Goal: Communication & Community: Answer question/provide support

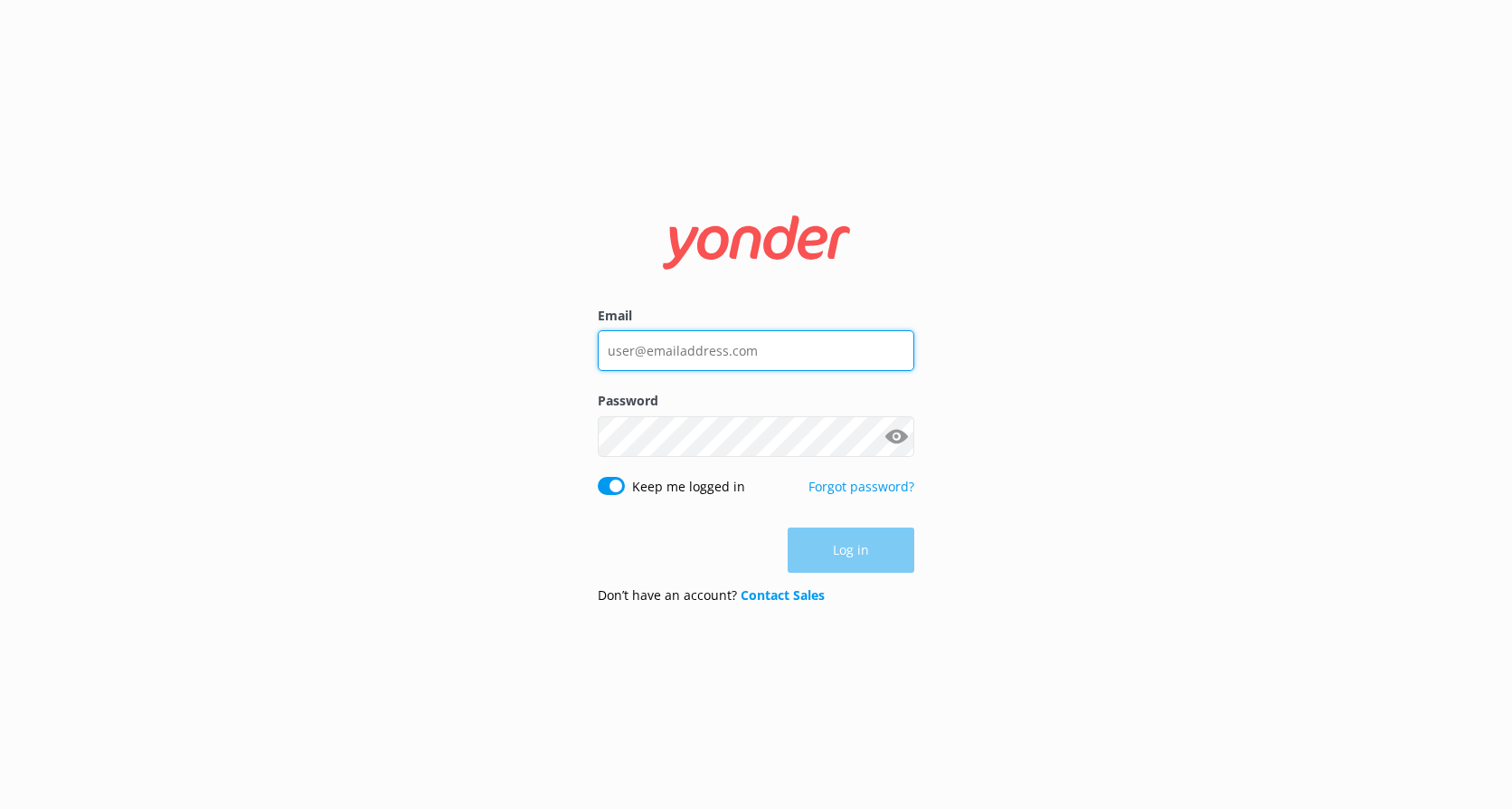
type input "[EMAIL_ADDRESS][DOMAIN_NAME]"
click at [863, 565] on div "Log in" at bounding box center [756, 549] width 316 height 45
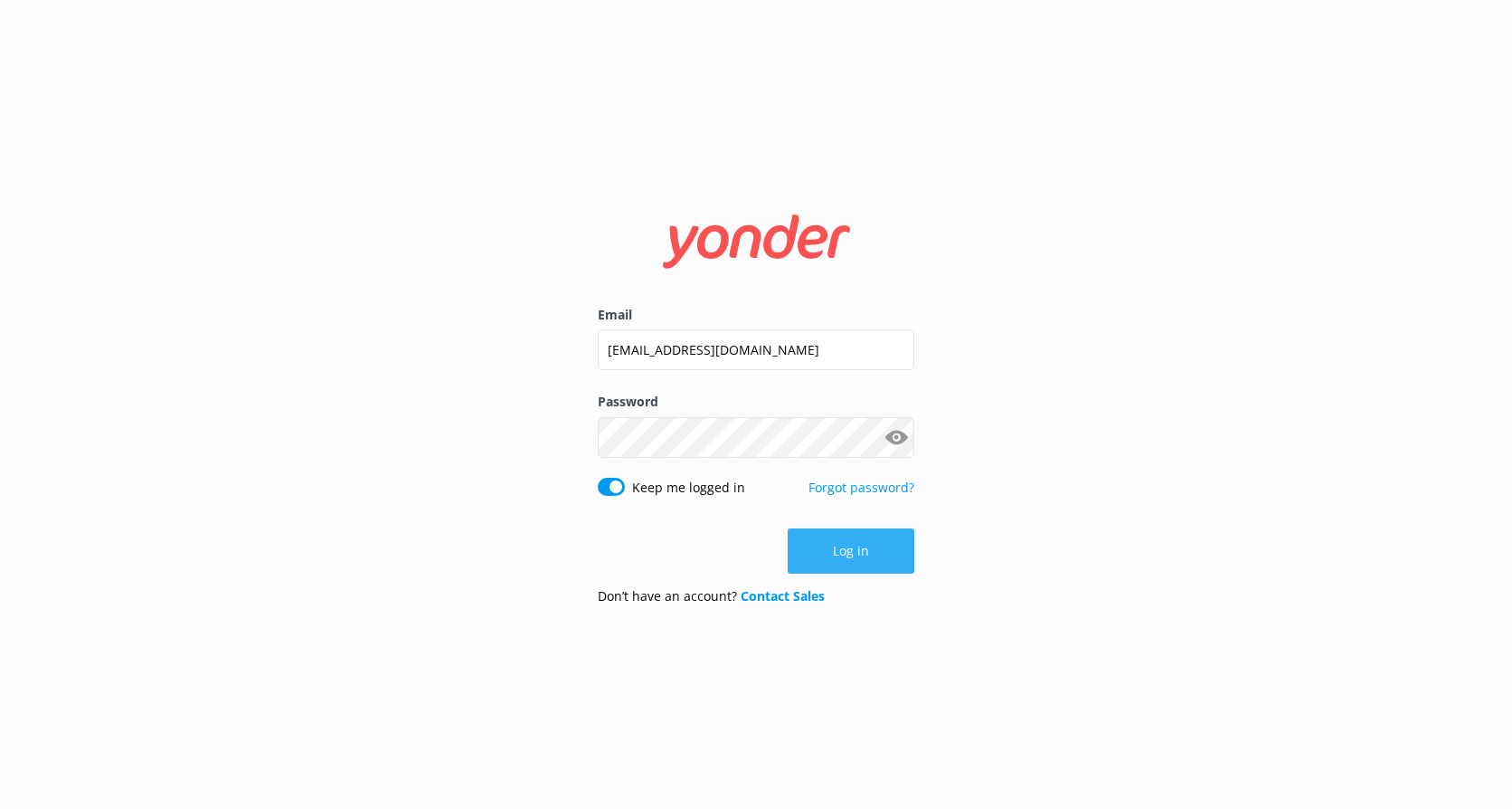
click at [873, 557] on button "Log in" at bounding box center [851, 550] width 127 height 45
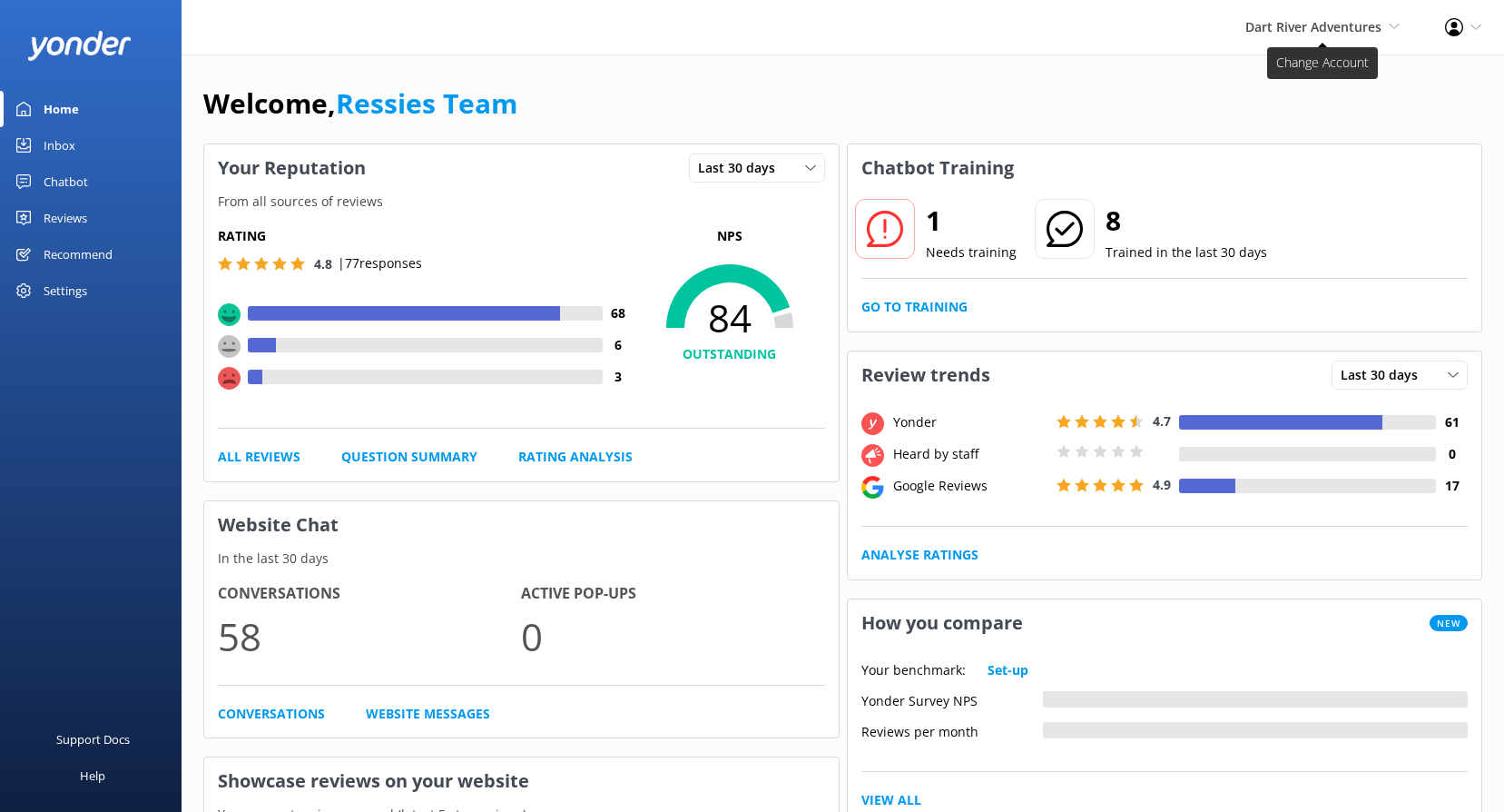
click at [1330, 30] on span "Dart River Adventures" at bounding box center [1313, 27] width 136 height 17
click at [1328, 83] on link "Shotover Jet" at bounding box center [1333, 77] width 182 height 43
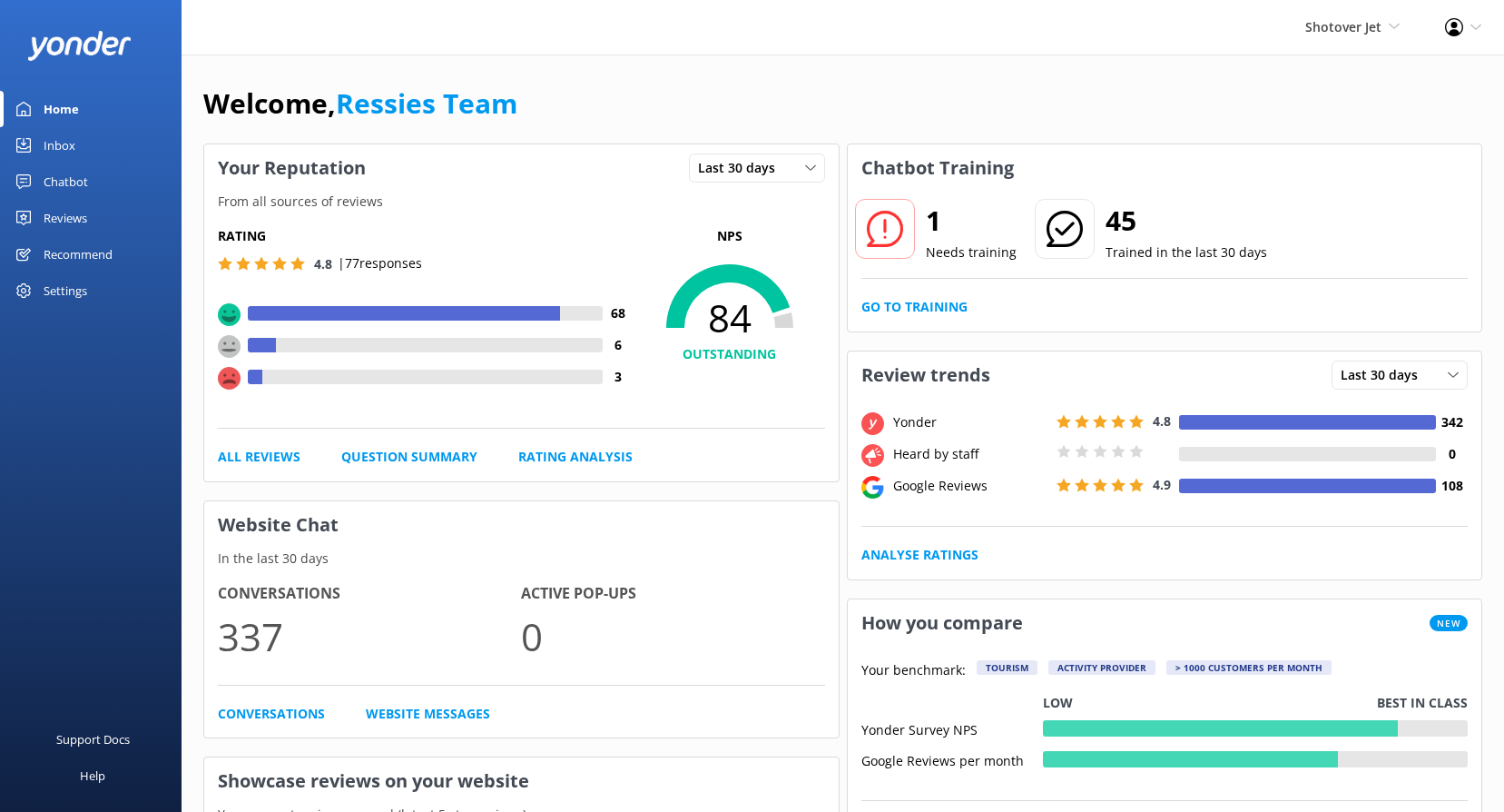
click at [93, 173] on link "Chatbot" at bounding box center [91, 182] width 182 height 37
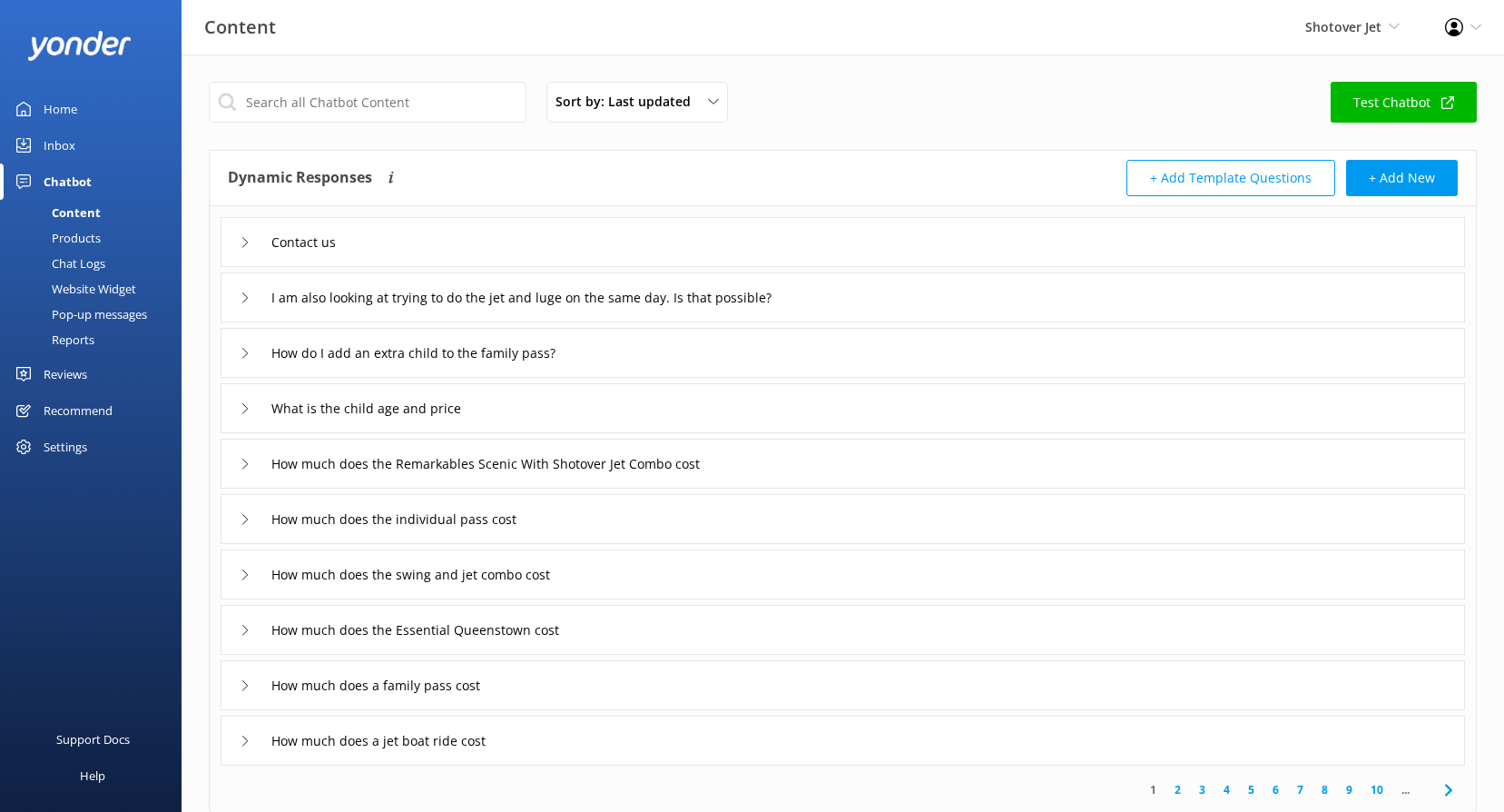
click at [93, 374] on link "Reviews" at bounding box center [91, 374] width 182 height 37
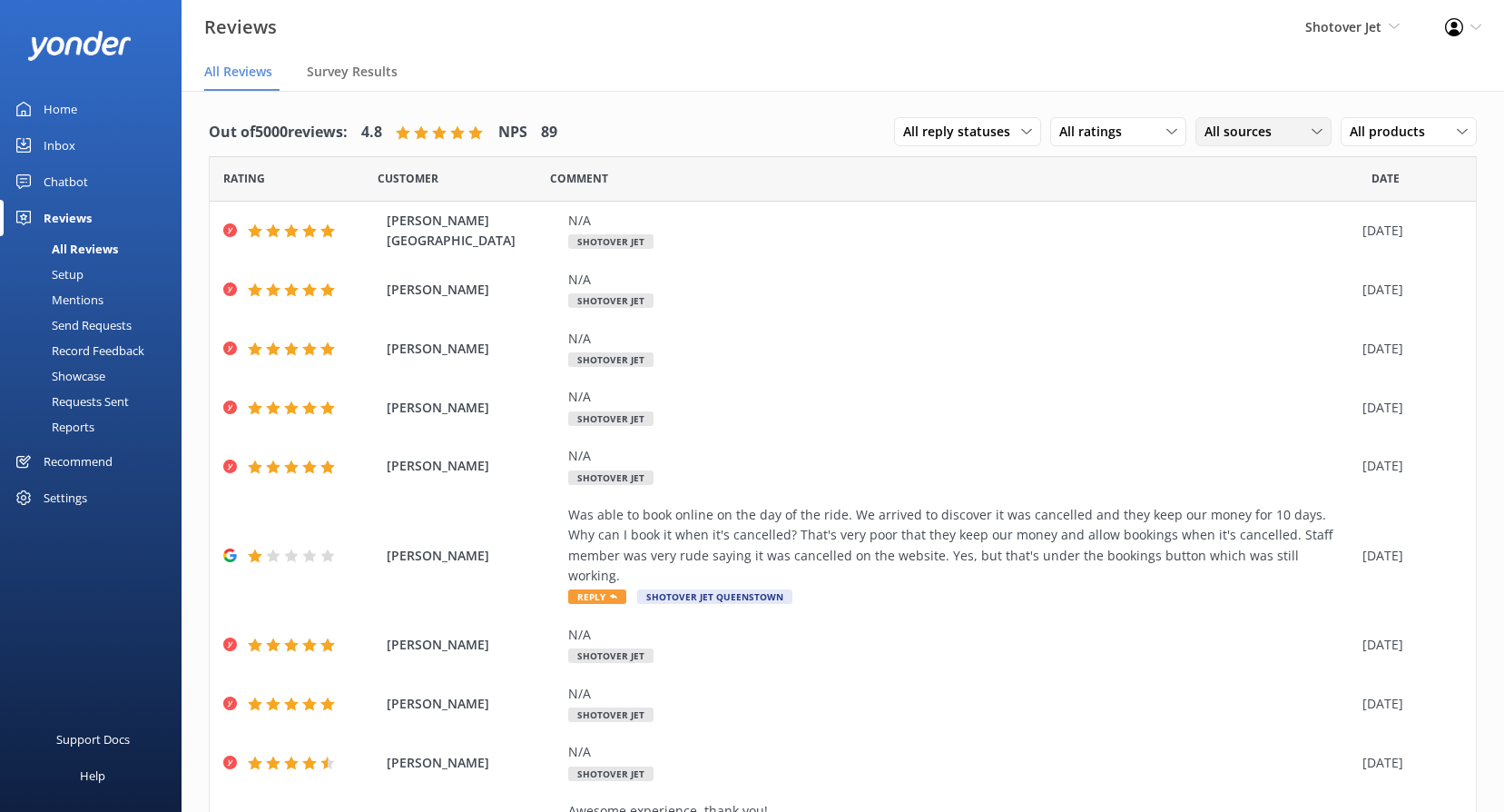
click at [1276, 131] on div "All sources" at bounding box center [1264, 132] width 128 height 20
click at [1246, 284] on div "Google reviews" at bounding box center [1276, 280] width 106 height 18
click at [1264, 139] on span "All sources" at bounding box center [1243, 132] width 78 height 20
click at [1243, 278] on div "Google reviews" at bounding box center [1276, 280] width 106 height 18
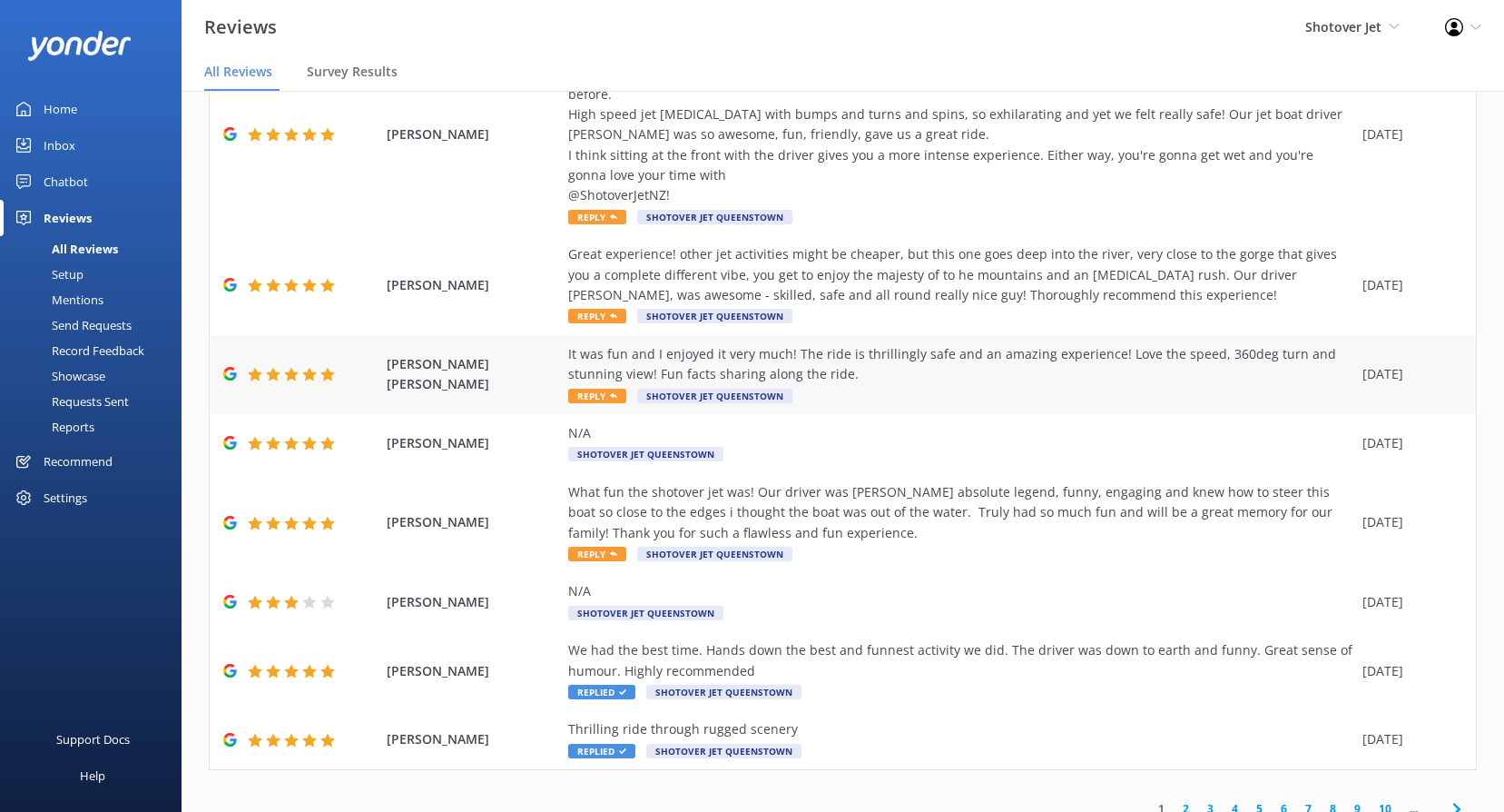
scroll to position [37, 0]
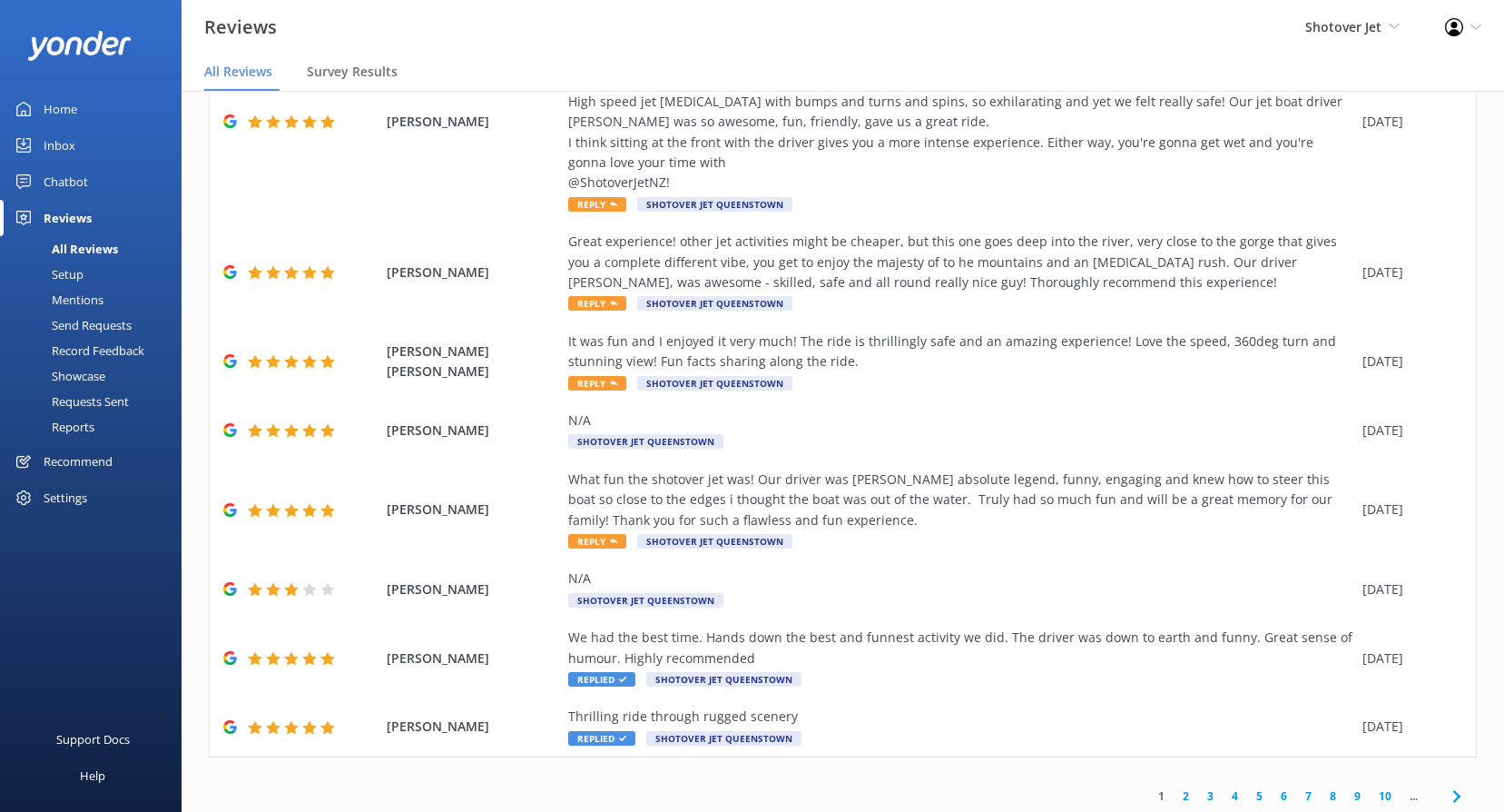
click at [1321, 787] on link "8" at bounding box center [1333, 795] width 25 height 17
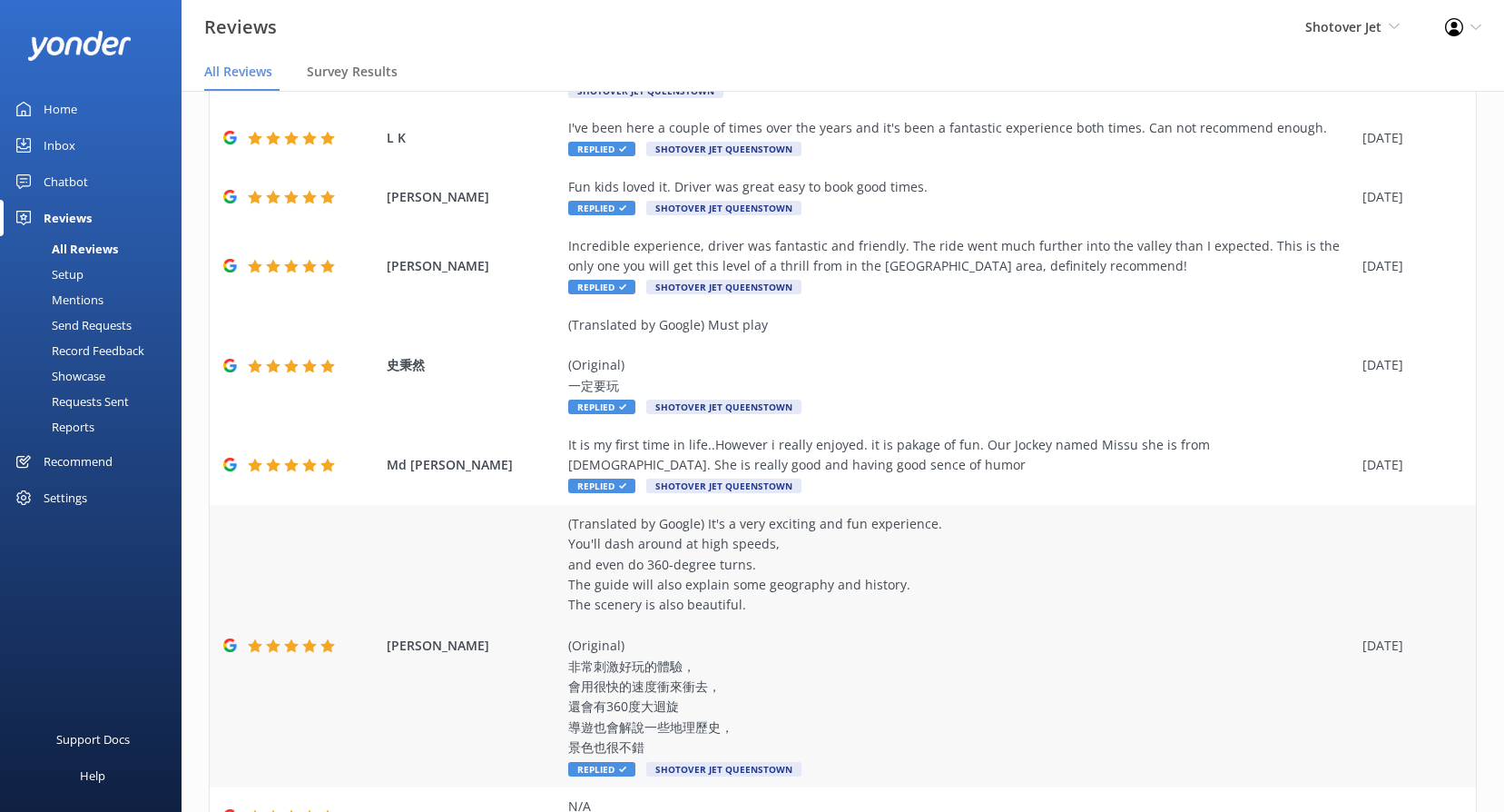
scroll to position [384, 0]
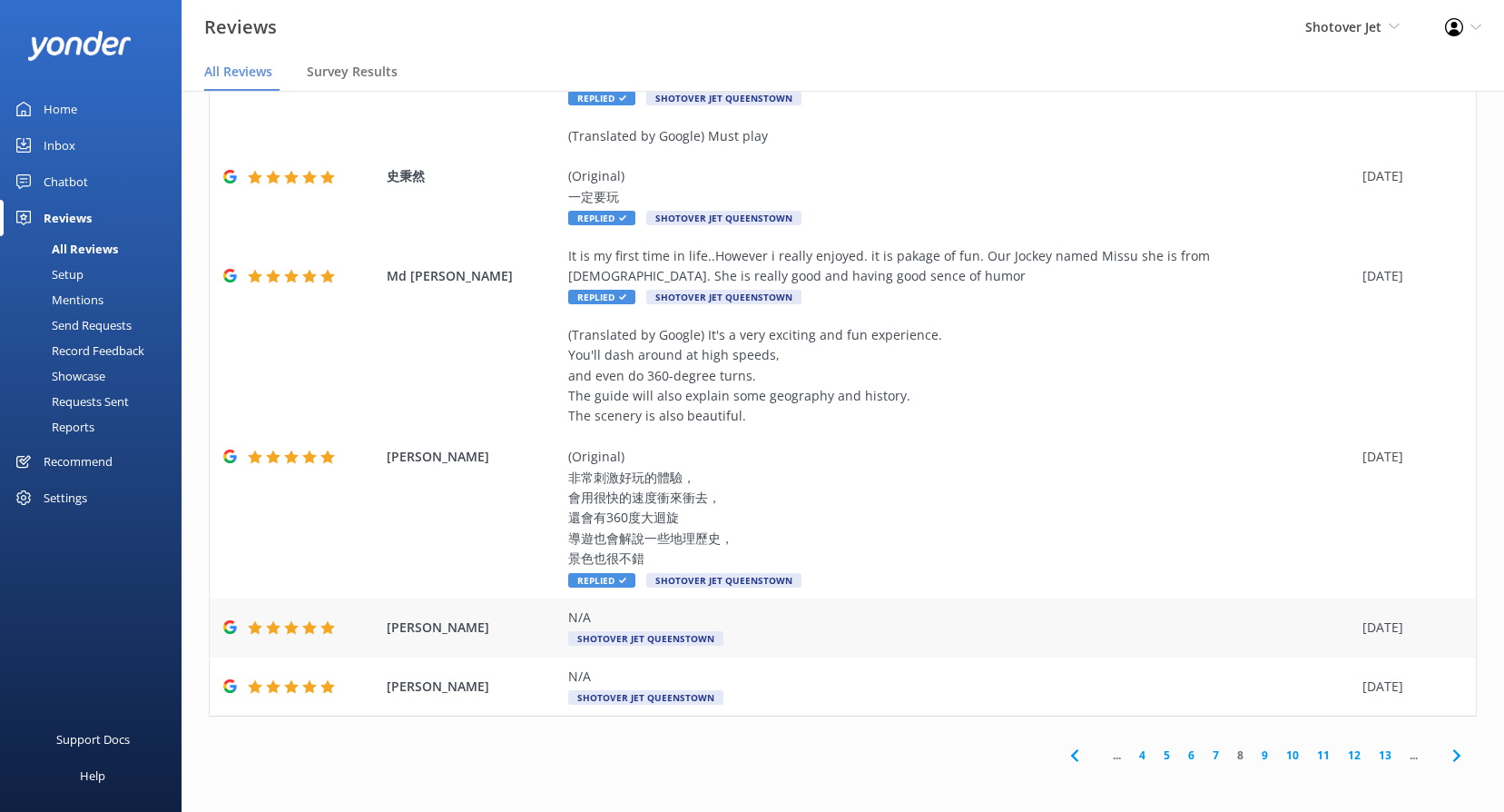
click at [663, 640] on span "Shotover Jet Queenstown" at bounding box center [645, 639] width 155 height 15
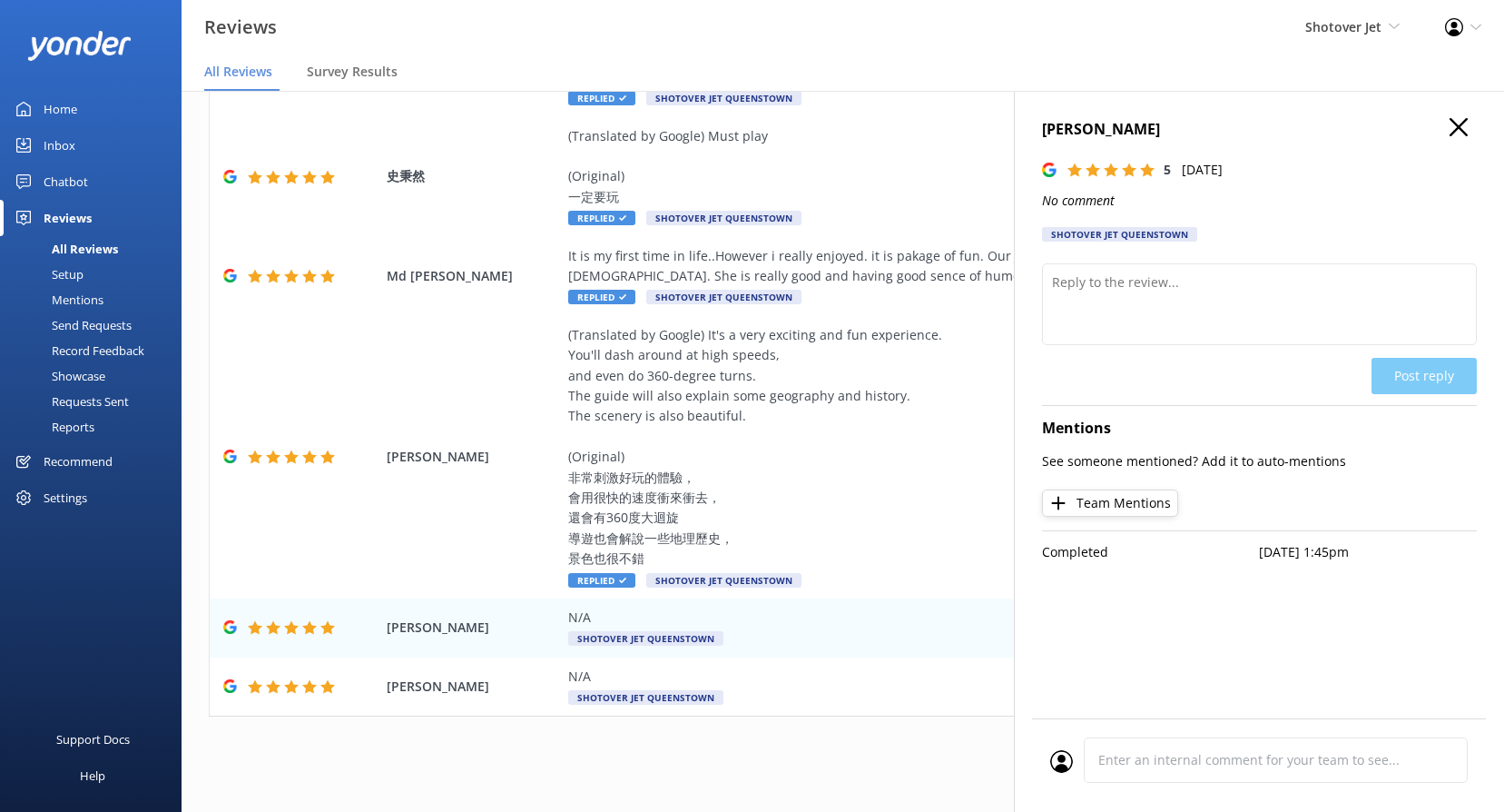
click at [1467, 124] on icon "button" at bounding box center [1459, 128] width 18 height 18
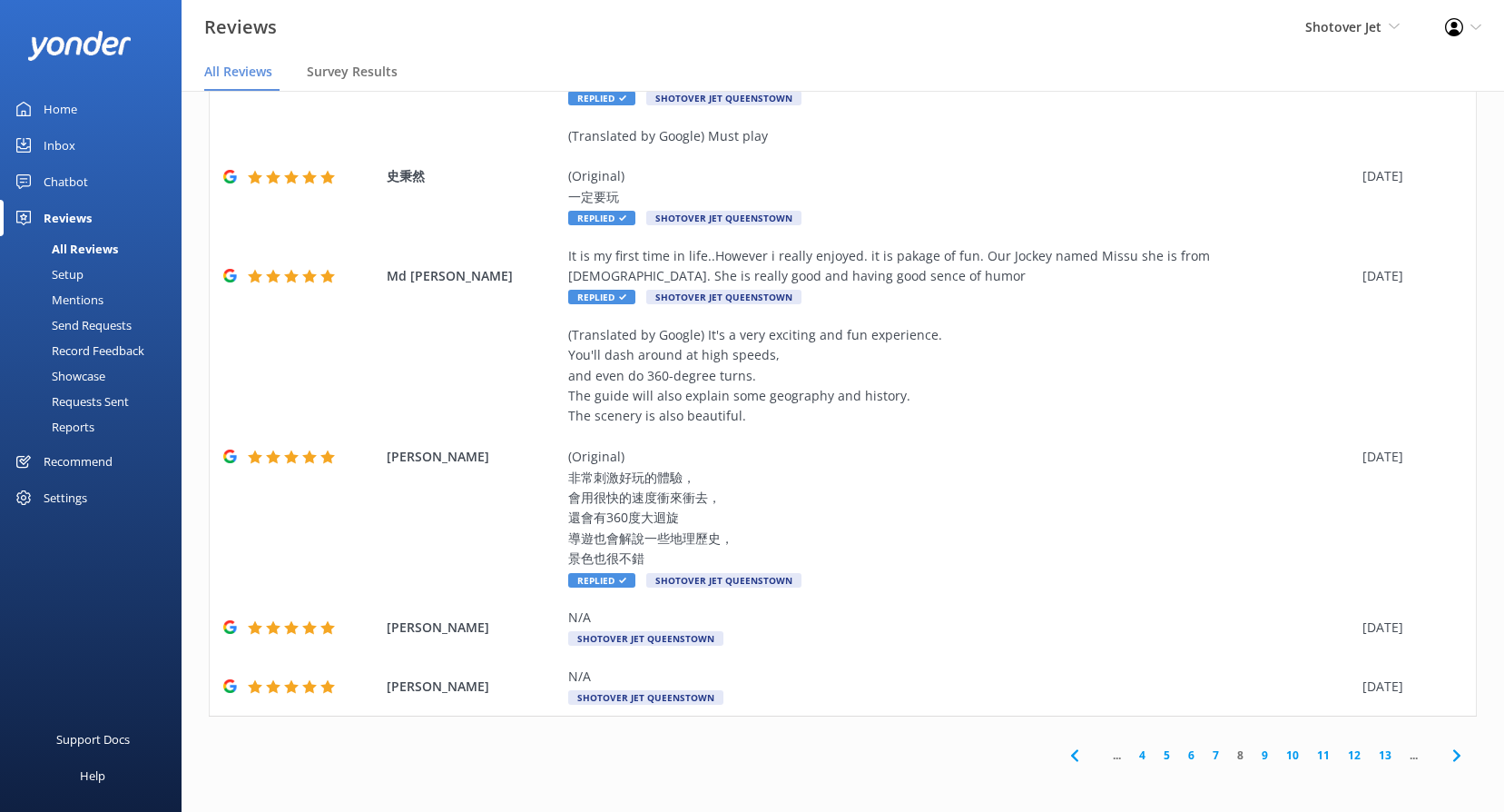
click at [1370, 755] on link "13" at bounding box center [1386, 754] width 31 height 17
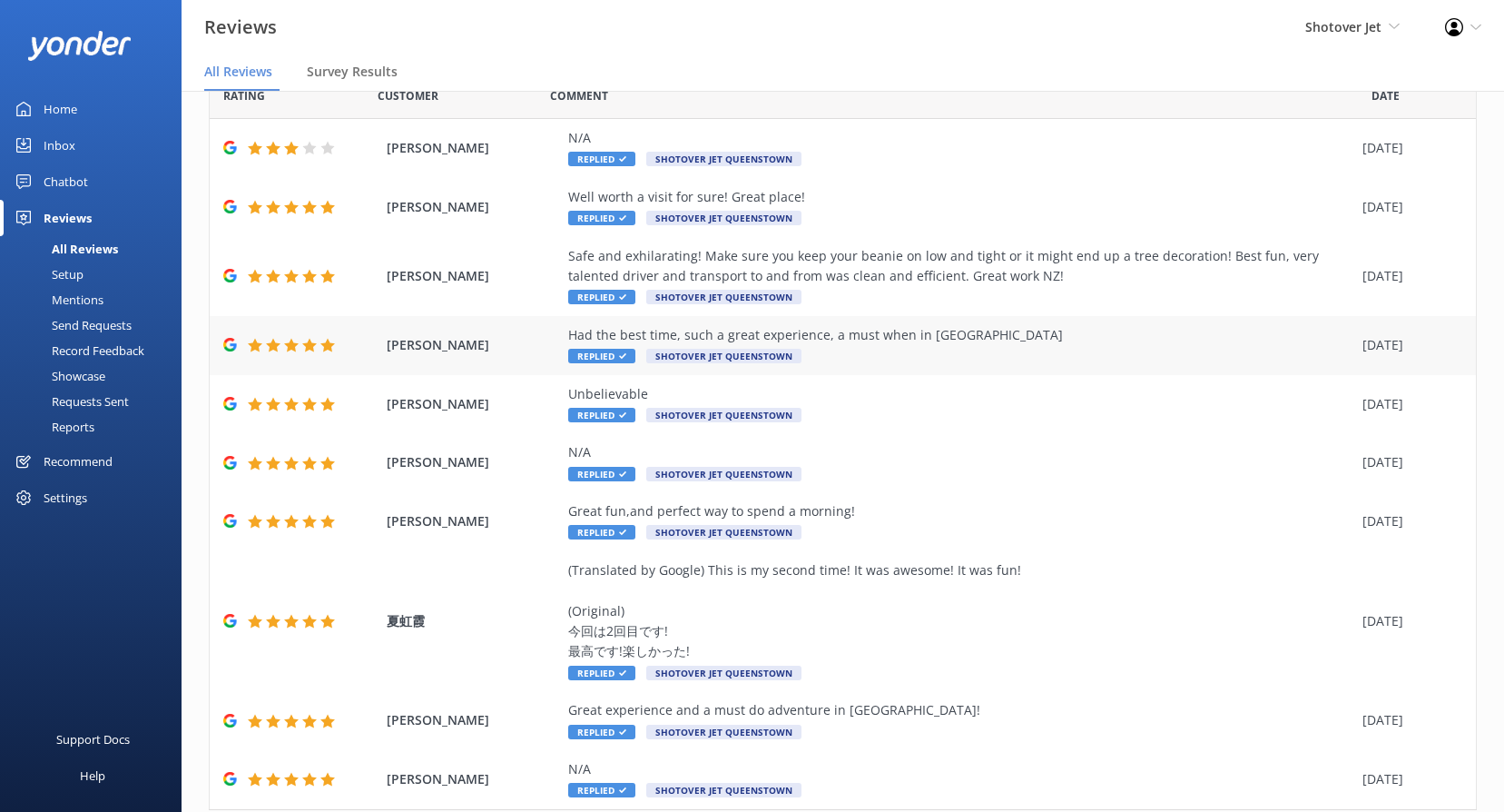
scroll to position [139, 0]
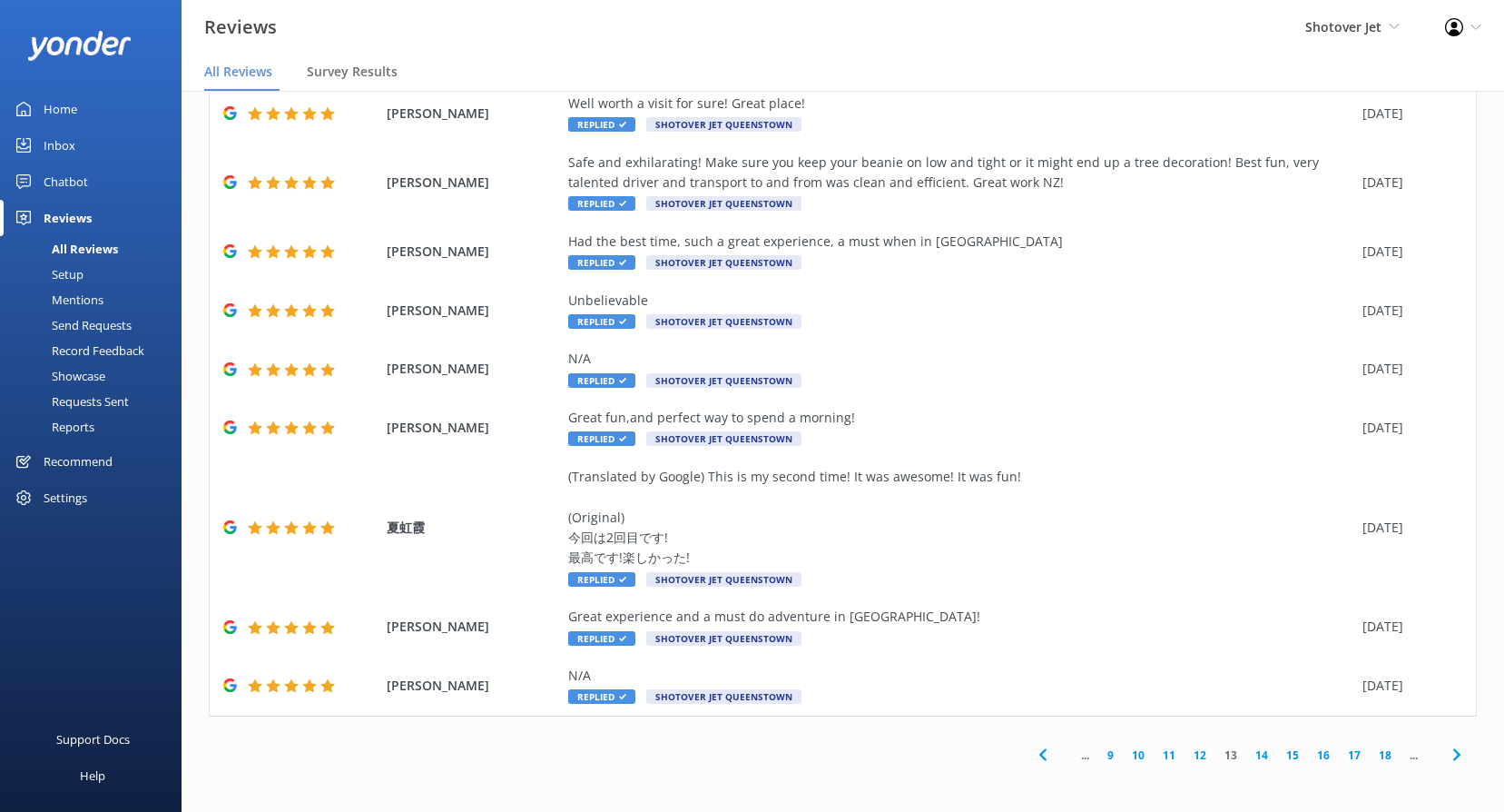
click at [1194, 758] on link "12" at bounding box center [1200, 754] width 31 height 17
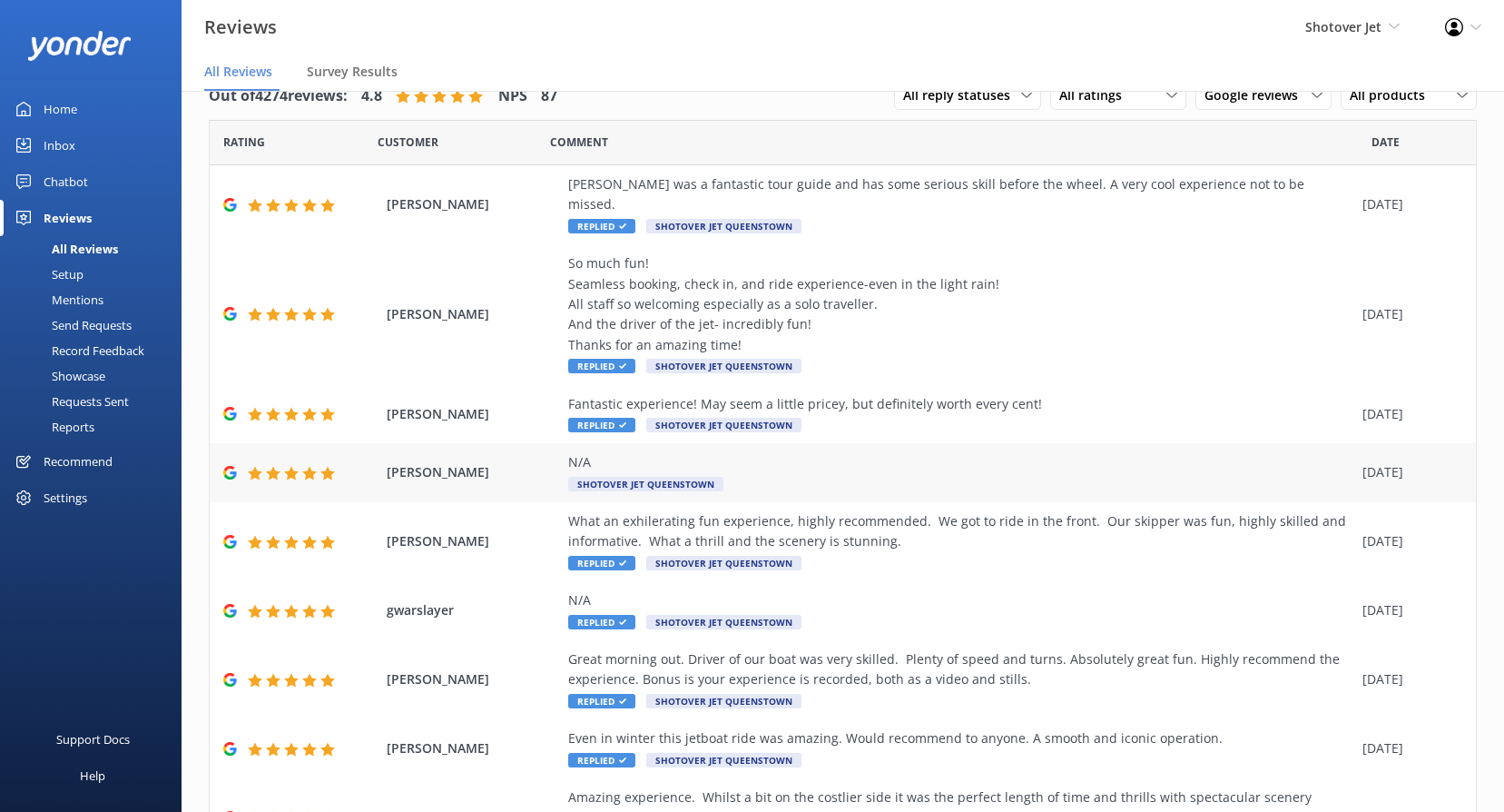
click at [620, 476] on span "Shotover Jet Queenstown" at bounding box center [645, 484] width 155 height 15
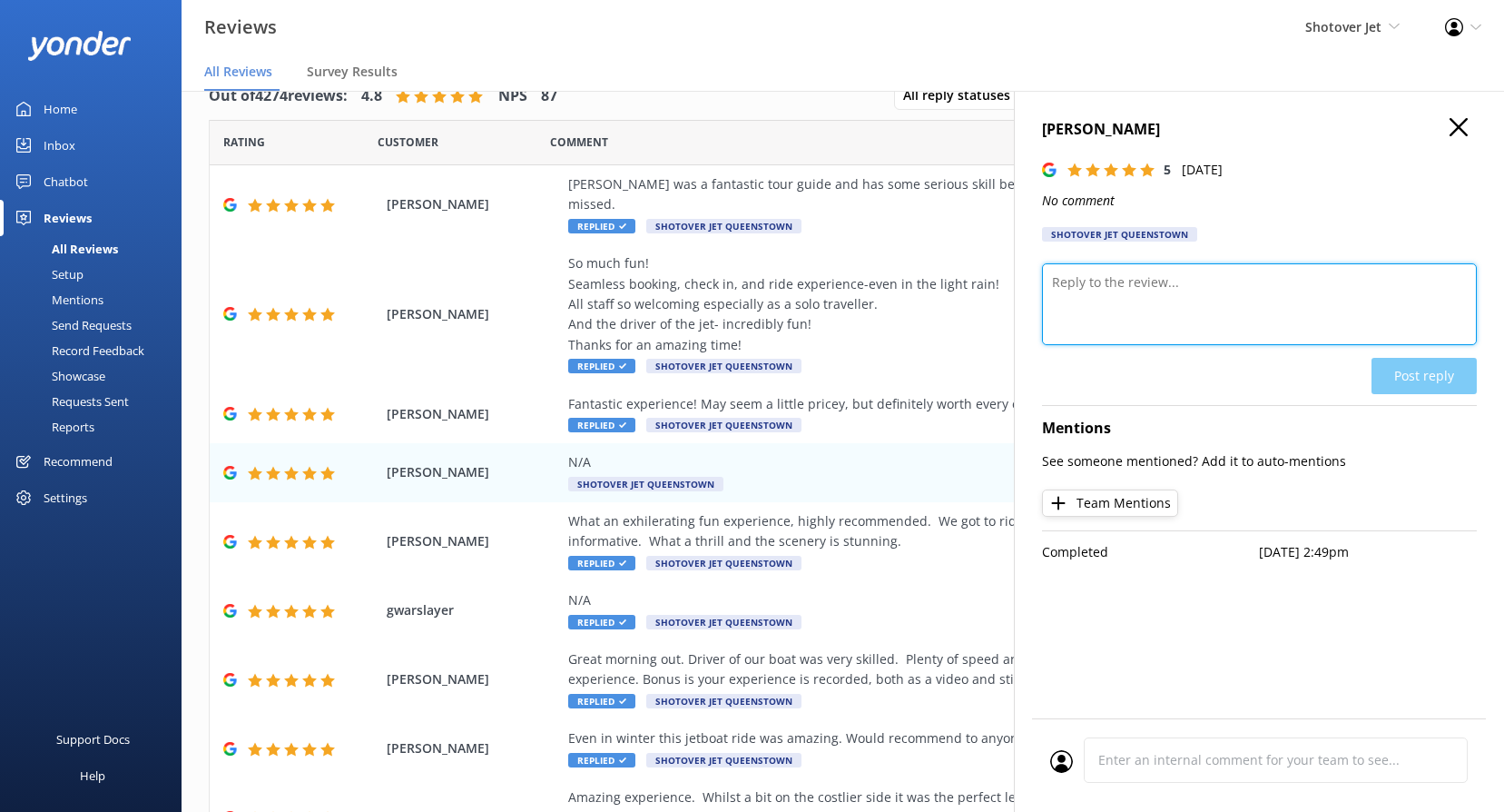
click at [1229, 317] on textarea at bounding box center [1260, 304] width 435 height 82
paste textarea "Kia ora, Thank you so much for your 5-star rating! We really appreciate you tak…"
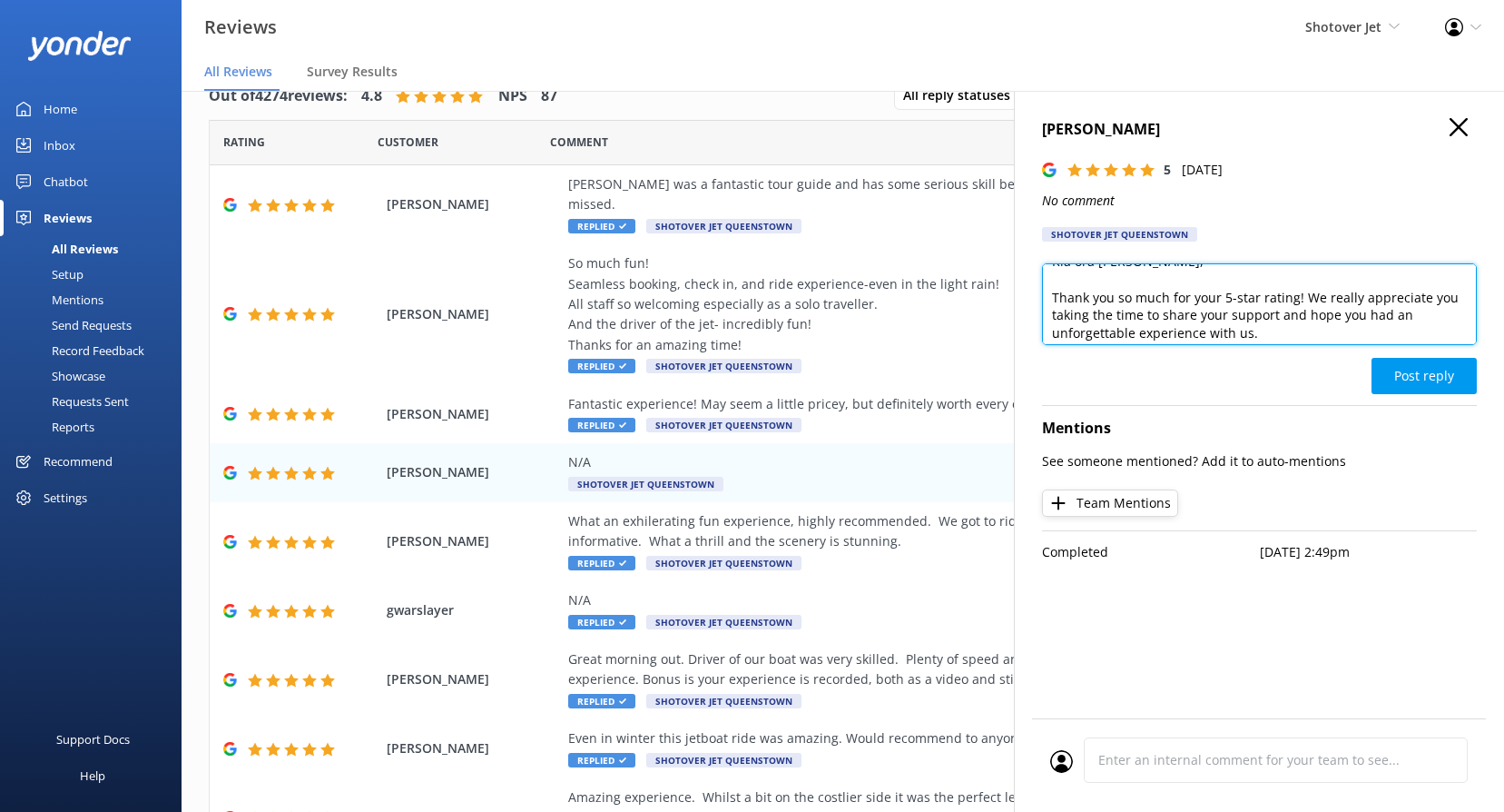
scroll to position [28, 0]
type textarea "Kia ora [PERSON_NAME], Thank you so much for your 5-star rating! We really appr…"
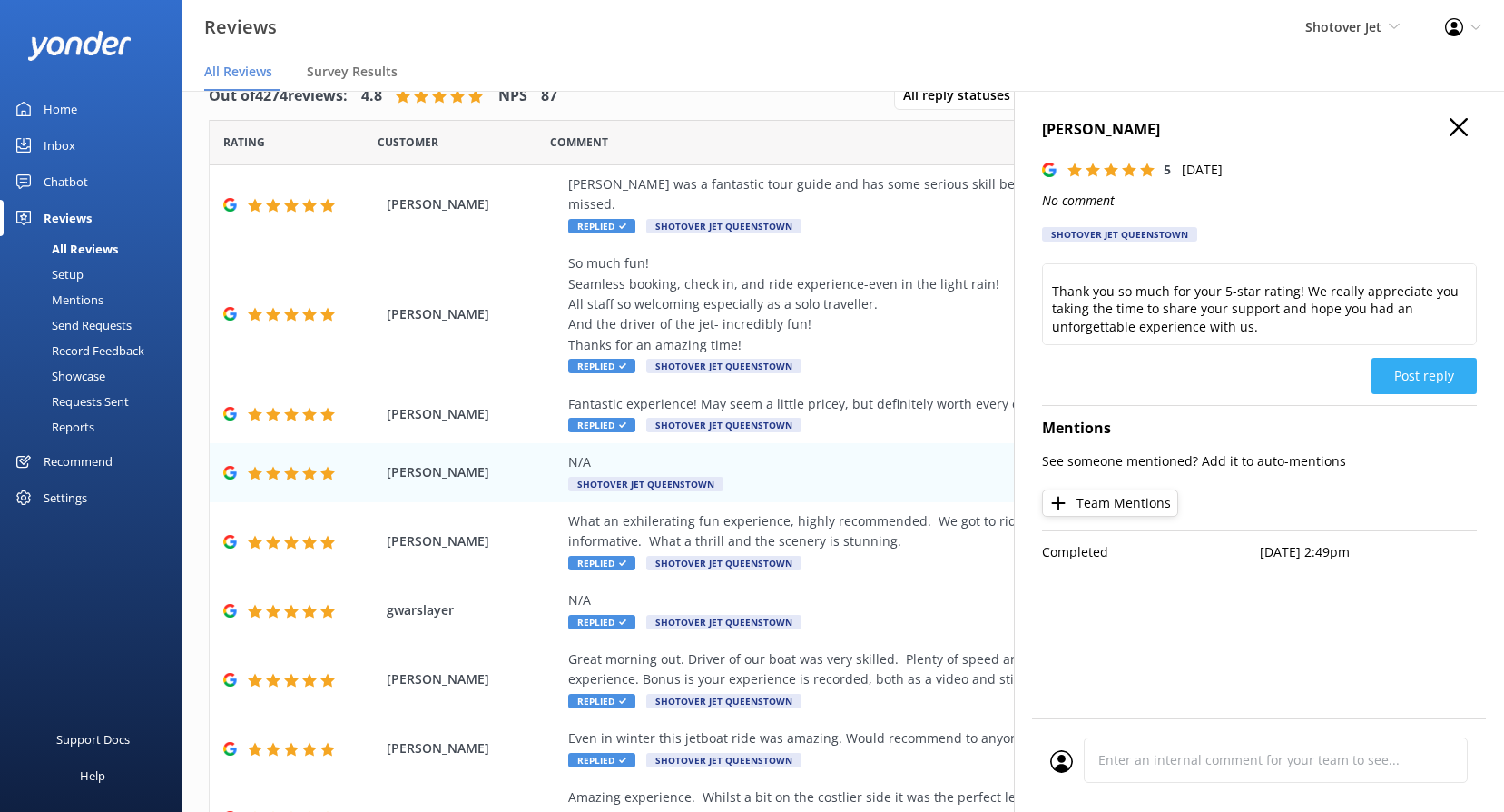
click at [1429, 374] on button "Post reply" at bounding box center [1424, 376] width 106 height 37
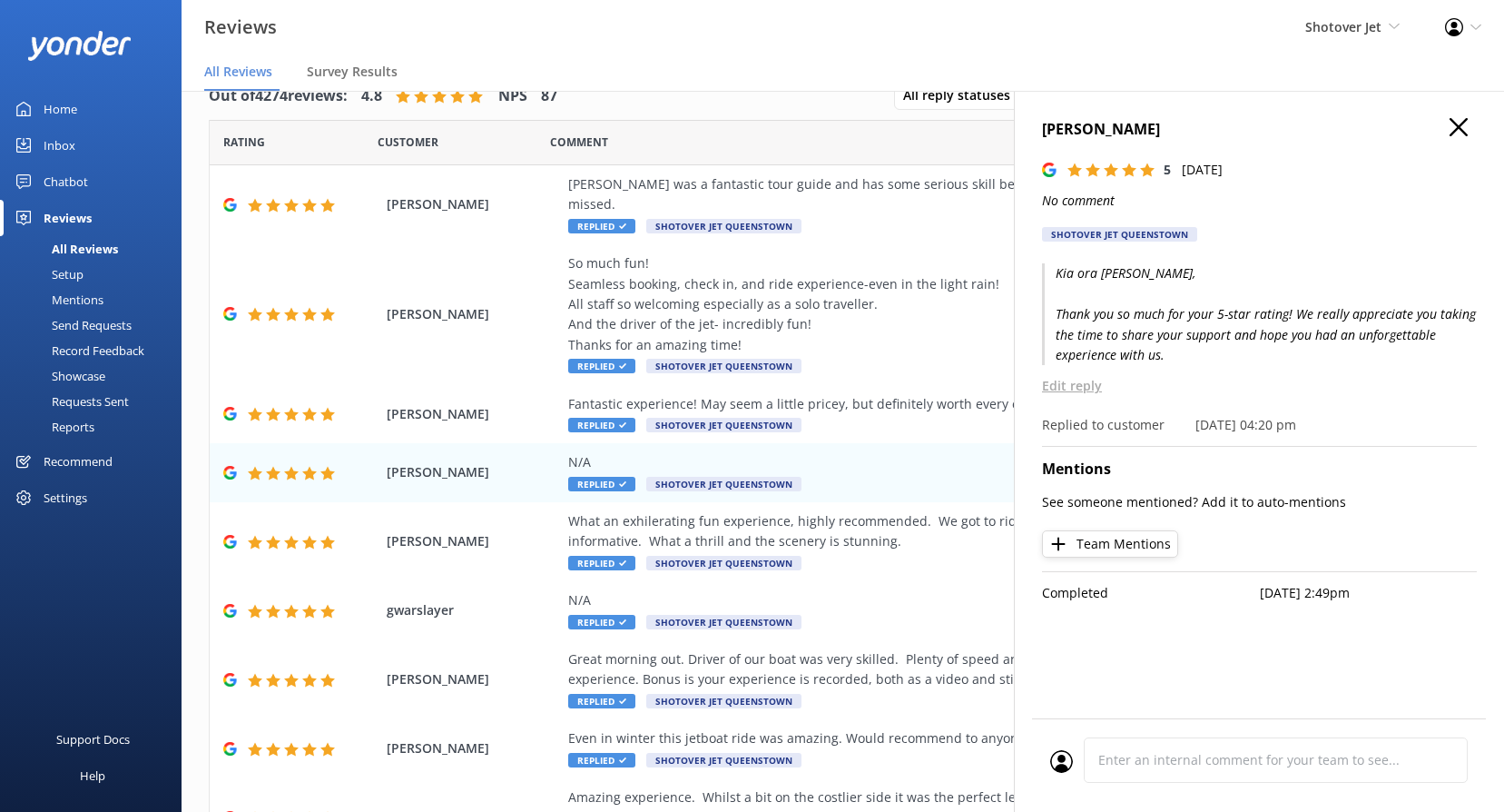
click at [1470, 134] on h4 "[PERSON_NAME]" at bounding box center [1260, 130] width 435 height 24
click at [1458, 128] on use "button" at bounding box center [1459, 128] width 18 height 18
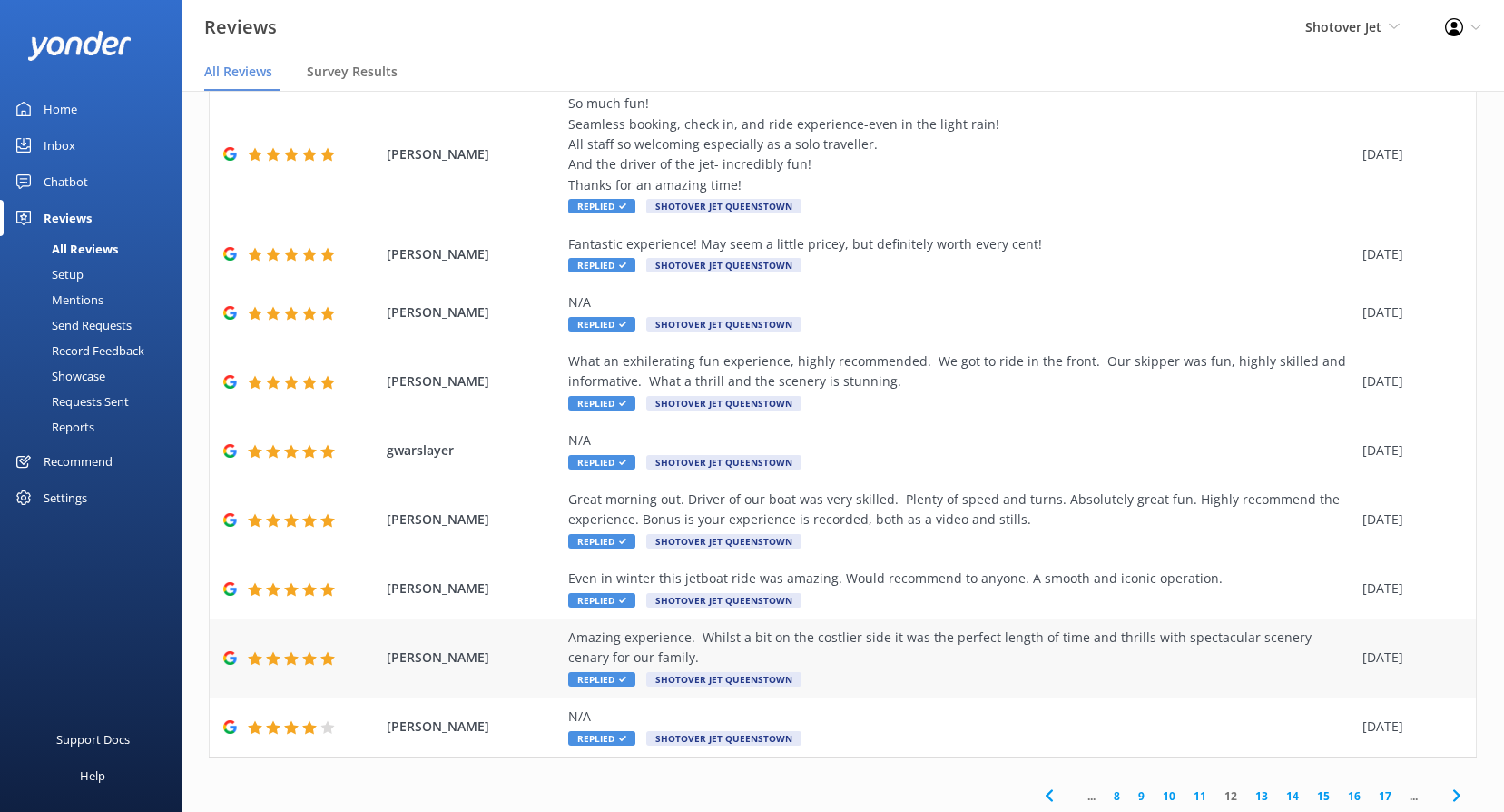
scroll to position [181, 0]
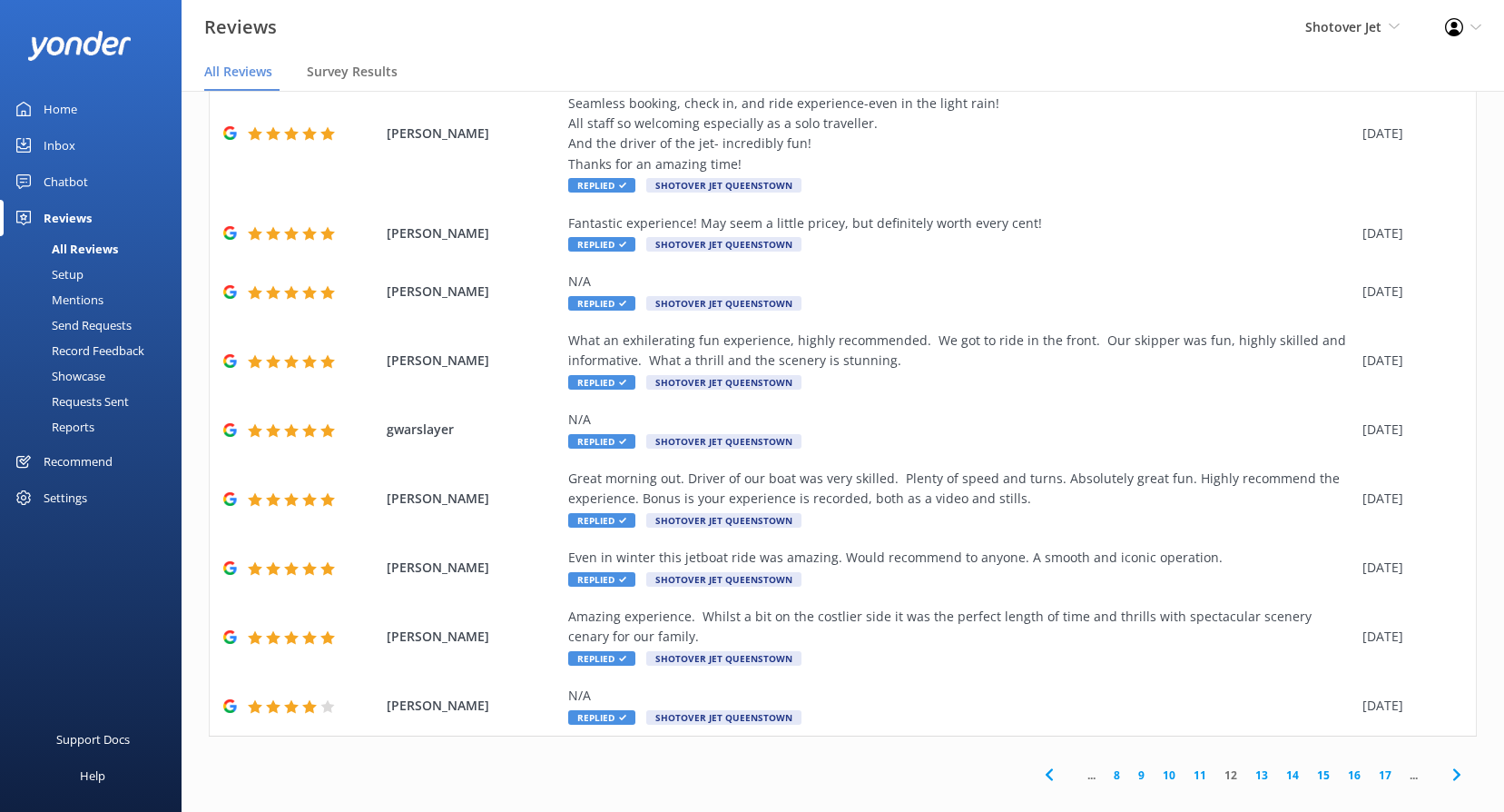
click at [1192, 766] on link "11" at bounding box center [1200, 774] width 31 height 17
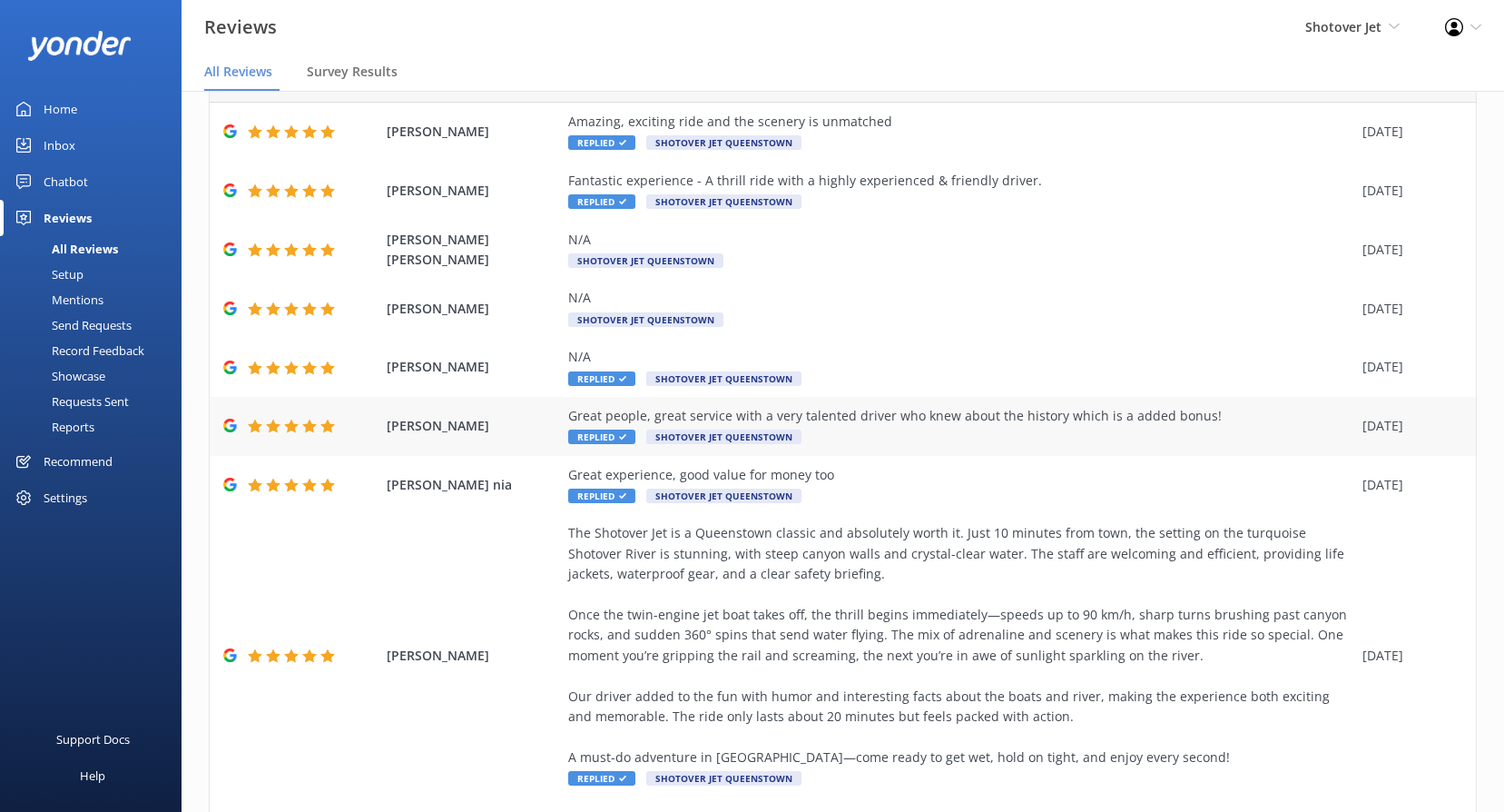
scroll to position [261, 0]
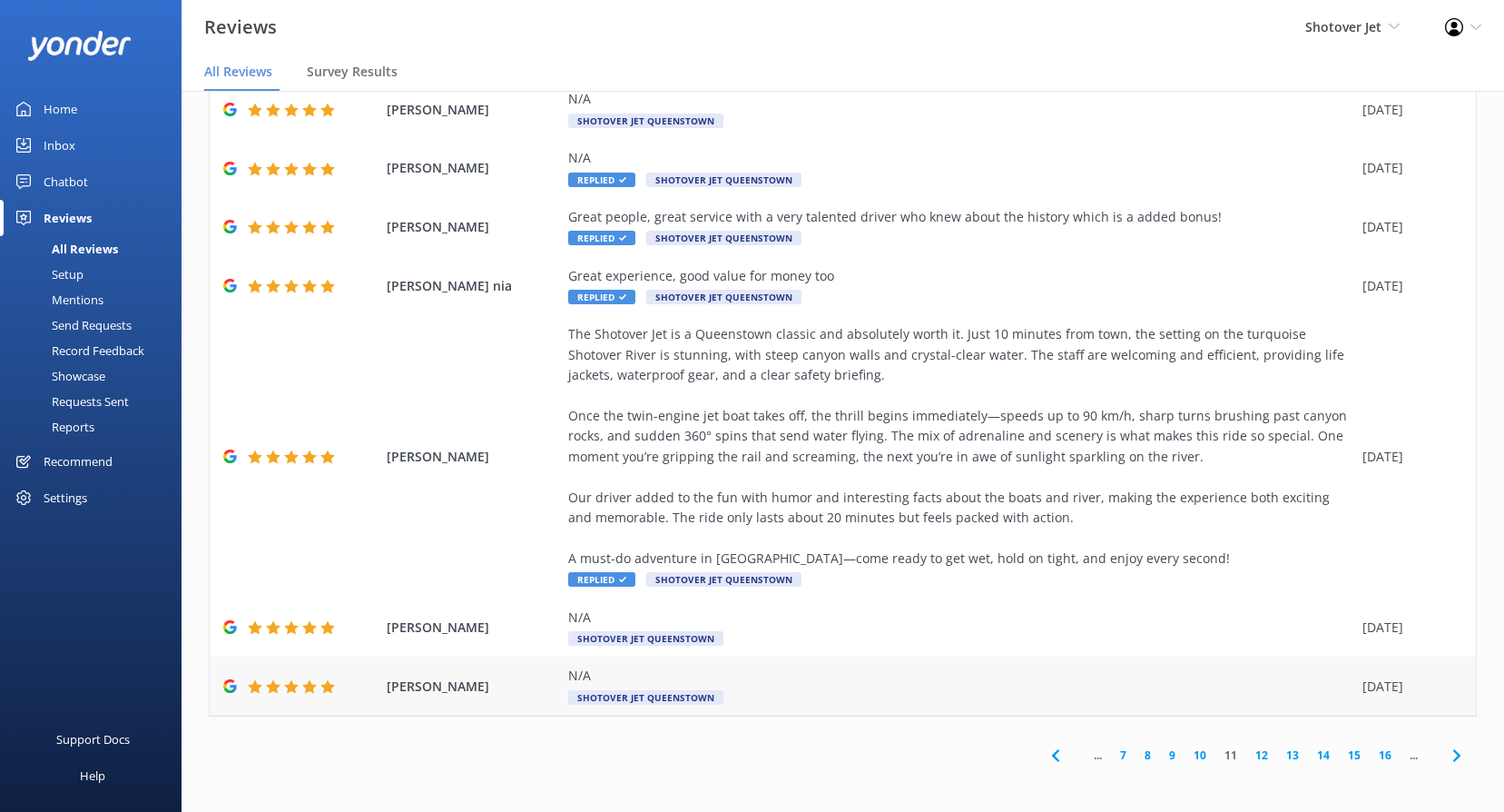
click at [656, 700] on span "Shotover Jet Queenstown" at bounding box center [645, 697] width 155 height 15
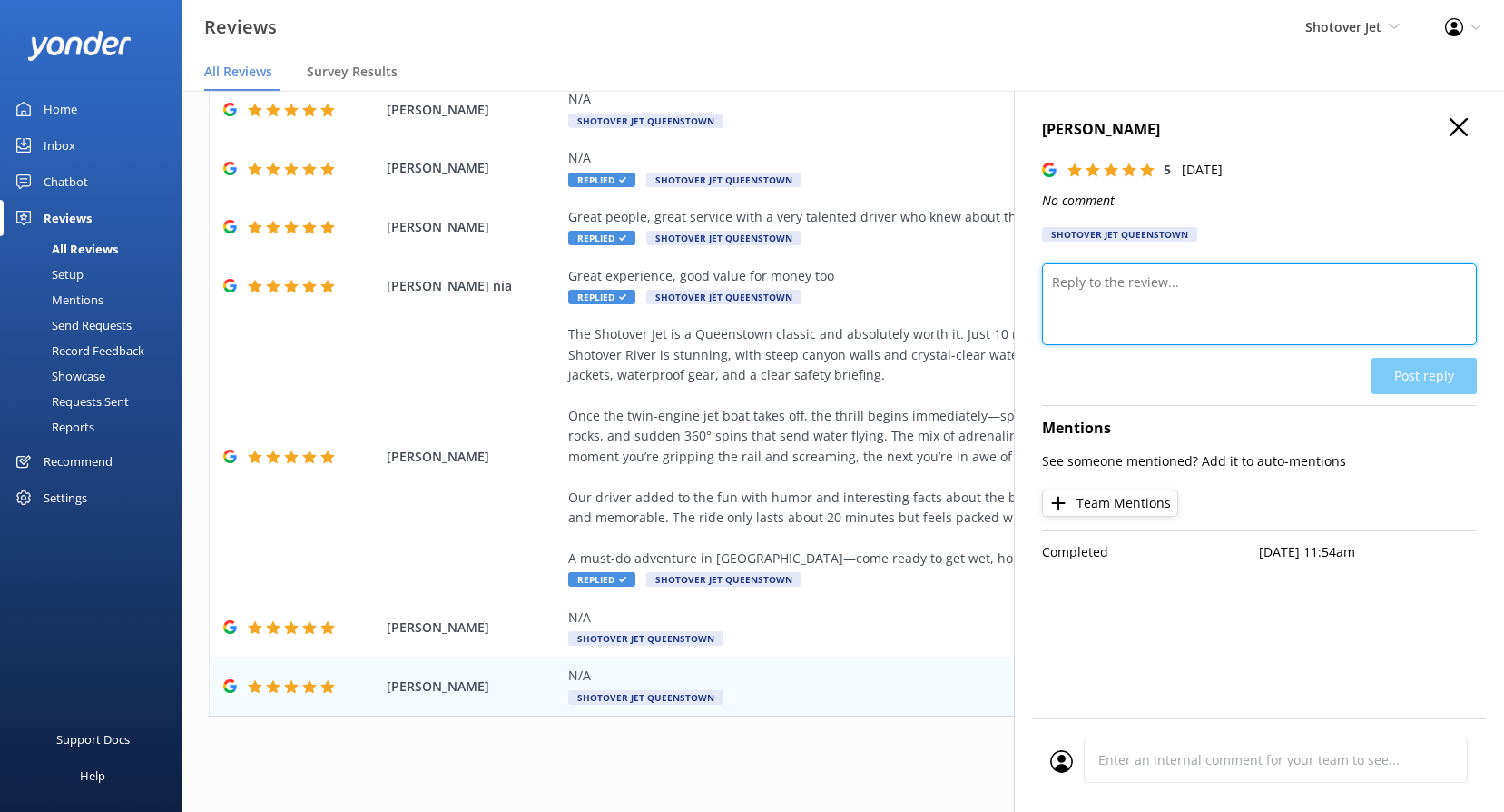
click at [1143, 322] on textarea at bounding box center [1260, 304] width 435 height 82
paste textarea "Kia ora, We really appreciate the 5-star rating! It means a lot to our team, an…"
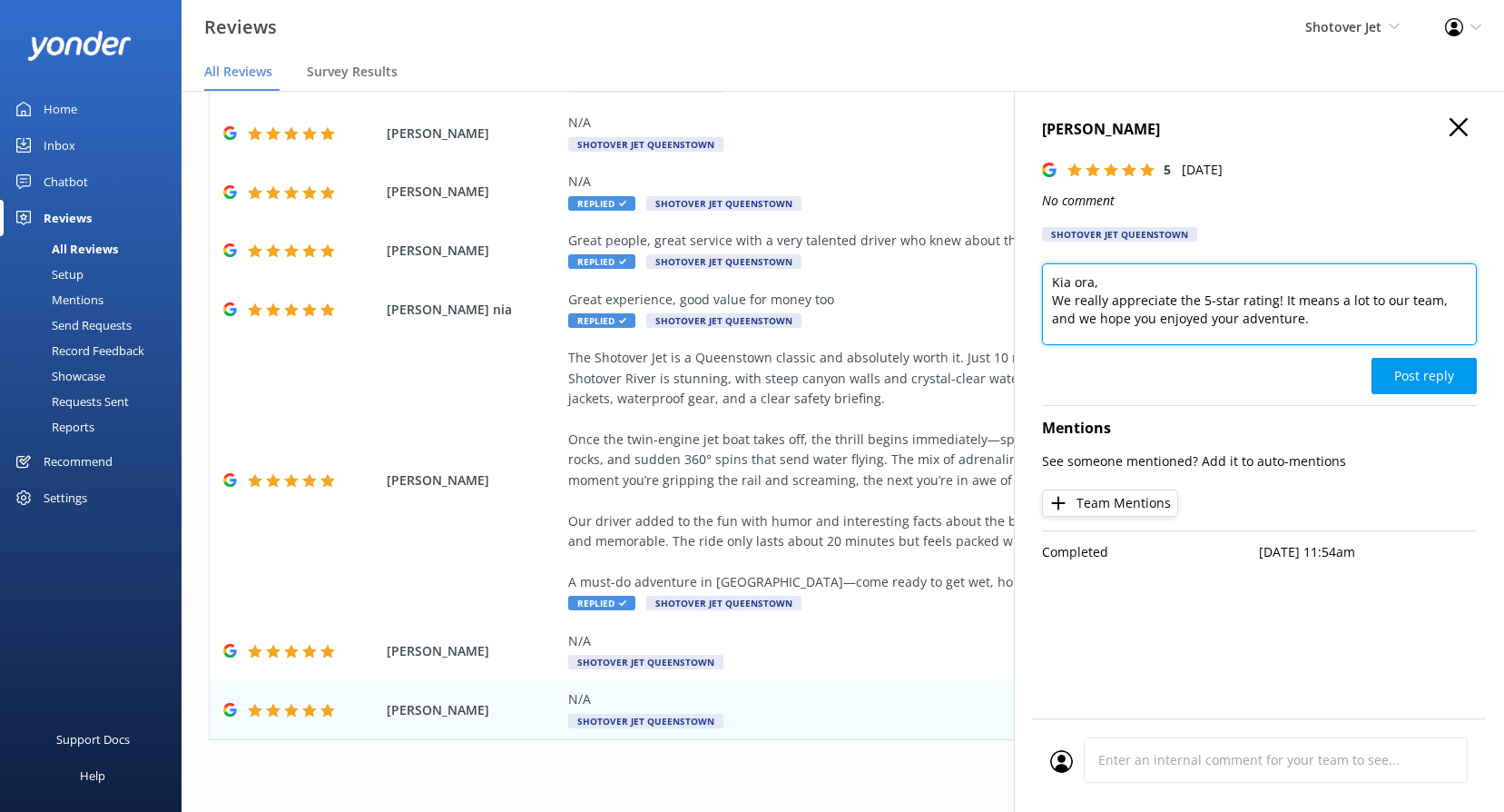
scroll to position [0, 0]
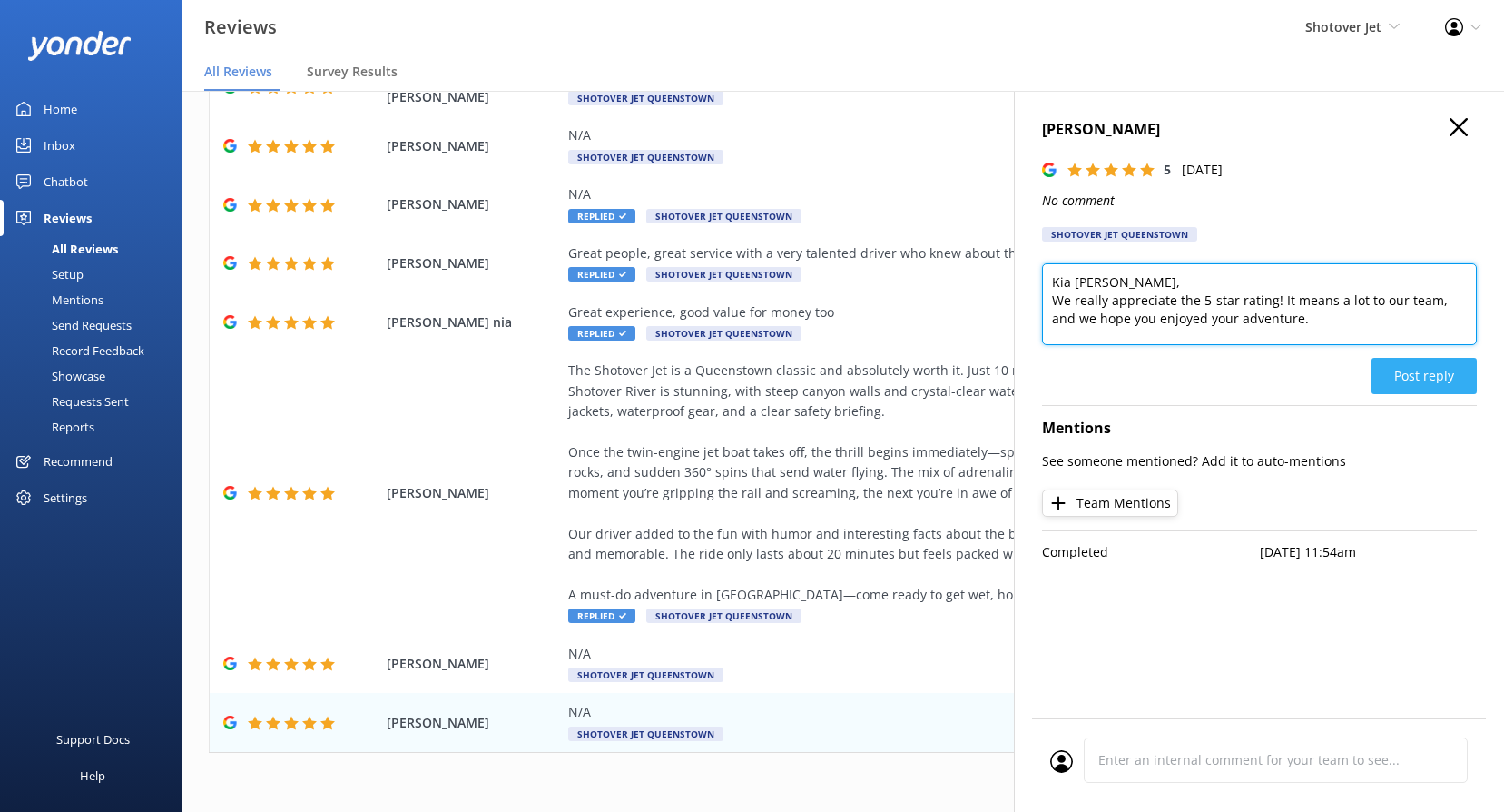
type textarea "Kia [PERSON_NAME], We really appreciate the 5-star rating! It means a lot to ou…"
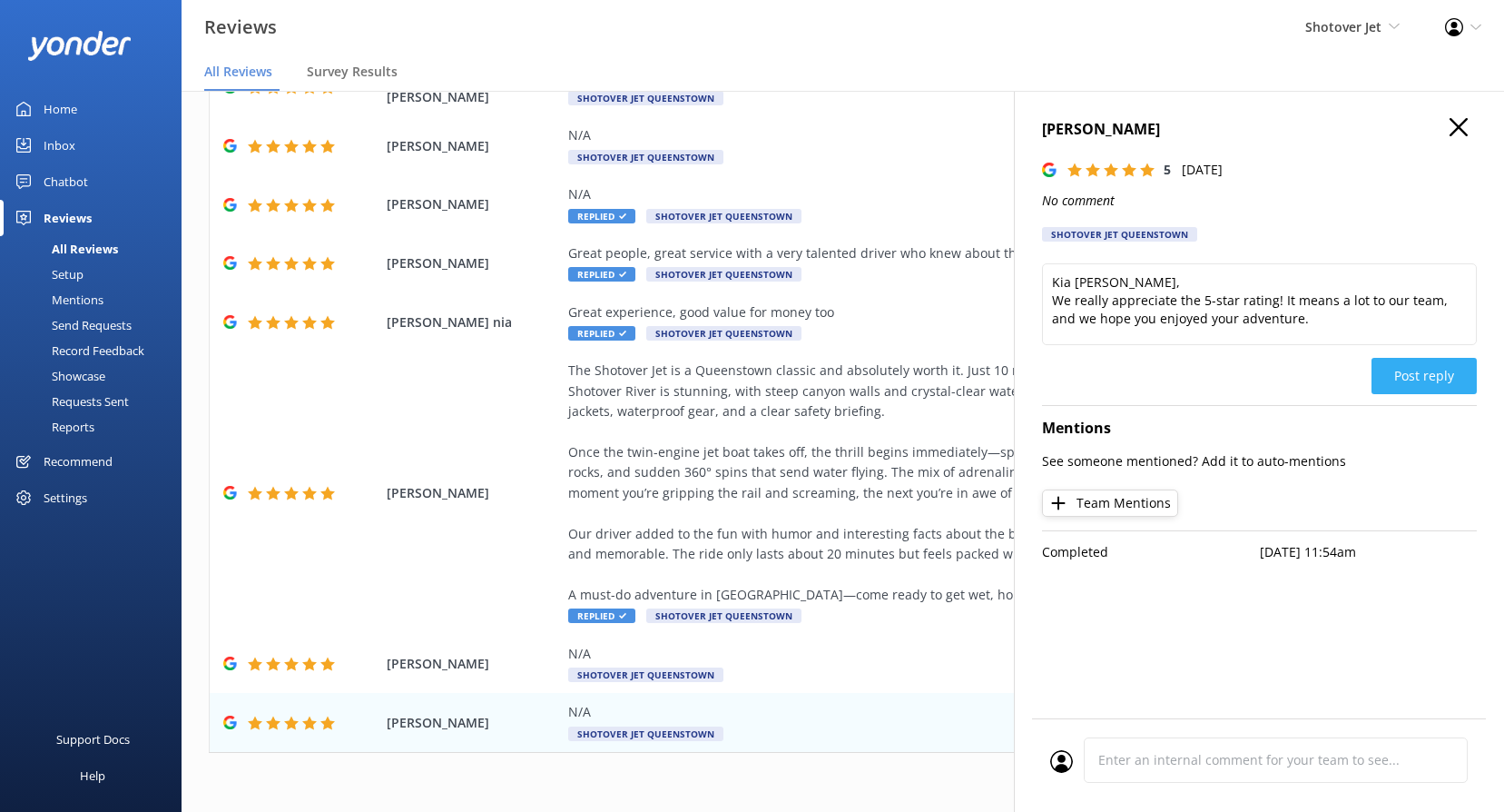
click at [1439, 367] on button "Post reply" at bounding box center [1424, 376] width 106 height 37
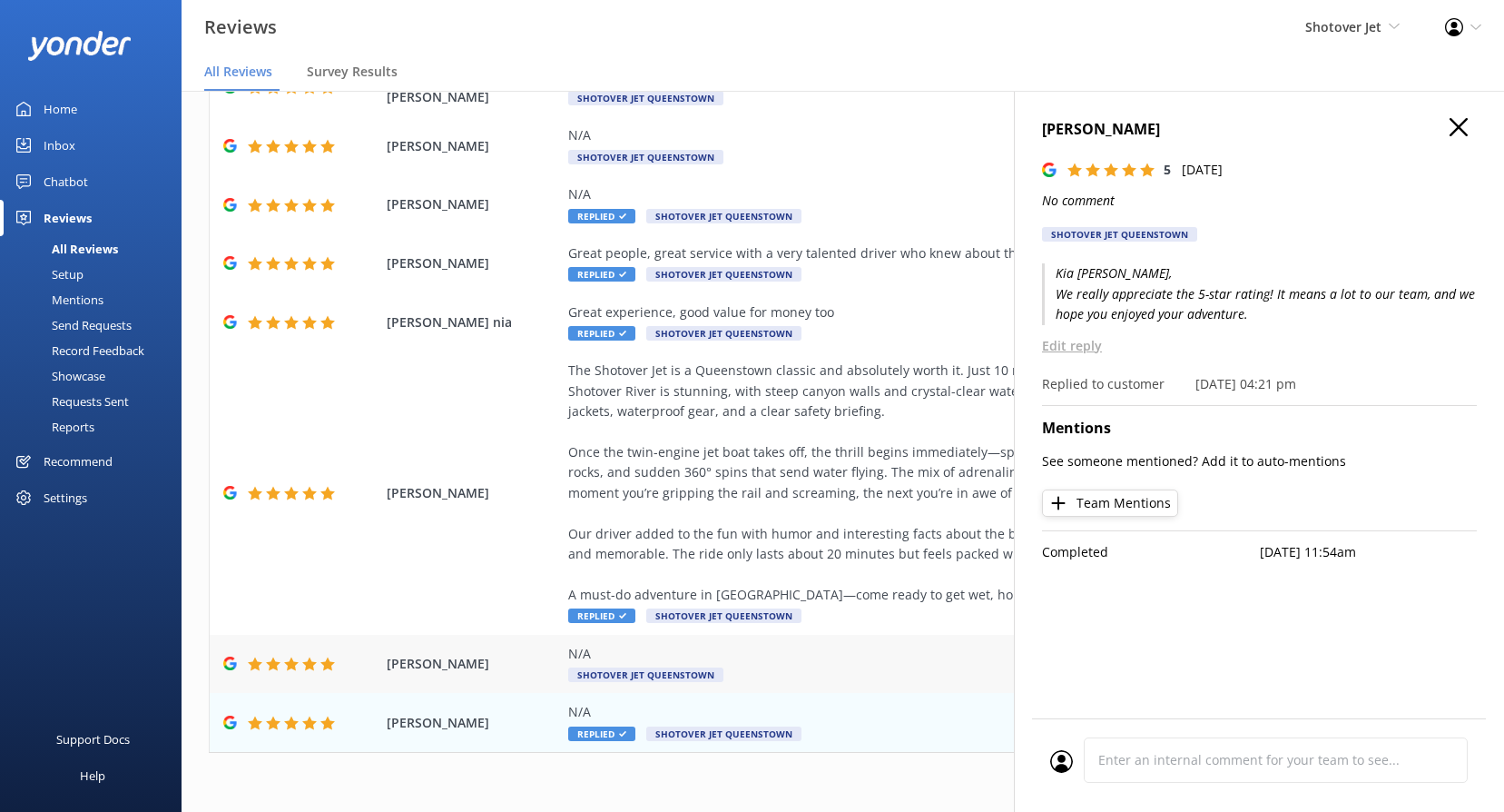
click at [640, 674] on span "Shotover Jet Queenstown" at bounding box center [645, 674] width 155 height 15
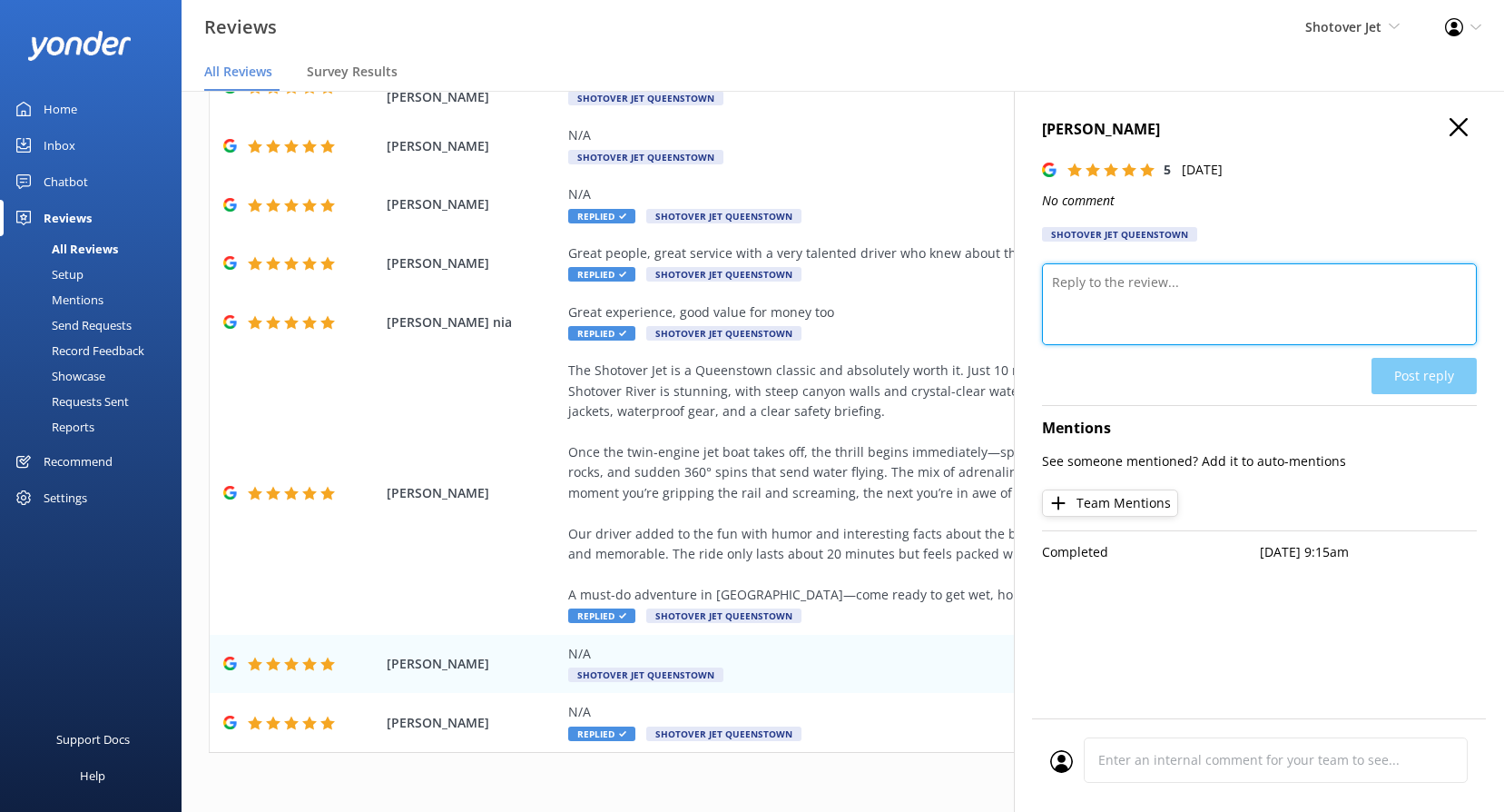
click at [1104, 317] on textarea at bounding box center [1260, 304] width 435 height 82
paste textarea "[PERSON_NAME], Wow – thanks for the 5 stars! We’re stoked you had an awesome ti…"
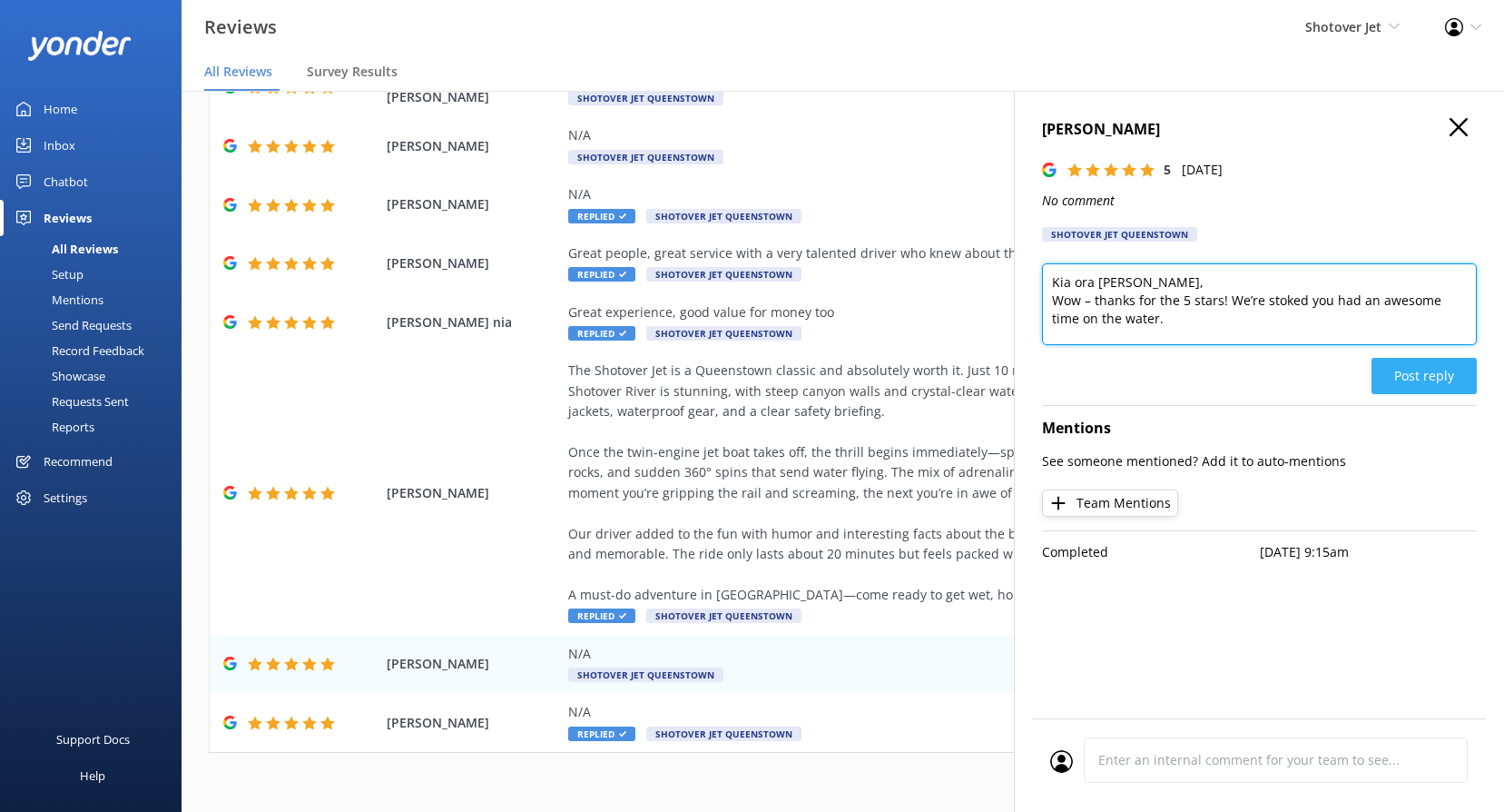
type textarea "Kia ora [PERSON_NAME], Wow – thanks for the 5 stars! We’re stoked you had an aw…"
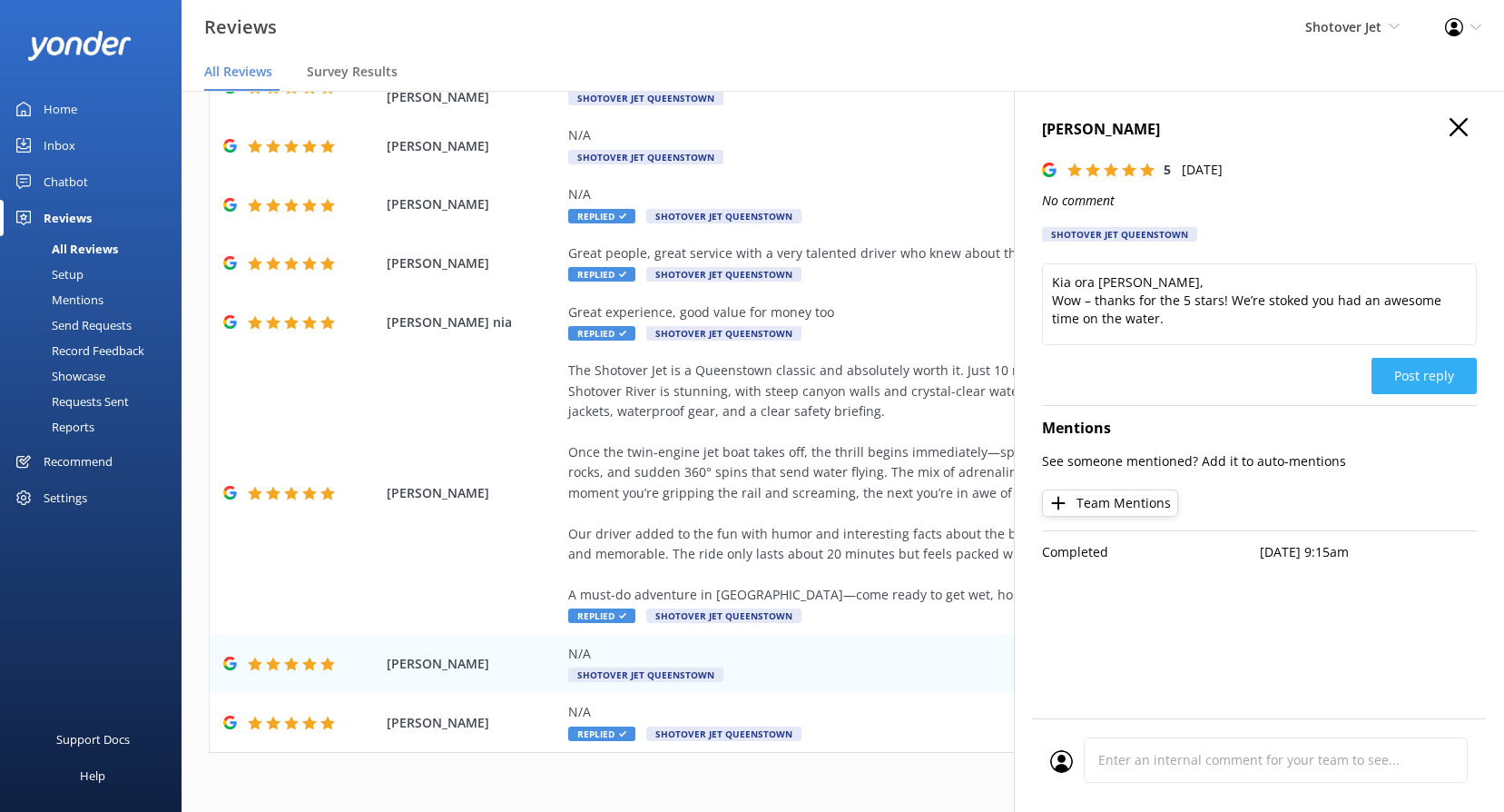
click at [1442, 373] on button "Post reply" at bounding box center [1424, 376] width 106 height 37
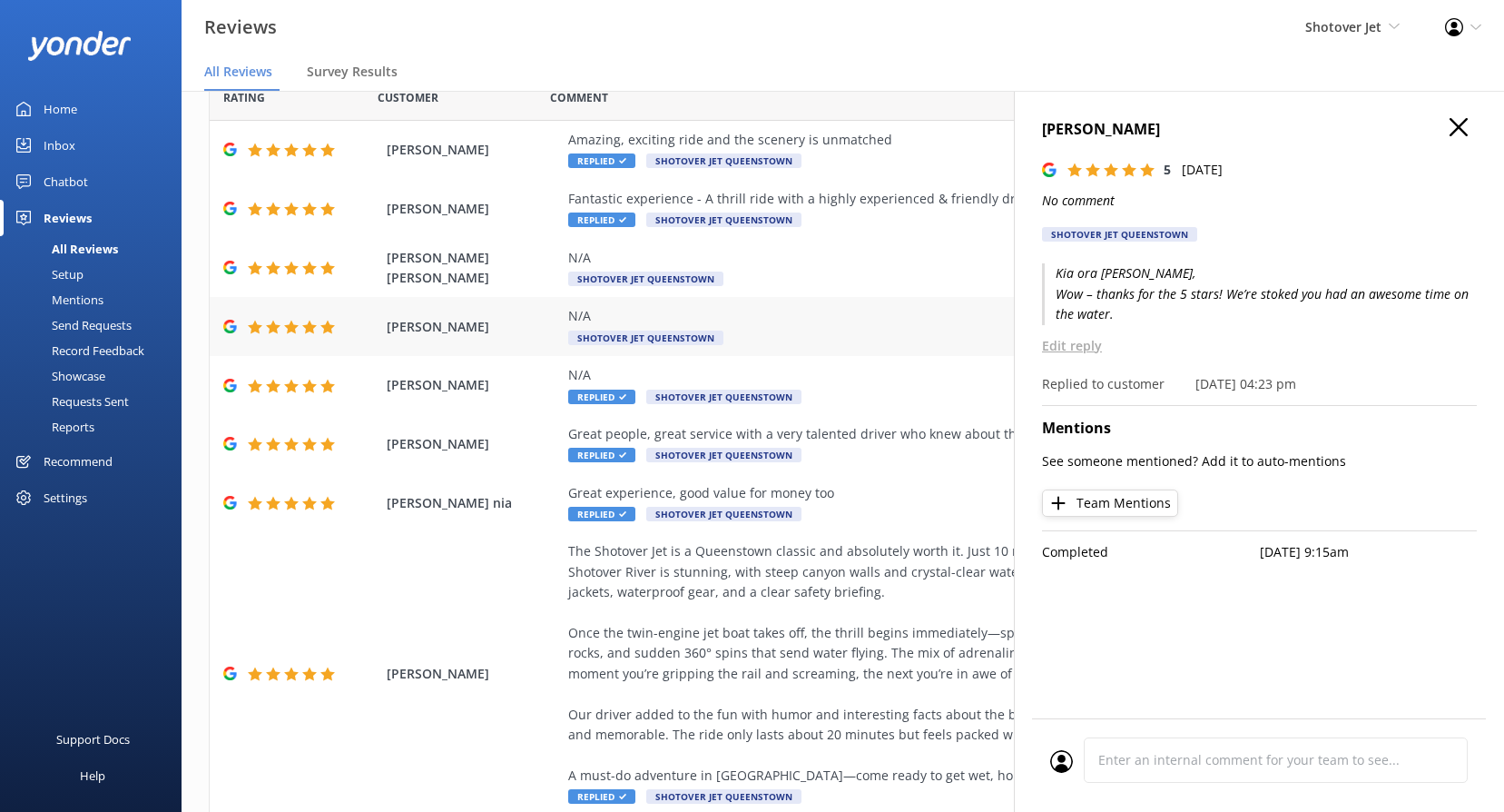
scroll to position [80, 0]
click at [650, 334] on span "Shotover Jet Queenstown" at bounding box center [645, 339] width 155 height 15
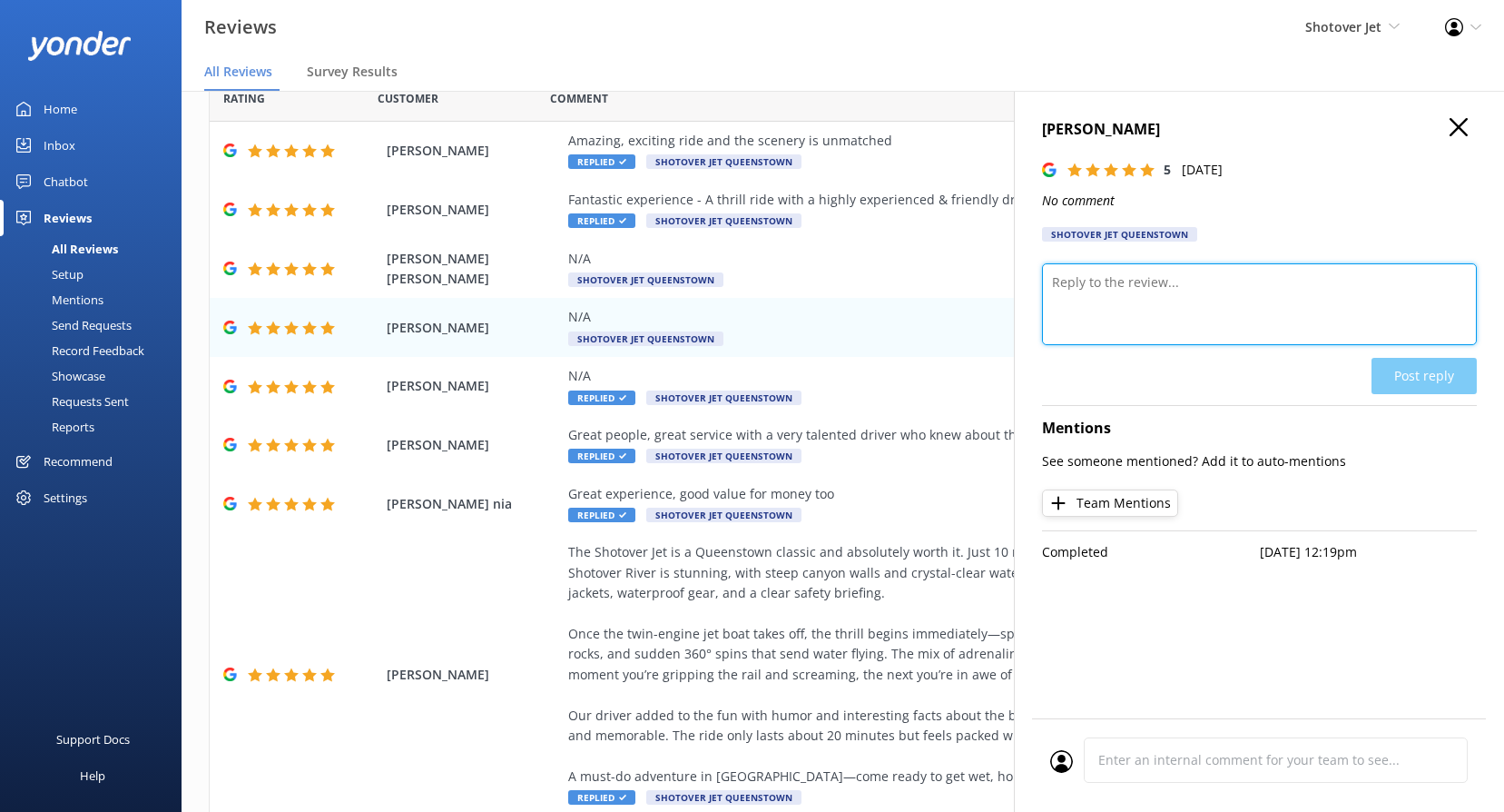
click at [1245, 319] on textarea at bounding box center [1260, 304] width 435 height 82
paste textarea "Kia ora, Thanks for the 5 stars! We’re glad you had a fantastic experience."
type textarea "Kia [PERSON_NAME], Thanks for the 5 stars! We’re glad you had a fantastic exper…"
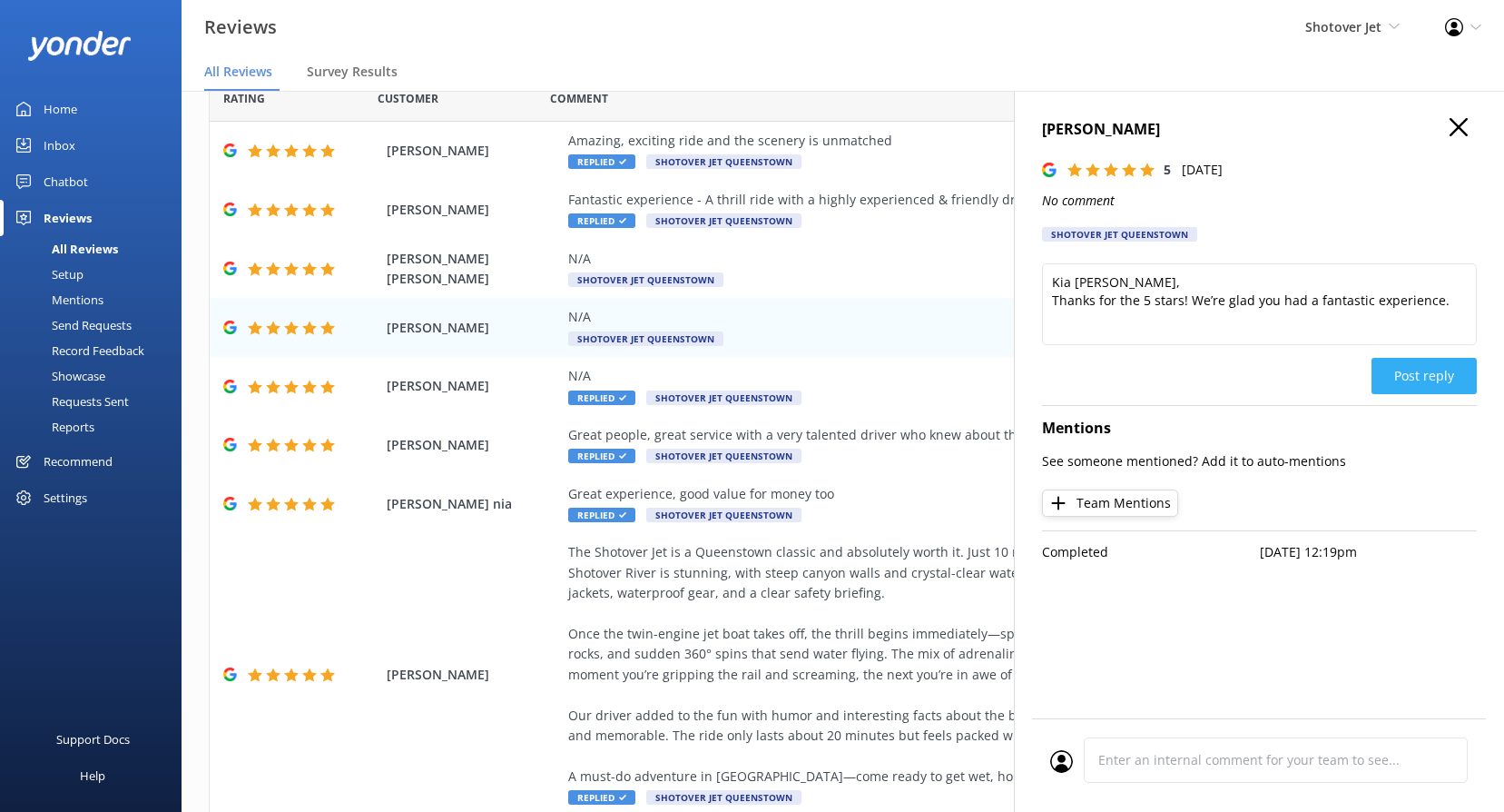
click at [1435, 379] on button "Post reply" at bounding box center [1424, 376] width 106 height 37
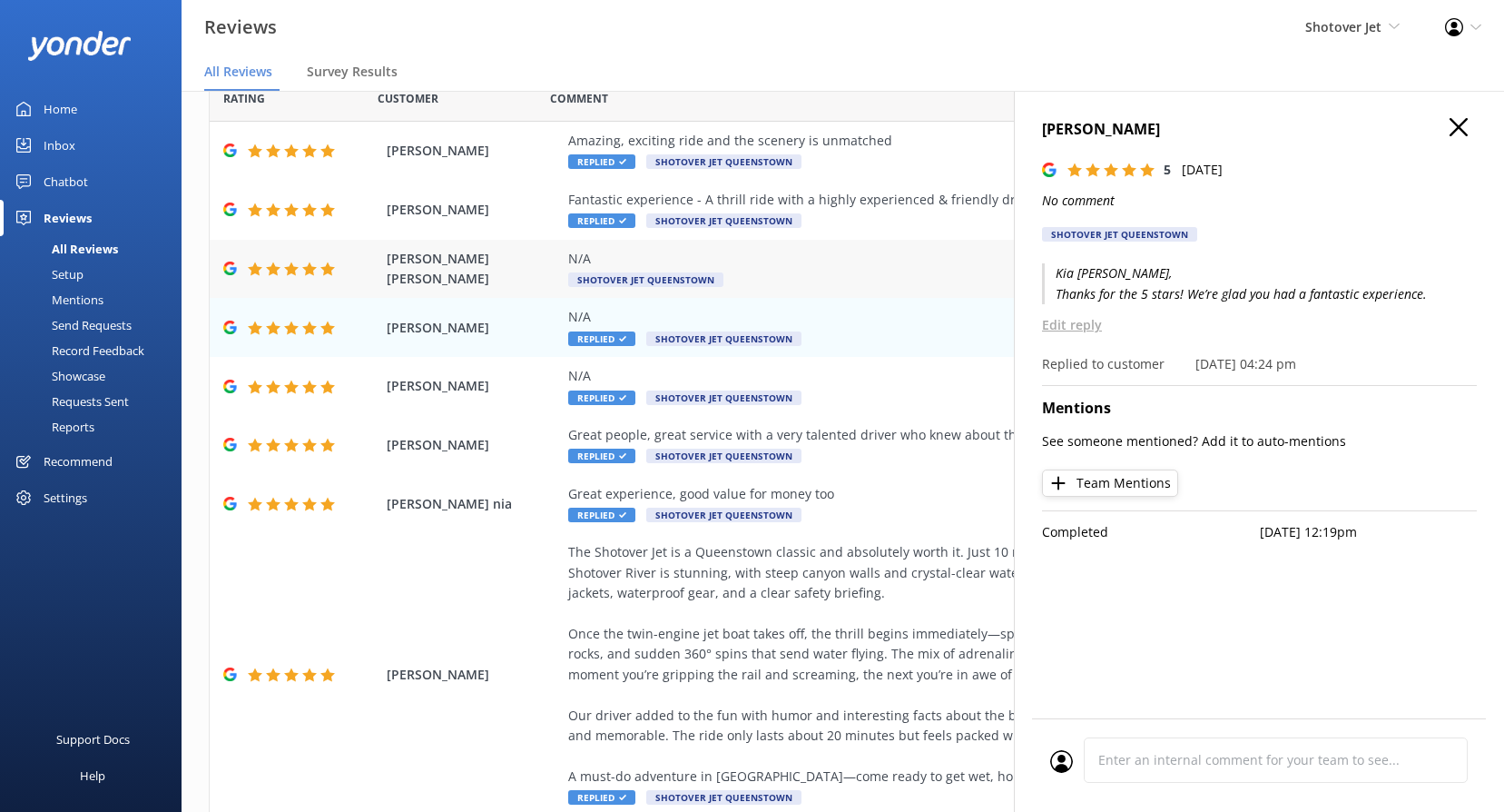
click at [591, 277] on span "Shotover Jet Queenstown" at bounding box center [645, 280] width 155 height 15
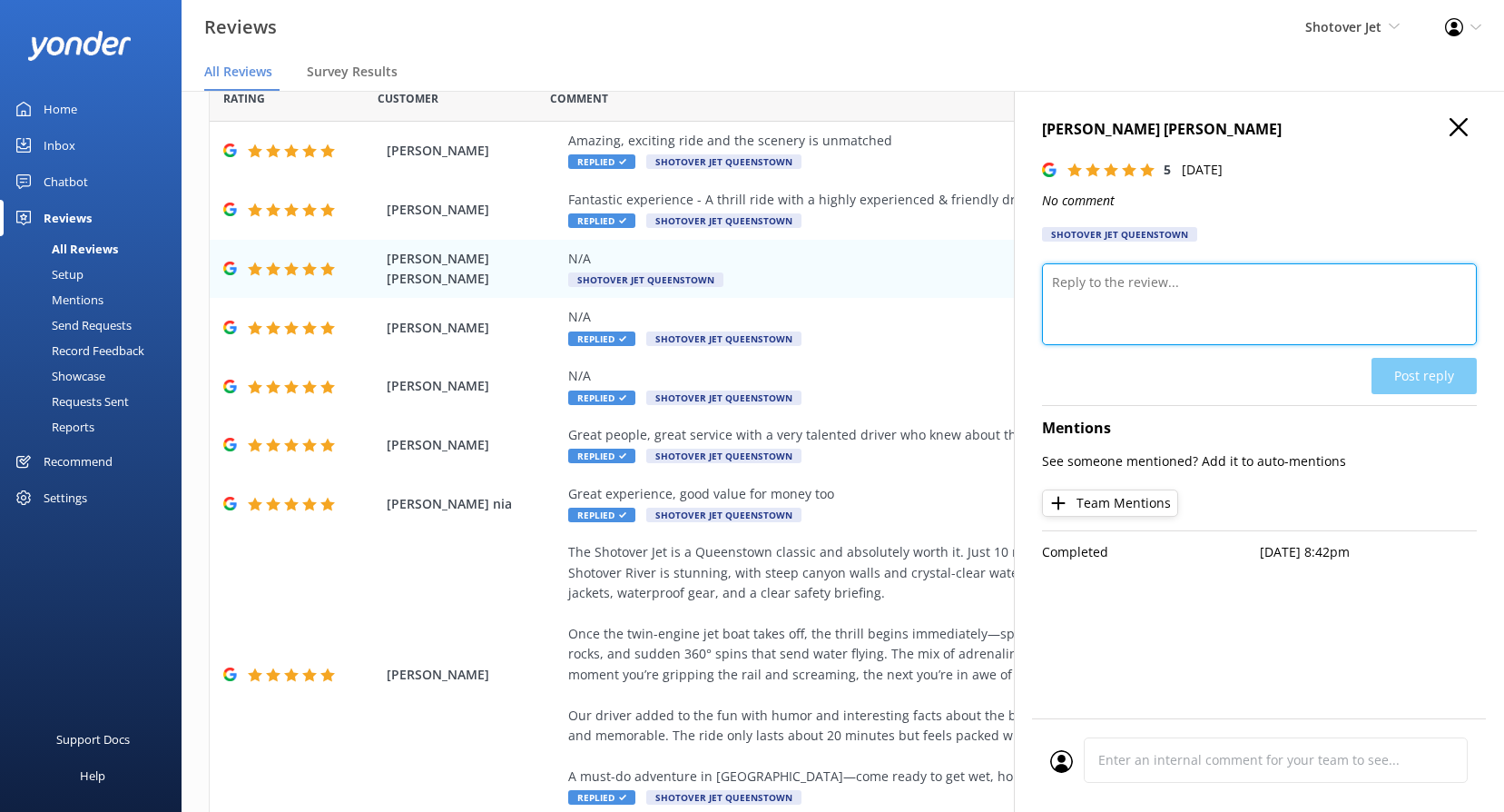
click at [1171, 317] on textarea at bounding box center [1260, 304] width 435 height 82
paste textarea "Kia ora, Thank you for the 5-star rating! Your support helps us keep delivering…"
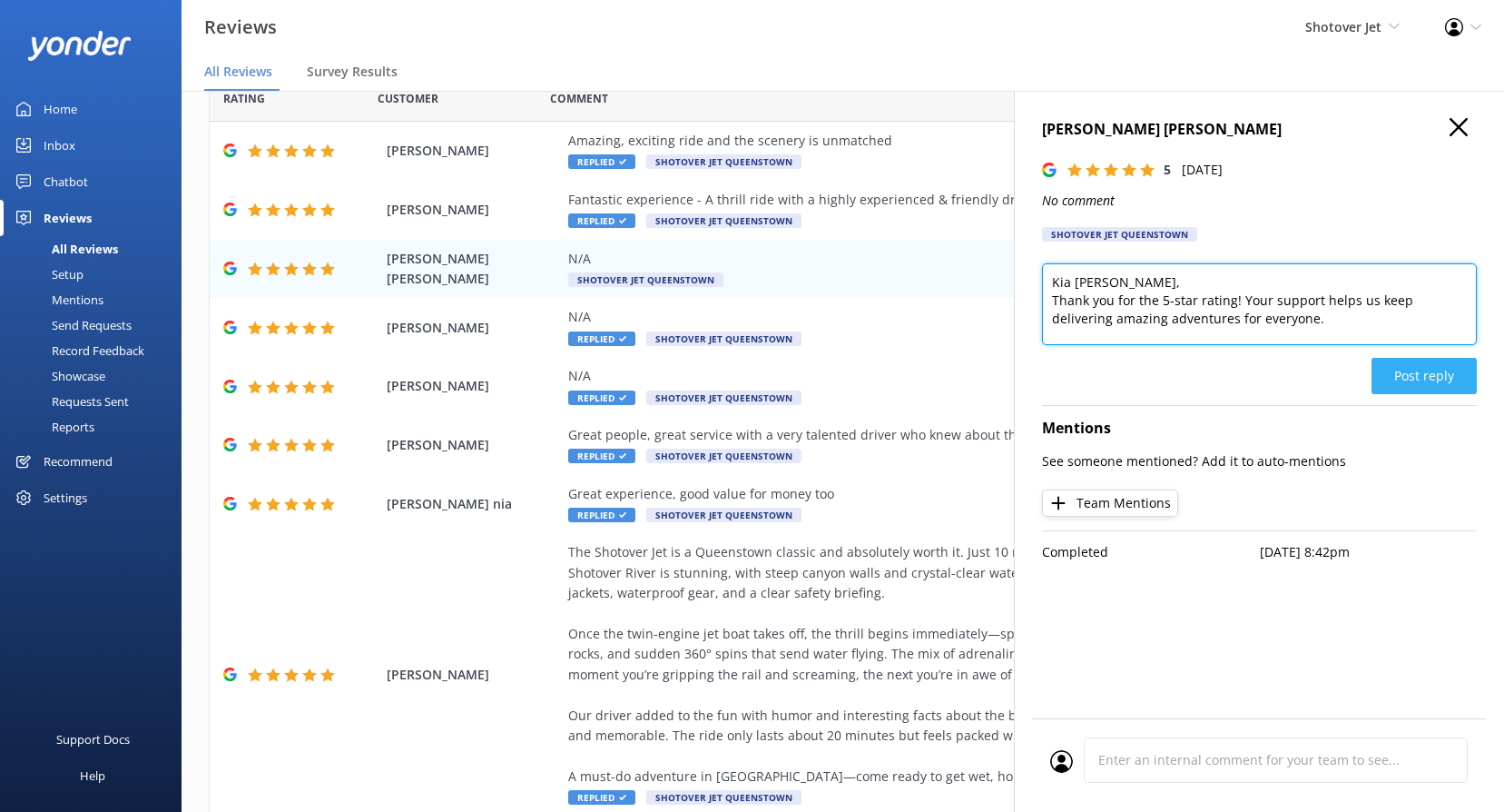
type textarea "Kia [PERSON_NAME], Thank you for the 5-star rating! Your support helps us keep …"
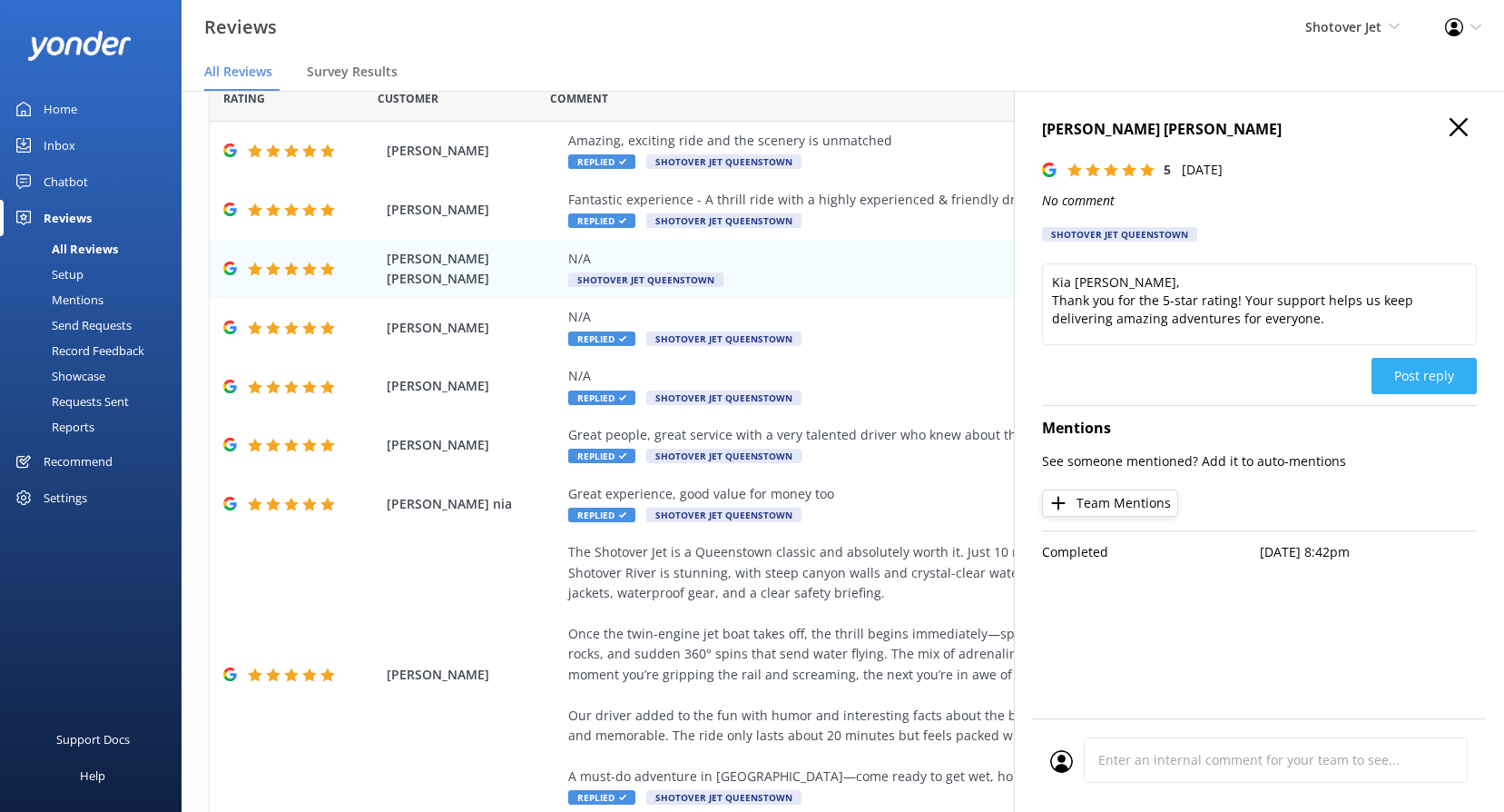
click at [1443, 383] on button "Post reply" at bounding box center [1424, 376] width 106 height 37
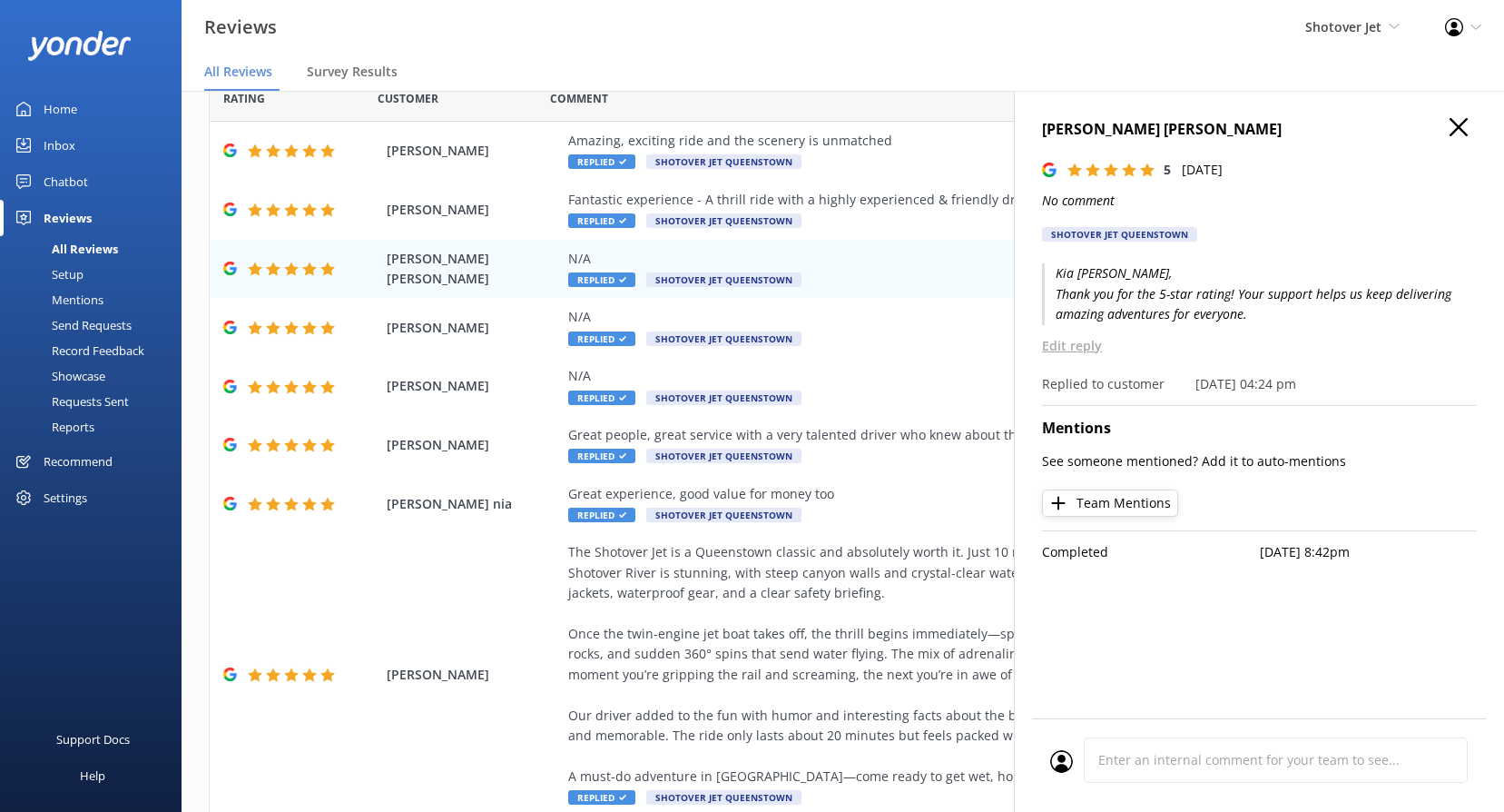
click at [1471, 130] on h4 "[PERSON_NAME] [PERSON_NAME]" at bounding box center [1260, 130] width 435 height 24
click at [1455, 128] on icon "button" at bounding box center [1459, 128] width 18 height 18
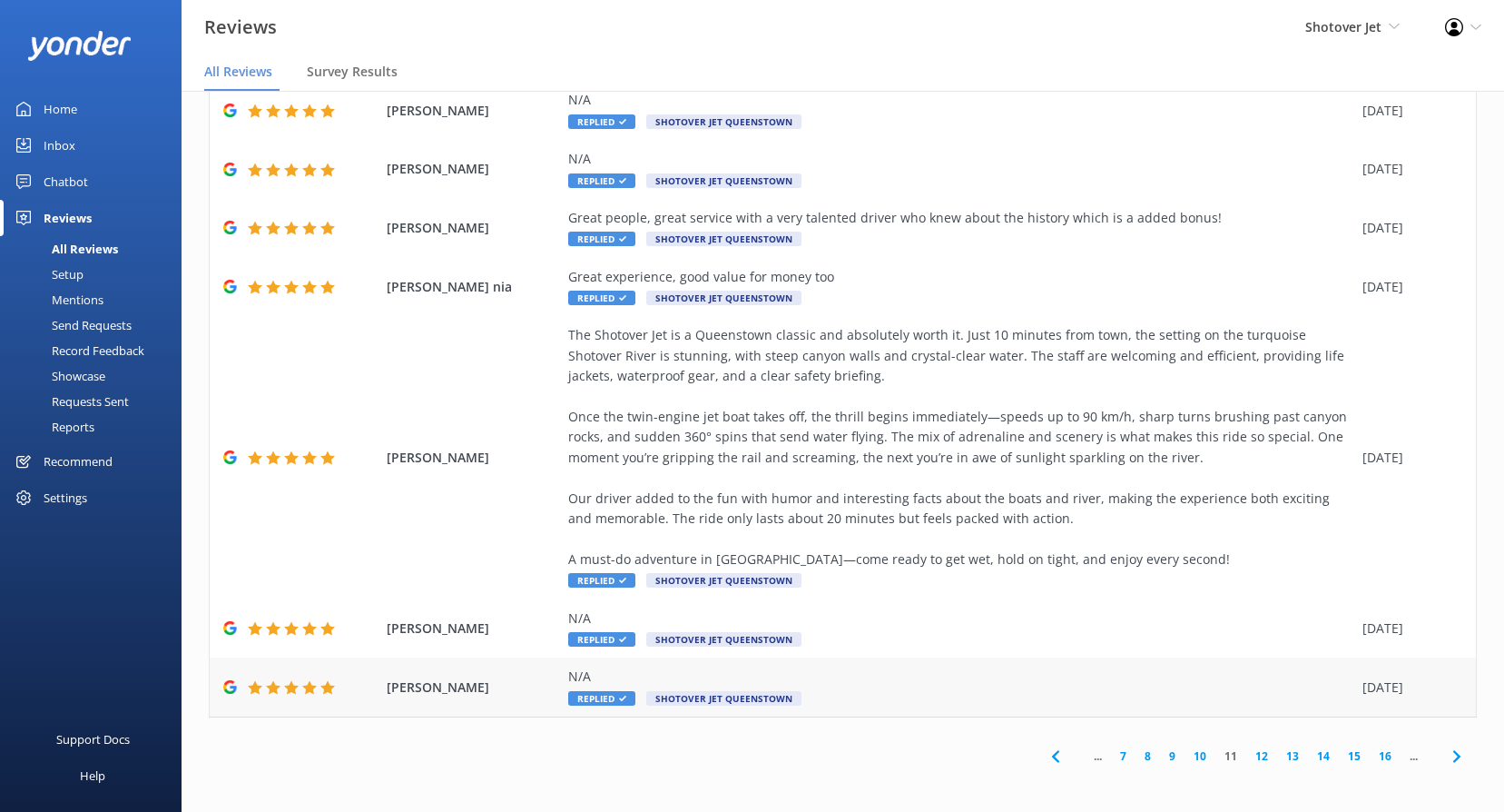
scroll to position [37, 0]
click at [1185, 755] on link "10" at bounding box center [1200, 754] width 31 height 17
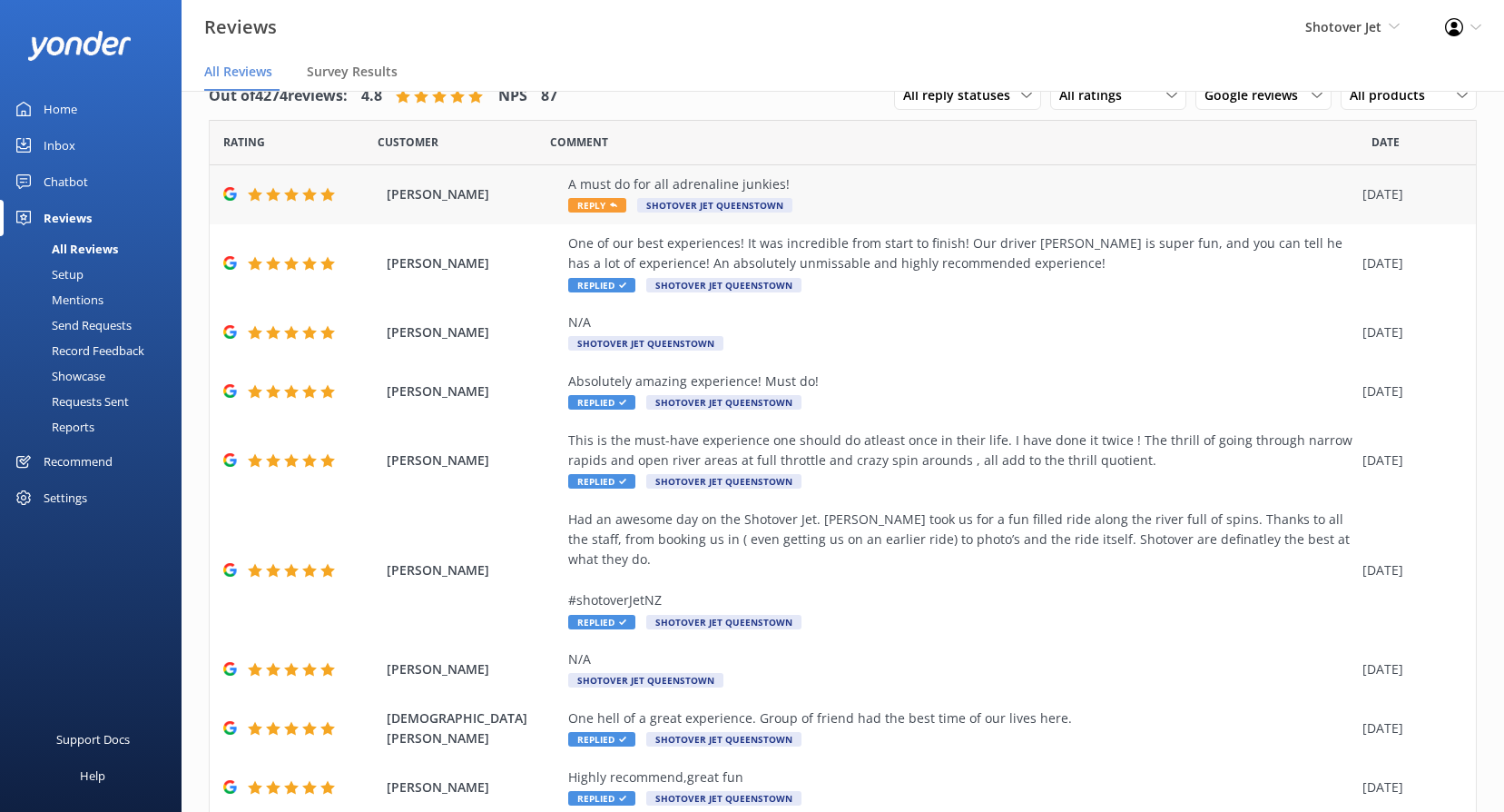
click at [595, 205] on span "Reply" at bounding box center [596, 206] width 58 height 15
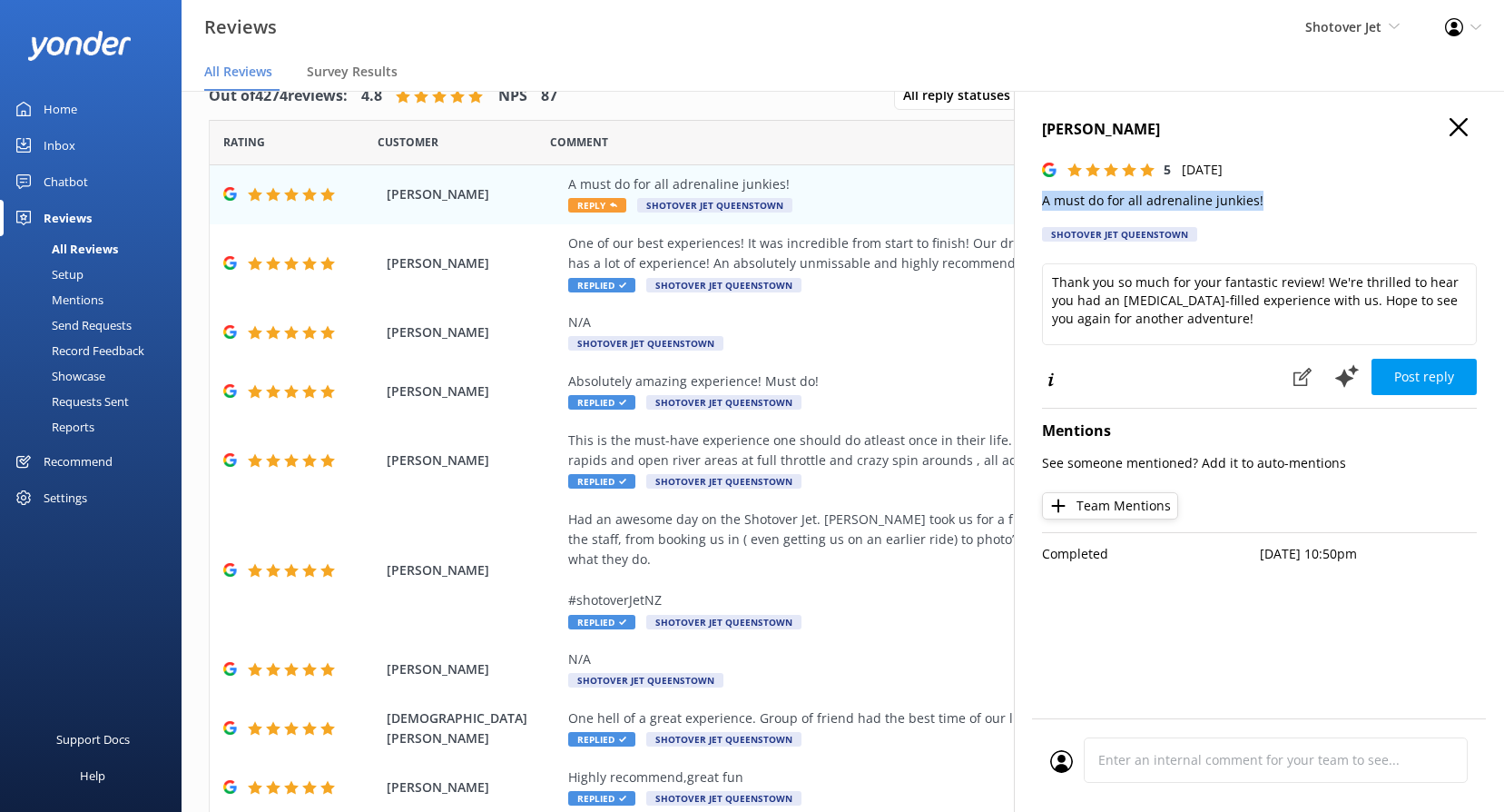
drag, startPoint x: 1273, startPoint y: 200, endPoint x: 1046, endPoint y: 207, distance: 227.1
click at [1046, 207] on p "A must do for all adrenaline junkies!" at bounding box center [1260, 201] width 435 height 20
copy p "A must do for all adrenaline junkies!"
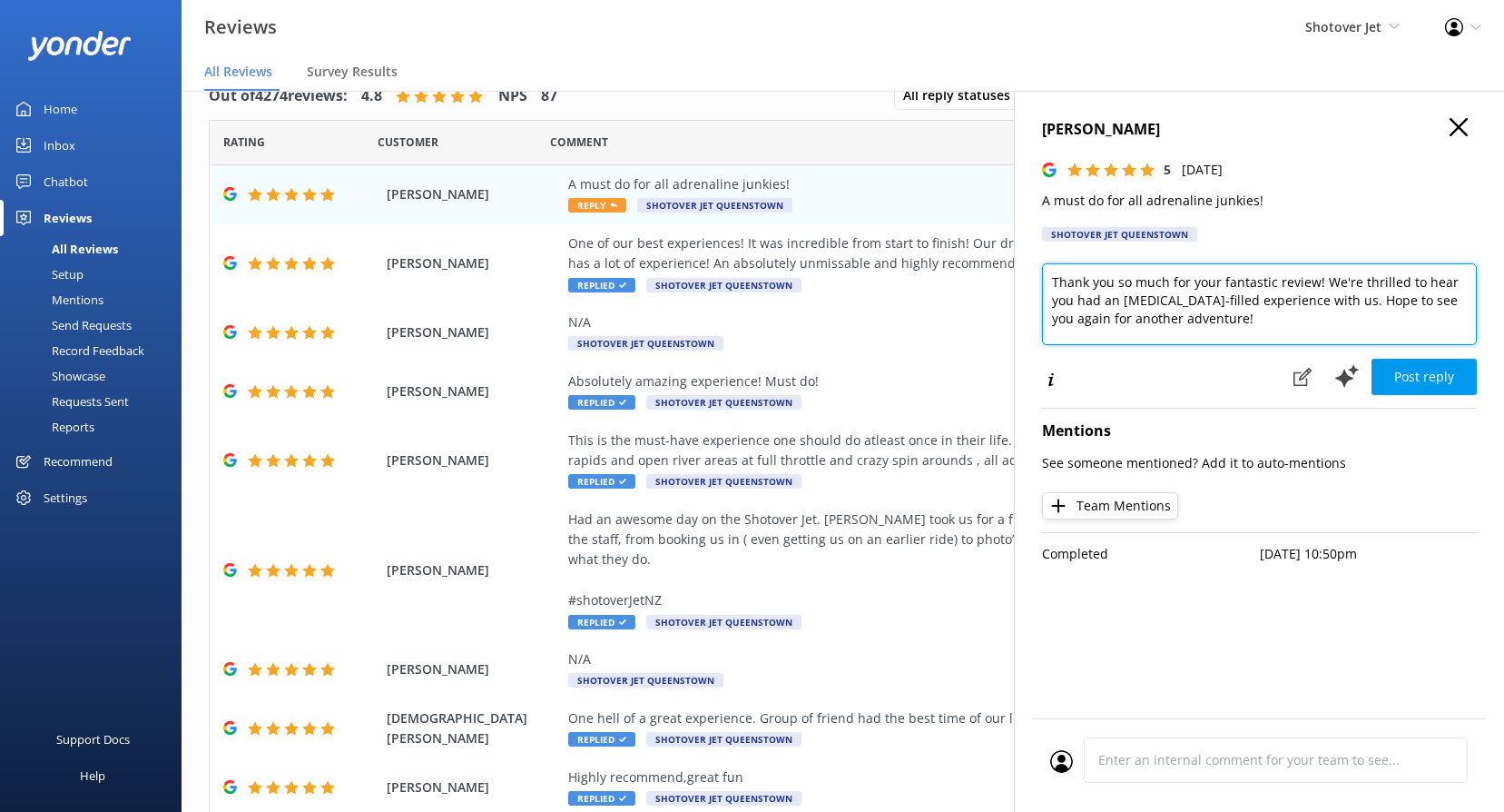
click at [1150, 304] on textarea "Thank you so much for your fantastic review! We're thrilled to hear you had an …" at bounding box center [1260, 304] width 435 height 82
paste textarea "Kia ora, We couldn’t agree more – it’s definitely one for the adrenaline lovers…"
type textarea "Kia ora [PERSON_NAME], We couldn’t agree more – it’s definitely one for the [ME…"
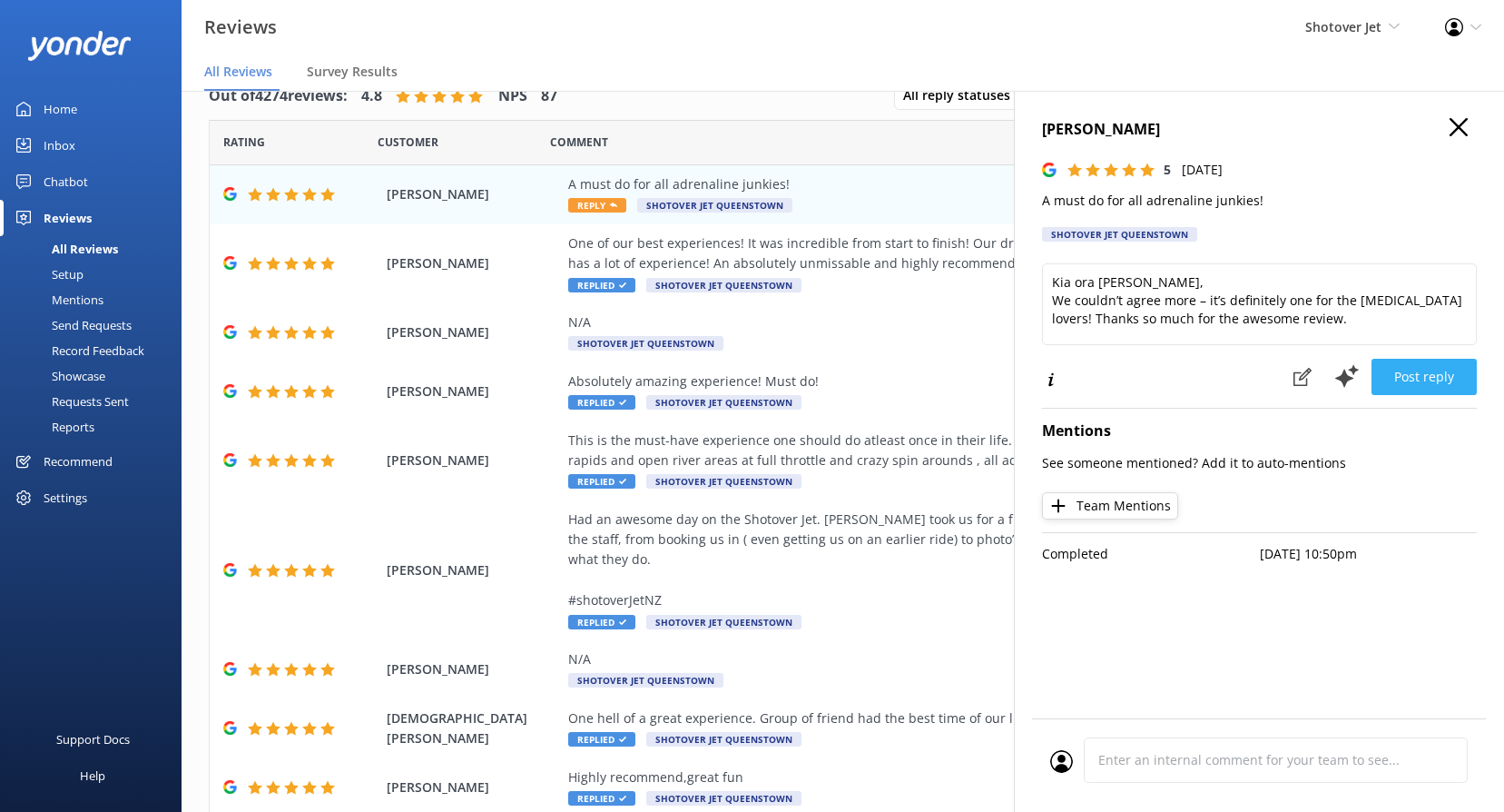
click at [1411, 381] on button "Post reply" at bounding box center [1424, 377] width 106 height 37
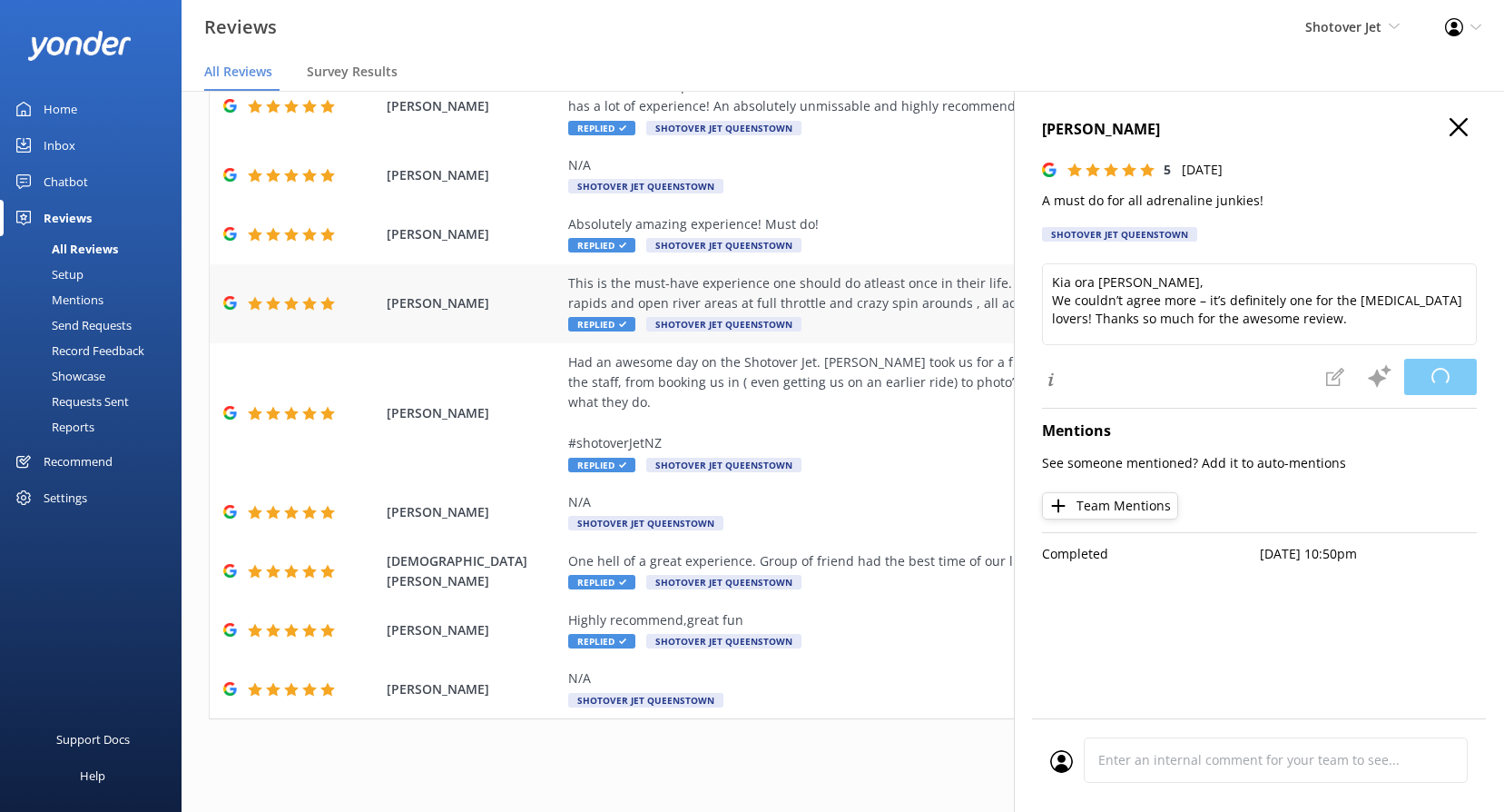
scroll to position [160, 0]
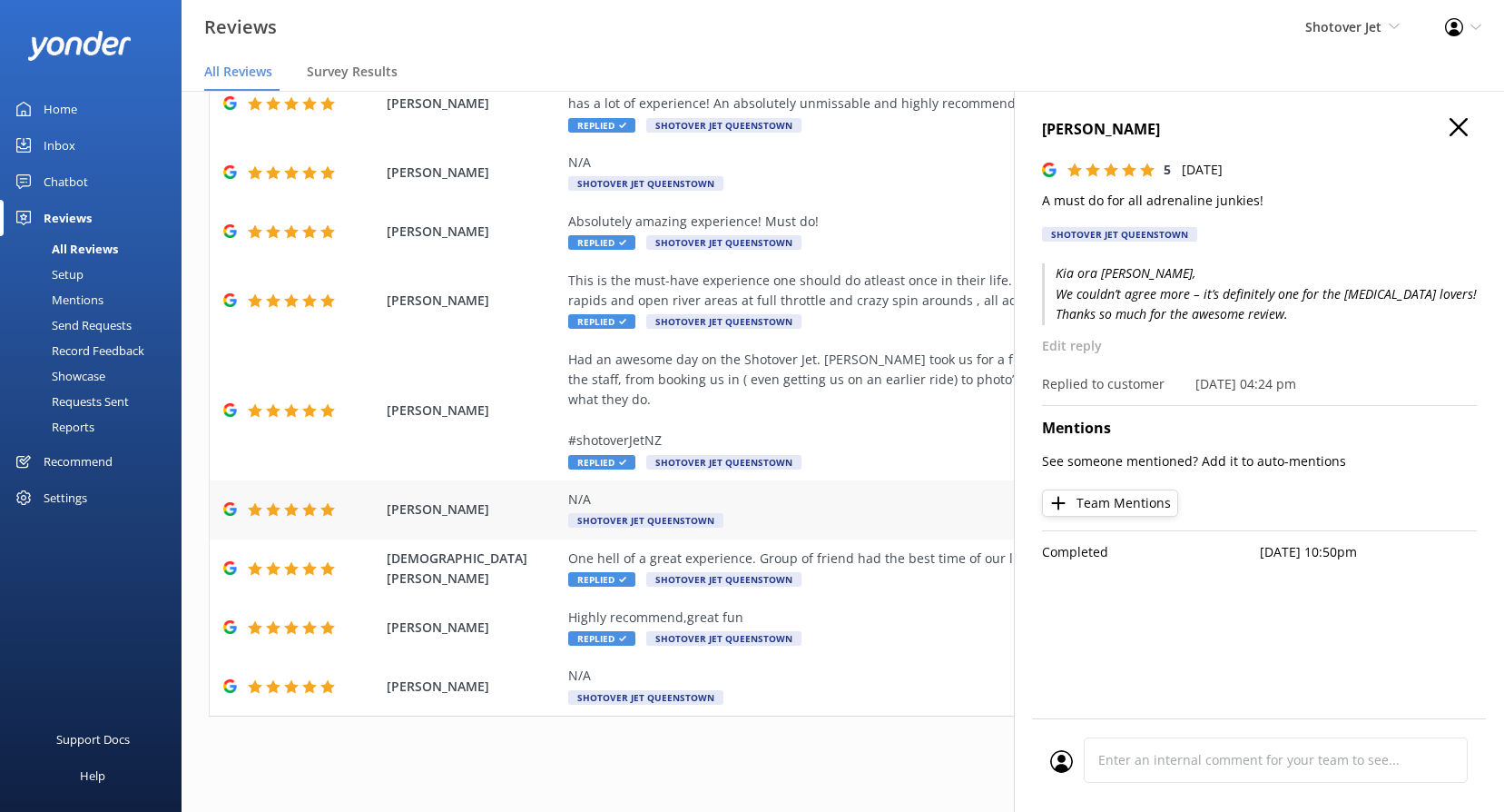
click at [633, 517] on span "Shotover Jet Queenstown" at bounding box center [645, 520] width 155 height 15
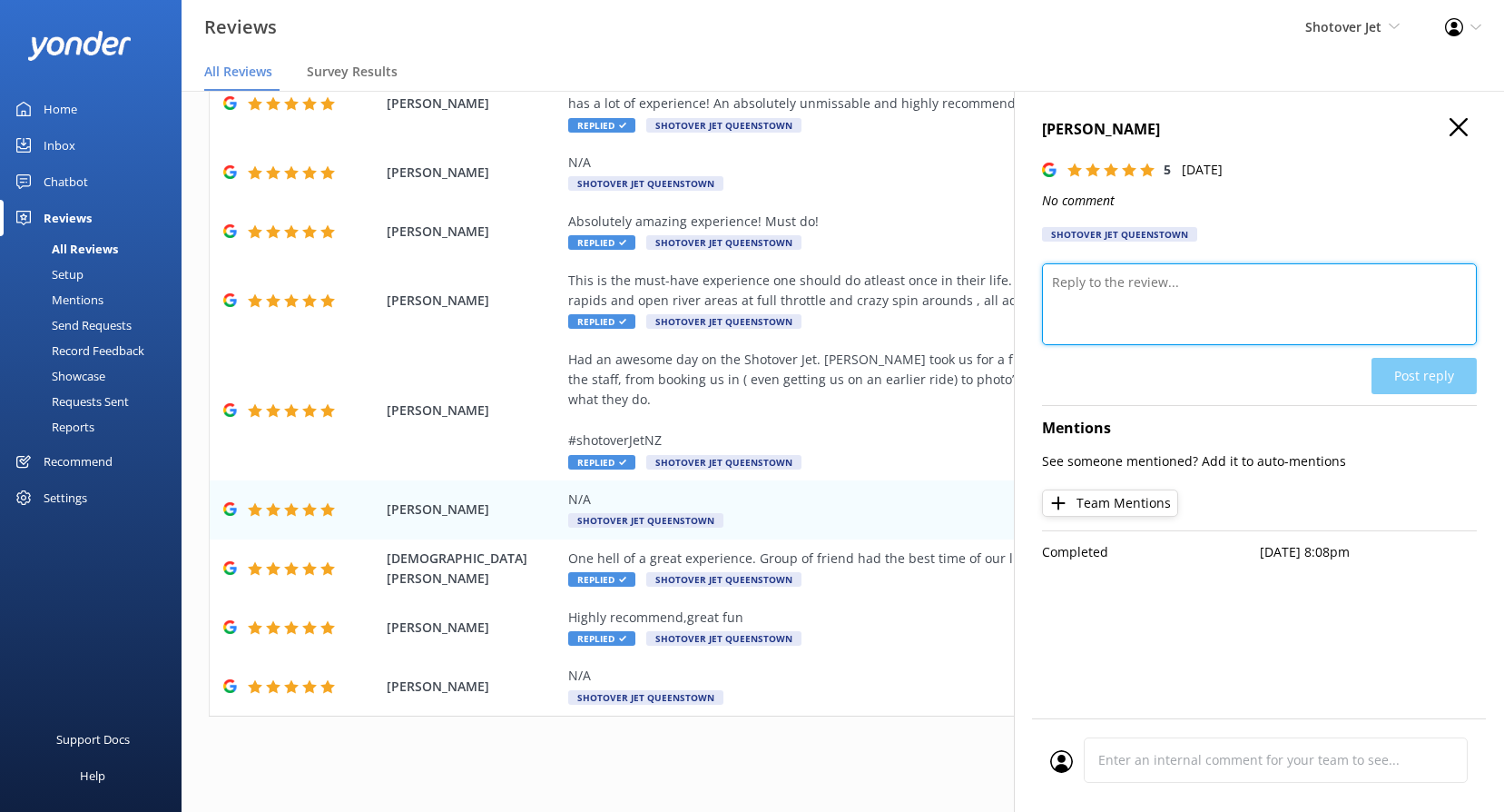
click at [1233, 302] on textarea at bounding box center [1260, 304] width 435 height 82
paste textarea "Kia ora, Thank you so much for the 5 stars! We’re thrilled you had a great expe…"
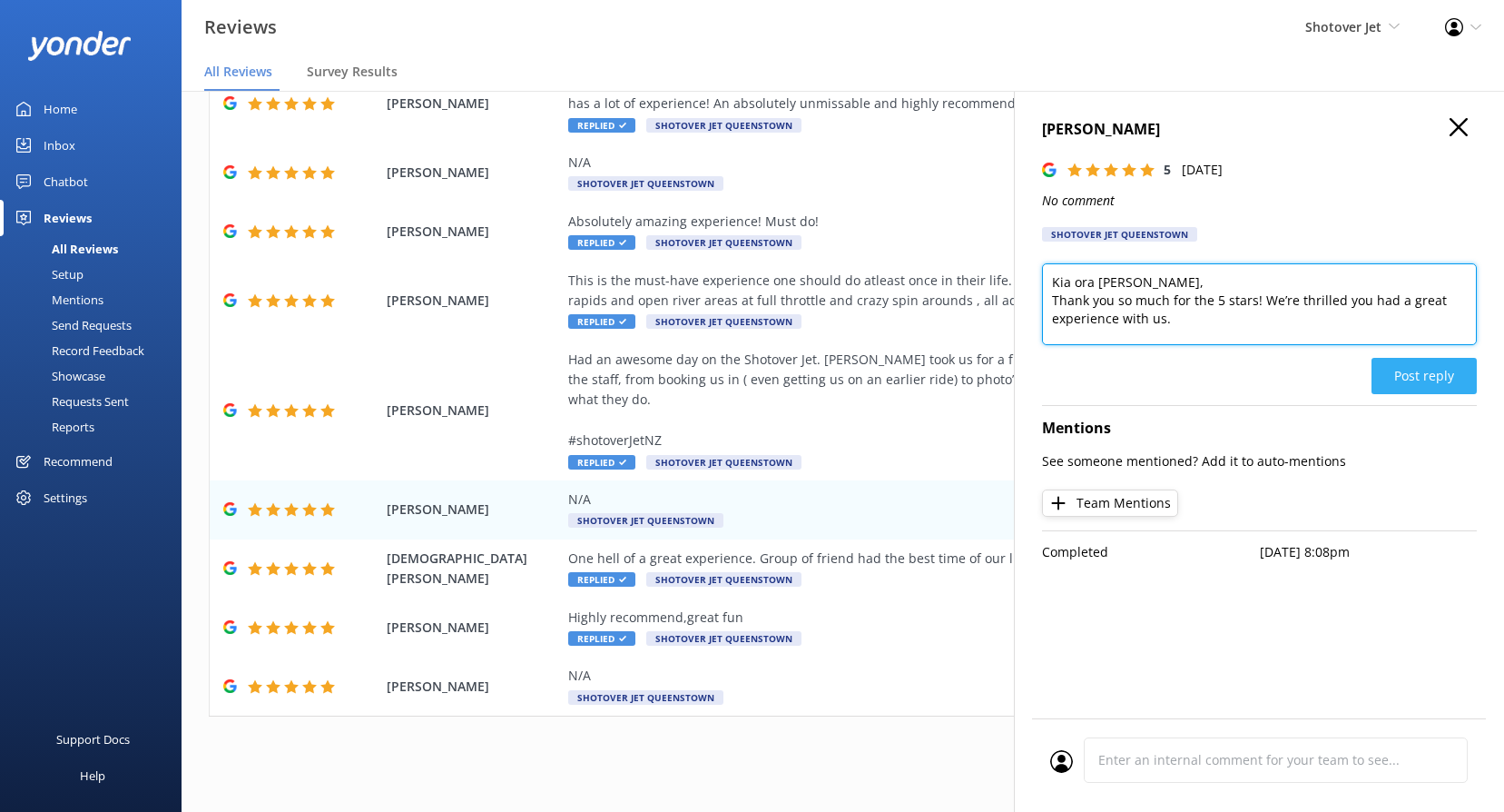
type textarea "Kia ora [PERSON_NAME], Thank you so much for the 5 stars! We’re thrilled you ha…"
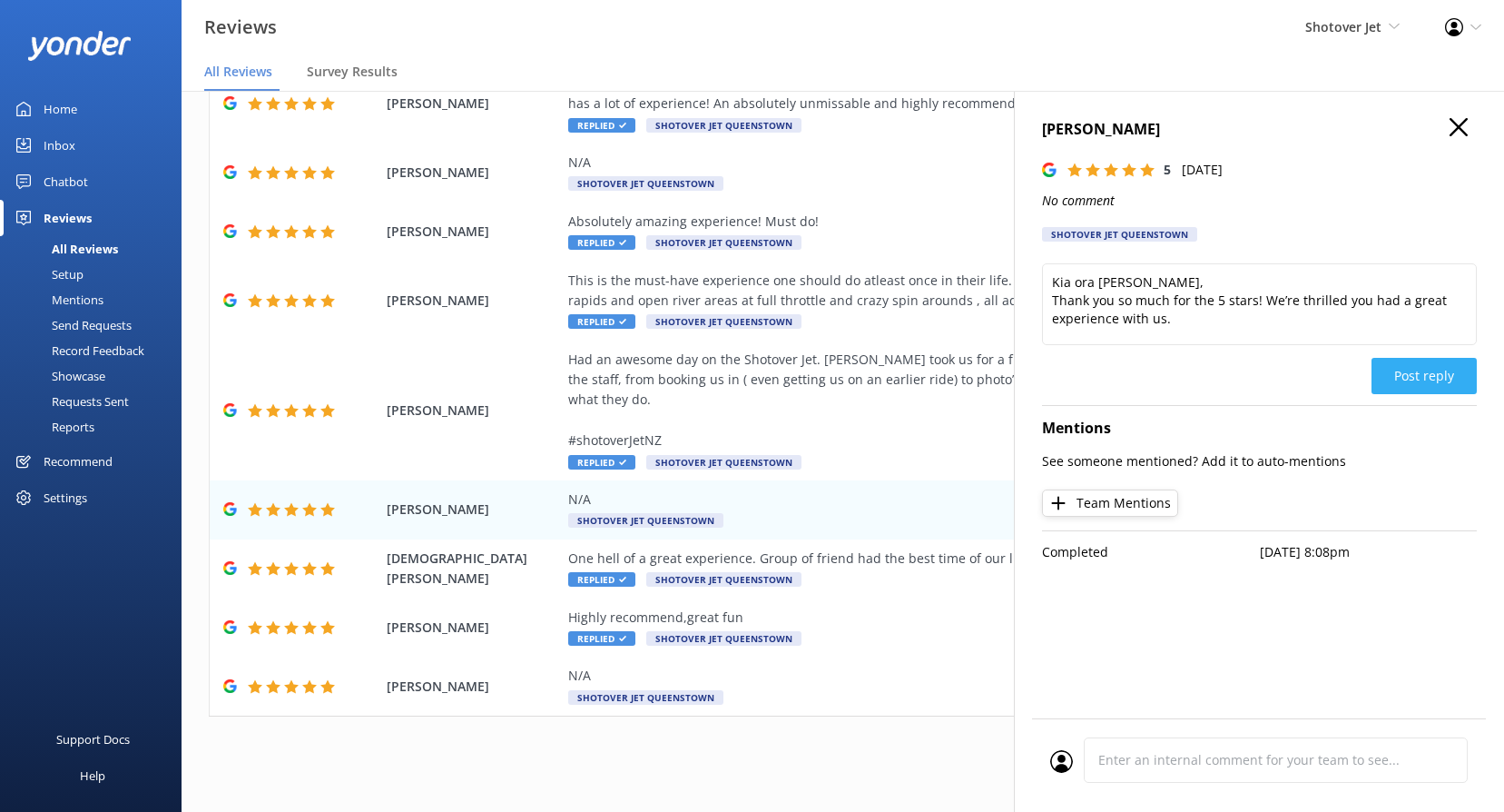
click at [1419, 381] on button "Post reply" at bounding box center [1424, 376] width 106 height 37
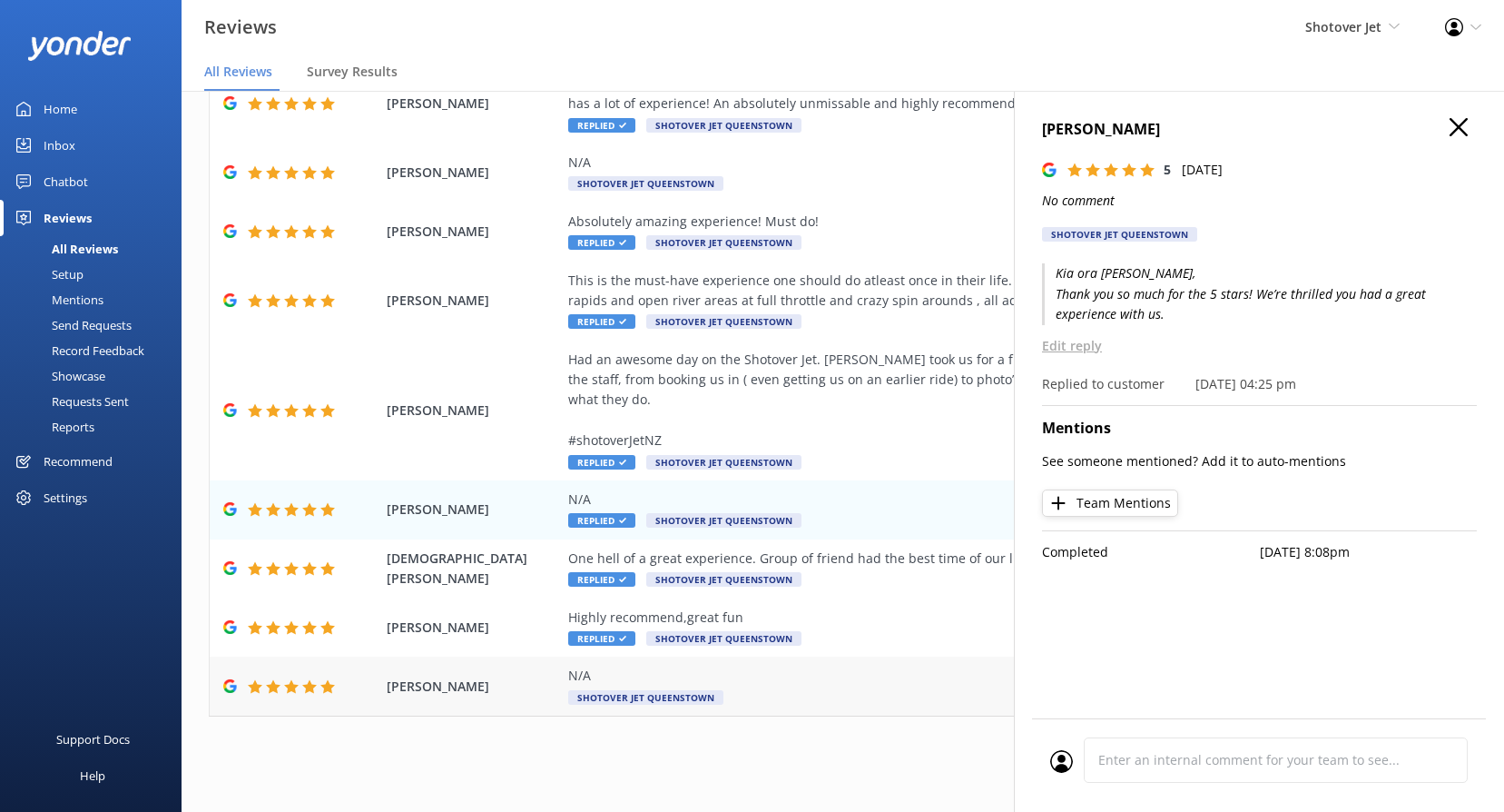
click at [637, 694] on span "Shotover Jet Queenstown" at bounding box center [645, 697] width 155 height 15
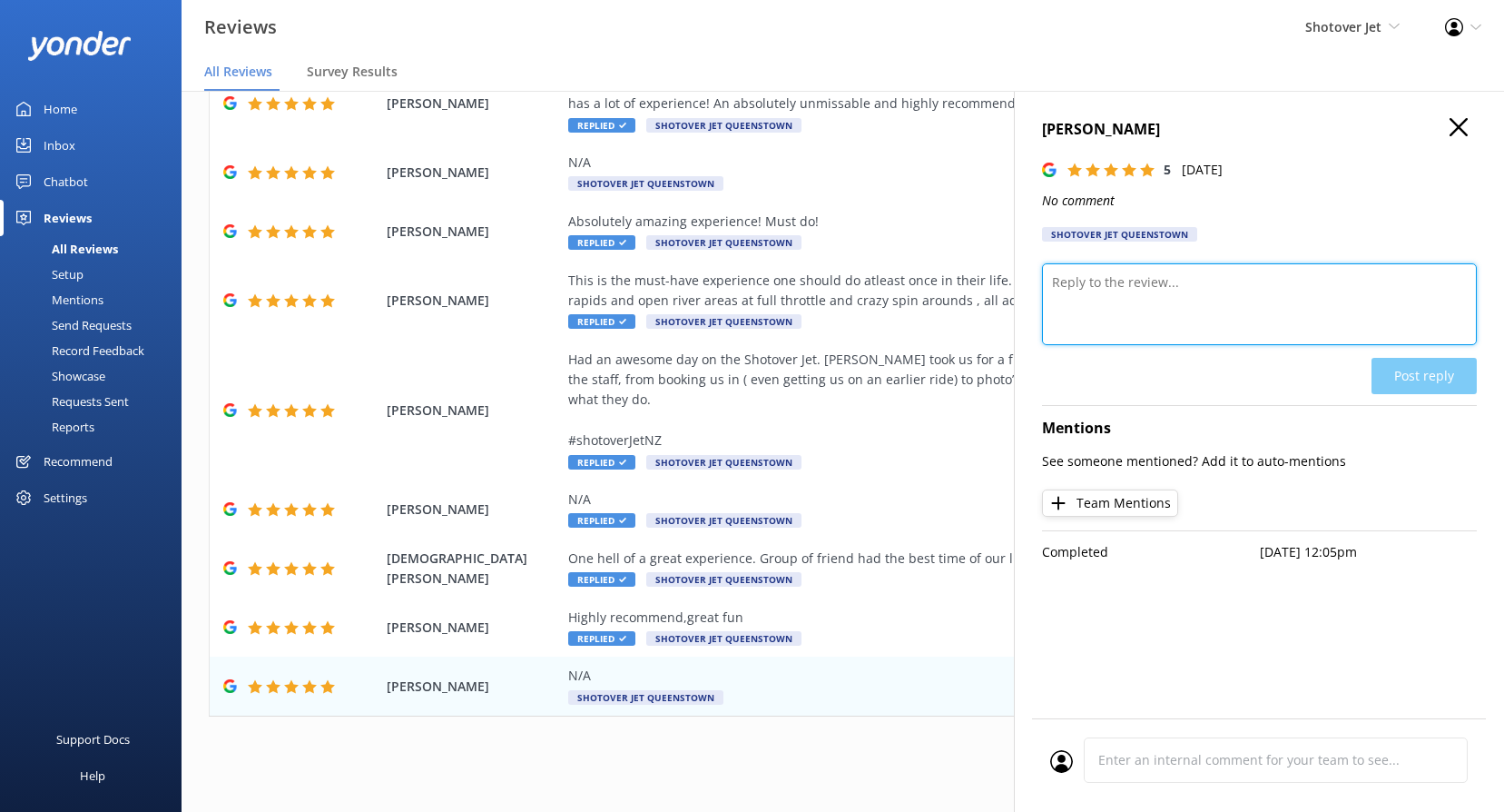
click at [1138, 284] on textarea at bounding box center [1260, 304] width 435 height 82
paste textarea "Kia ora, We really appreciate the 5-star rating! It means a lot to our team, an…"
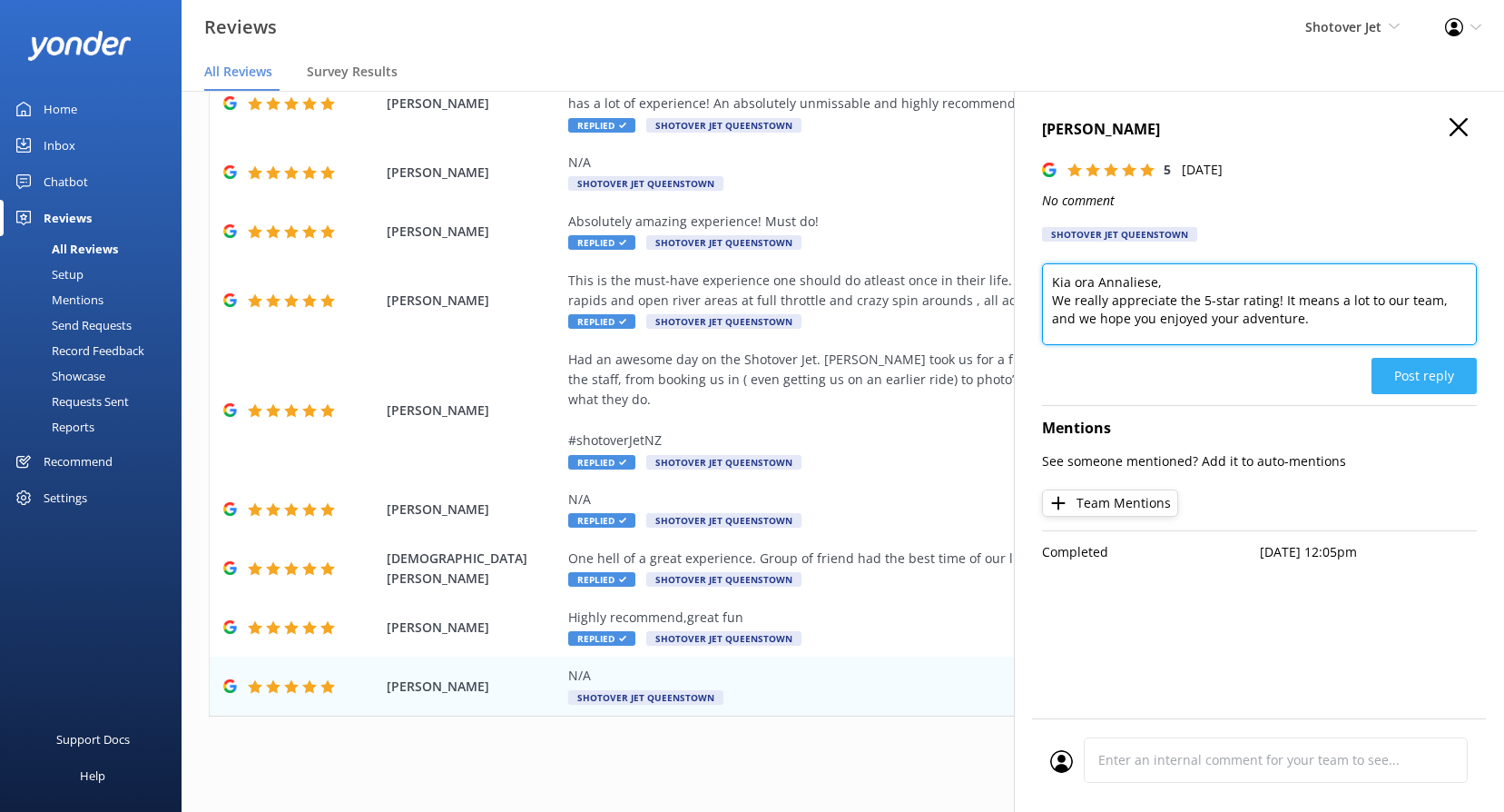
type textarea "Kia ora Annaliese, We really appreciate the 5-star rating! It means a lot to ou…"
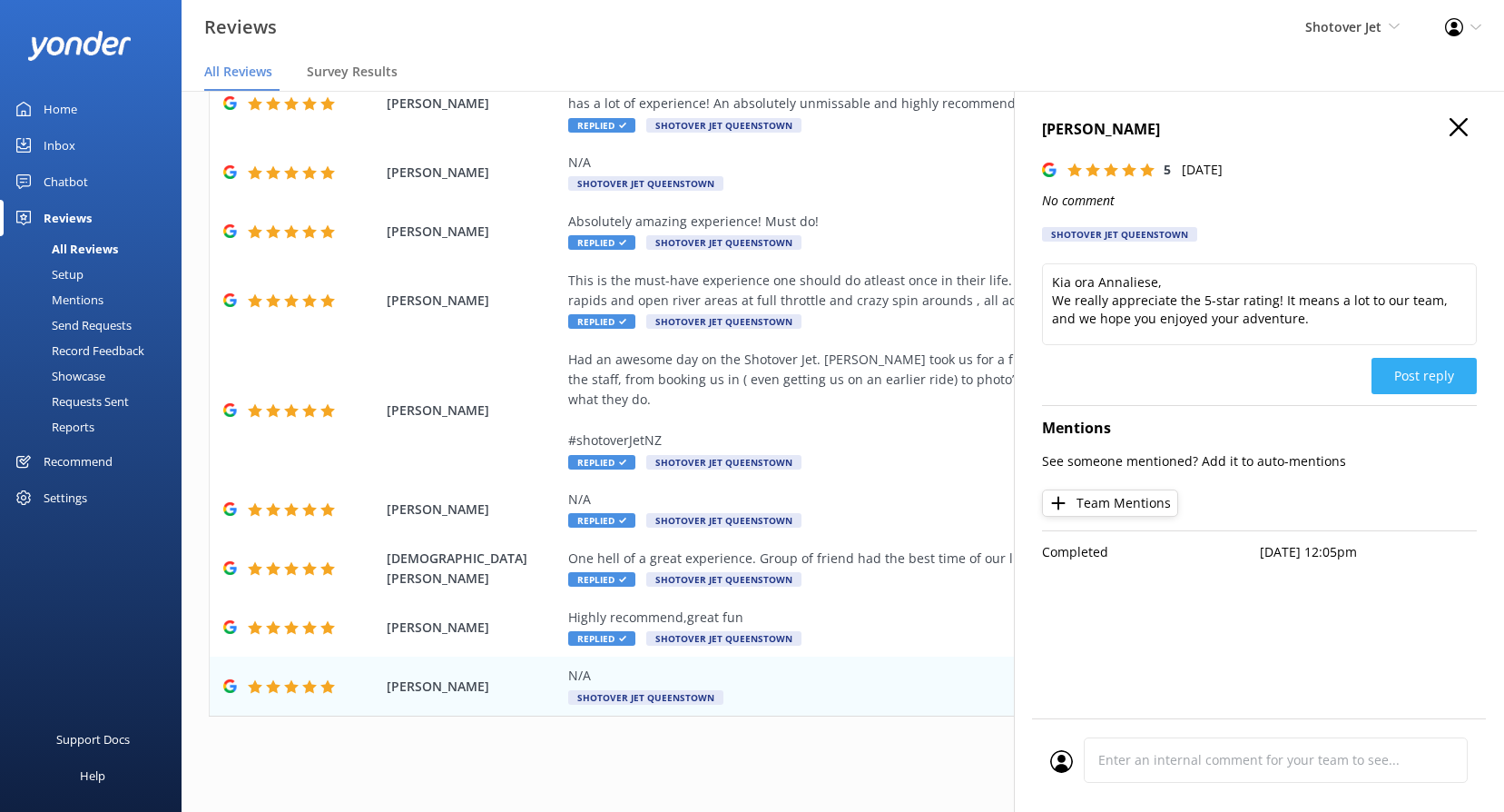
click at [1439, 377] on button "Post reply" at bounding box center [1424, 376] width 106 height 37
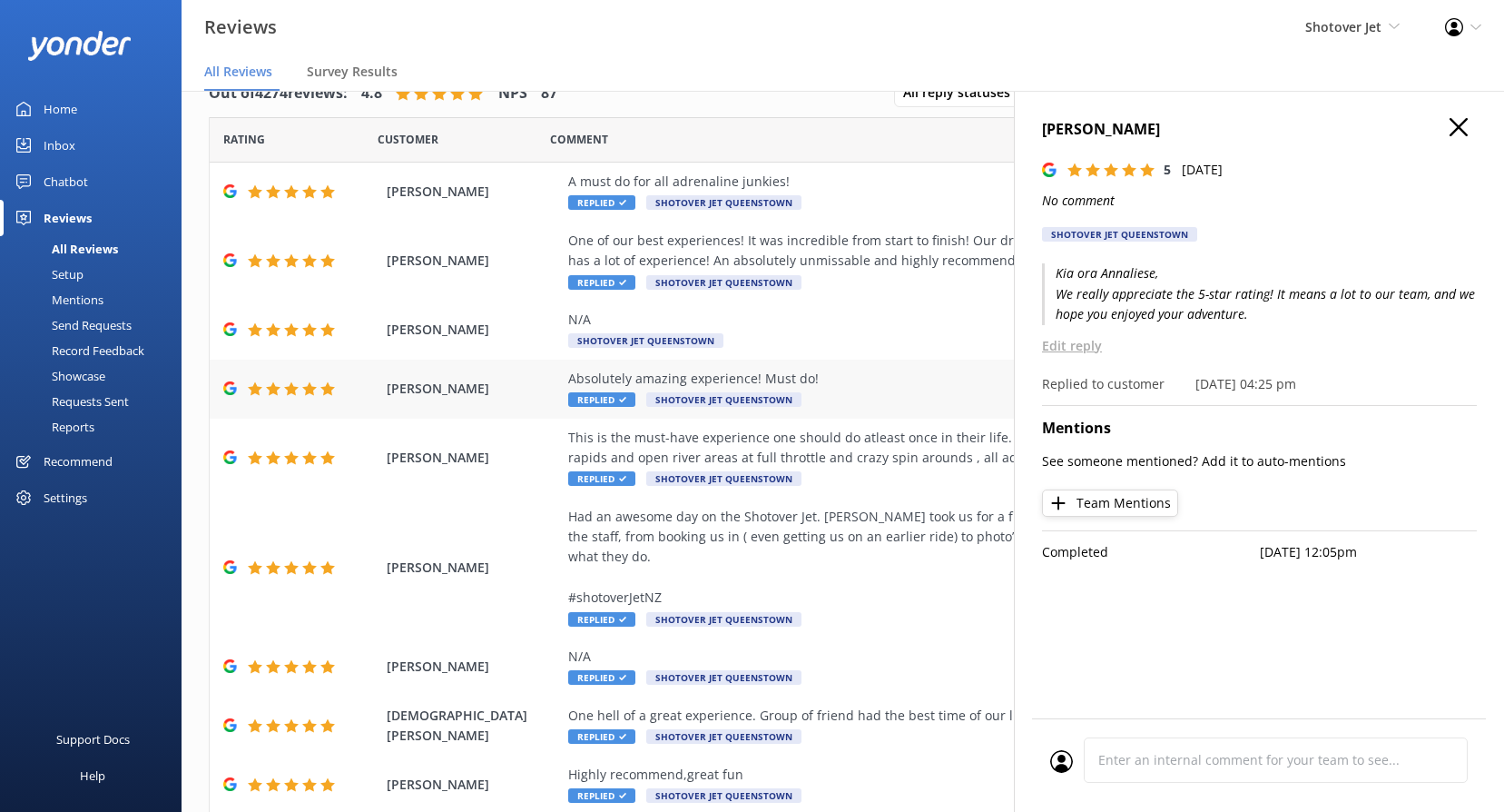
scroll to position [0, 0]
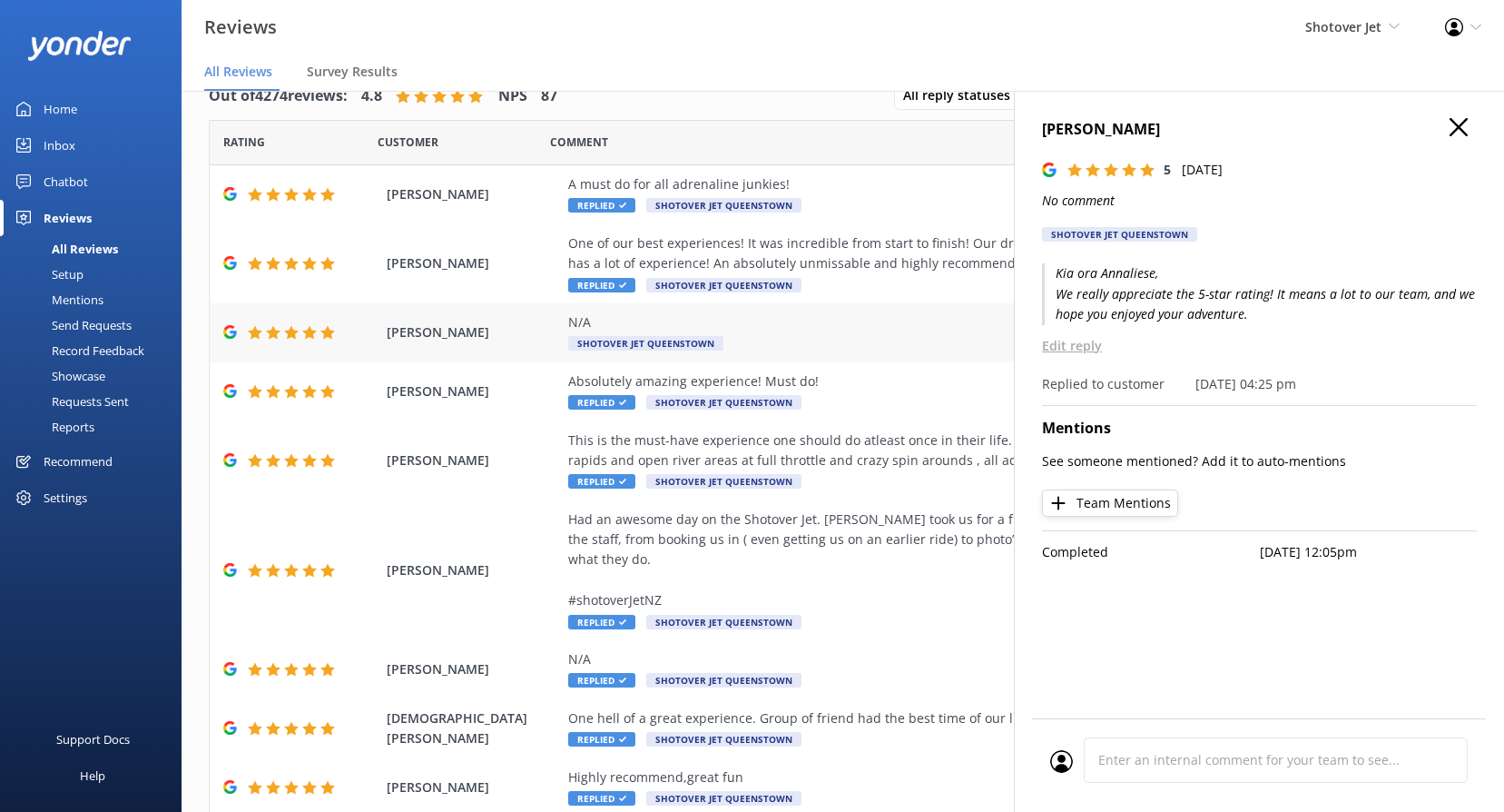
click at [601, 341] on span "Shotover Jet Queenstown" at bounding box center [645, 343] width 155 height 15
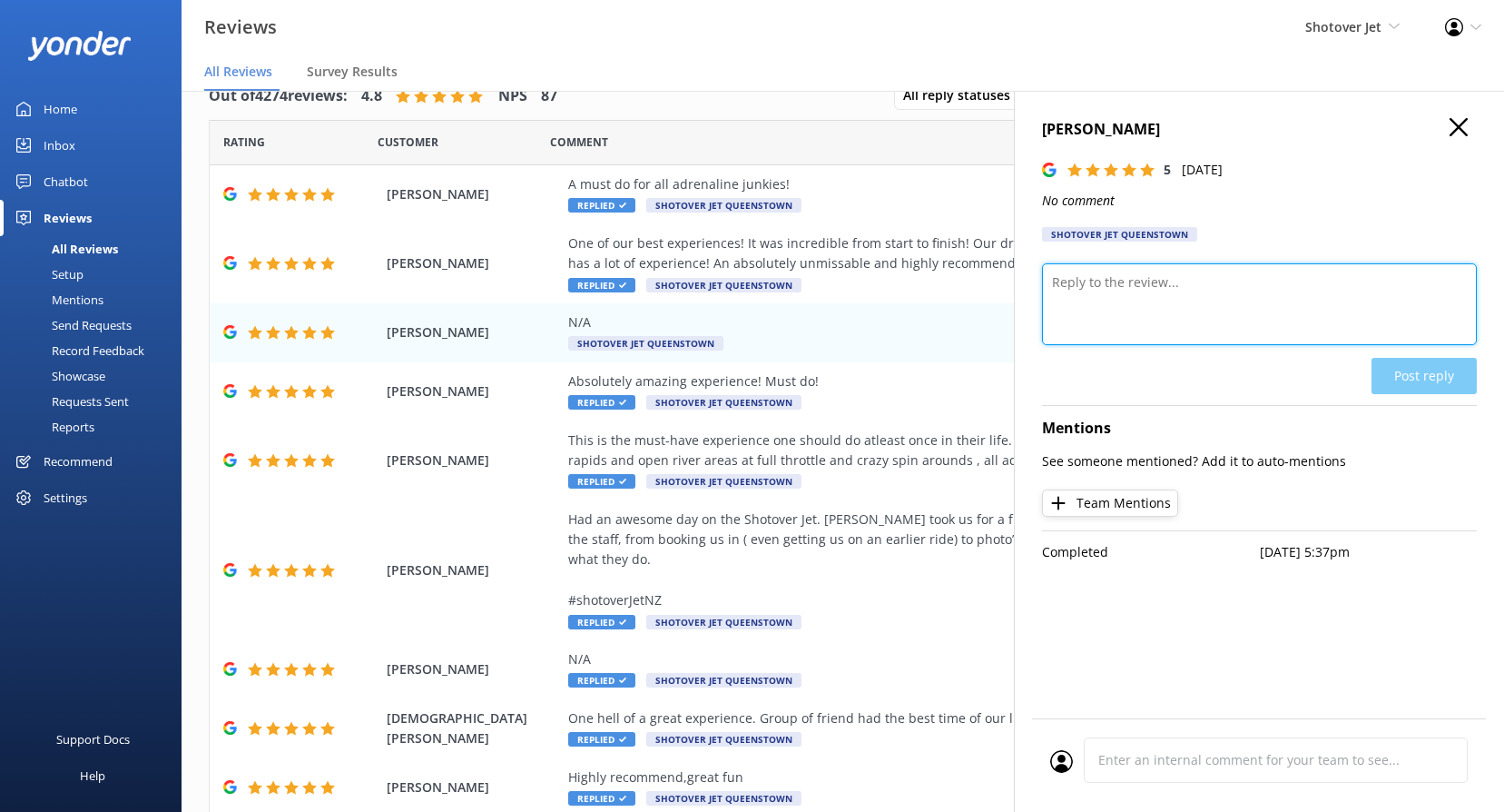
click at [1121, 328] on textarea at bounding box center [1260, 304] width 435 height 82
paste textarea "[PERSON_NAME], Wow – thanks for the 5 stars! We’re stoked you had an awesome ti…"
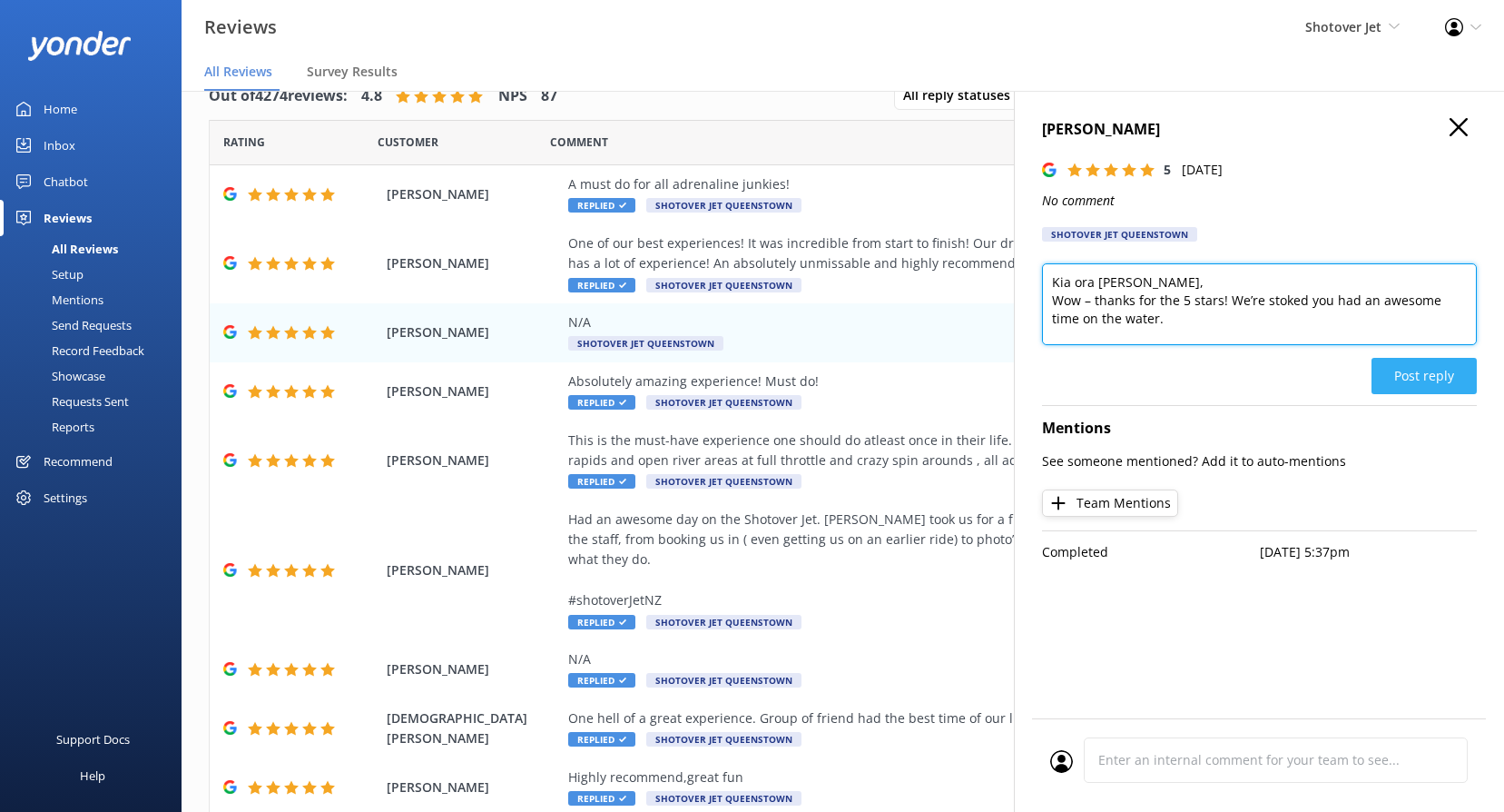
type textarea "Kia ora [PERSON_NAME], Wow – thanks for the 5 stars! We’re stoked you had an aw…"
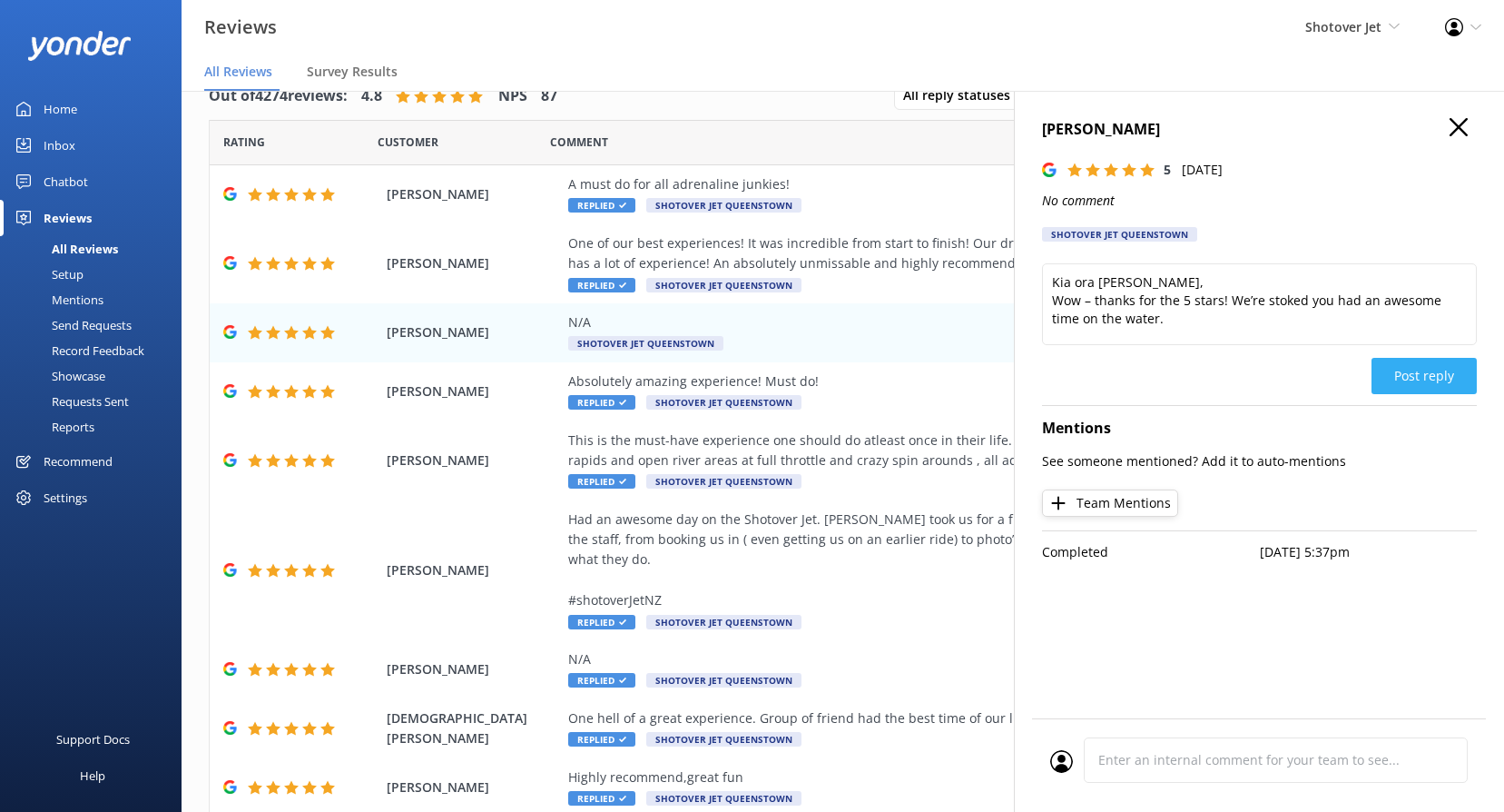
click at [1446, 392] on button "Post reply" at bounding box center [1424, 376] width 106 height 37
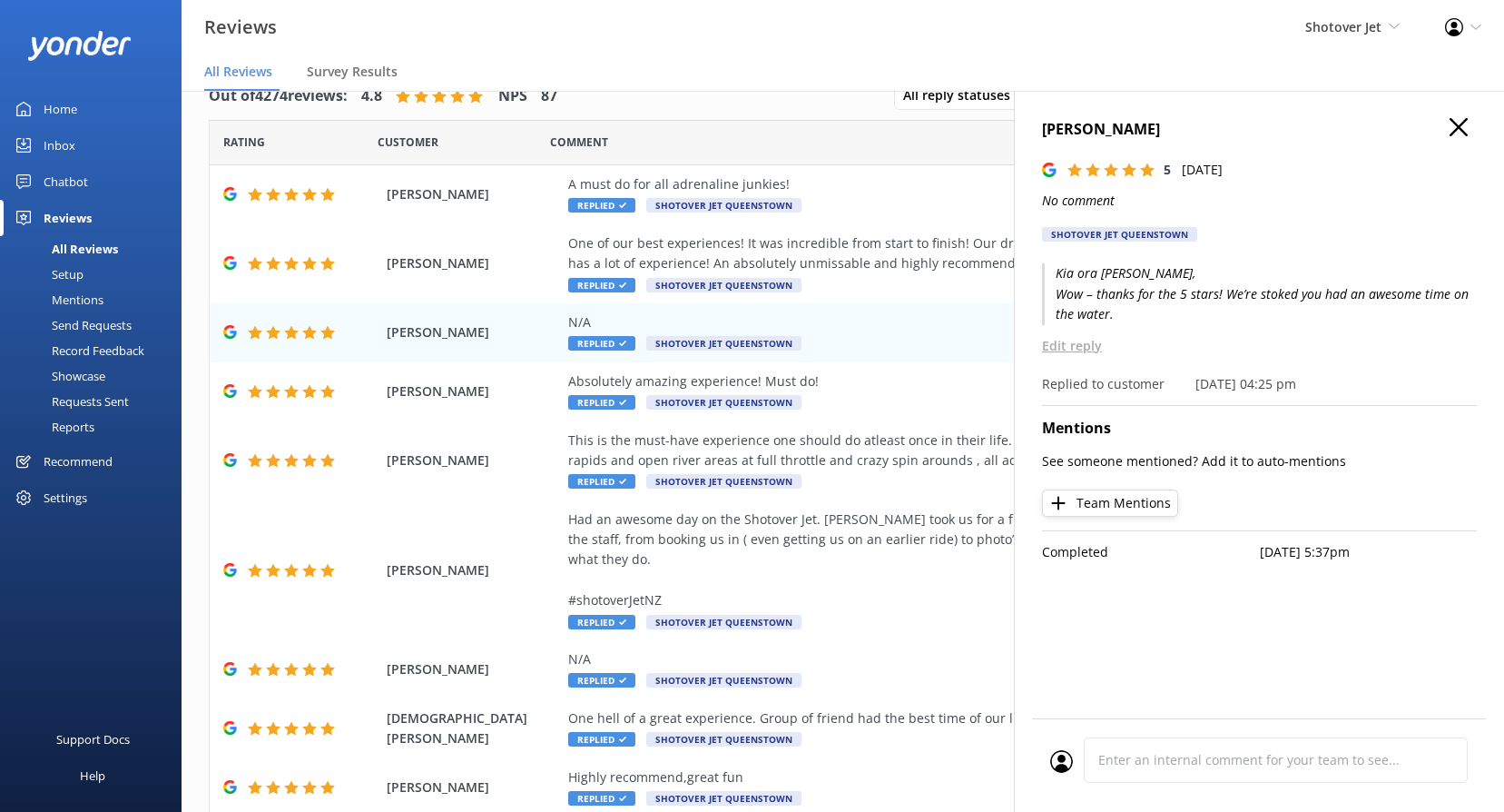
click at [1459, 129] on icon "button" at bounding box center [1459, 128] width 18 height 18
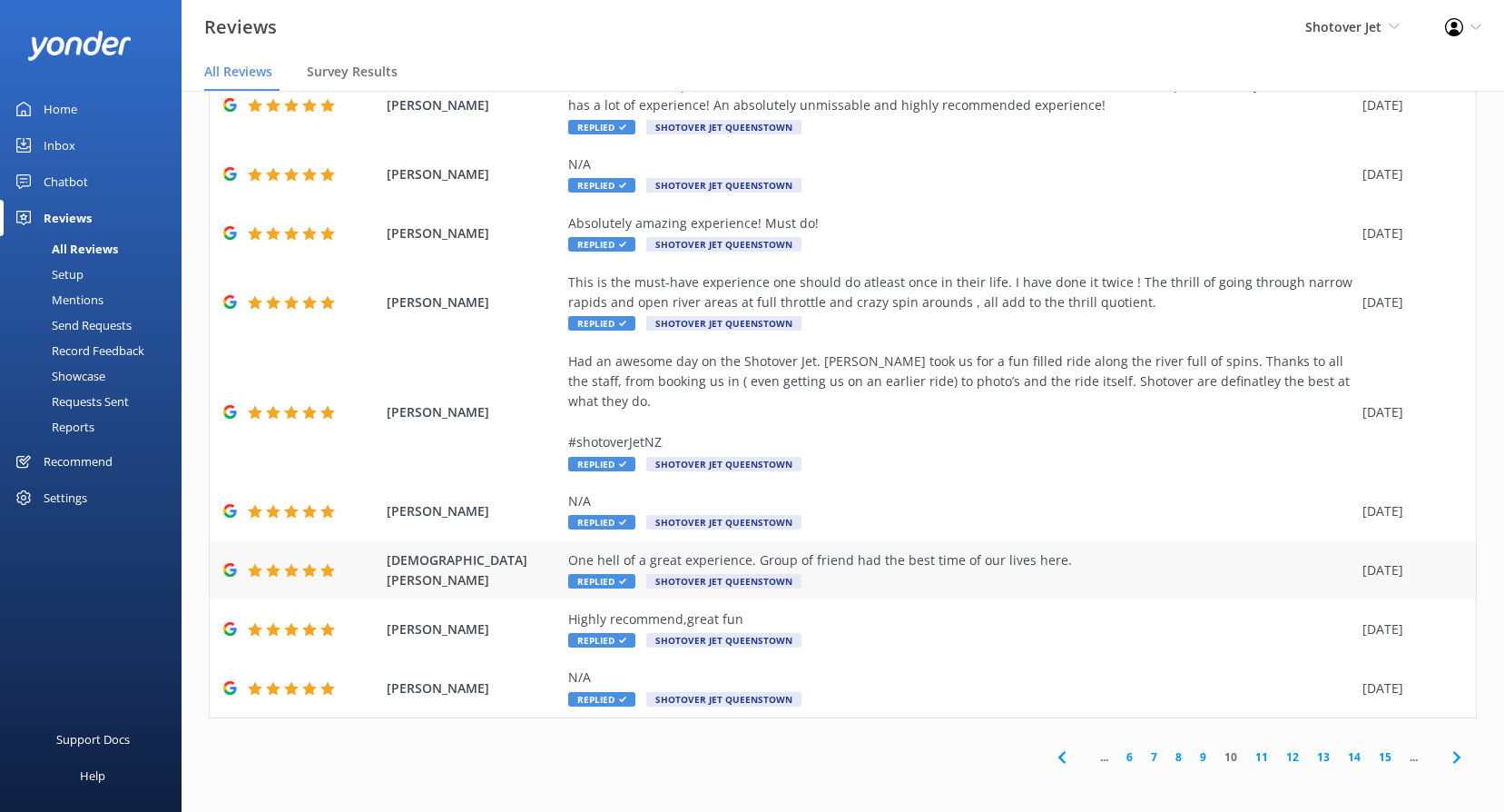
scroll to position [160, 0]
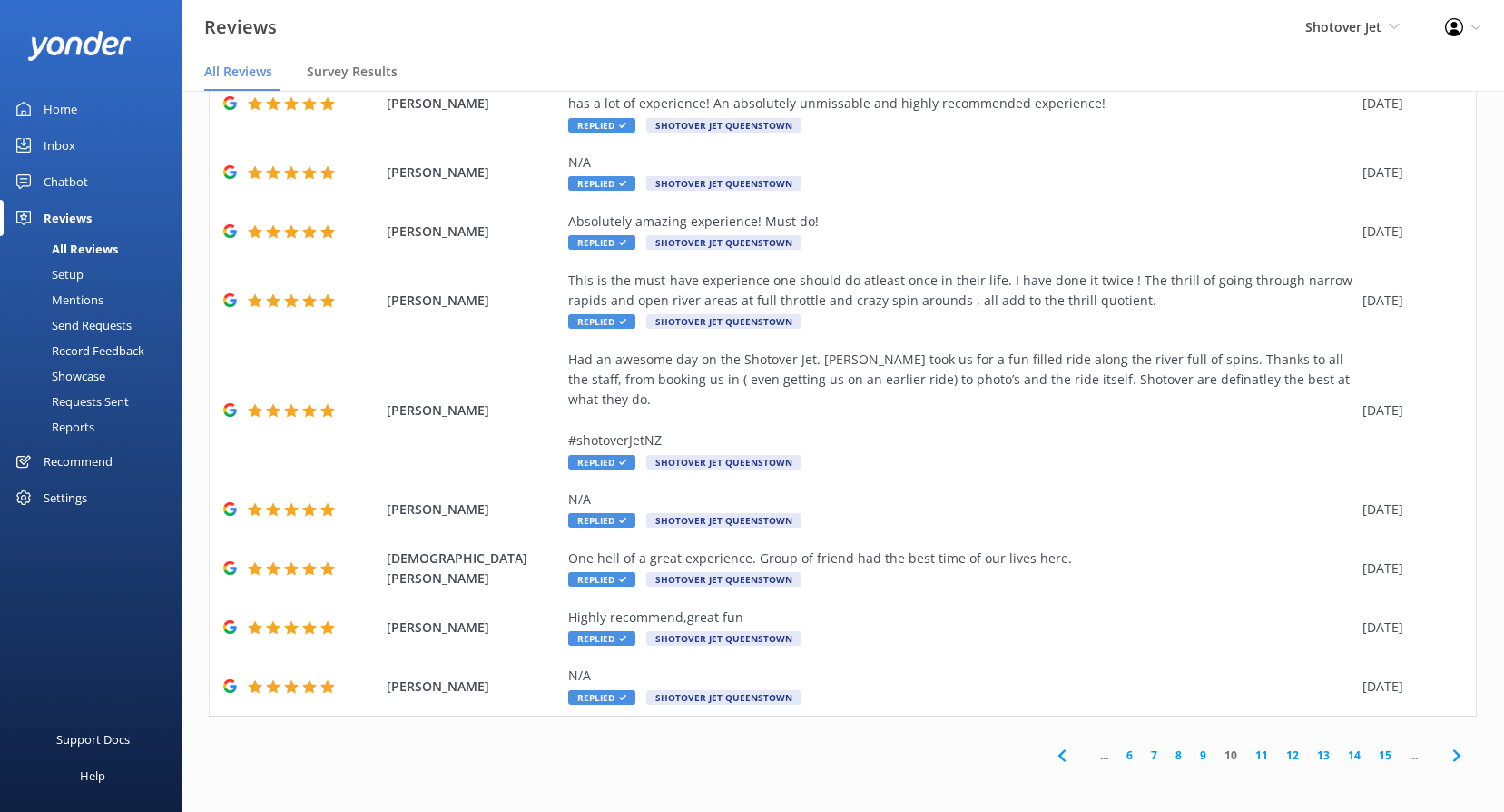
drag, startPoint x: 1190, startPoint y: 754, endPoint x: 1160, endPoint y: 740, distance: 33.1
click at [1191, 754] on link "9" at bounding box center [1203, 754] width 25 height 17
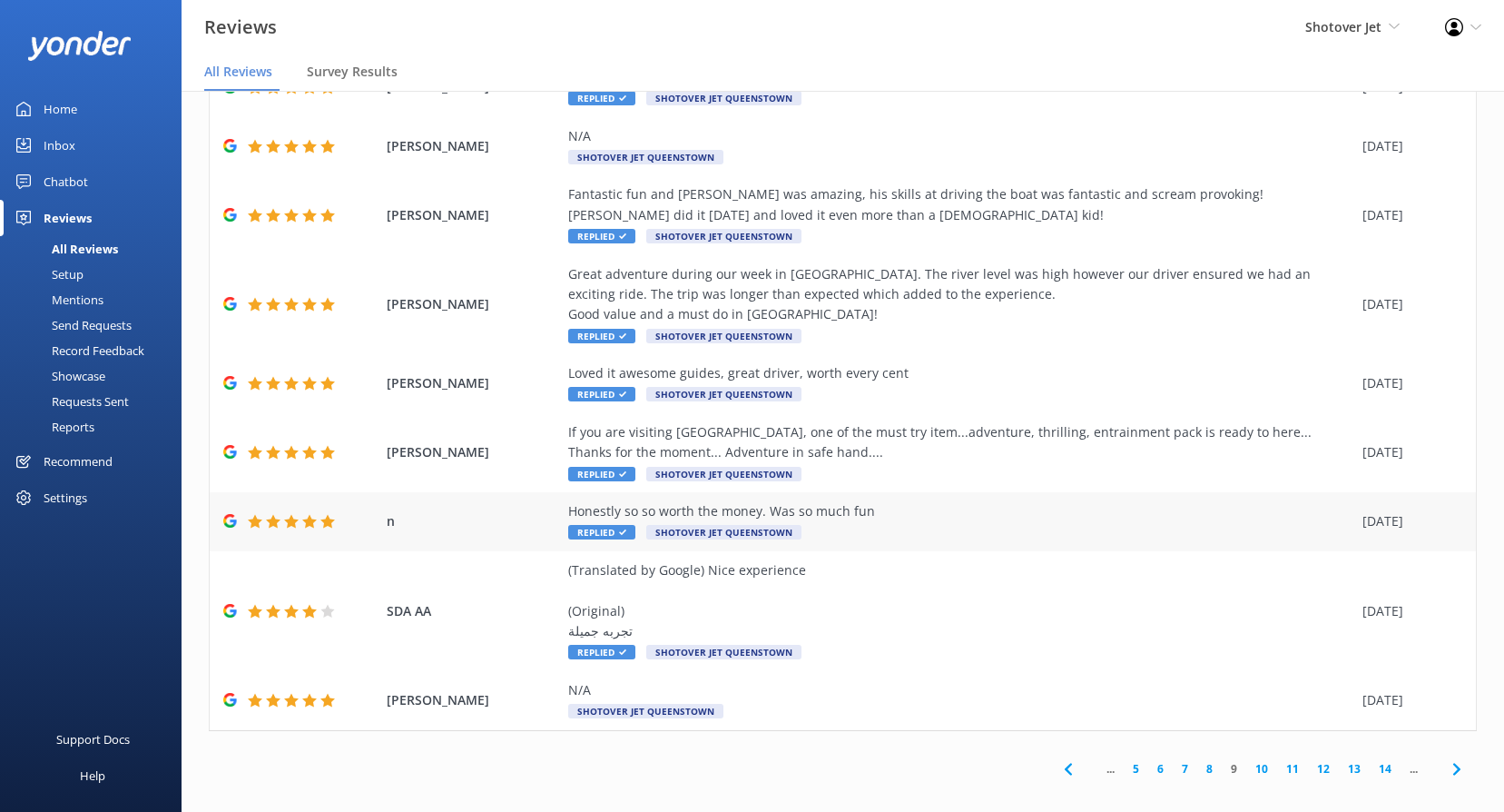
scroll to position [181, 0]
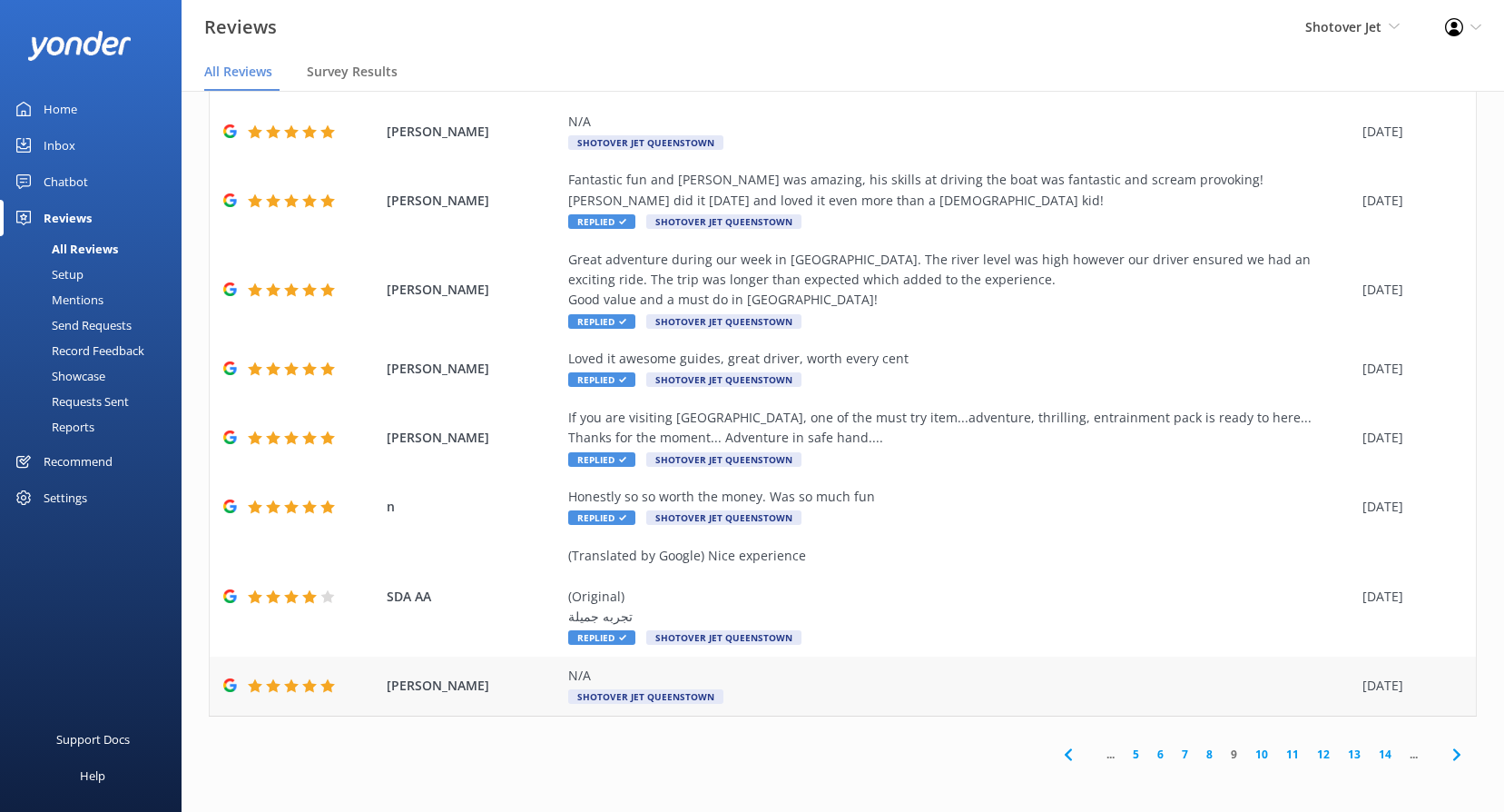
click at [634, 686] on div "N/A Shotover Jet Queenstown" at bounding box center [961, 685] width 785 height 41
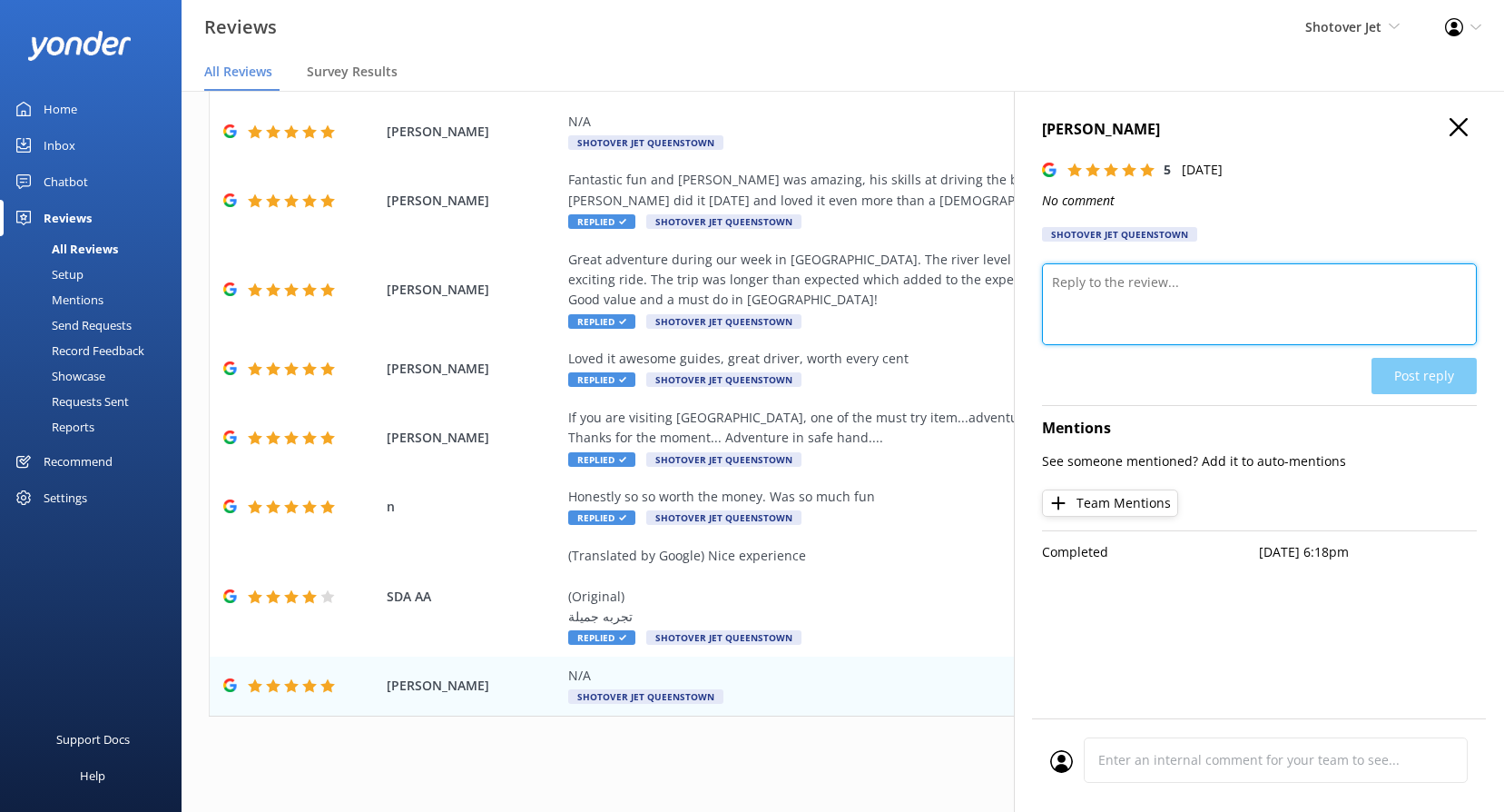
click at [1157, 318] on textarea at bounding box center [1260, 304] width 435 height 82
paste textarea "Kia ora, Thanks for the 5 stars! We’re glad you had a fantastic experience."
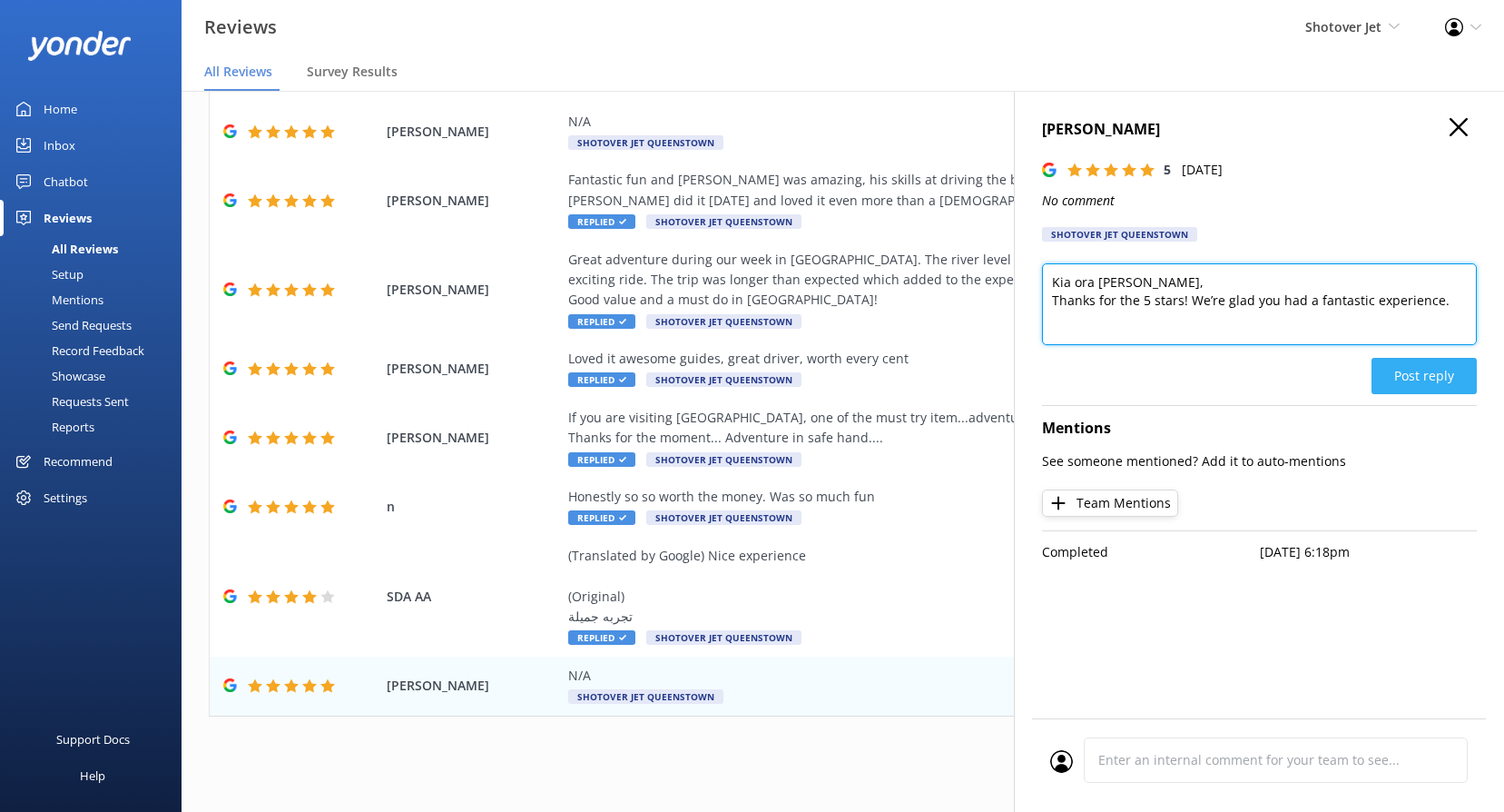
type textarea "Kia ora [PERSON_NAME], Thanks for the 5 stars! We’re glad you had a fantastic e…"
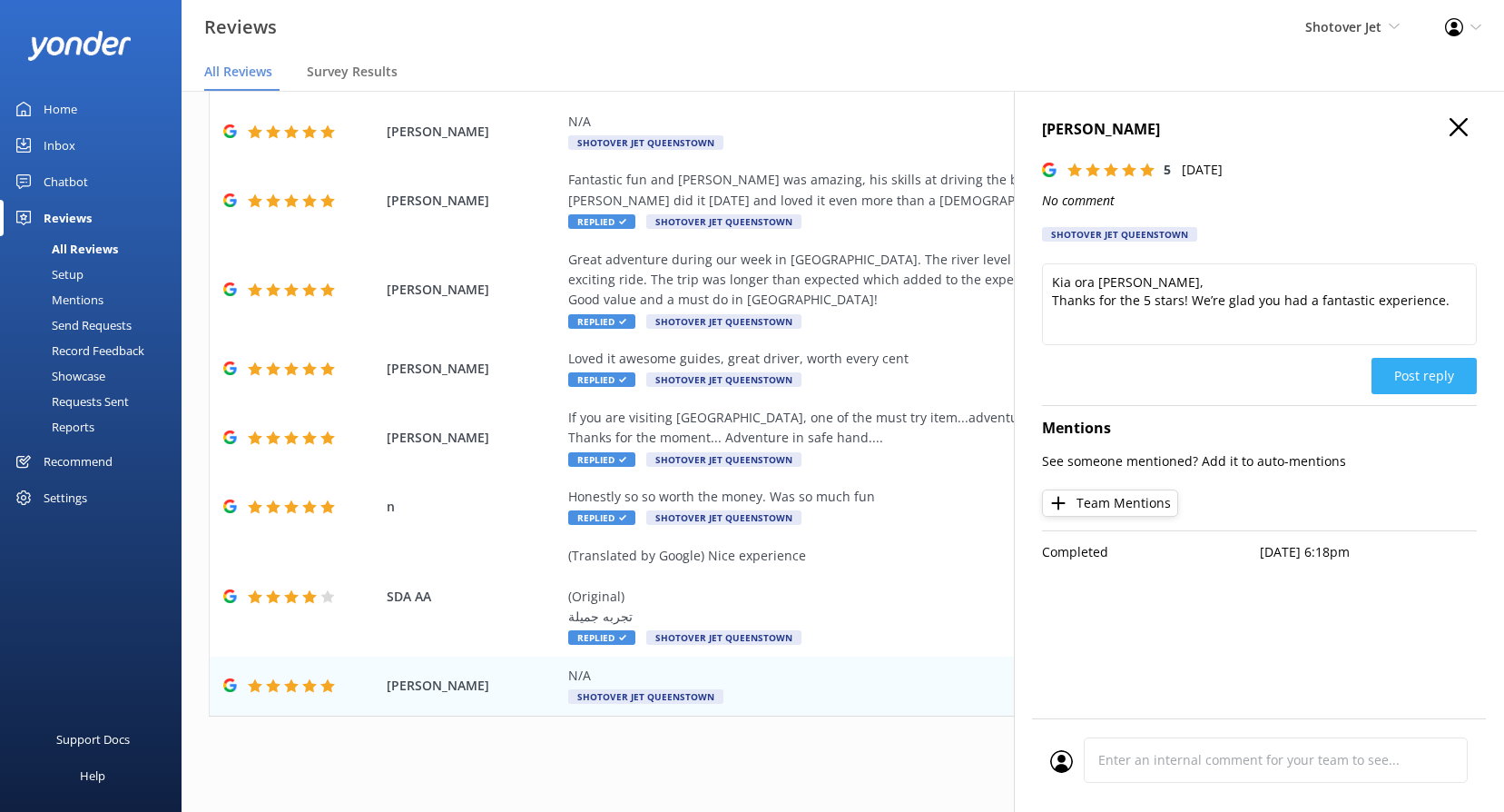
click at [1457, 383] on button "Post reply" at bounding box center [1424, 376] width 106 height 37
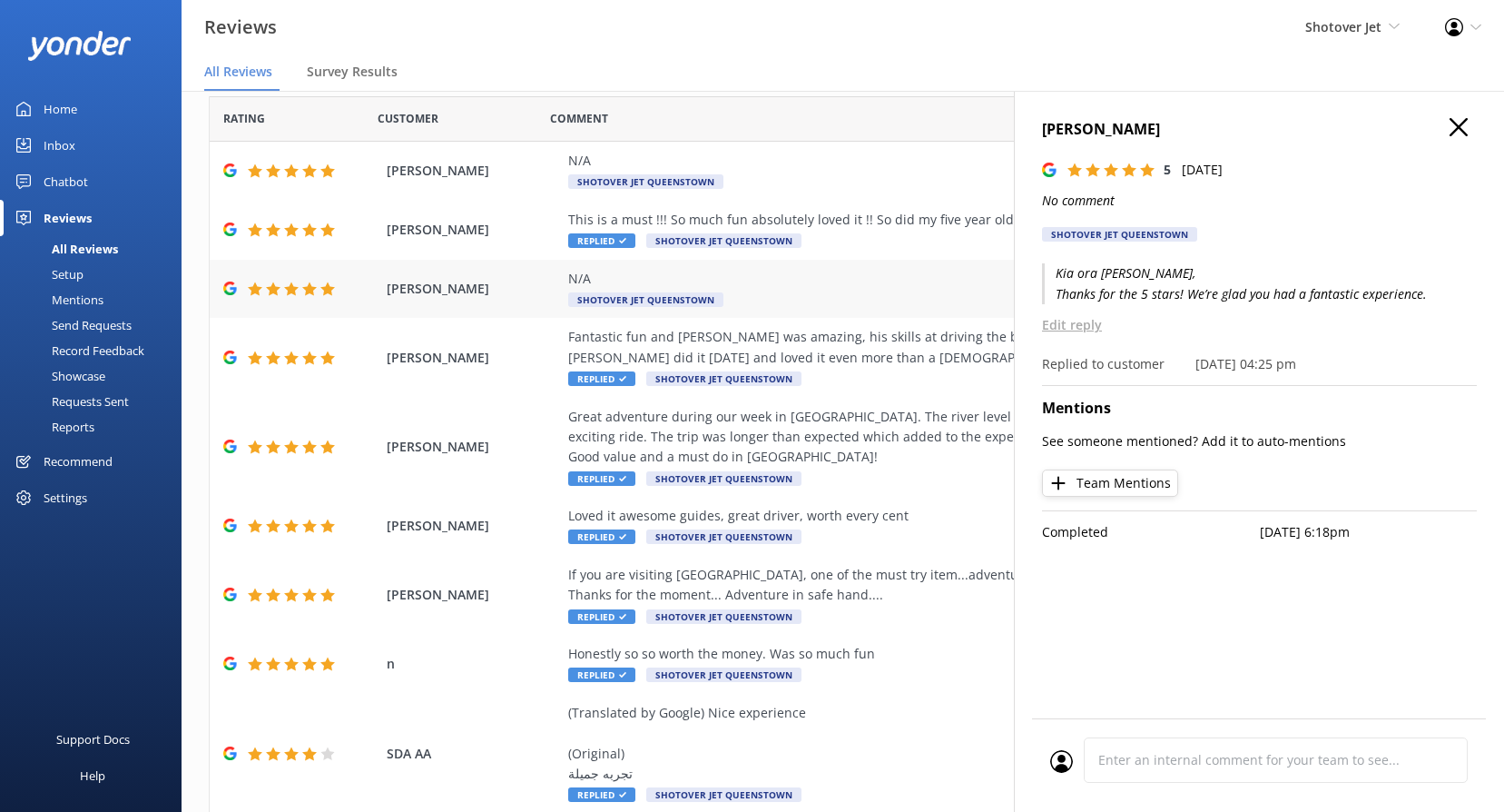
scroll to position [0, 0]
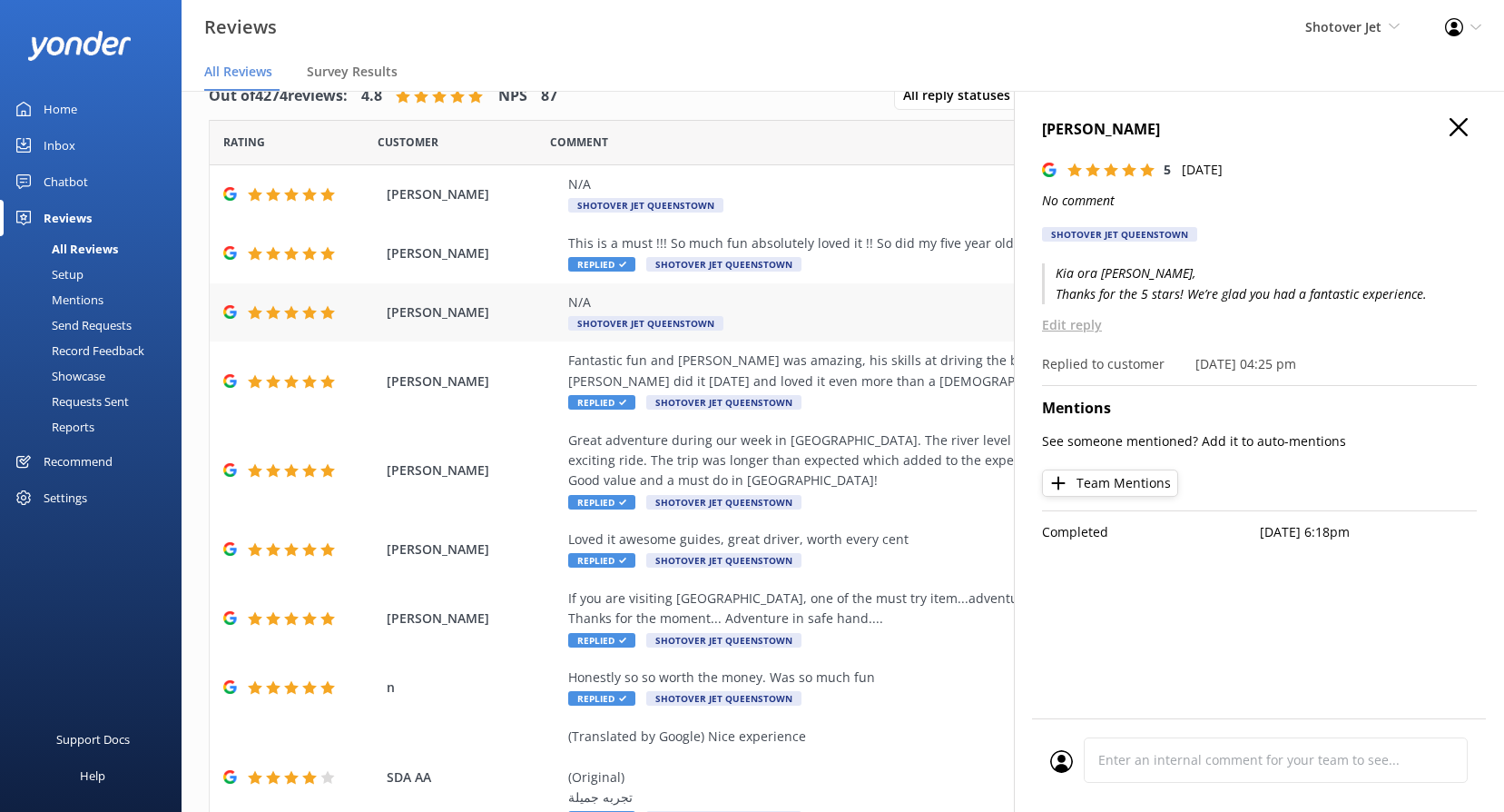
click at [631, 325] on span "Shotover Jet Queenstown" at bounding box center [645, 323] width 155 height 15
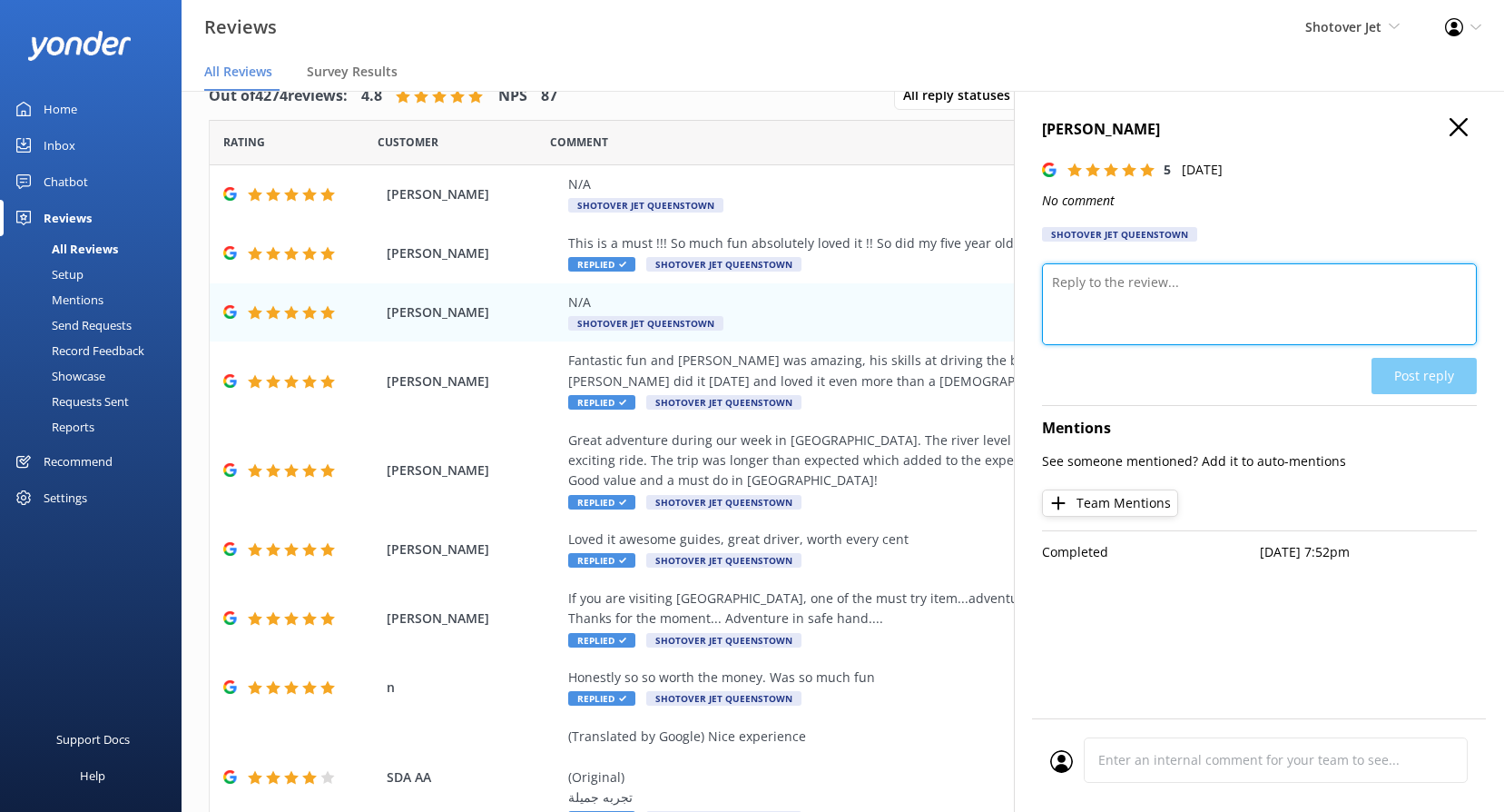
click at [1126, 319] on textarea at bounding box center [1260, 304] width 435 height 82
paste textarea "Kia ora, Thank you for the 5-star rating! Your support helps us keep delivering…"
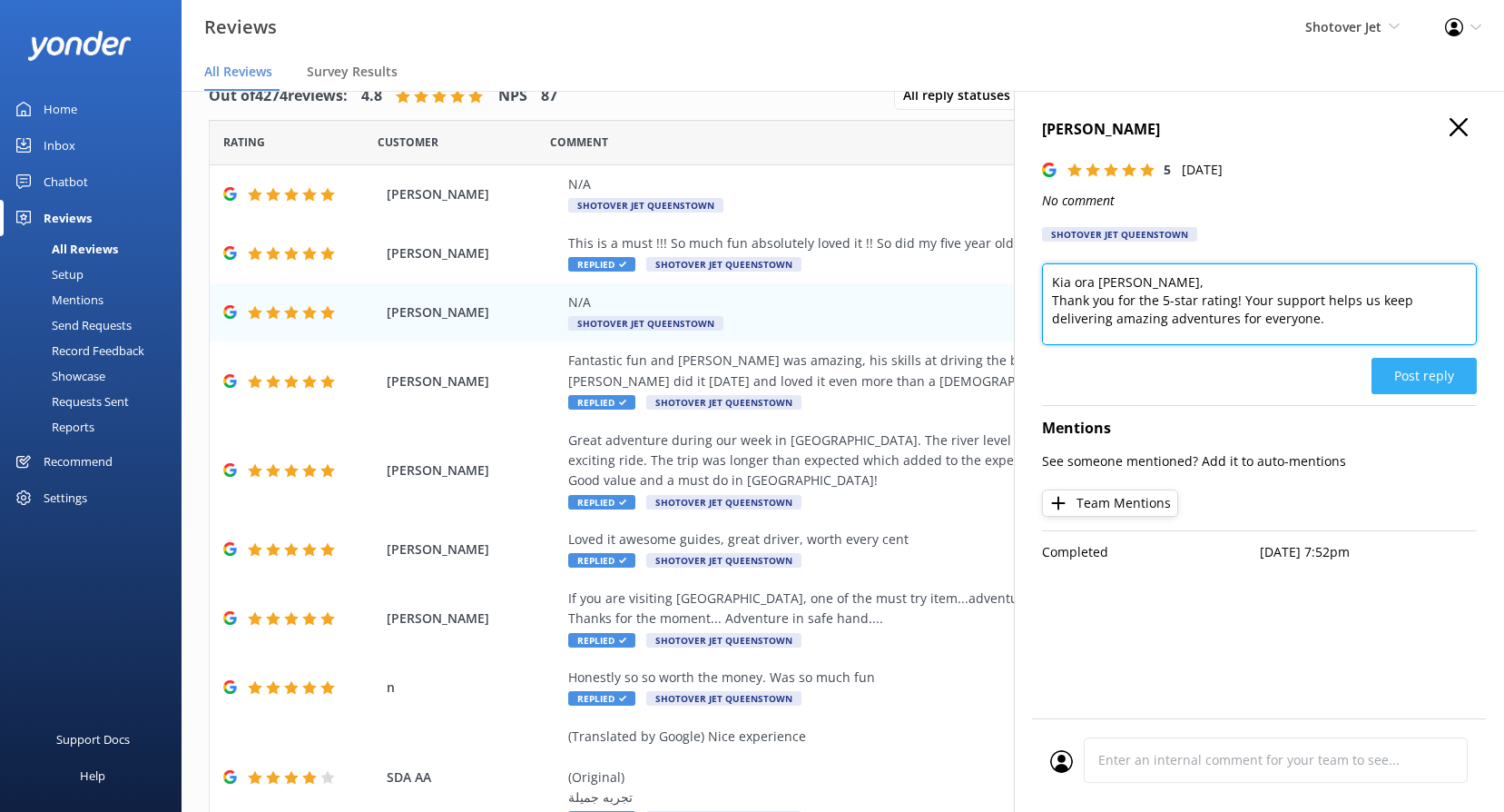
type textarea "Kia ora [PERSON_NAME], Thank you for the 5-star rating! Your support helps us k…"
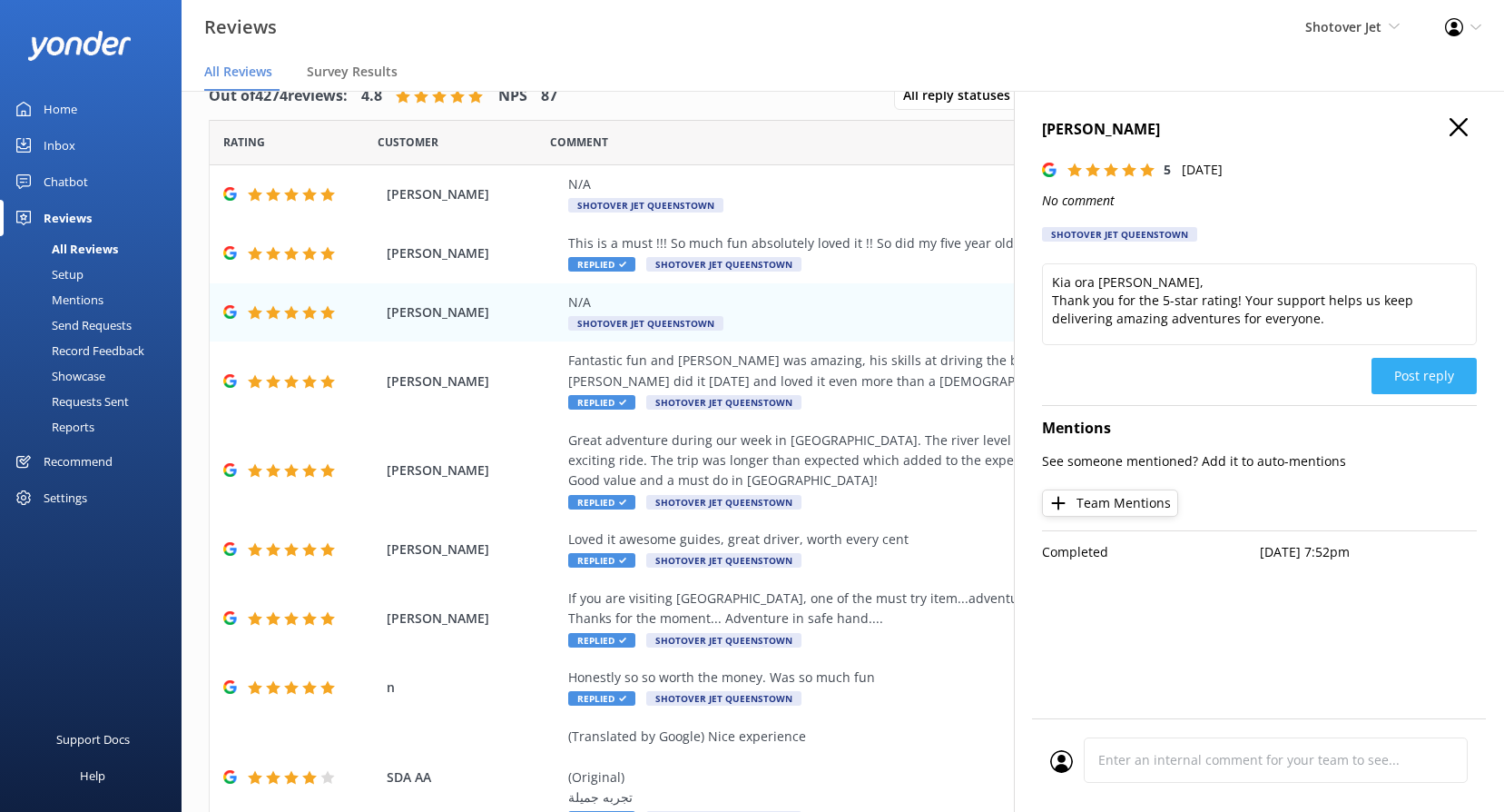
click at [1417, 373] on button "Post reply" at bounding box center [1424, 376] width 106 height 37
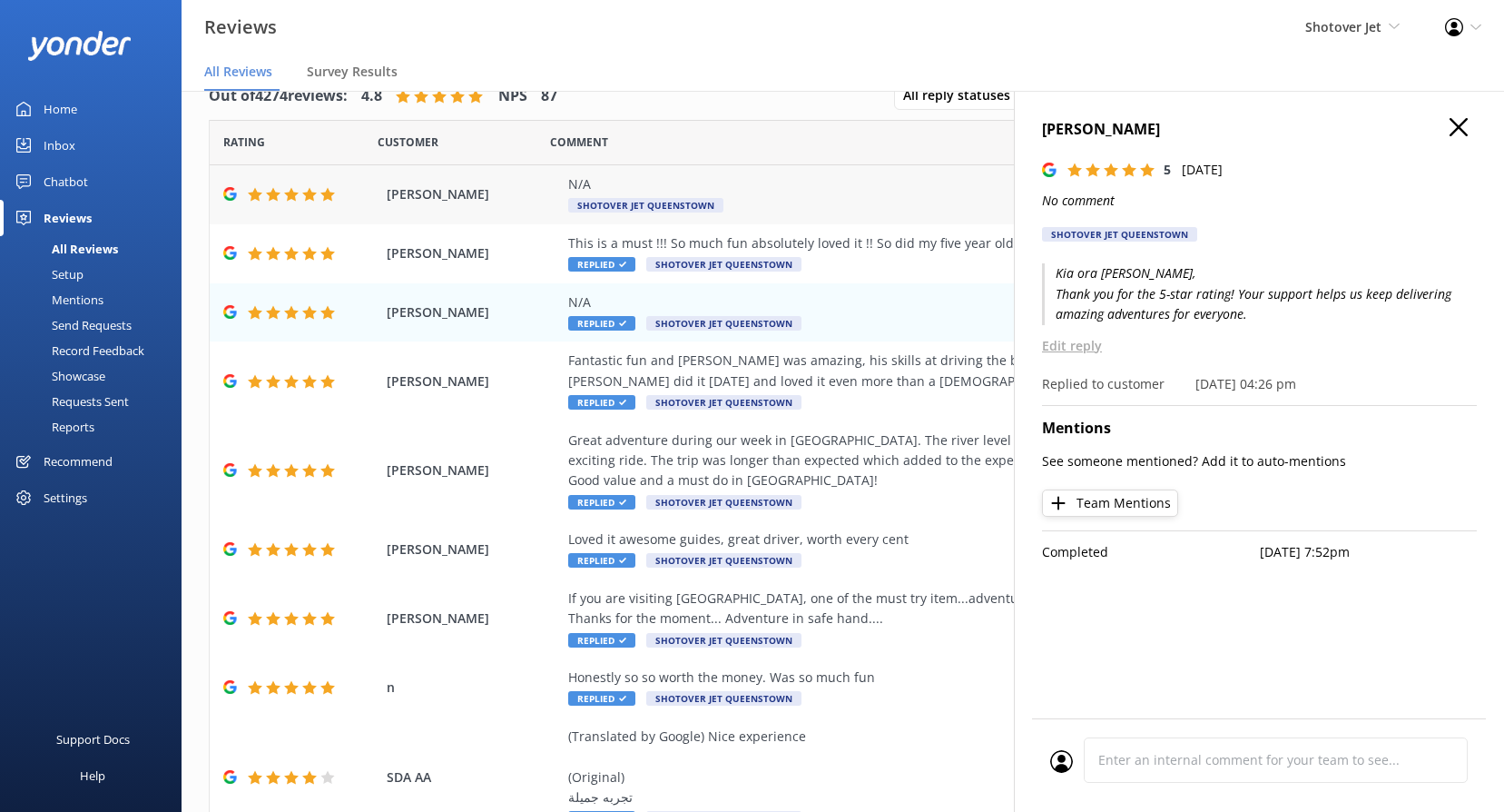
click at [615, 202] on span "Shotover Jet Queenstown" at bounding box center [645, 206] width 155 height 15
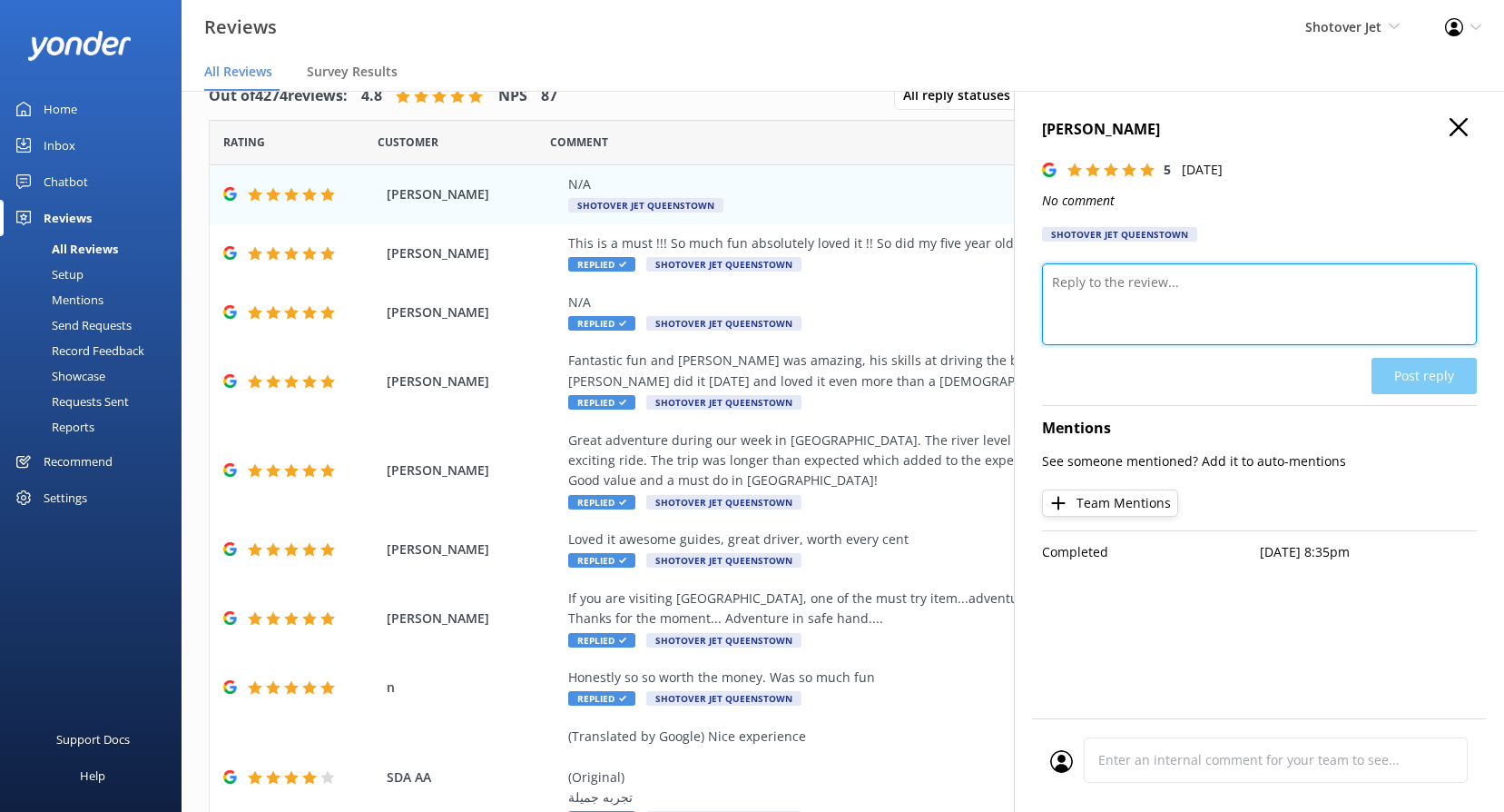
click at [1142, 273] on textarea at bounding box center [1260, 304] width 435 height 82
paste textarea "Kia ora, Thank you so much for the 5 stars! We’re thrilled you had a great expe…"
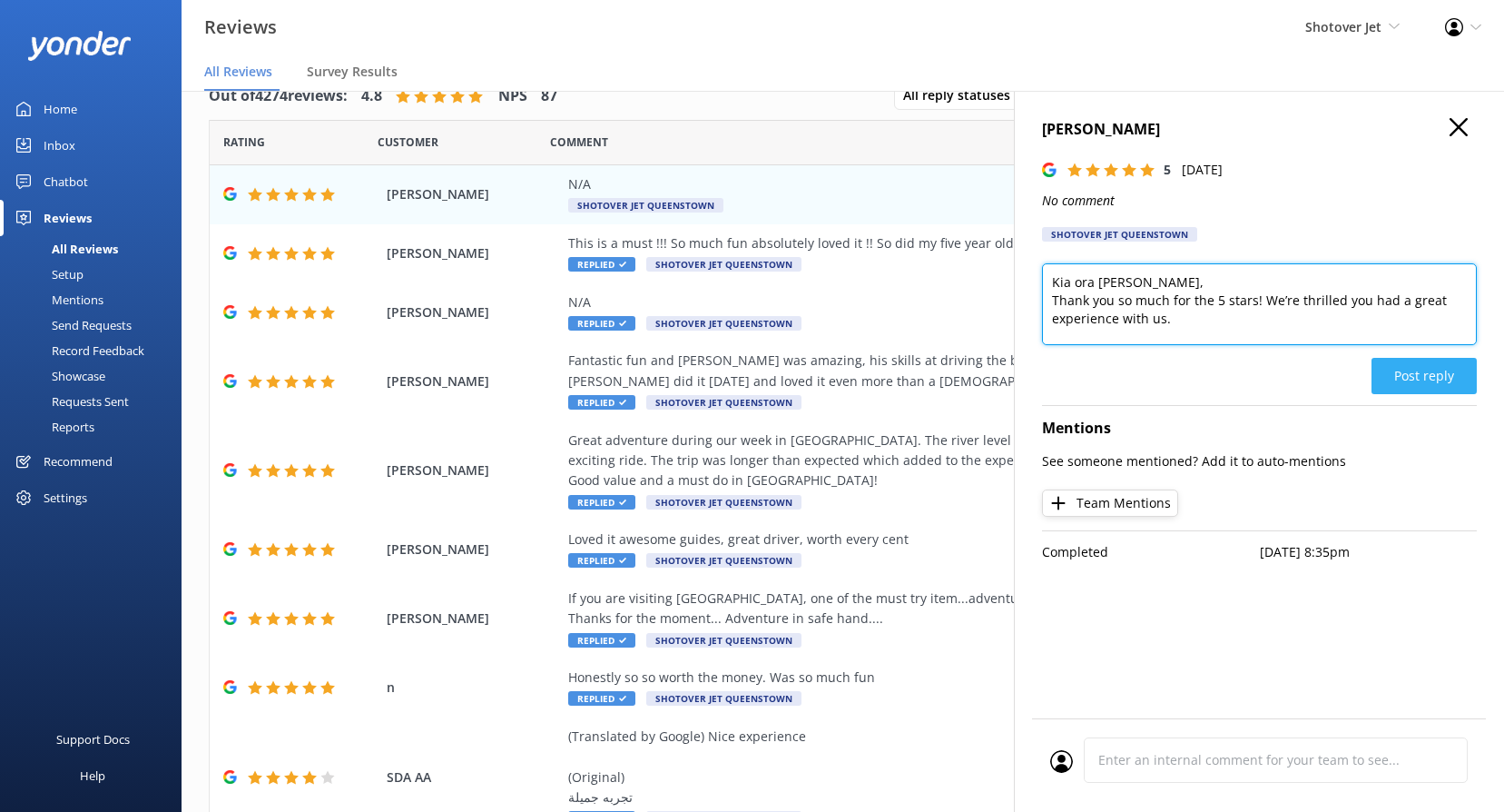
type textarea "Kia ora [PERSON_NAME], Thank you so much for the 5 stars! We’re thrilled you ha…"
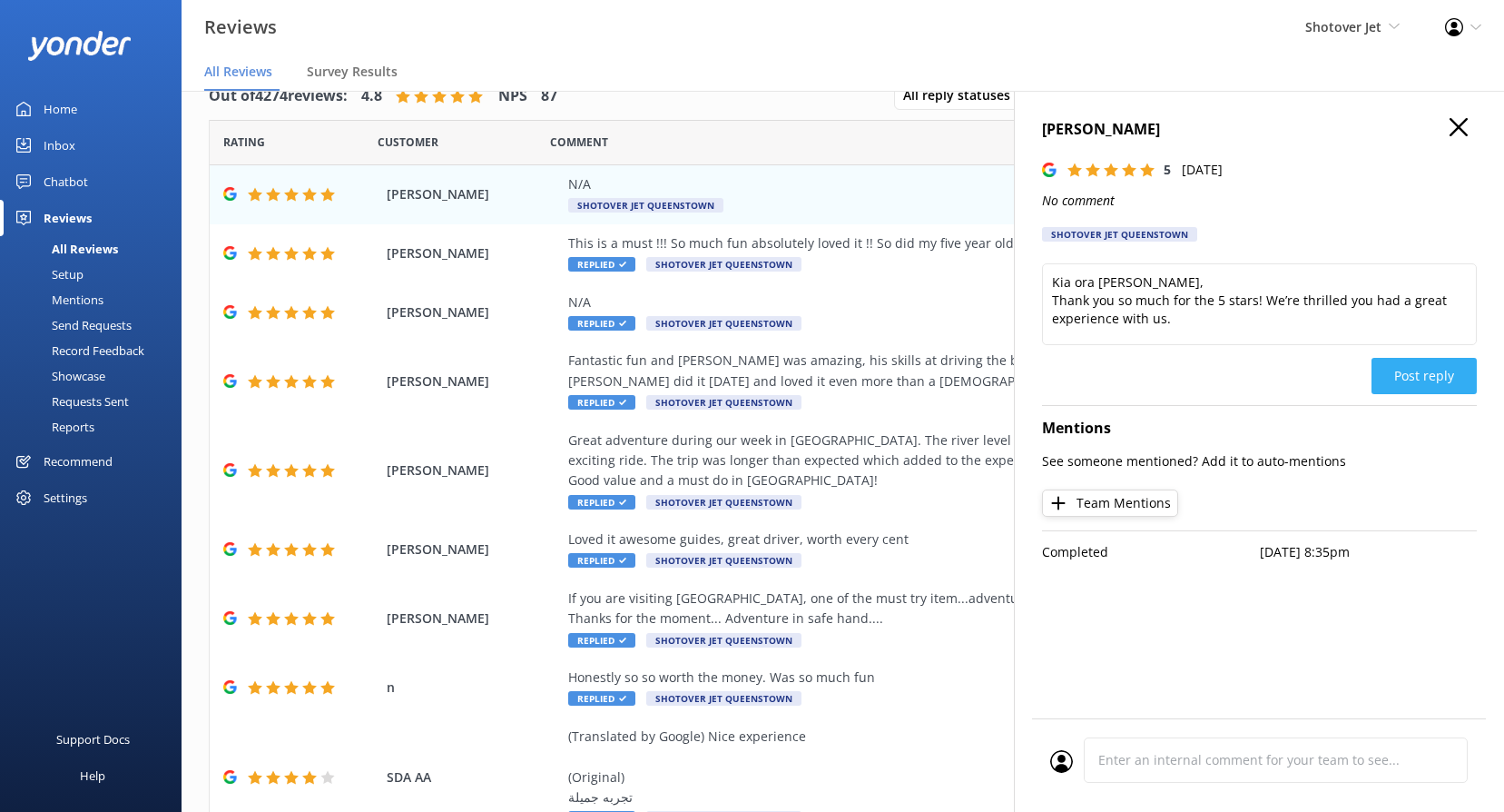
click at [1451, 385] on button "Post reply" at bounding box center [1424, 376] width 106 height 37
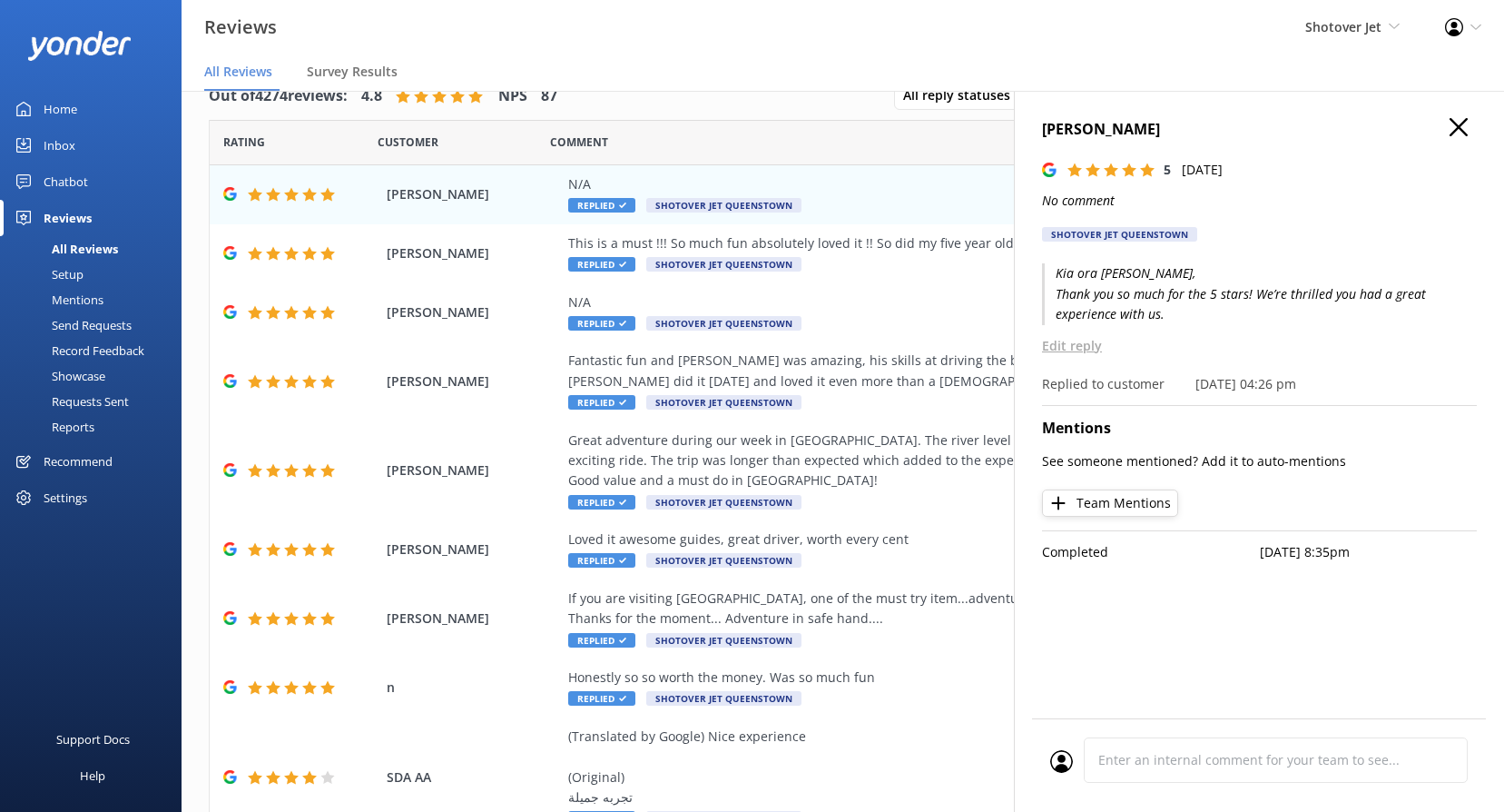
click at [1460, 130] on icon "button" at bounding box center [1459, 128] width 18 height 18
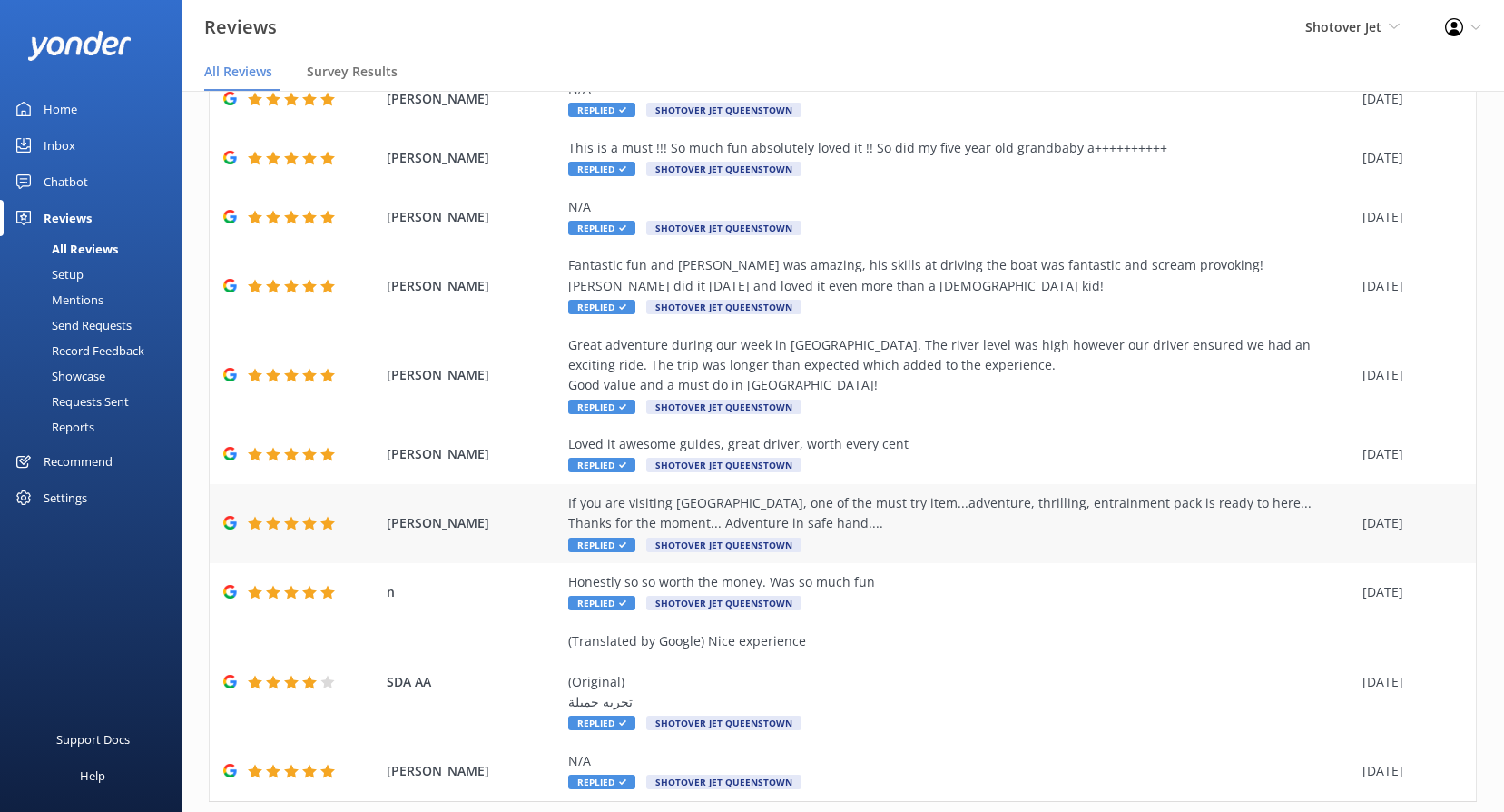
scroll to position [181, 0]
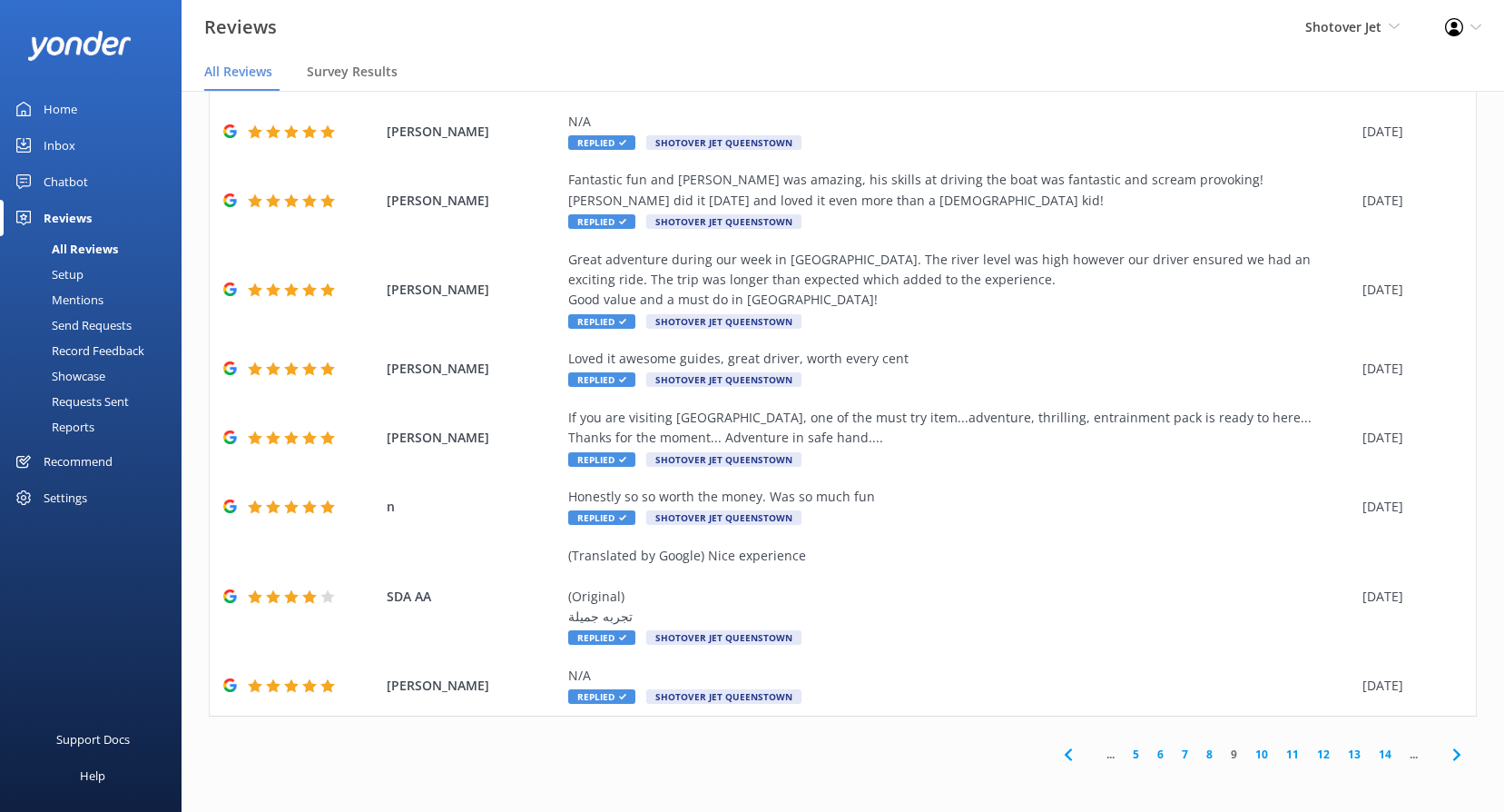
click at [1198, 755] on link "8" at bounding box center [1209, 753] width 25 height 17
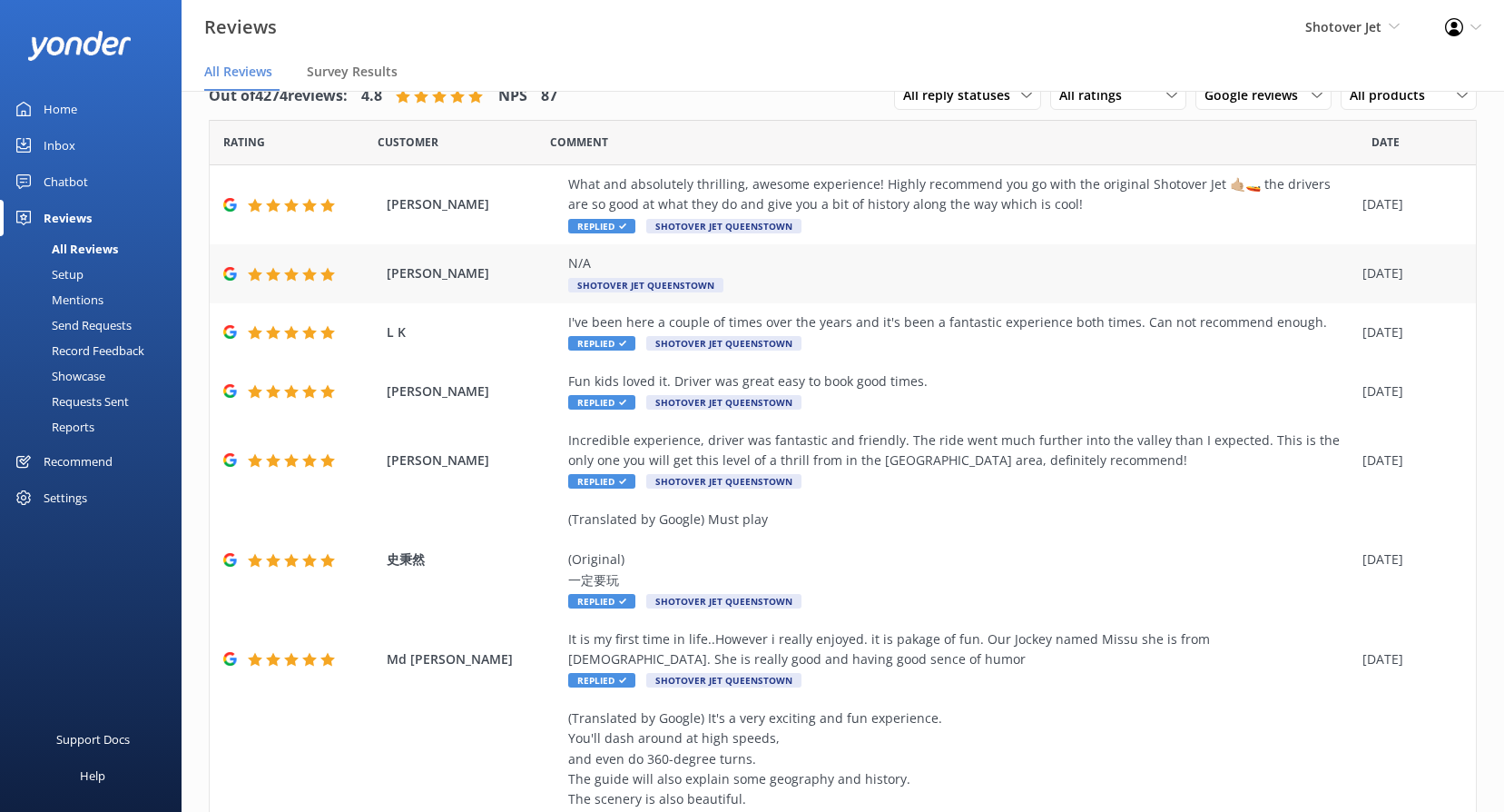
click at [619, 287] on span "Shotover Jet Queenstown" at bounding box center [645, 285] width 155 height 15
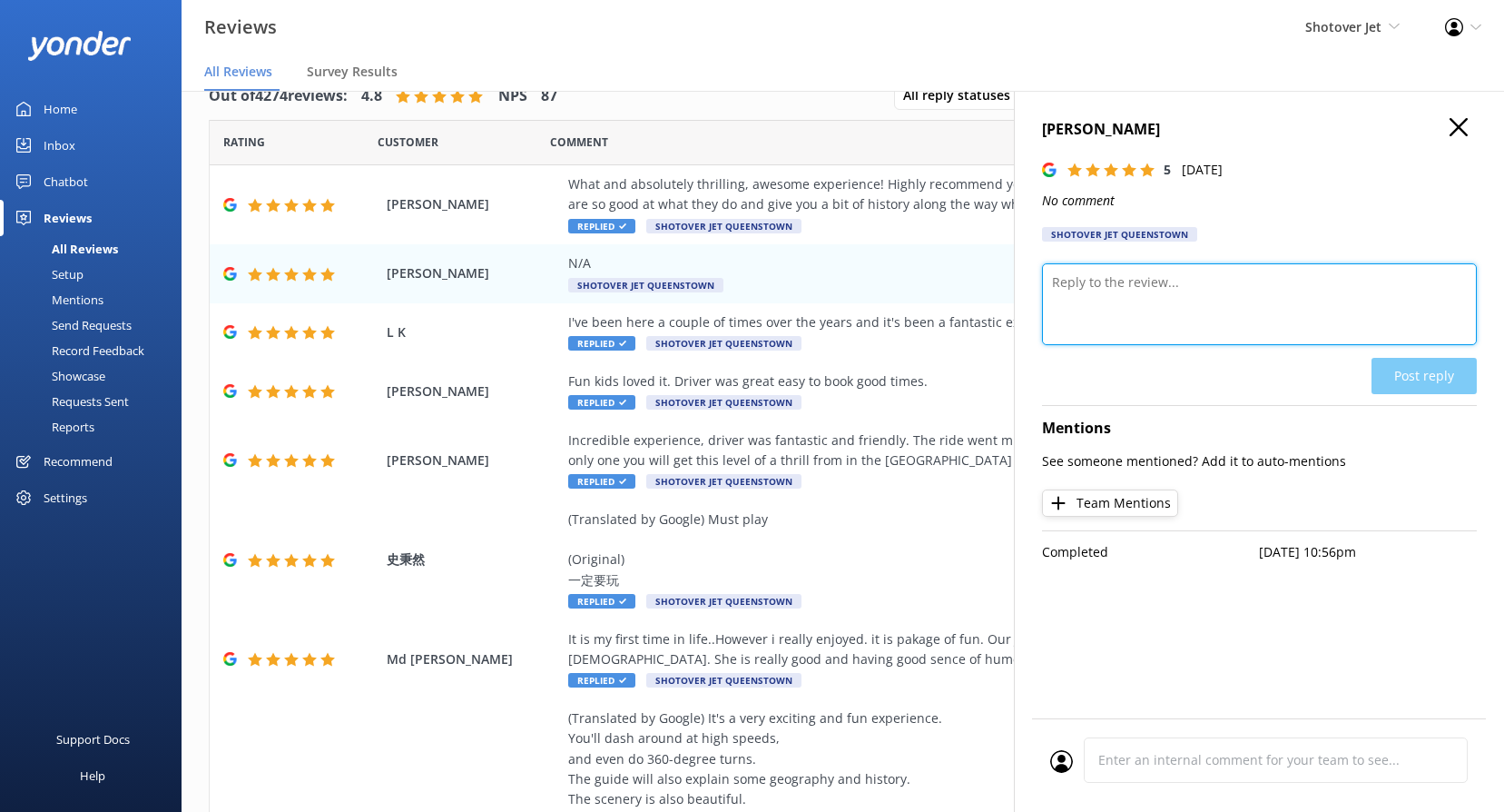
click at [1153, 313] on textarea at bounding box center [1260, 304] width 435 height 82
paste textarea "Kia ora, We really appreciate the 5-star rating! It means a lot to our team, an…"
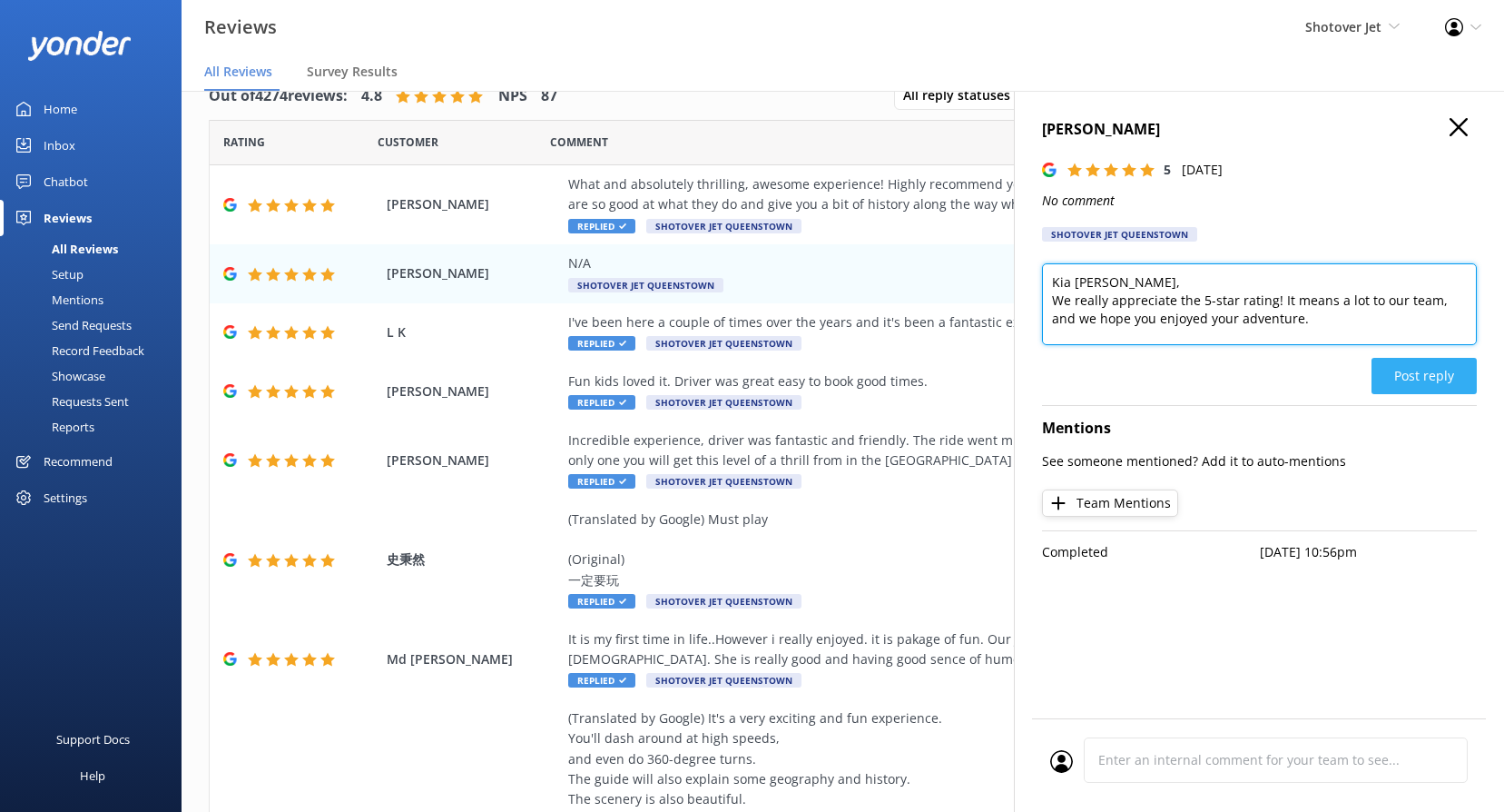
type textarea "Kia [PERSON_NAME], We really appreciate the 5-star rating! It means a lot to ou…"
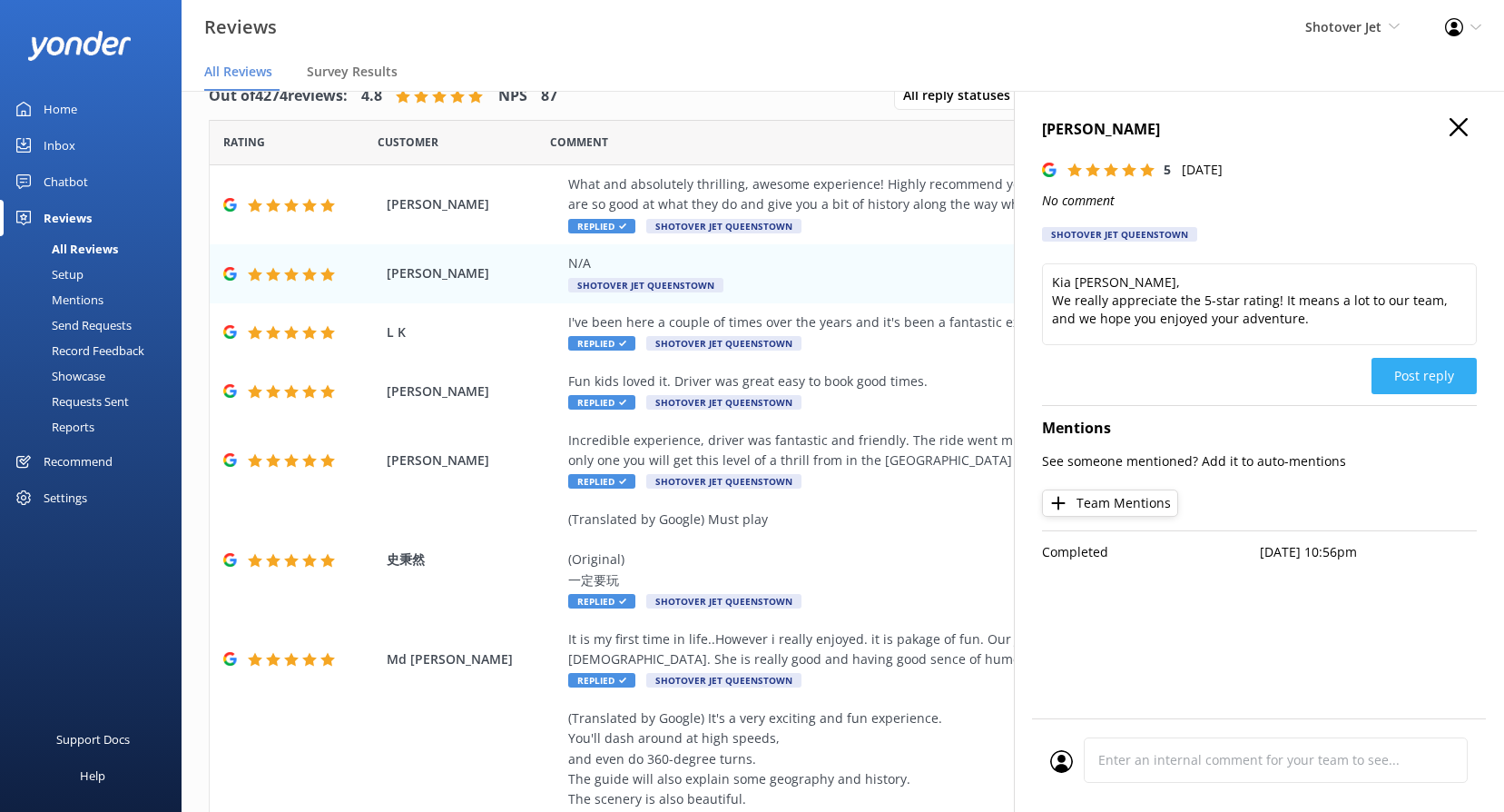
click at [1449, 361] on button "Post reply" at bounding box center [1424, 376] width 106 height 37
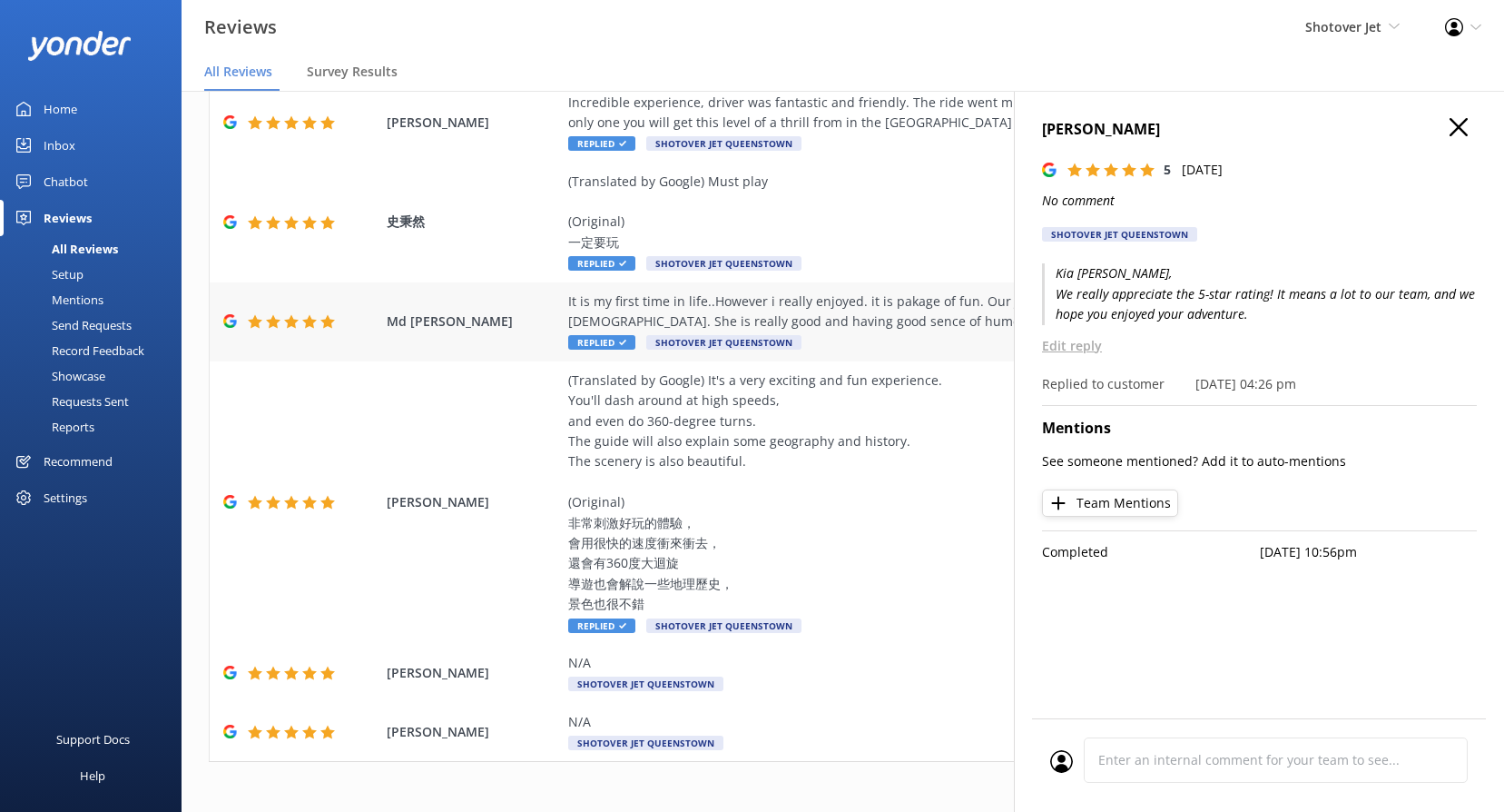
scroll to position [384, 0]
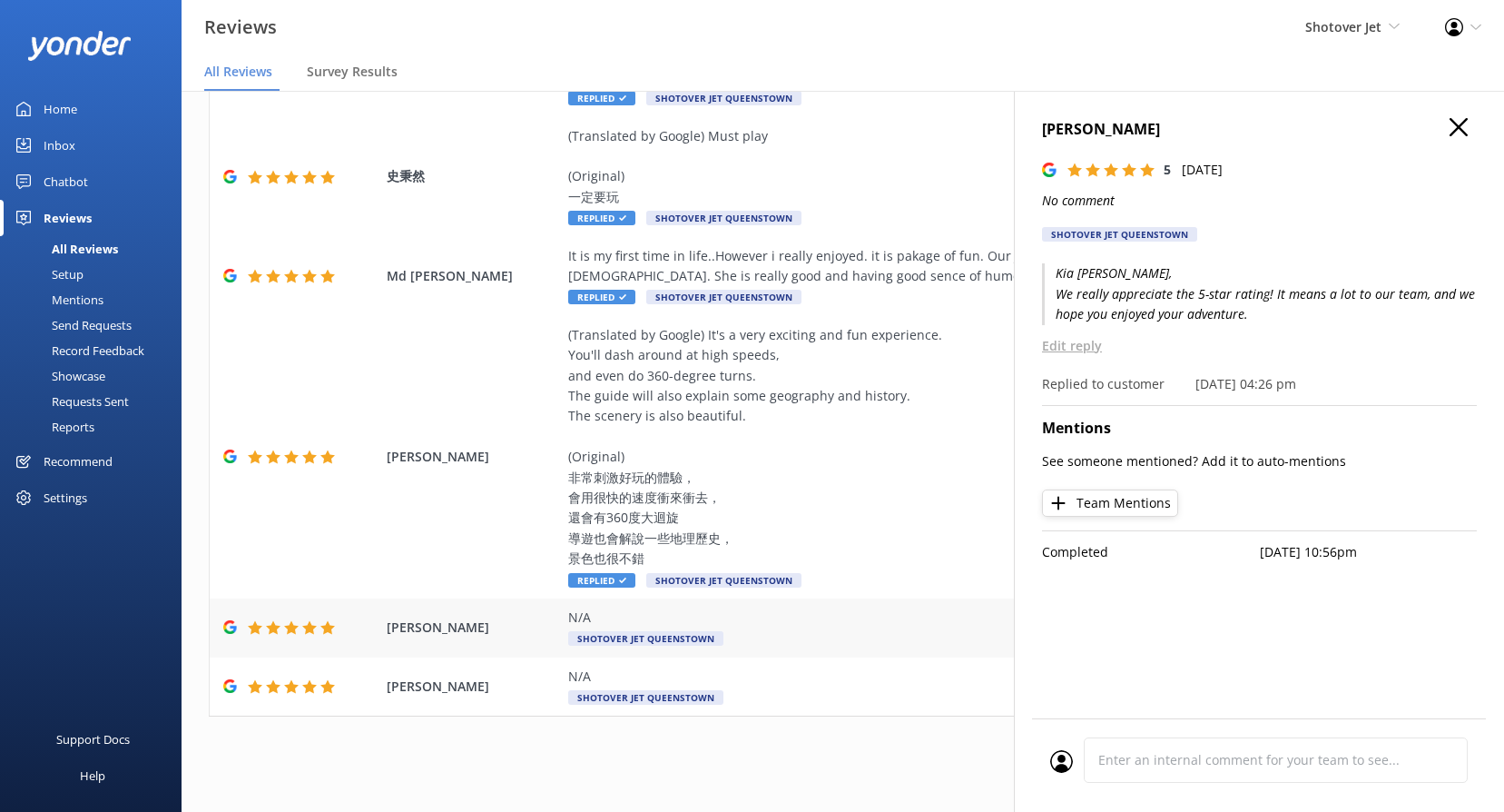
click at [643, 640] on span "Shotover Jet Queenstown" at bounding box center [645, 639] width 155 height 15
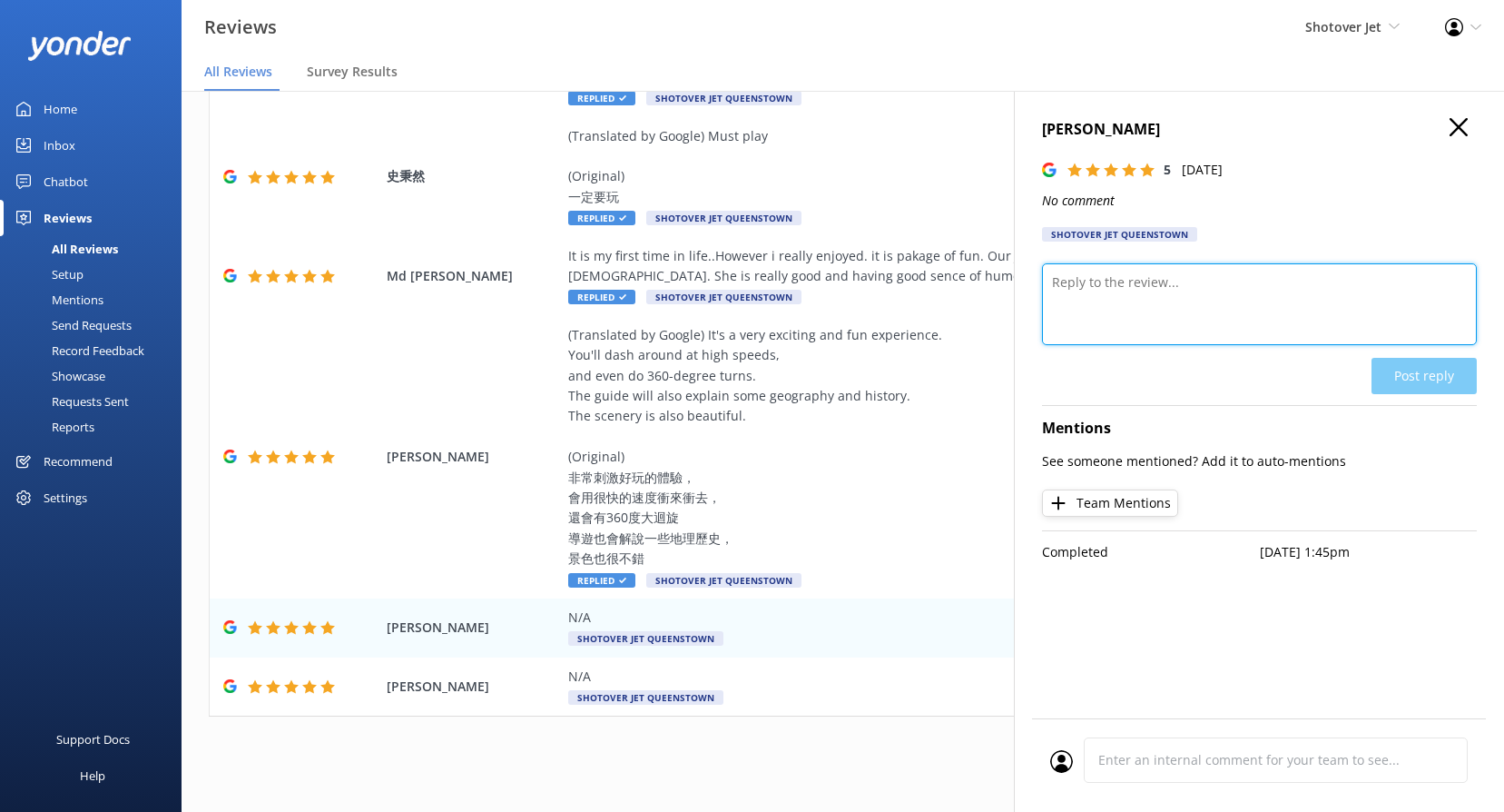
click at [1163, 291] on textarea at bounding box center [1260, 304] width 435 height 82
paste textarea "[PERSON_NAME], Wow – thanks for the 5 stars! We’re stoked you had an awesome ti…"
type textarea "Kia ora Ben, Wow – thanks for the 5 stars! We’re stoked you had an awesome time…"
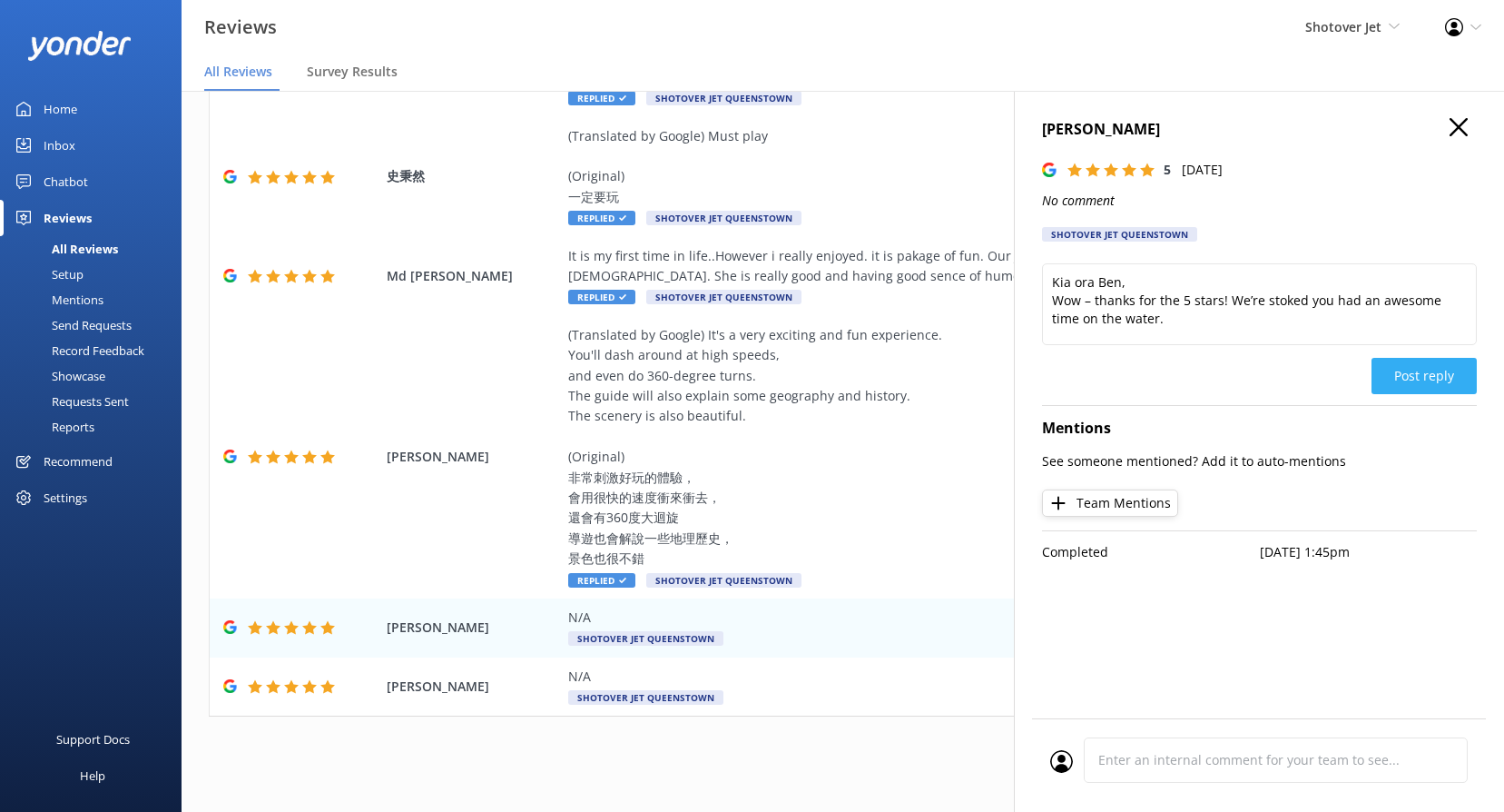
click at [1435, 377] on button "Post reply" at bounding box center [1424, 376] width 106 height 37
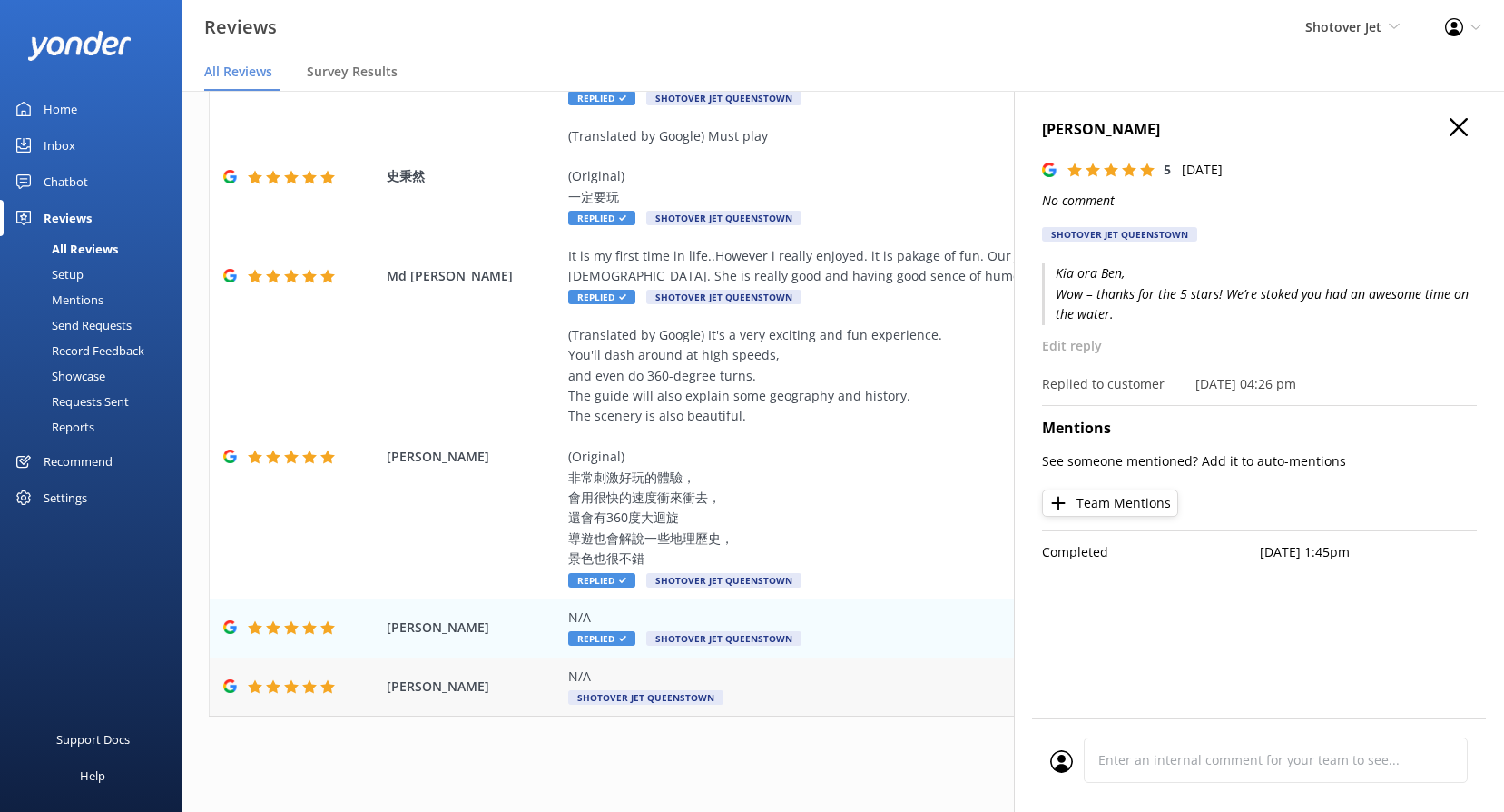
click at [647, 698] on span "Shotover Jet Queenstown" at bounding box center [645, 697] width 155 height 15
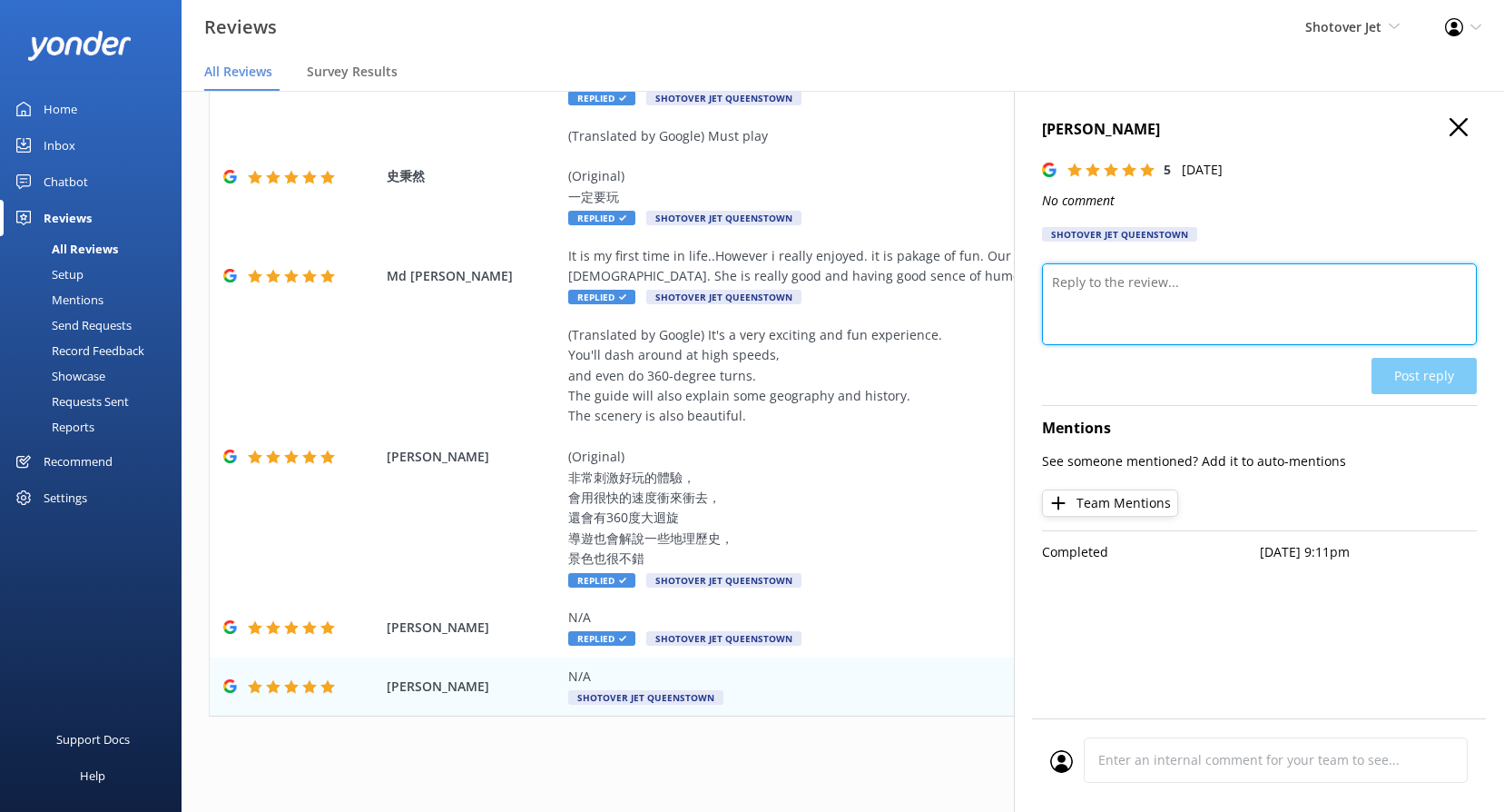
click at [1163, 325] on textarea at bounding box center [1260, 304] width 435 height 82
paste textarea "Kia ora, Thanks for the 5 stars! We’re glad you had a fantastic experience."
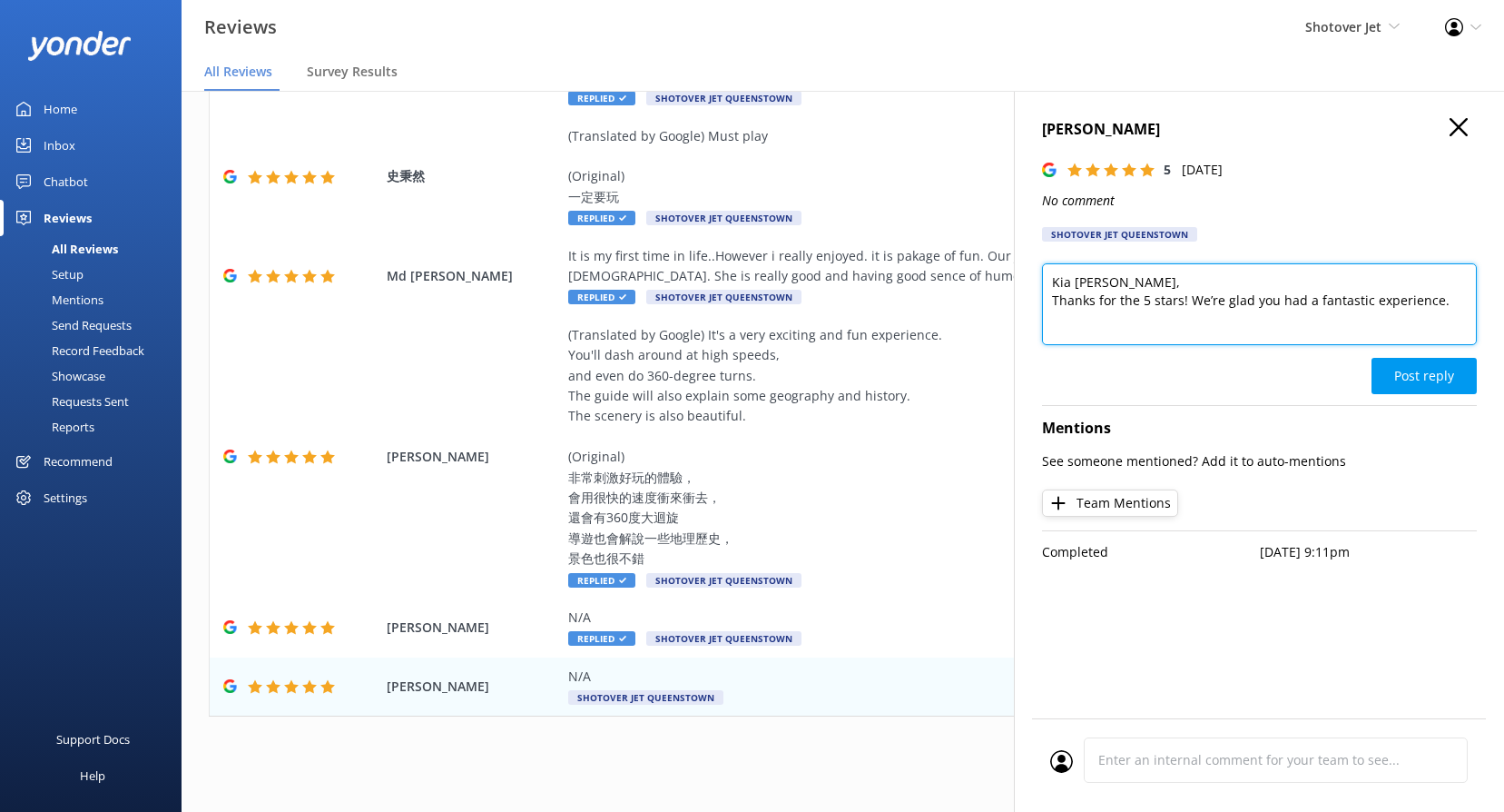
click at [1100, 280] on textarea "Kia [PERSON_NAME], Thanks for the 5 stars! We’re glad you had a fantastic exper…" at bounding box center [1260, 304] width 435 height 82
type textarea "Kia [PERSON_NAME], Thanks for the 5 stars! We’re glad you had a fantastic exper…"
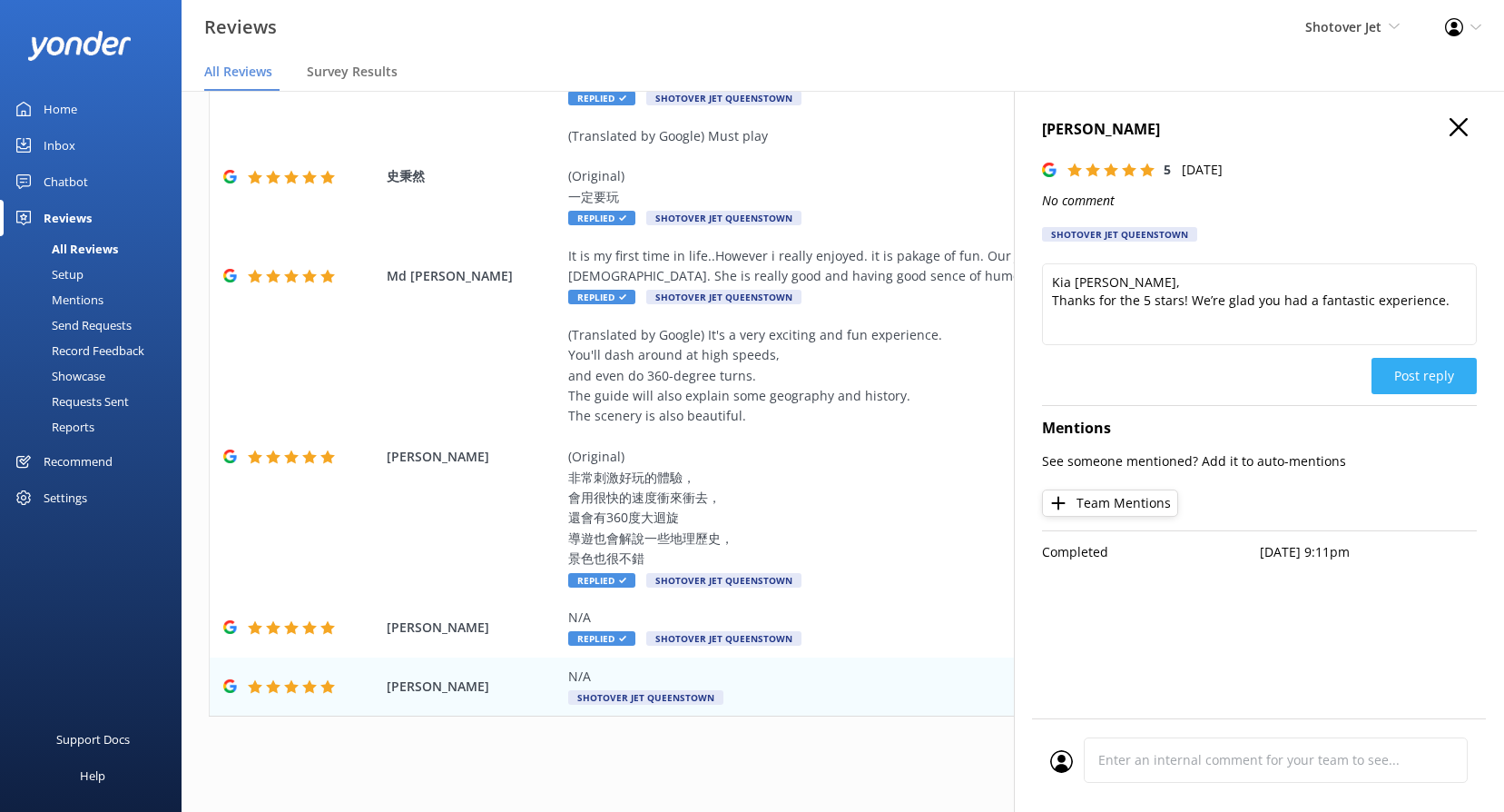
click at [1410, 378] on button "Post reply" at bounding box center [1424, 376] width 106 height 37
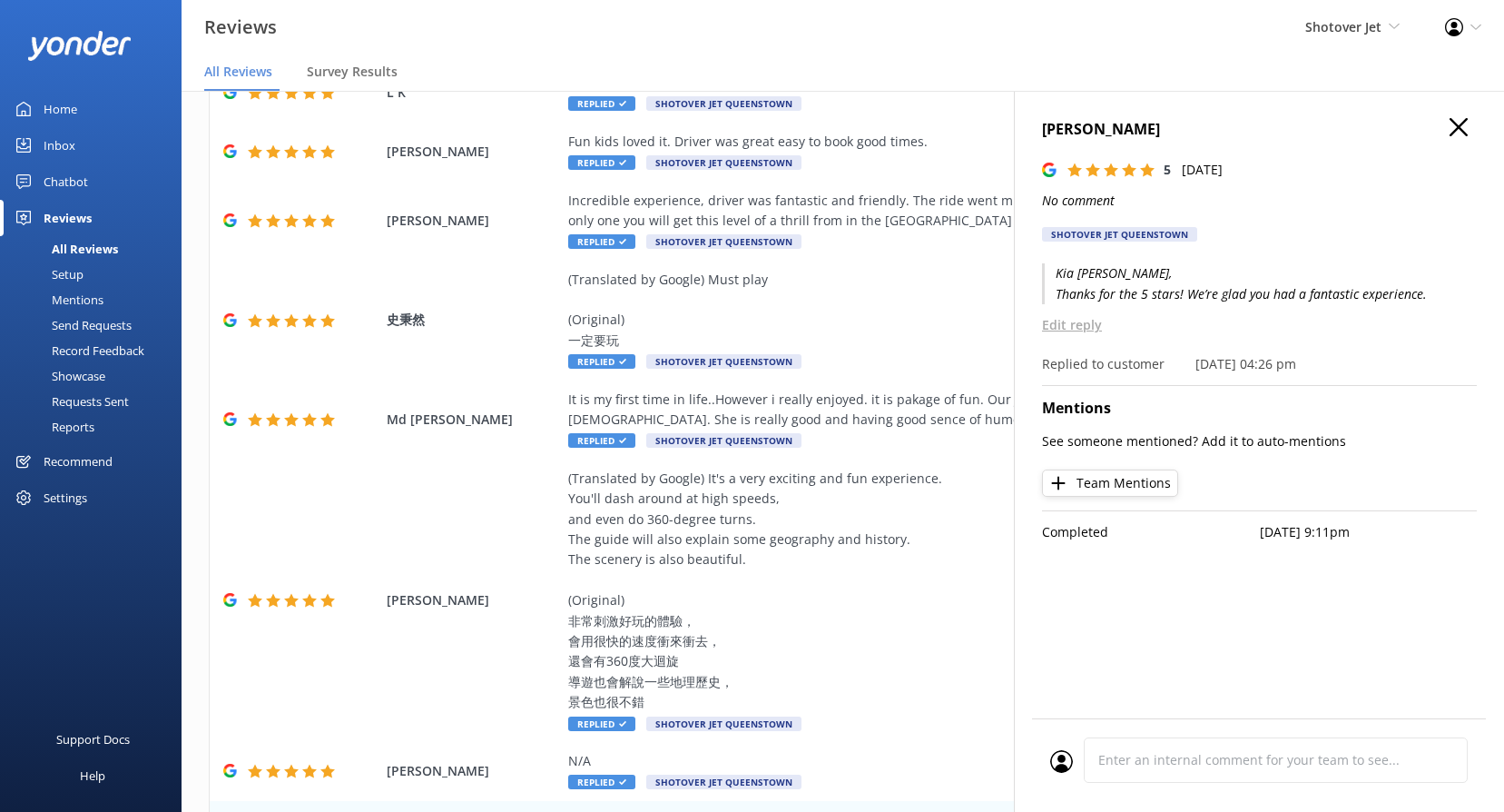
scroll to position [0, 0]
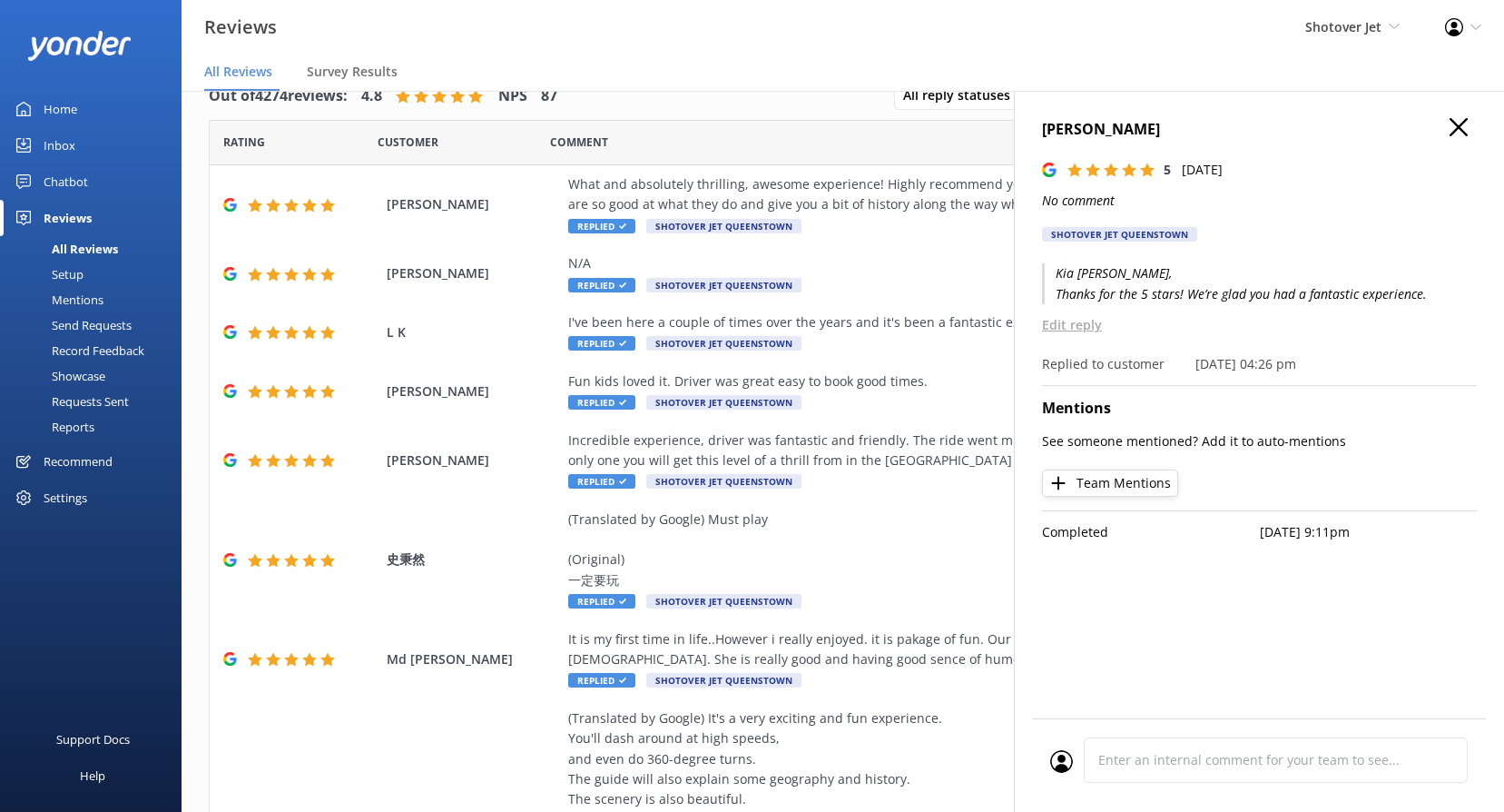
click at [1467, 130] on icon "button" at bounding box center [1459, 128] width 18 height 18
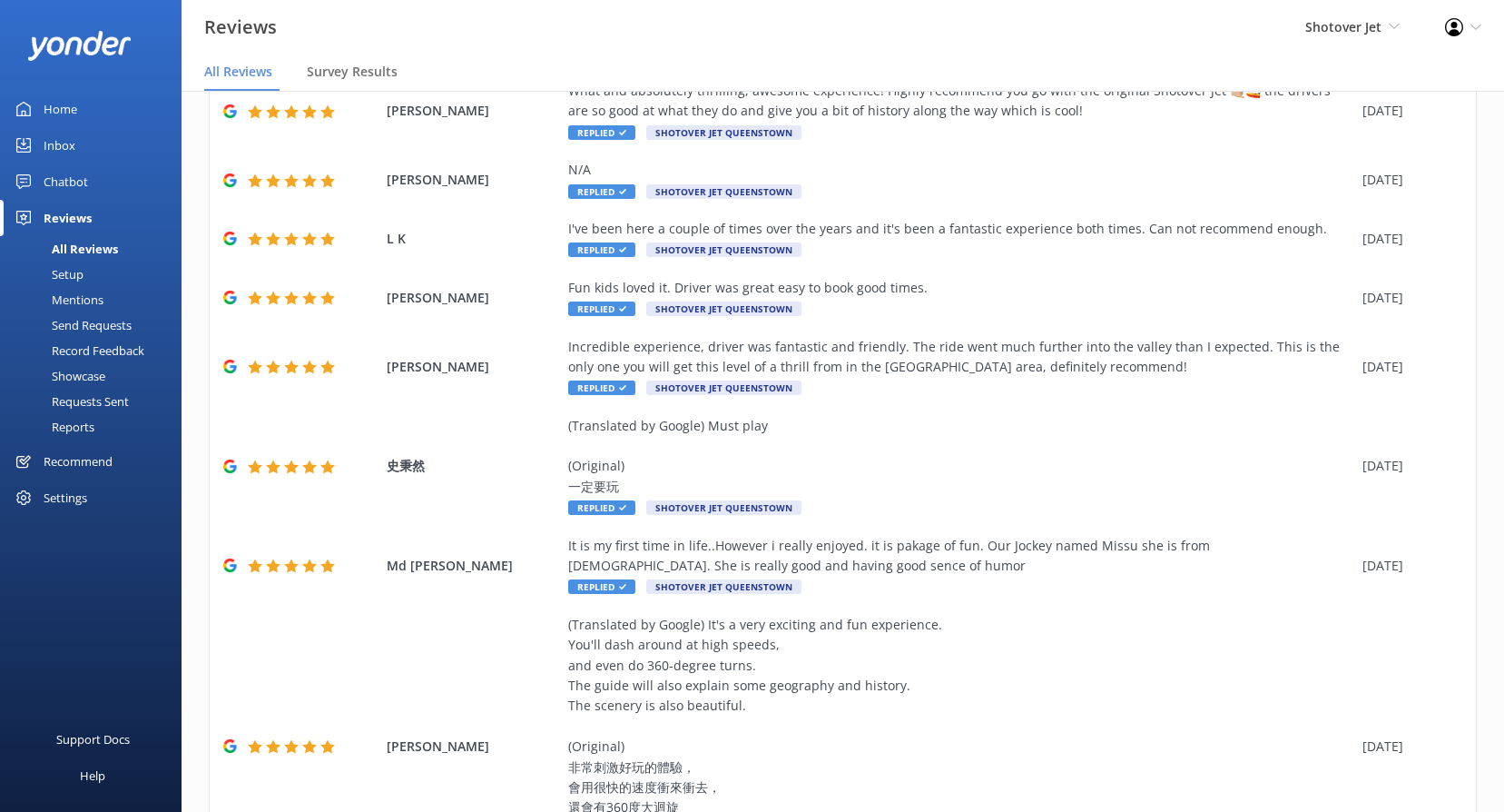
scroll to position [384, 0]
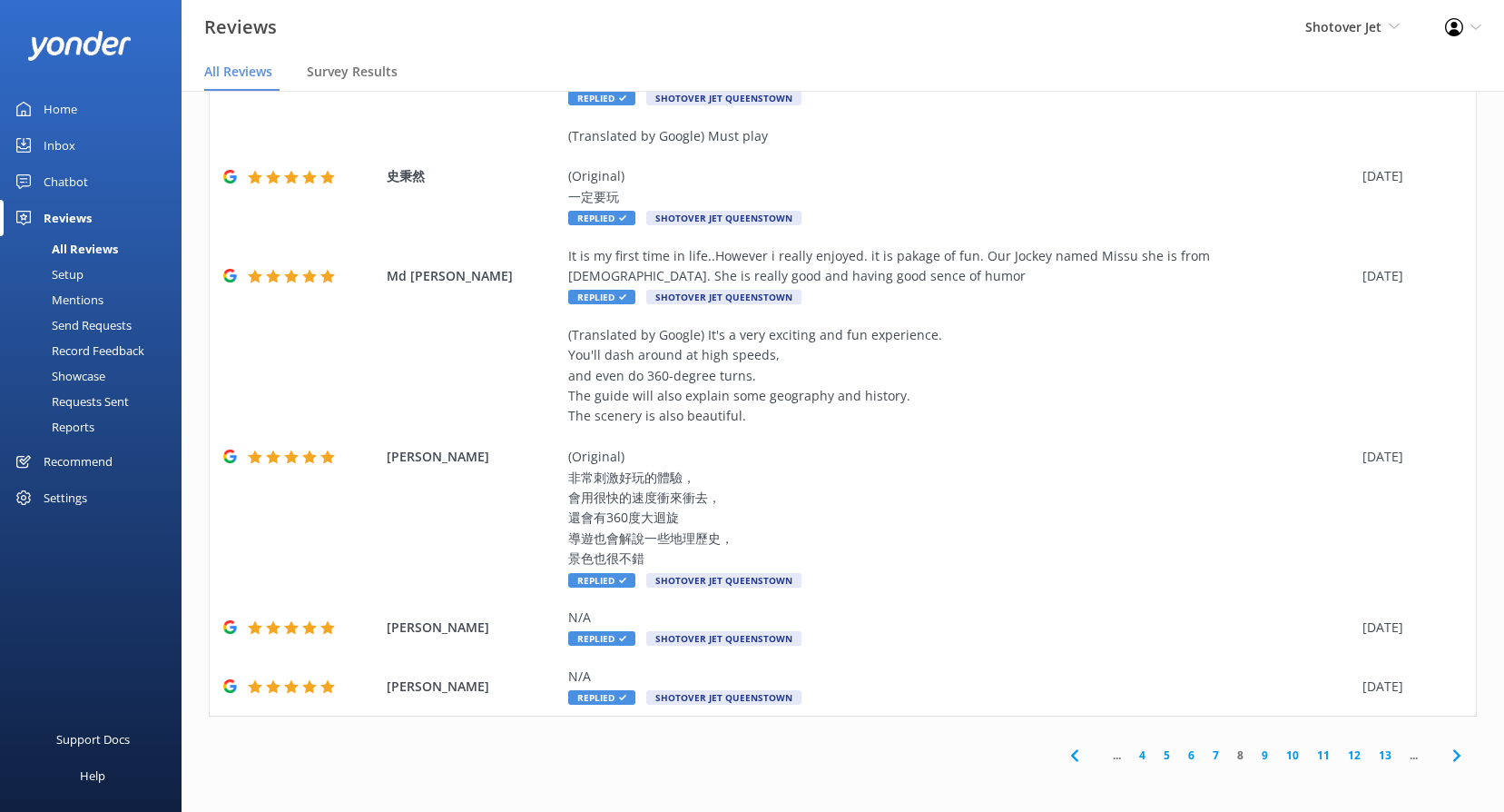
click at [1207, 754] on link "7" at bounding box center [1216, 754] width 25 height 17
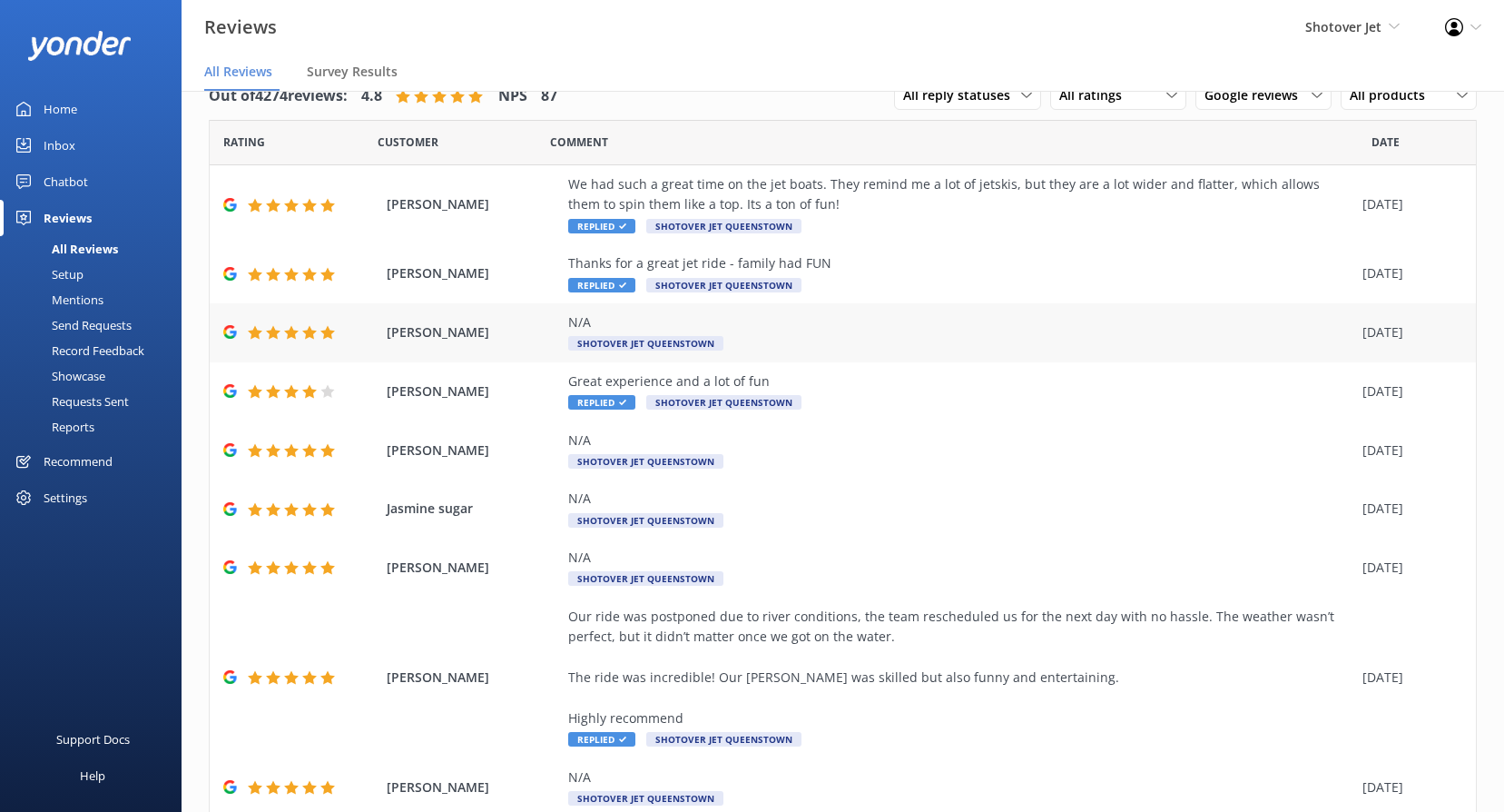
click at [620, 347] on span "Shotover Jet Queenstown" at bounding box center [645, 343] width 155 height 15
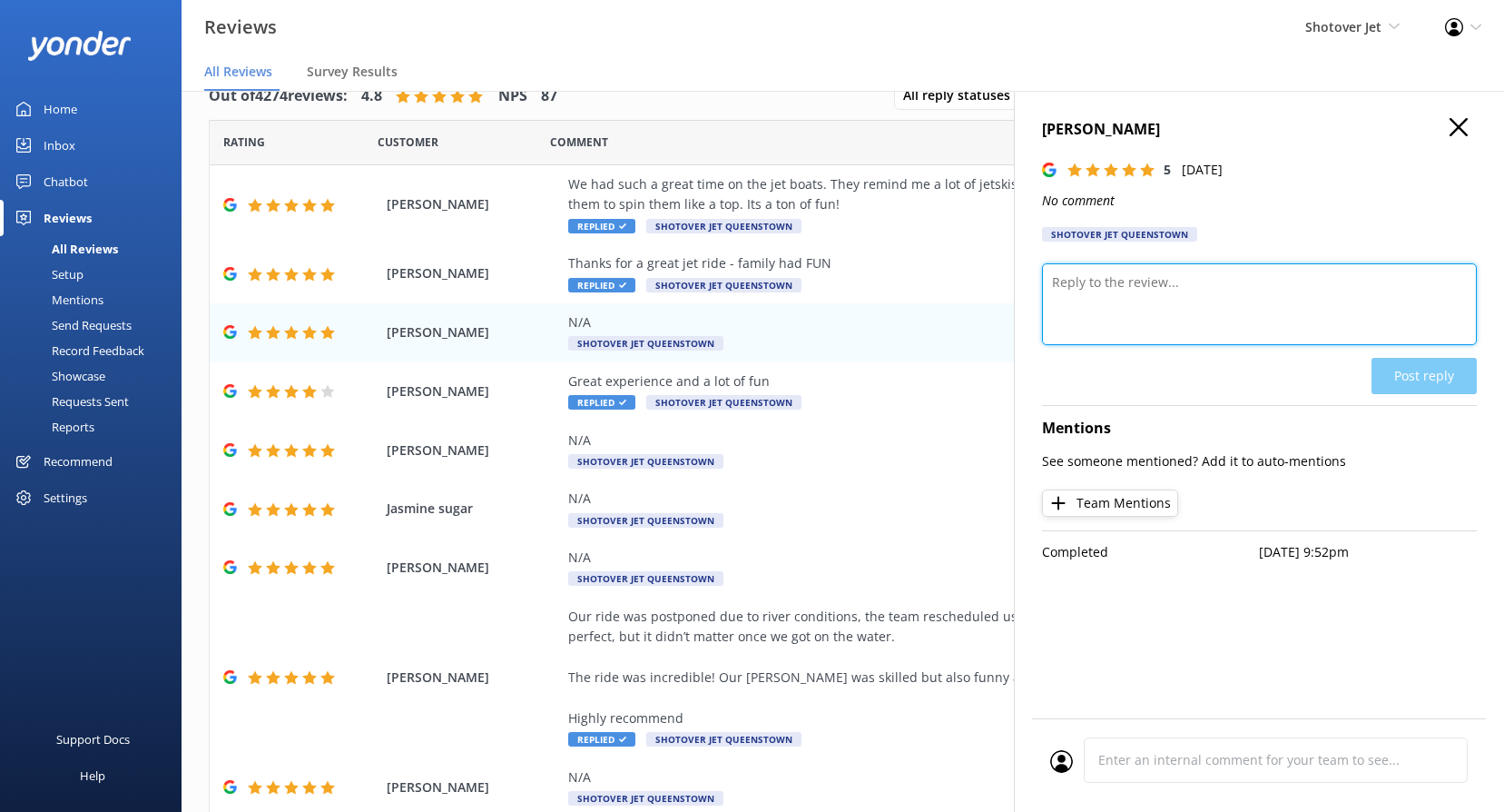
click at [1158, 312] on textarea at bounding box center [1260, 304] width 435 height 82
paste textarea "Kia ora, Thank you for the 5-star rating! Your support helps us keep delivering…"
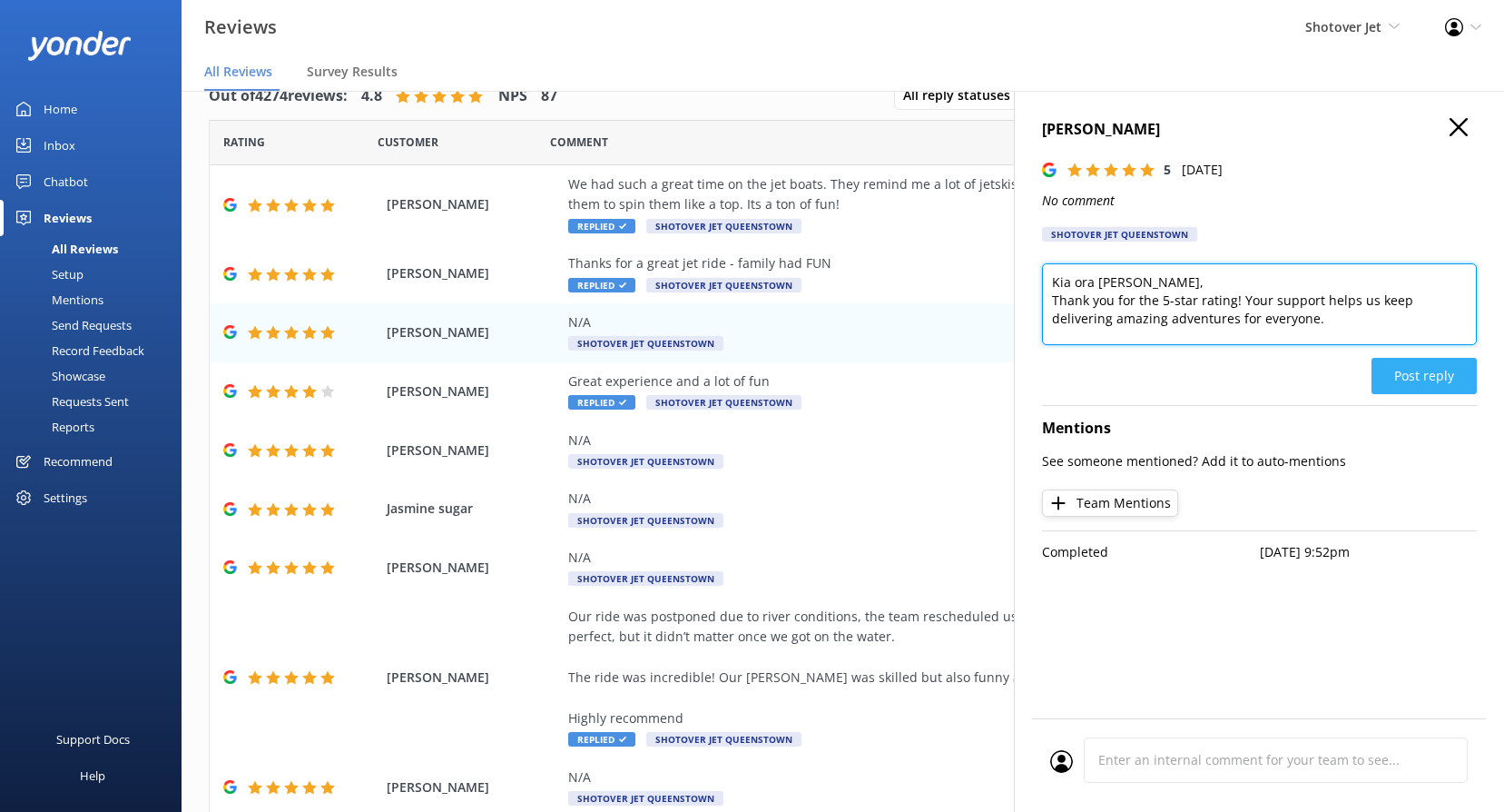
type textarea "Kia ora [PERSON_NAME], Thank you for the 5-star rating! Your support helps us k…"
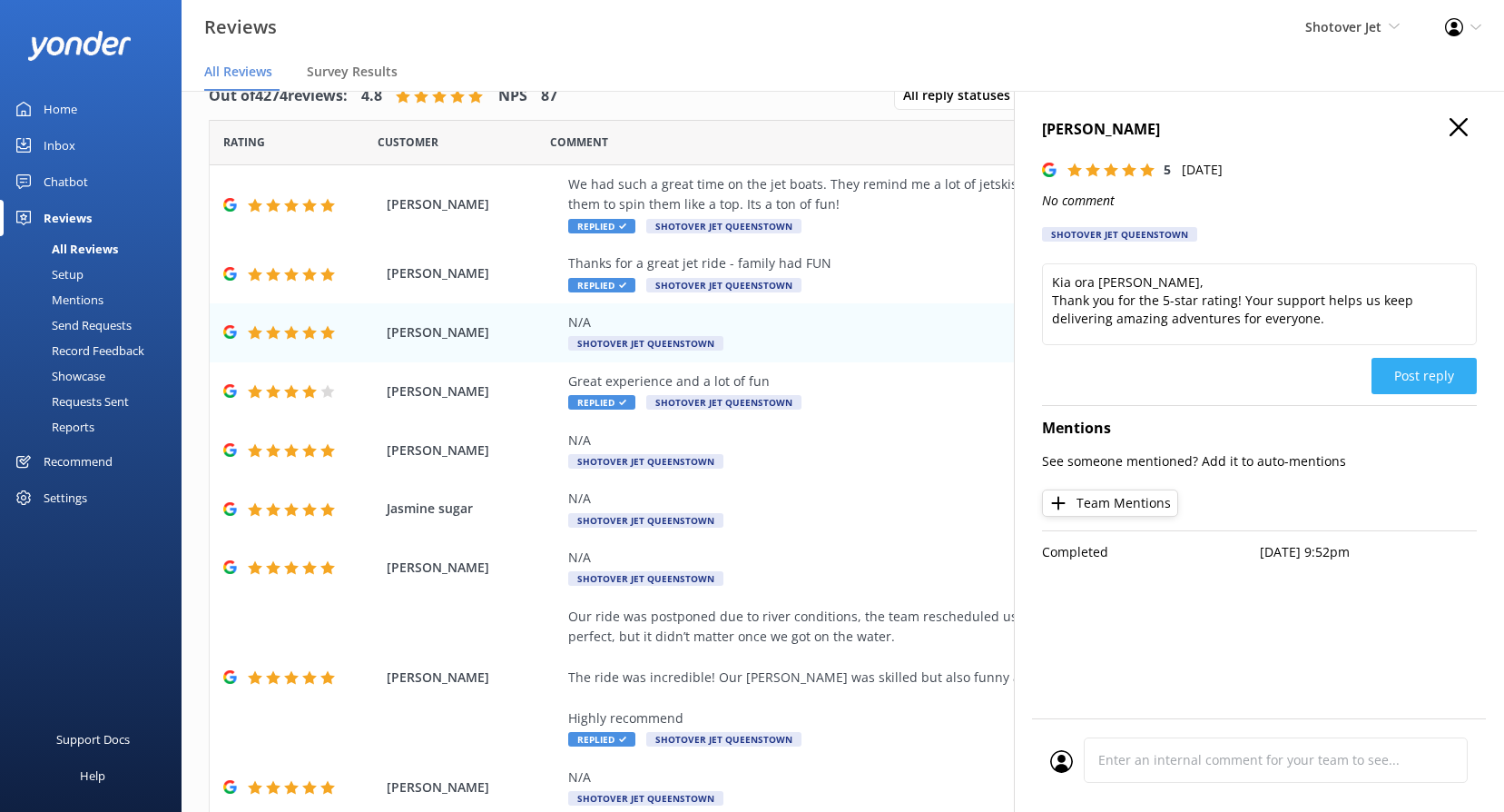
click at [1431, 362] on button "Post reply" at bounding box center [1424, 376] width 106 height 37
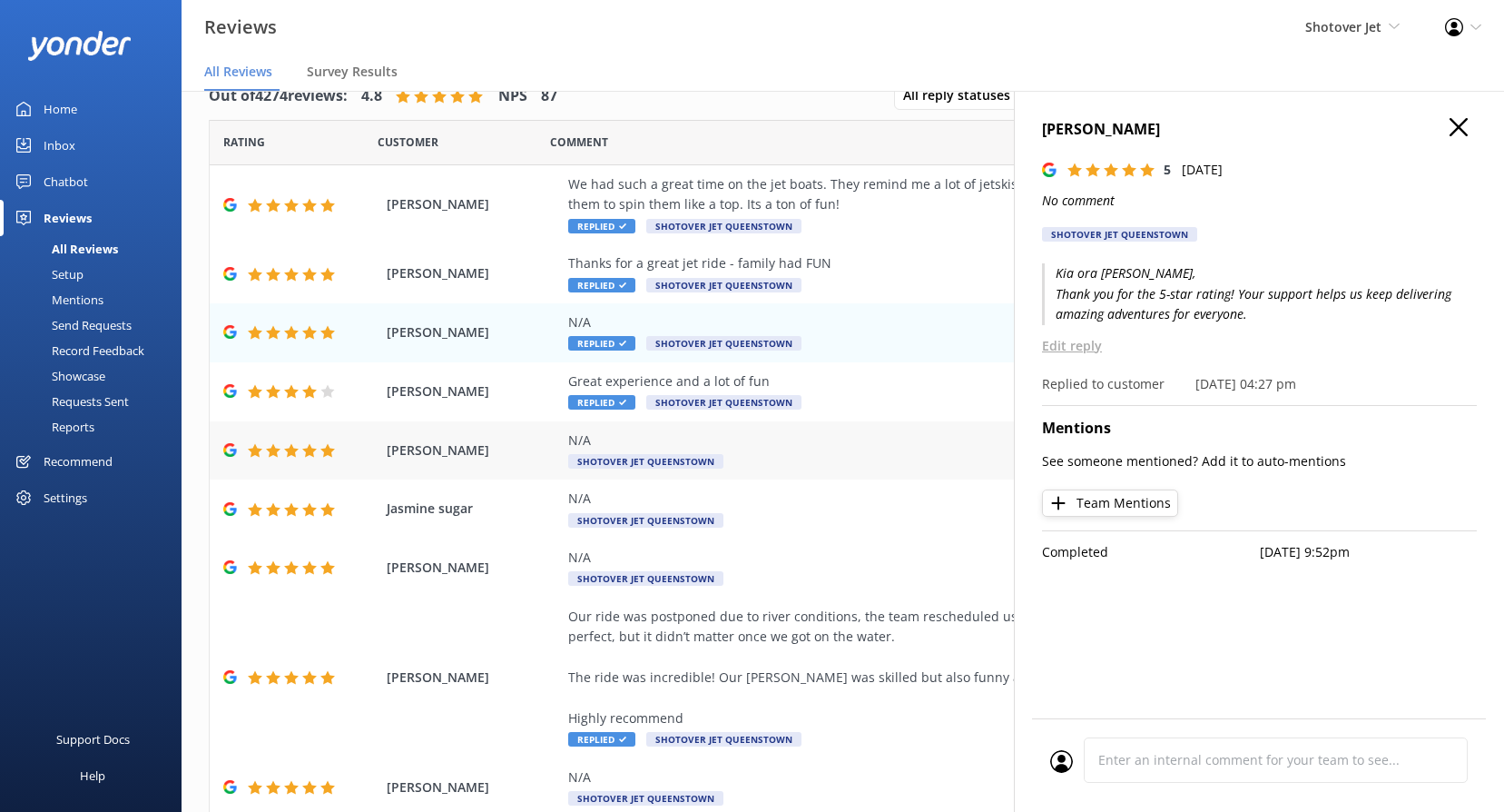
click at [638, 459] on span "Shotover Jet Queenstown" at bounding box center [645, 462] width 155 height 15
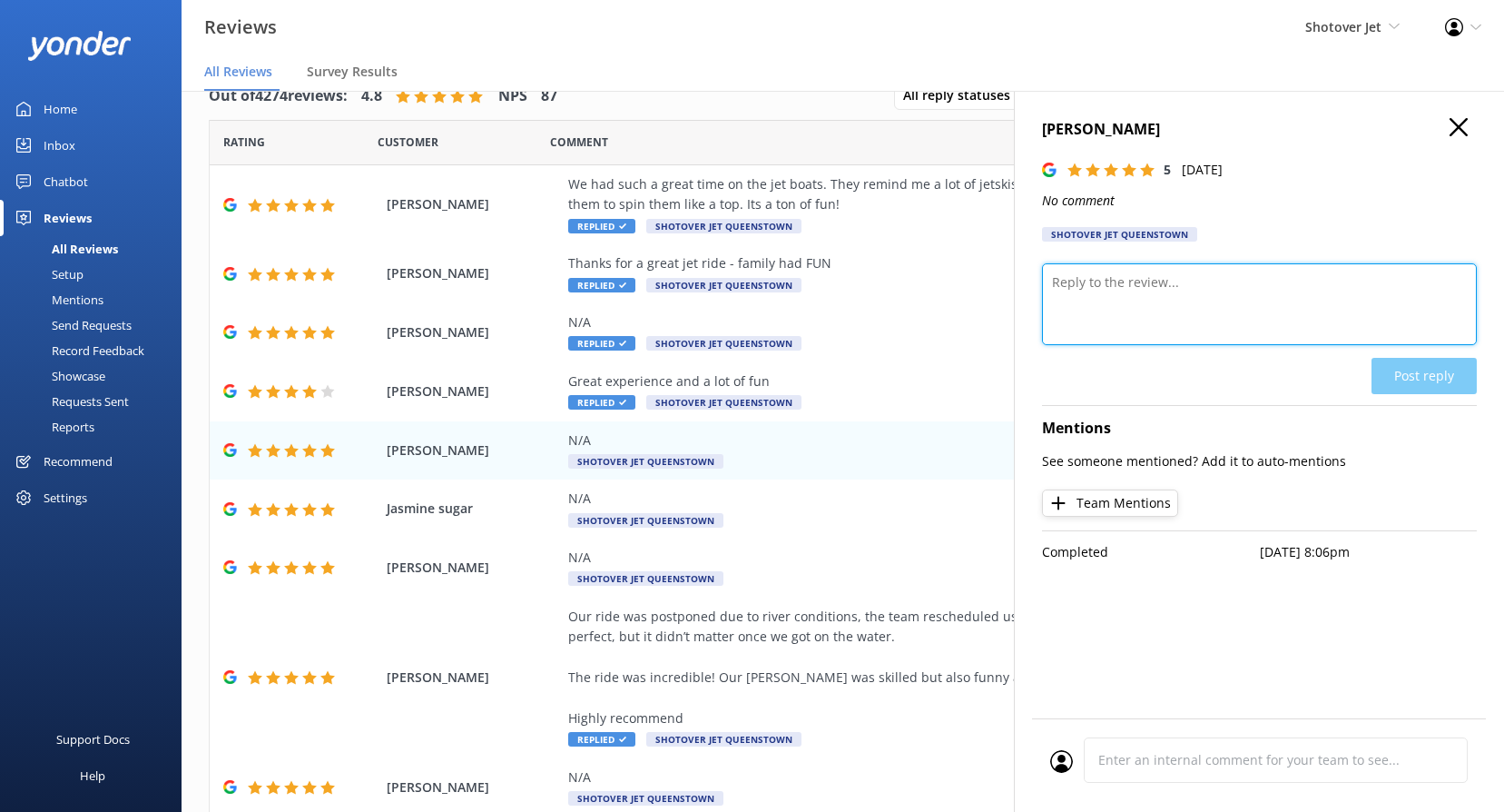
click at [1213, 307] on textarea at bounding box center [1260, 304] width 435 height 82
paste textarea "Kia ora, Thank you so much for the 5 stars! We’re thrilled you had a great expe…"
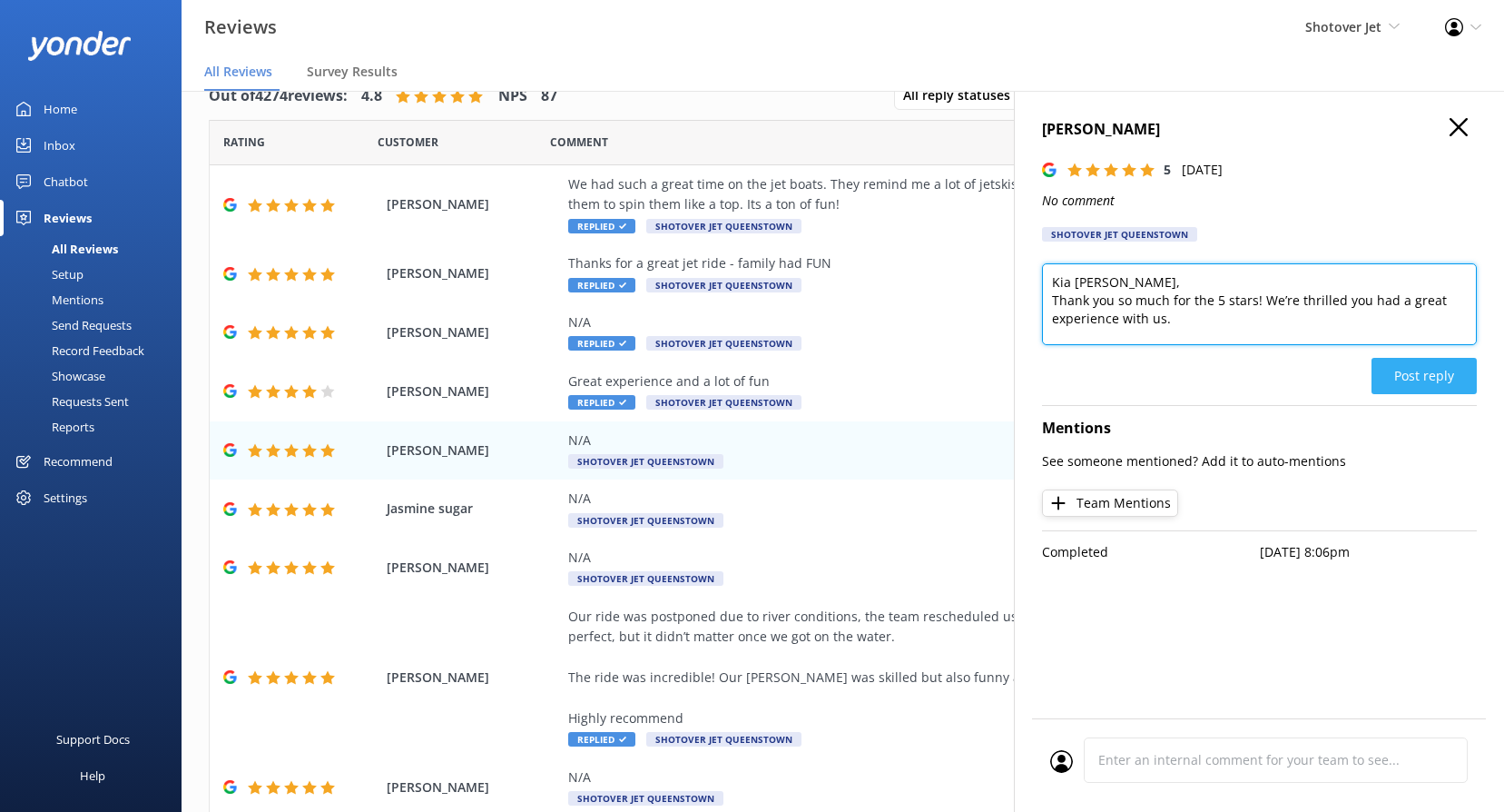
type textarea "Kia [PERSON_NAME], Thank you so much for the 5 stars! We’re thrilled you had a …"
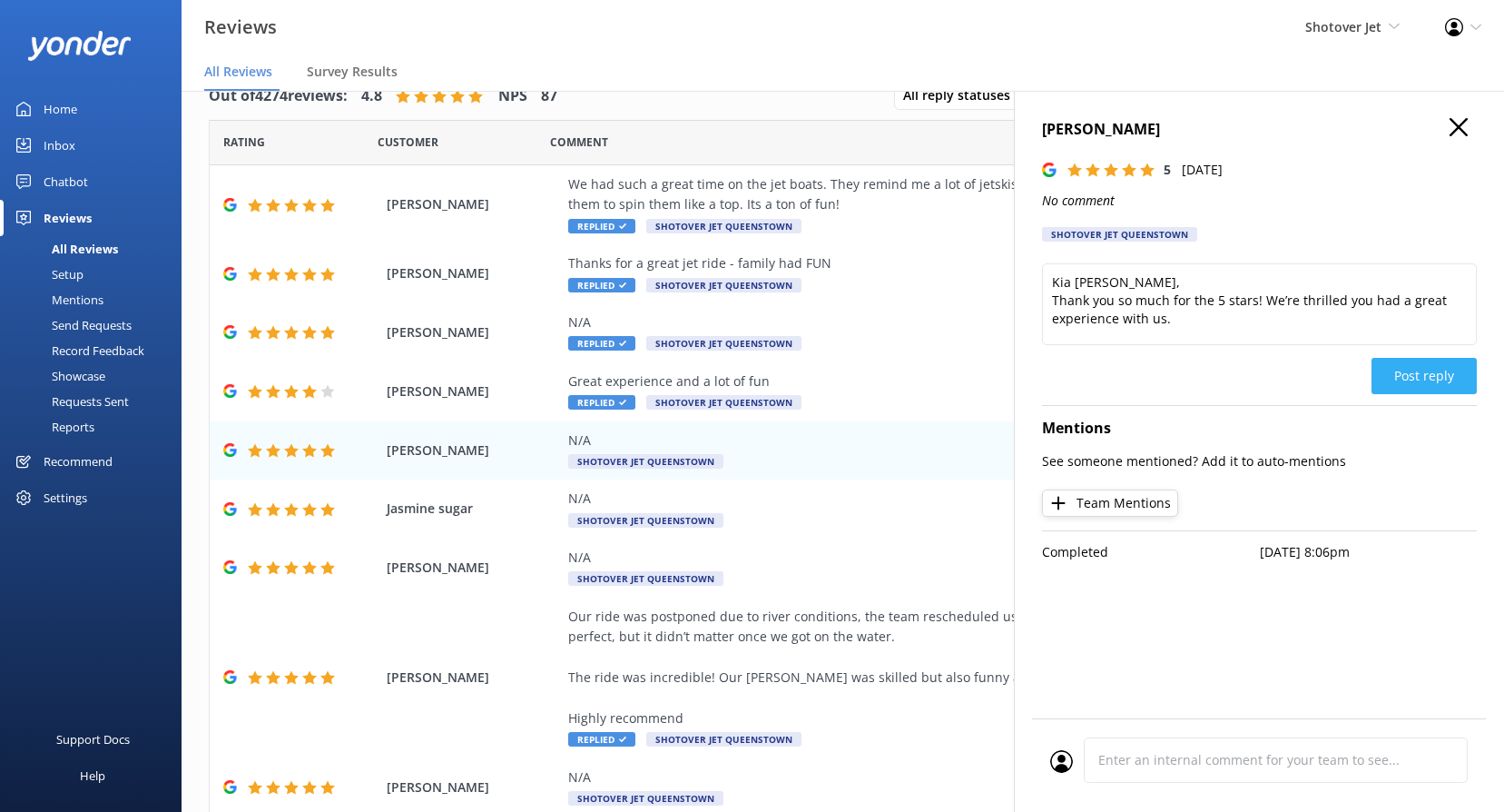
click at [1422, 378] on button "Post reply" at bounding box center [1424, 376] width 106 height 37
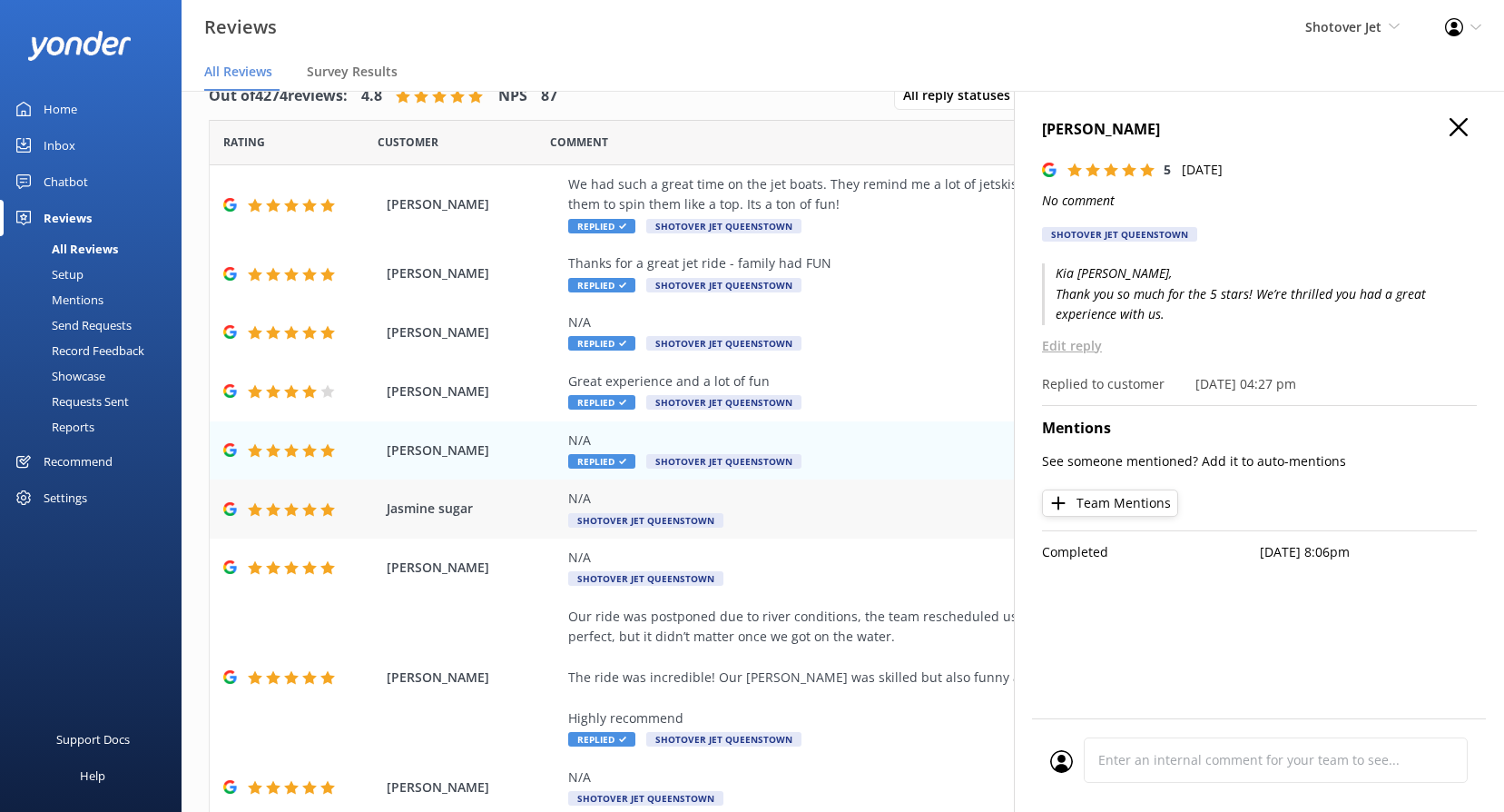
click at [626, 506] on div "N/A" at bounding box center [961, 498] width 785 height 20
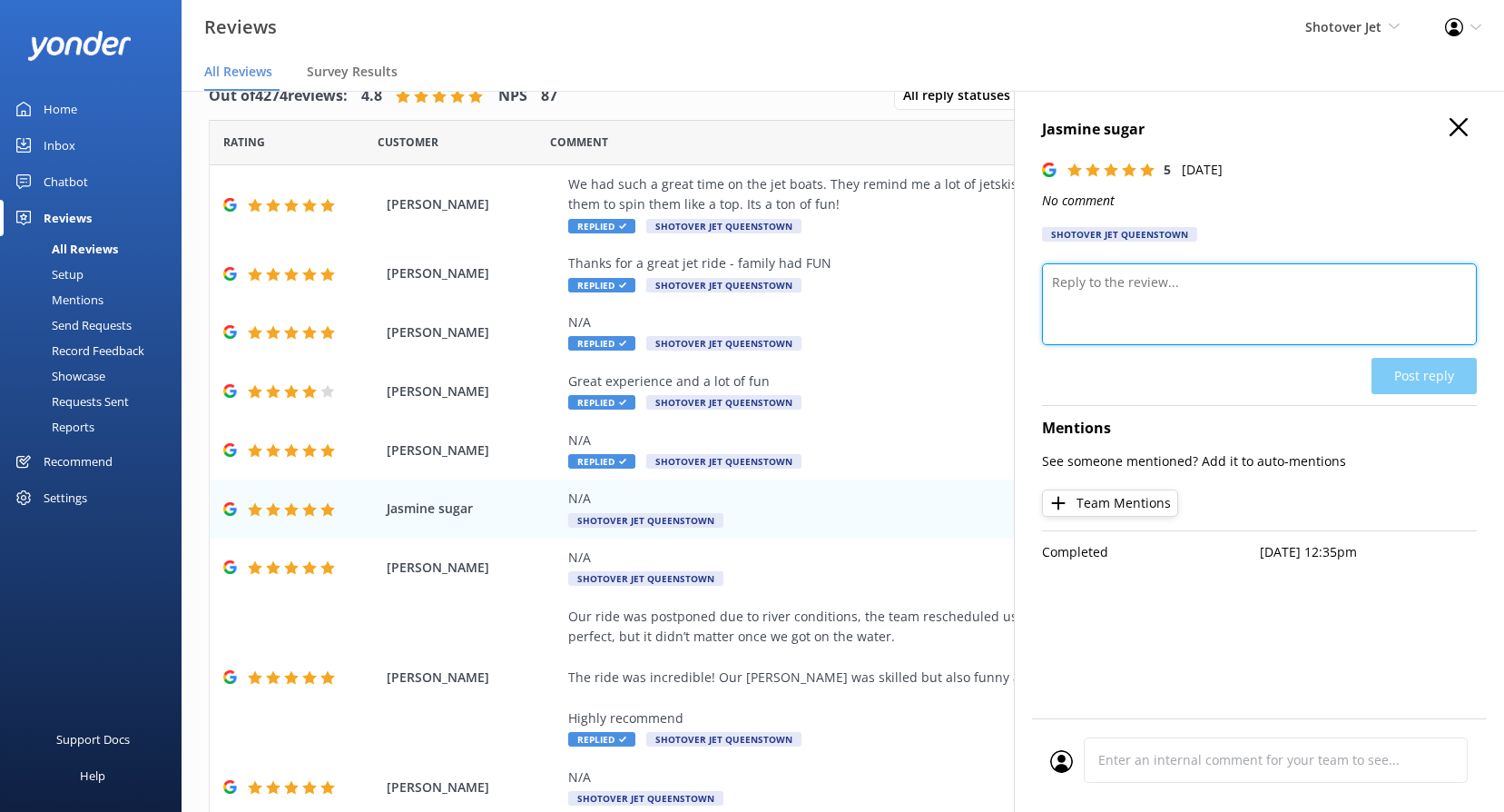
click at [1189, 318] on textarea at bounding box center [1260, 304] width 435 height 82
paste textarea "Kia ora, We really appreciate the 5-star rating! It means a lot to our team, an…"
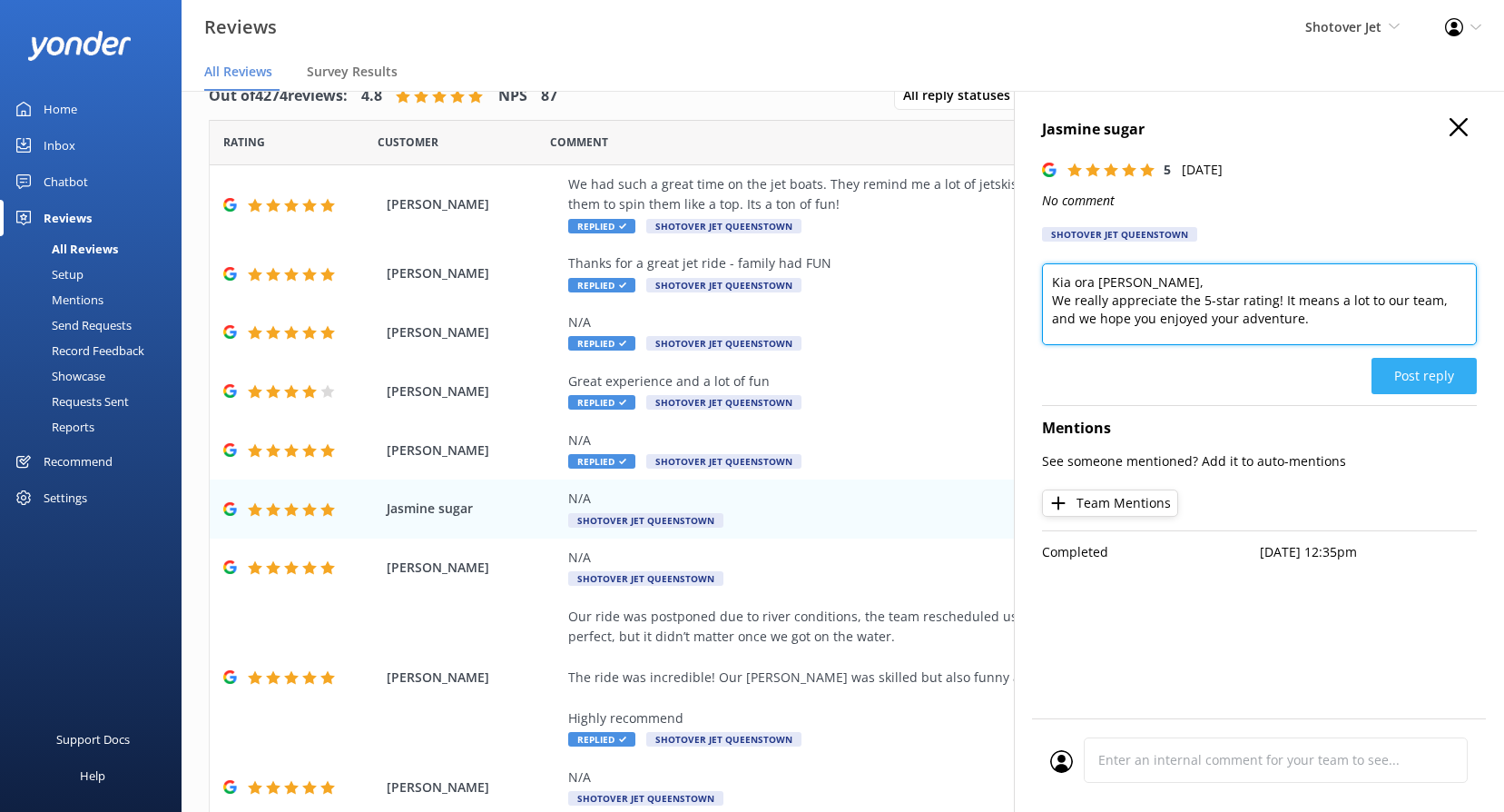
type textarea "Kia ora [PERSON_NAME], We really appreciate the 5-star rating! It means a lot t…"
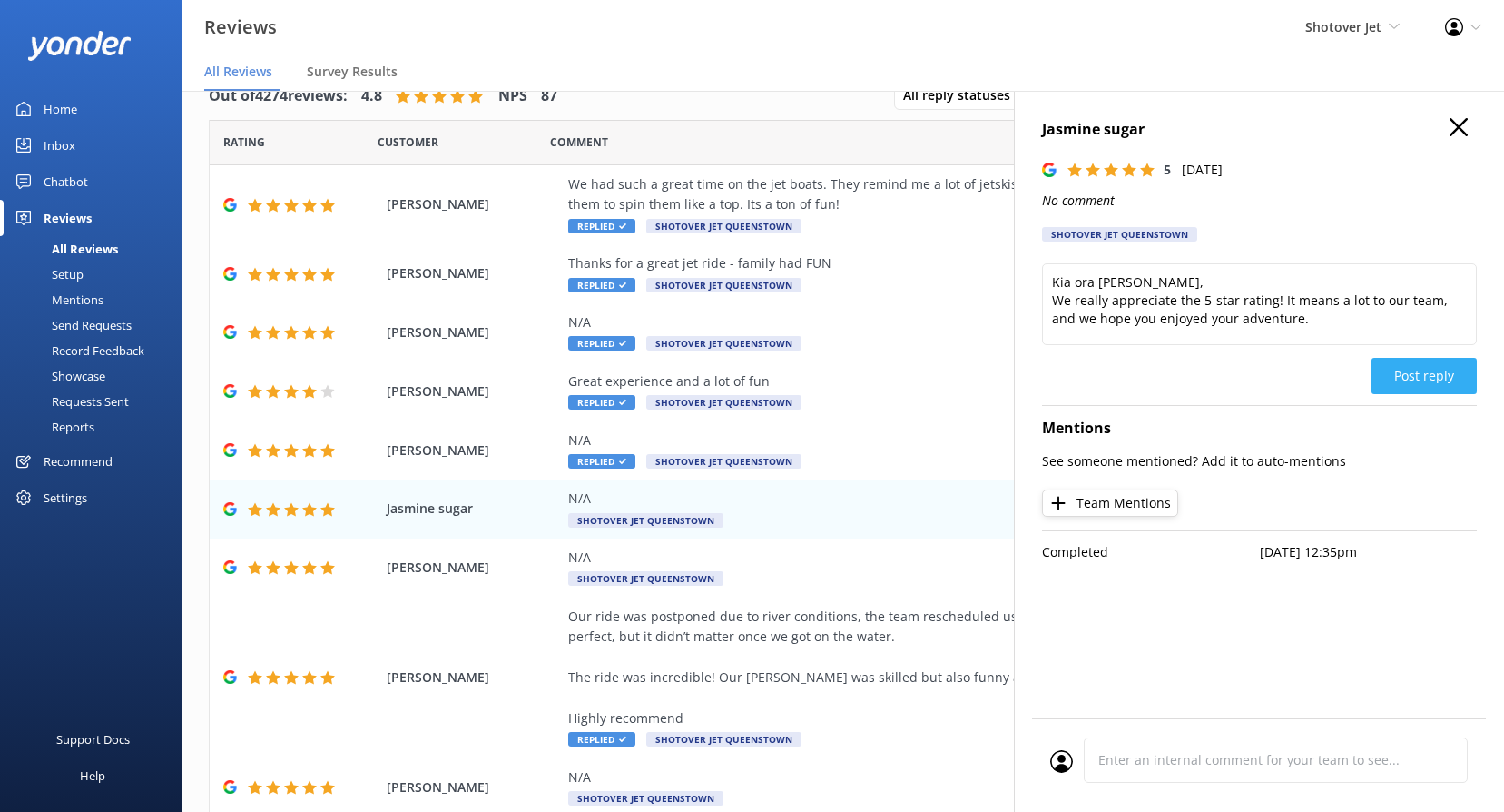
click at [1413, 366] on button "Post reply" at bounding box center [1424, 376] width 106 height 37
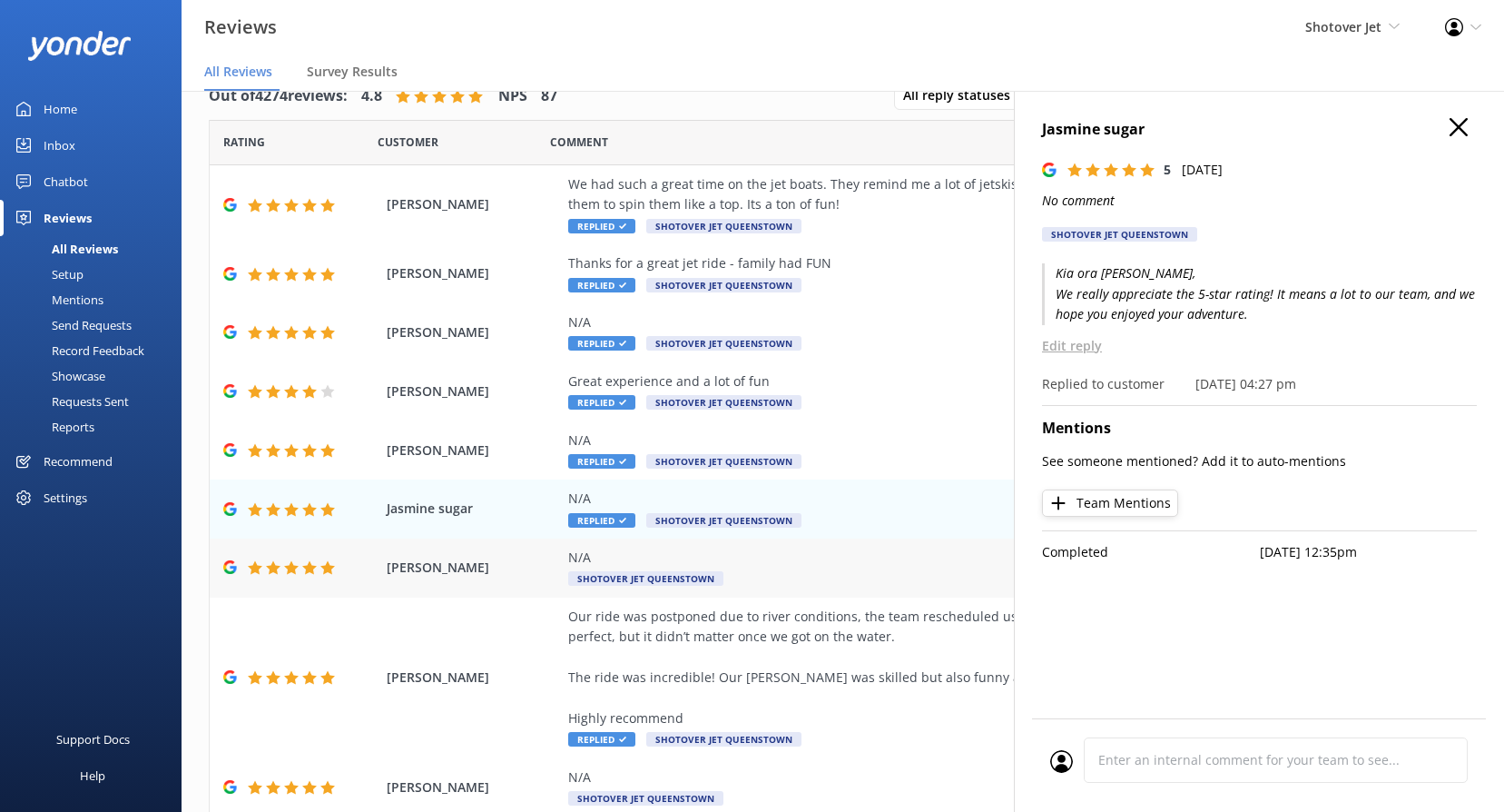
click at [662, 567] on div "N/A Shotover Jet Queenstown" at bounding box center [961, 568] width 785 height 41
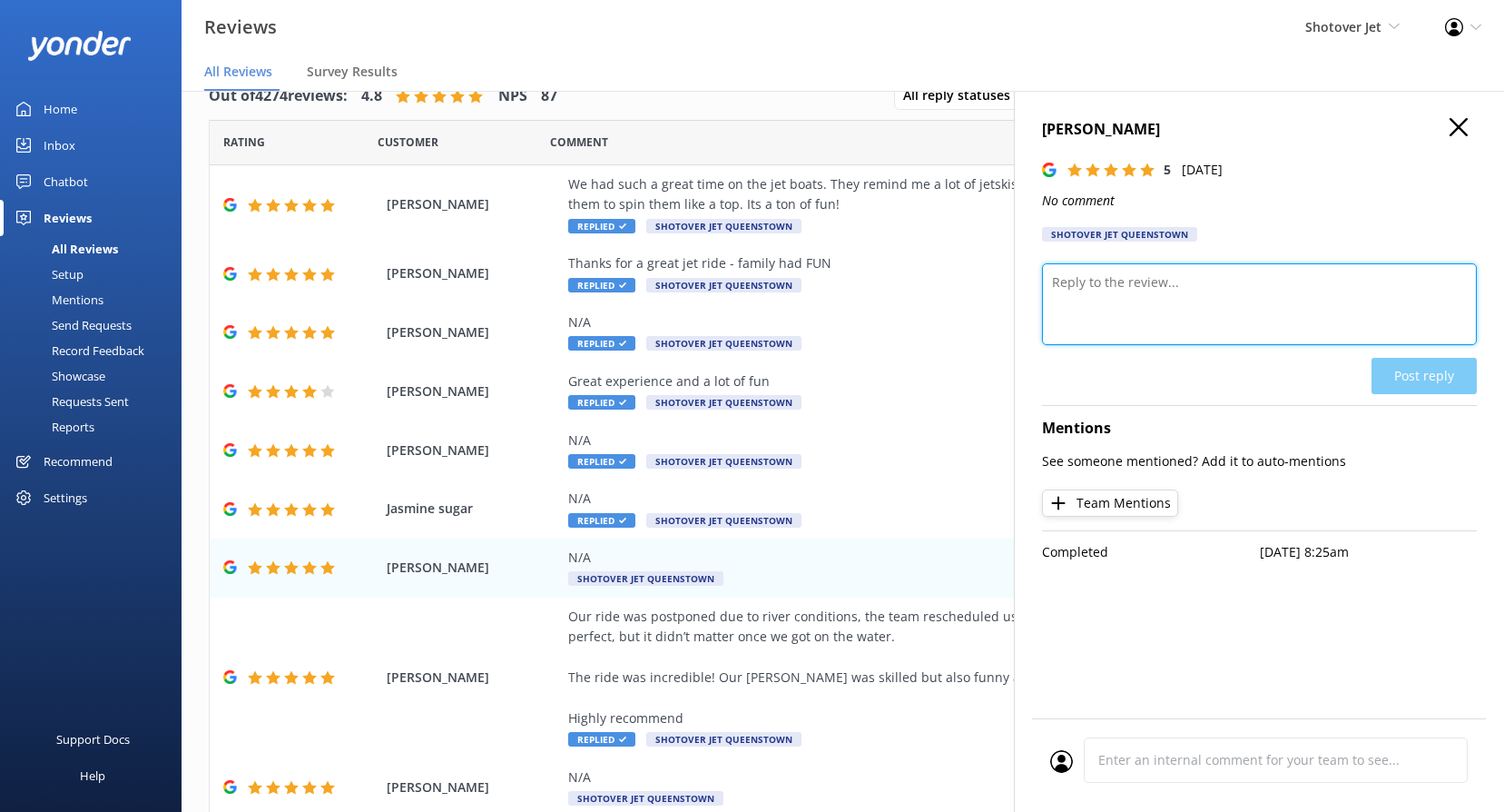
click at [1177, 315] on textarea at bounding box center [1260, 304] width 435 height 82
paste textarea "[PERSON_NAME], Wow – thanks for the 5 stars! We’re stoked you had an awesome ti…"
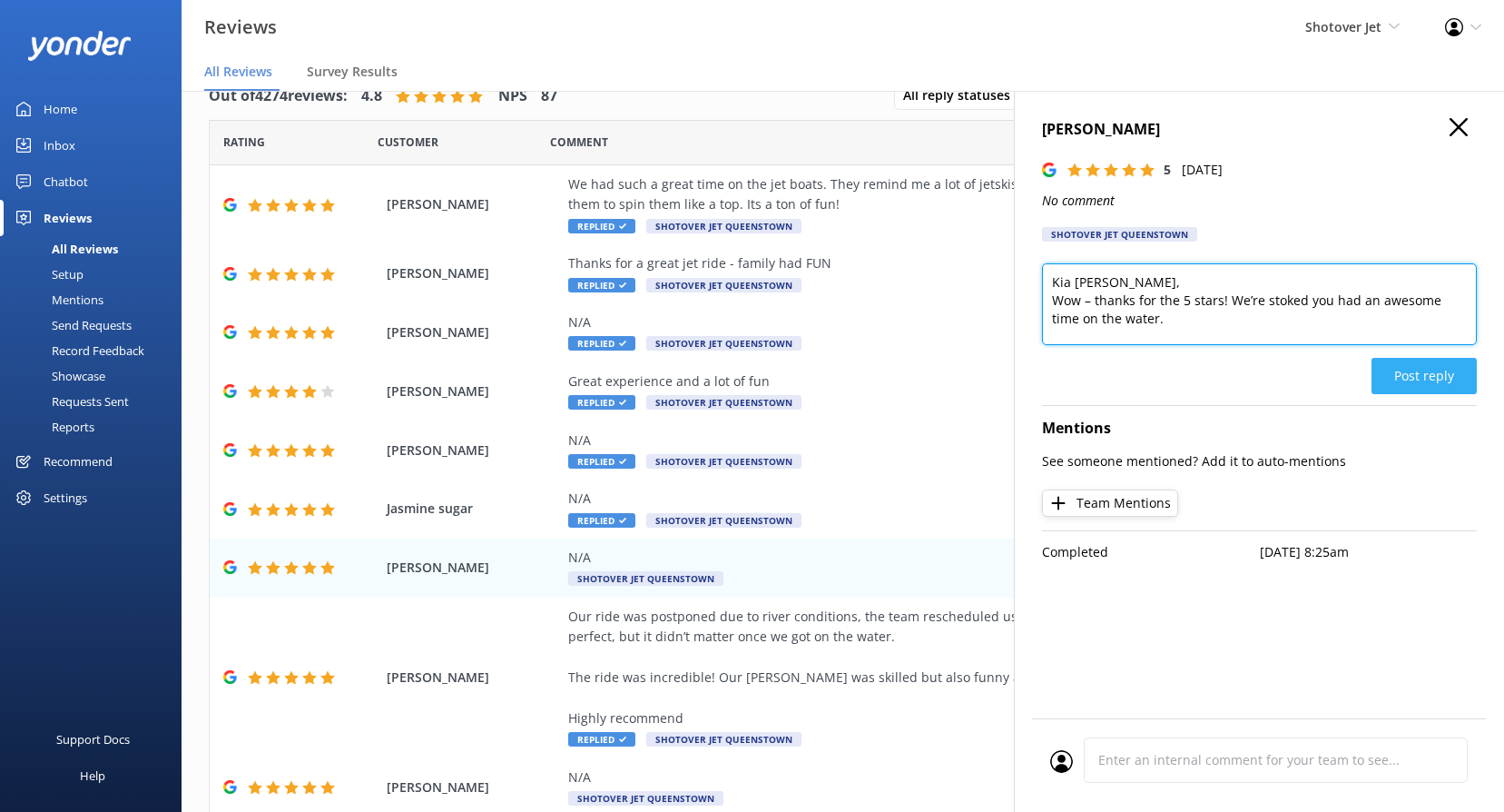
type textarea "Kia [PERSON_NAME], Wow – thanks for the 5 stars! We’re stoked you had an awesom…"
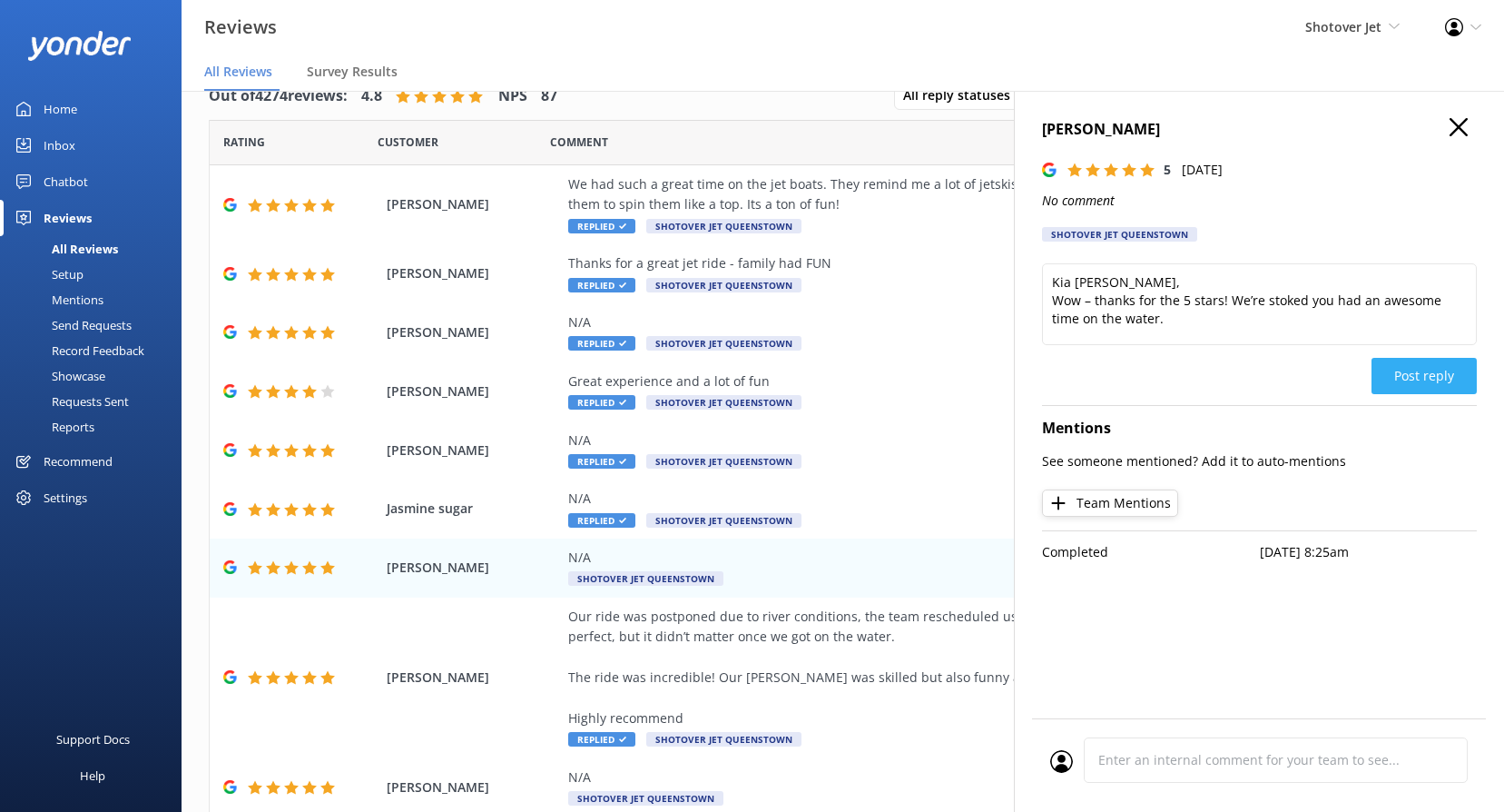
click at [1439, 390] on button "Post reply" at bounding box center [1424, 376] width 106 height 37
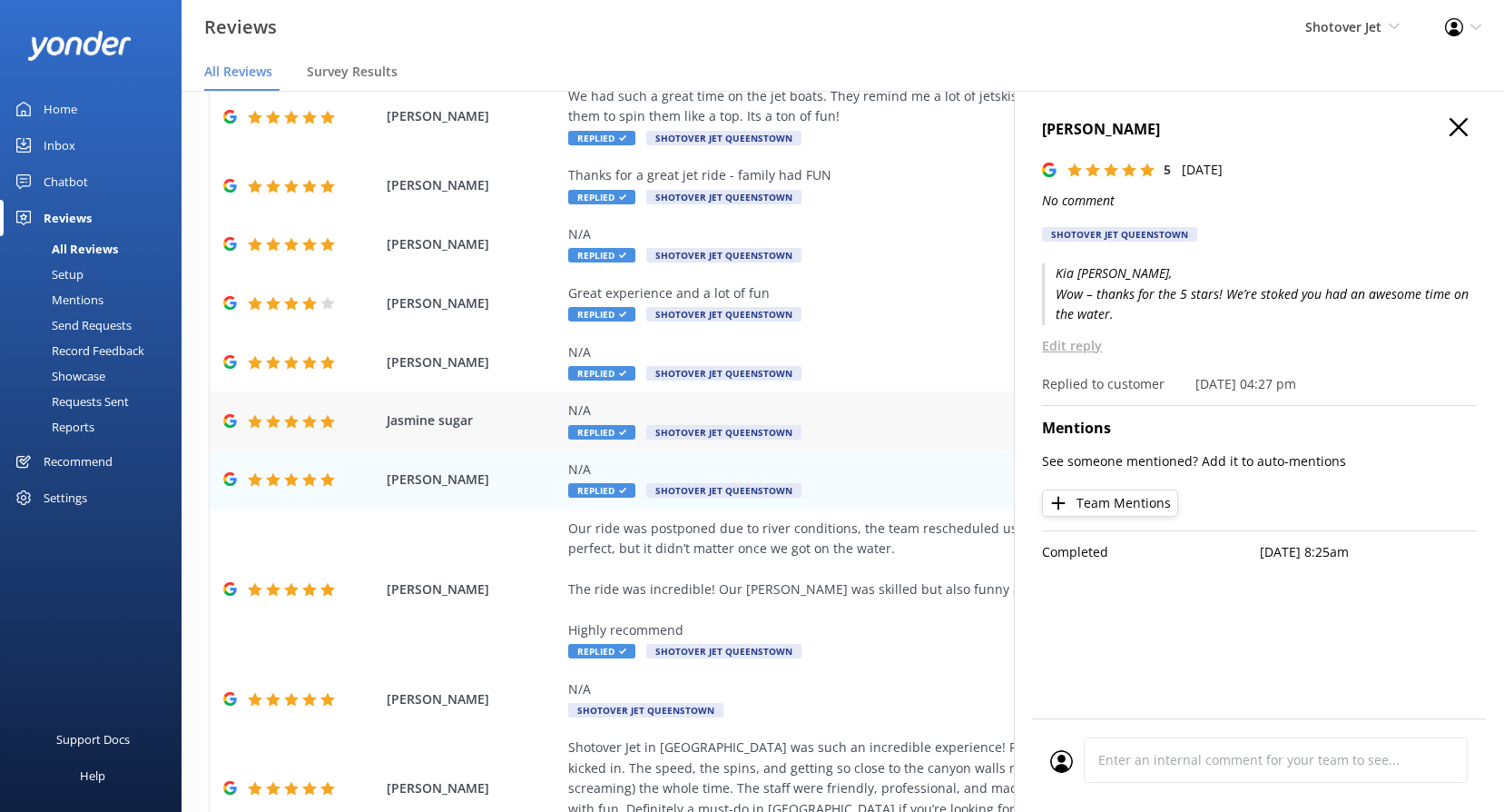
scroll to position [220, 0]
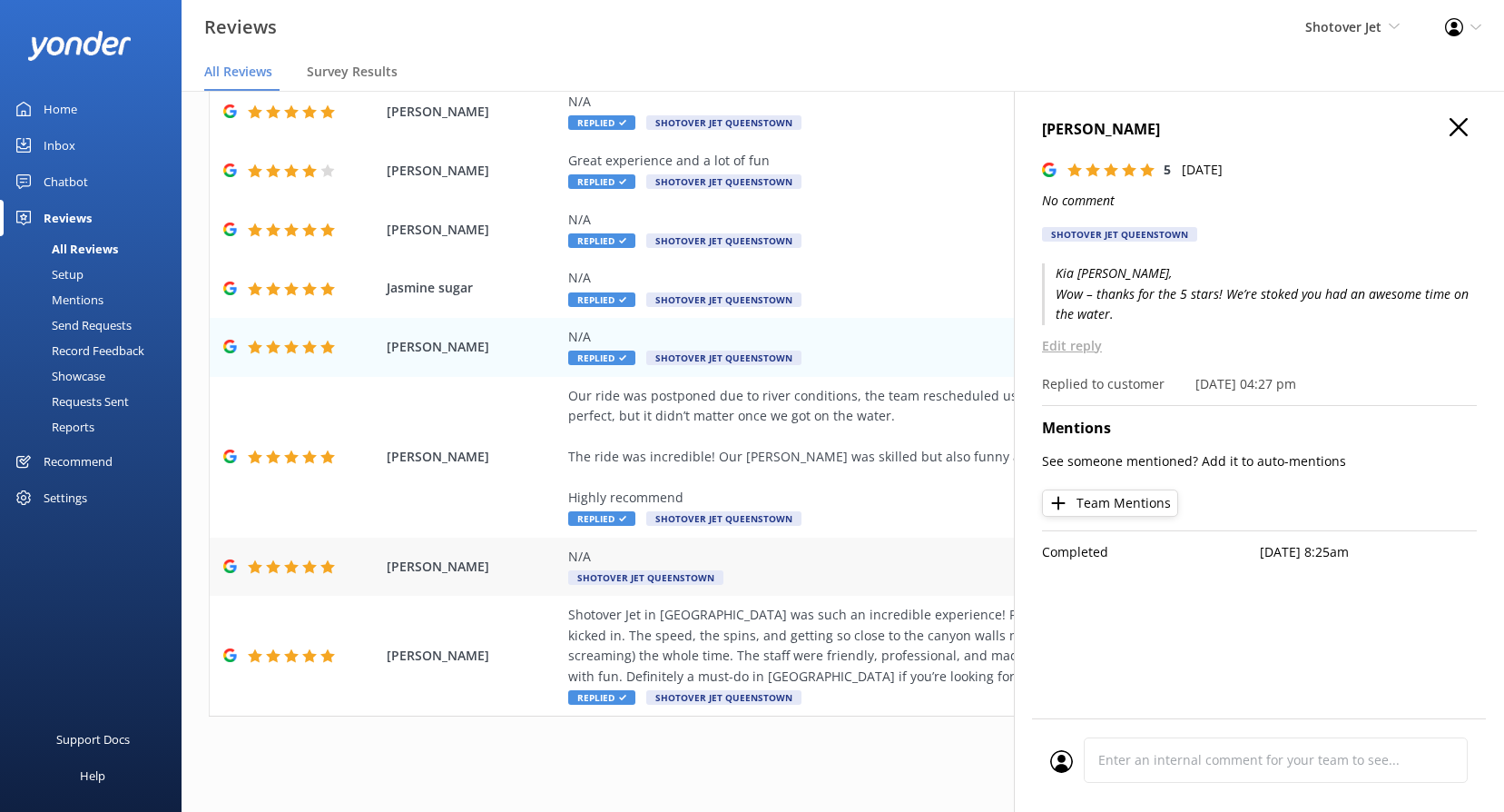
click at [618, 580] on span "Shotover Jet Queenstown" at bounding box center [645, 577] width 155 height 15
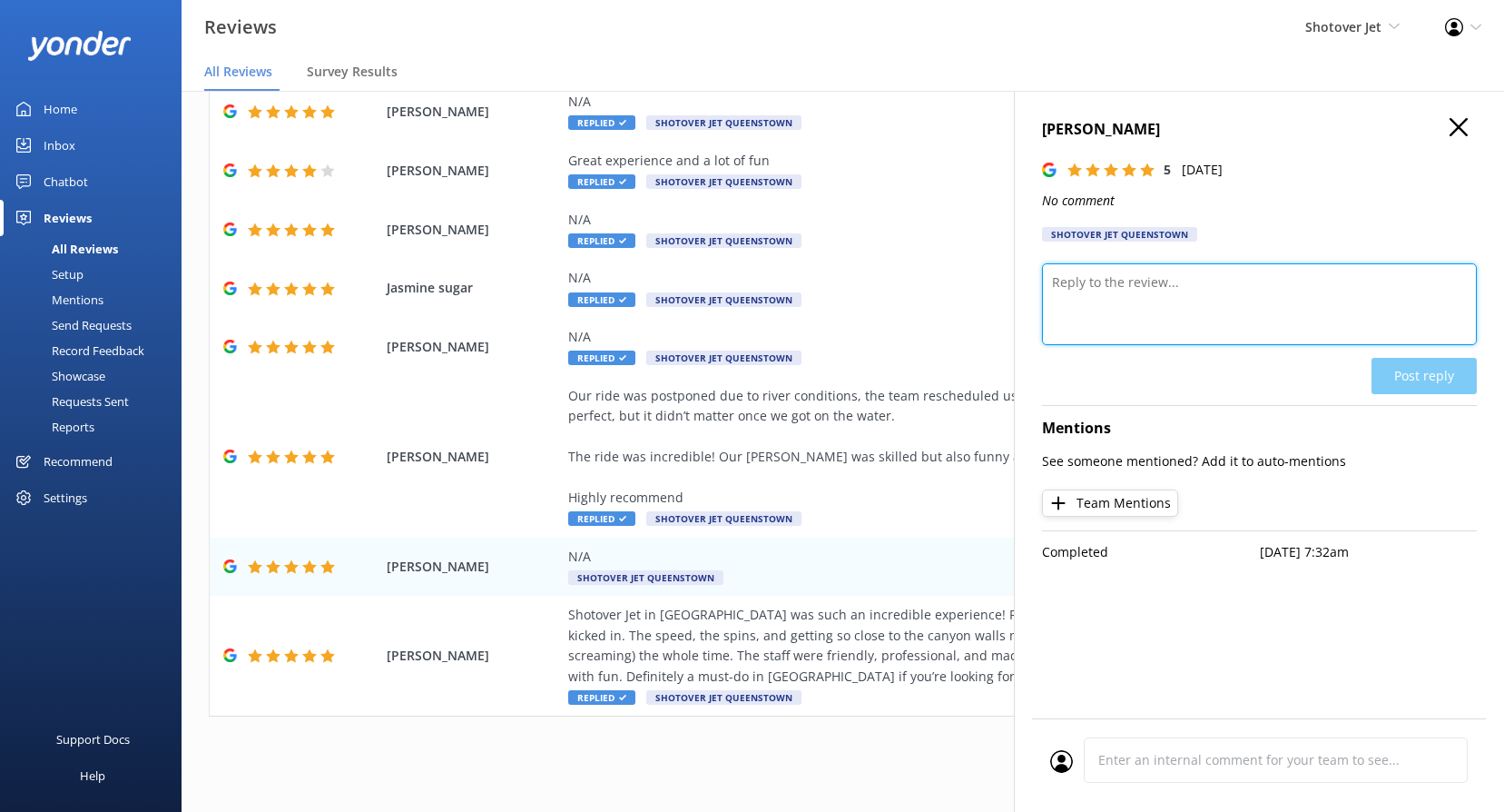
click at [1153, 322] on textarea at bounding box center [1260, 304] width 435 height 82
paste textarea "Kia ora, Thanks for the 5 stars! We’re glad you had a fantastic experience."
type textarea "Kia [PERSON_NAME], Thanks for the 5 stars! We’re glad you had a fantastic exper…"
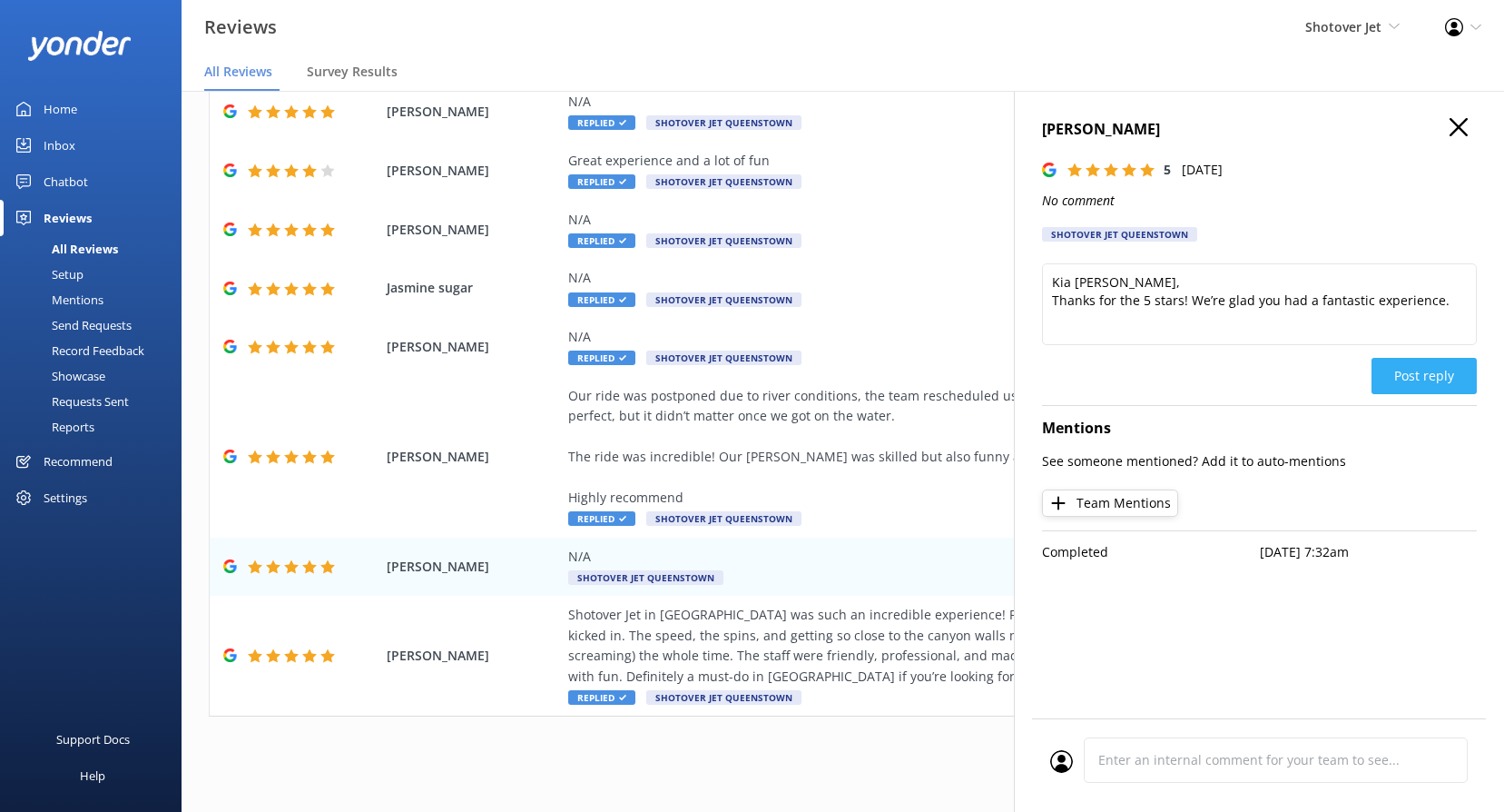
click at [1431, 373] on button "Post reply" at bounding box center [1424, 376] width 106 height 37
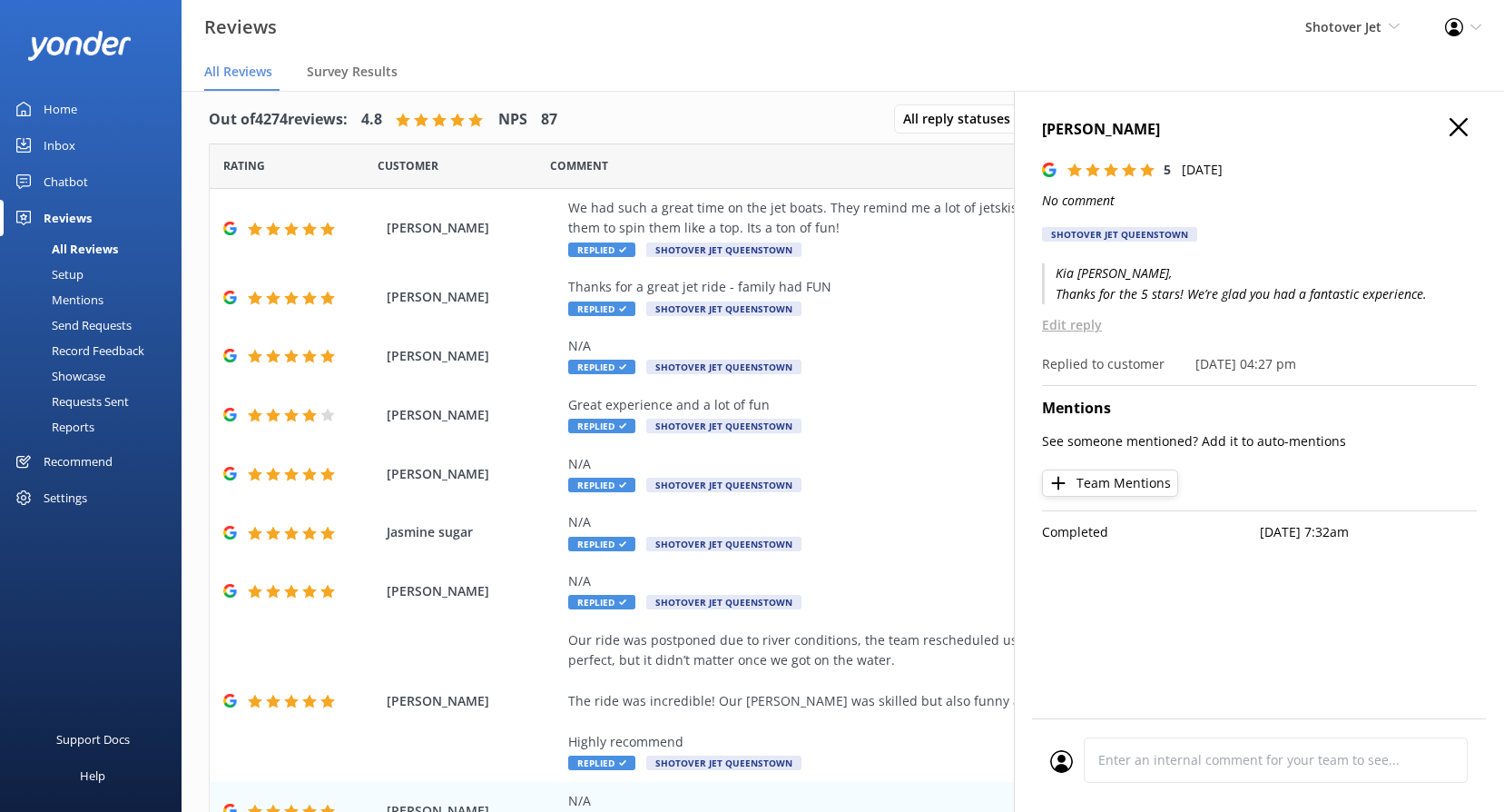
scroll to position [0, 0]
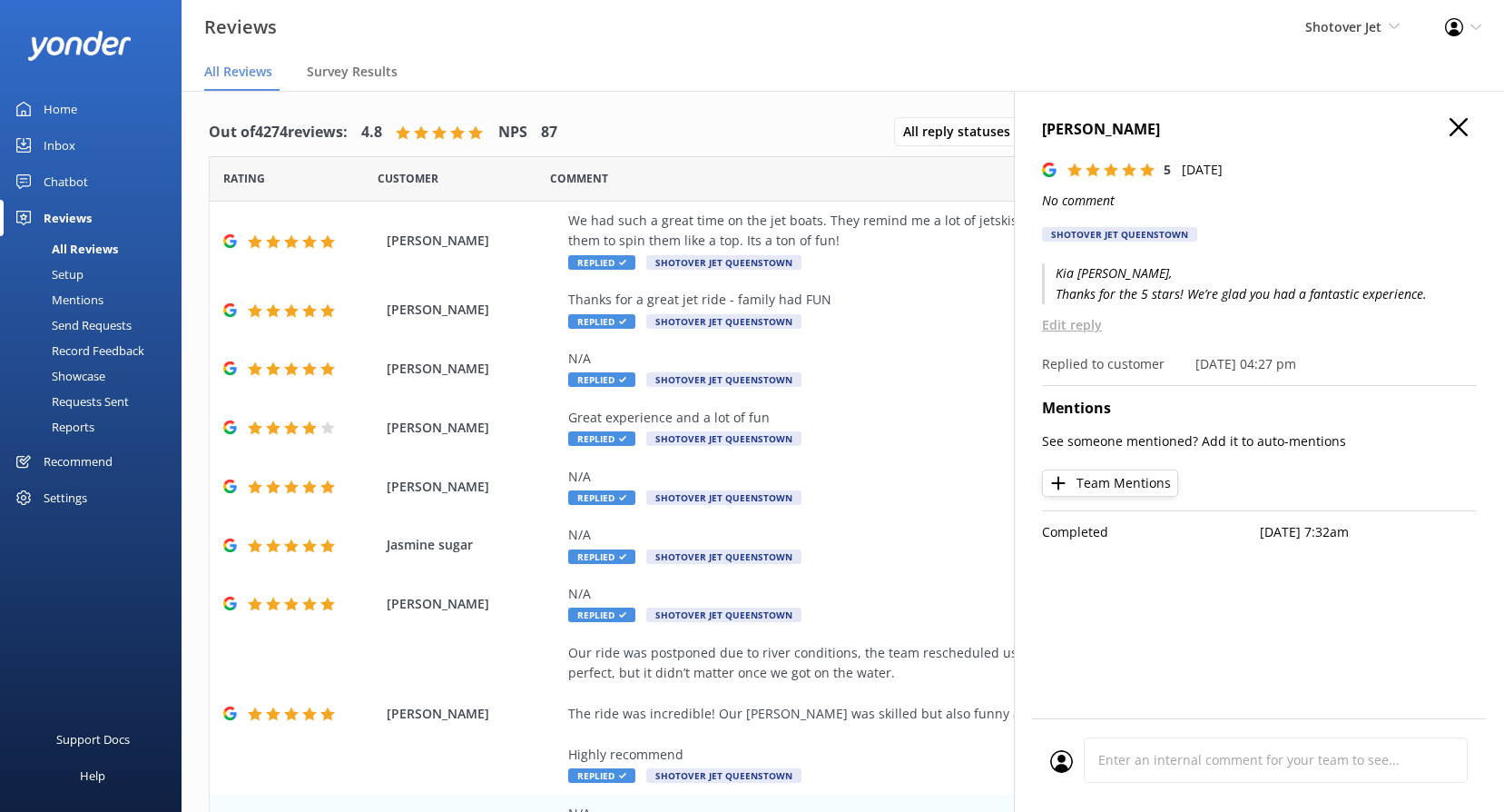
click at [1475, 128] on h4 "[PERSON_NAME]" at bounding box center [1260, 130] width 435 height 24
click at [1470, 127] on h4 "[PERSON_NAME]" at bounding box center [1260, 130] width 435 height 24
click at [1443, 119] on h4 "[PERSON_NAME]" at bounding box center [1260, 130] width 435 height 24
click at [1466, 120] on use "button" at bounding box center [1459, 128] width 18 height 18
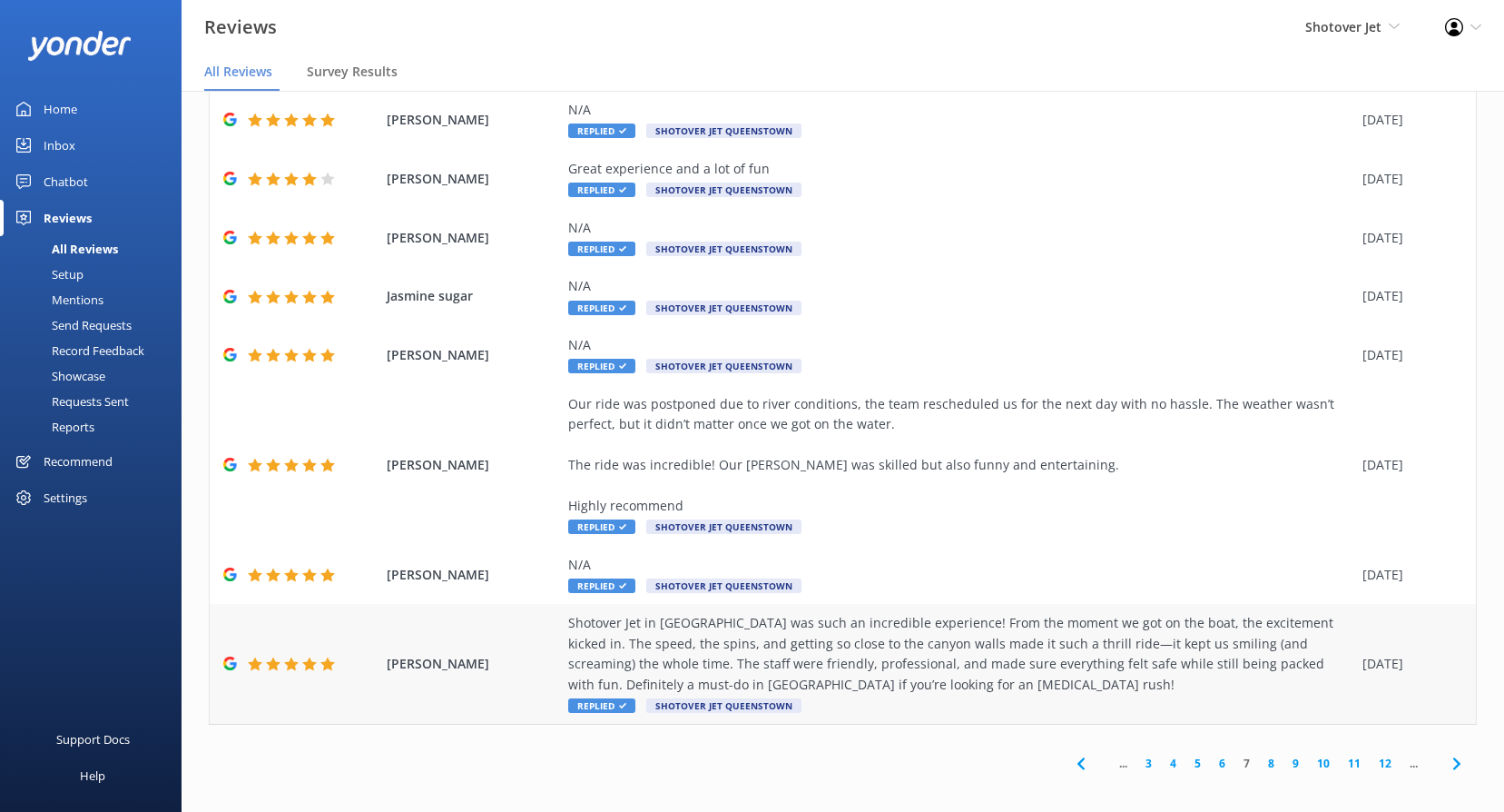
scroll to position [37, 0]
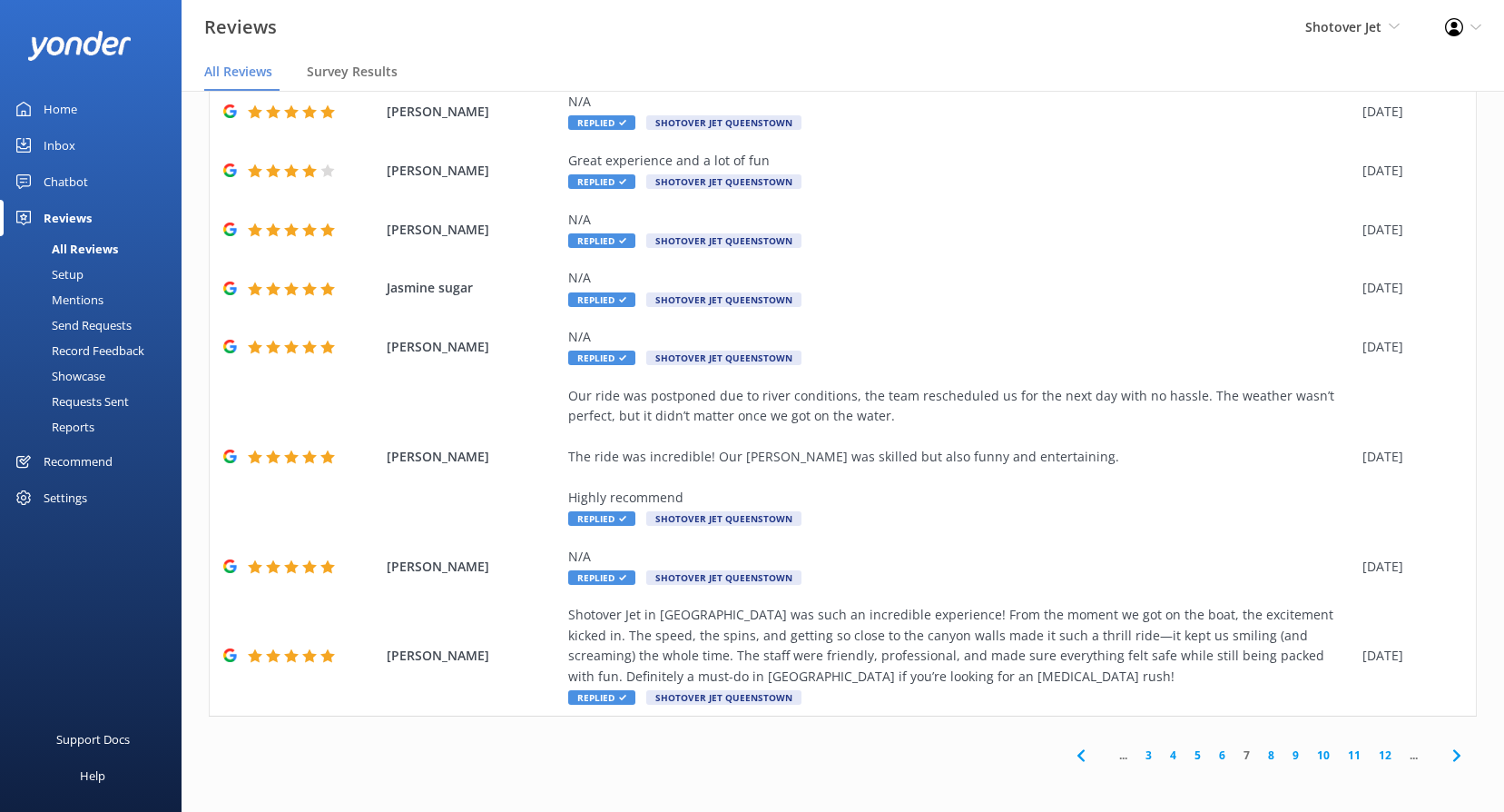
click at [1210, 755] on link "6" at bounding box center [1222, 754] width 25 height 17
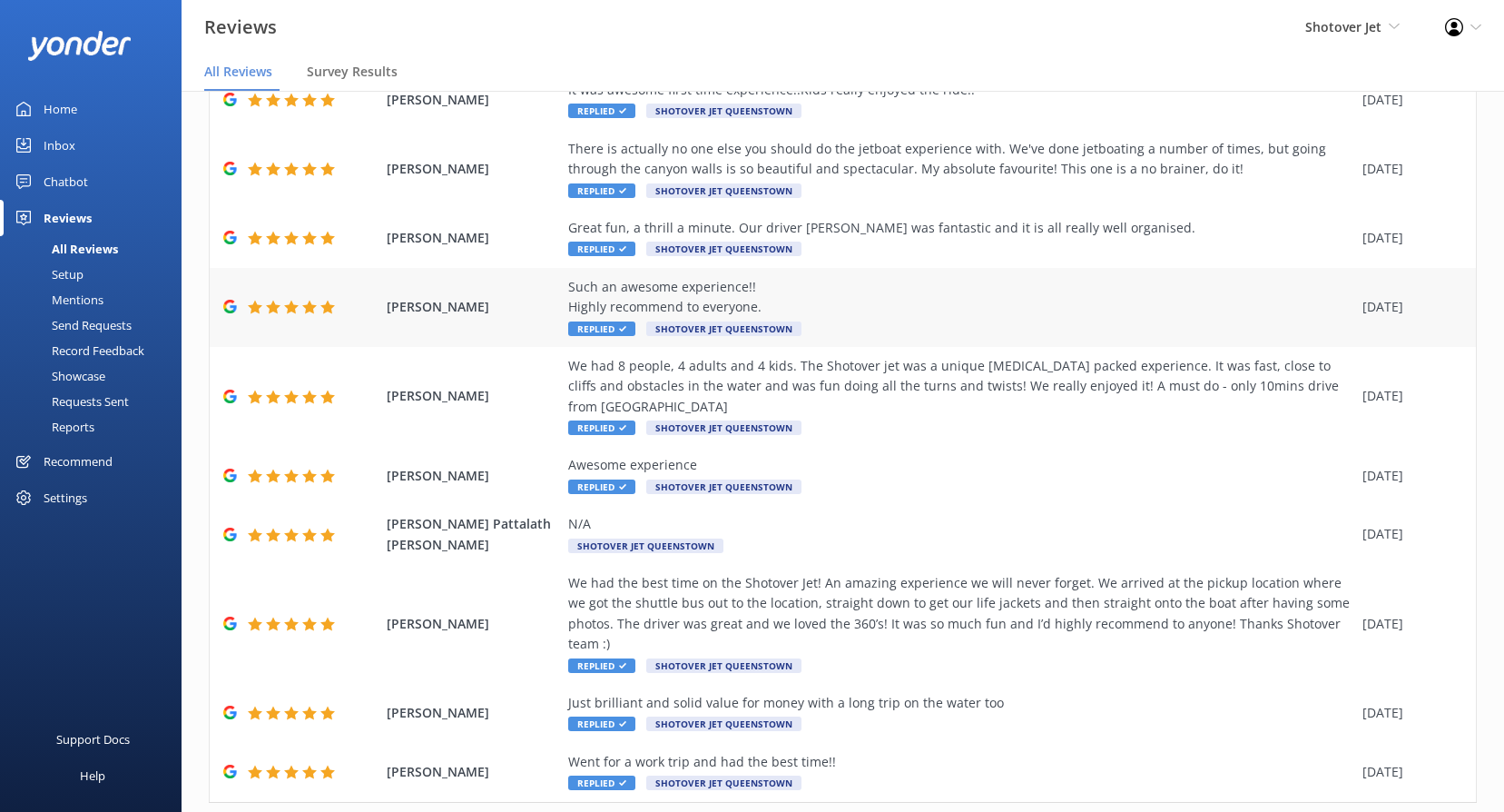
scroll to position [181, 0]
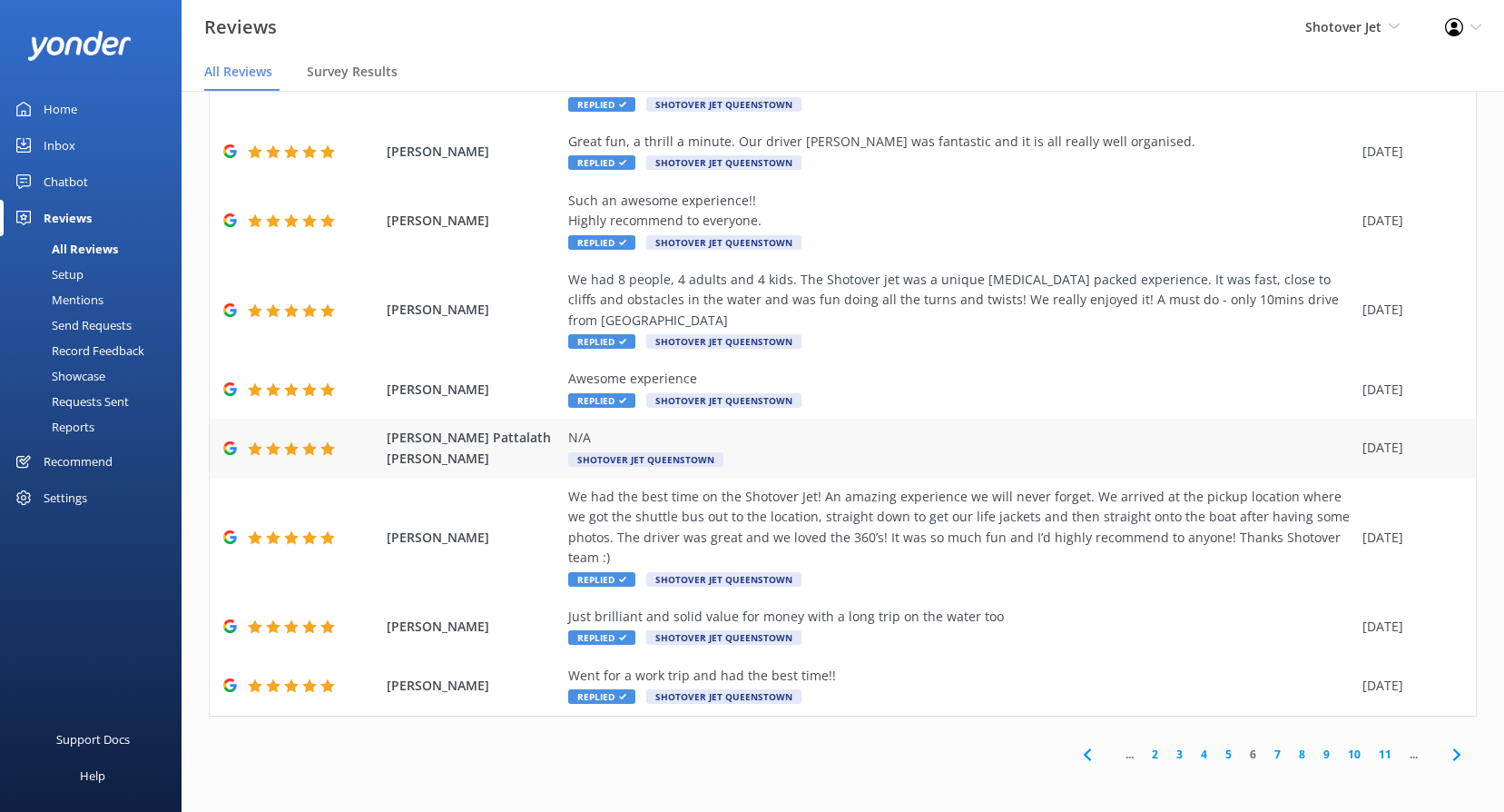
click at [649, 460] on span "Shotover Jet Queenstown" at bounding box center [645, 460] width 155 height 15
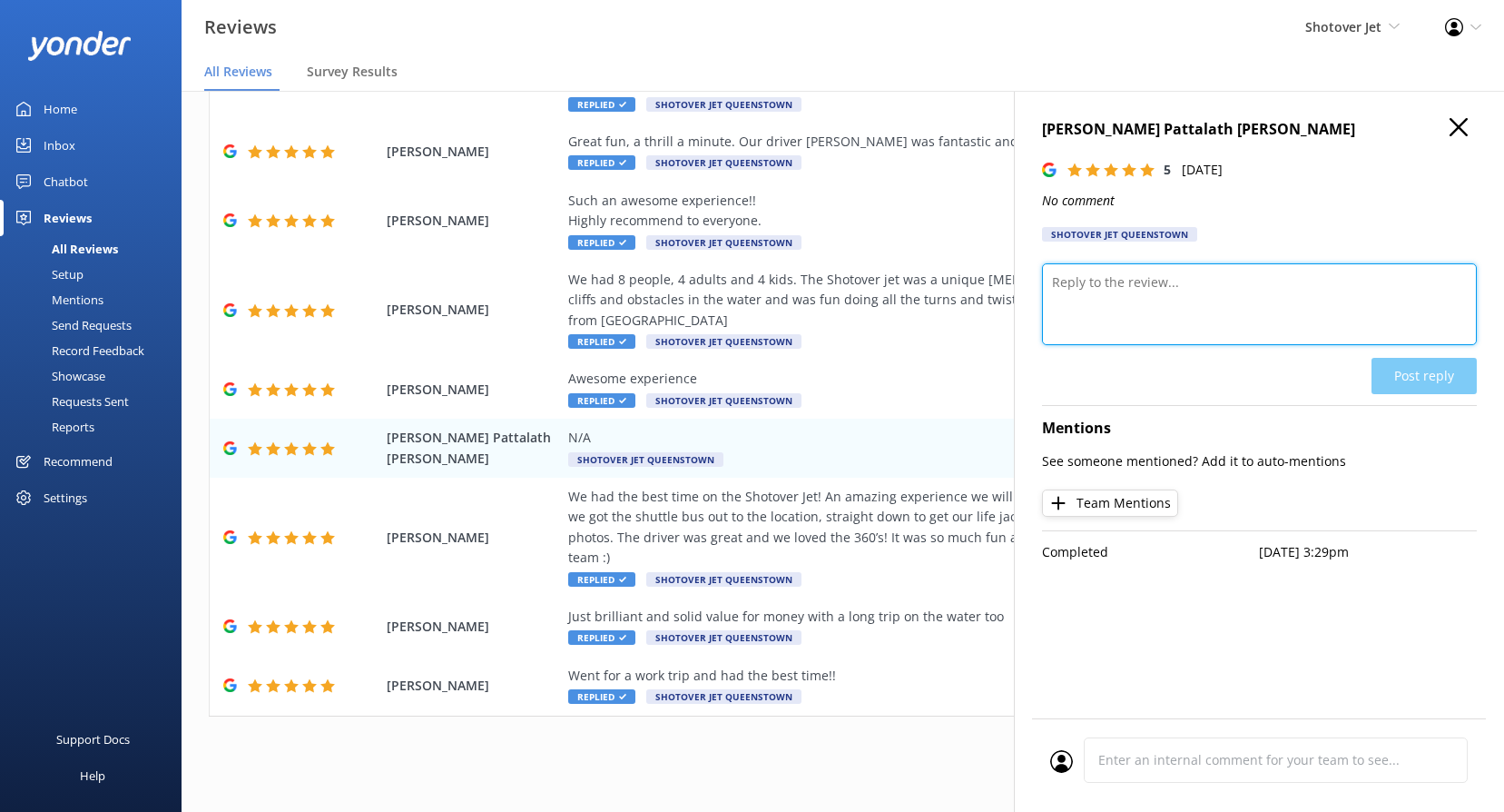
click at [1168, 326] on textarea at bounding box center [1260, 304] width 435 height 82
paste textarea "Kia ora, Thank you for the 5-star rating! Your support helps us keep delivering…"
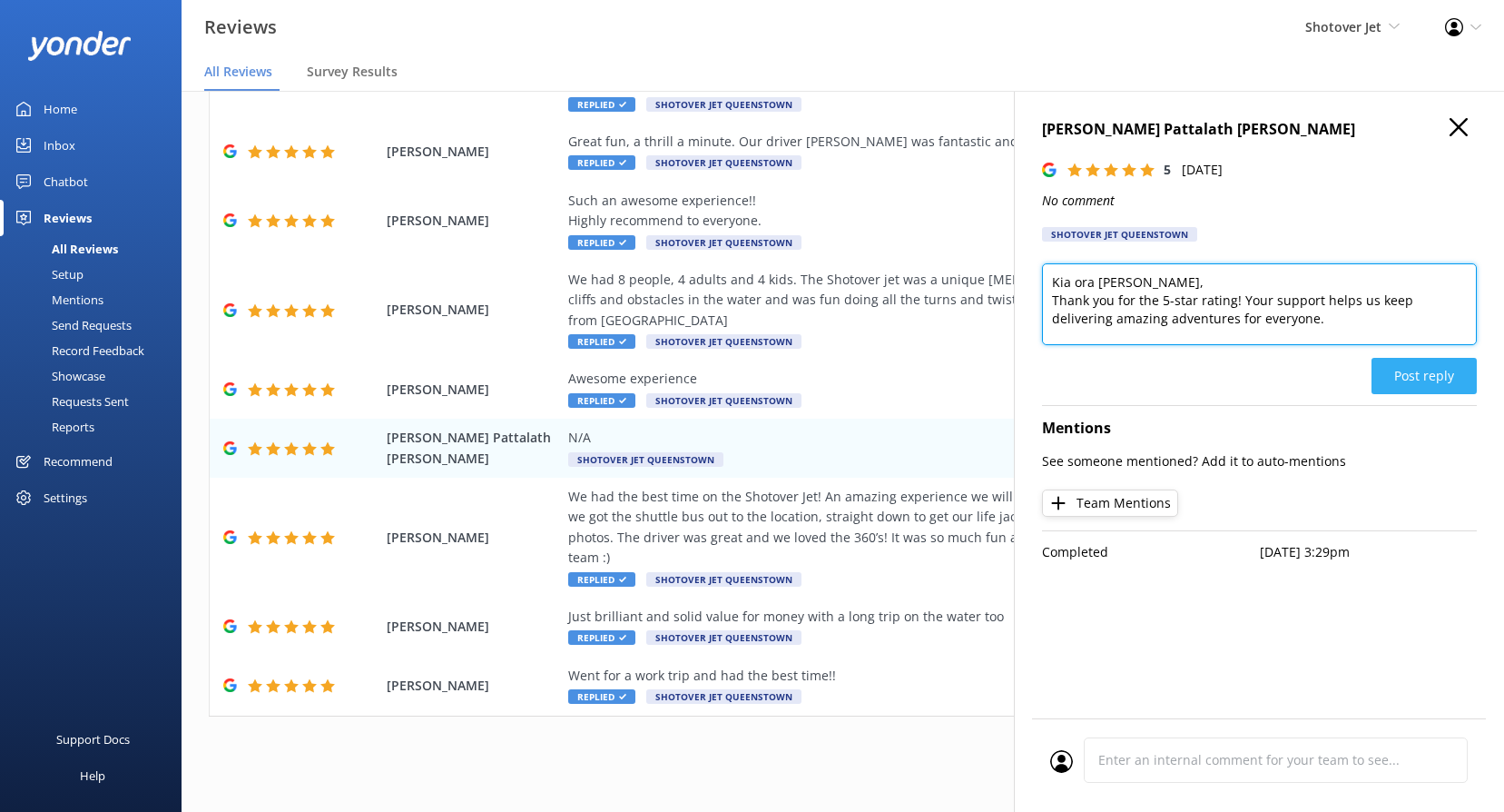
type textarea "Kia ora [PERSON_NAME], Thank you for the 5-star rating! Your support helps us k…"
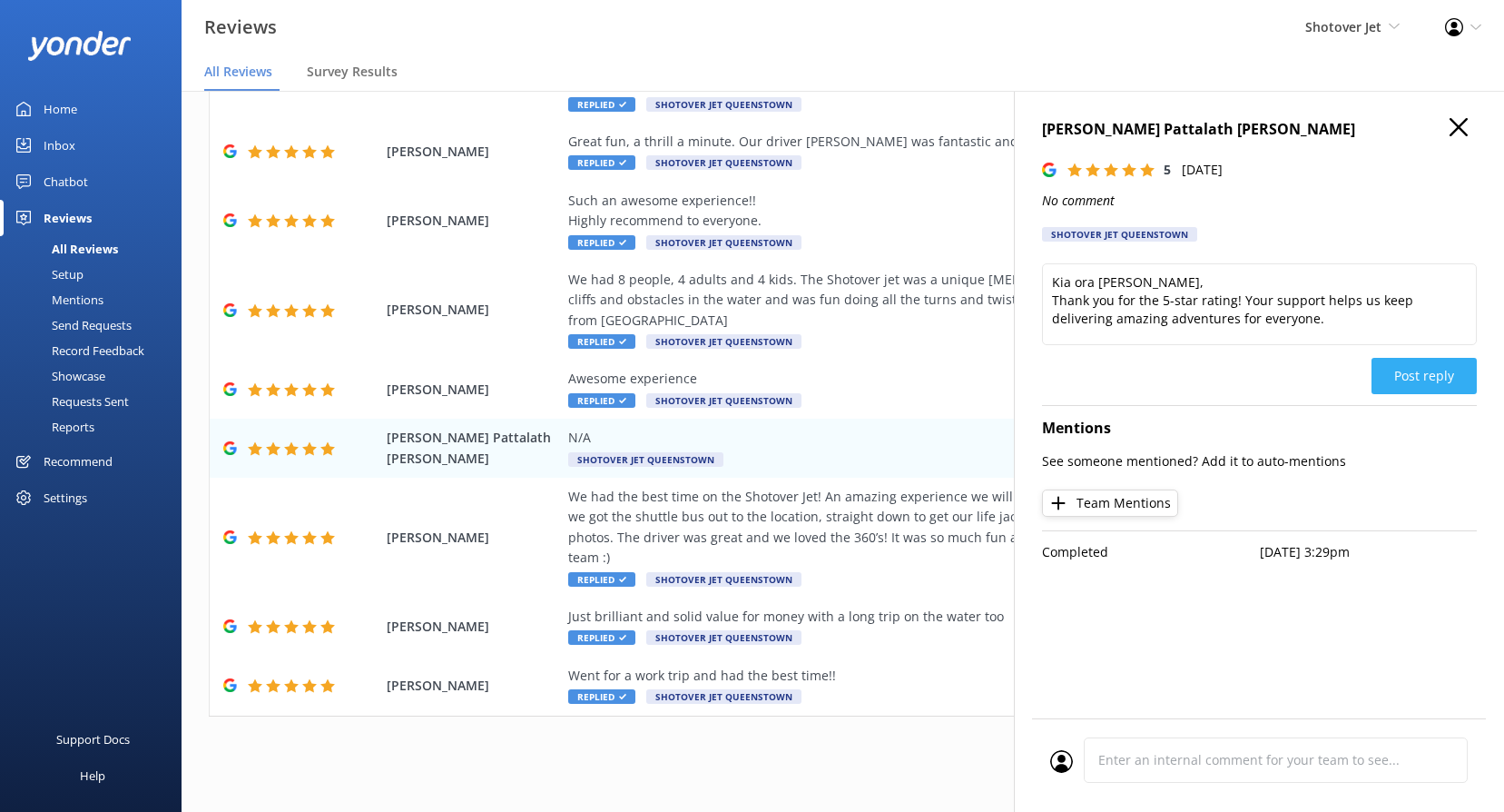
click at [1427, 381] on button "Post reply" at bounding box center [1424, 376] width 106 height 37
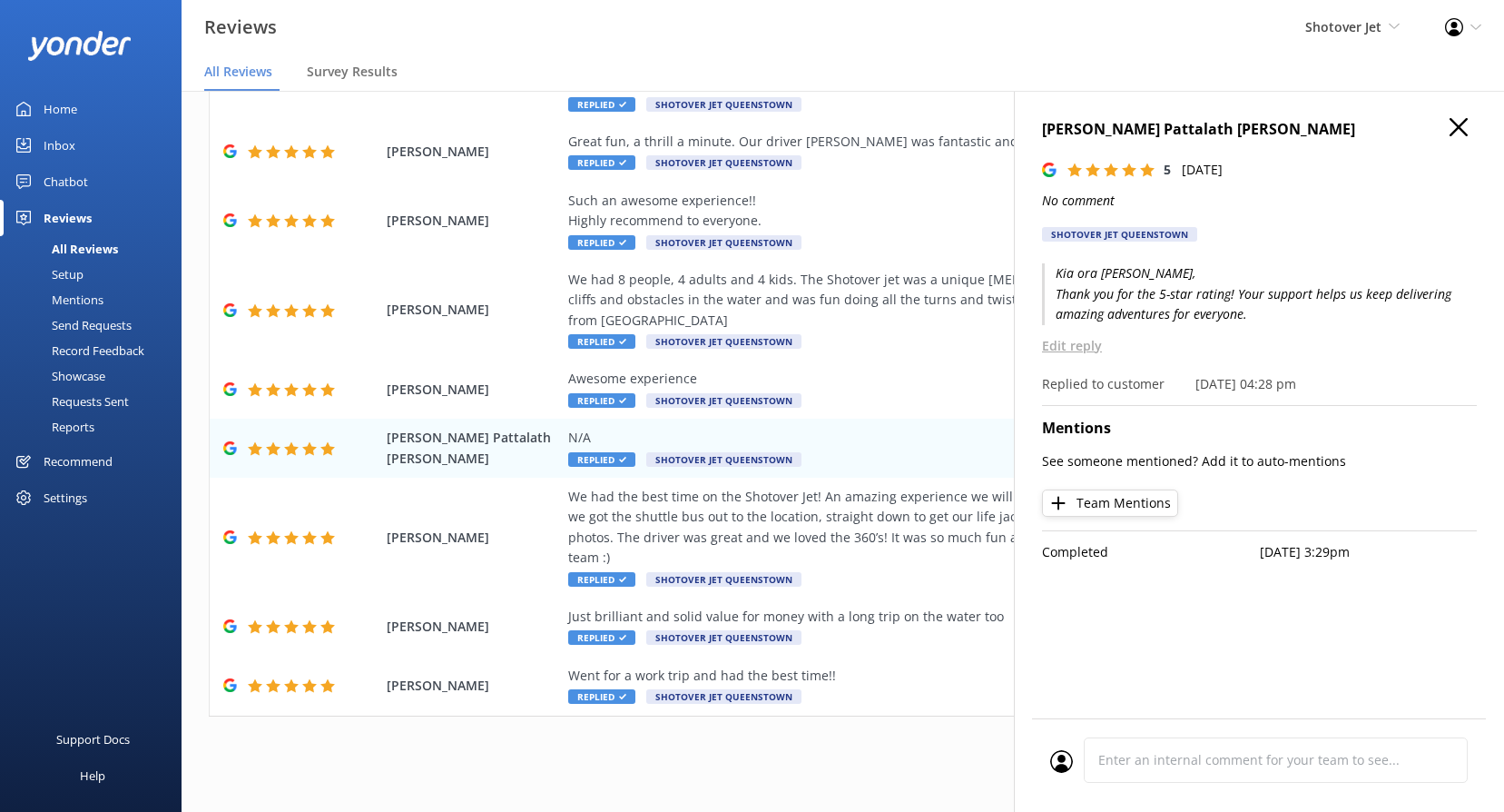
click at [1456, 128] on icon "button" at bounding box center [1459, 128] width 18 height 18
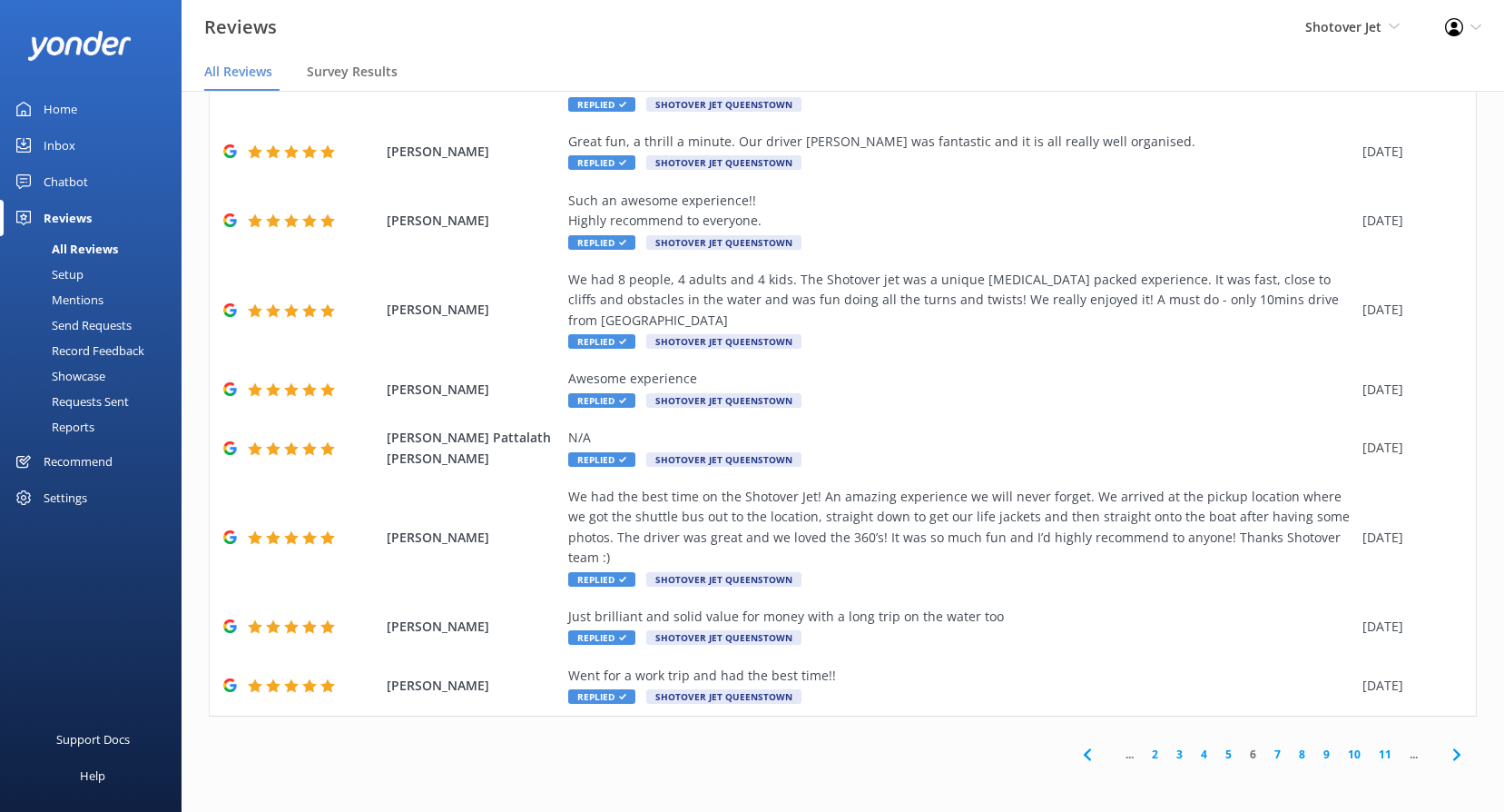
click at [1219, 758] on link "5" at bounding box center [1229, 753] width 25 height 17
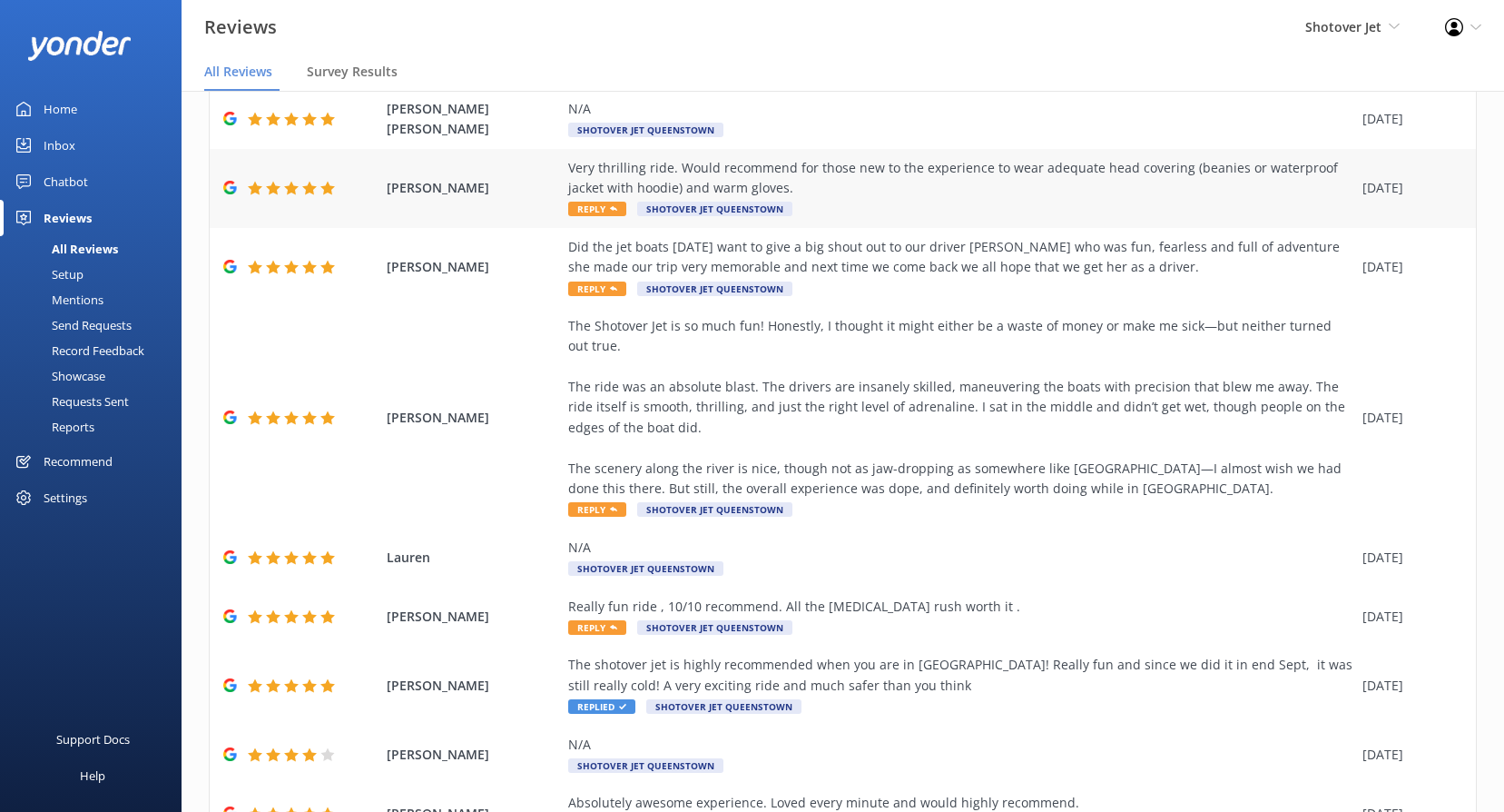
scroll to position [261, 0]
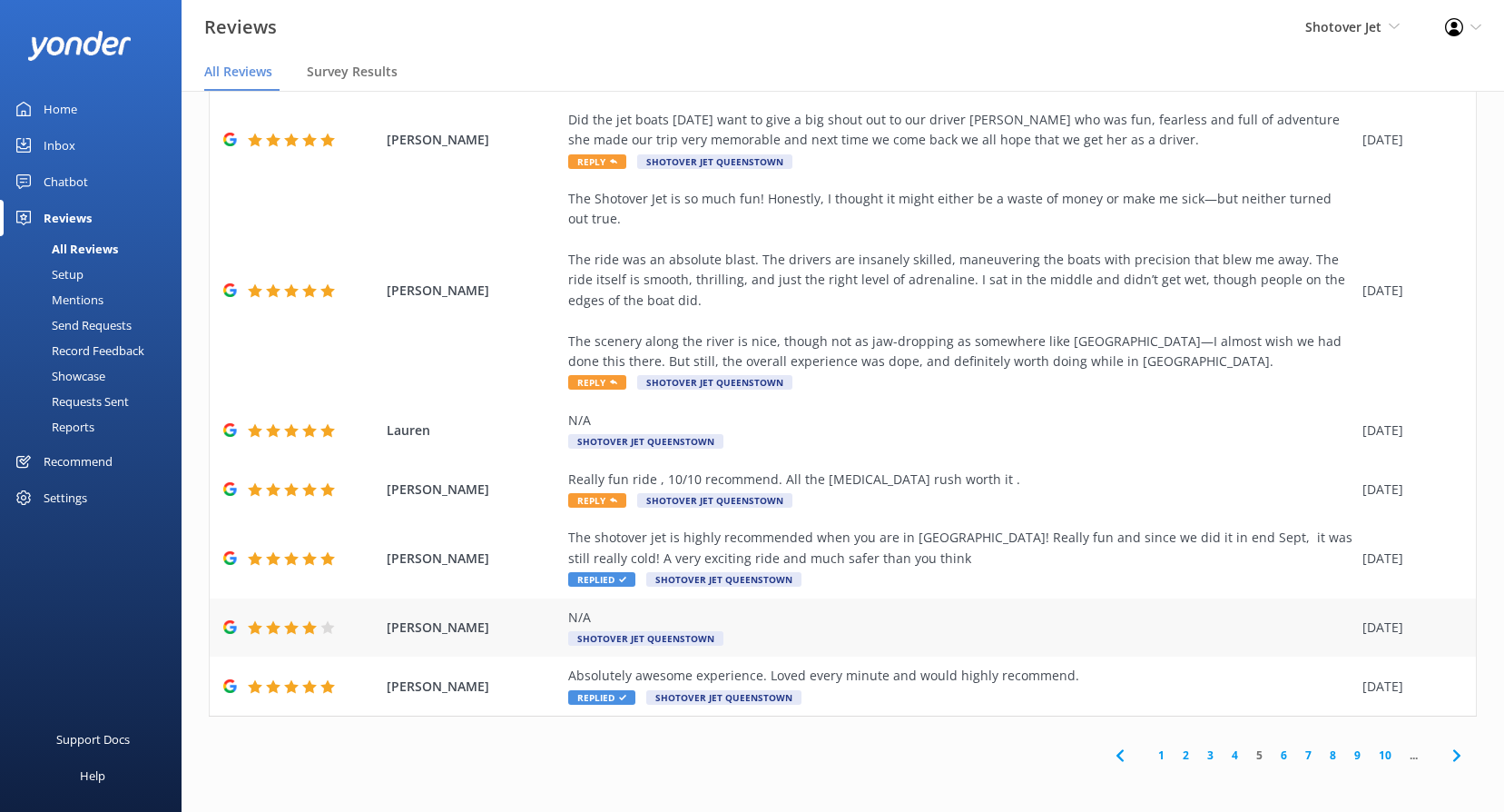
click at [634, 642] on span "Shotover Jet Queenstown" at bounding box center [645, 639] width 155 height 15
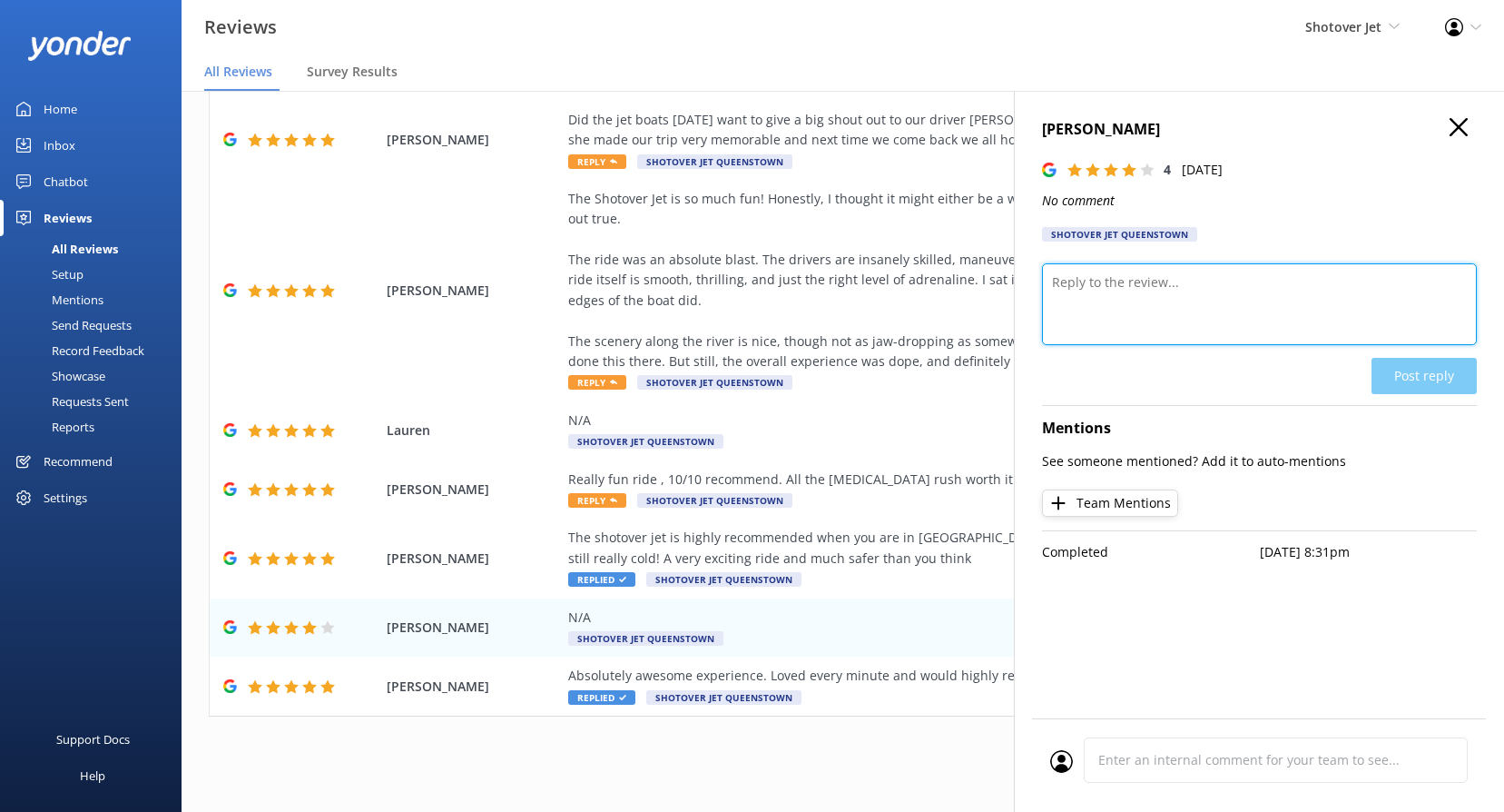
click at [1168, 294] on textarea at bounding box center [1260, 304] width 435 height 82
paste textarea "Kia ora, Thank you for taking the time to leave us 4 stars! We’d love to know w…"
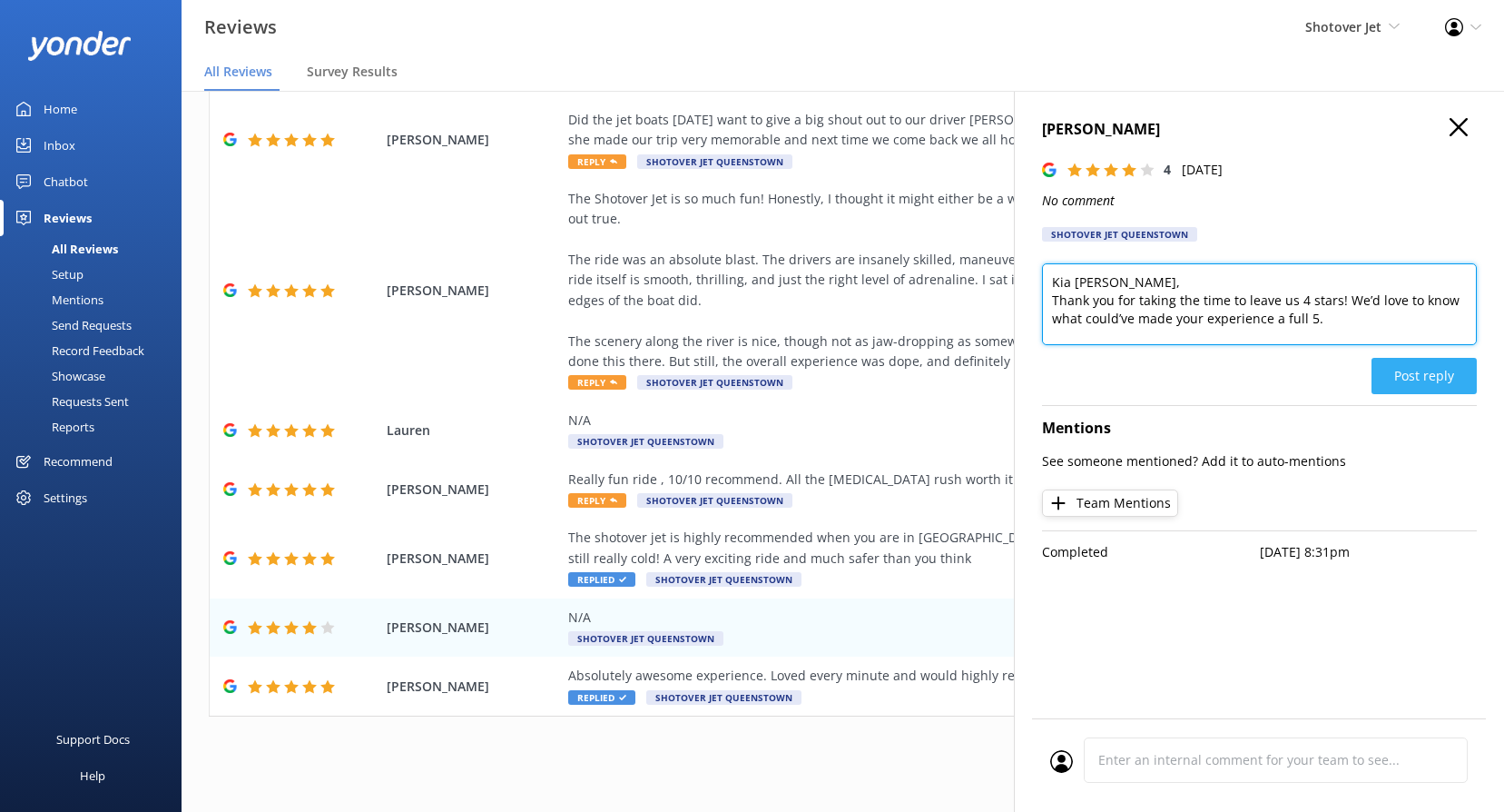
type textarea "Kia [PERSON_NAME], Thank you for taking the time to leave us 4 stars! We’d love…"
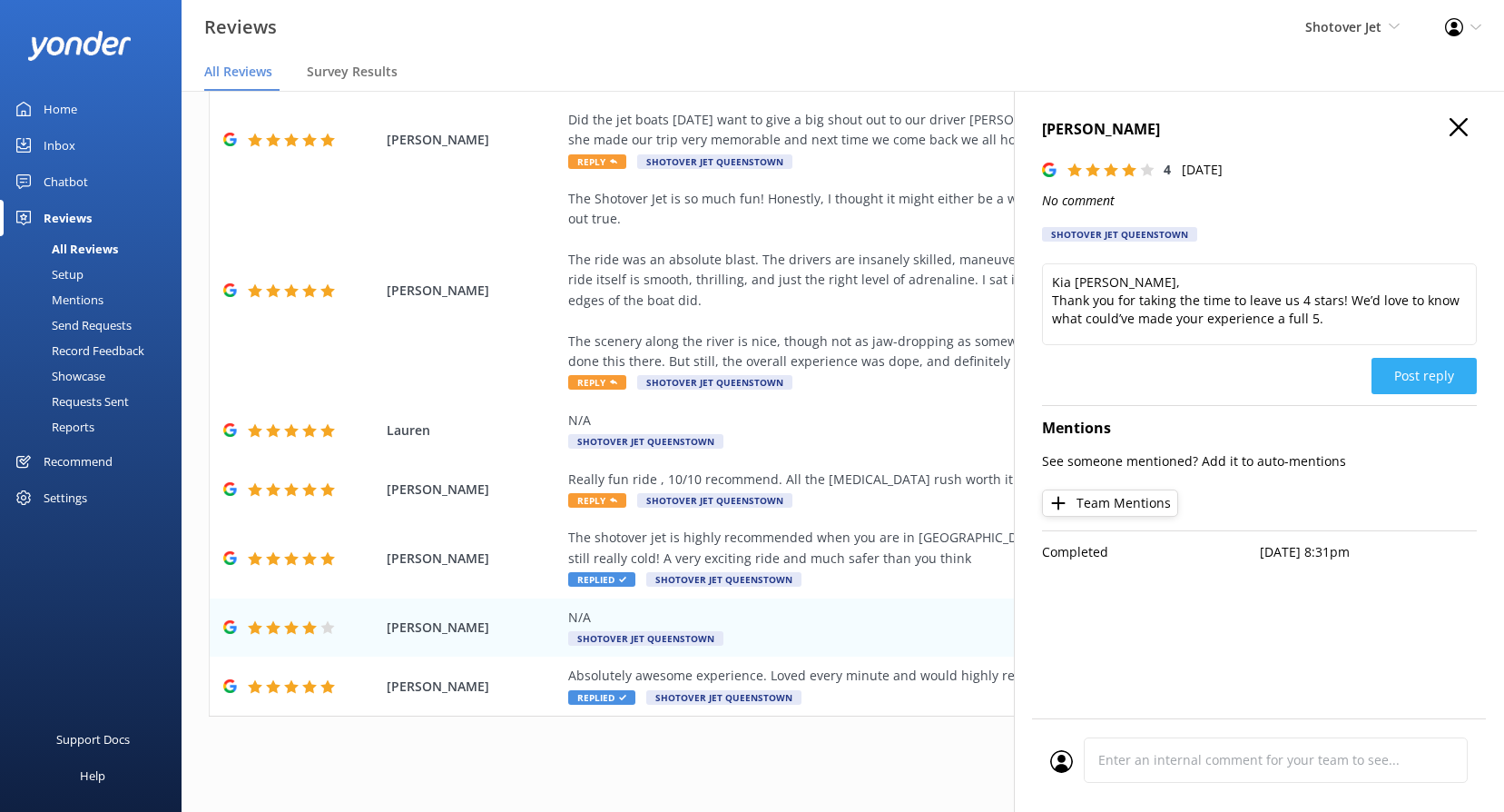
click at [1446, 379] on button "Post reply" at bounding box center [1424, 376] width 106 height 37
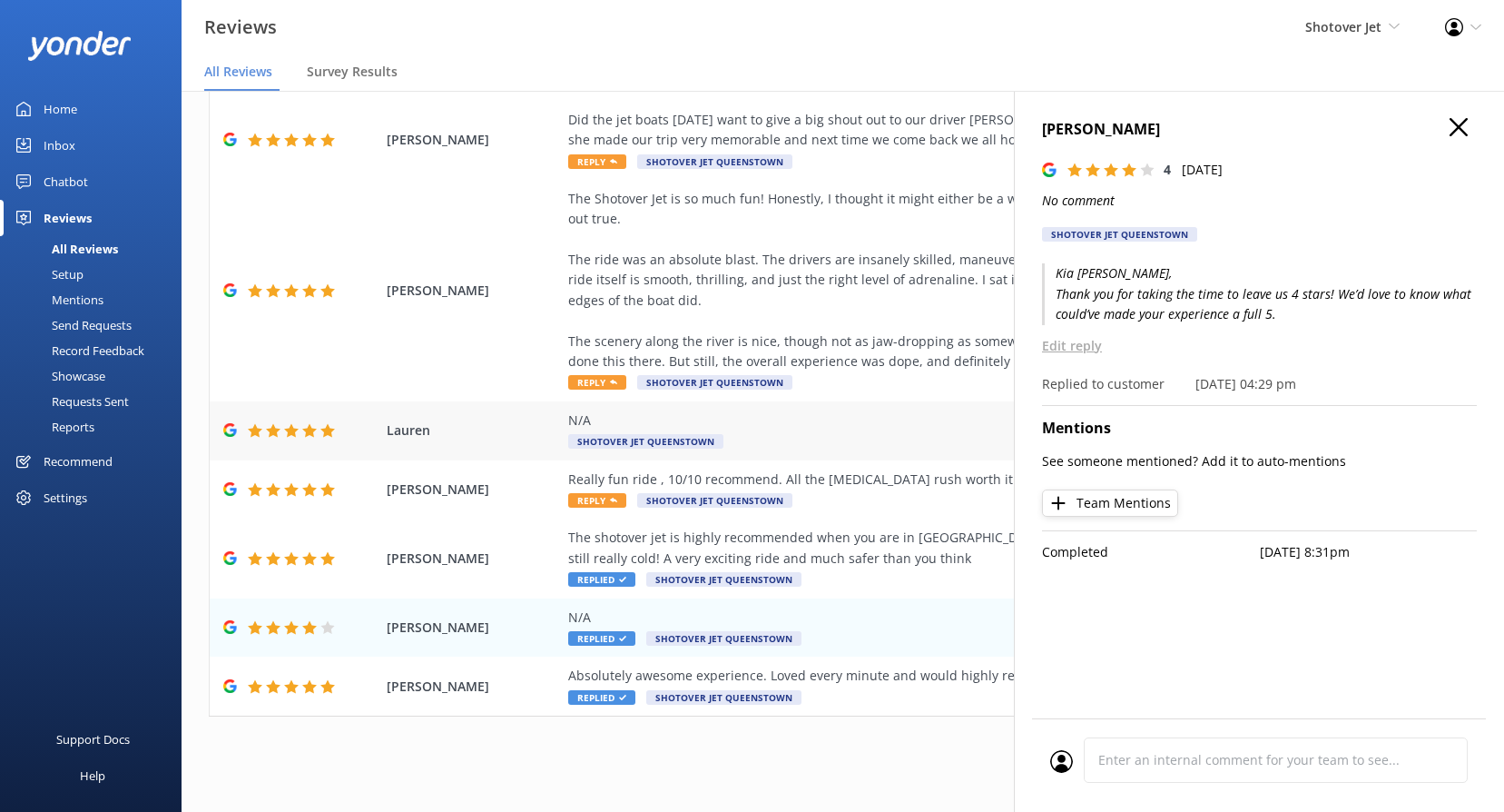
click at [664, 439] on span "Shotover Jet Queenstown" at bounding box center [645, 441] width 155 height 15
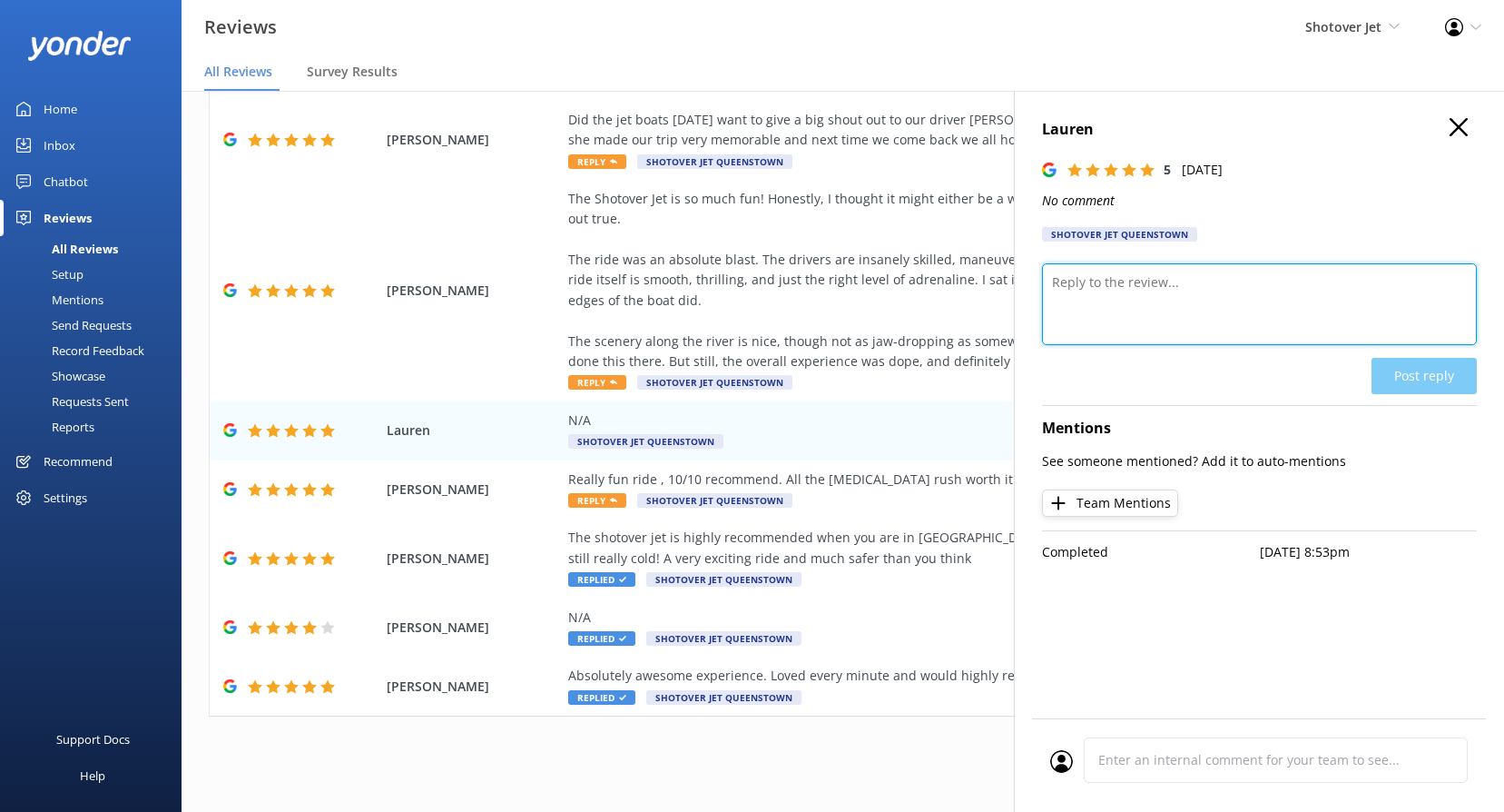
click at [1182, 312] on textarea at bounding box center [1260, 304] width 435 height 82
paste textarea "Kia ora, We really appreciate the 5-star rating! It means a lot to our team, an…"
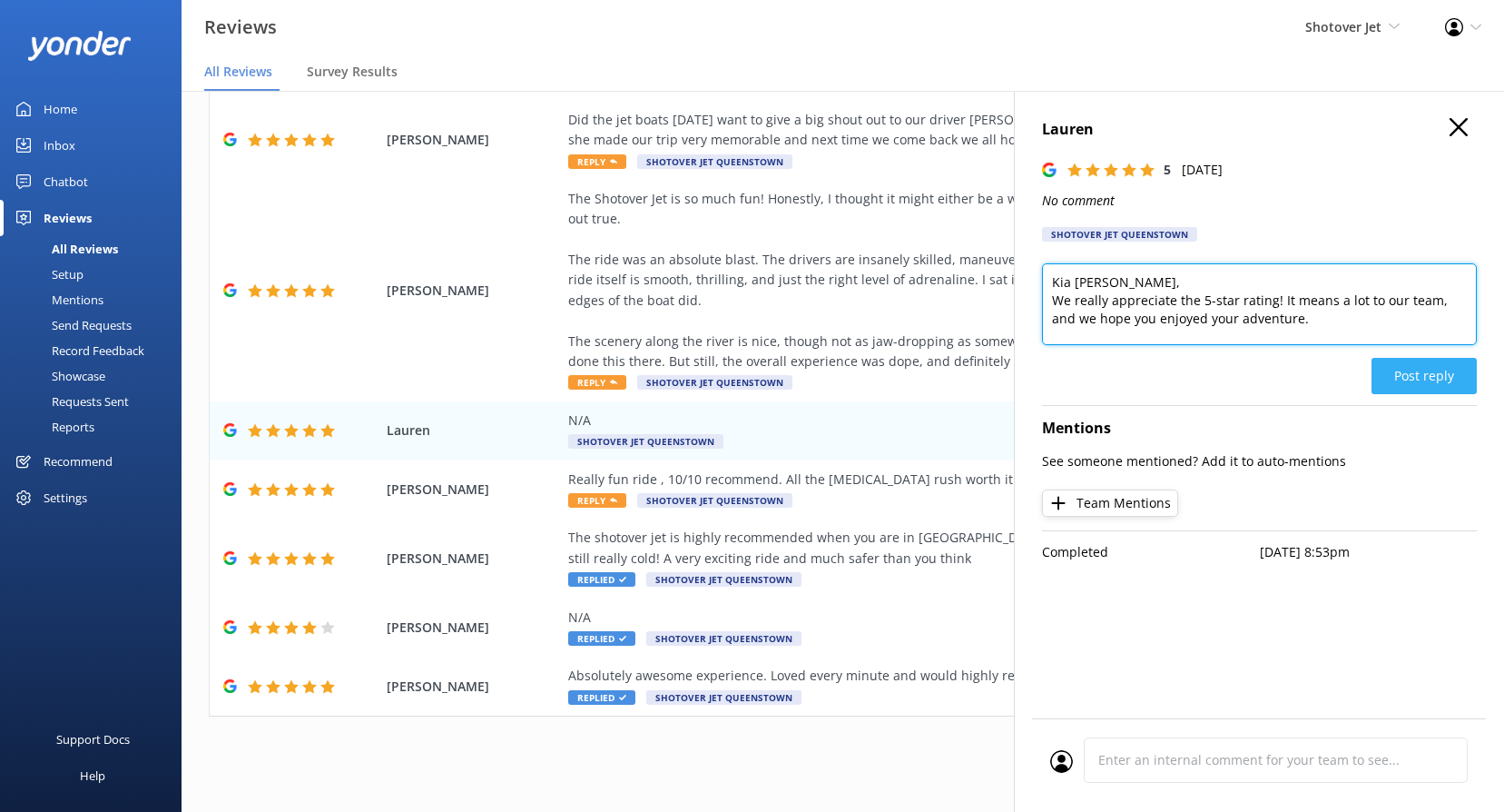
type textarea "Kia [PERSON_NAME], We really appreciate the 5-star rating! It means a lot to ou…"
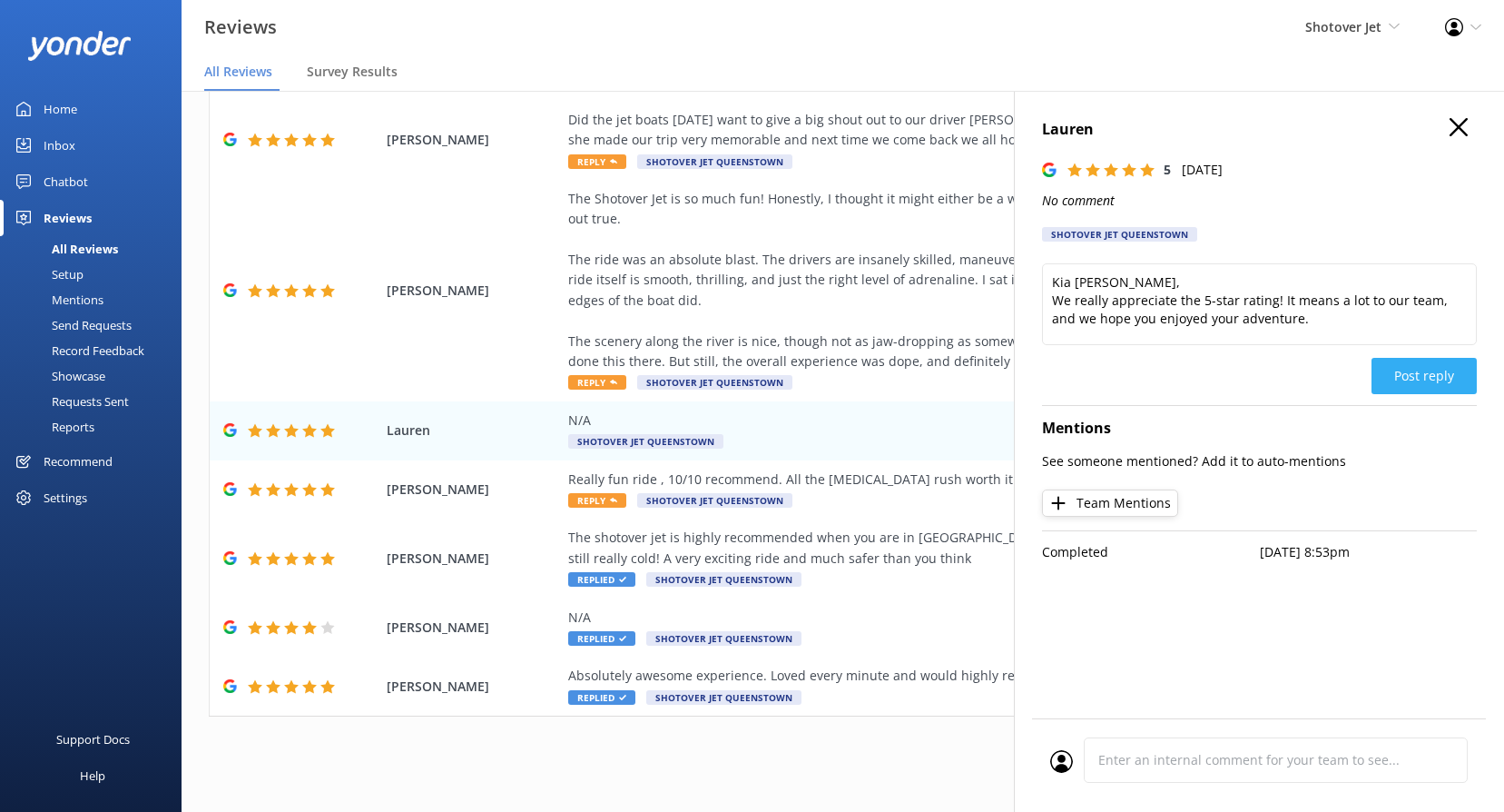
click at [1419, 377] on button "Post reply" at bounding box center [1424, 376] width 106 height 37
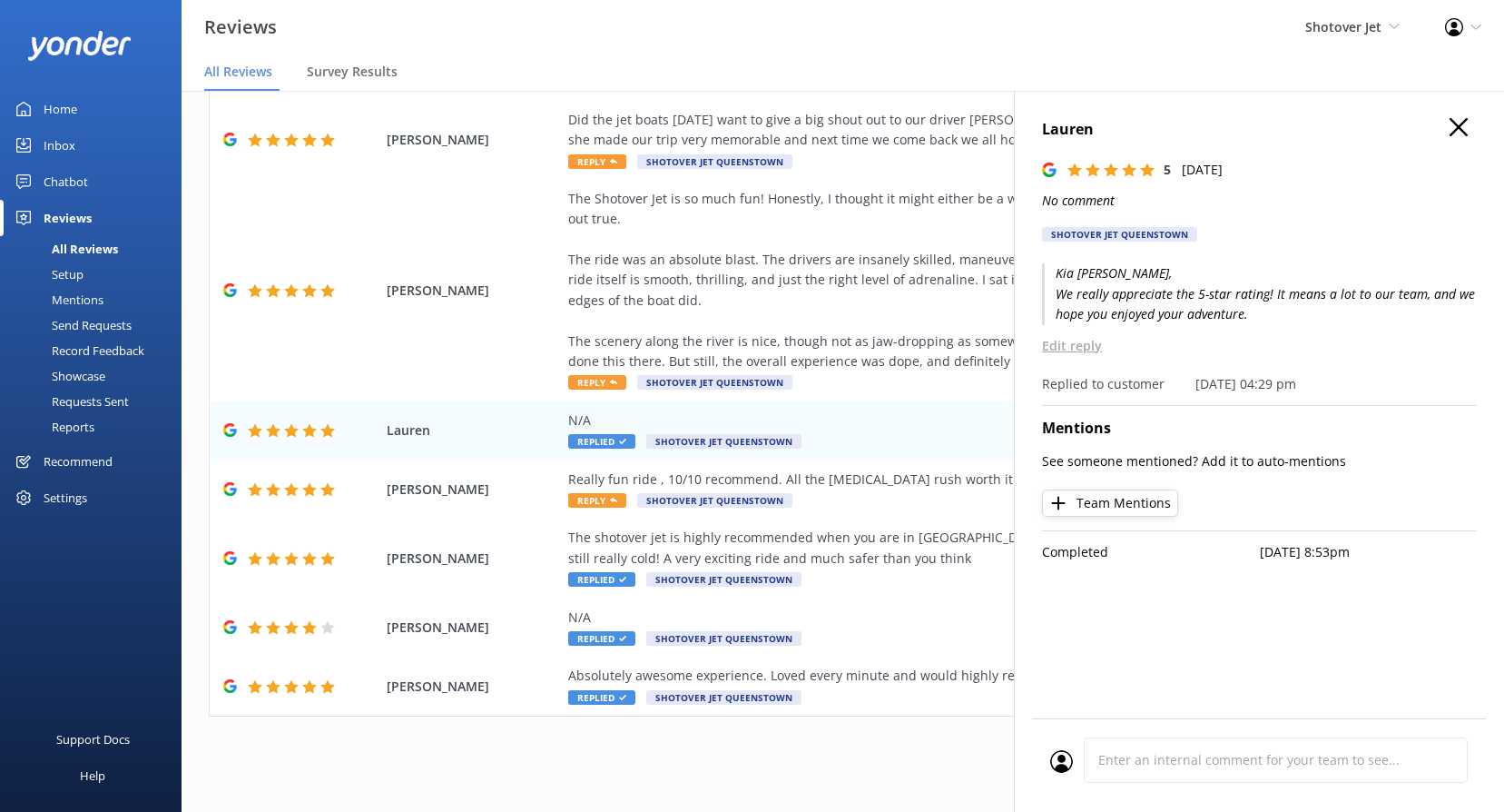
click at [1474, 126] on h4 "Lauren" at bounding box center [1260, 130] width 435 height 24
click at [1458, 128] on use "button" at bounding box center [1459, 128] width 18 height 18
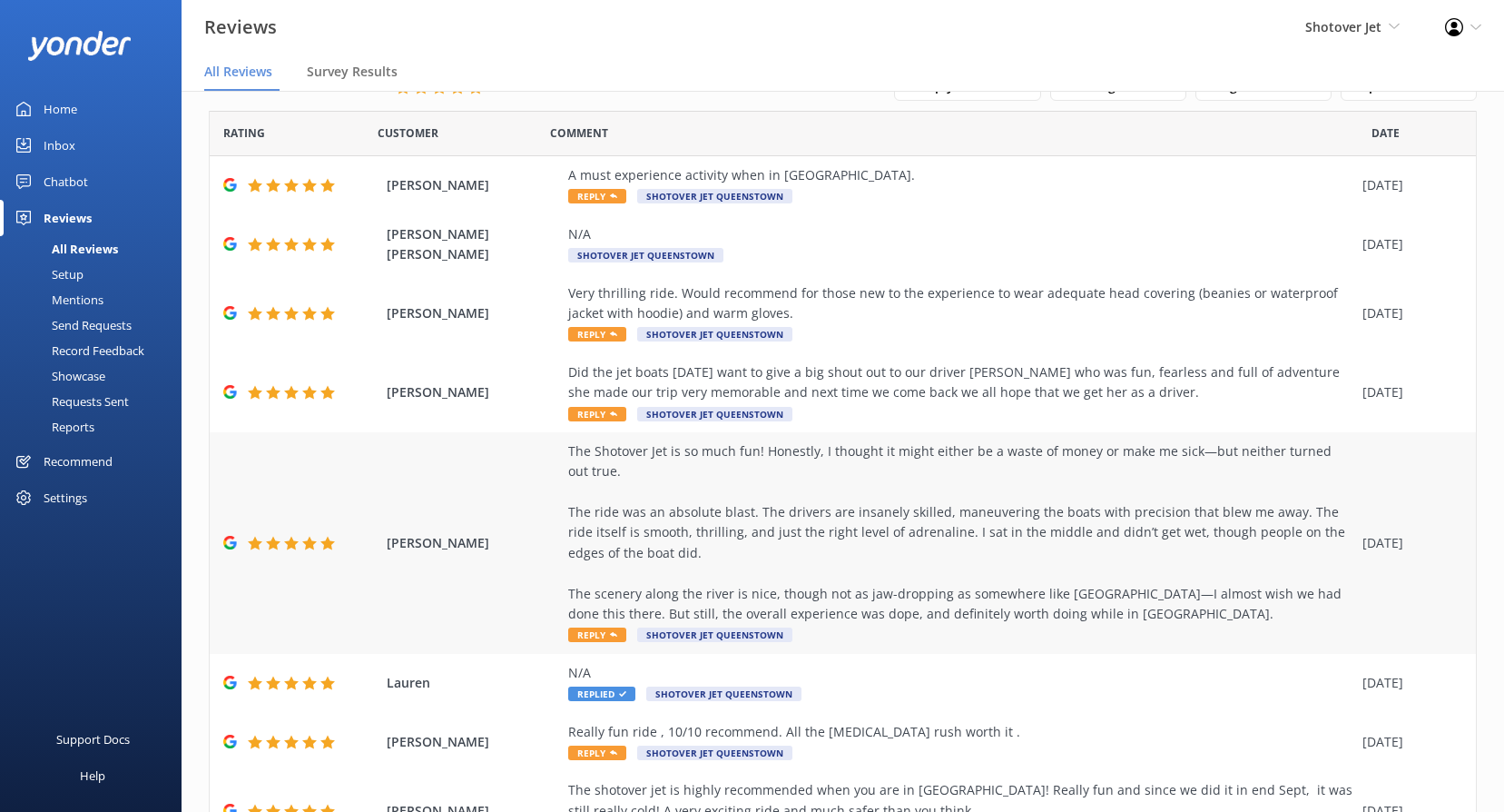
scroll to position [0, 0]
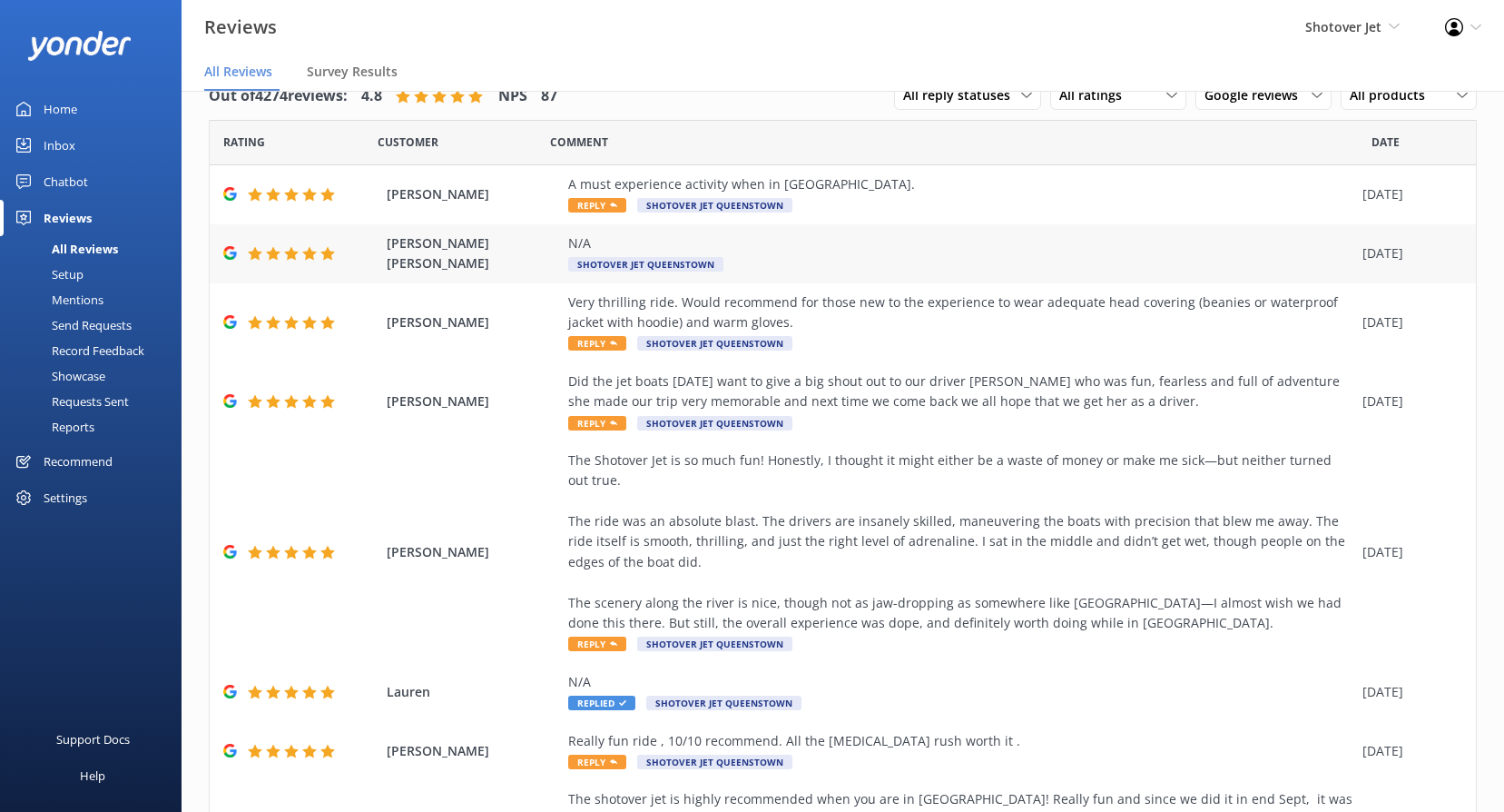
click at [680, 266] on span "Shotover Jet Queenstown" at bounding box center [645, 264] width 155 height 15
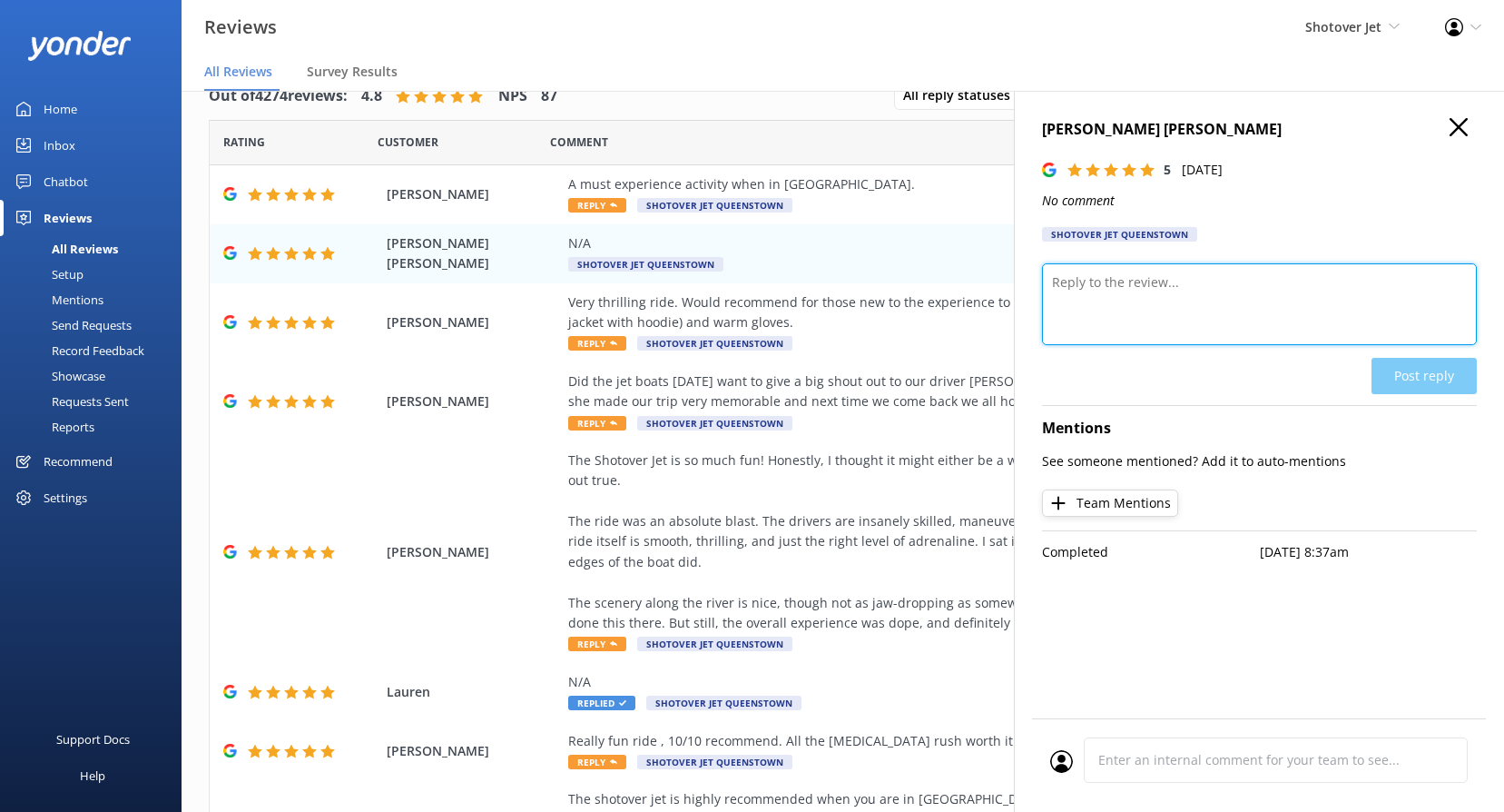
click at [1233, 308] on textarea at bounding box center [1260, 304] width 435 height 82
paste textarea "[PERSON_NAME], Wow – thanks for the 5 stars! We’re stoked you had an awesome ti…"
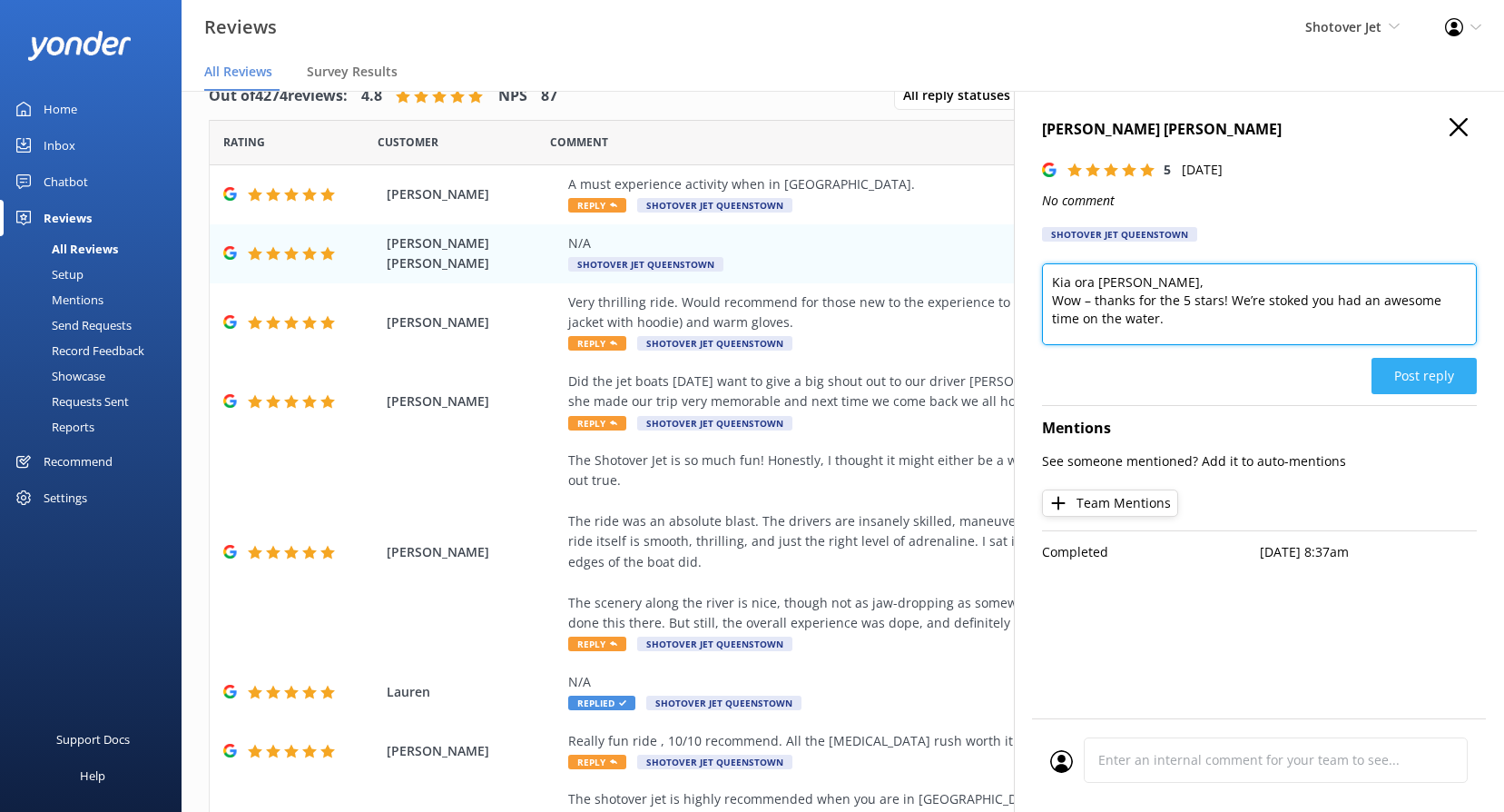
type textarea "Kia ora [PERSON_NAME], Wow – thanks for the 5 stars! We’re stoked you had an aw…"
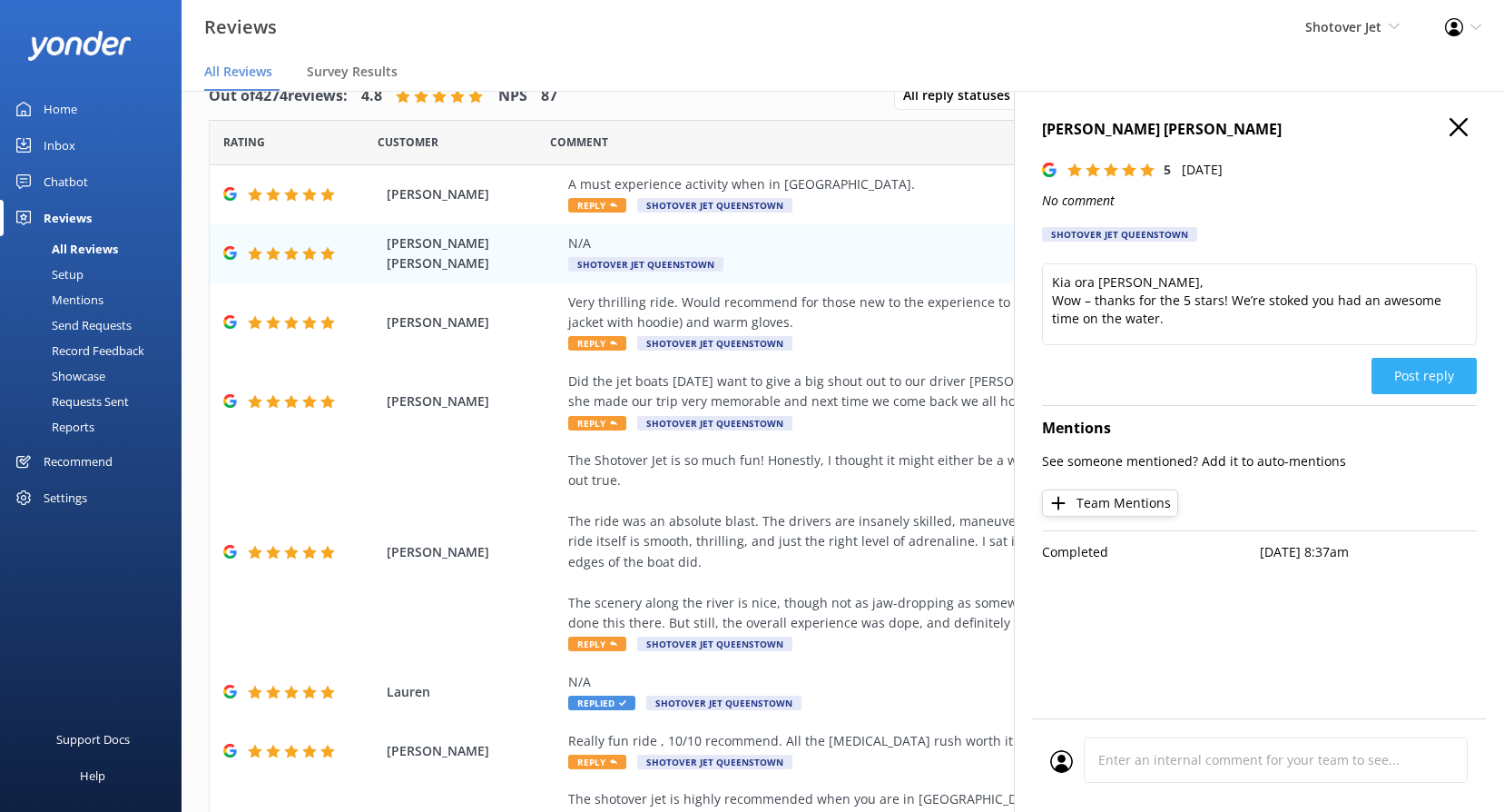
click at [1451, 371] on button "Post reply" at bounding box center [1424, 376] width 106 height 37
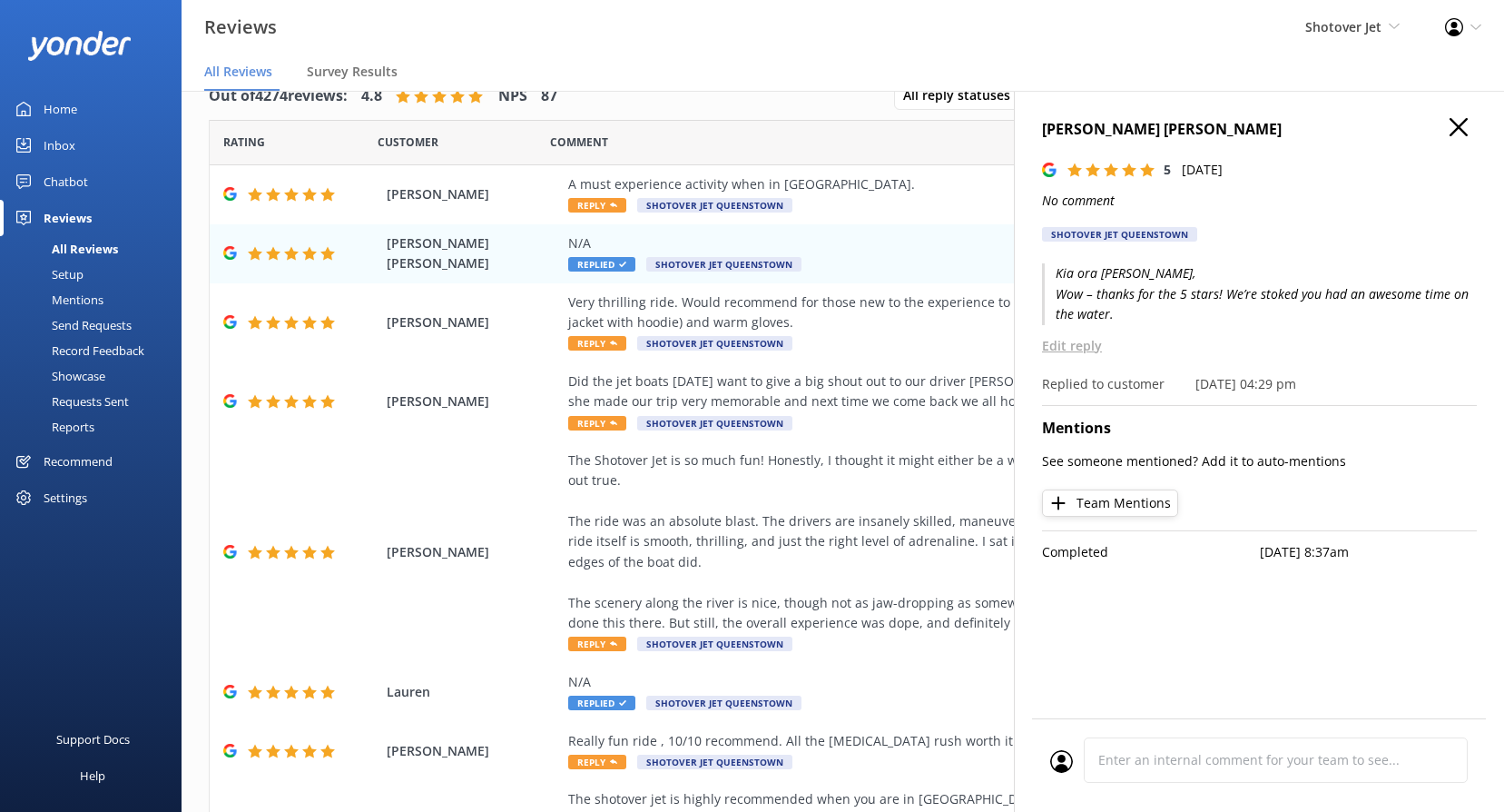
click at [1467, 135] on use "button" at bounding box center [1459, 128] width 18 height 18
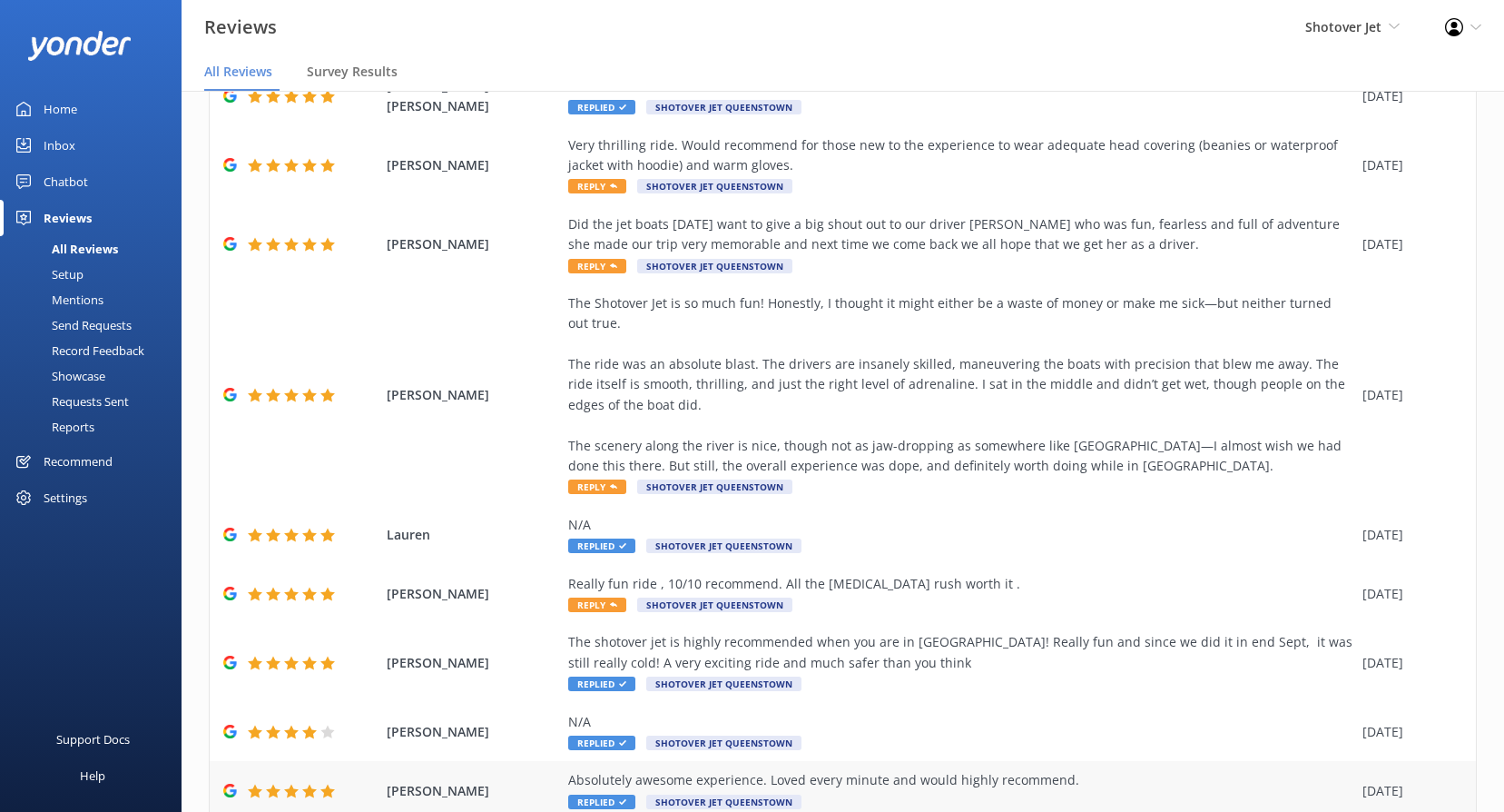
scroll to position [261, 0]
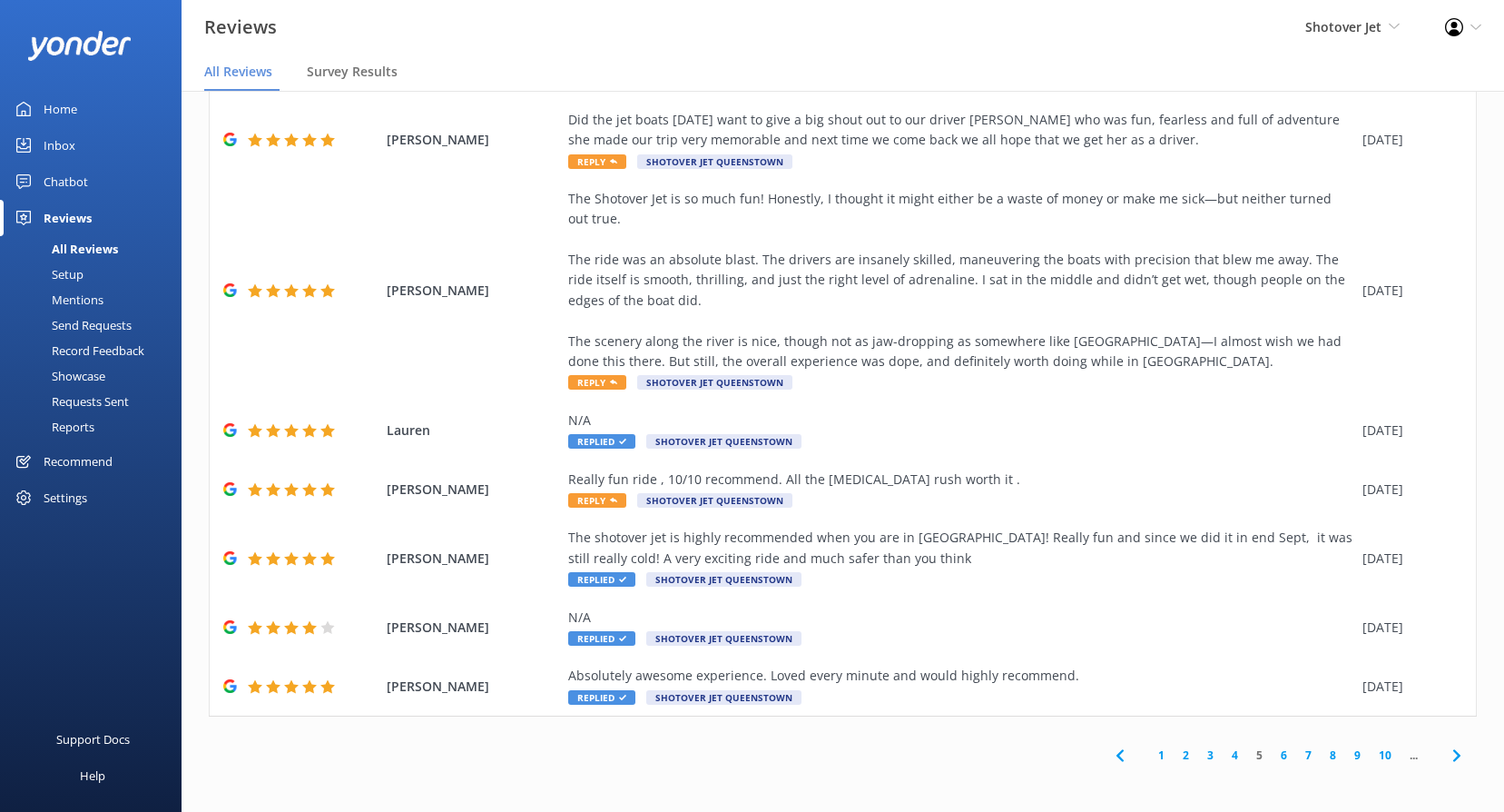
click at [1223, 752] on link "4" at bounding box center [1235, 754] width 25 height 17
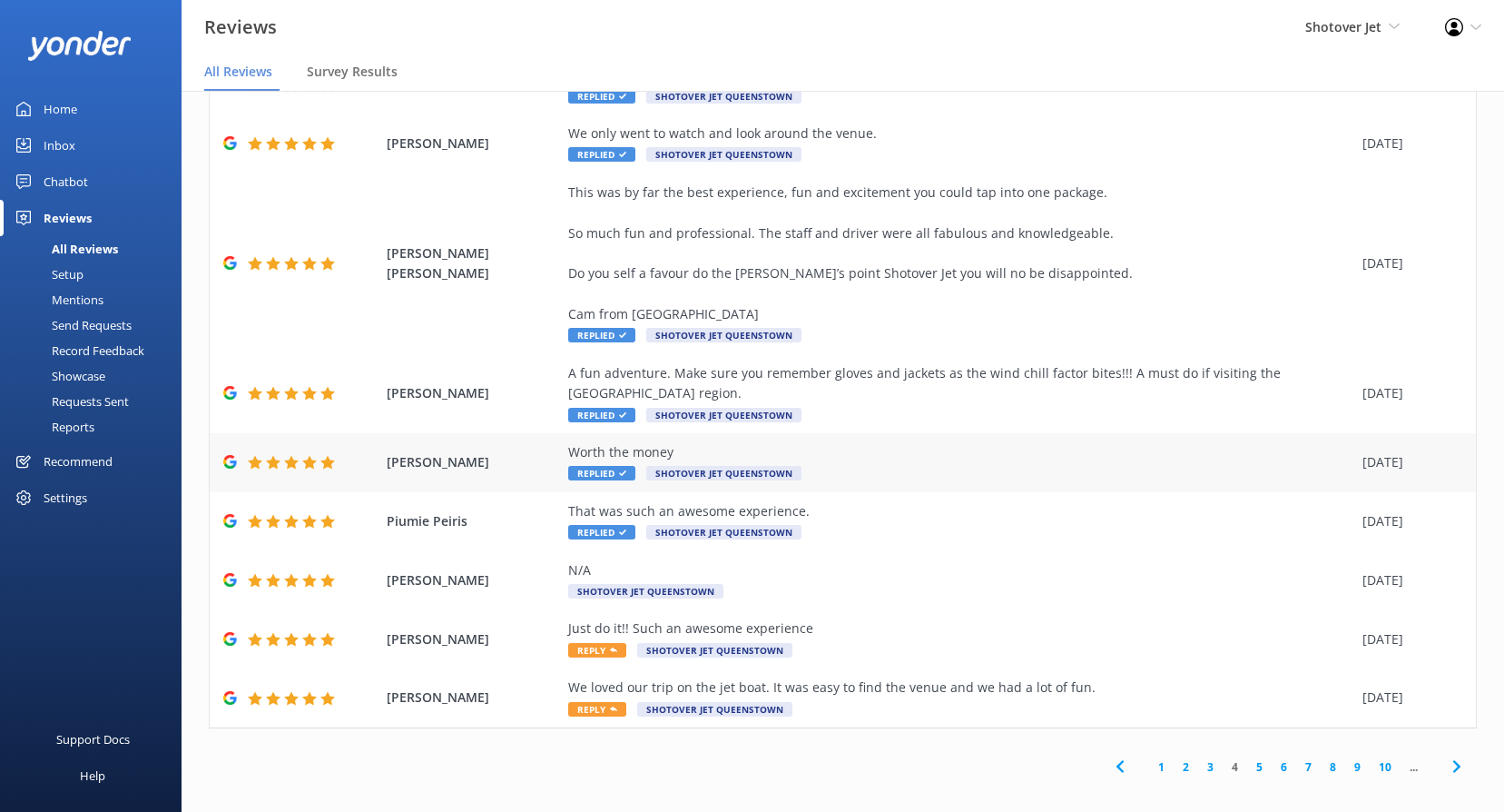
scroll to position [201, 0]
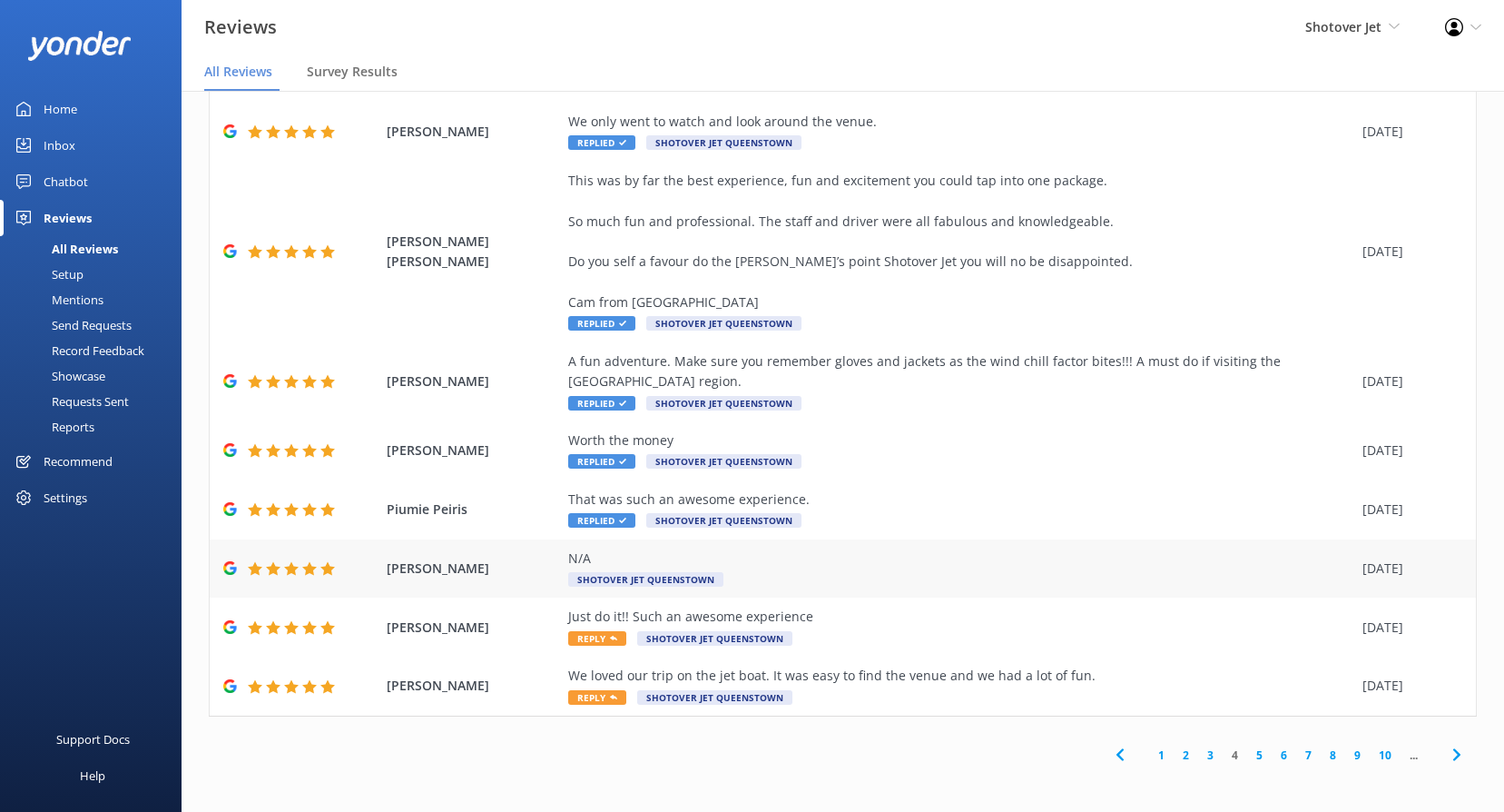
click at [609, 573] on span "Shotover Jet Queenstown" at bounding box center [645, 579] width 155 height 15
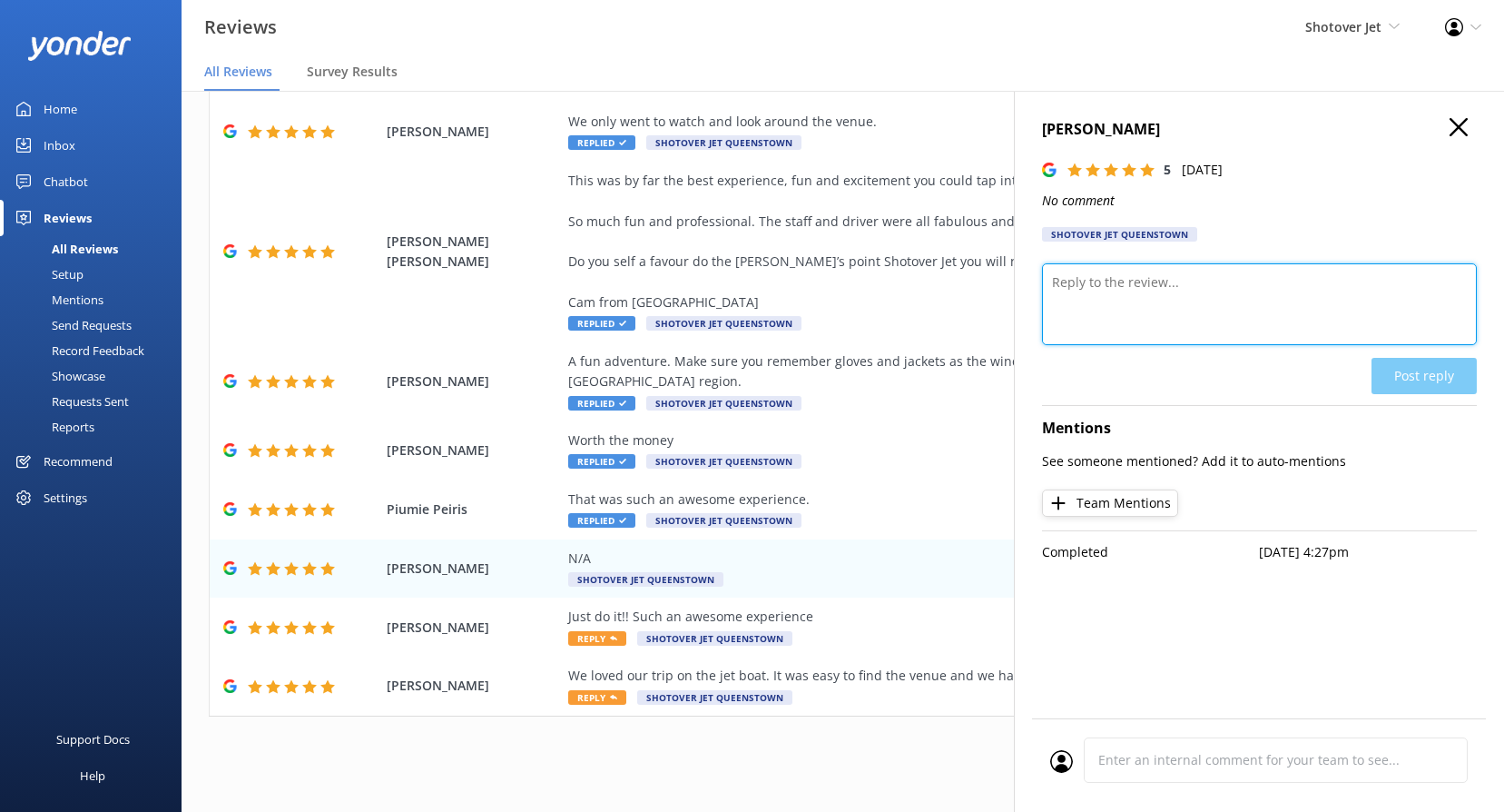
click at [1178, 328] on textarea at bounding box center [1260, 304] width 435 height 82
paste textarea "Kia ora, Thanks for the 5 stars! We’re glad you had a fantastic experience."
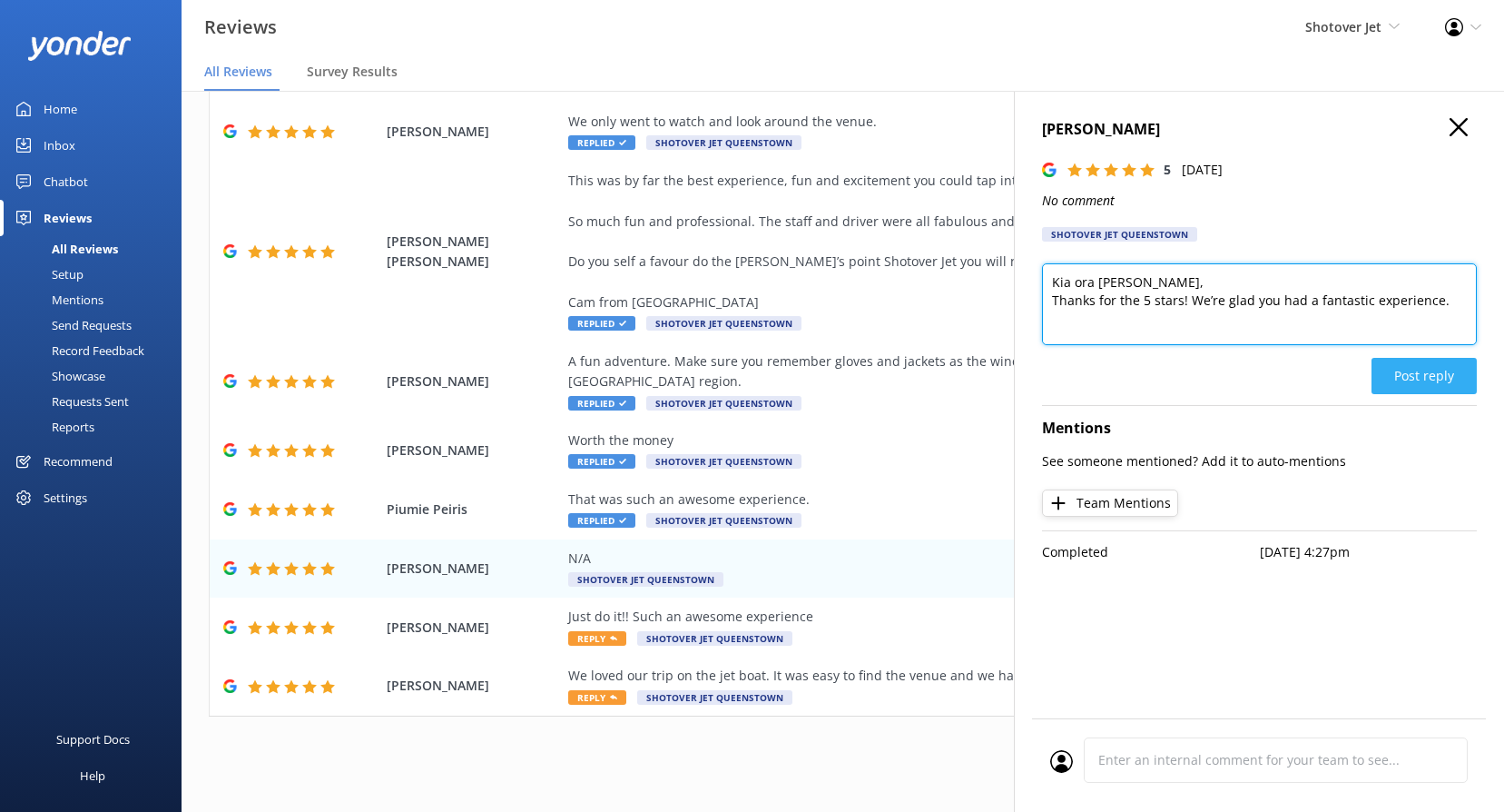
type textarea "Kia ora [PERSON_NAME], Thanks for the 5 stars! We’re glad you had a fantastic e…"
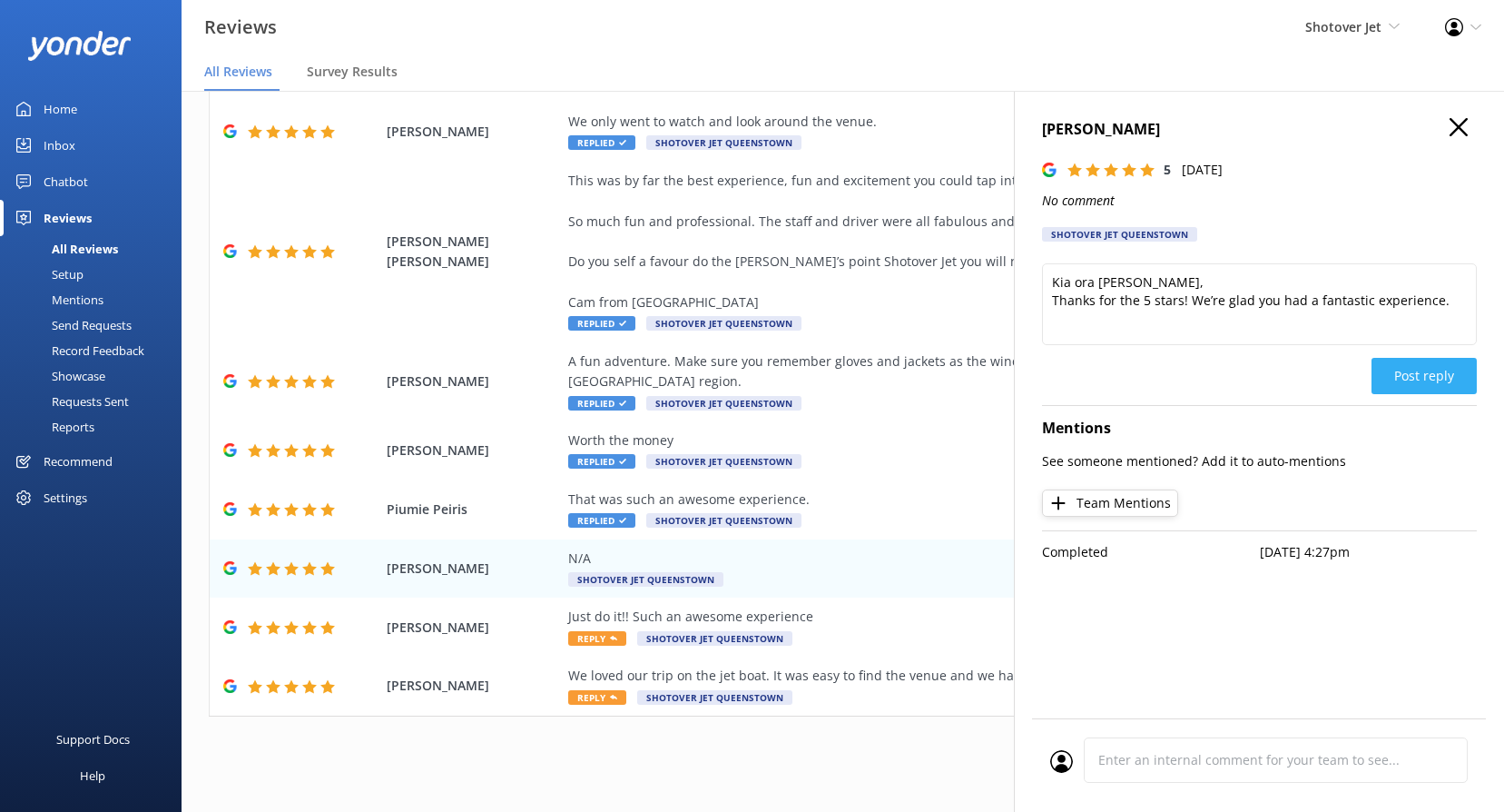
click at [1394, 373] on button "Post reply" at bounding box center [1424, 376] width 106 height 37
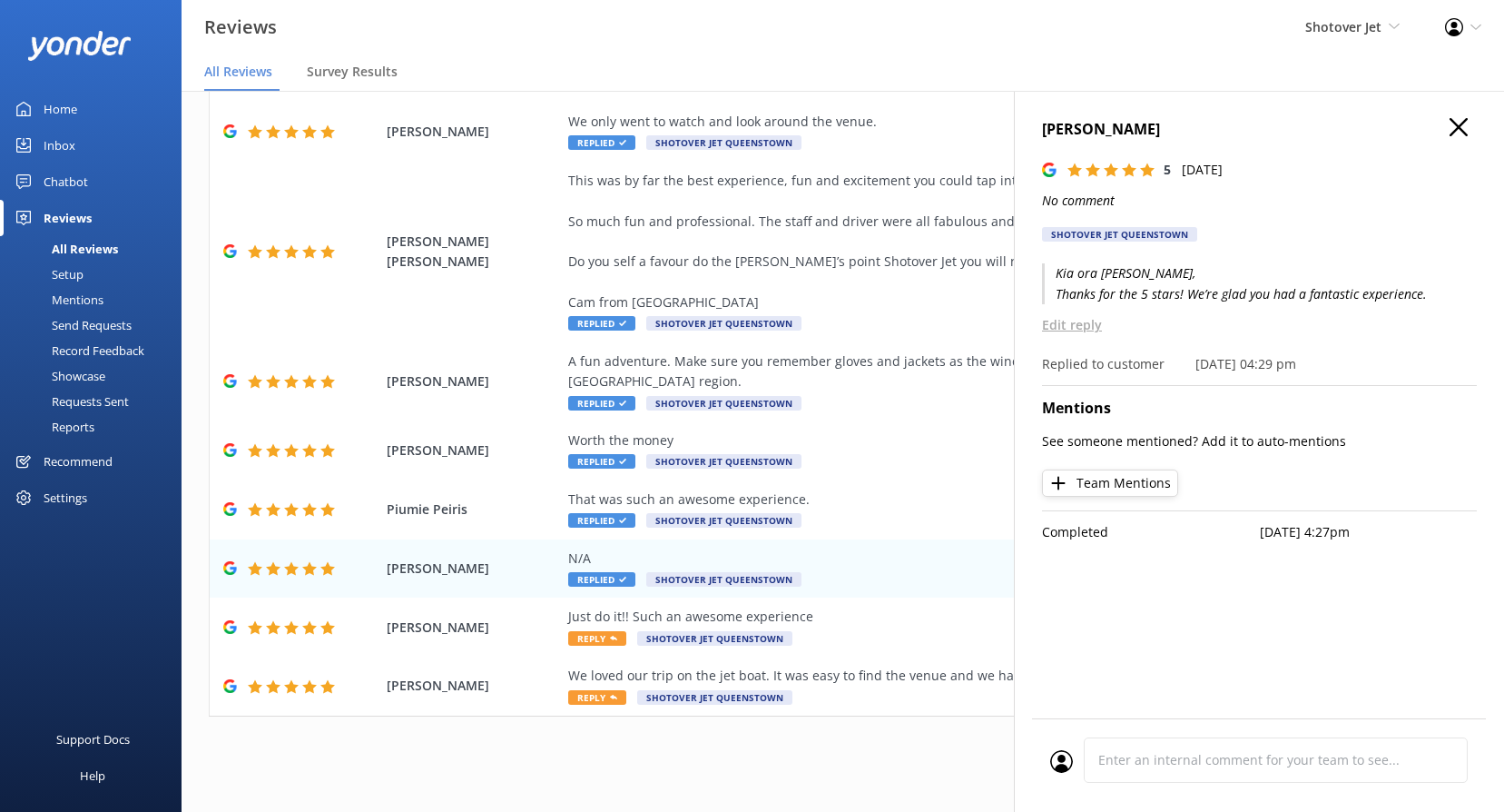
click at [1443, 124] on h4 "[PERSON_NAME]" at bounding box center [1260, 130] width 435 height 24
click at [1458, 117] on div "[PERSON_NAME] D 5 [DATE] No comment Shotover Jet Queenstown Kia ora [PERSON_NAM…" at bounding box center [1259, 496] width 490 height 812
click at [1451, 123] on icon "button" at bounding box center [1459, 128] width 18 height 18
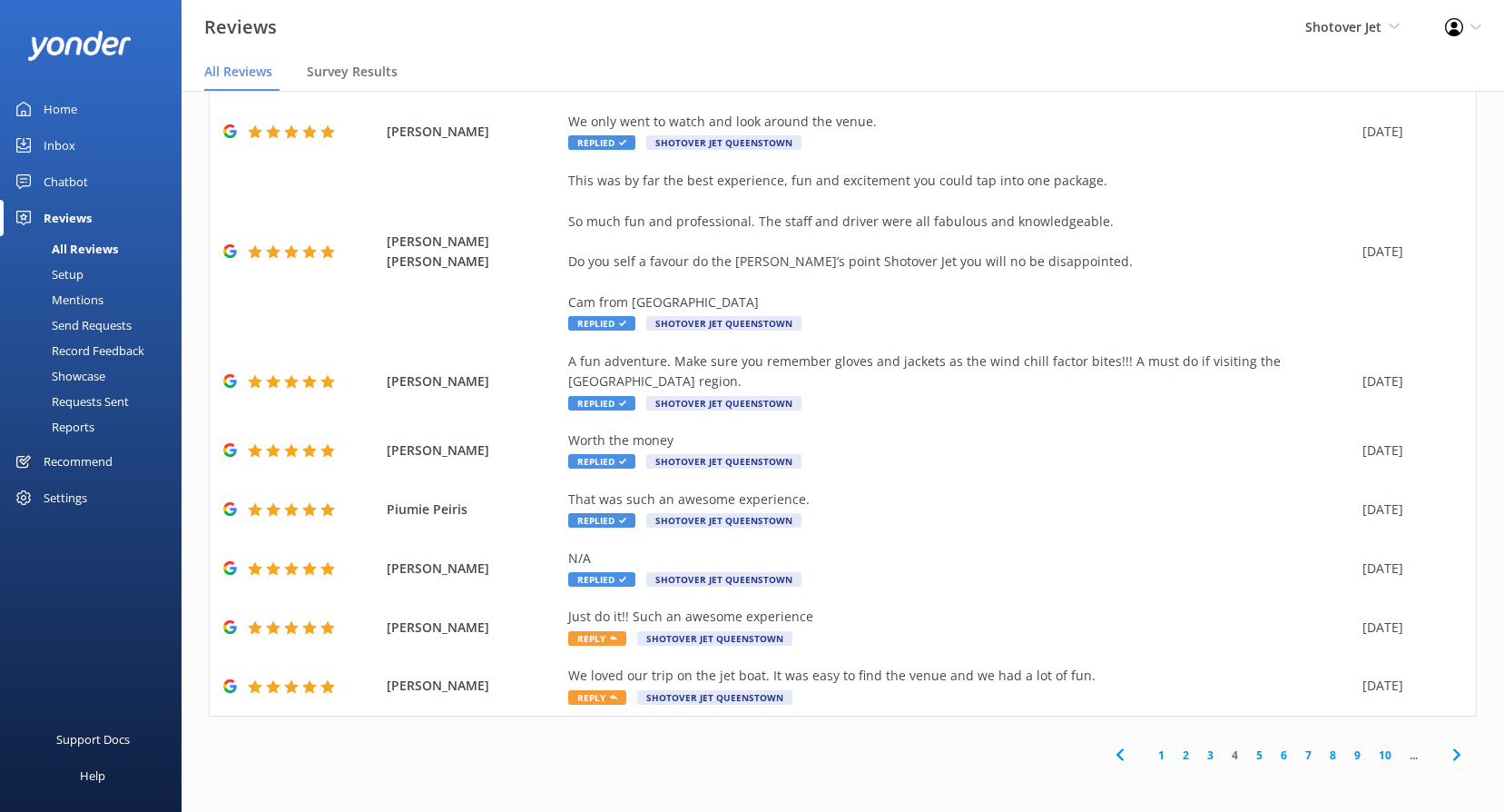
click at [1196, 766] on div "1 2 3 4 5 6 7 8 9 10 ..." at bounding box center [1288, 754] width 378 height 41
click at [1198, 759] on link "3" at bounding box center [1210, 754] width 25 height 17
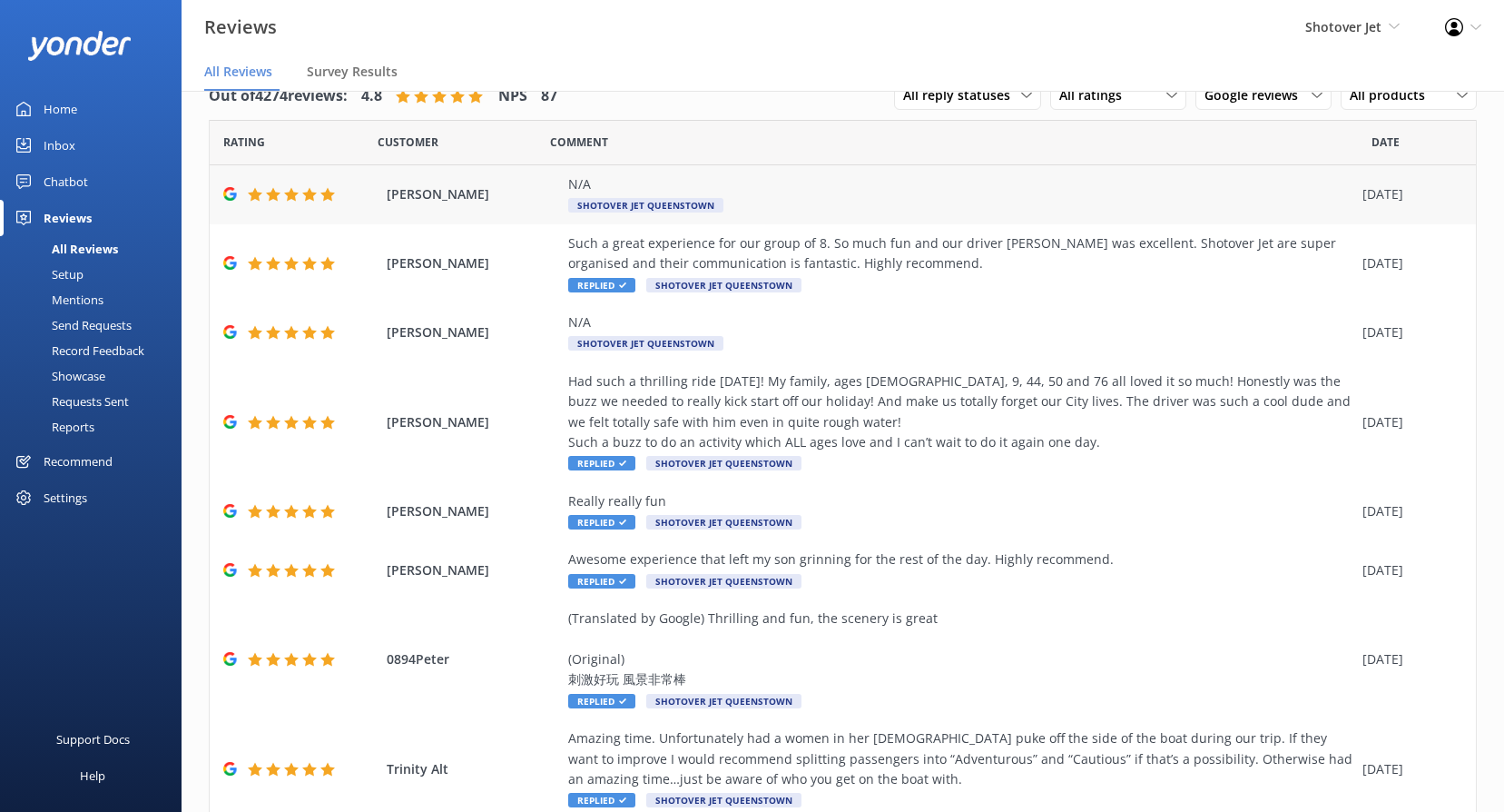
click at [619, 203] on span "Shotover Jet Queenstown" at bounding box center [645, 206] width 155 height 15
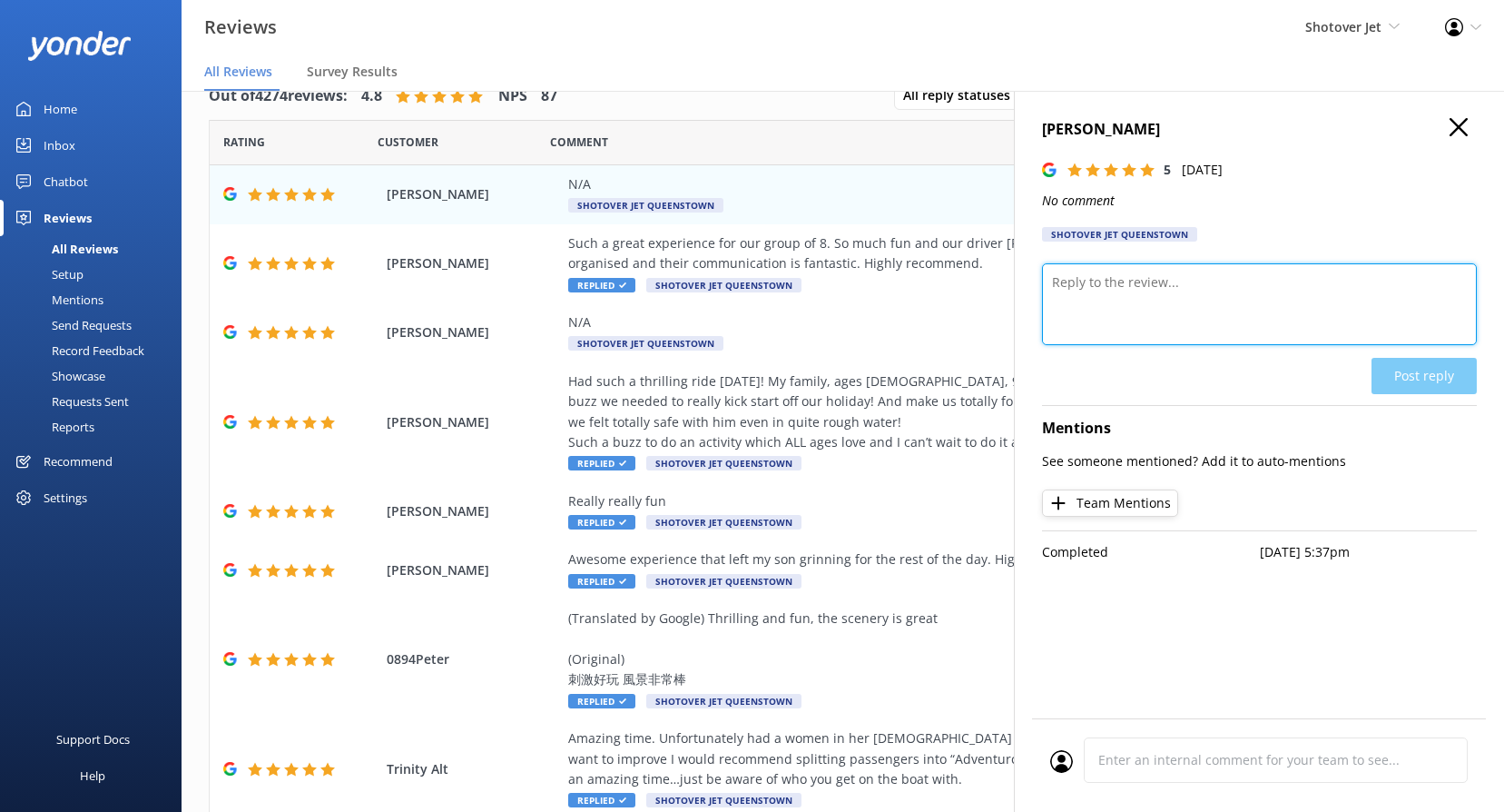
click at [1161, 306] on textarea at bounding box center [1260, 304] width 435 height 82
paste textarea "Kia ora, Thank you for the 5-star rating! Your support helps us keep delivering…"
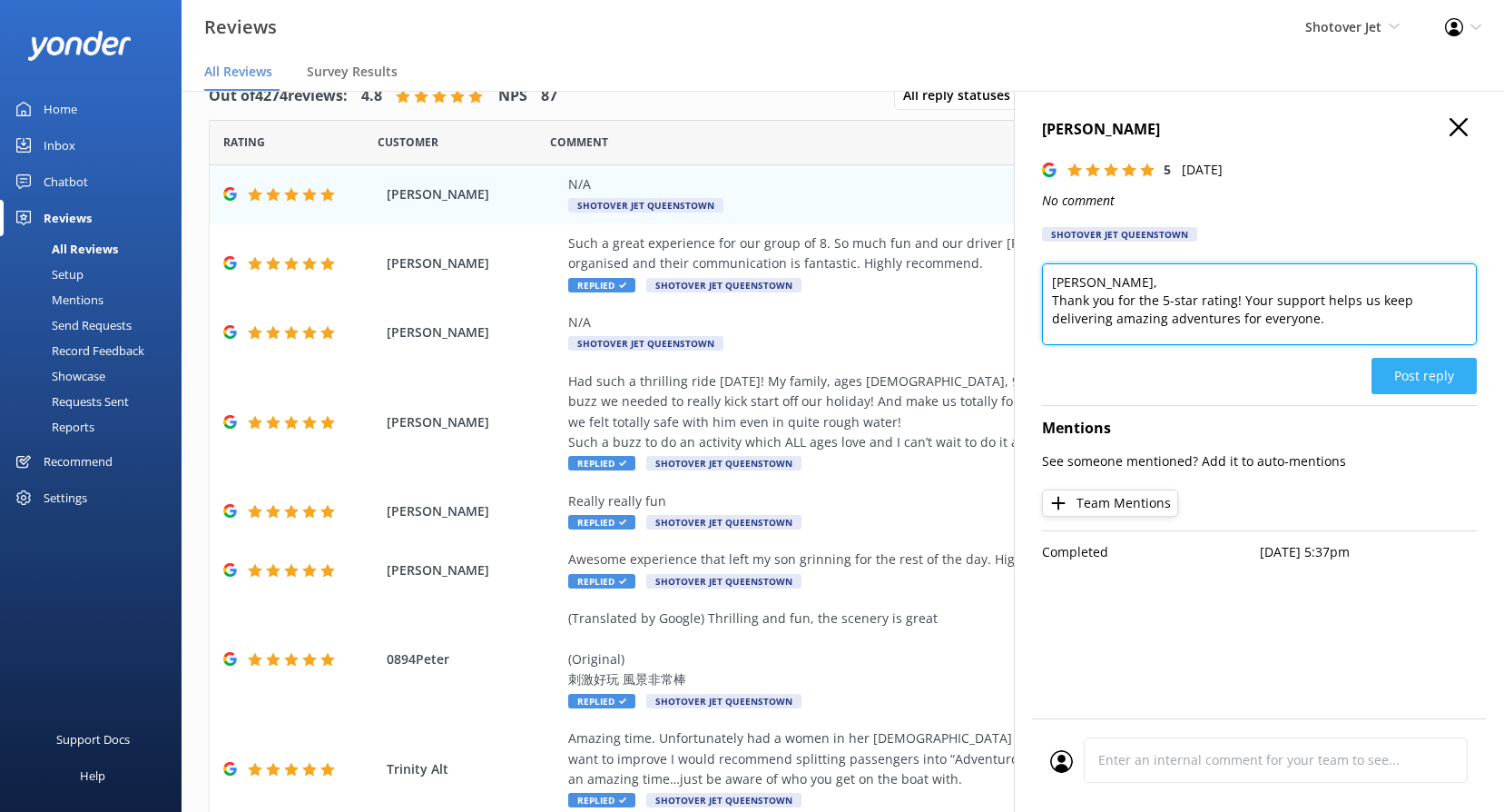
type textarea "[PERSON_NAME], Thank you for the 5-star rating! Your support helps us keep deli…"
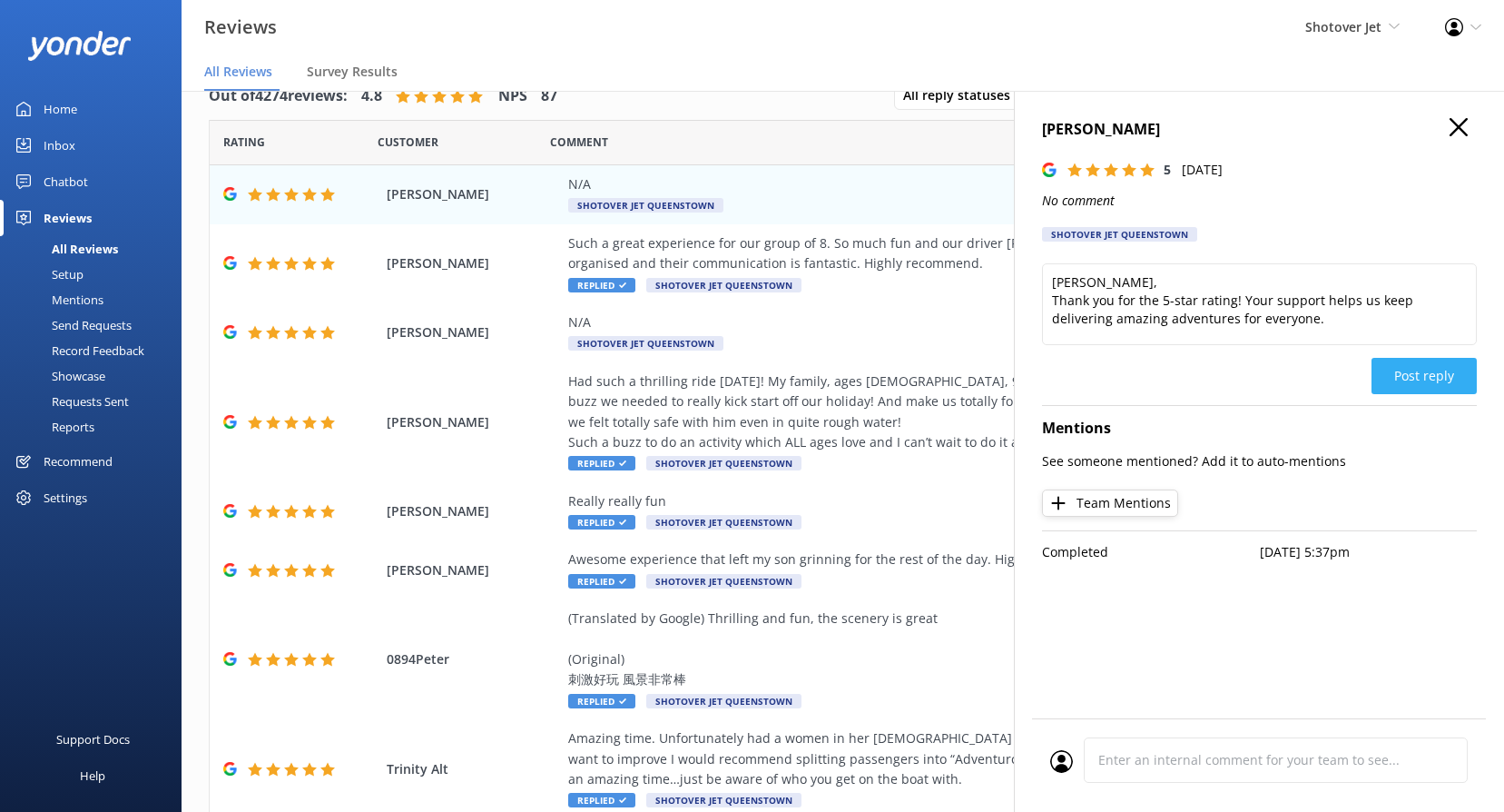
click at [1437, 380] on button "Post reply" at bounding box center [1424, 376] width 106 height 37
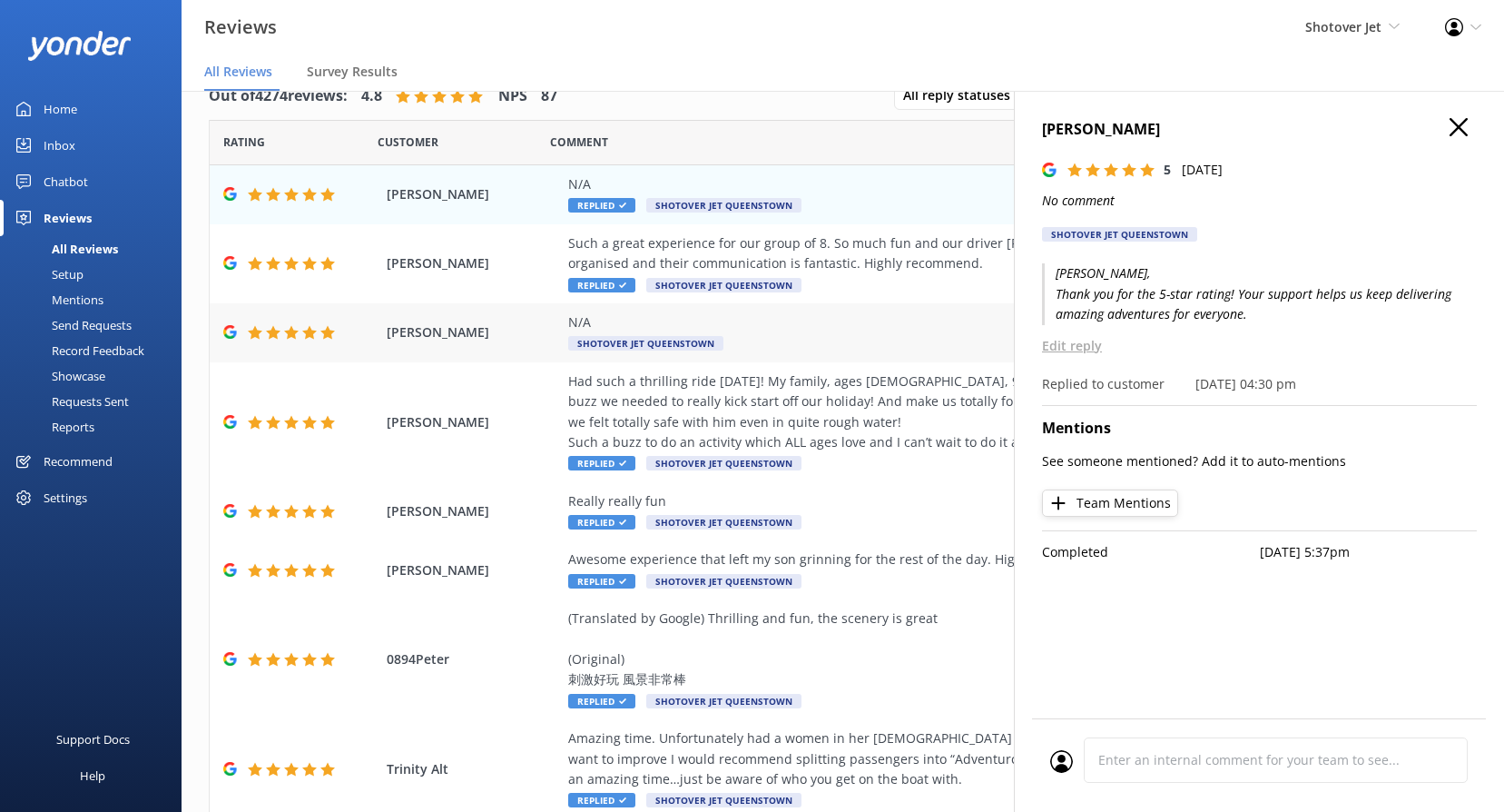
click at [690, 346] on span "Shotover Jet Queenstown" at bounding box center [645, 343] width 155 height 15
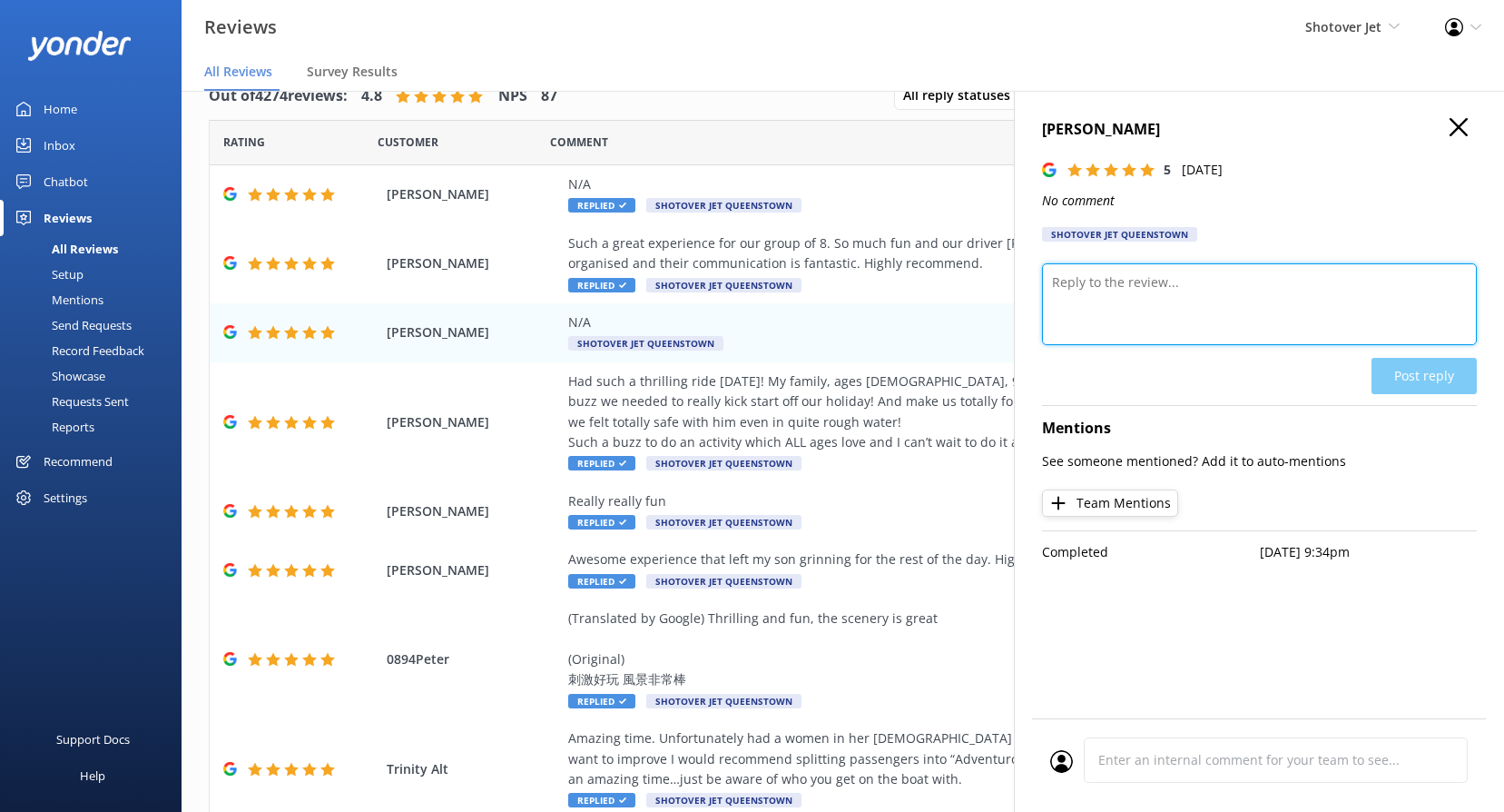
click at [1166, 310] on textarea at bounding box center [1260, 304] width 435 height 82
paste textarea "Kia ora, Thank you so much for the 5 stars! We’re thrilled you had a great expe…"
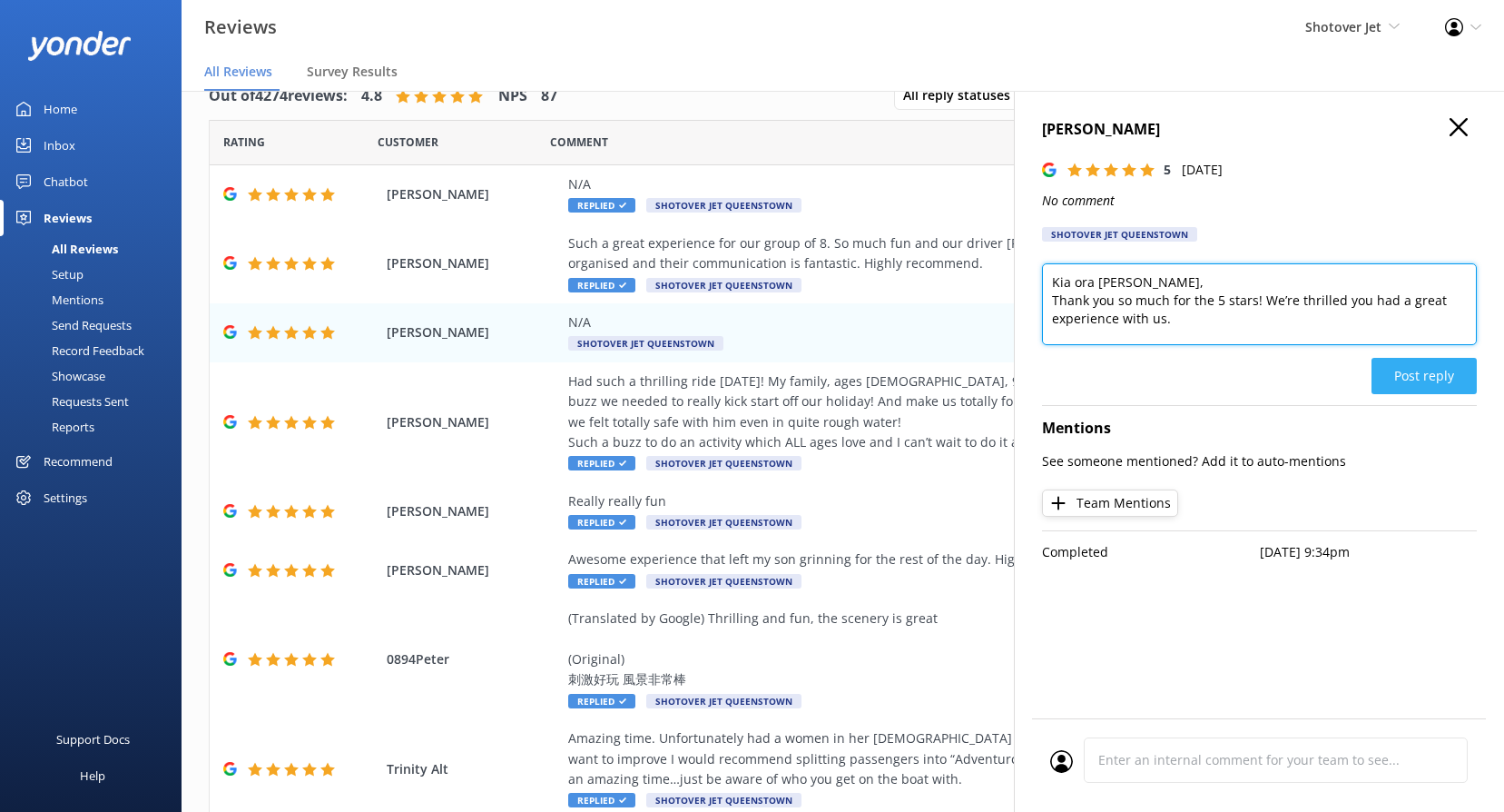
type textarea "Kia ora [PERSON_NAME], Thank you so much for the 5 stars! We’re thrilled you ha…"
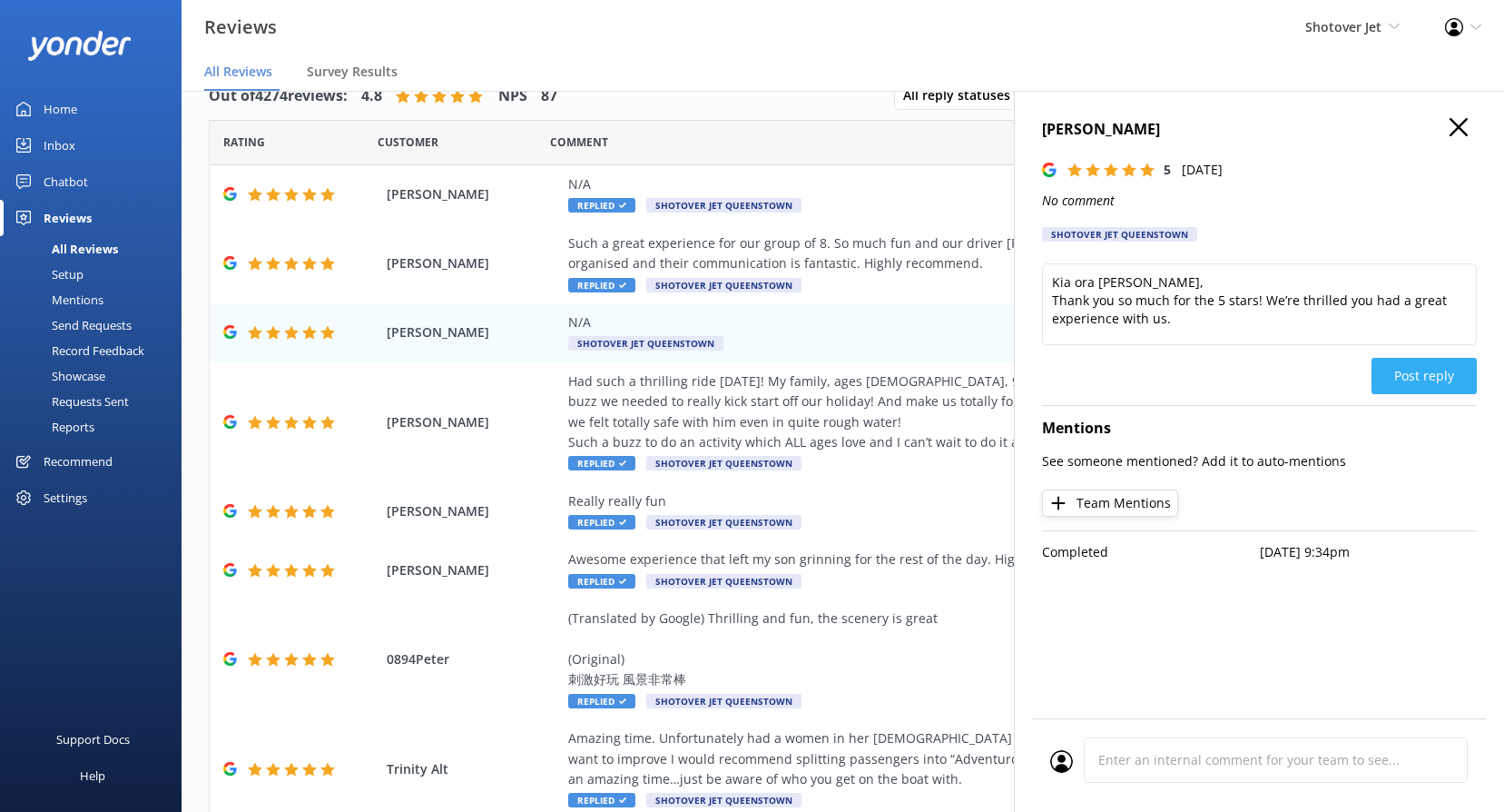
click at [1444, 384] on button "Post reply" at bounding box center [1424, 376] width 106 height 37
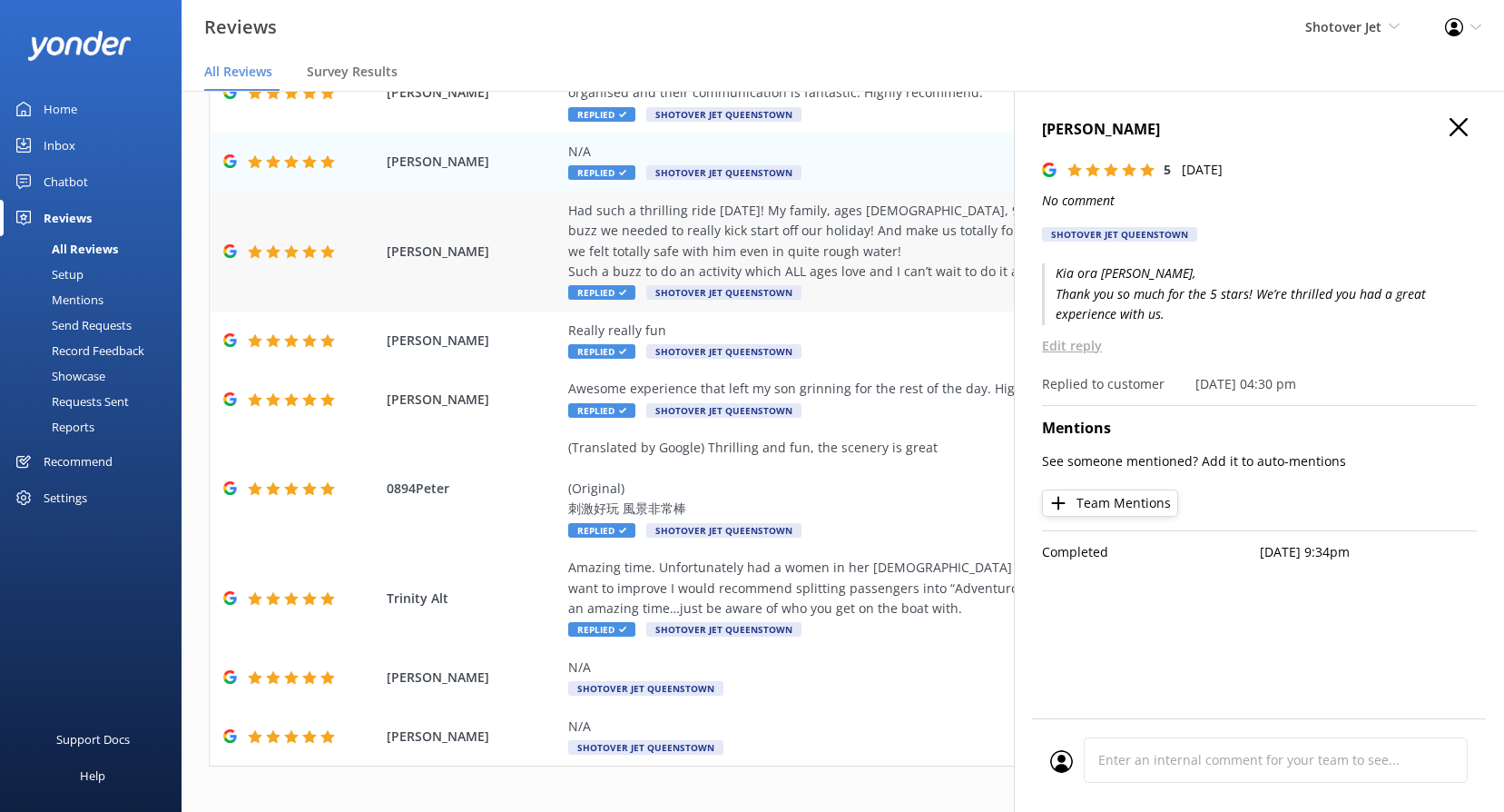
scroll to position [182, 0]
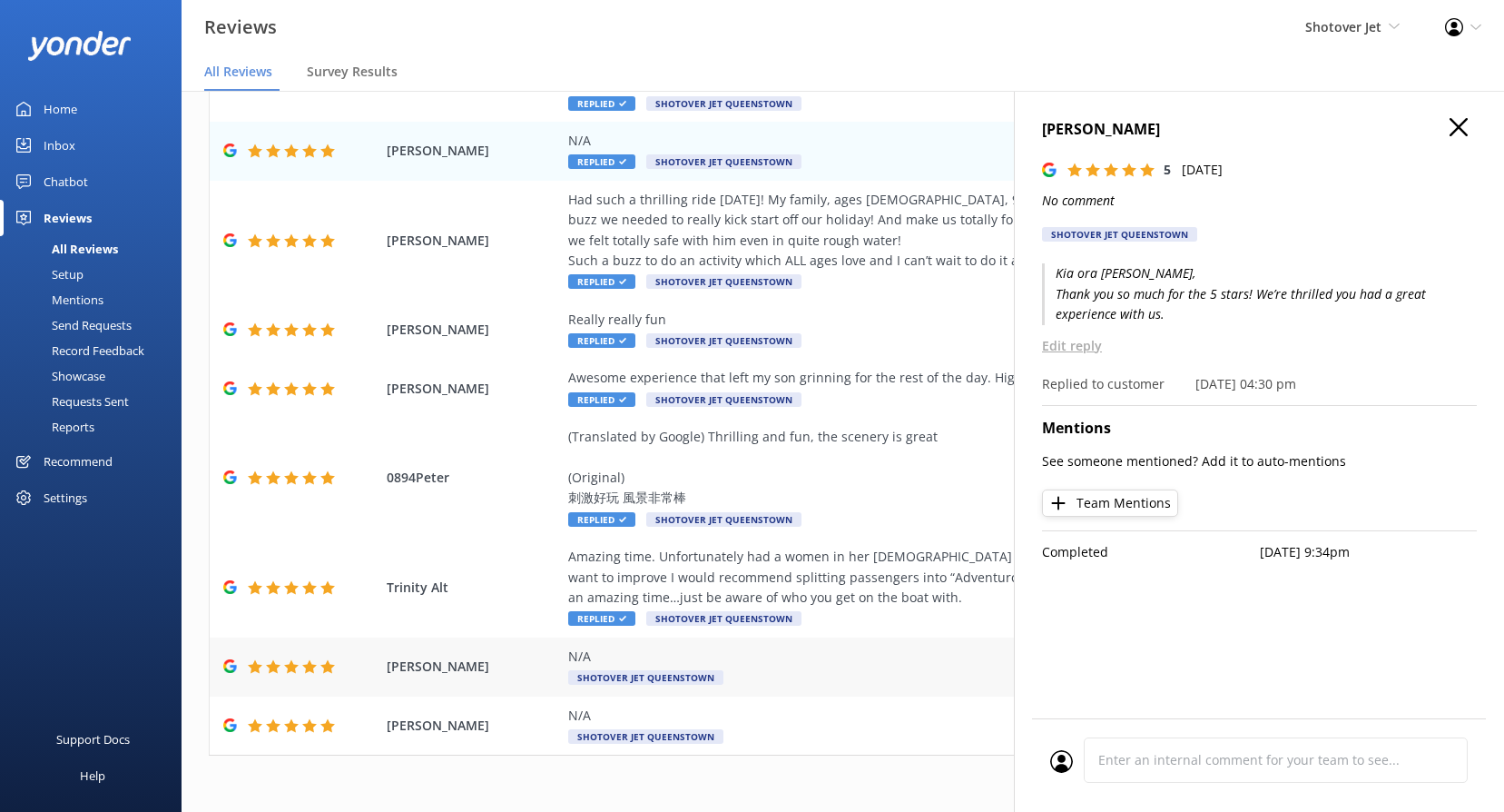
click at [695, 674] on span "Shotover Jet Queenstown" at bounding box center [645, 677] width 155 height 15
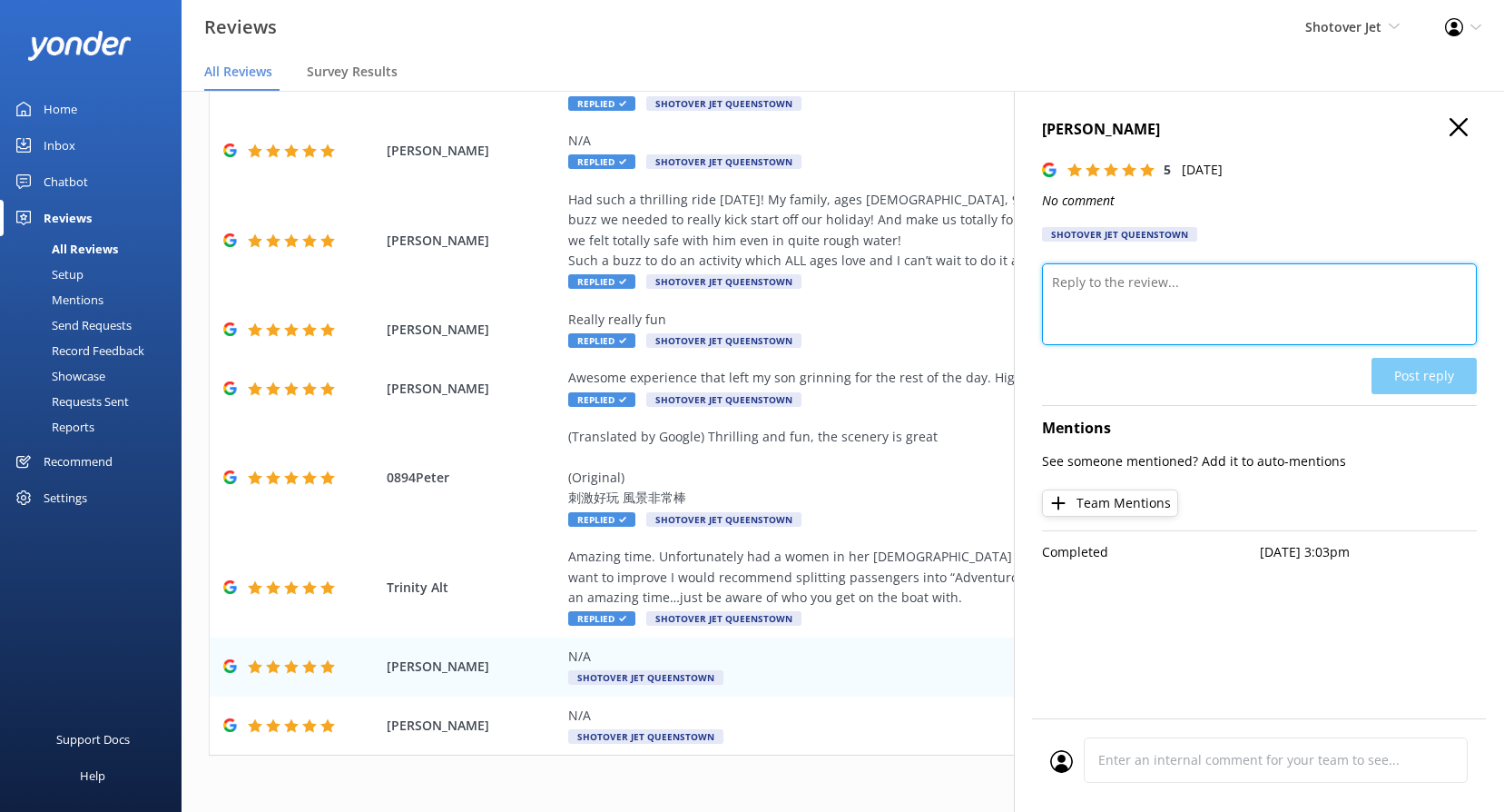
click at [1277, 339] on textarea at bounding box center [1260, 304] width 435 height 82
paste textarea "Kia ora, We really appreciate the 5-star rating! It means a lot to our team, an…"
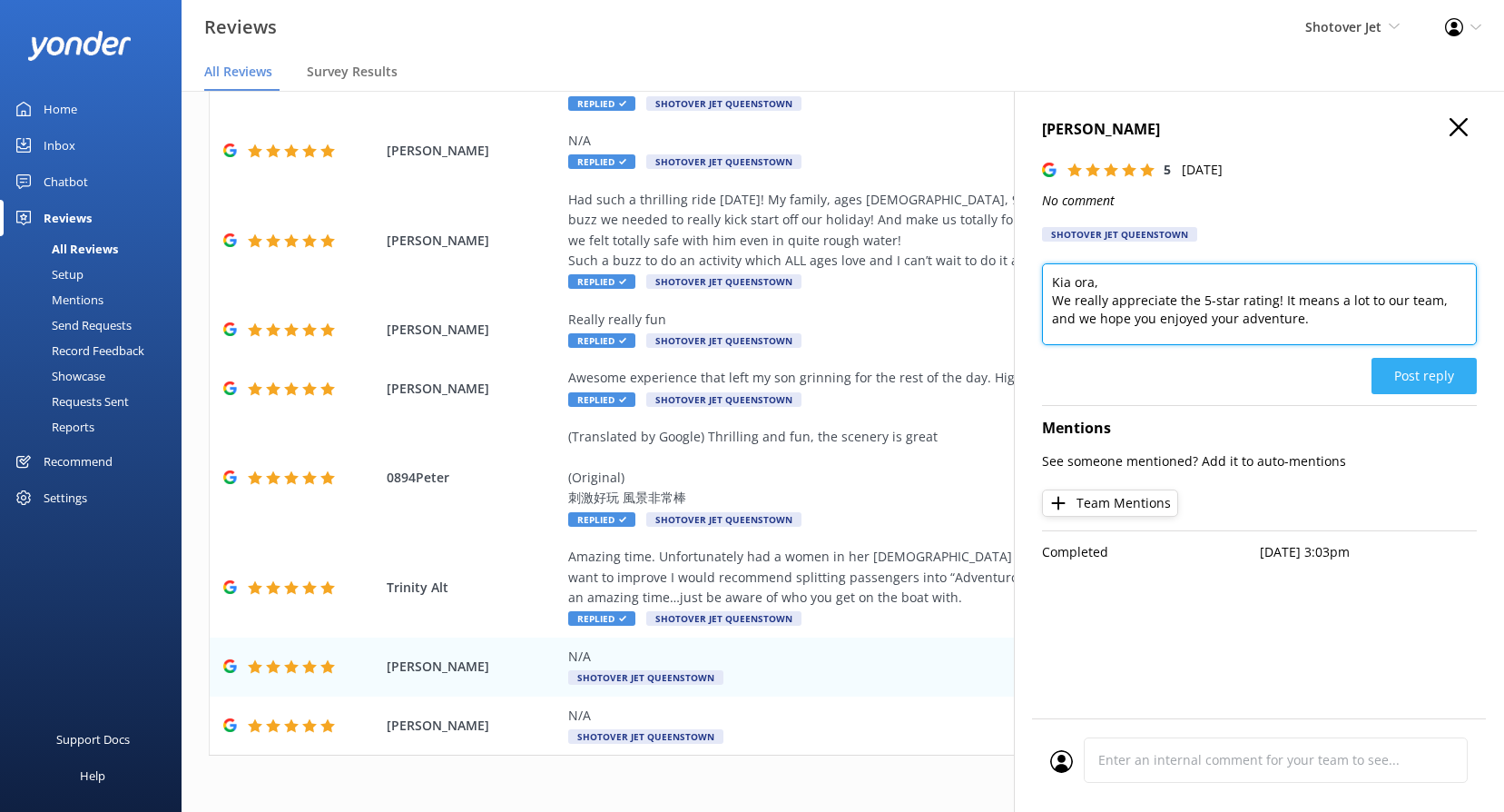
type textarea "Kia ora, We really appreciate the 5-star rating! It means a lot to our team, an…"
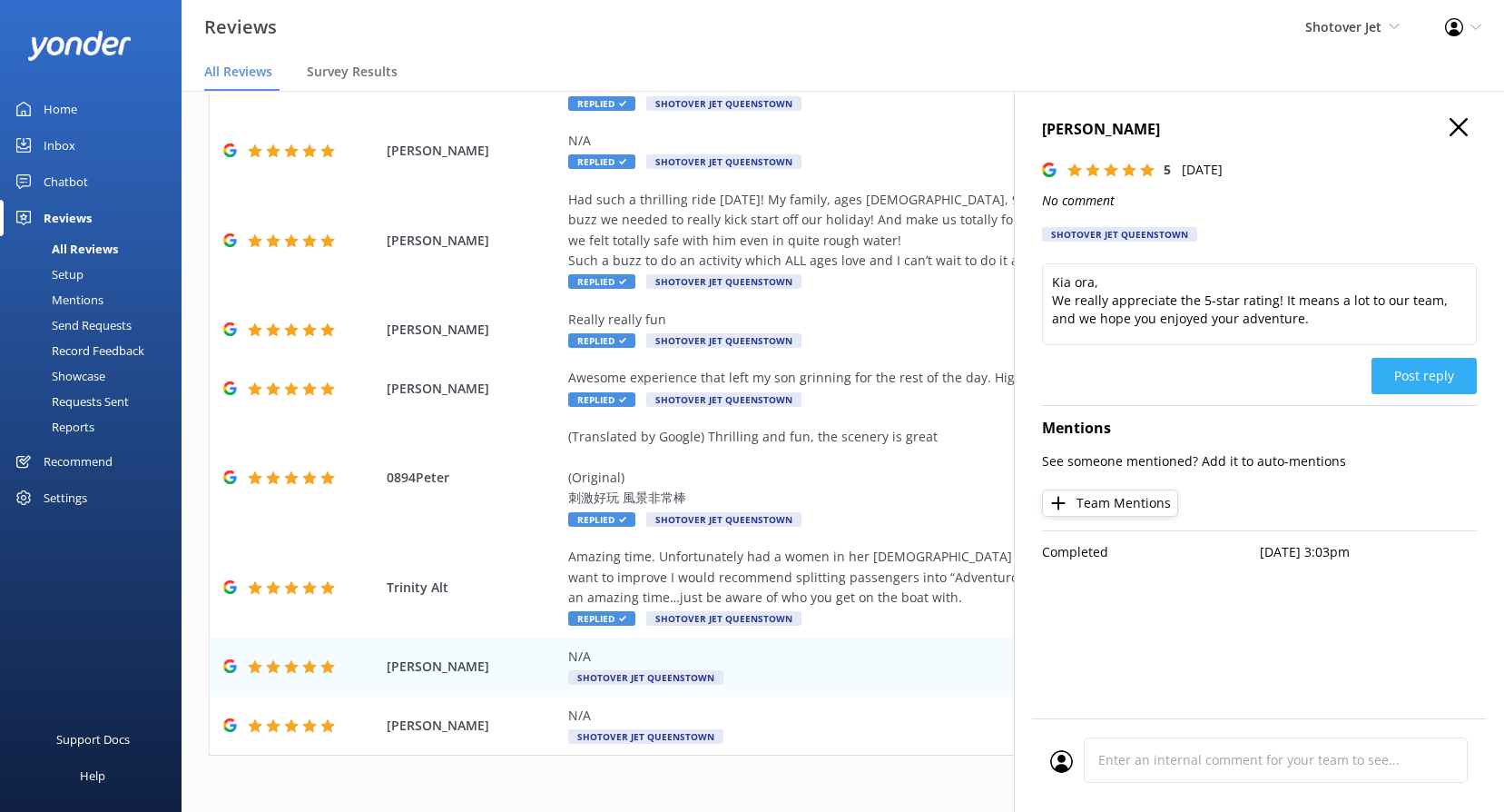
click at [1431, 379] on button "Post reply" at bounding box center [1424, 376] width 106 height 37
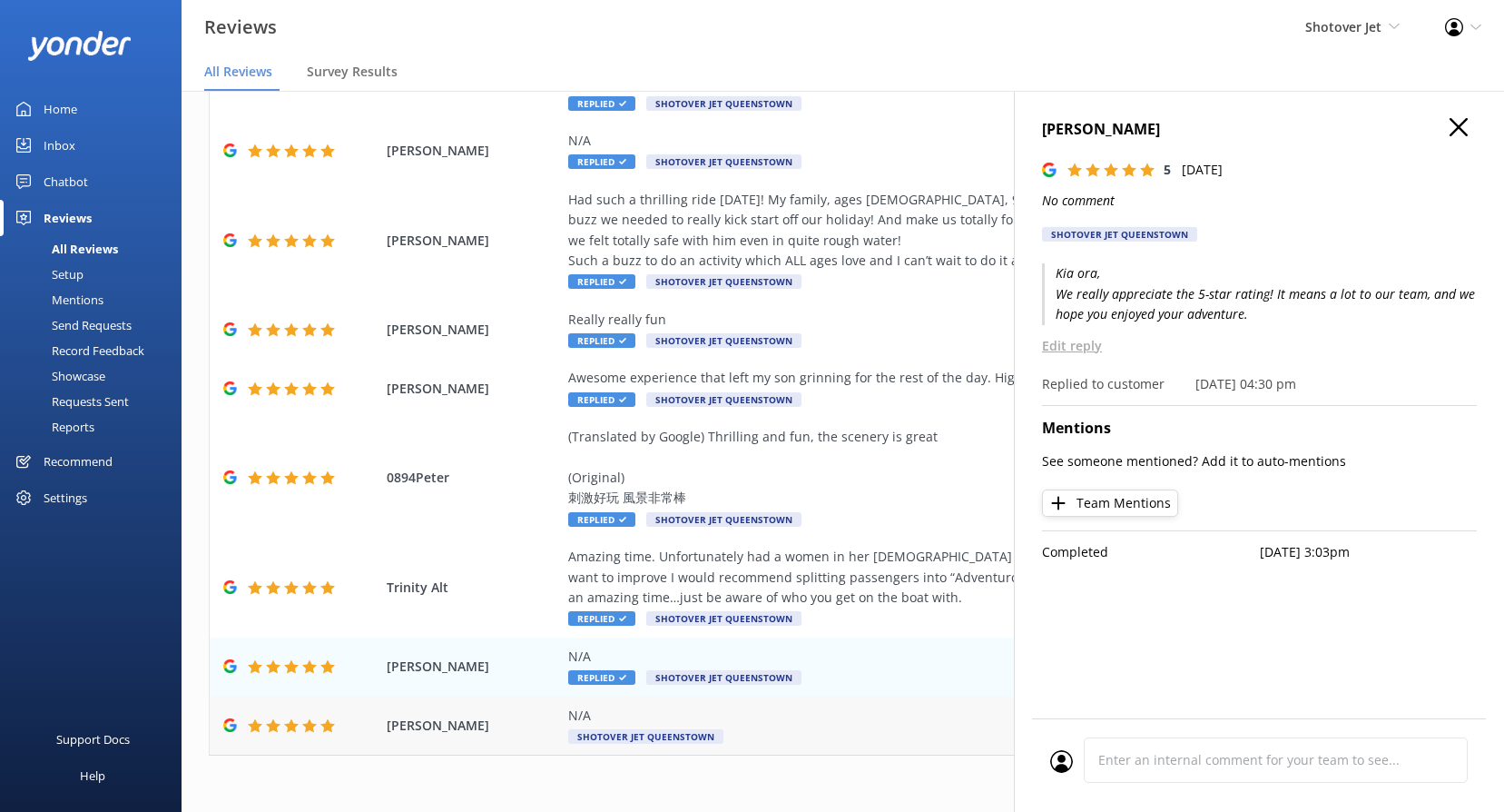
click at [605, 741] on span "Shotover Jet Queenstown" at bounding box center [645, 737] width 155 height 15
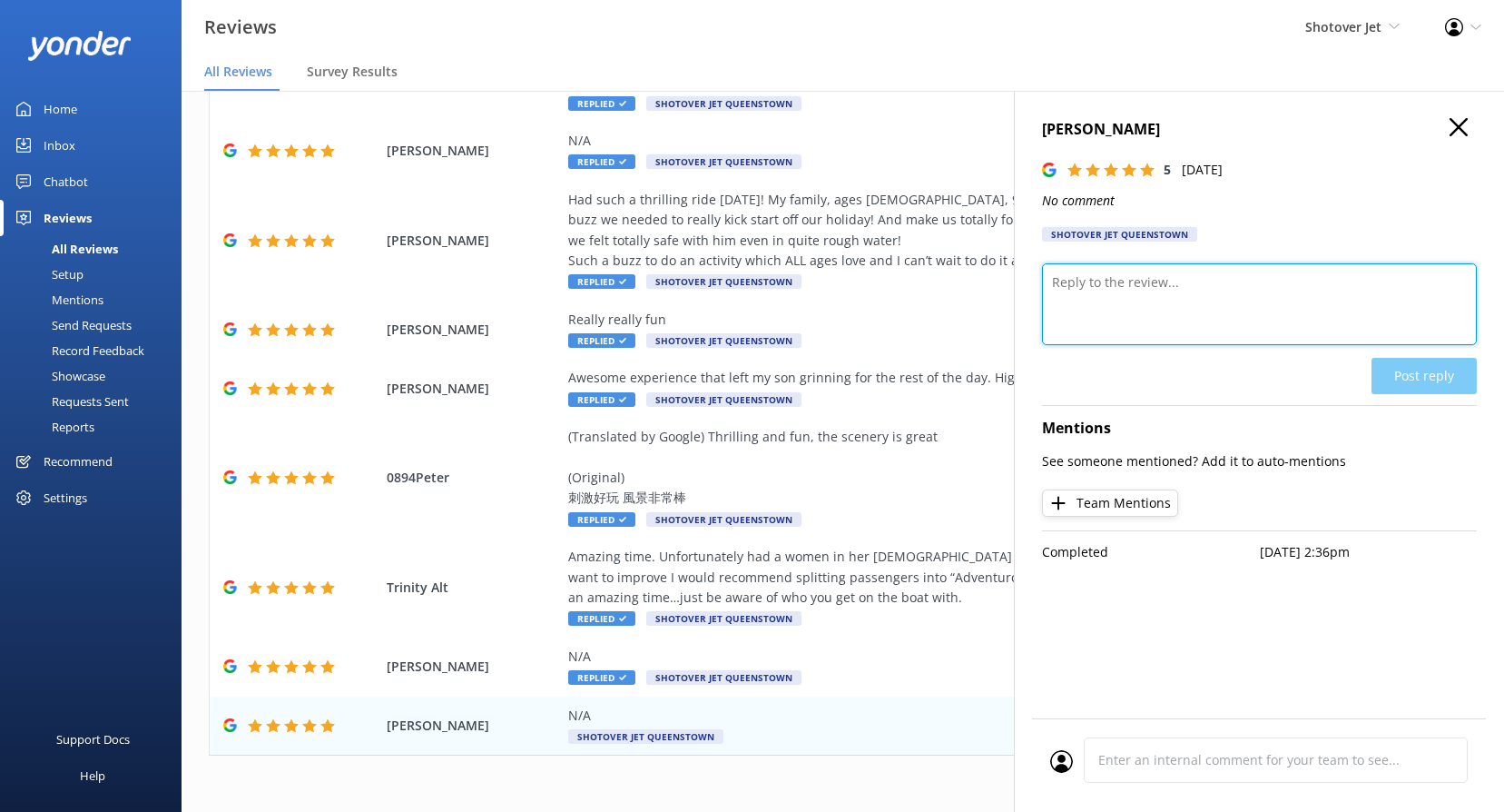
click at [1164, 317] on textarea at bounding box center [1260, 304] width 435 height 82
paste textarea "[PERSON_NAME], Wow – thanks for the 5 stars! We’re stoked you had an awesome ti…"
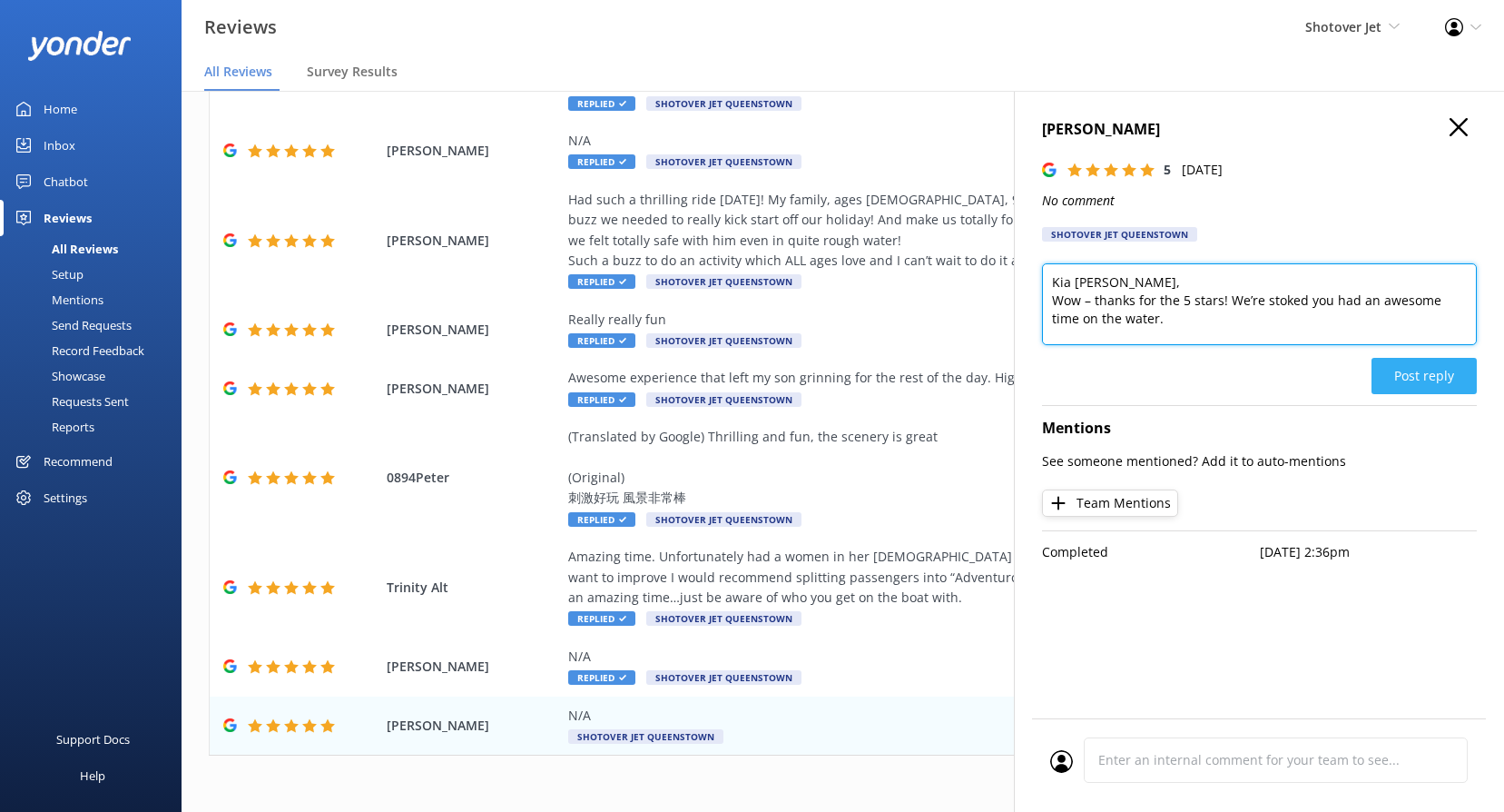
type textarea "Kia [PERSON_NAME], Wow – thanks for the 5 stars! We’re stoked you had an awesom…"
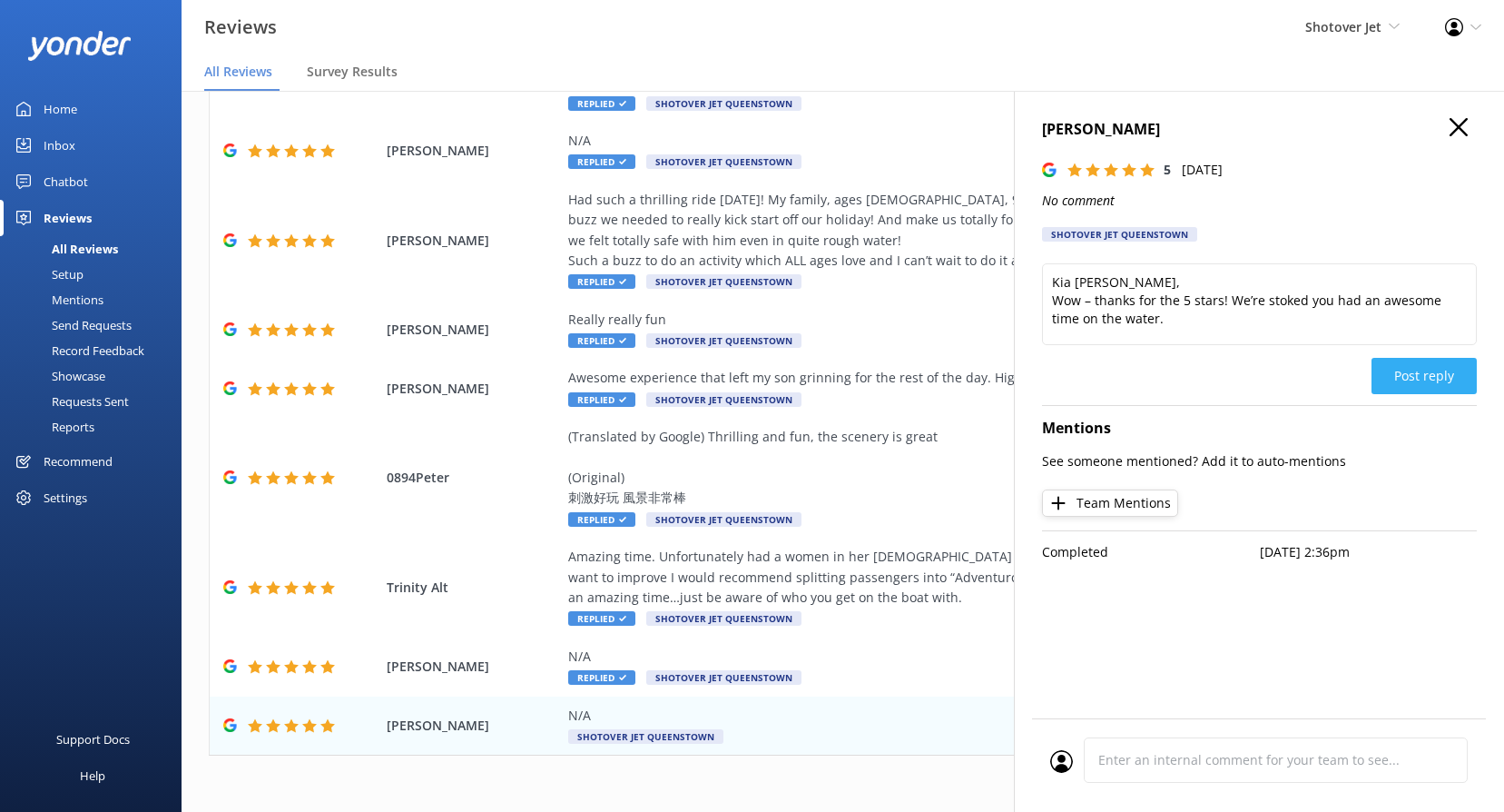
click at [1448, 382] on button "Post reply" at bounding box center [1424, 376] width 106 height 37
click at [1458, 377] on button "Post reply" at bounding box center [1424, 376] width 106 height 37
click at [1458, 130] on icon "button" at bounding box center [1459, 128] width 18 height 18
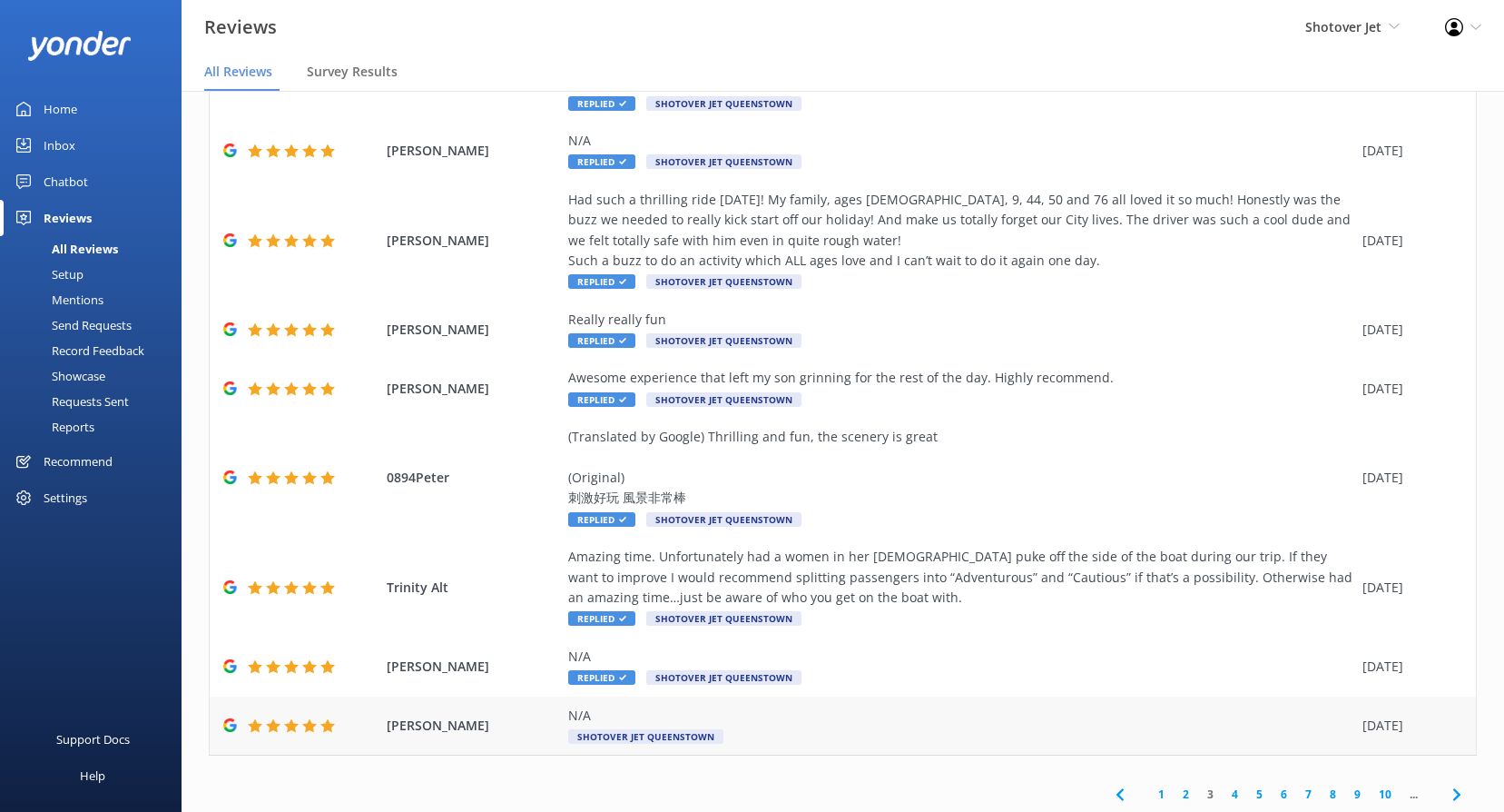
click at [629, 727] on div "N/A Shotover Jet Queenstown" at bounding box center [961, 726] width 785 height 41
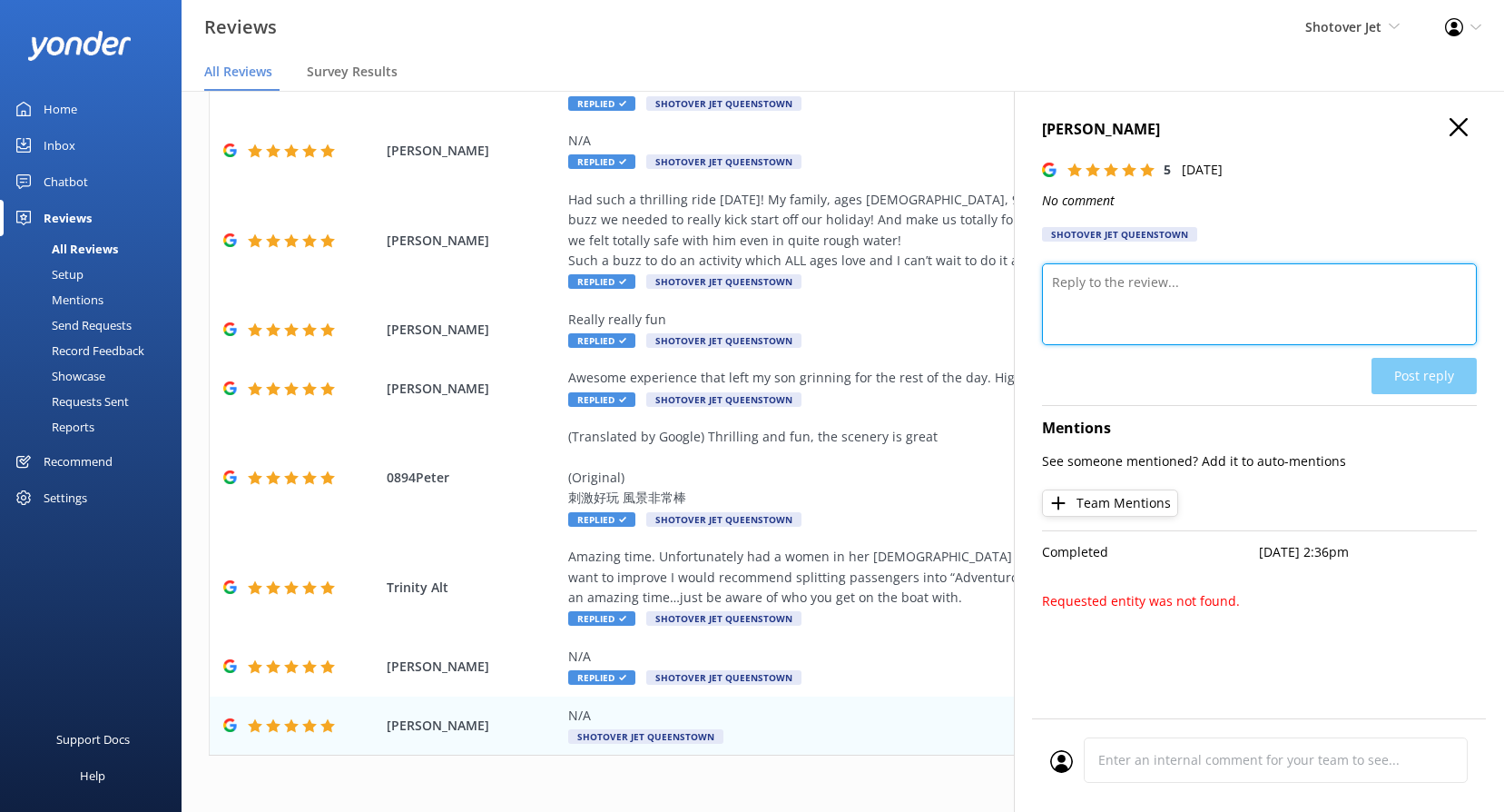
click at [1155, 291] on textarea at bounding box center [1260, 304] width 435 height 82
paste textarea "[PERSON_NAME], Wow – thanks for the 5 stars! We’re stoked you had an awesome ti…"
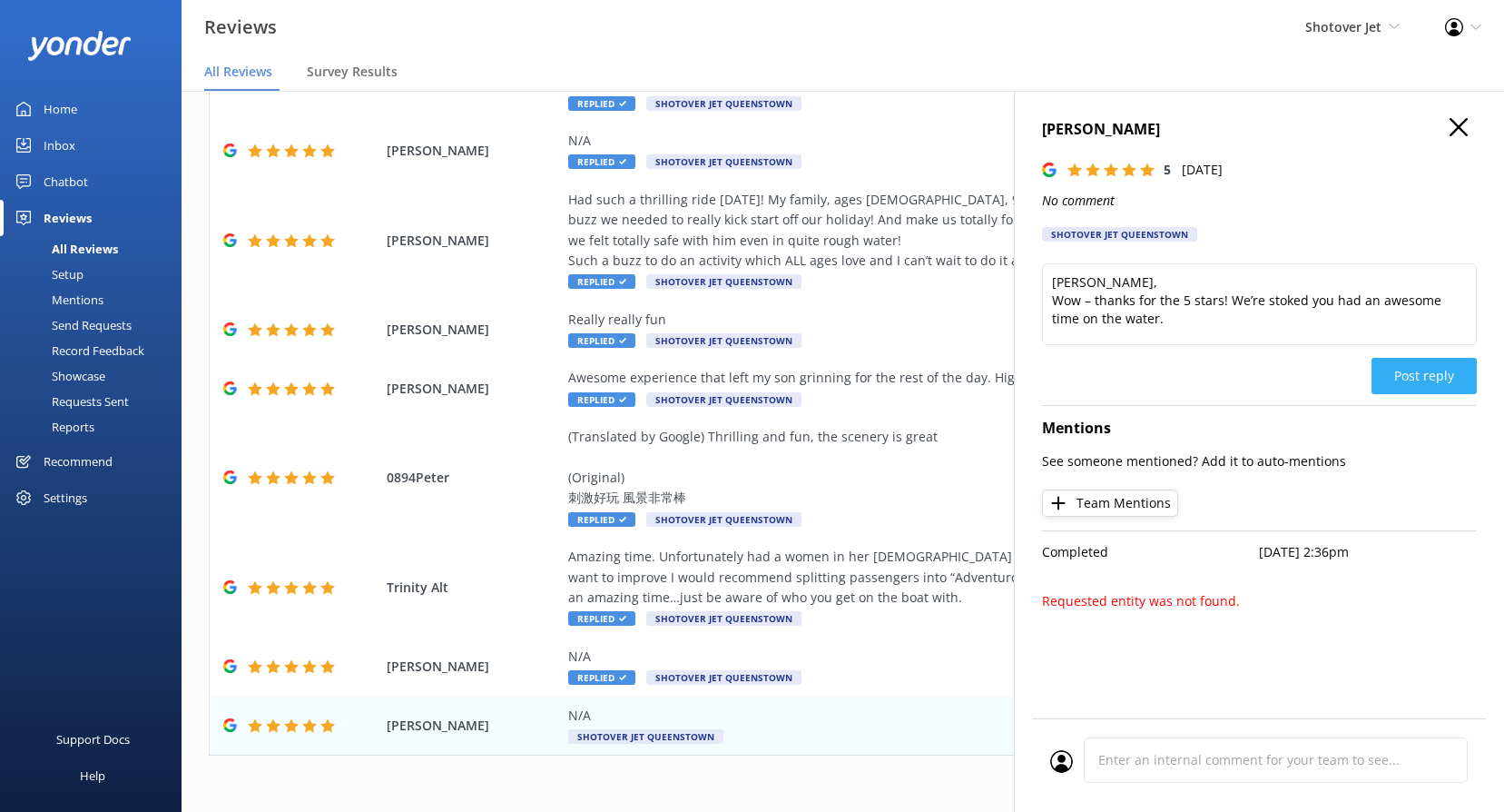
click at [1404, 365] on button "Post reply" at bounding box center [1424, 376] width 106 height 37
click at [1107, 582] on div "[PERSON_NAME] 5 [DATE] No comment Shotover Jet Queenstown Kia ora, [GEOGRAPHIC_…" at bounding box center [1259, 496] width 490 height 812
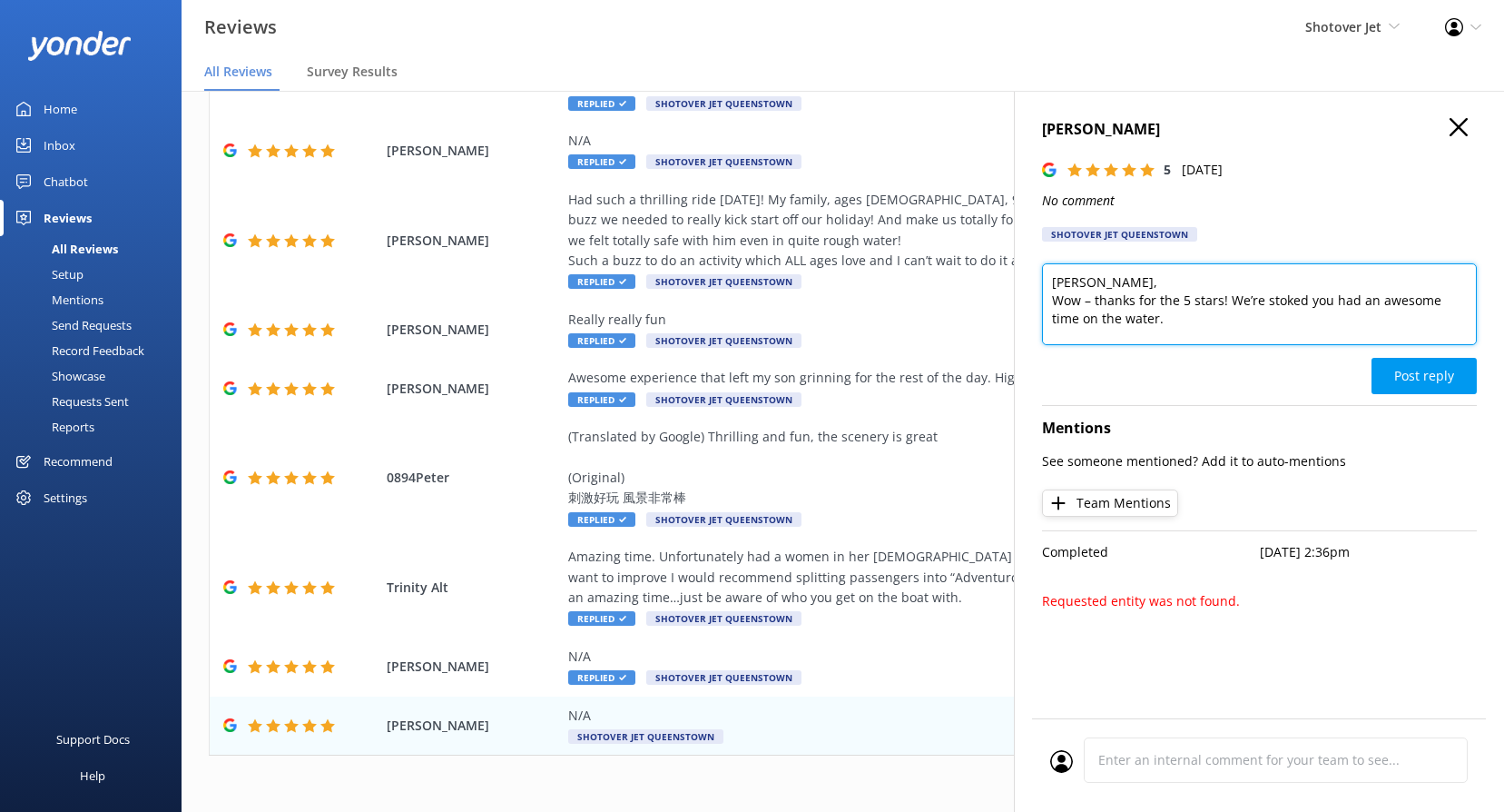
click at [1086, 298] on textarea "[PERSON_NAME], Wow – thanks for the 5 stars! We’re stoked you had an awesome ti…" at bounding box center [1260, 304] width 435 height 82
click at [1091, 298] on textarea "[PERSON_NAME], Wow – thanks for the 5 stars! We’re stoked you had an awesome ti…" at bounding box center [1260, 304] width 435 height 82
type textarea "Kia [PERSON_NAME], Wow! Thanks for the 5 stars! We’re stoked you had an awesome…"
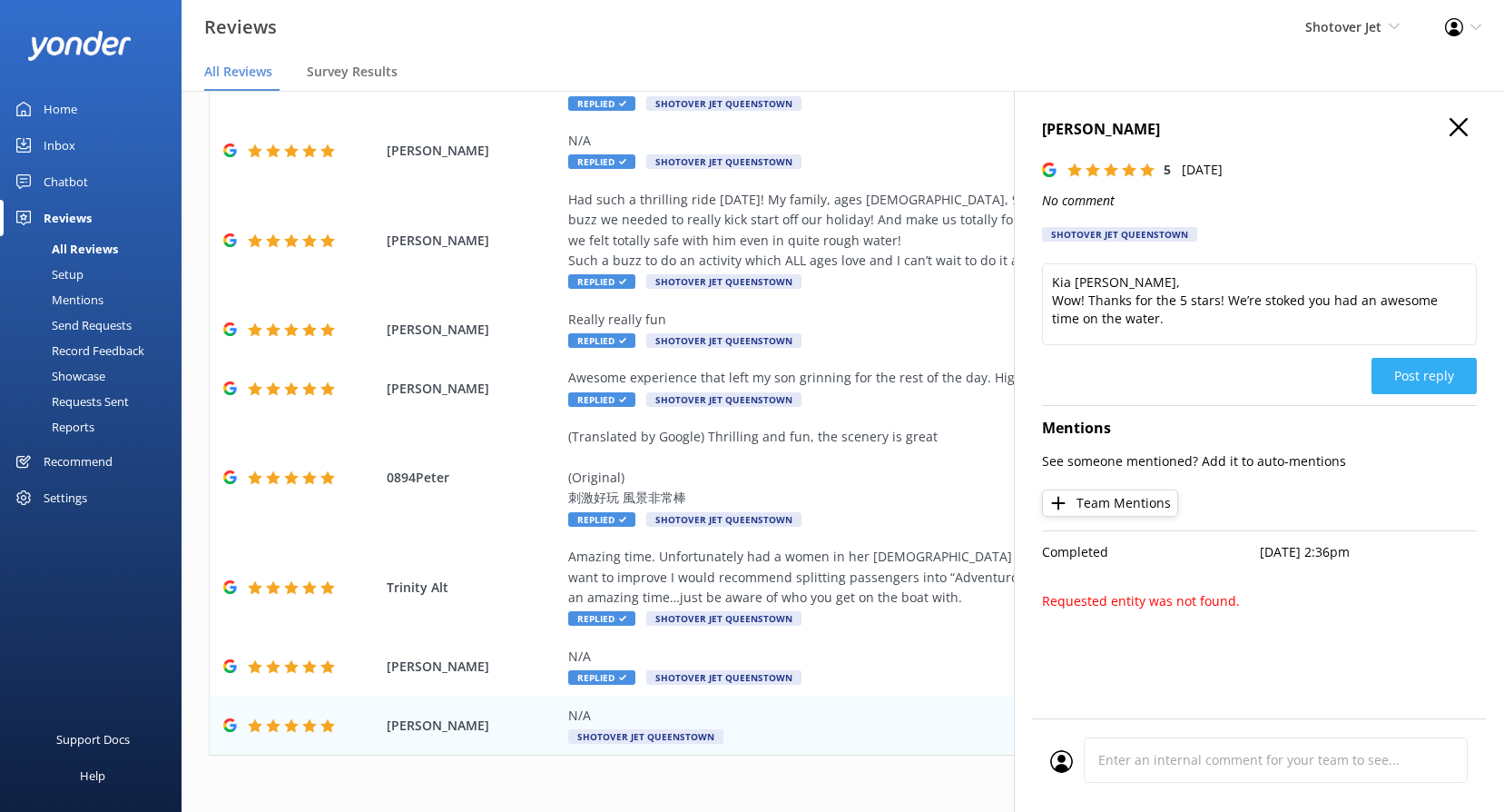
drag, startPoint x: 1423, startPoint y: 349, endPoint x: 1423, endPoint y: 363, distance: 14.0
click at [1423, 353] on div "Kia [PERSON_NAME], Wow! Thanks for the 5 stars! We’re stoked you had an awesome…" at bounding box center [1260, 310] width 435 height 95
click at [1423, 366] on button "Post reply" at bounding box center [1424, 376] width 106 height 37
click at [1463, 132] on icon "button" at bounding box center [1459, 128] width 18 height 18
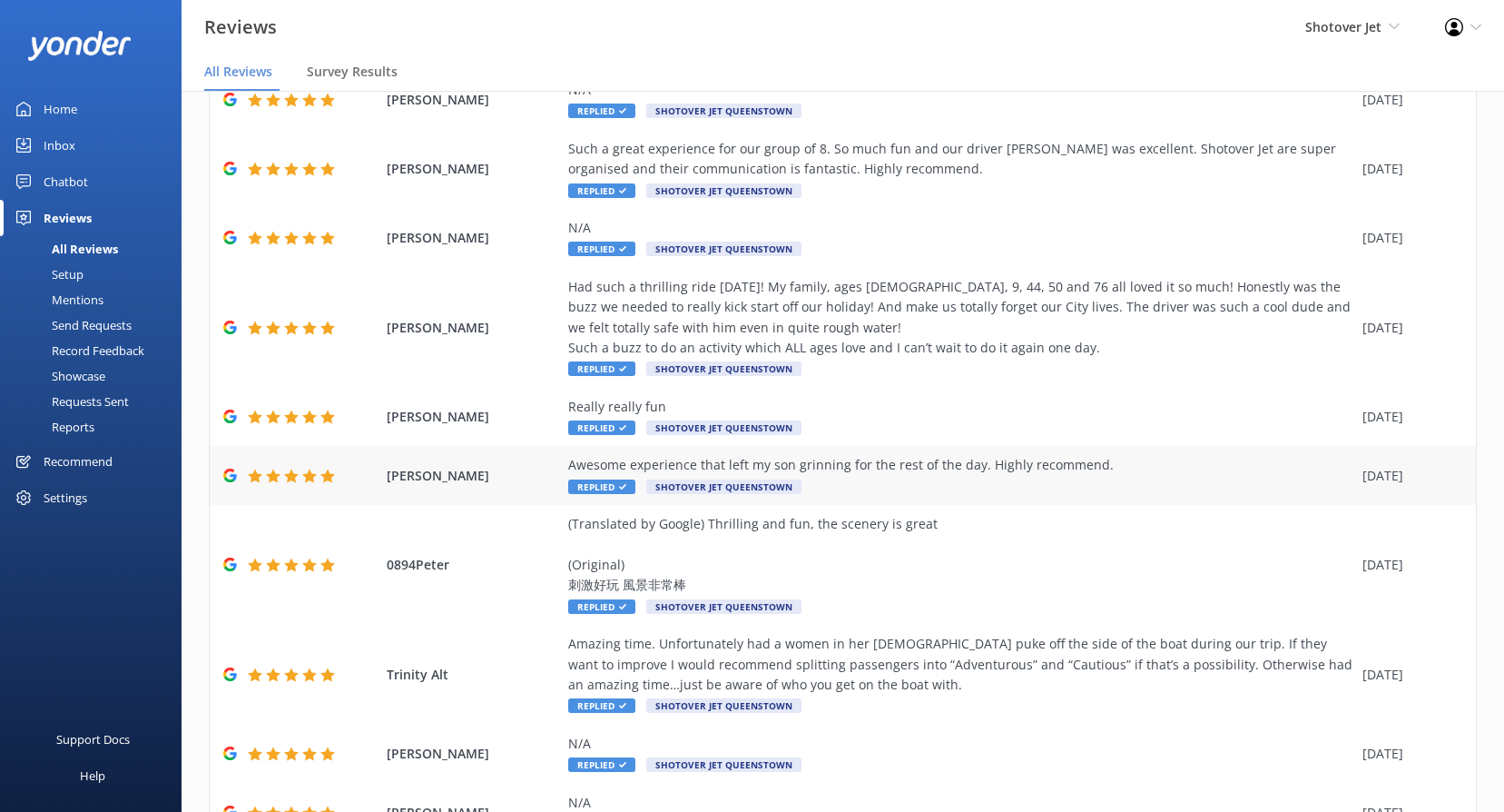
scroll to position [220, 0]
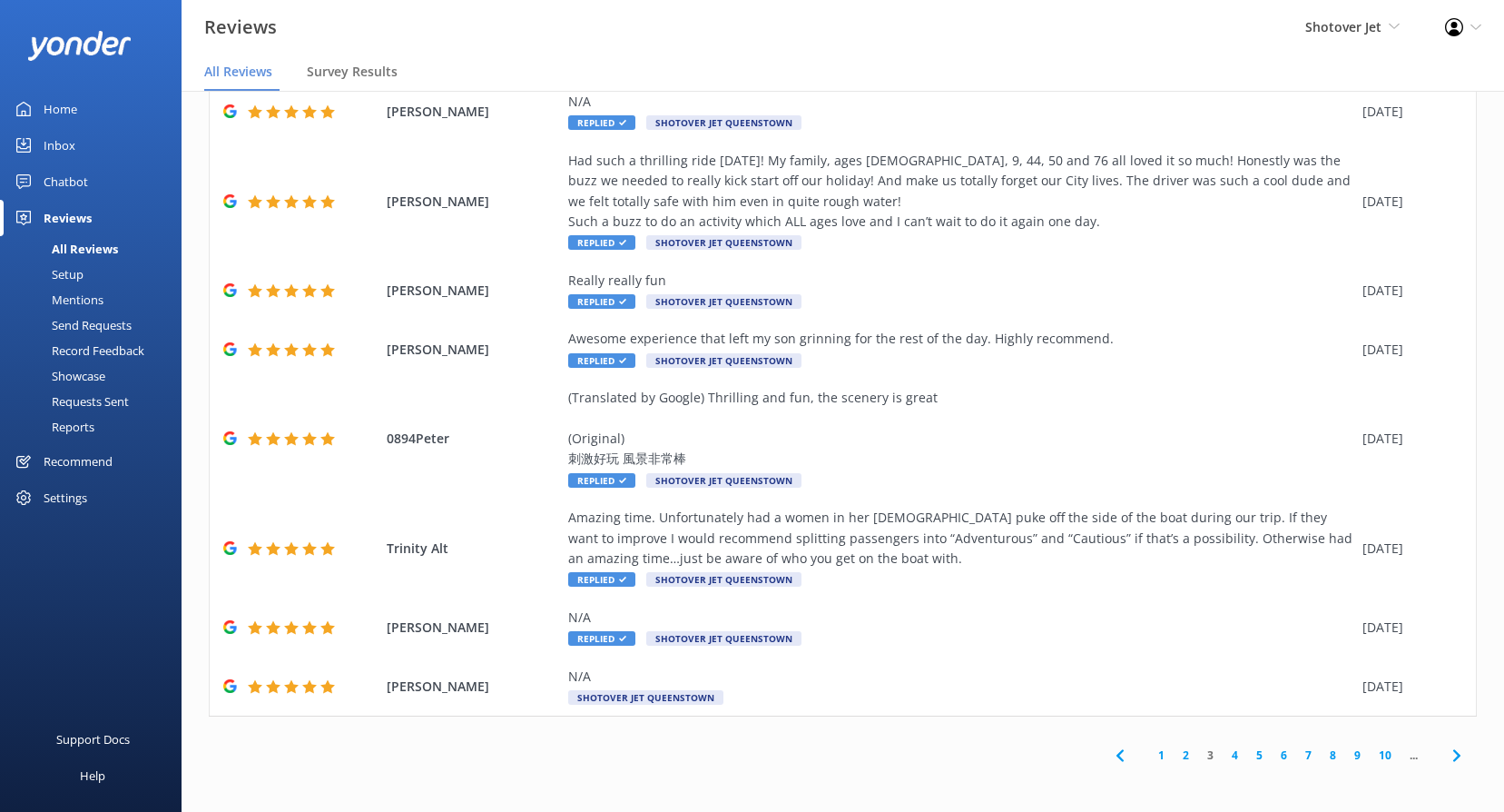
click at [1174, 759] on link "2" at bounding box center [1186, 754] width 25 height 17
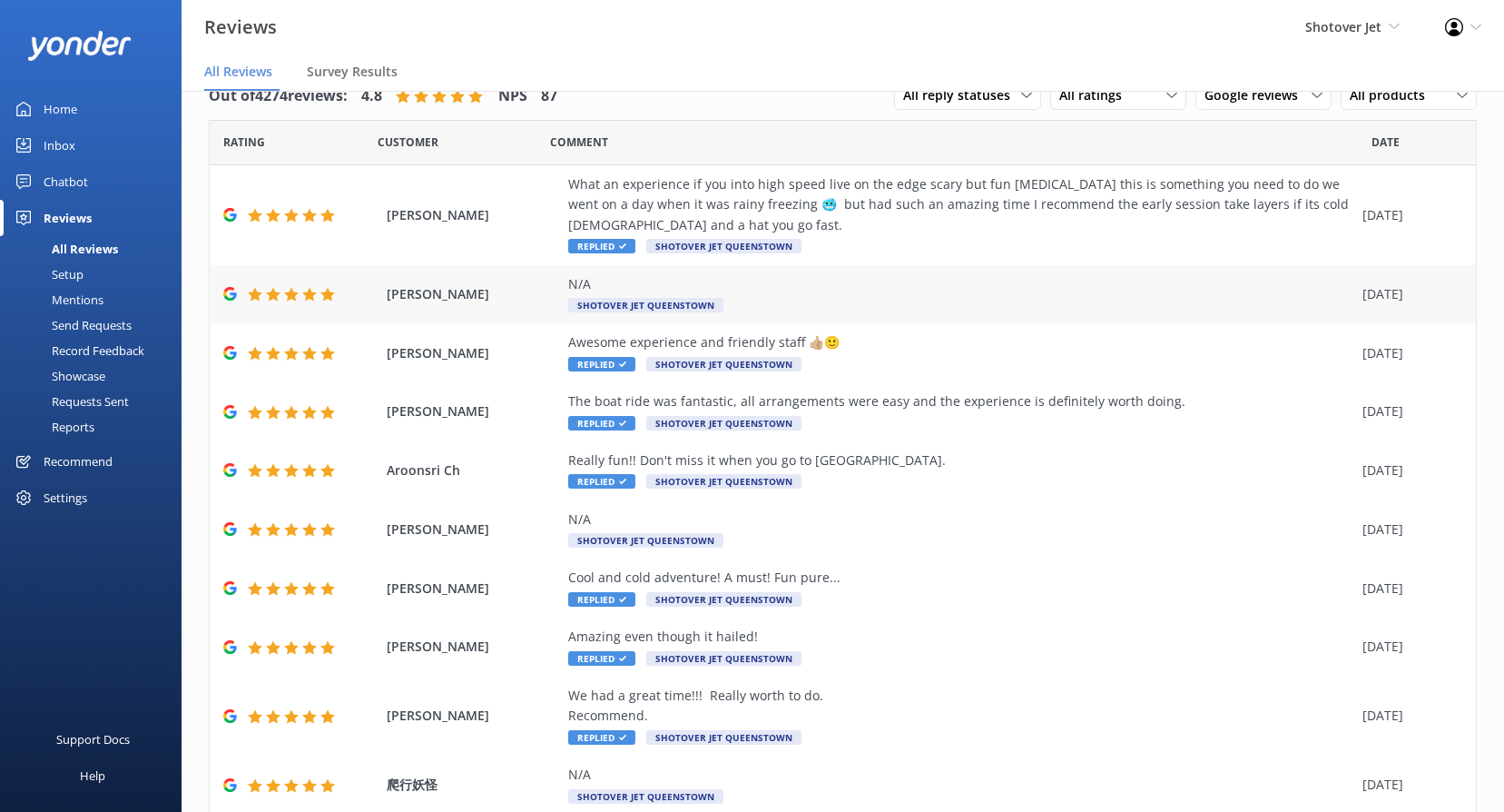
click at [616, 303] on span "Shotover Jet Queenstown" at bounding box center [645, 306] width 155 height 15
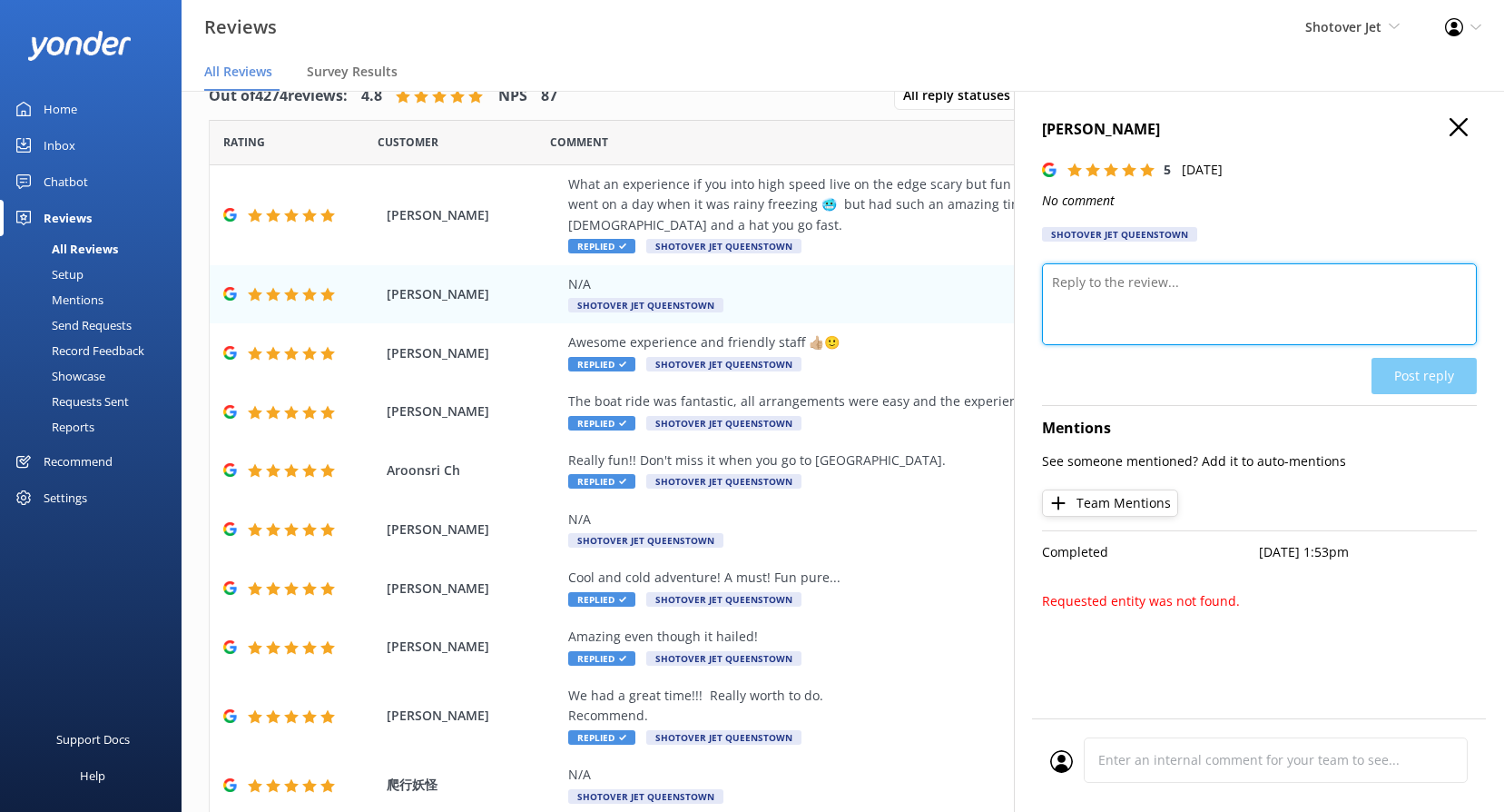
click at [1217, 300] on textarea at bounding box center [1260, 304] width 435 height 82
paste textarea "Kia ora, Thanks for the 5 stars! We’re glad you had a fantastic experience."
click at [1096, 284] on textarea "Kia ora, Thanks for the 5 stars! We’re glad you had a fantastic experience." at bounding box center [1260, 304] width 435 height 82
type textarea "Kia [PERSON_NAME], Thanks for the 5 stars! We’re glad you had a fantastic exper…"
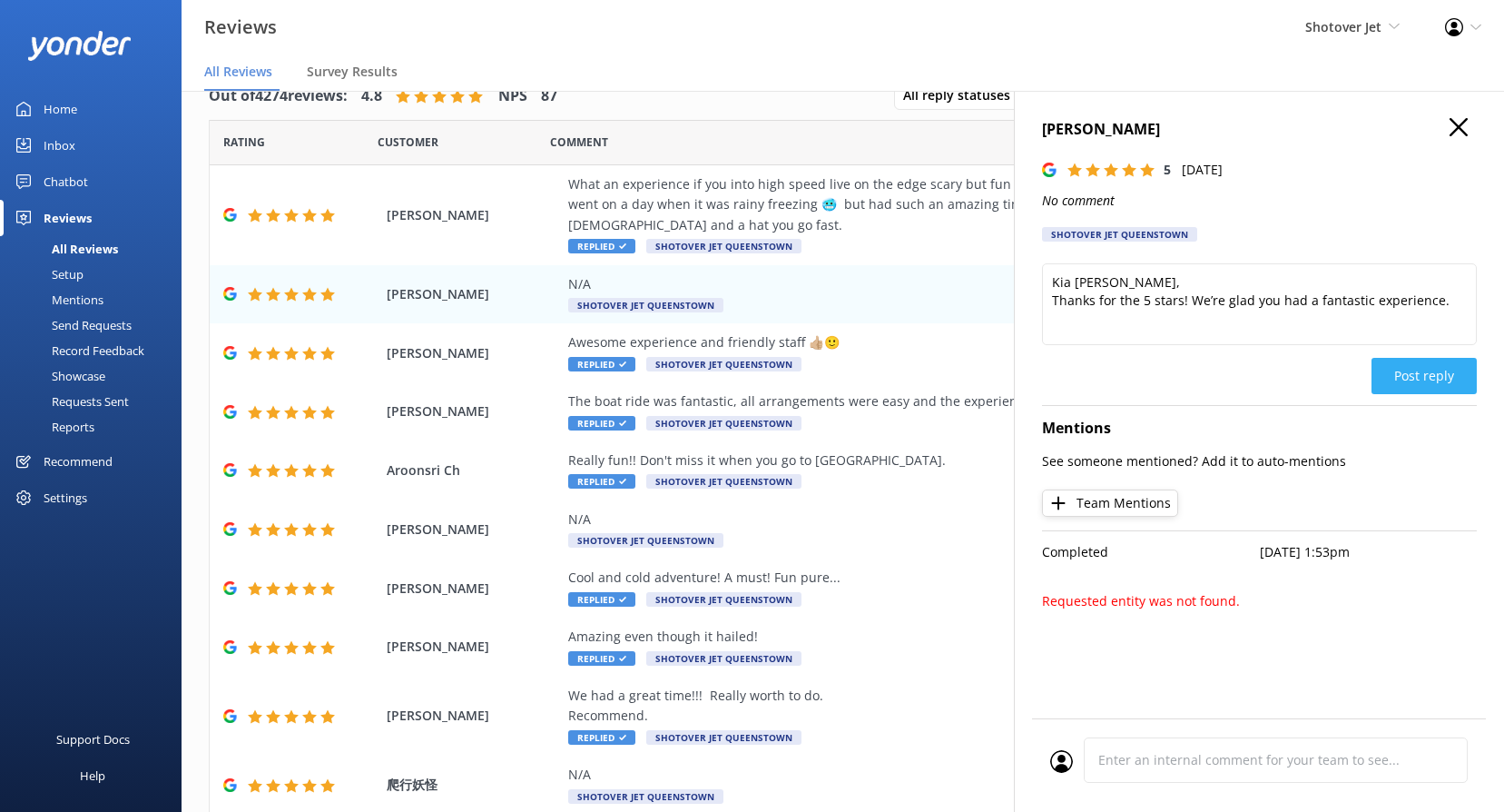
click at [1437, 377] on button "Post reply" at bounding box center [1424, 376] width 106 height 37
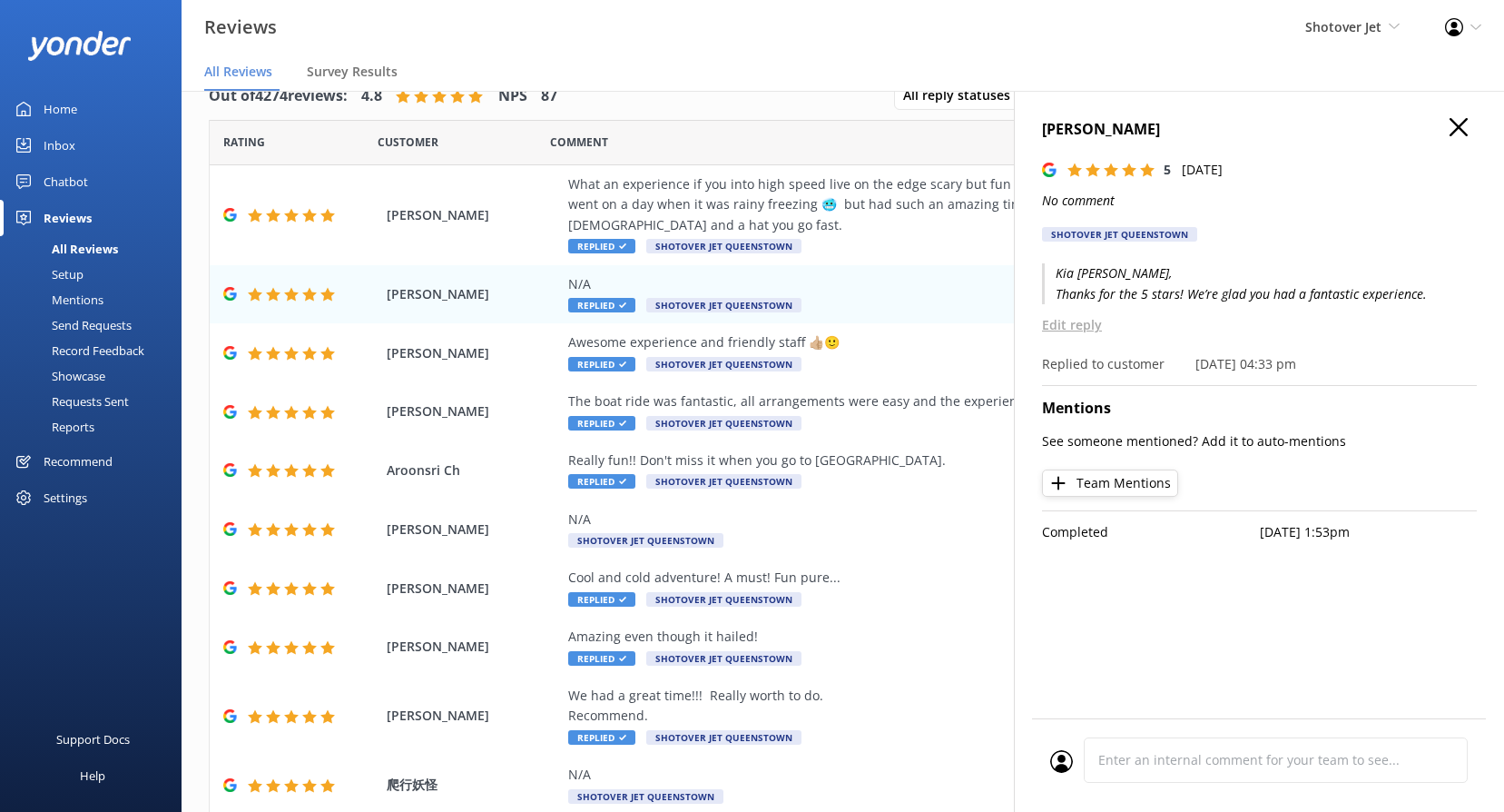
click at [1448, 127] on h4 "[PERSON_NAME]" at bounding box center [1260, 130] width 435 height 24
click at [646, 544] on span "Shotover Jet Queenstown" at bounding box center [645, 540] width 155 height 15
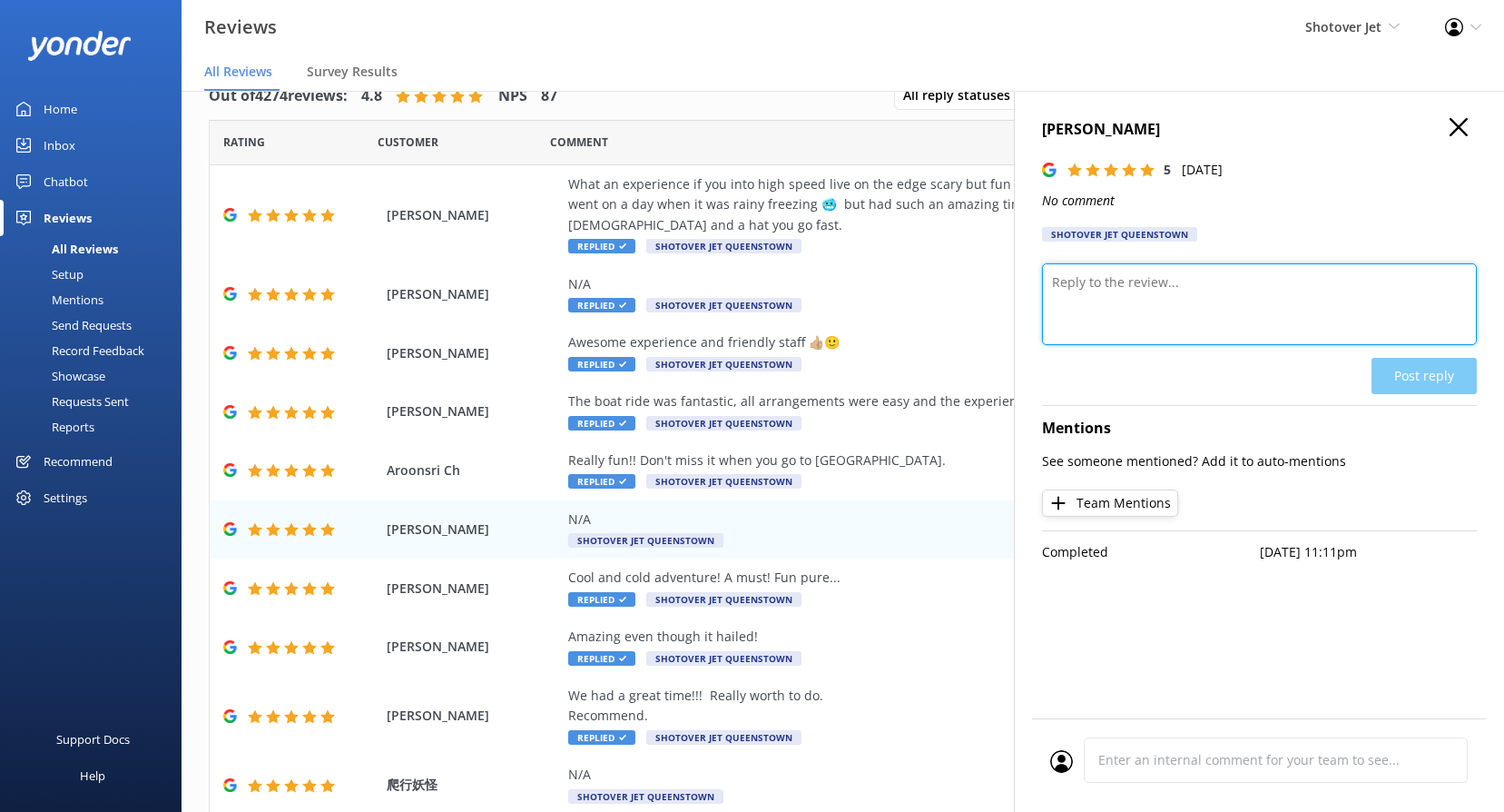
click at [1142, 324] on textarea at bounding box center [1260, 304] width 435 height 82
paste textarea "Kia ora, Thank you for the 5-star rating! Your support helps us keep delivering…"
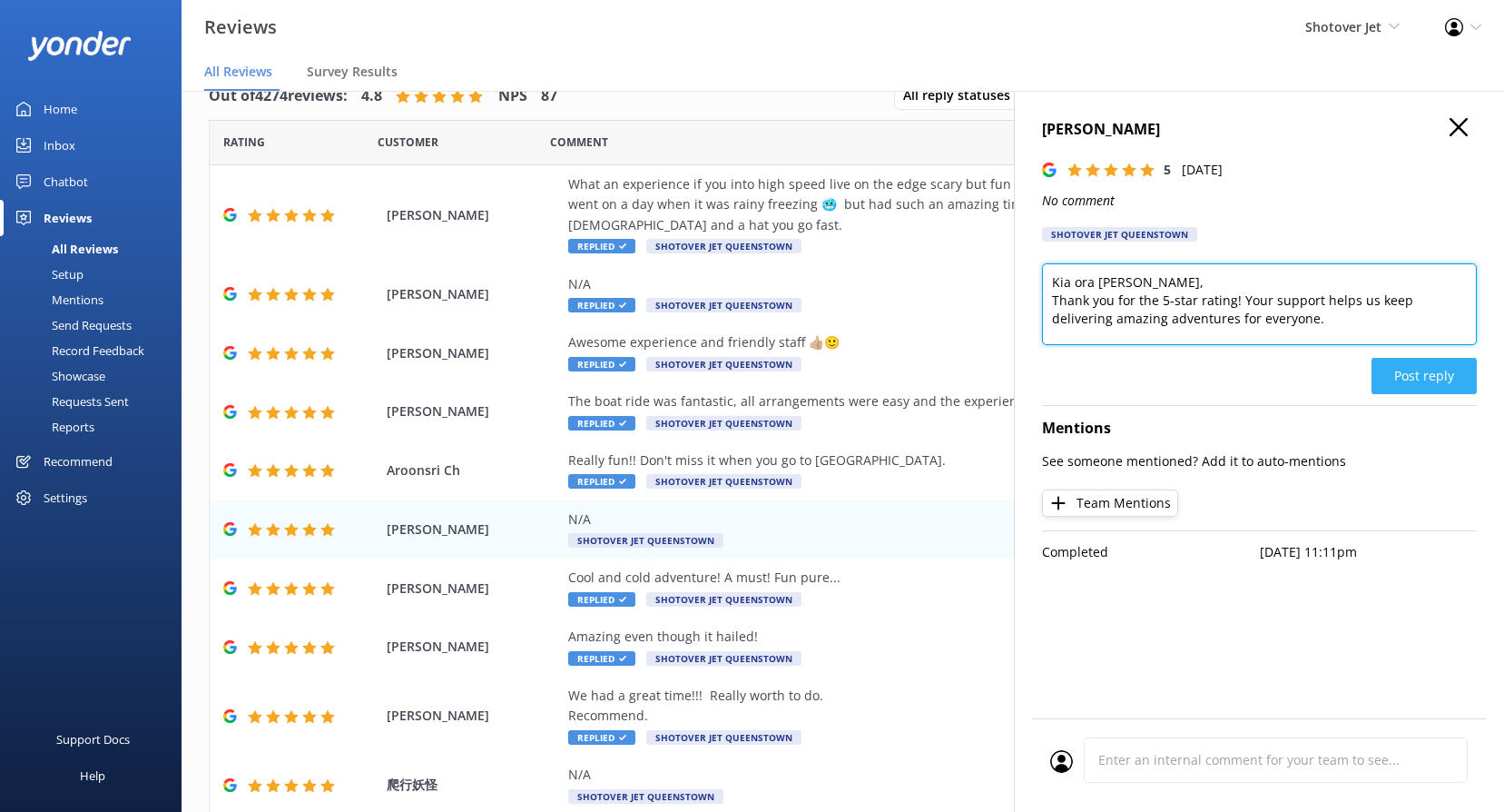
type textarea "Kia ora [PERSON_NAME], Thank you for the 5-star rating! Your support helps us k…"
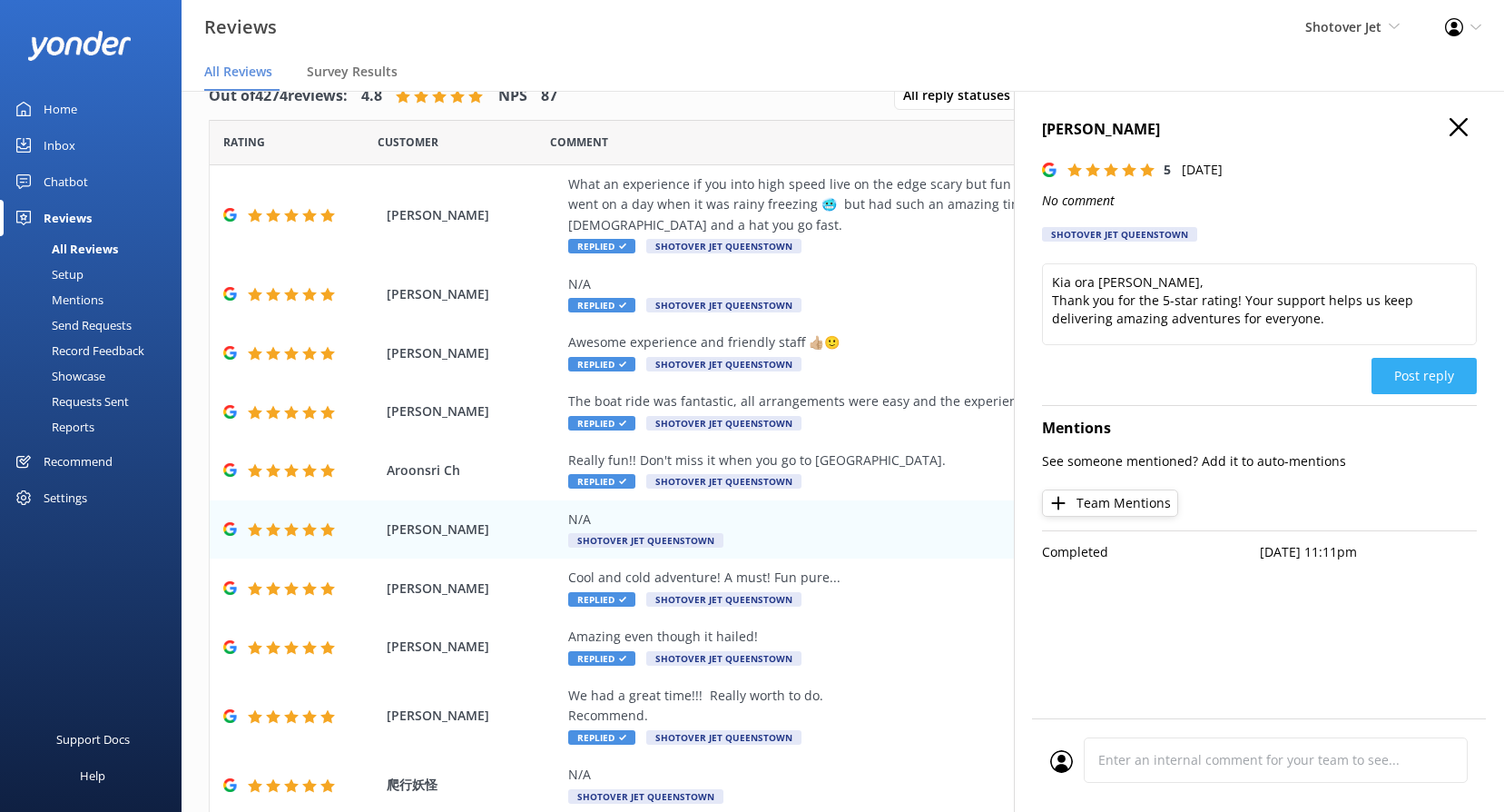
click at [1416, 378] on button "Post reply" at bounding box center [1424, 376] width 106 height 37
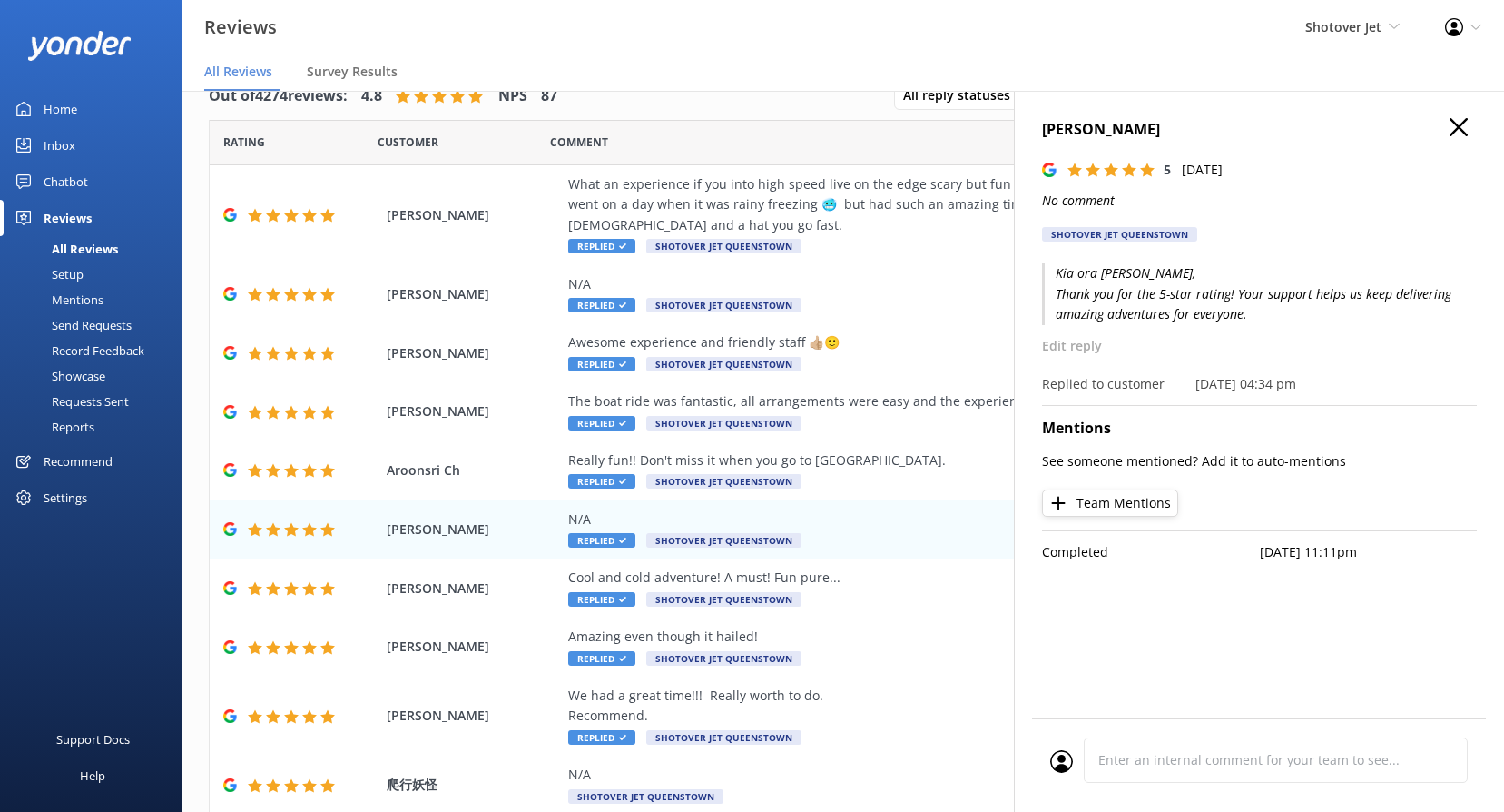
click at [1459, 121] on icon "button" at bounding box center [1459, 128] width 18 height 18
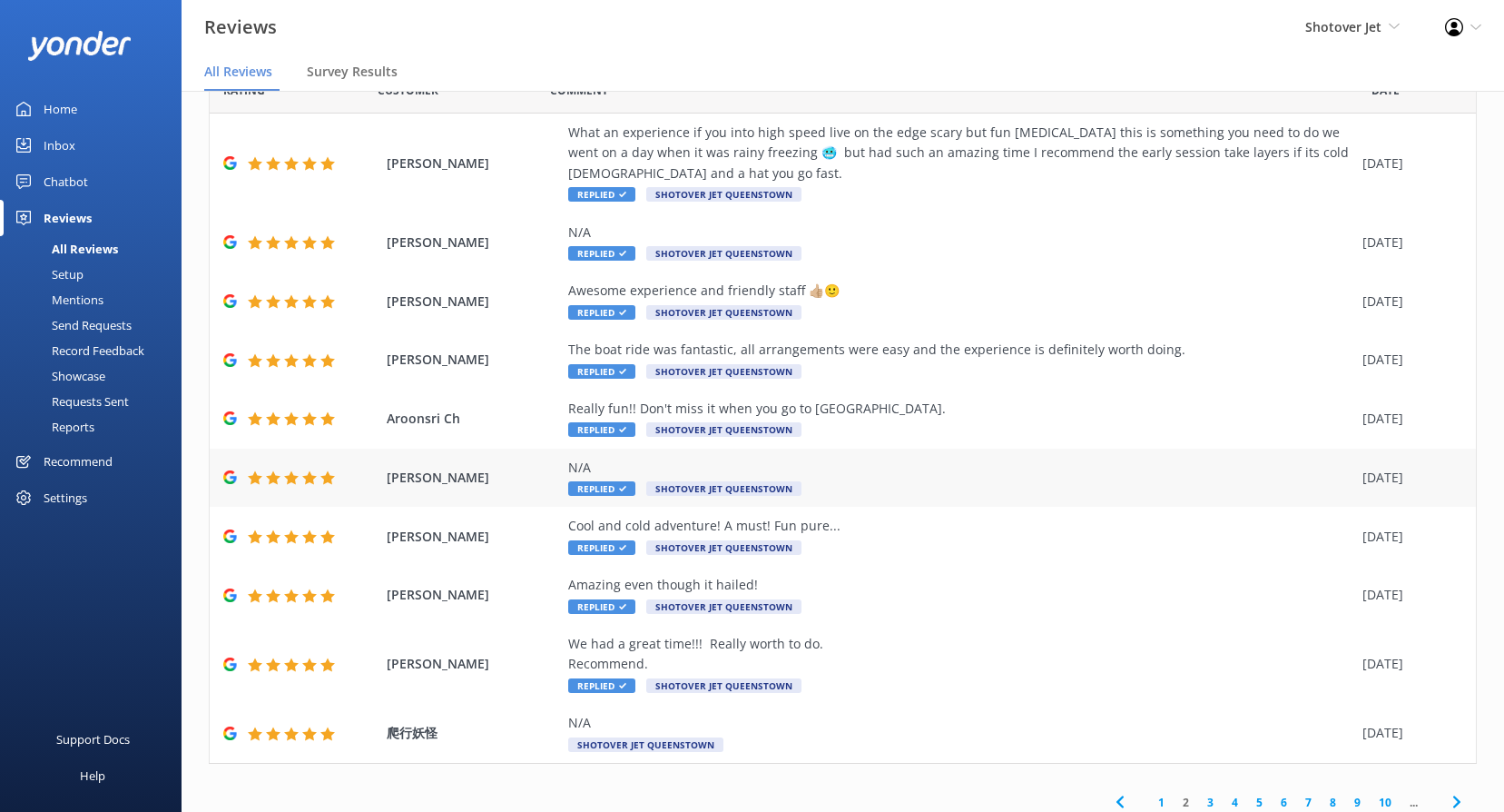
scroll to position [99, 0]
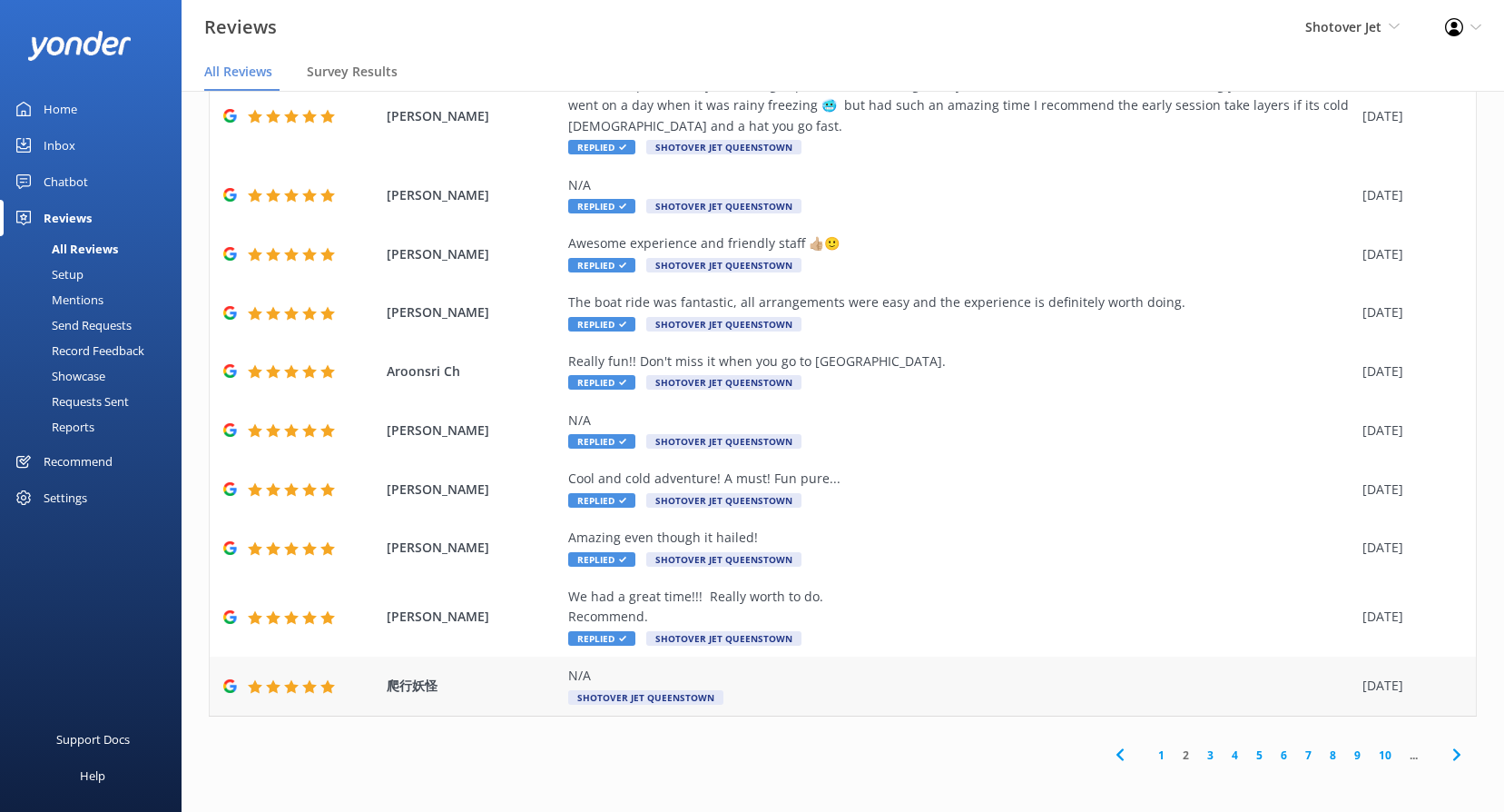
click at [657, 699] on span "Shotover Jet Queenstown" at bounding box center [645, 697] width 155 height 15
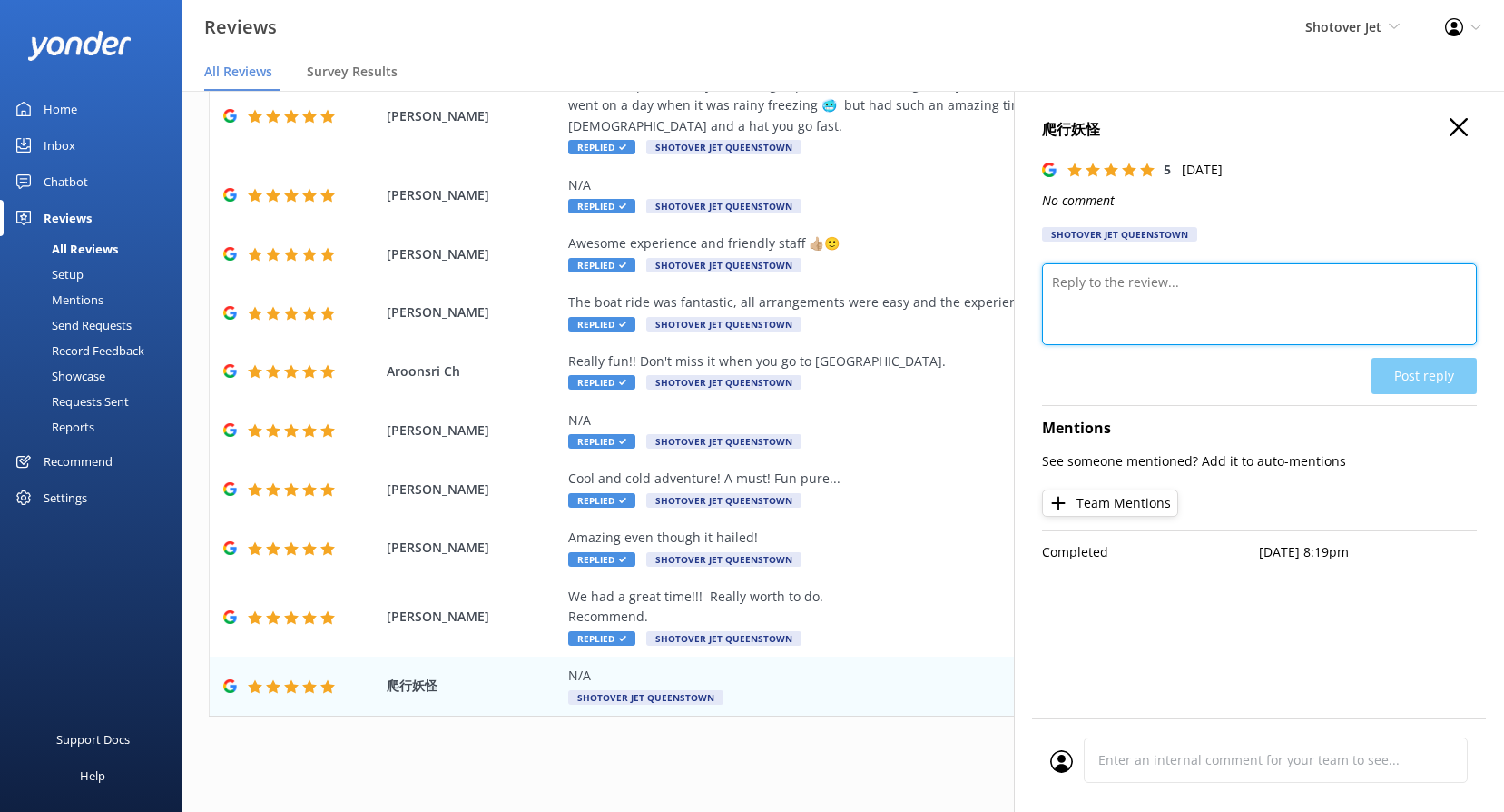
click at [1139, 295] on textarea at bounding box center [1260, 304] width 435 height 82
paste textarea "Kia ora, Thank you so much for the 5 stars! We’re thrilled you had a great expe…"
type textarea "Kia ora, Thank you so much for the 5 stars! We’re thrilled you had a great expe…"
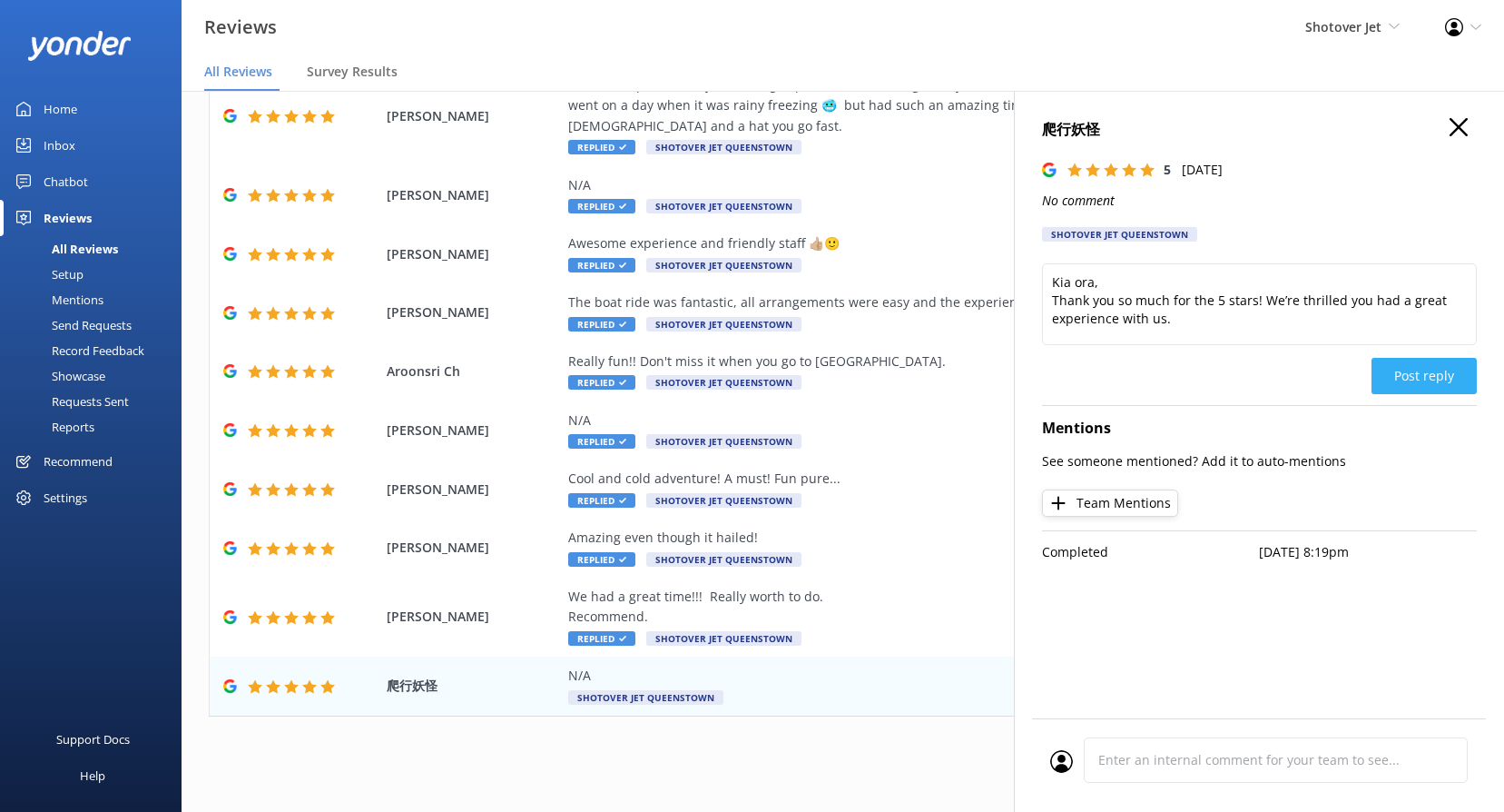
click at [1415, 378] on button "Post reply" at bounding box center [1424, 376] width 106 height 37
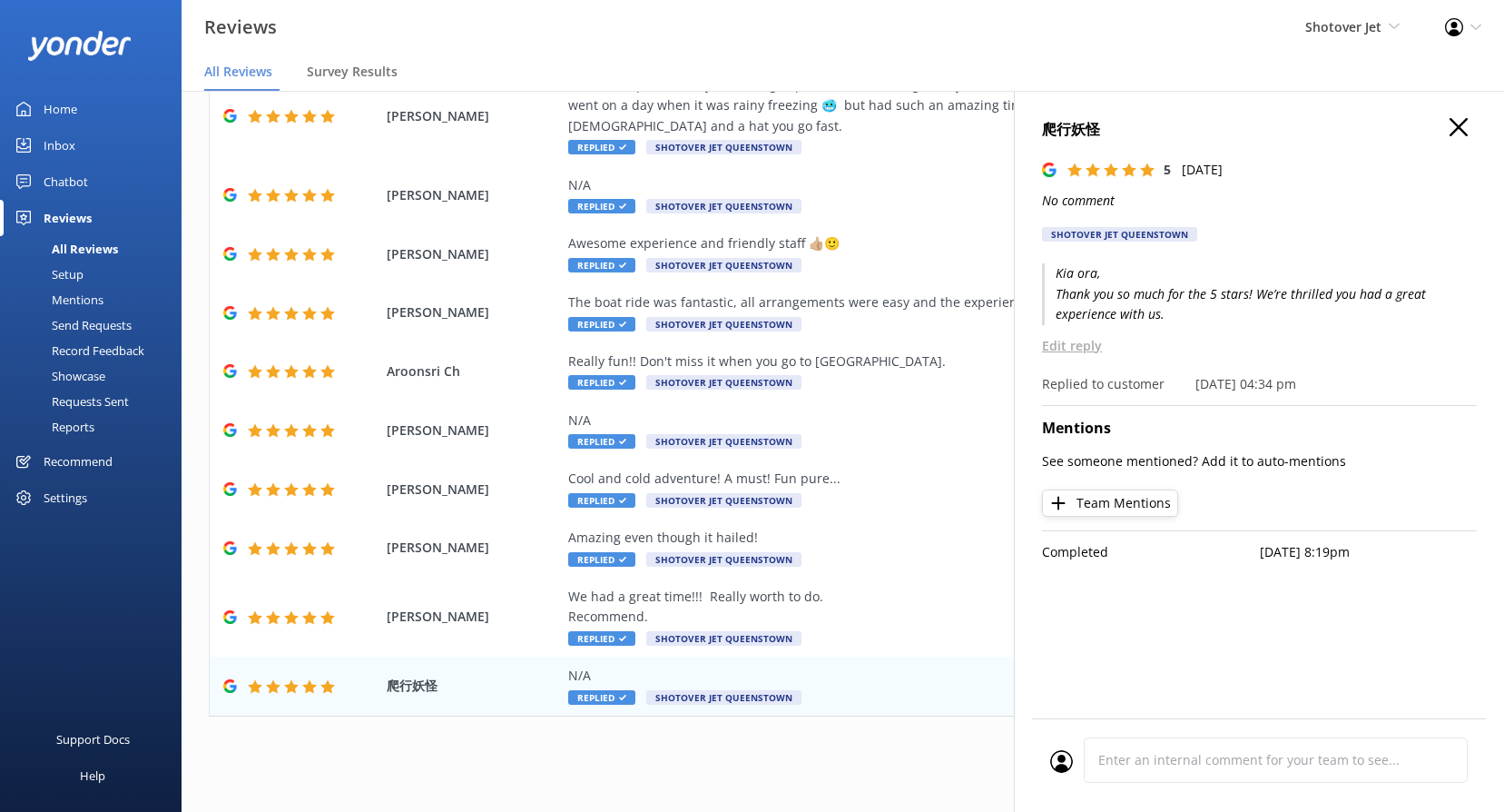
click at [1453, 129] on icon "button" at bounding box center [1459, 128] width 18 height 18
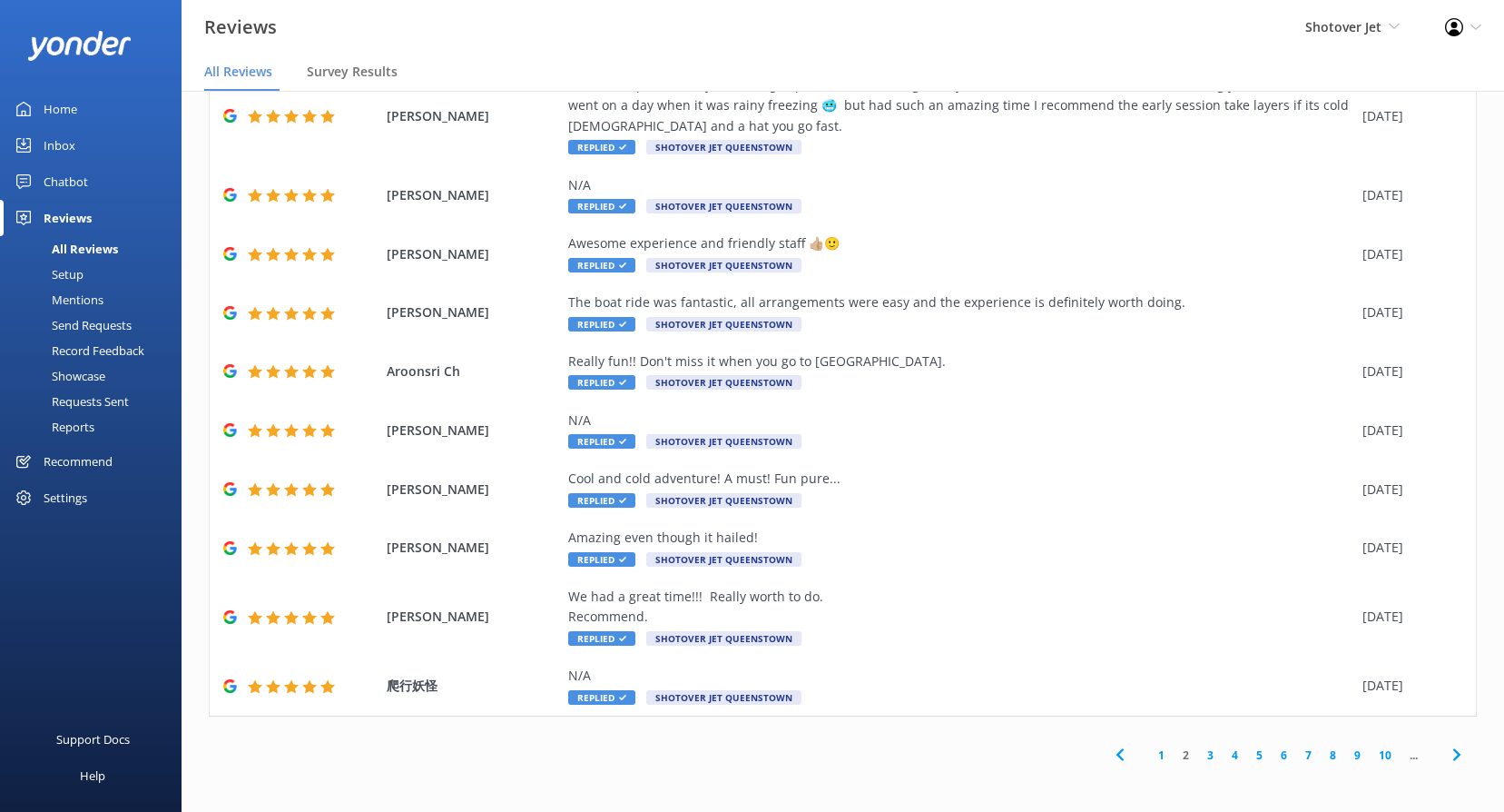
click at [1151, 759] on link "1" at bounding box center [1162, 754] width 25 height 17
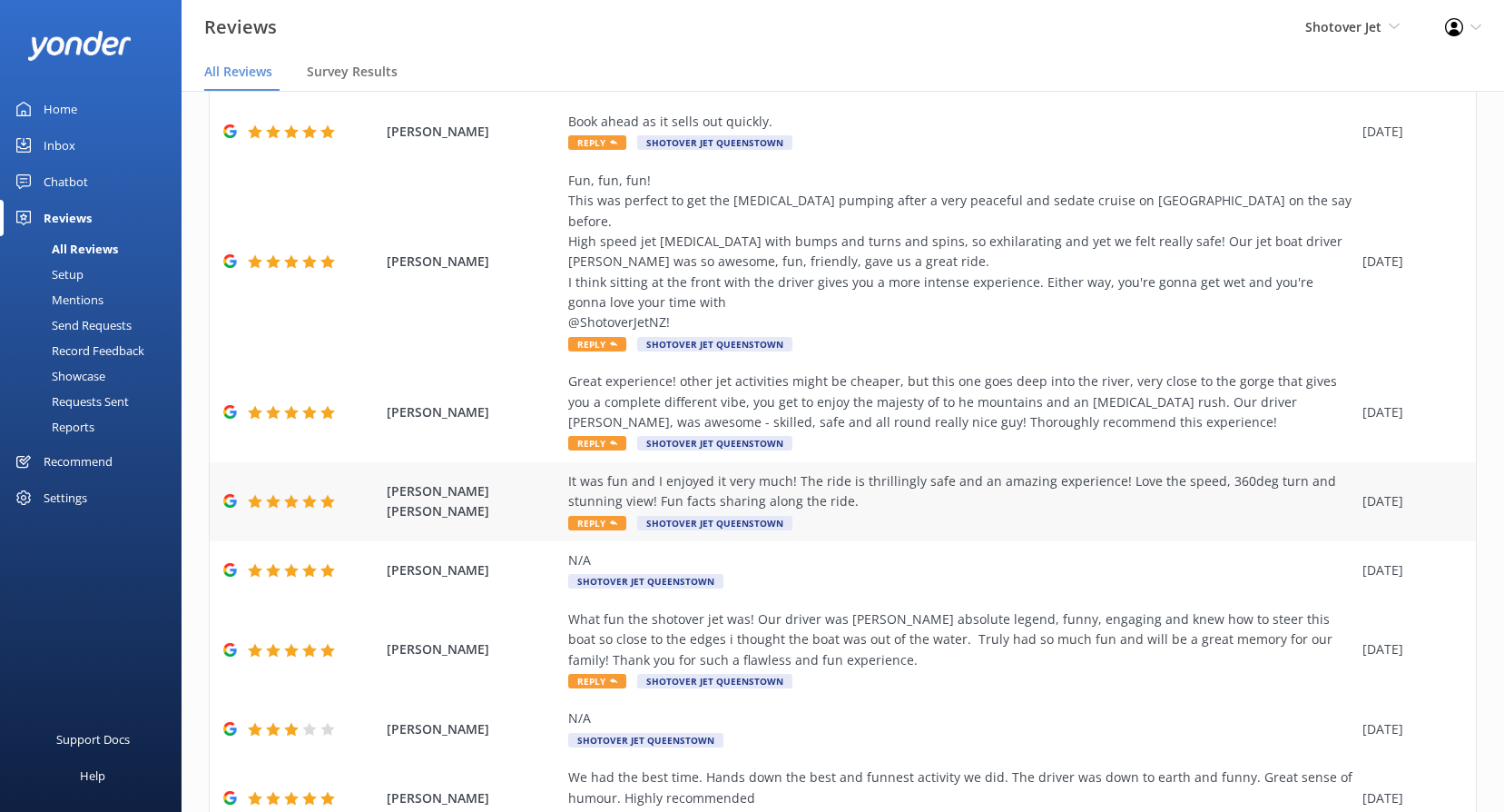
scroll to position [322, 0]
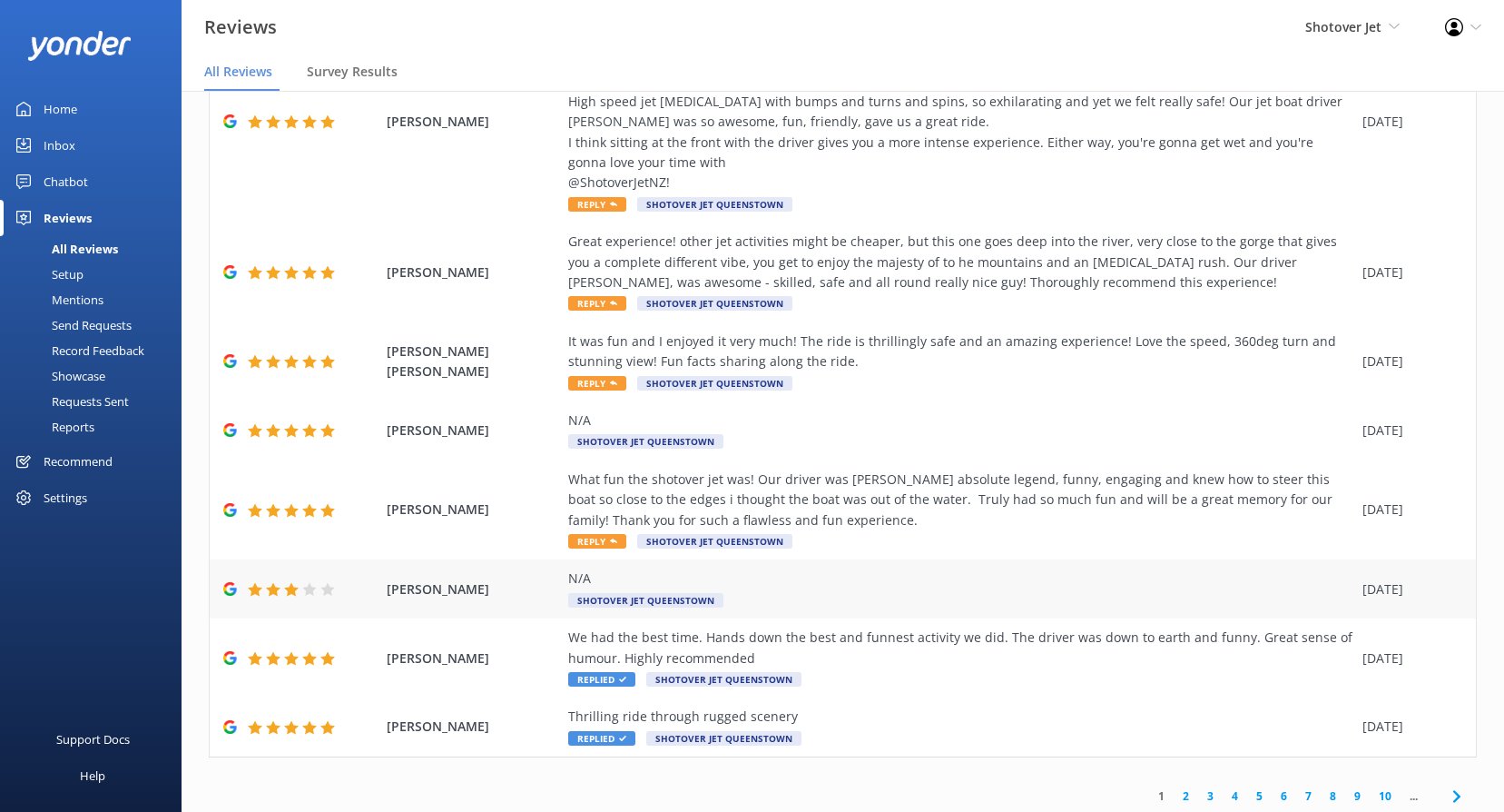
click at [621, 593] on span "Shotover Jet Queenstown" at bounding box center [645, 600] width 155 height 15
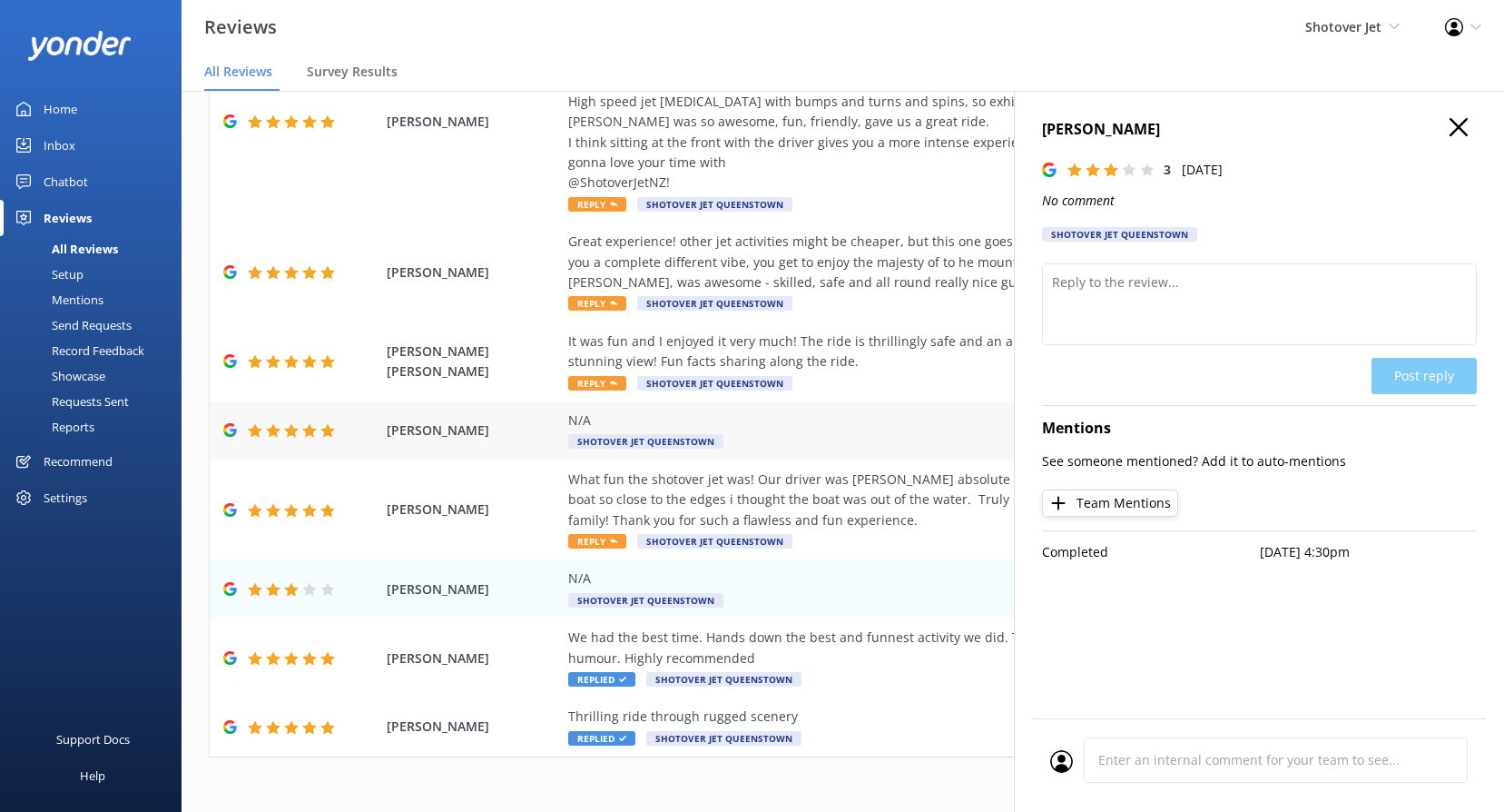
click at [607, 434] on span "Shotover Jet Queenstown" at bounding box center [645, 441] width 155 height 15
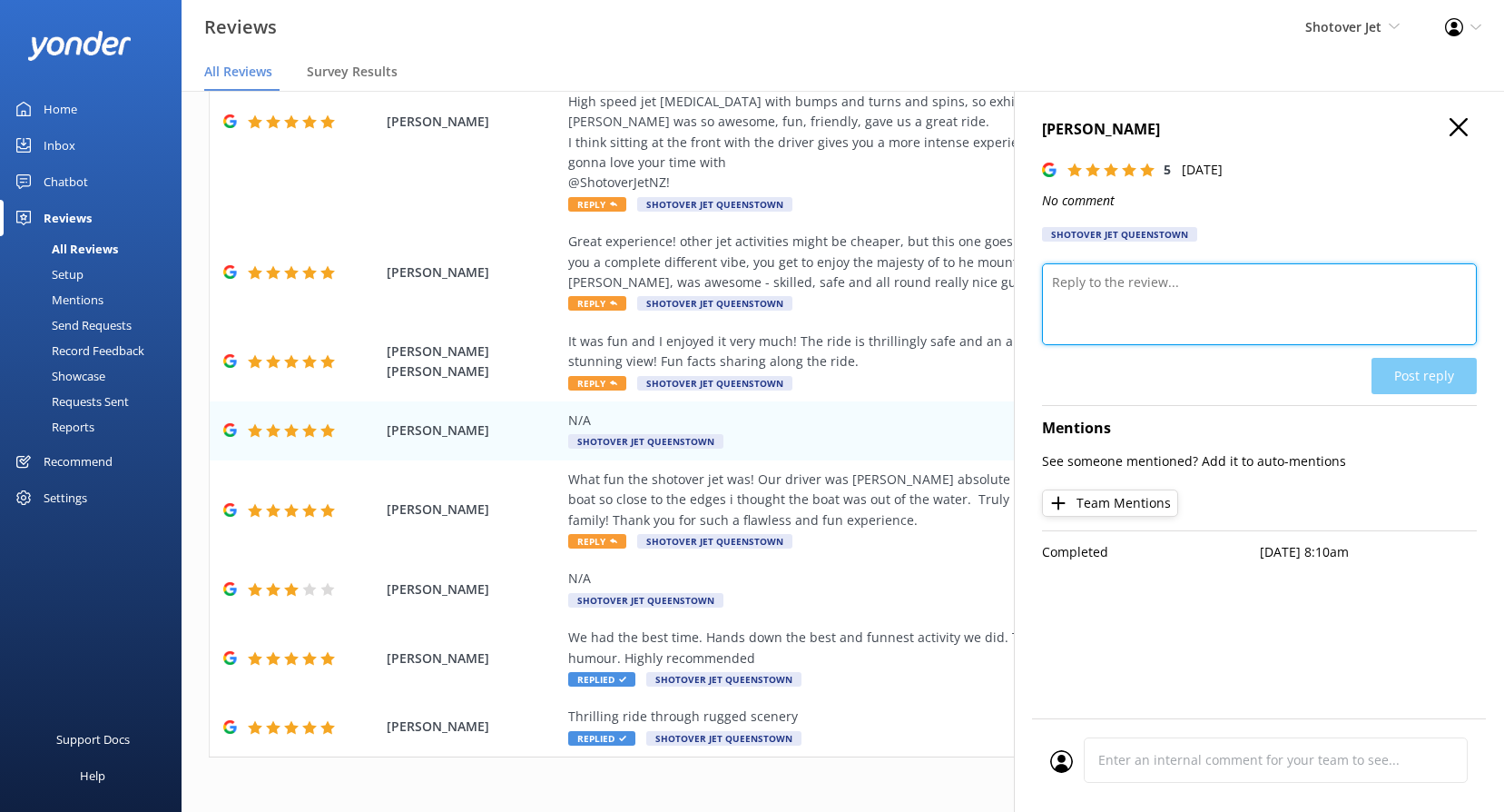
click at [1151, 294] on textarea at bounding box center [1260, 304] width 435 height 82
paste textarea "Kia ora, We really appreciate the 5-star rating! It means a lot to our team, an…"
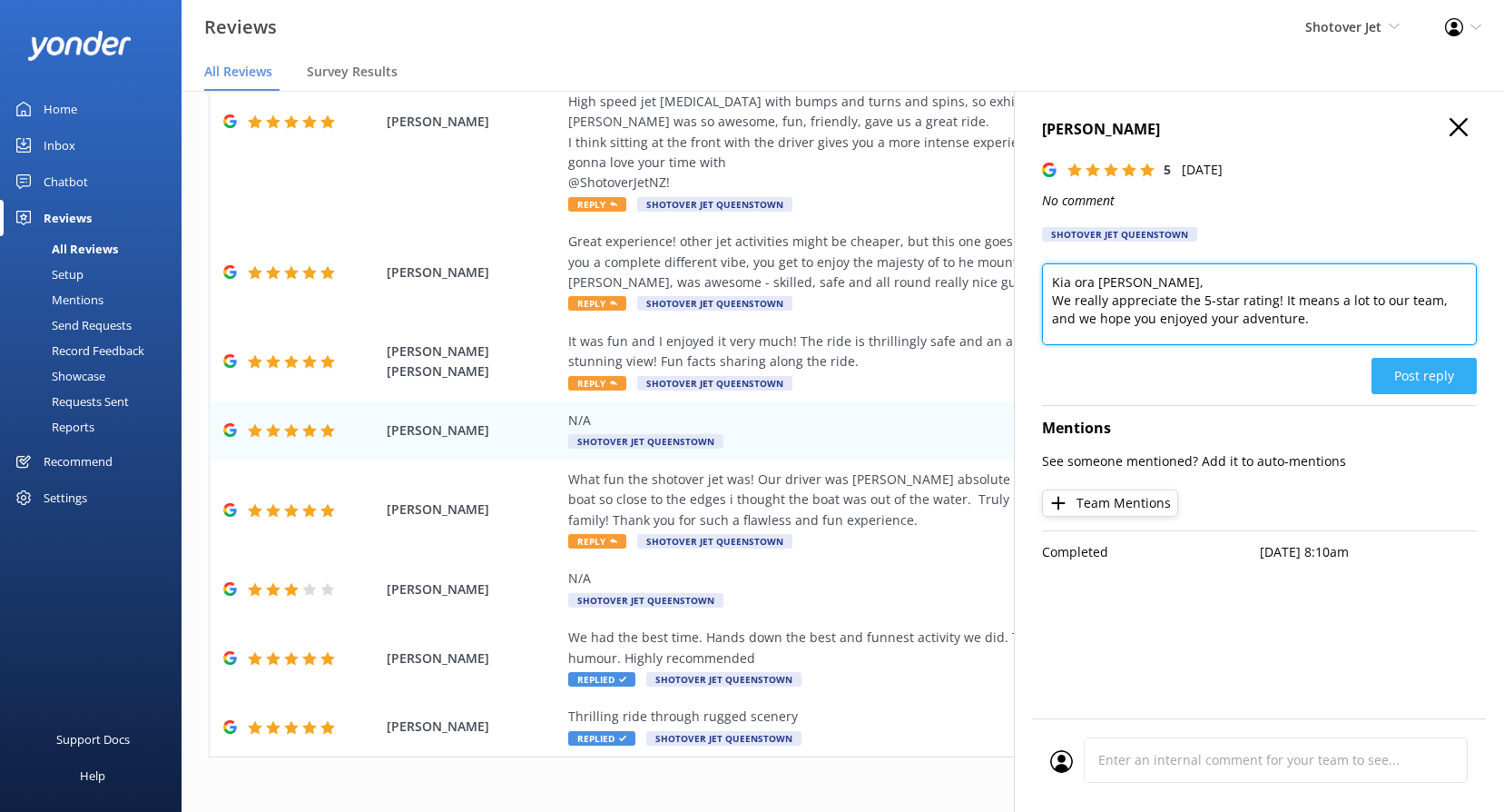
type textarea "Kia ora [PERSON_NAME], We really appreciate the 5-star rating! It means a lot t…"
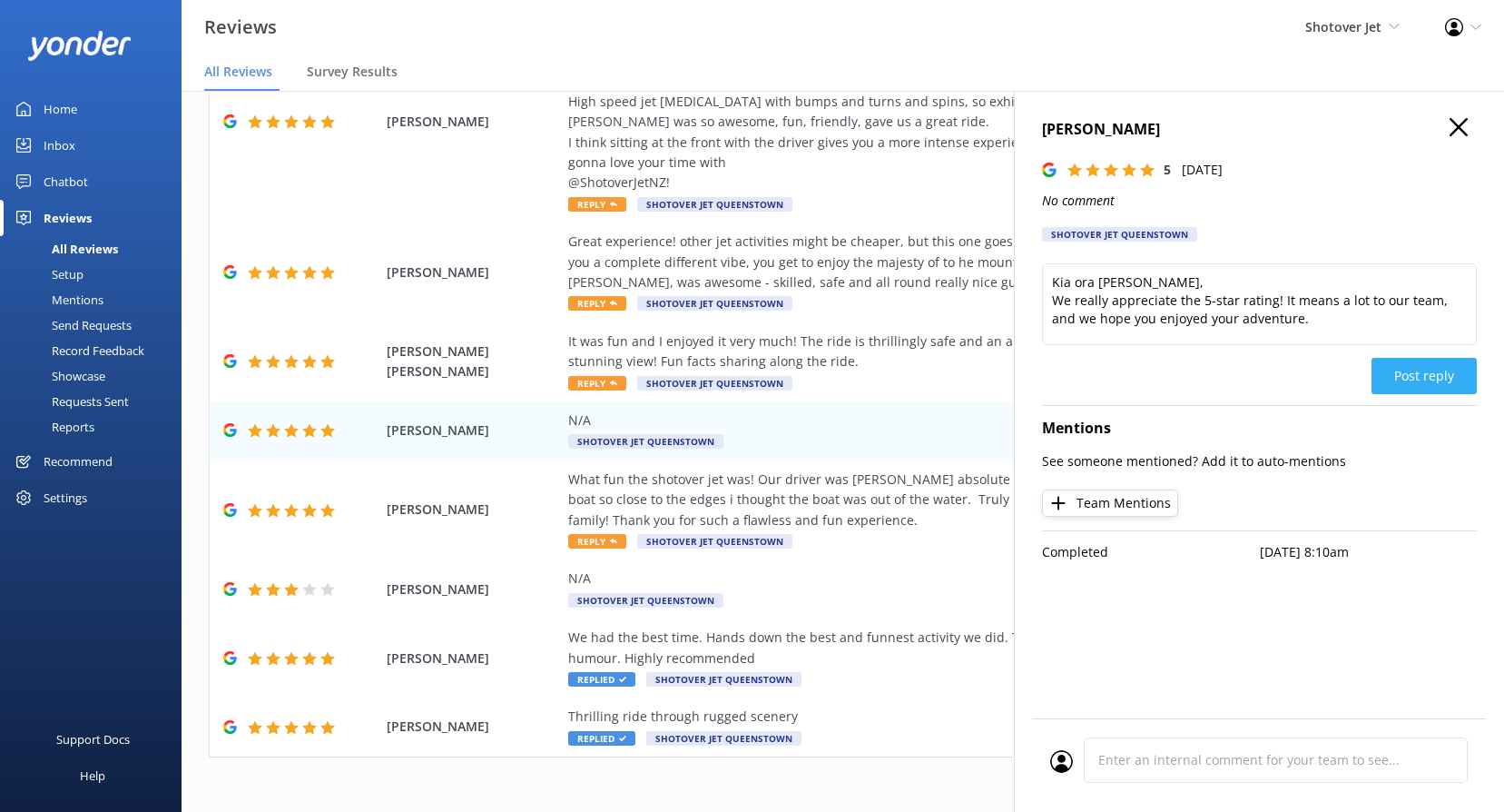
click at [1416, 375] on button "Post reply" at bounding box center [1424, 376] width 106 height 37
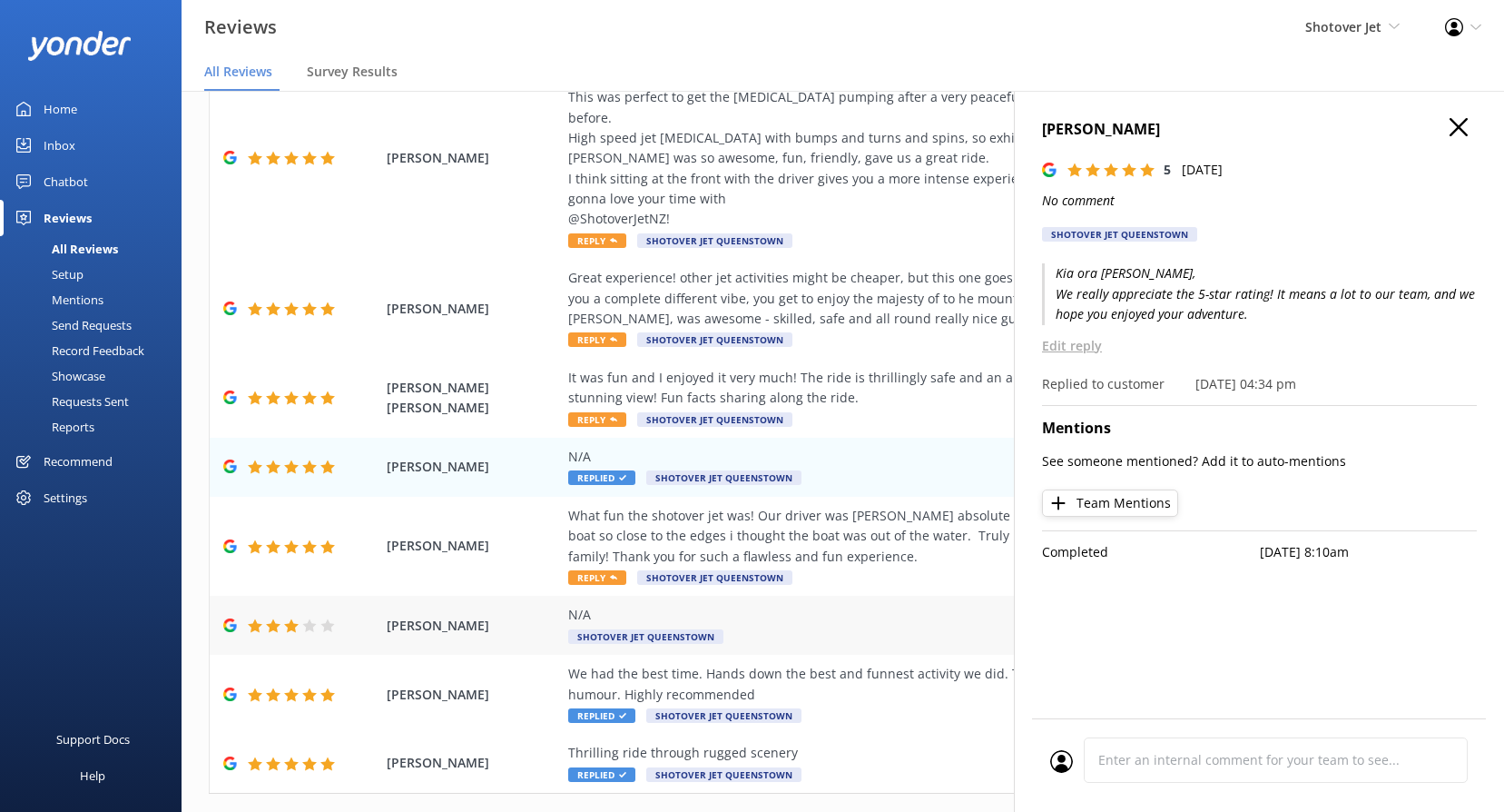
click at [609, 605] on div "N/A Shotover Jet Queenstown" at bounding box center [961, 625] width 785 height 41
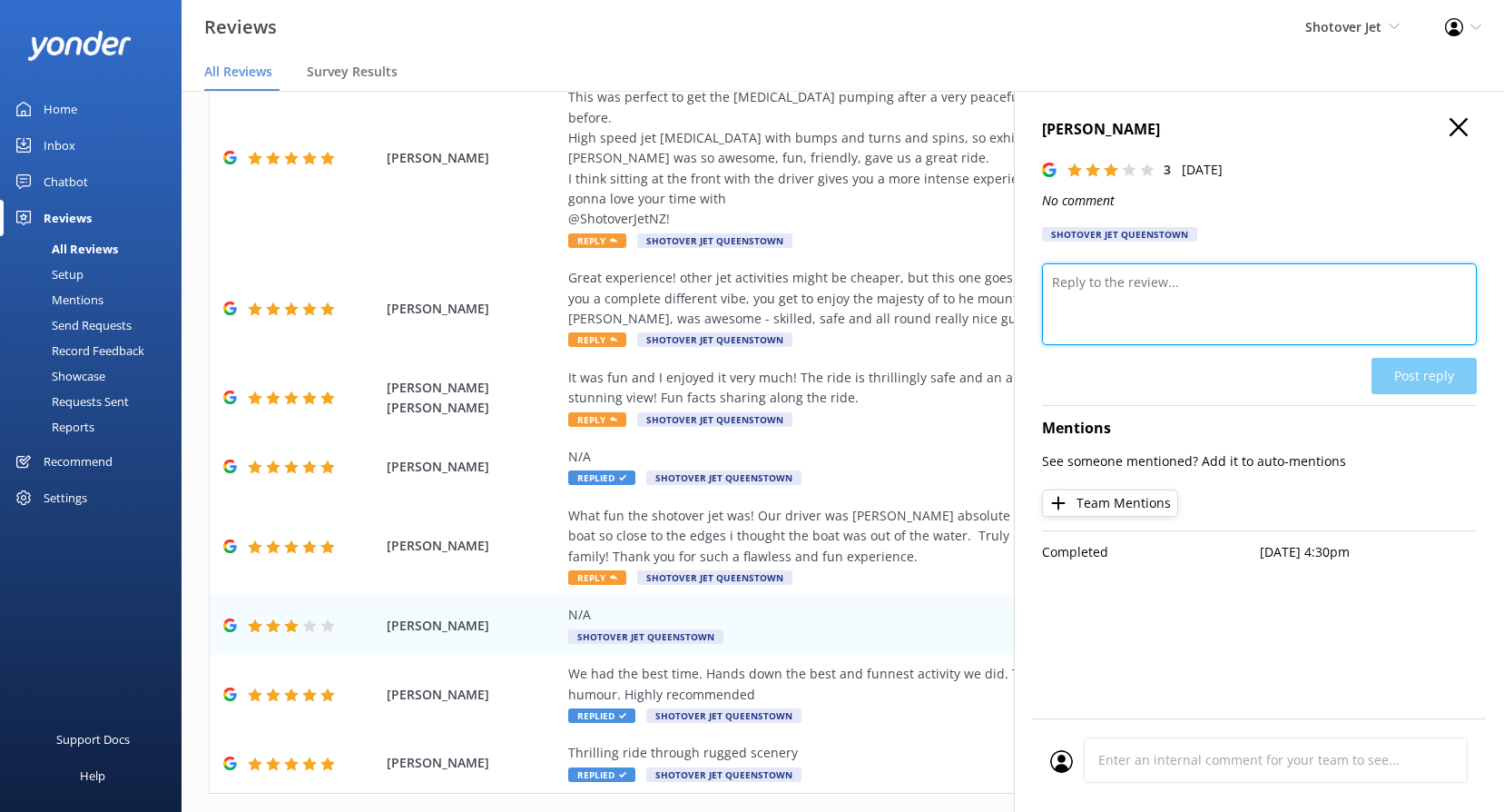
click at [1092, 308] on textarea at bounding box center [1260, 304] width 435 height 82
paste textarea "Kia ora, Thanks for sharing your feedback. We’re sorry to see we didn’t quite h…"
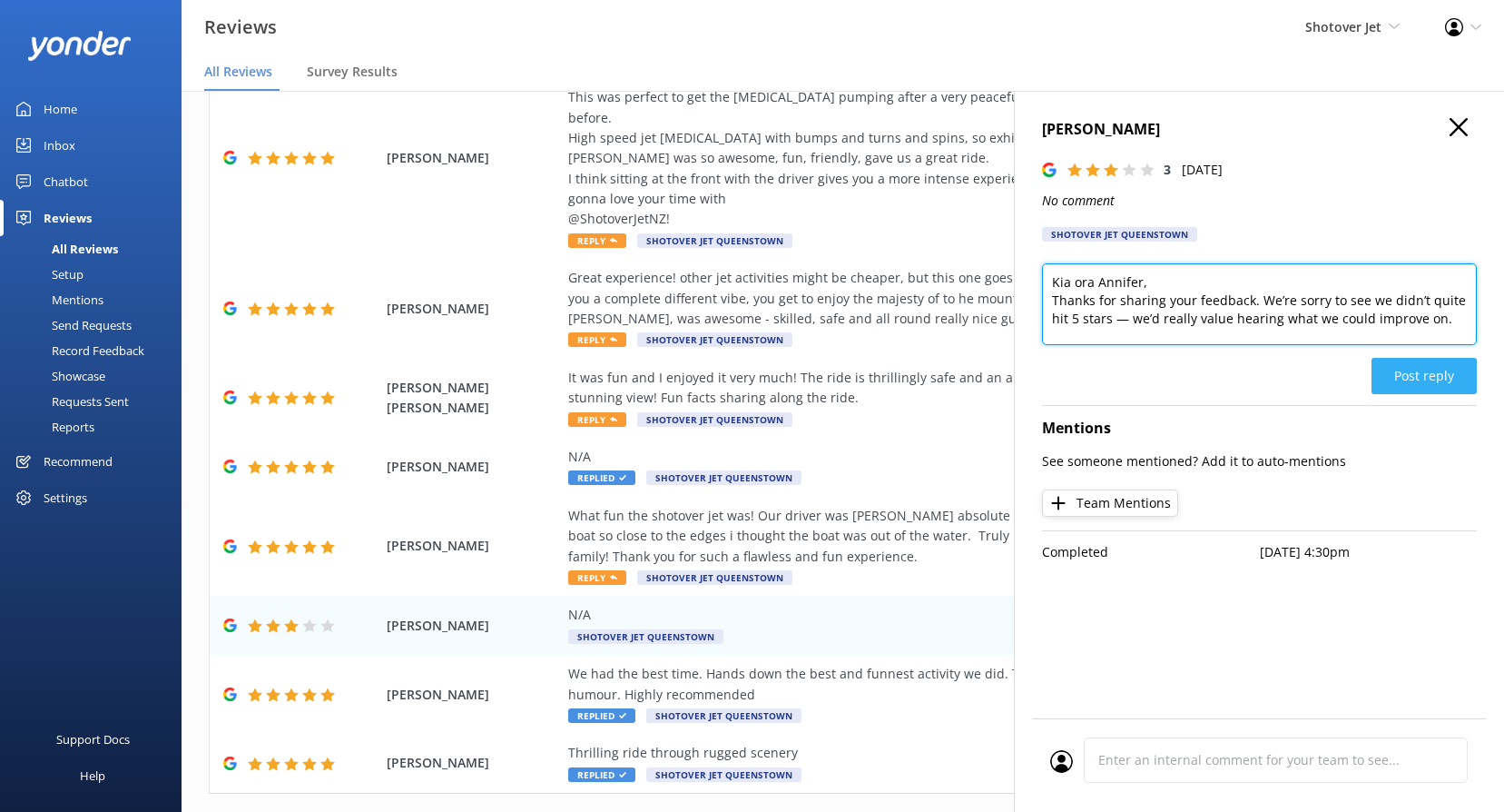
type textarea "Kia ora Annifer, Thanks for sharing your feedback. We’re sorry to see we didn’t…"
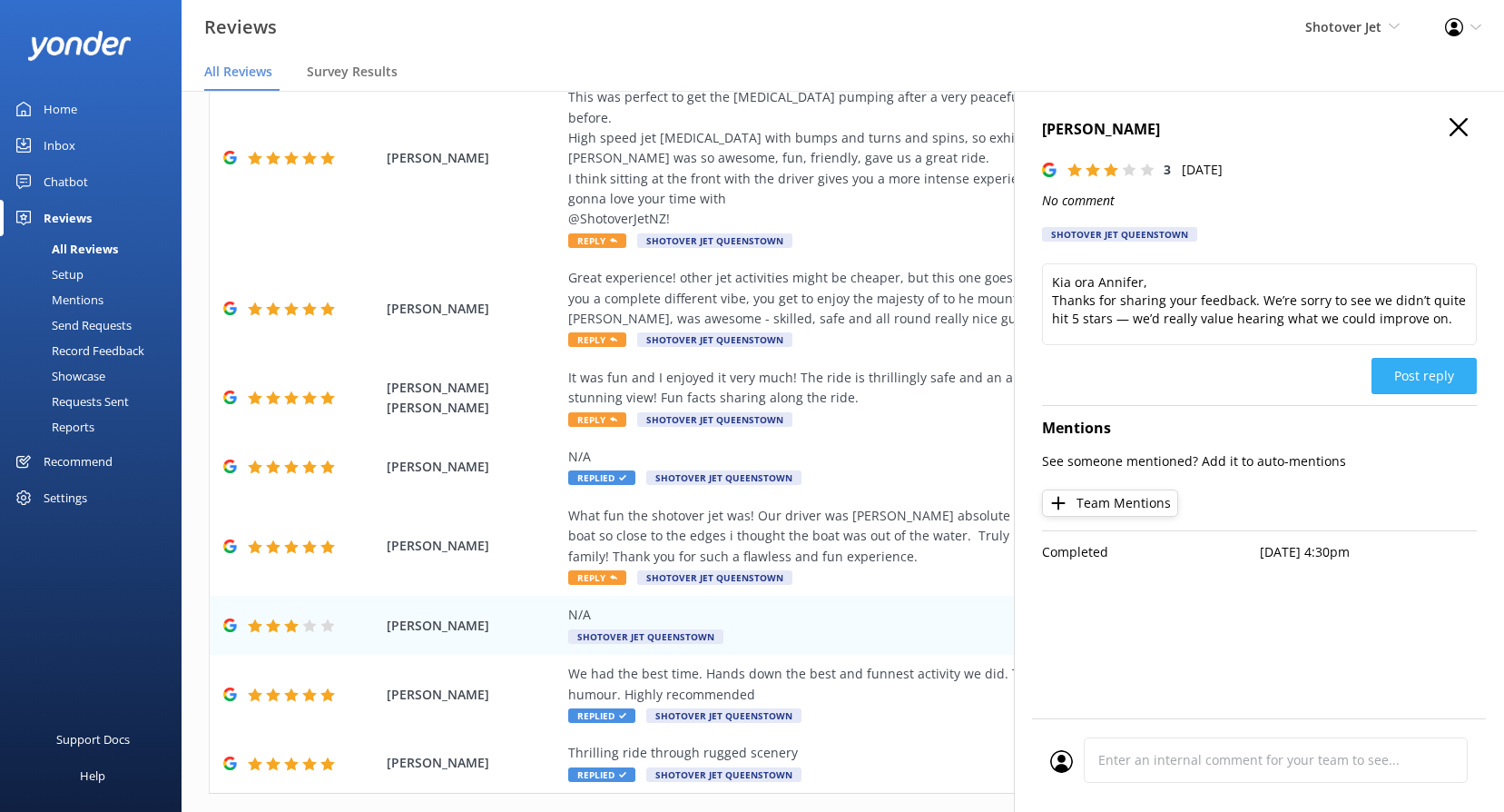
click at [1417, 373] on button "Post reply" at bounding box center [1424, 376] width 106 height 37
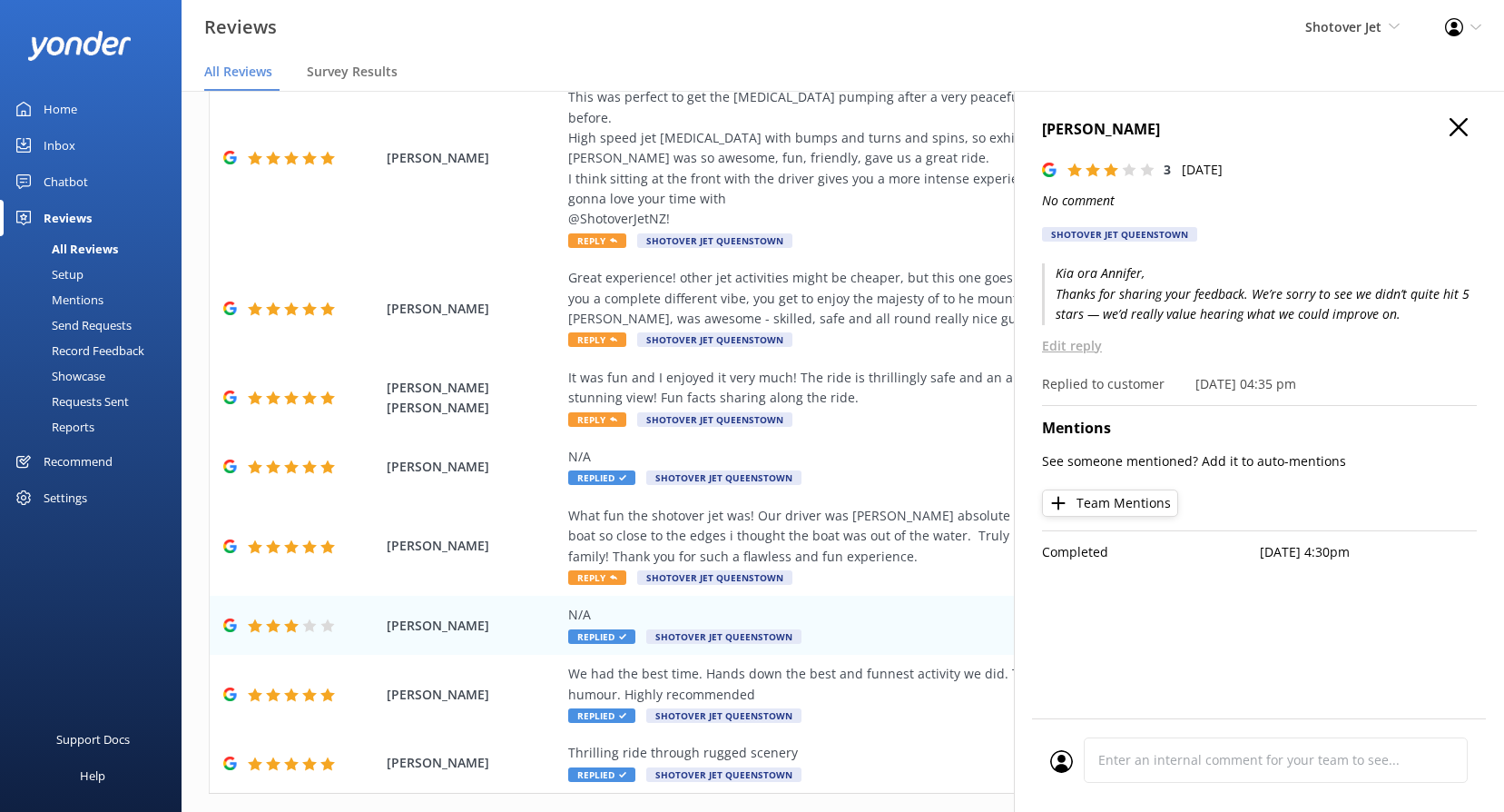
click at [1451, 129] on icon "button" at bounding box center [1459, 128] width 18 height 18
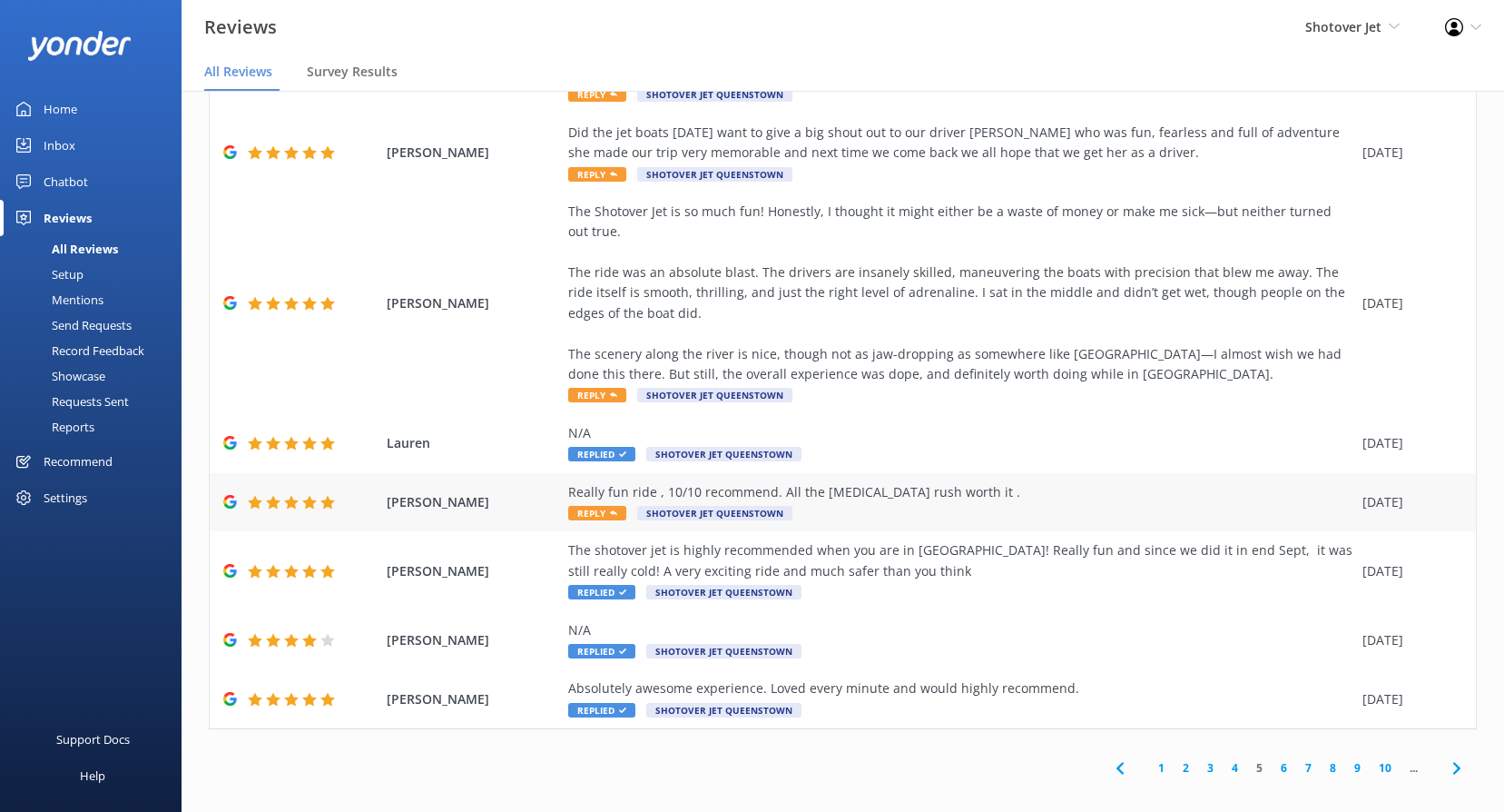
scroll to position [37, 0]
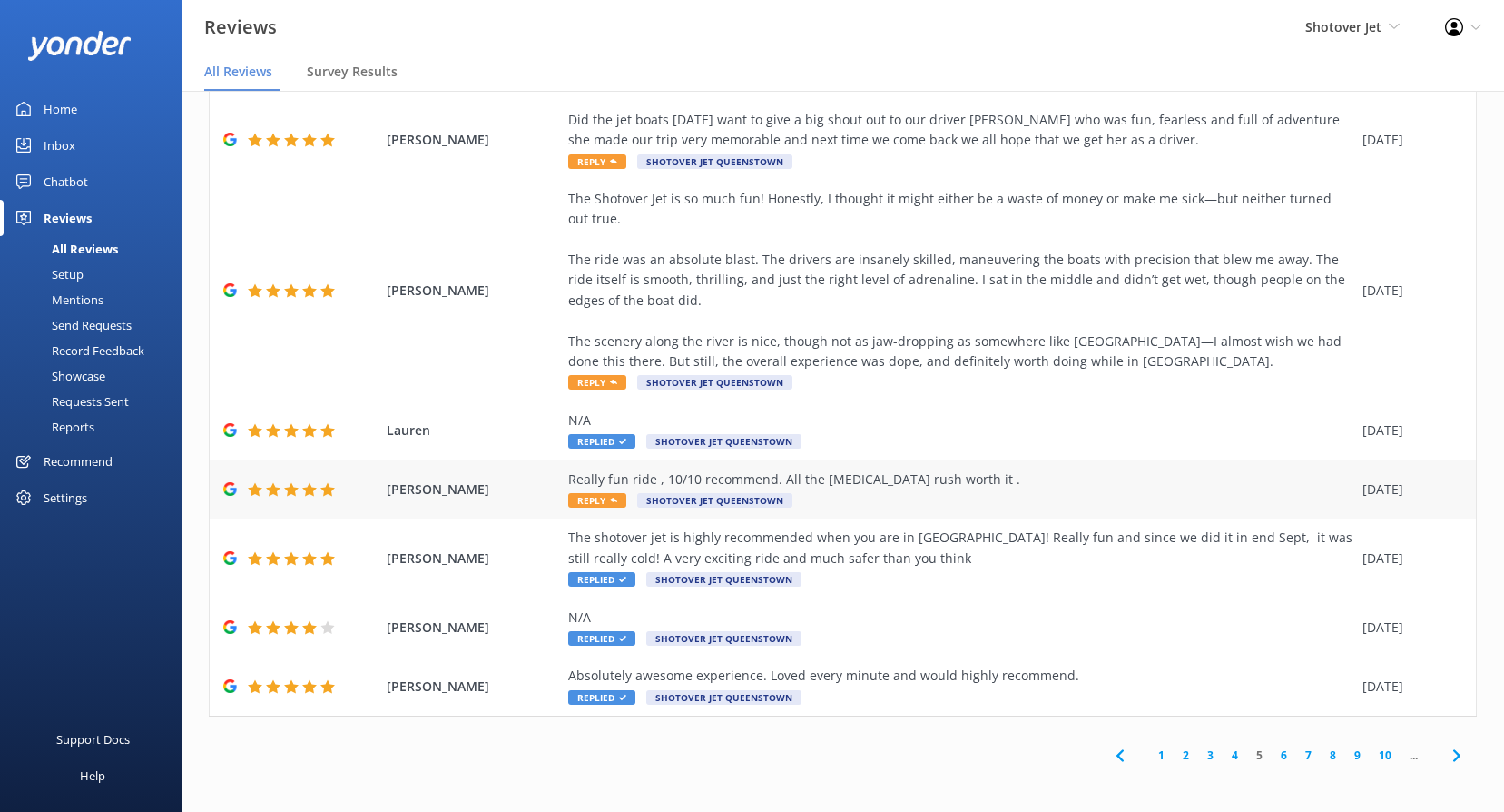
click at [589, 504] on span "Reply" at bounding box center [596, 500] width 58 height 15
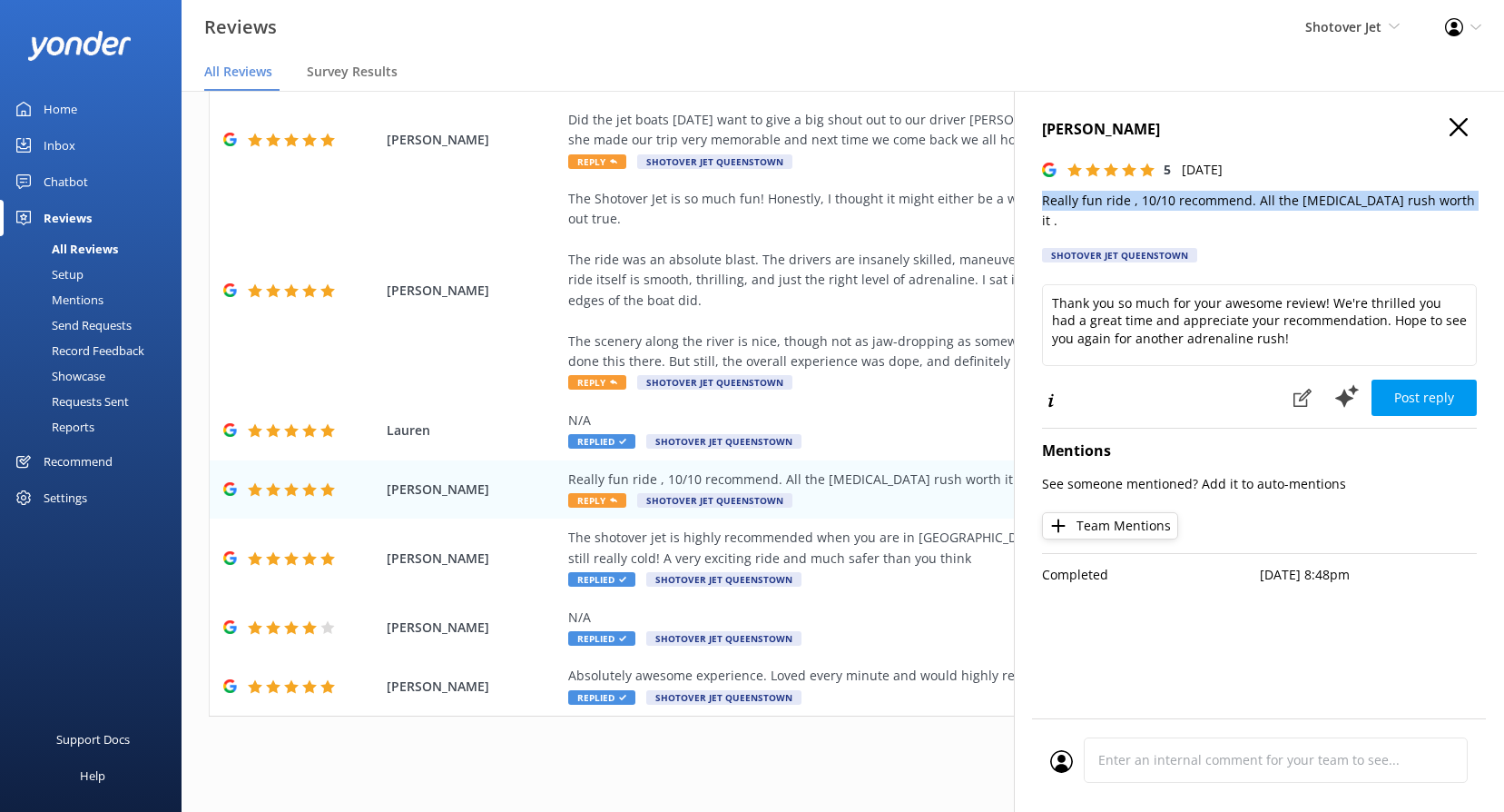
drag, startPoint x: 1443, startPoint y: 198, endPoint x: 1042, endPoint y: 198, distance: 401.0
click at [1042, 198] on p "Really fun ride , 10/10 recommend. All the [MEDICAL_DATA] rush worth it ." at bounding box center [1260, 211] width 435 height 41
copy p "Really fun ride , 10/10 recommend. All the [MEDICAL_DATA] rush worth it ."
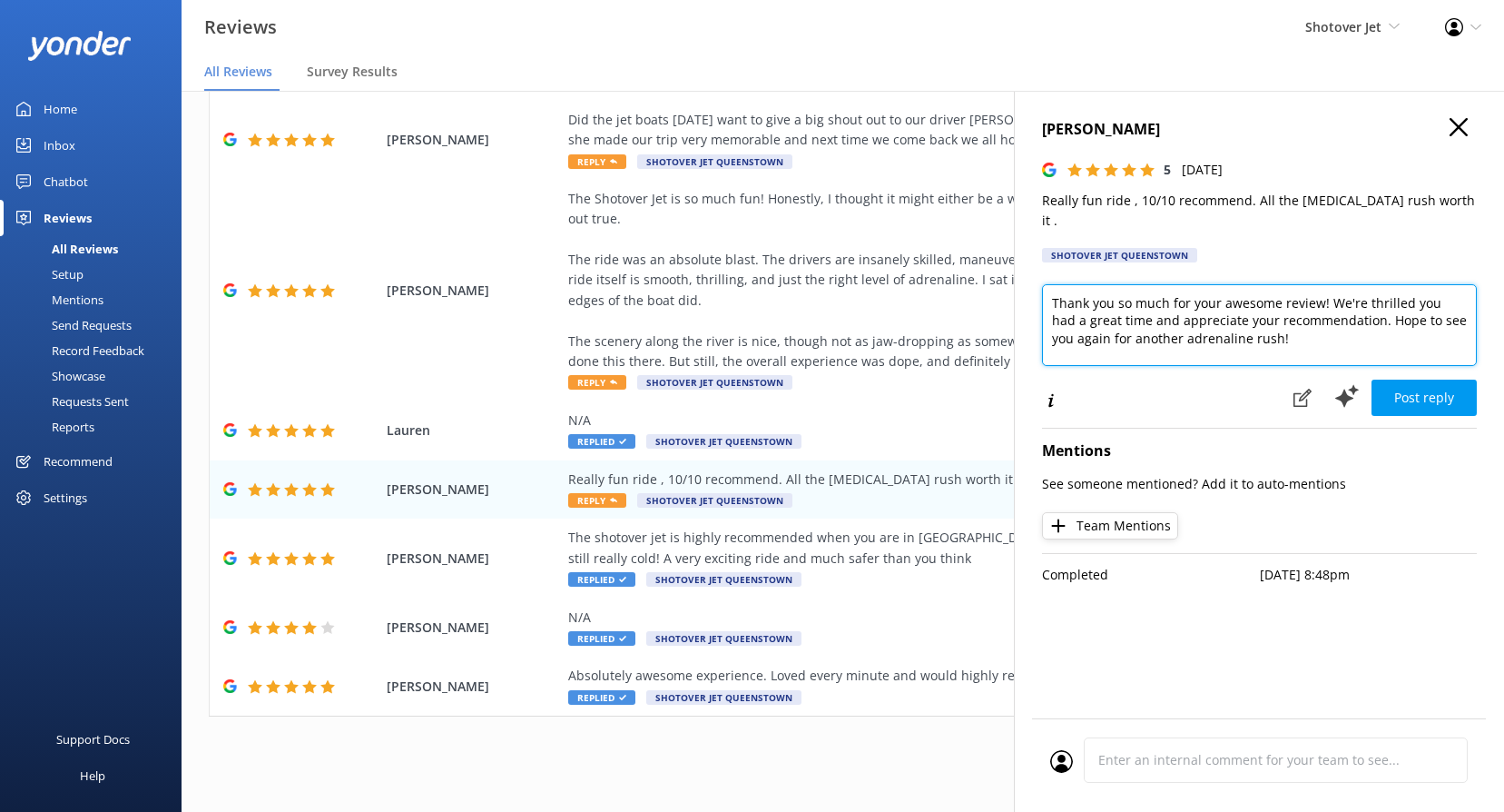
click at [1143, 307] on textarea "Thank you so much for your awesome review! We're thrilled you had a great time …" at bounding box center [1260, 325] width 435 height 82
paste textarea "Kia ora, That’s what we like to hear – full of fun and adrenaline! Thanks for t…"
type textarea "Kia ora, That’s what we like to hear – full of fun and adrenaline! Thanks for t…"
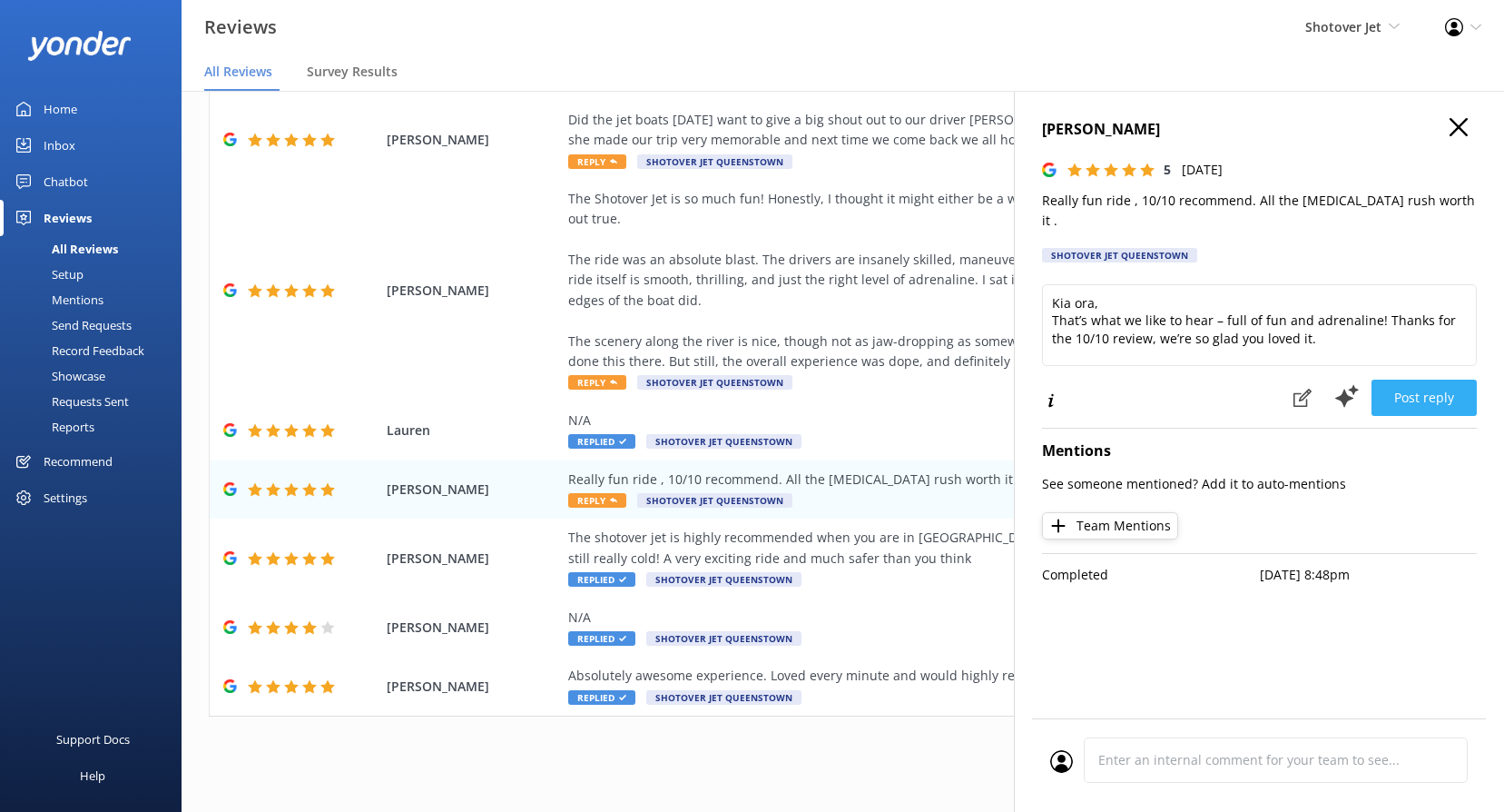
click at [1427, 380] on button "Post reply" at bounding box center [1424, 398] width 106 height 37
click at [615, 384] on use at bounding box center [614, 382] width 7 height 5
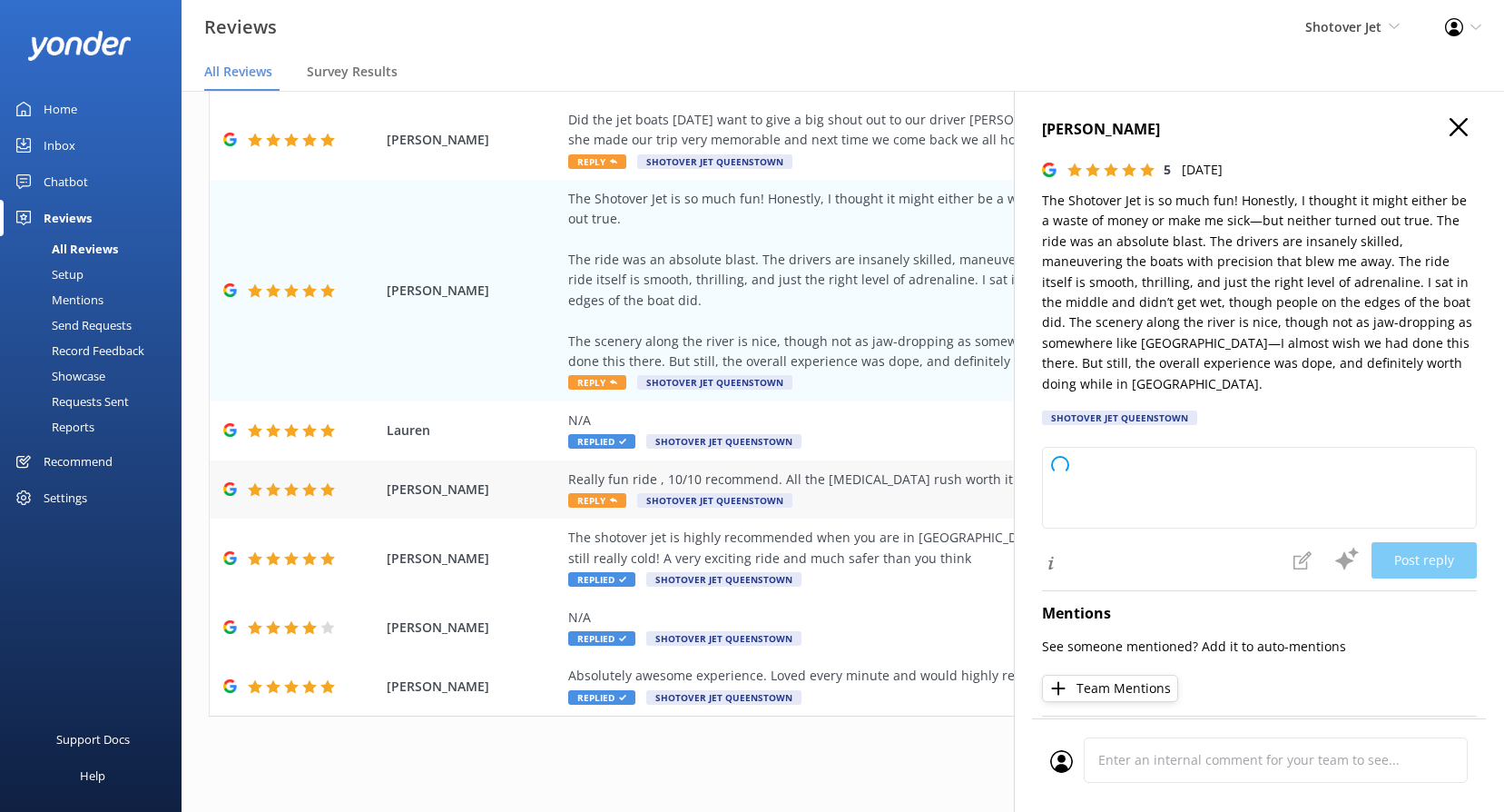
type textarea "Thank you so much for your fantastic review! We’re thrilled to hear you had suc…"
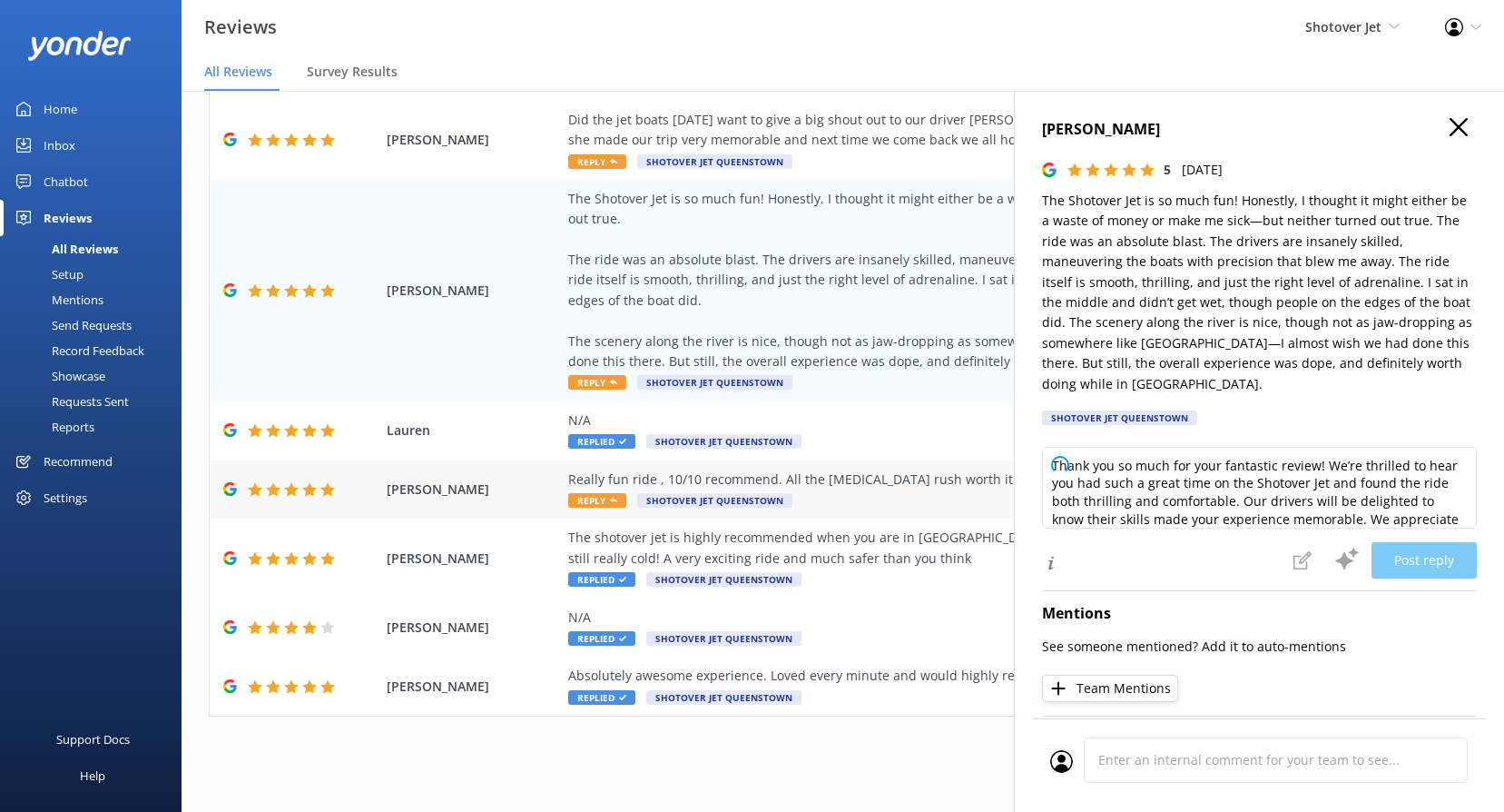
click at [593, 500] on span "Reply" at bounding box center [596, 500] width 58 height 15
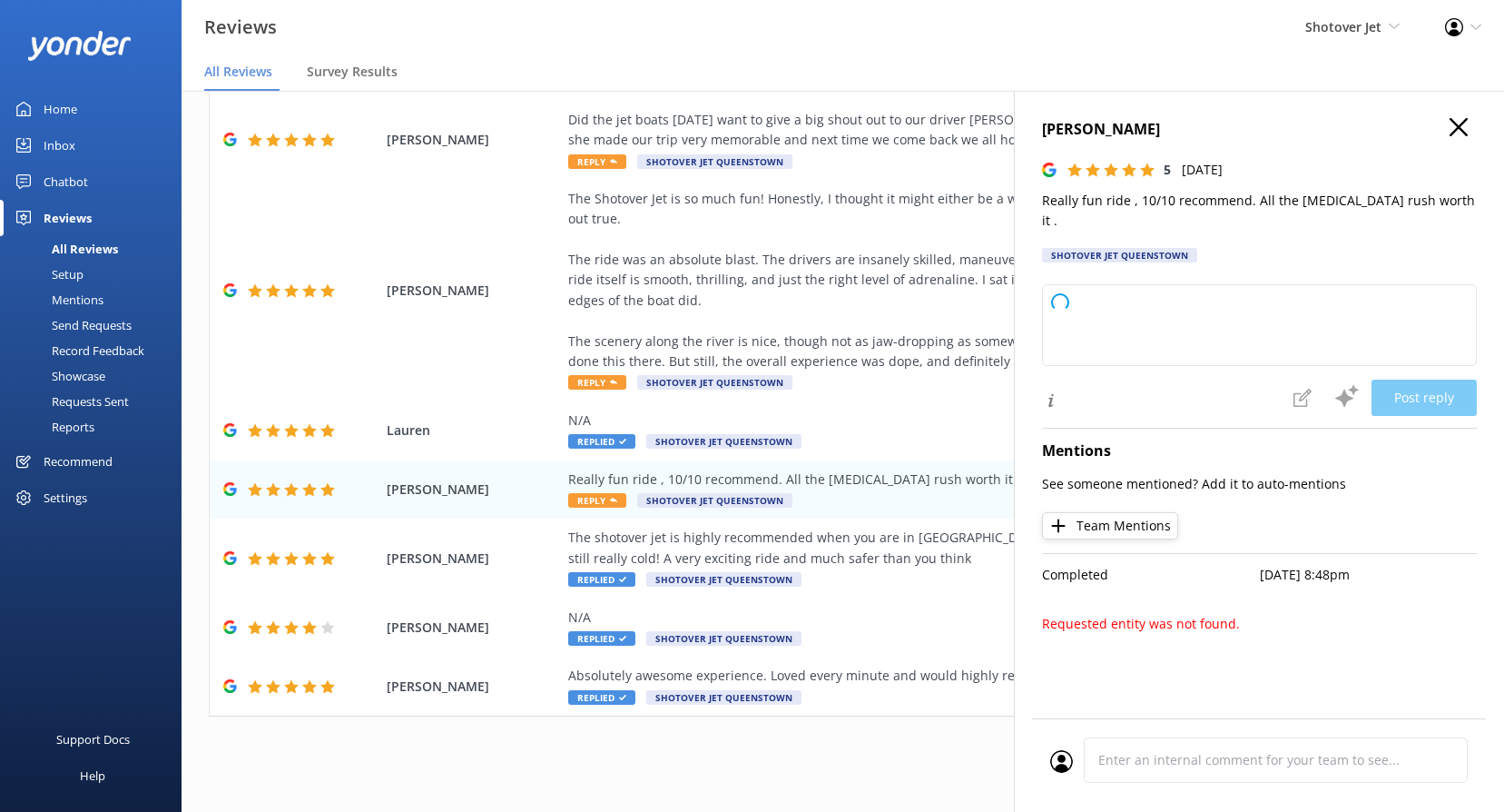
type textarea "Thank you so much for your awesome review! We're thrilled you had a great time …"
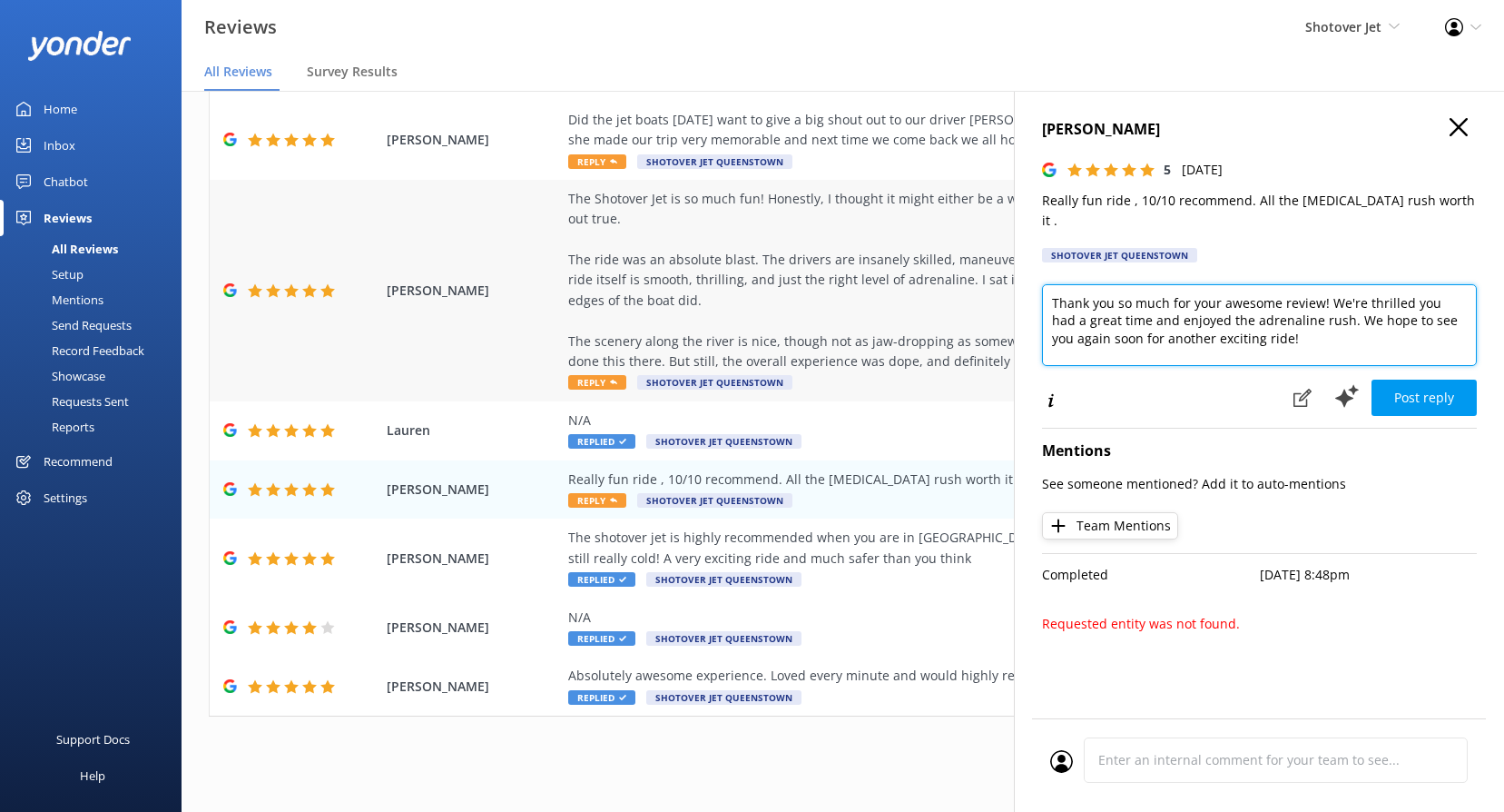
drag, startPoint x: 1292, startPoint y: 318, endPoint x: 819, endPoint y: 239, distance: 479.6
click at [819, 239] on div "Out of 4274 reviews: 4.8 NPS 87 All reply statuses All reply statuses Needs a r…" at bounding box center [843, 432] width 1323 height 757
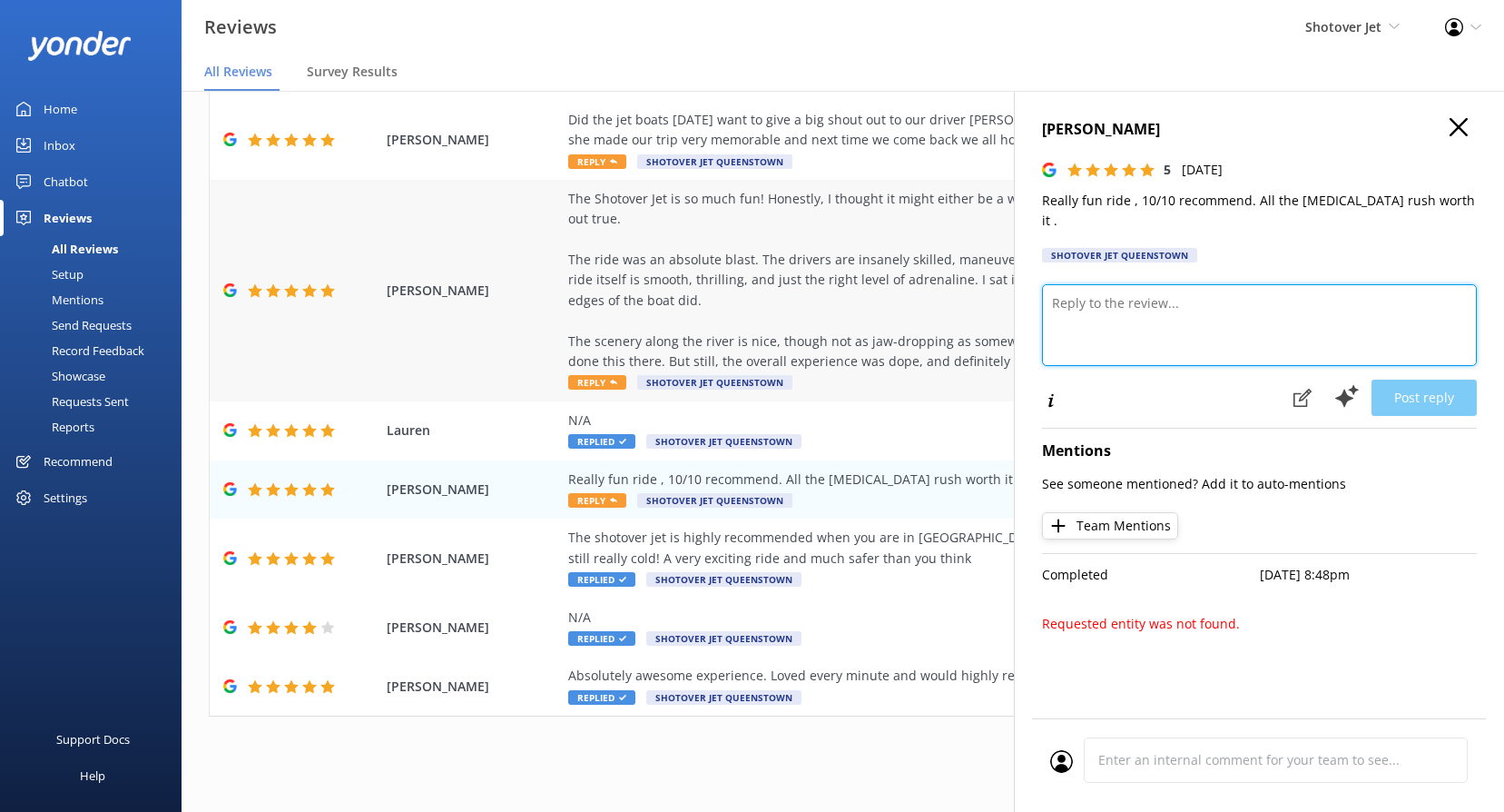
paste textarea "Kia ora, That’s what we like to hear – full of fun and adrenaline! Thanks for t…"
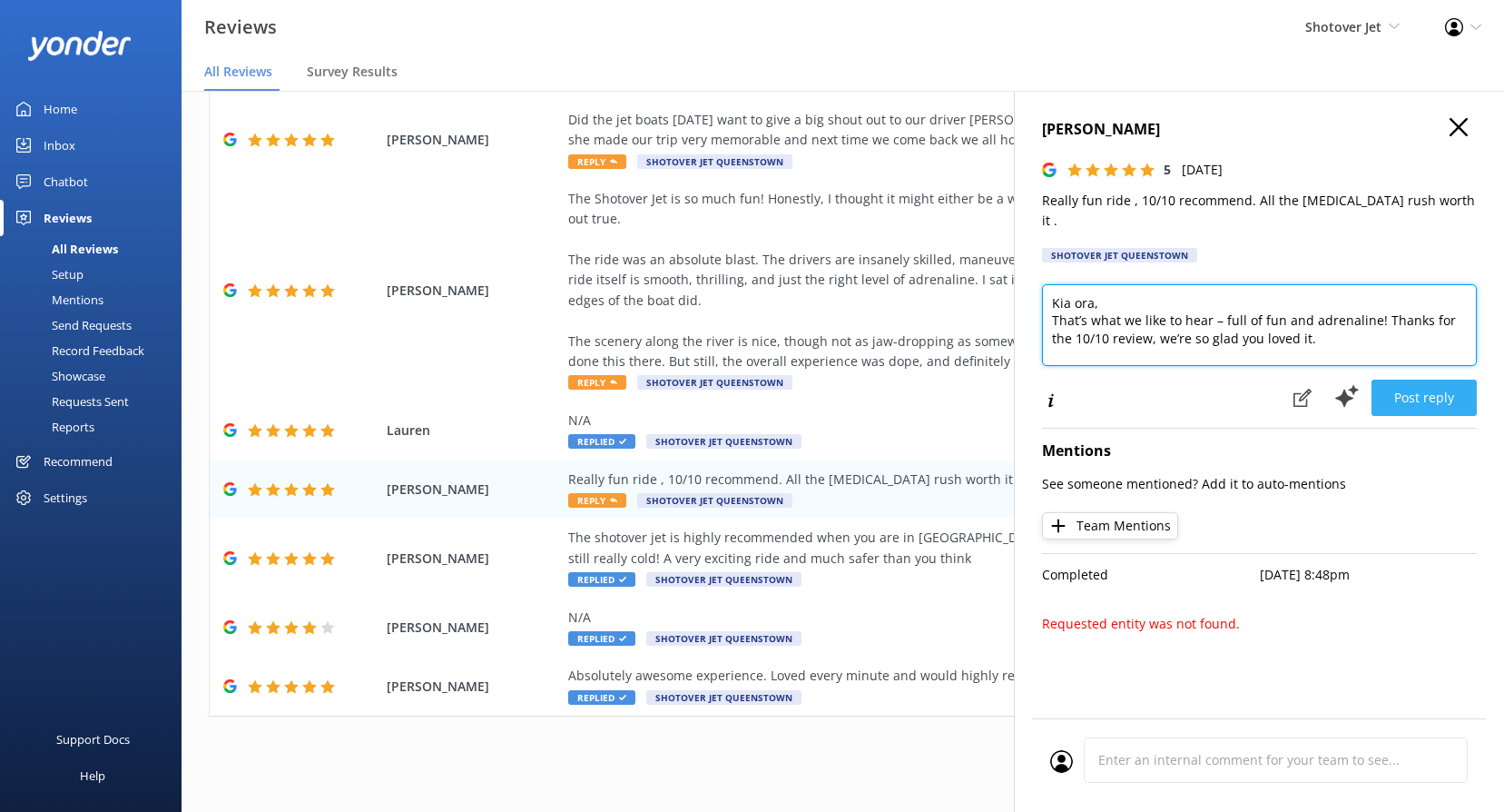
type textarea "Kia ora, That’s what we like to hear – full of fun and adrenaline! Thanks for t…"
click at [1434, 380] on button "Post reply" at bounding box center [1424, 398] width 106 height 37
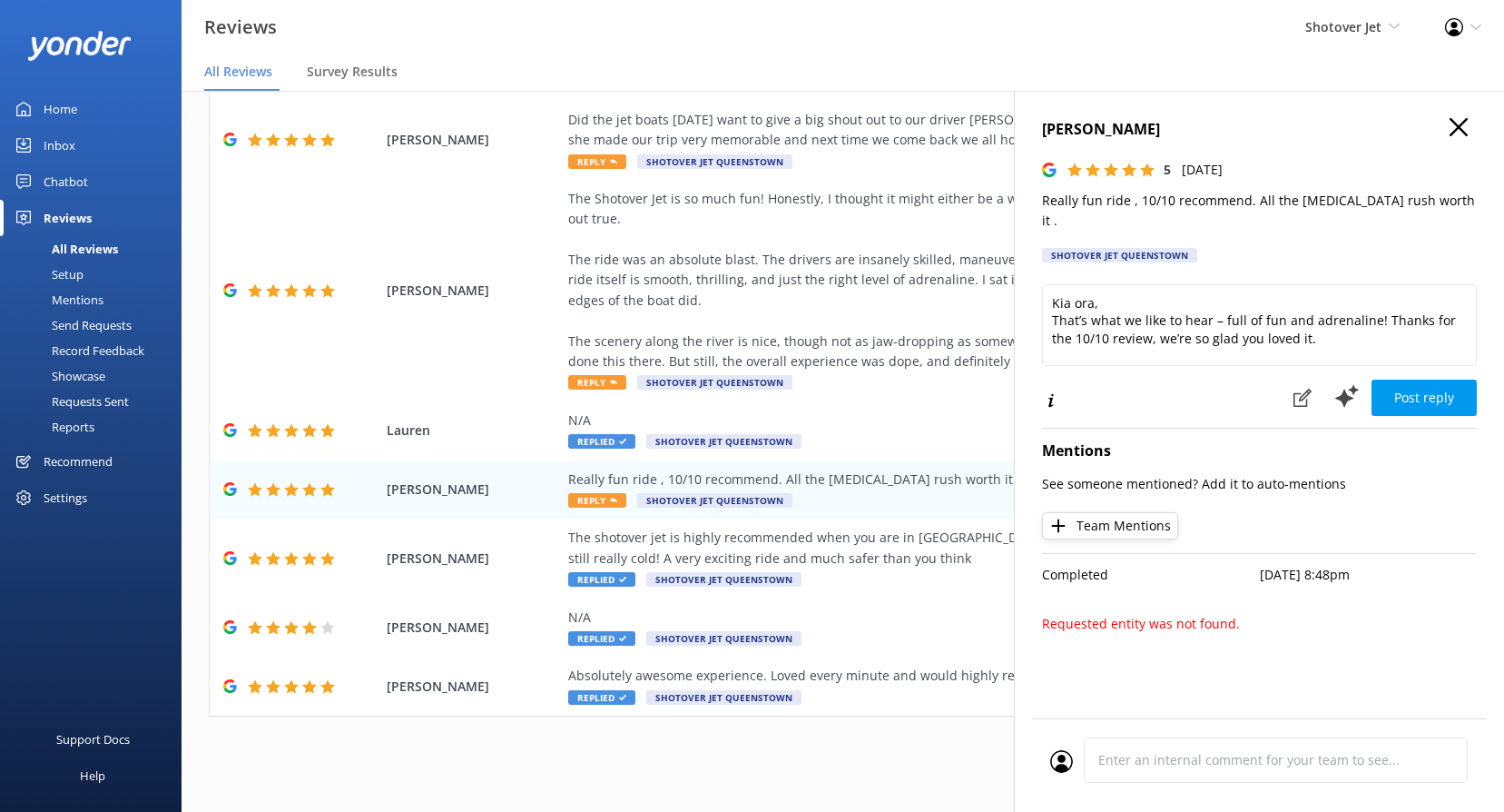
click at [1454, 134] on icon "button" at bounding box center [1459, 128] width 18 height 18
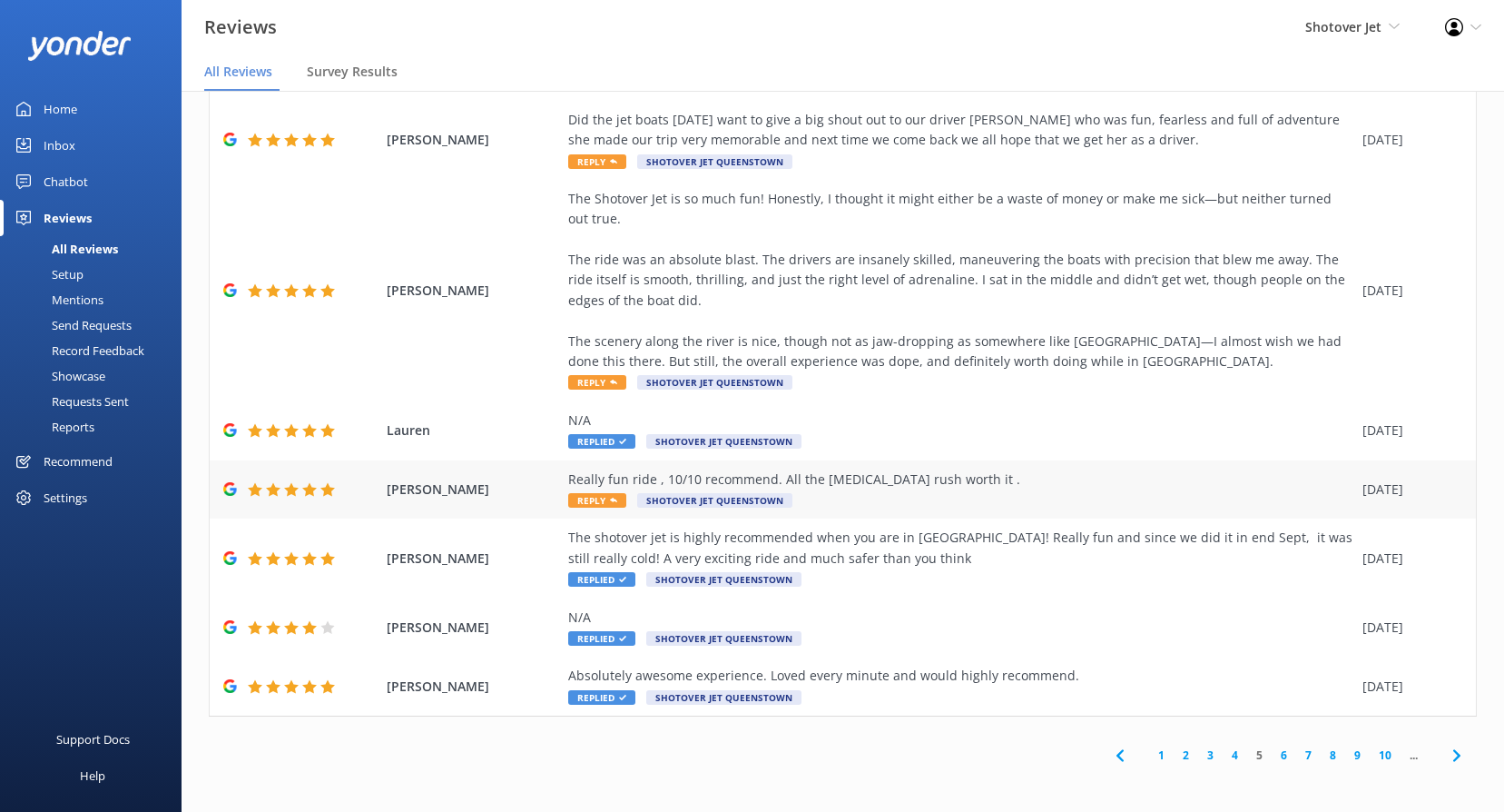
click at [606, 503] on span "Reply" at bounding box center [596, 500] width 58 height 15
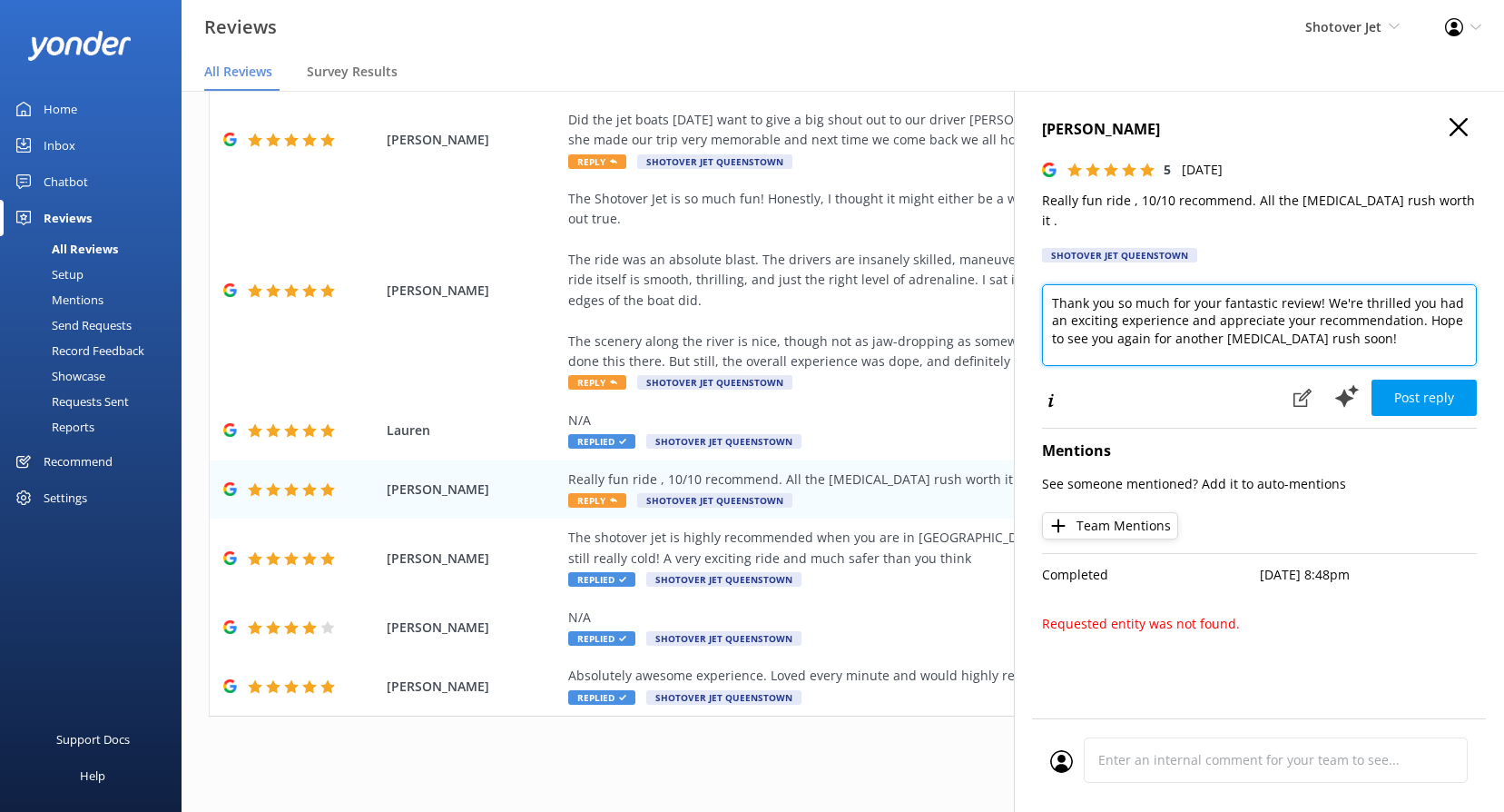
click at [1053, 284] on textarea "Thank you so much for your fantastic review! We're thrilled you had an exciting…" at bounding box center [1260, 325] width 435 height 82
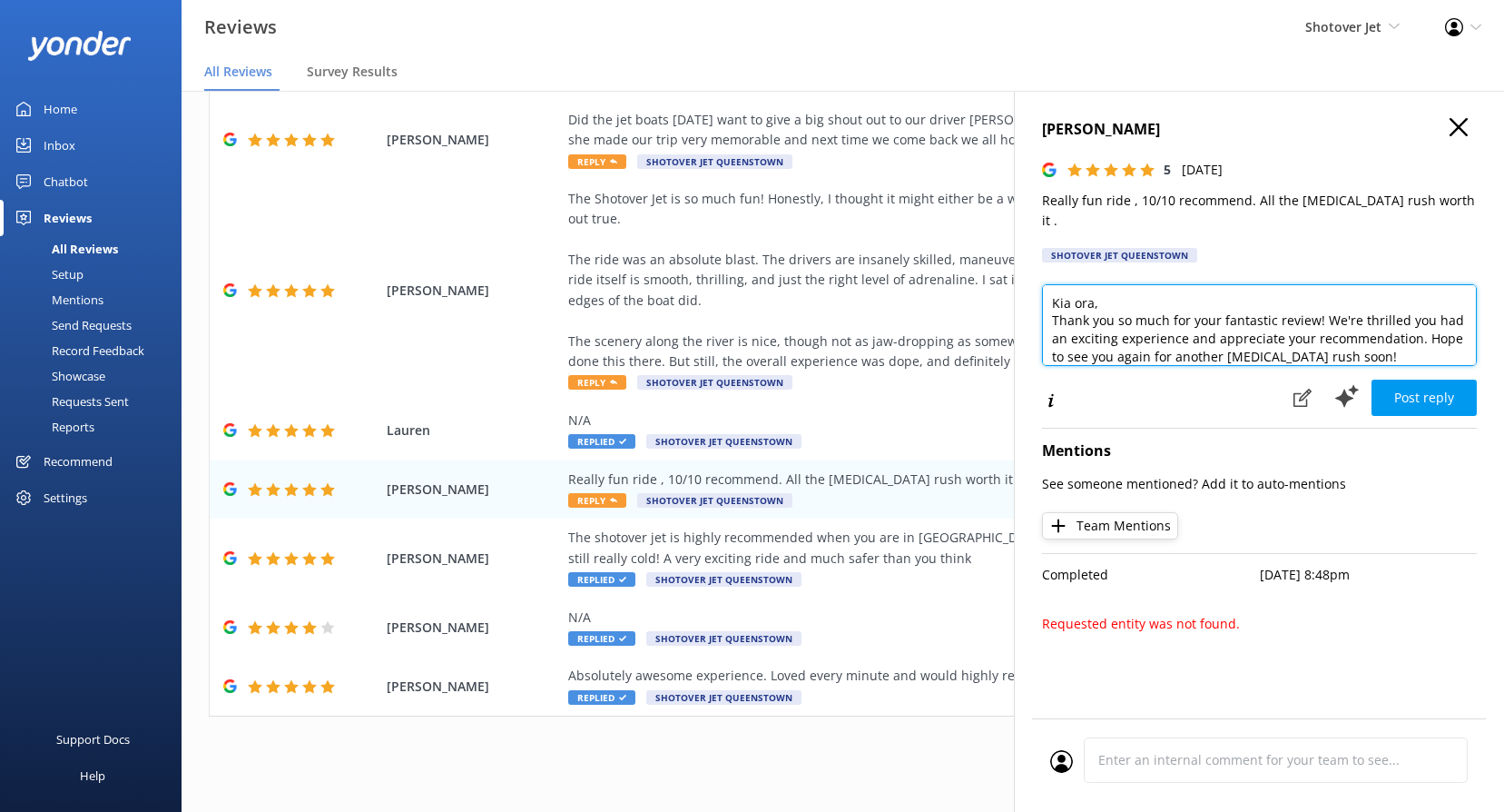
scroll to position [9, 0]
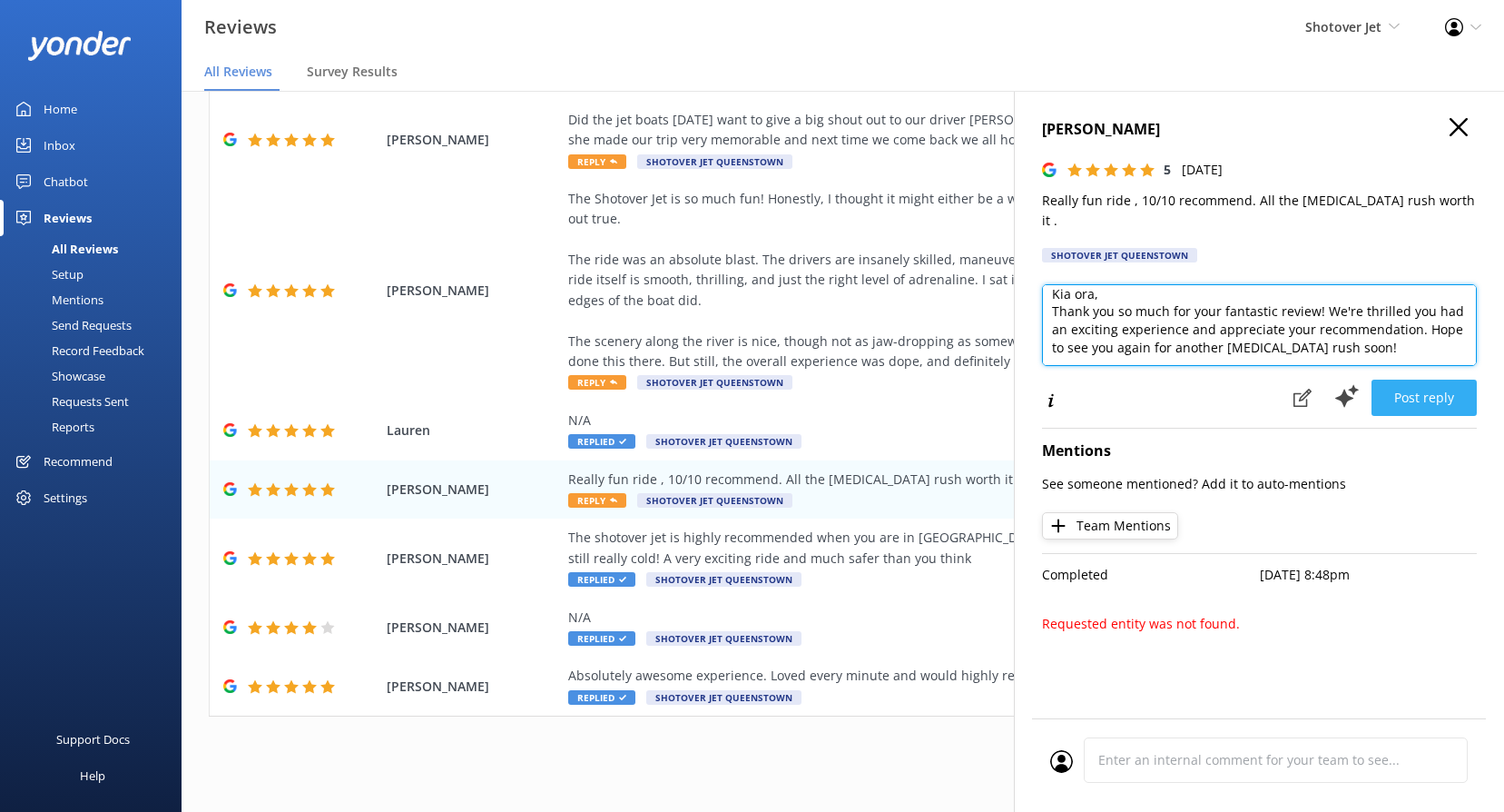
type textarea "Kia ora, Thank you so much for your fantastic review! We're thrilled you had an…"
click at [1424, 380] on button "Post reply" at bounding box center [1424, 398] width 106 height 37
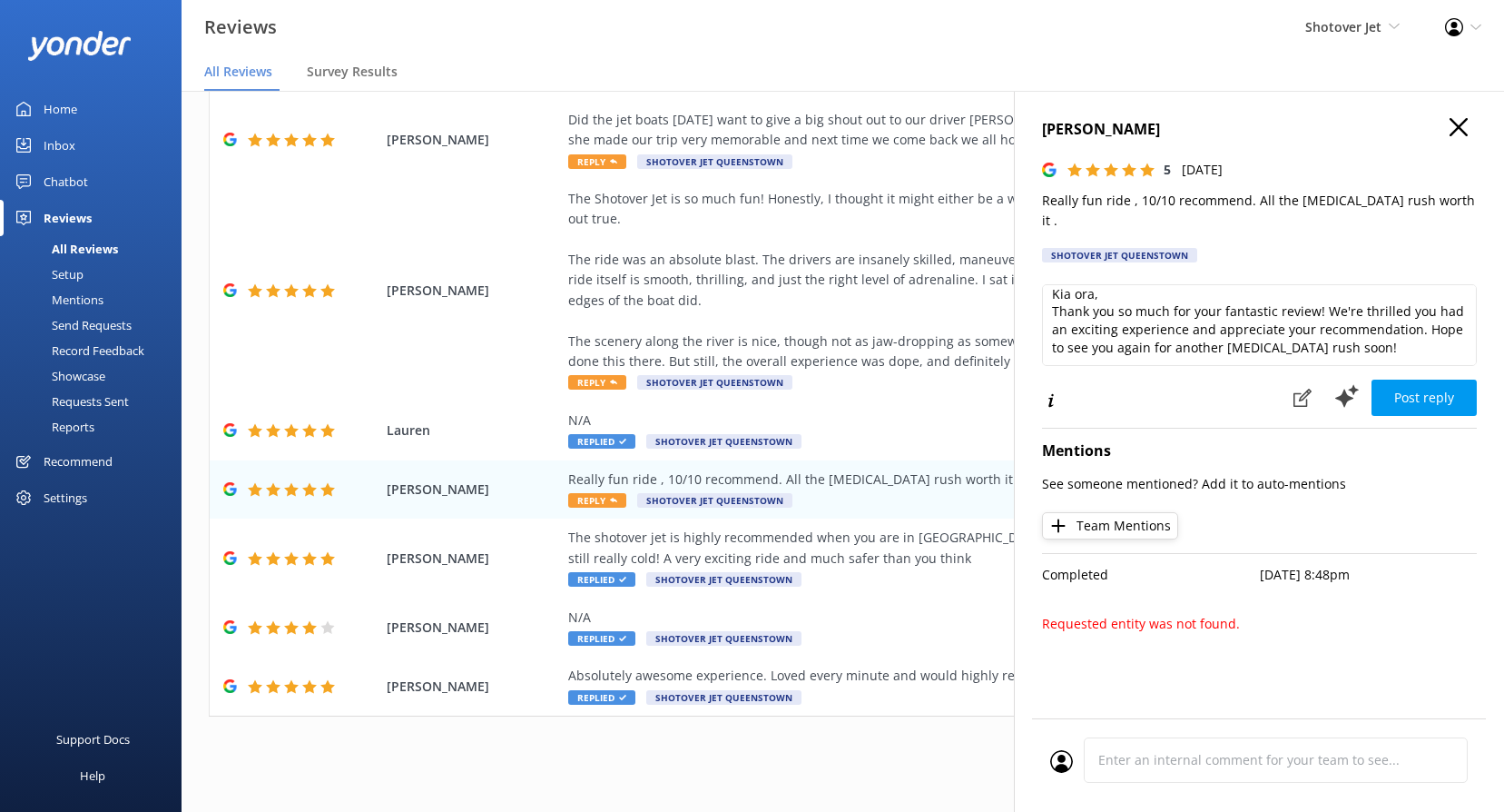
click at [1451, 117] on div "[PERSON_NAME] 5 [DATE] Really fun ride , 10/10 recommend. All the [MEDICAL_DATA…" at bounding box center [1259, 496] width 490 height 812
click at [1455, 128] on icon "button" at bounding box center [1459, 128] width 18 height 18
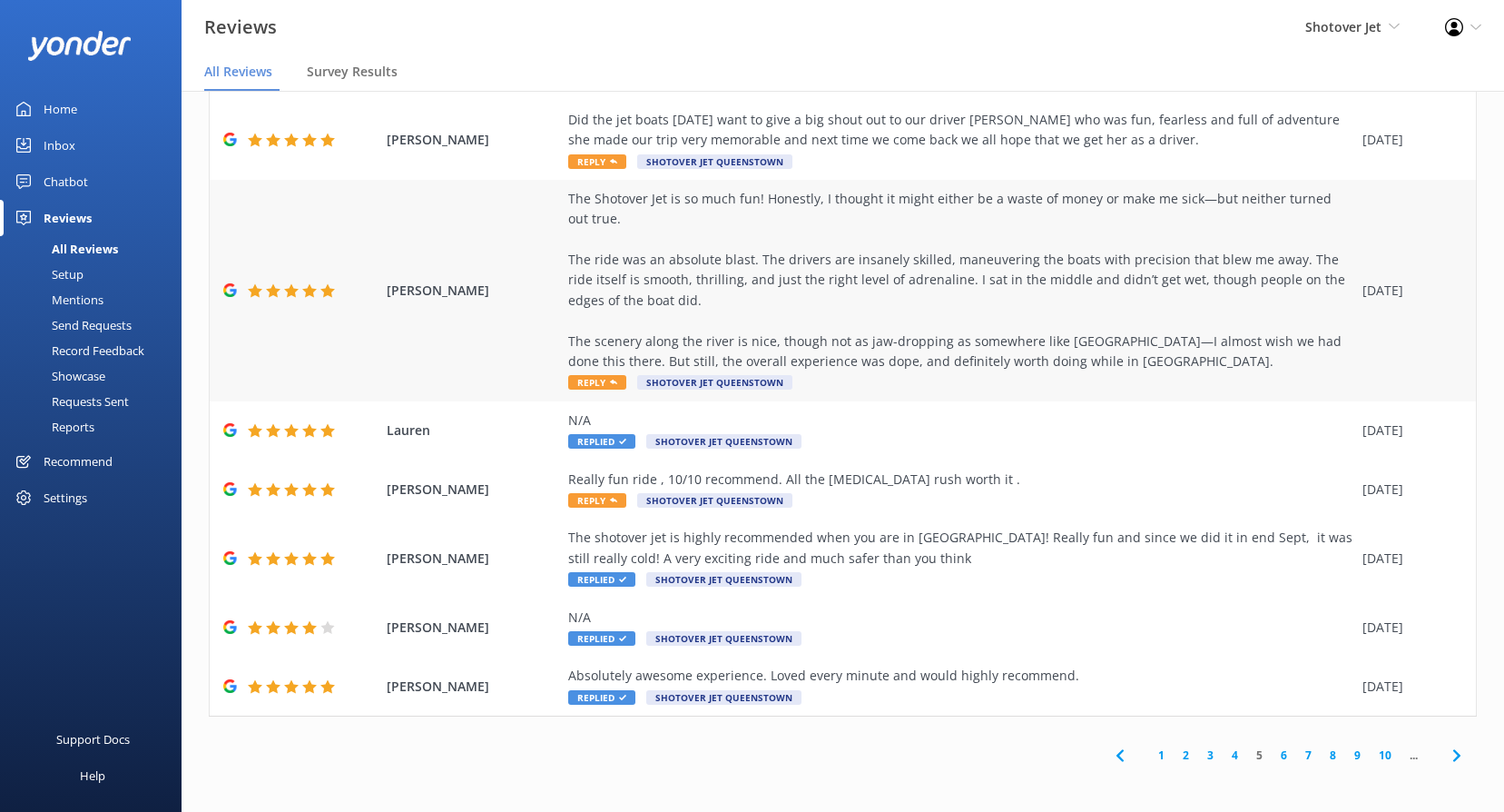
click at [587, 379] on span "Reply" at bounding box center [596, 383] width 58 height 15
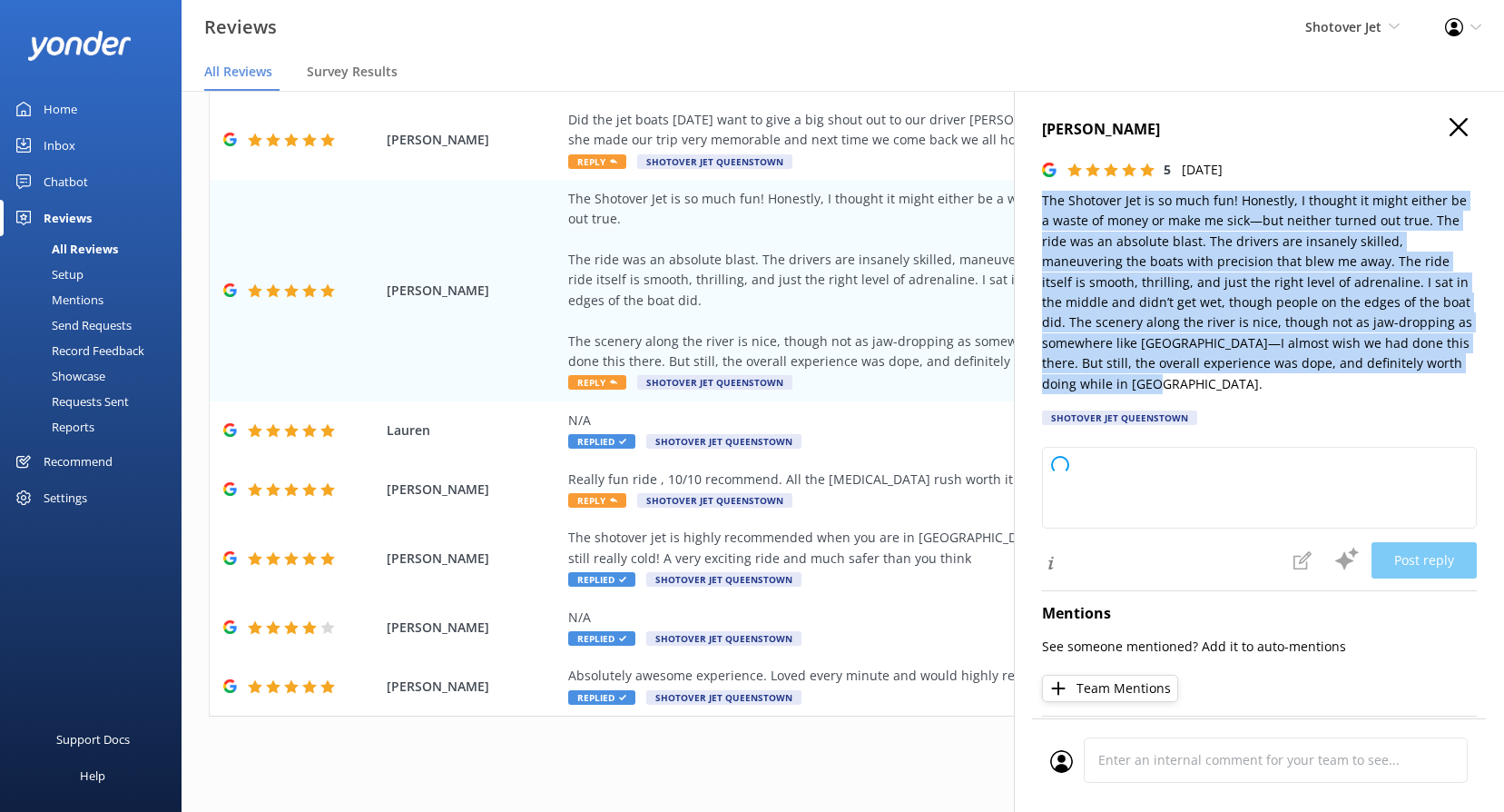
drag, startPoint x: 1188, startPoint y: 385, endPoint x: 1031, endPoint y: 204, distance: 239.6
click at [1031, 204] on div "[PERSON_NAME] 5 [DATE] The Shotover Jet is so much fun! Honestly, I thought it …" at bounding box center [1259, 496] width 490 height 812
copy p "The Shotover Jet is so much fun! Honestly, I thought it might either be a waste…"
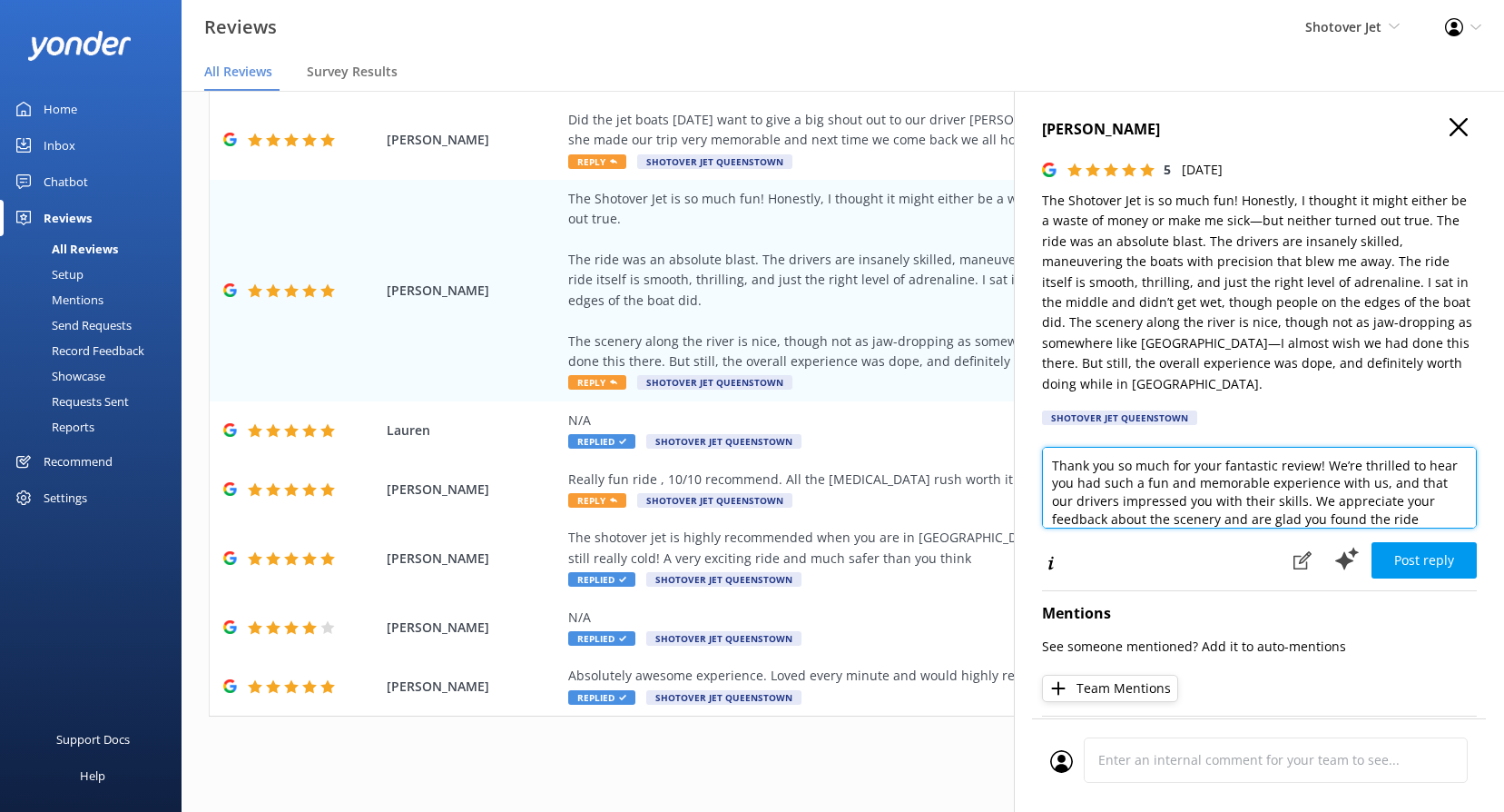
click at [1161, 514] on textarea "Thank you so much for your fantastic review! We’re thrilled to hear you had suc…" at bounding box center [1260, 487] width 435 height 82
paste textarea "Kia ora, We’re thrilled to hear you had such an awesome time! It’s great to kno…"
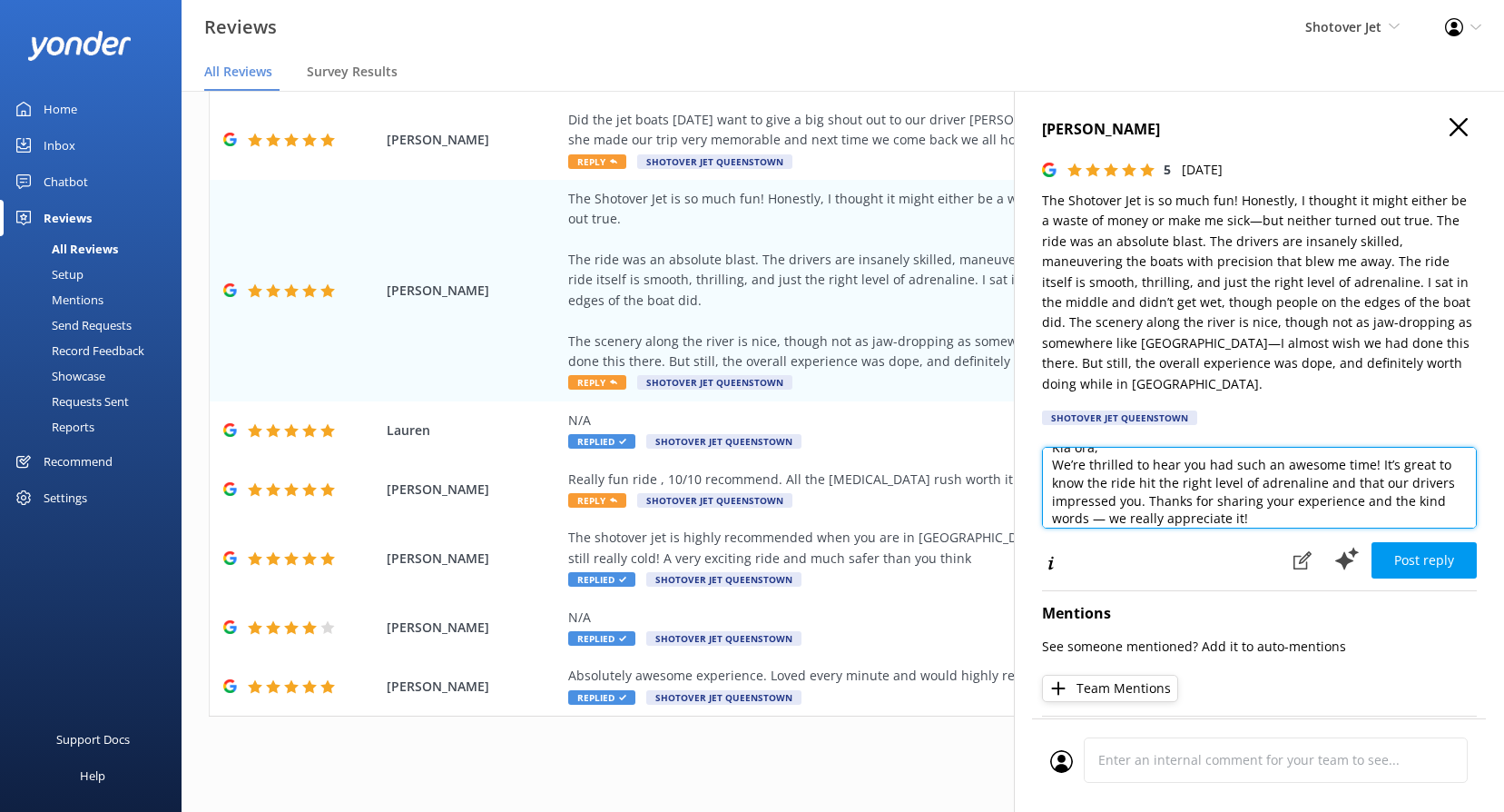
scroll to position [0, 0]
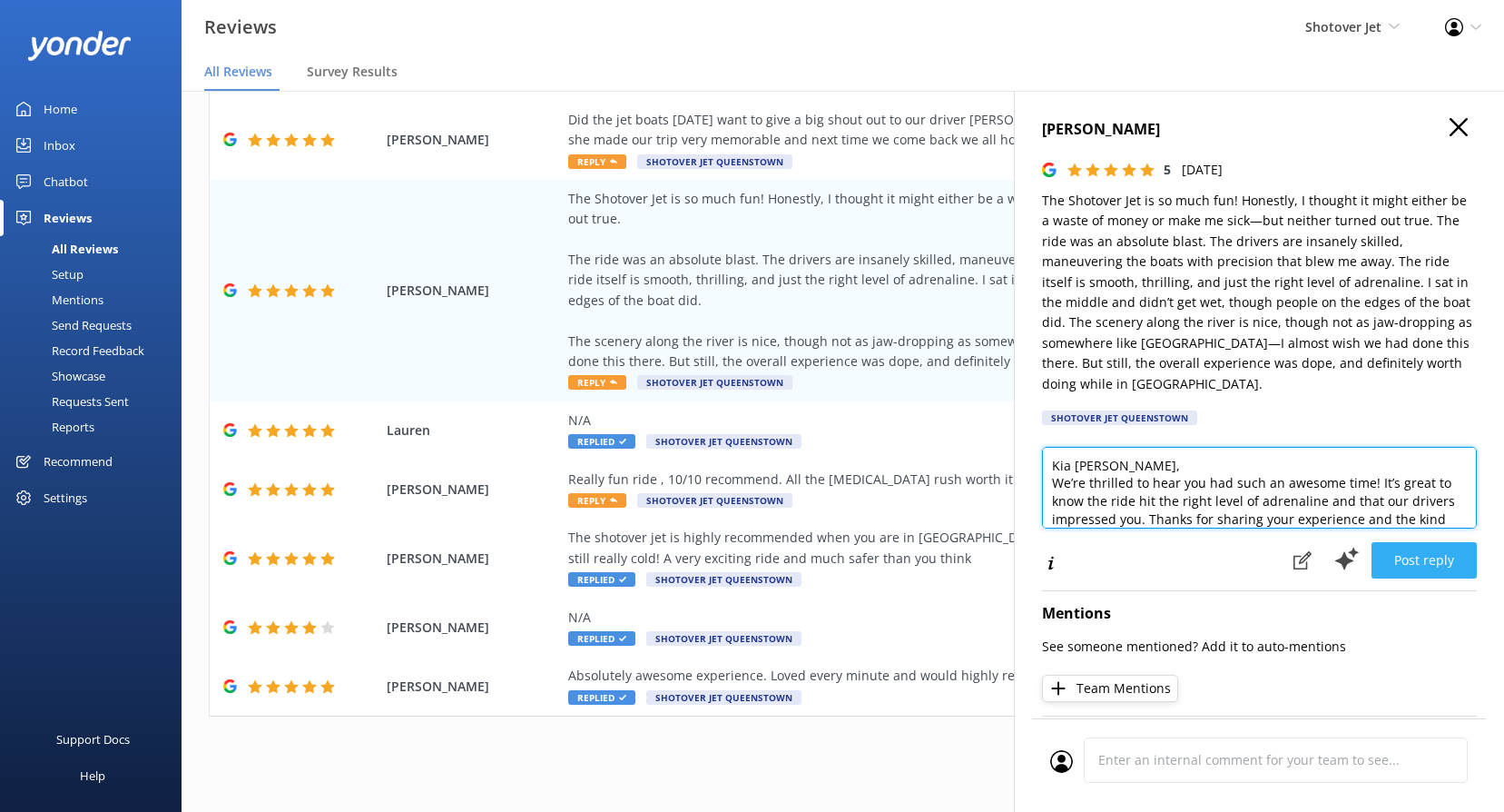
type textarea "Kia [PERSON_NAME], We’re thrilled to hear you had such an awesome time! It’s gr…"
click at [1419, 562] on button "Post reply" at bounding box center [1424, 561] width 106 height 37
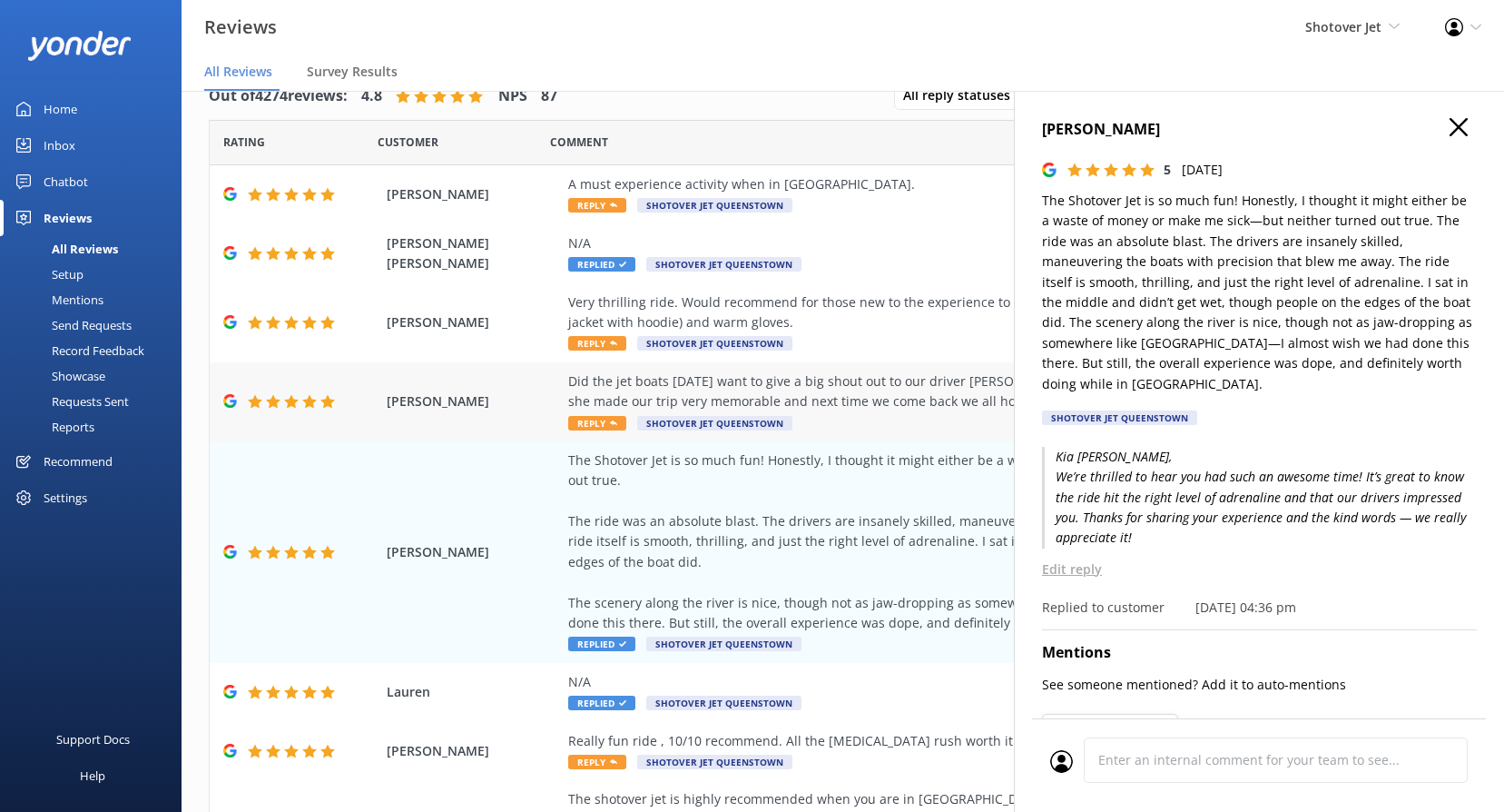
click at [606, 423] on span "Reply" at bounding box center [596, 423] width 58 height 15
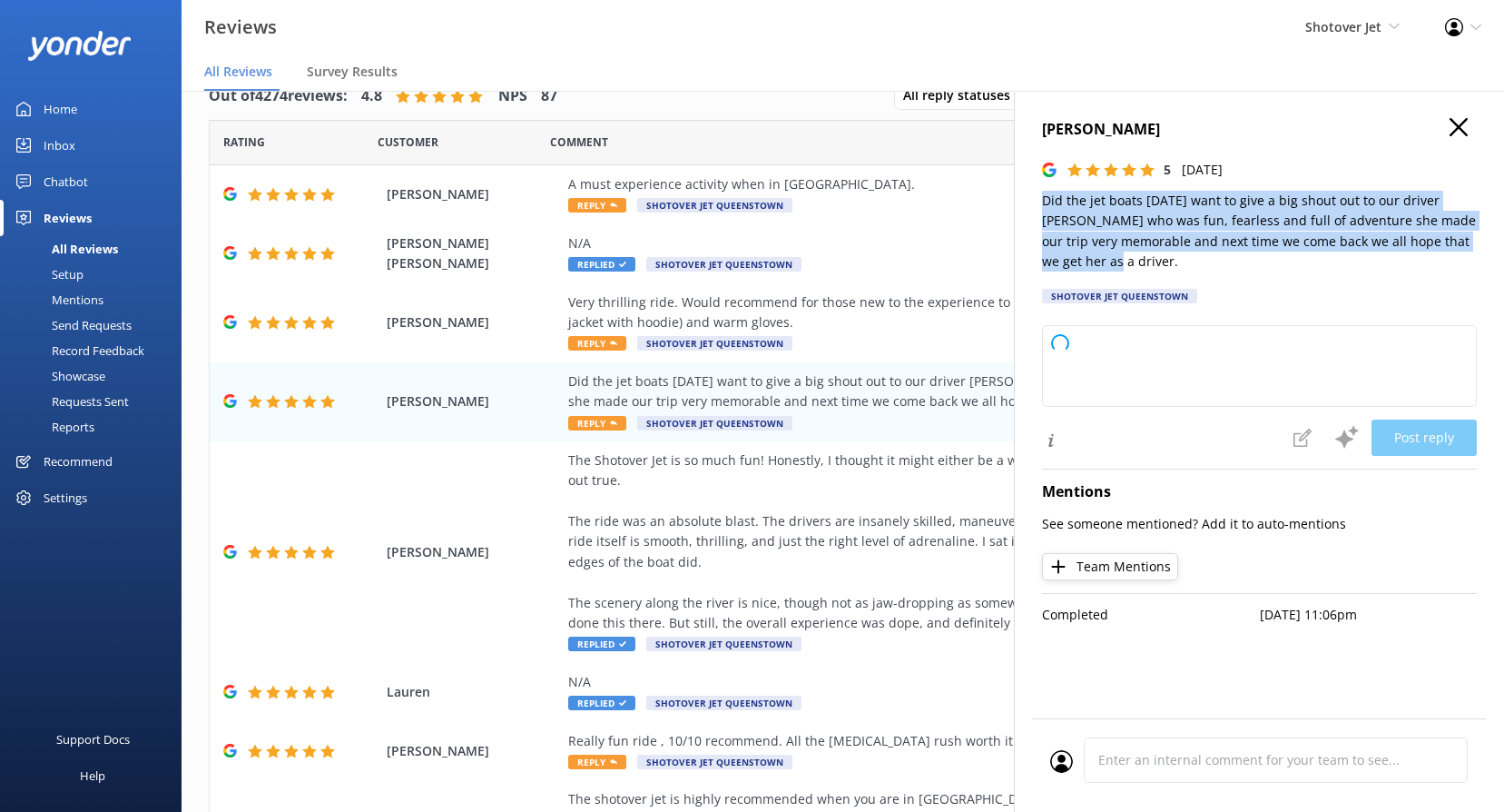
type textarea "Thank you so much for your wonderful review! We're thrilled to hear you had suc…"
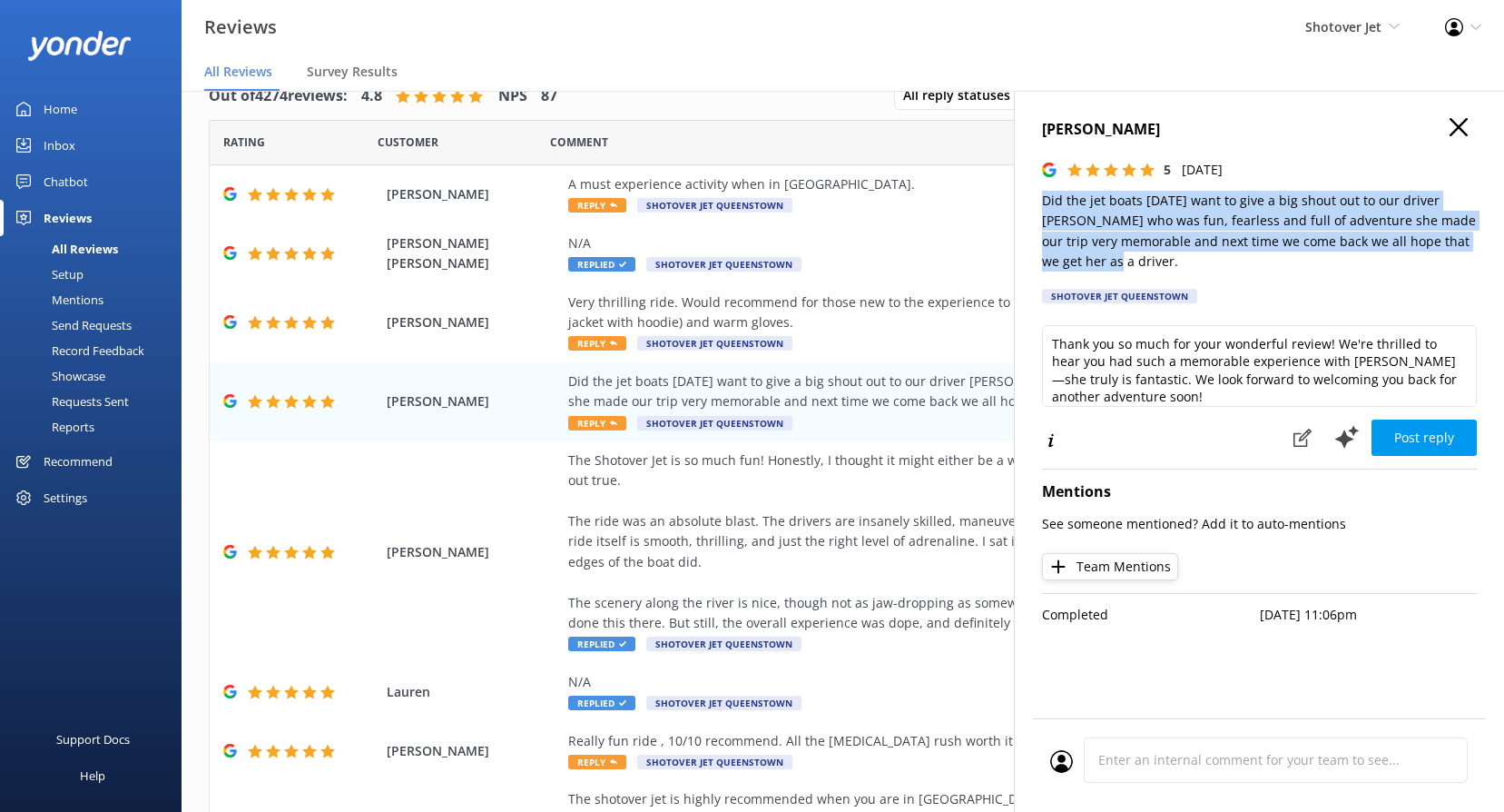
drag, startPoint x: 1137, startPoint y: 272, endPoint x: 1035, endPoint y: 210, distance: 119.4
click at [1035, 210] on div "[PERSON_NAME] 5 [DATE] Did the jet boats [DATE] want to give a big shout out to…" at bounding box center [1259, 496] width 490 height 812
copy p "Did the jet boats [DATE] want to give a big shout out to our driver [PERSON_NAM…"
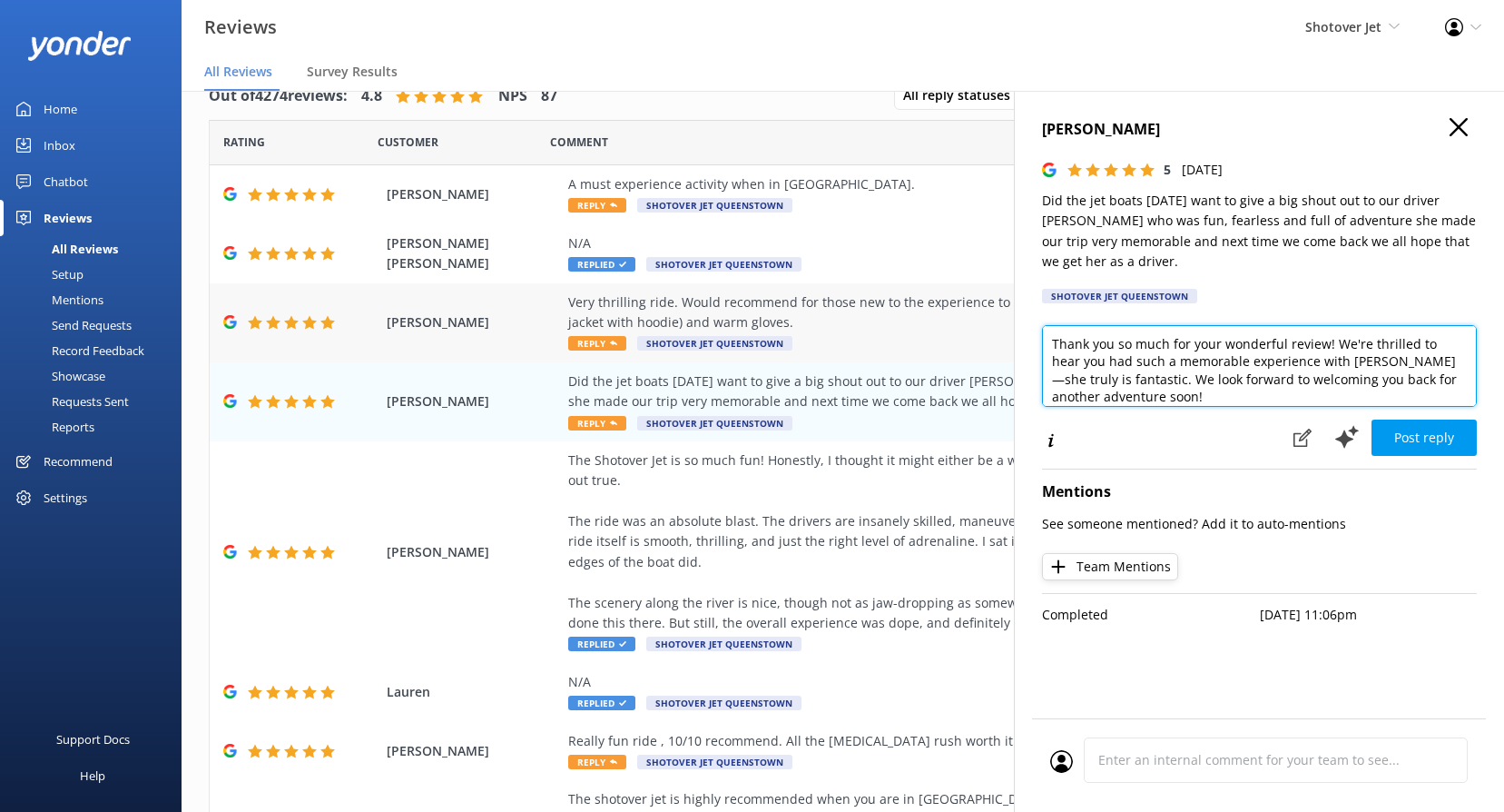
drag, startPoint x: 1007, startPoint y: 359, endPoint x: 929, endPoint y: 303, distance: 96.0
click at [929, 303] on div "Out of 4274 reviews: 4.8 NPS 87 All reply statuses All reply statuses Needs a r…" at bounding box center [843, 432] width 1323 height 757
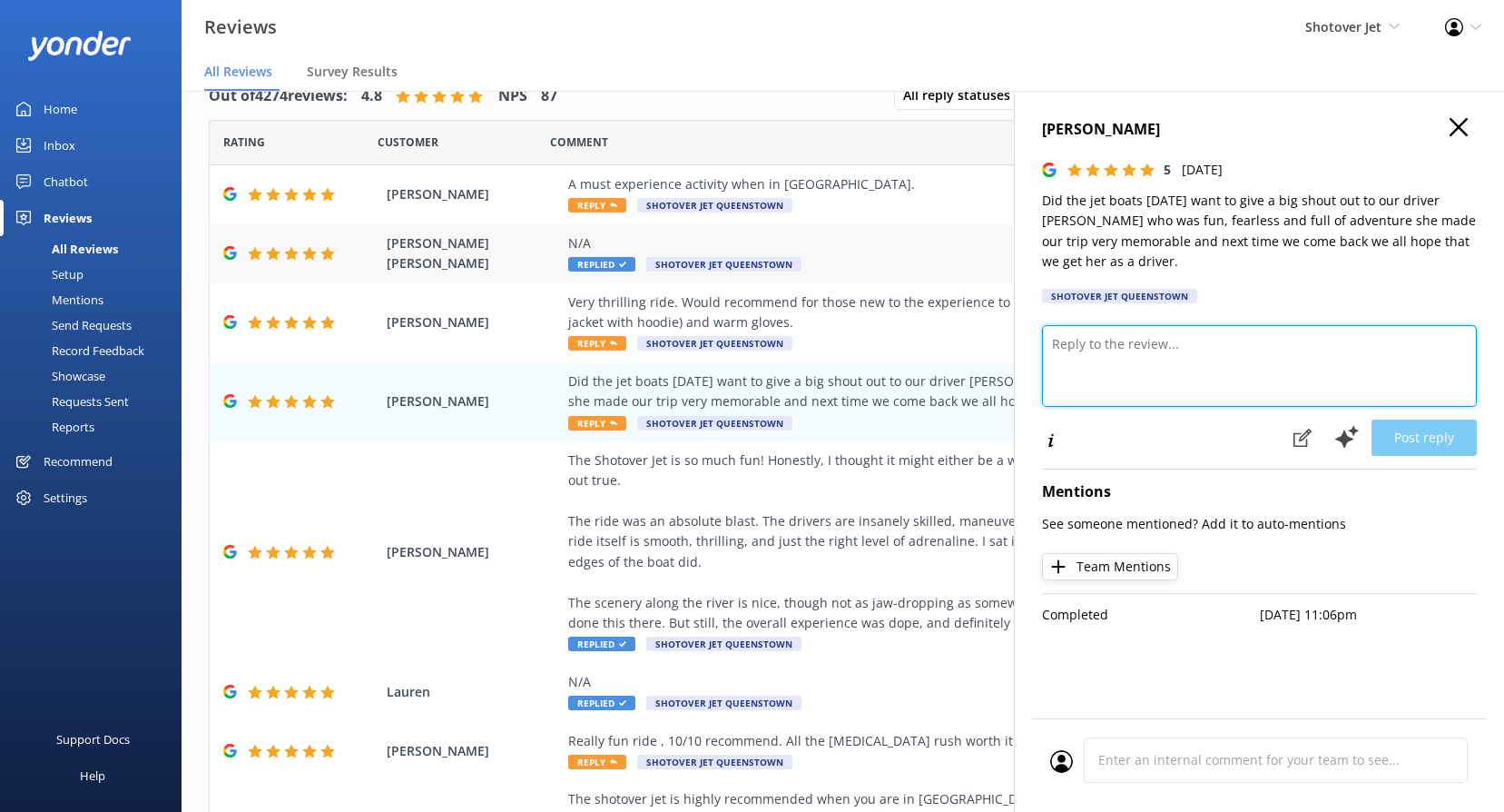
paste textarea "Kia ora, Thanks so much for the shout-out! We’re thrilled to hear [PERSON_NAME]…"
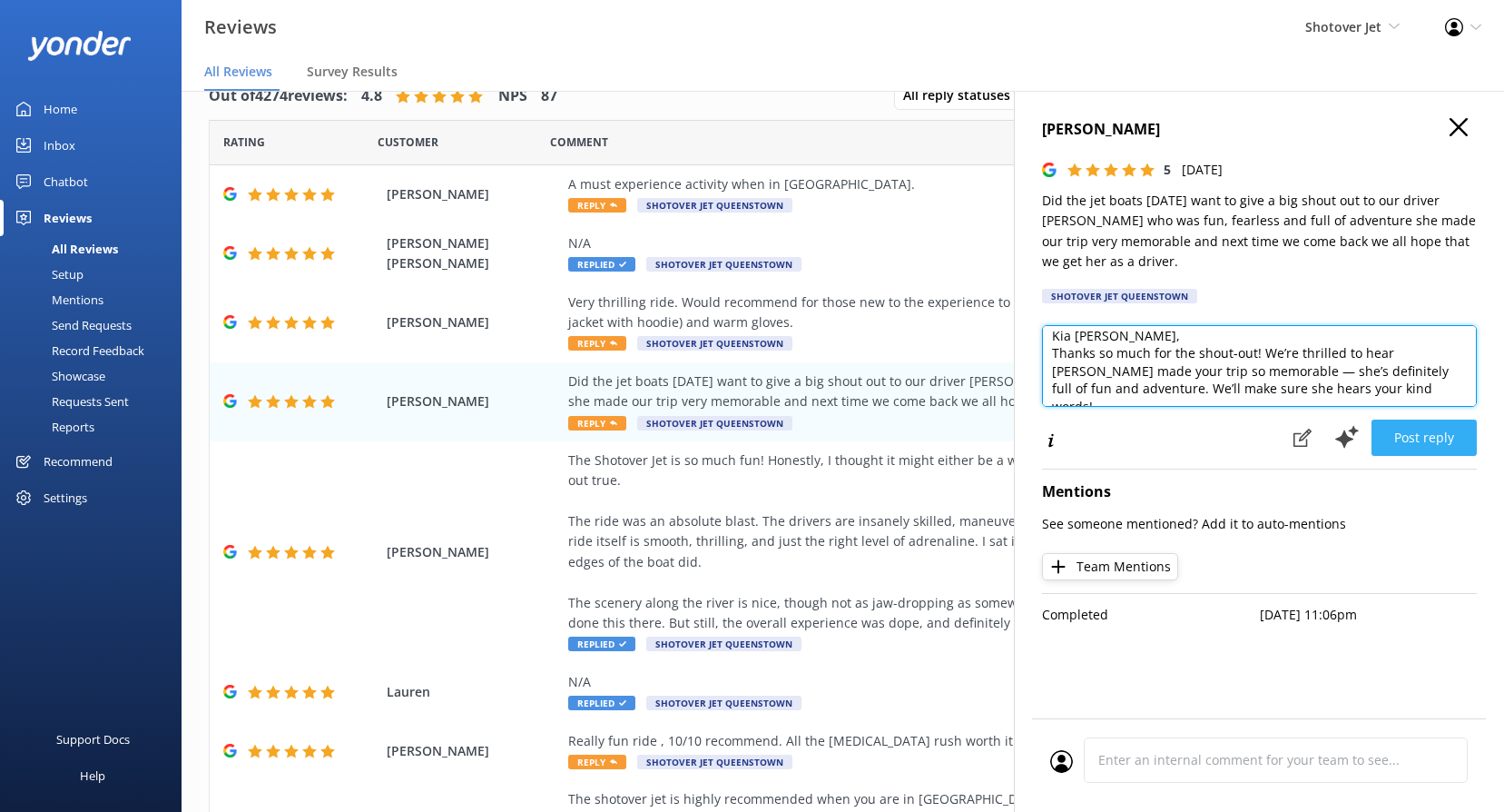
scroll to position [9, 0]
type textarea "Kia [PERSON_NAME], Thanks so much for the shout-out! We’re thrilled to hear [PE…"
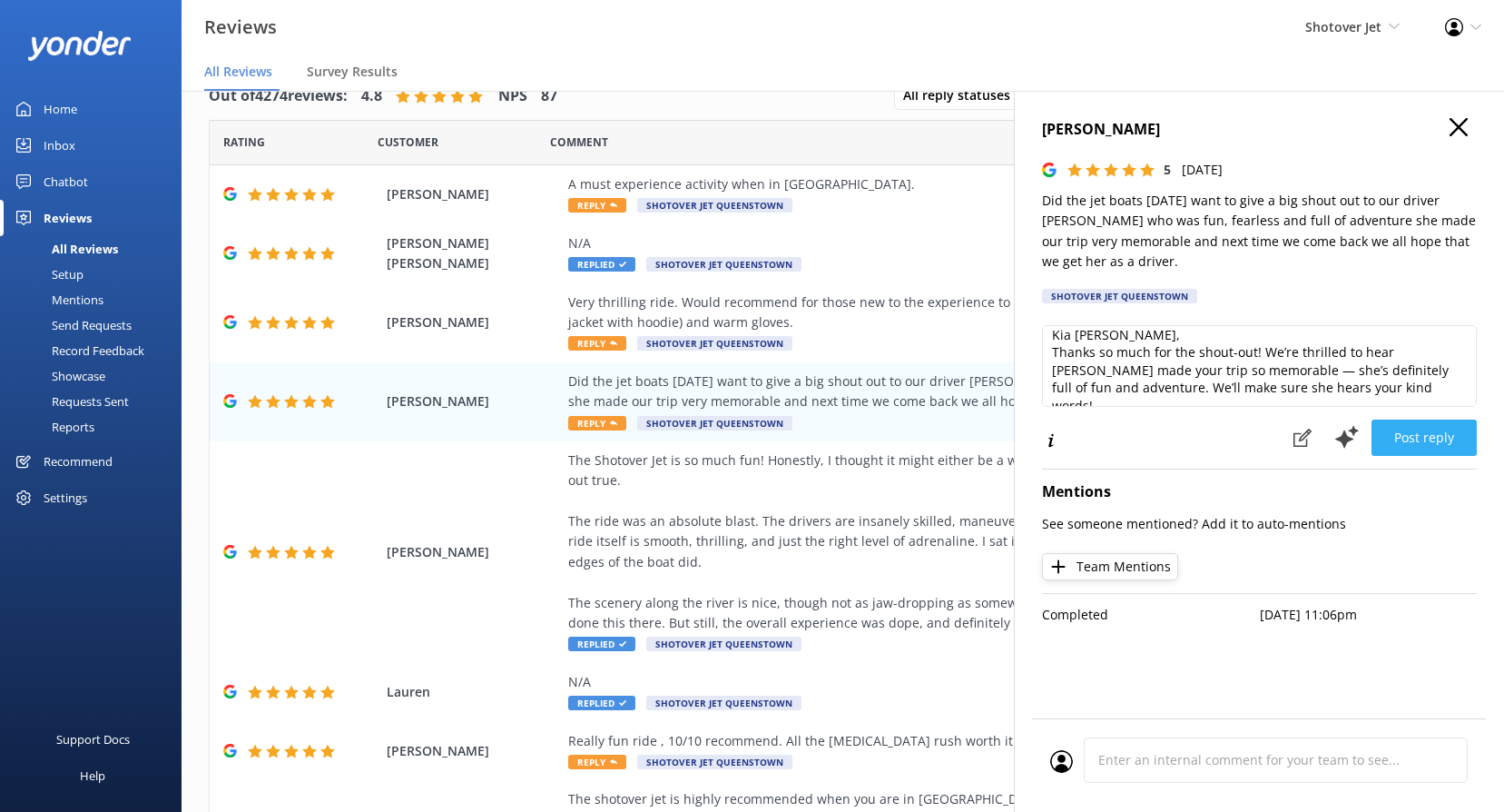
click at [1407, 435] on button "Post reply" at bounding box center [1424, 438] width 106 height 37
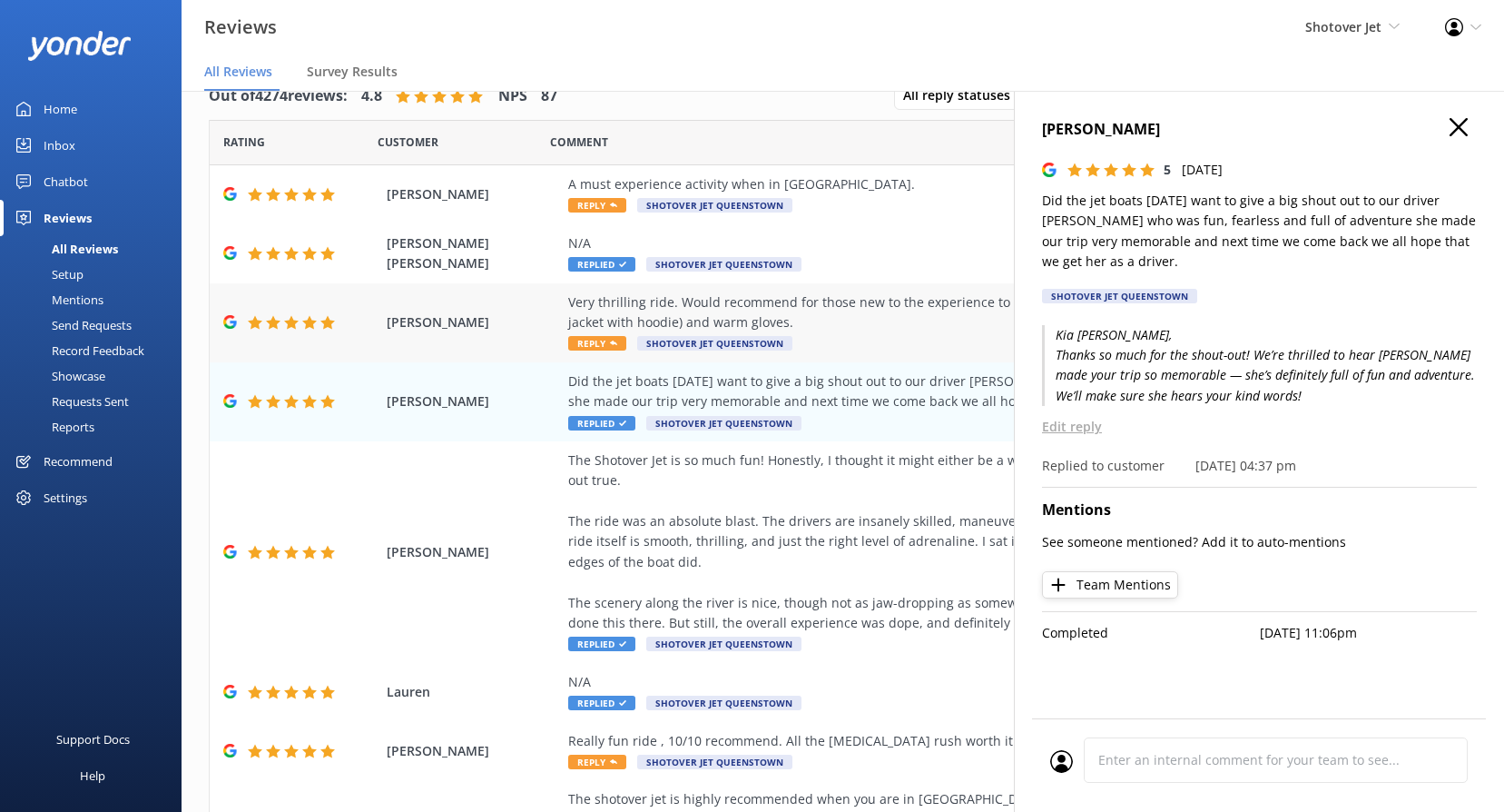
click at [590, 344] on span "Reply" at bounding box center [596, 343] width 58 height 15
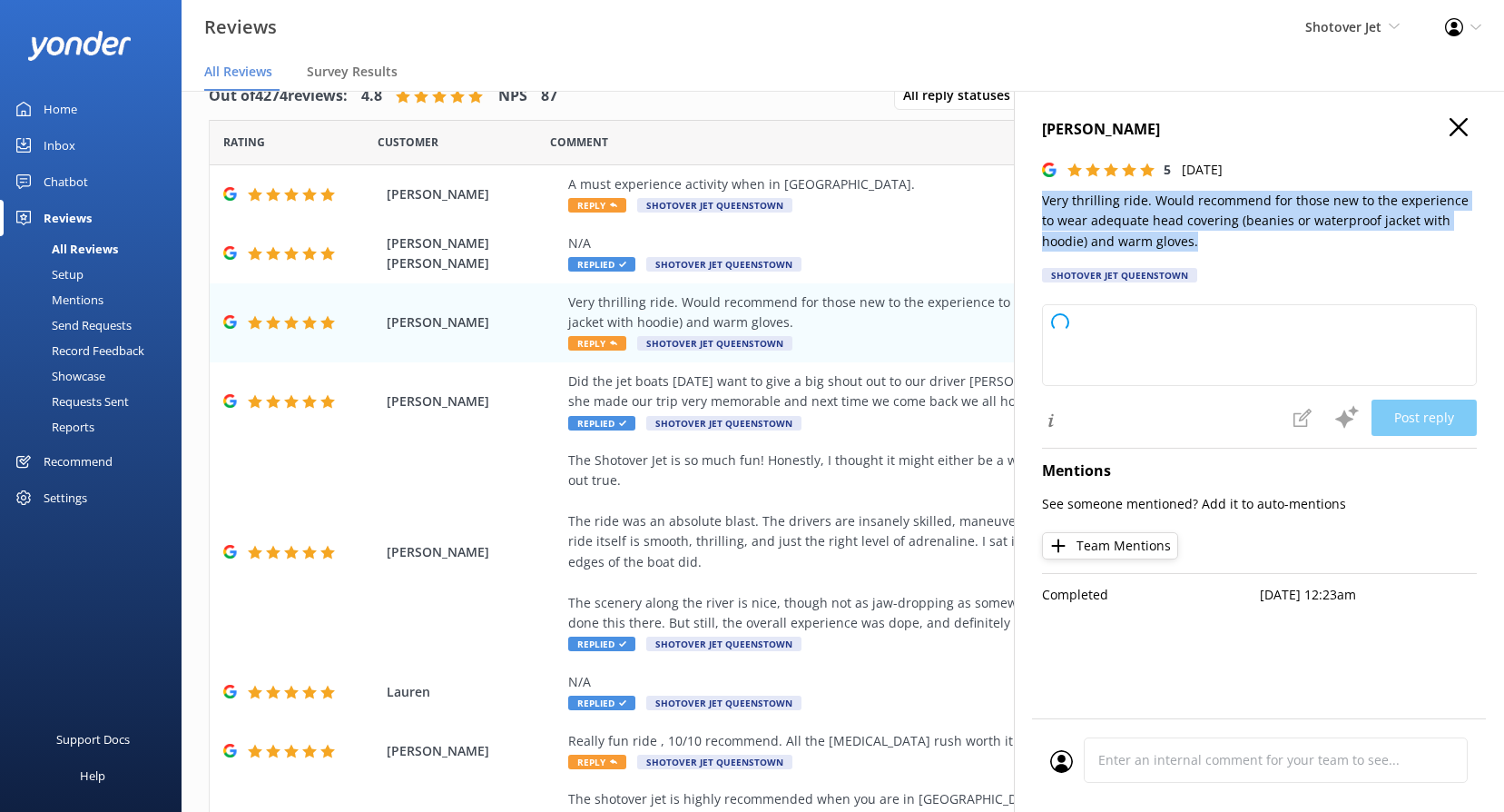
drag, startPoint x: 1031, startPoint y: 215, endPoint x: 1019, endPoint y: 207, distance: 14.4
click at [1019, 207] on div "[PERSON_NAME] 5 [DATE] Very thrilling ride. Would recommend for those new to th…" at bounding box center [1259, 496] width 490 height 812
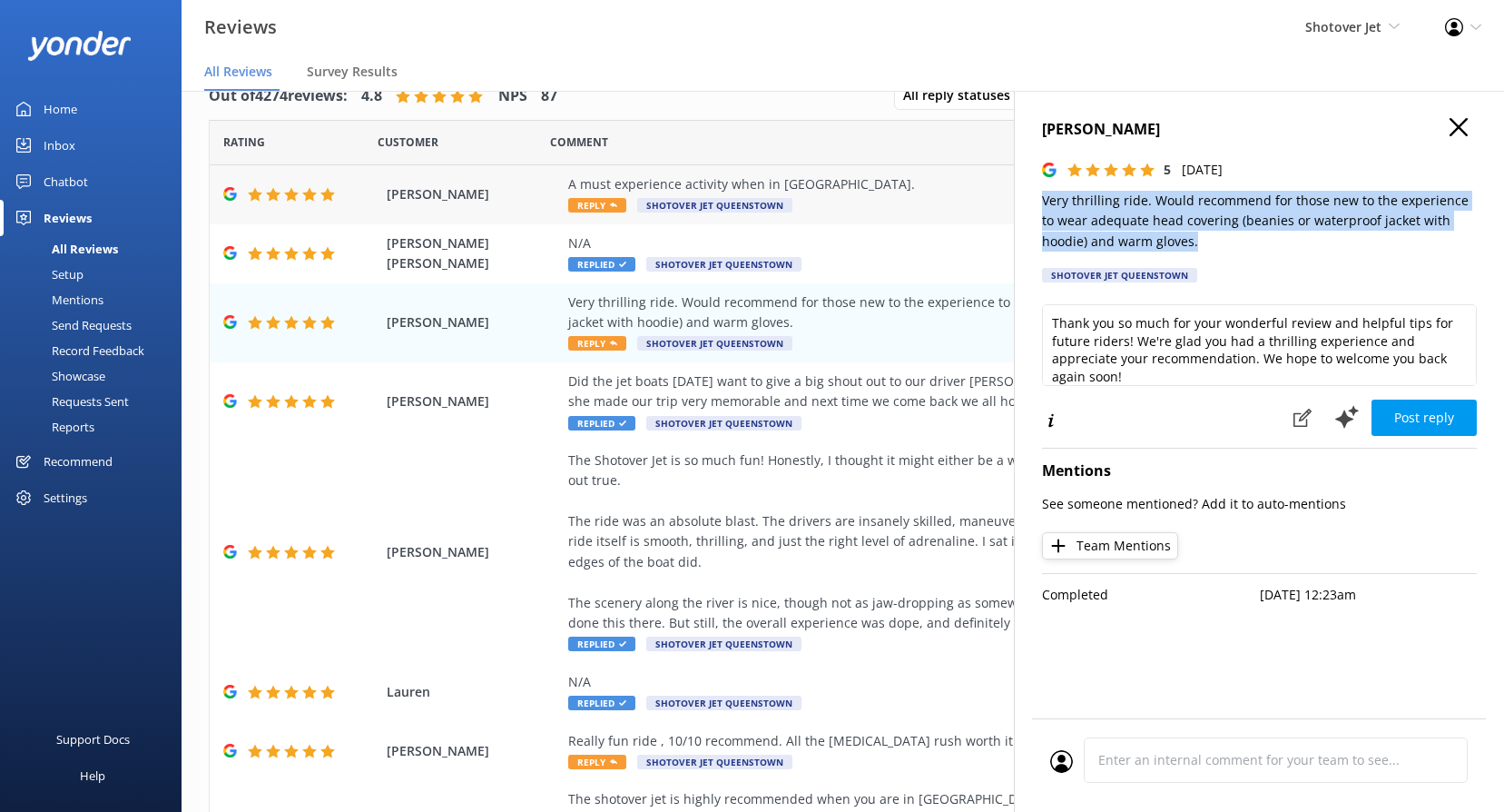
copy p "Very thrilling ride. Would recommend for those new to the experience to wear ad…"
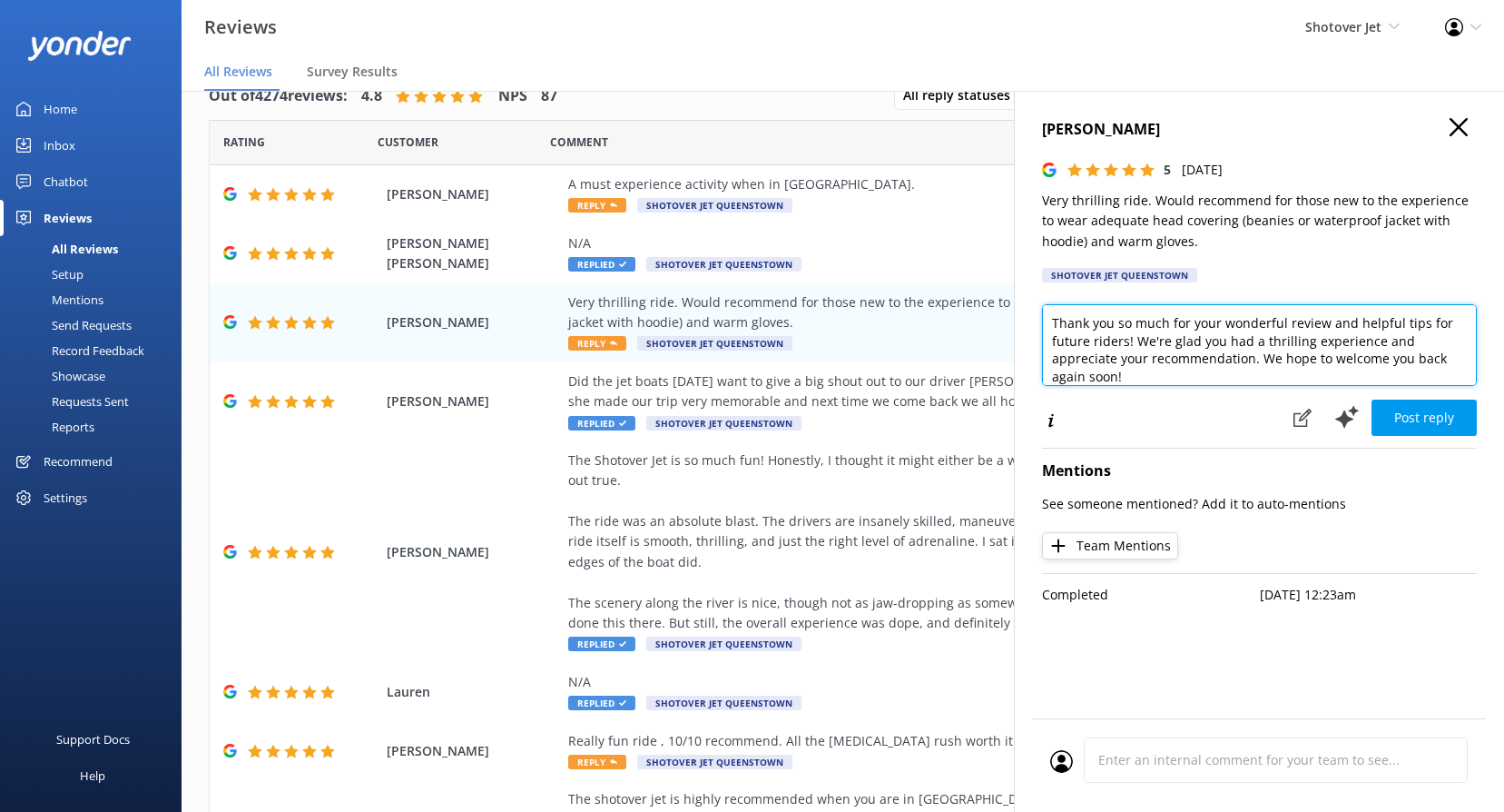
click at [1113, 364] on textarea "Thank you so much for your wonderful review and helpful tips for future riders!…" at bounding box center [1260, 344] width 435 height 82
paste textarea "Kia ora, Thanks for the recommendation! We’re glad you enjoyed the thrilling ri…"
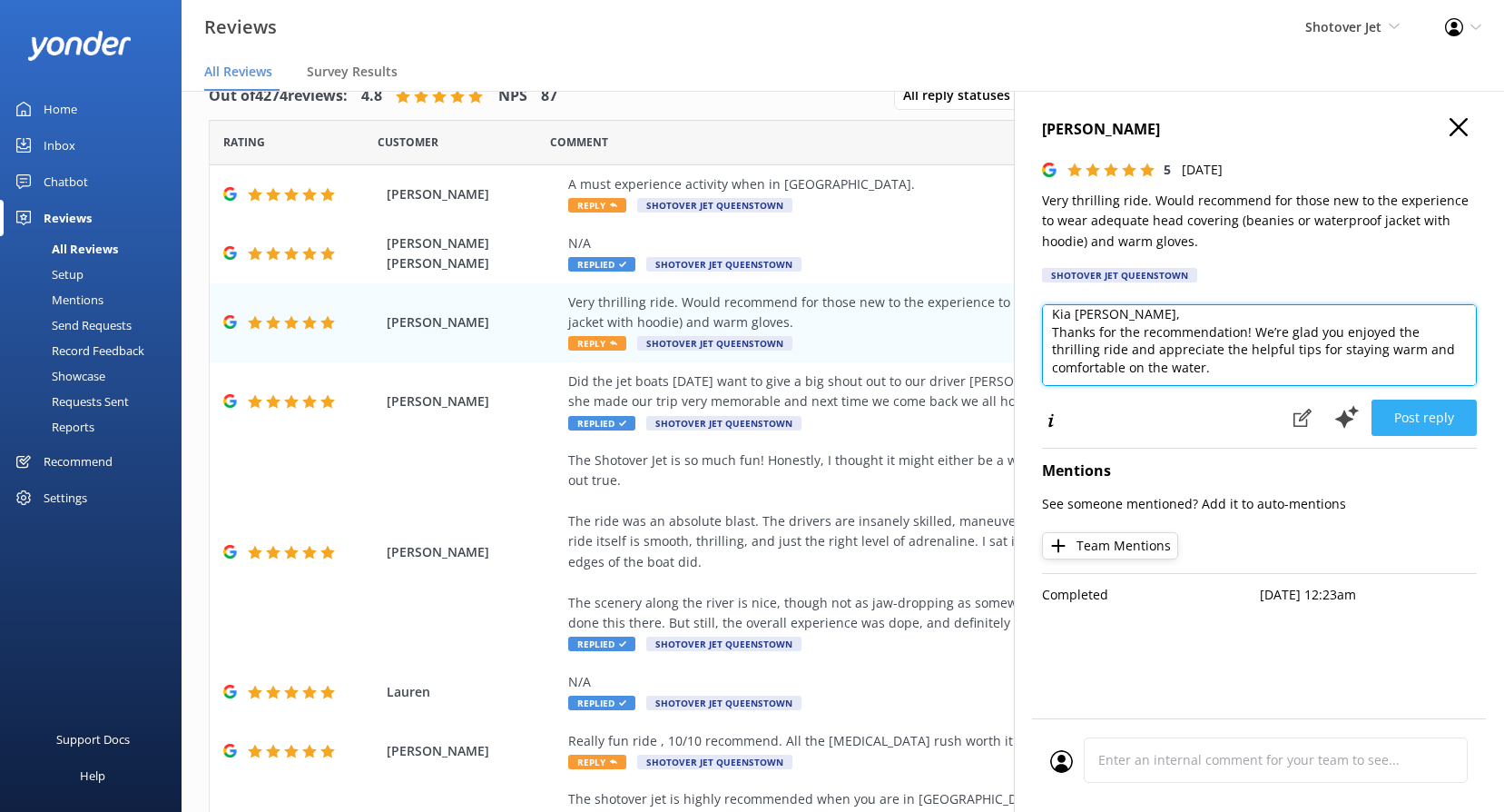
type textarea "Kia [PERSON_NAME], Thanks for the recommendation! We’re glad you enjoyed the th…"
click at [1417, 429] on button "Post reply" at bounding box center [1424, 417] width 106 height 37
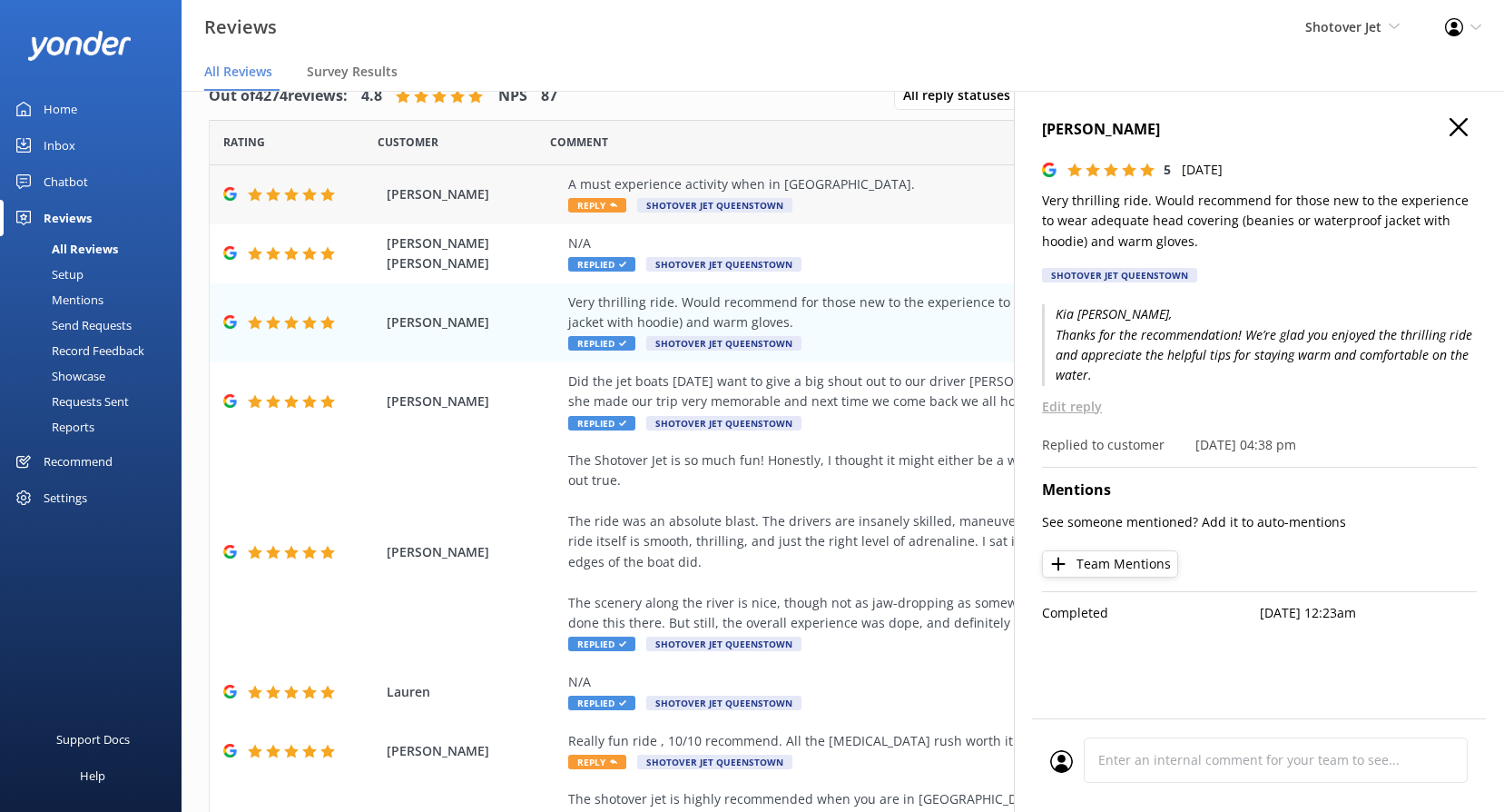
click at [598, 208] on span "Reply" at bounding box center [596, 206] width 58 height 15
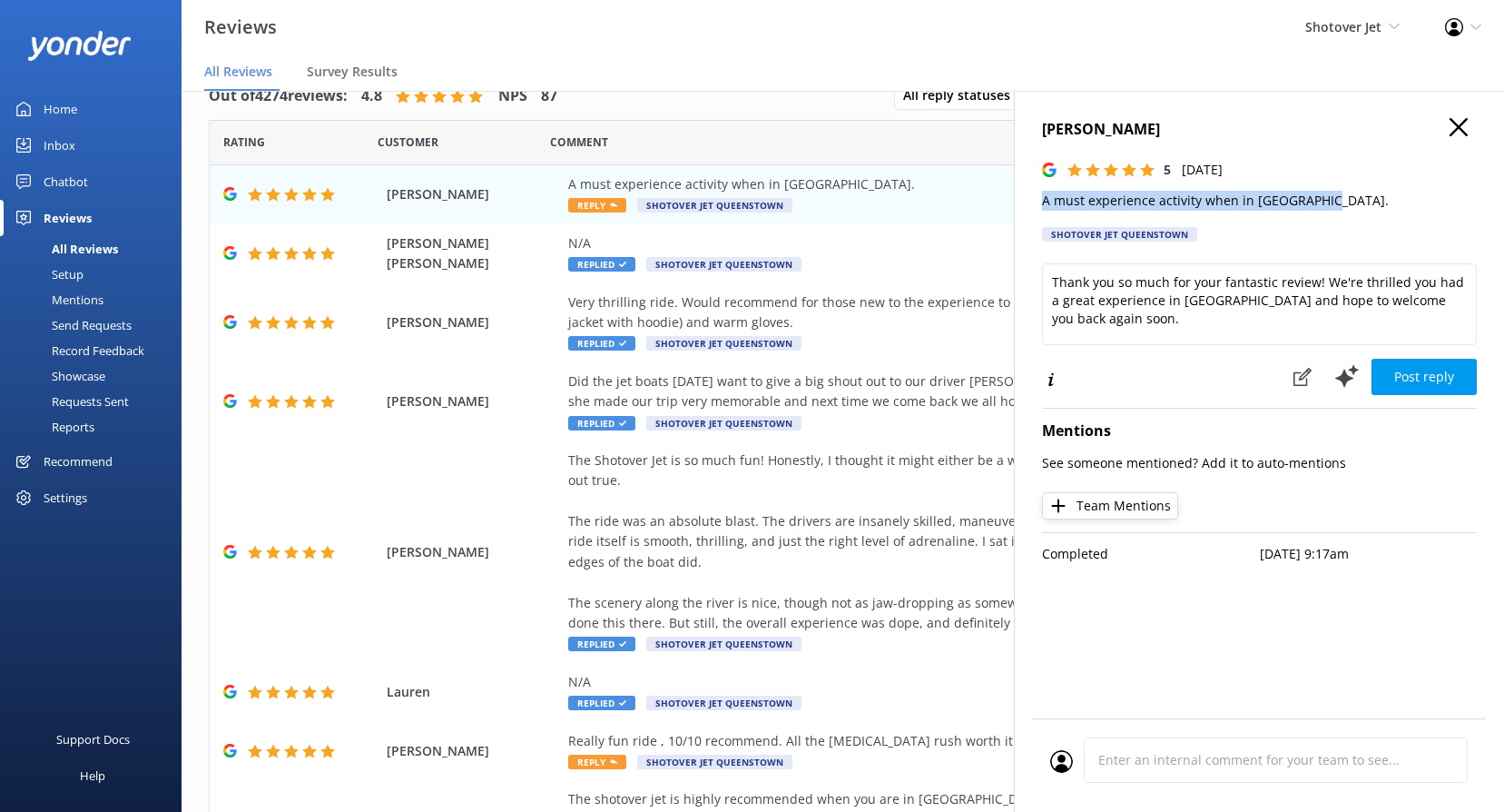
drag, startPoint x: 1339, startPoint y: 204, endPoint x: 1043, endPoint y: 196, distance: 296.1
click at [1043, 196] on p "A must experience activity when in [GEOGRAPHIC_DATA]." at bounding box center [1260, 201] width 435 height 20
copy p "A must experience activity when in [GEOGRAPHIC_DATA]."
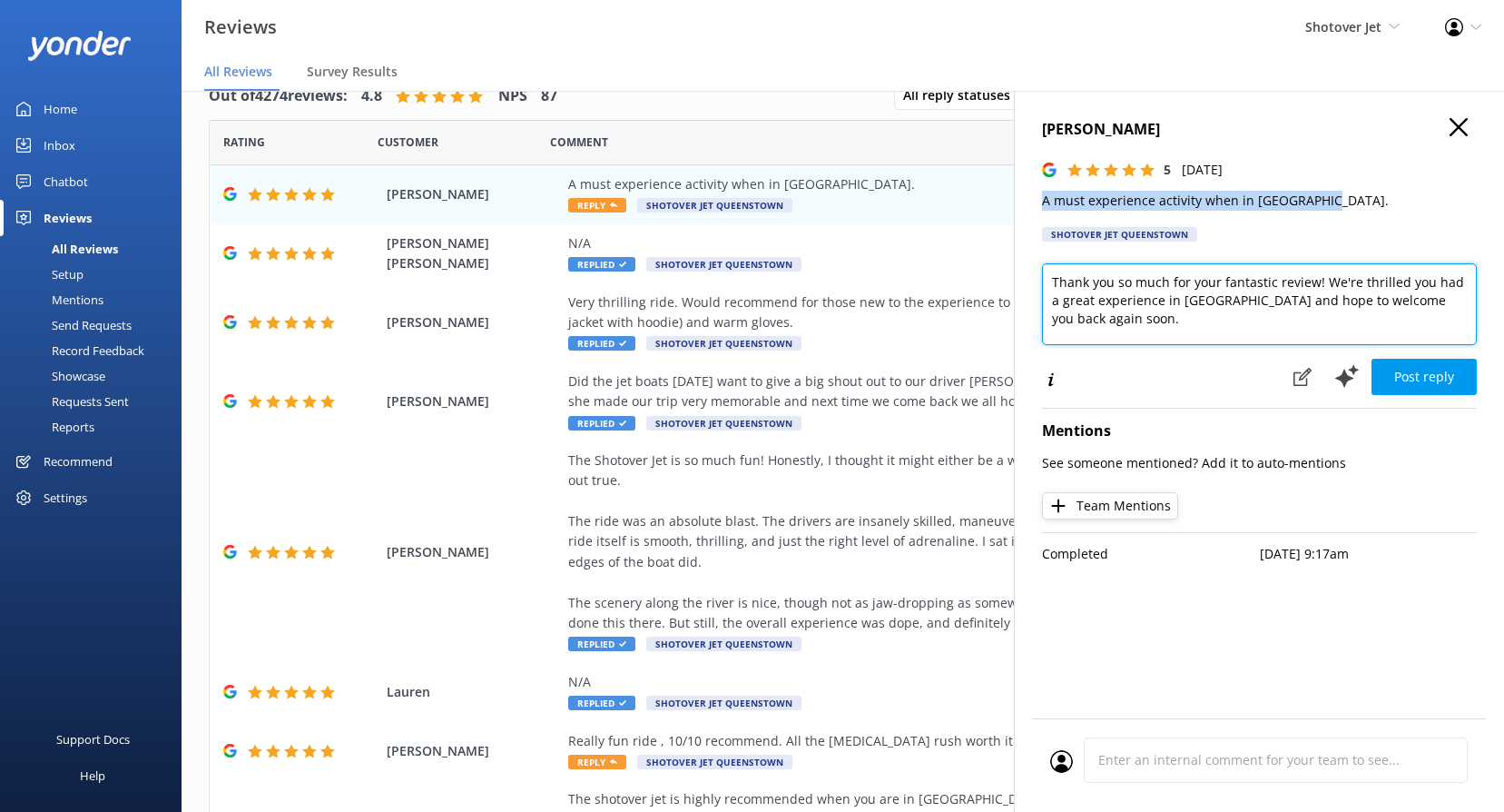
click at [1146, 321] on textarea "Thank you so much for your fantastic review! We're thrilled you had a great exp…" at bounding box center [1260, 304] width 435 height 82
paste textarea "ChatGPT said: Kia ora, We couldn’t agree more! Thrilled you think it’s a must-d…"
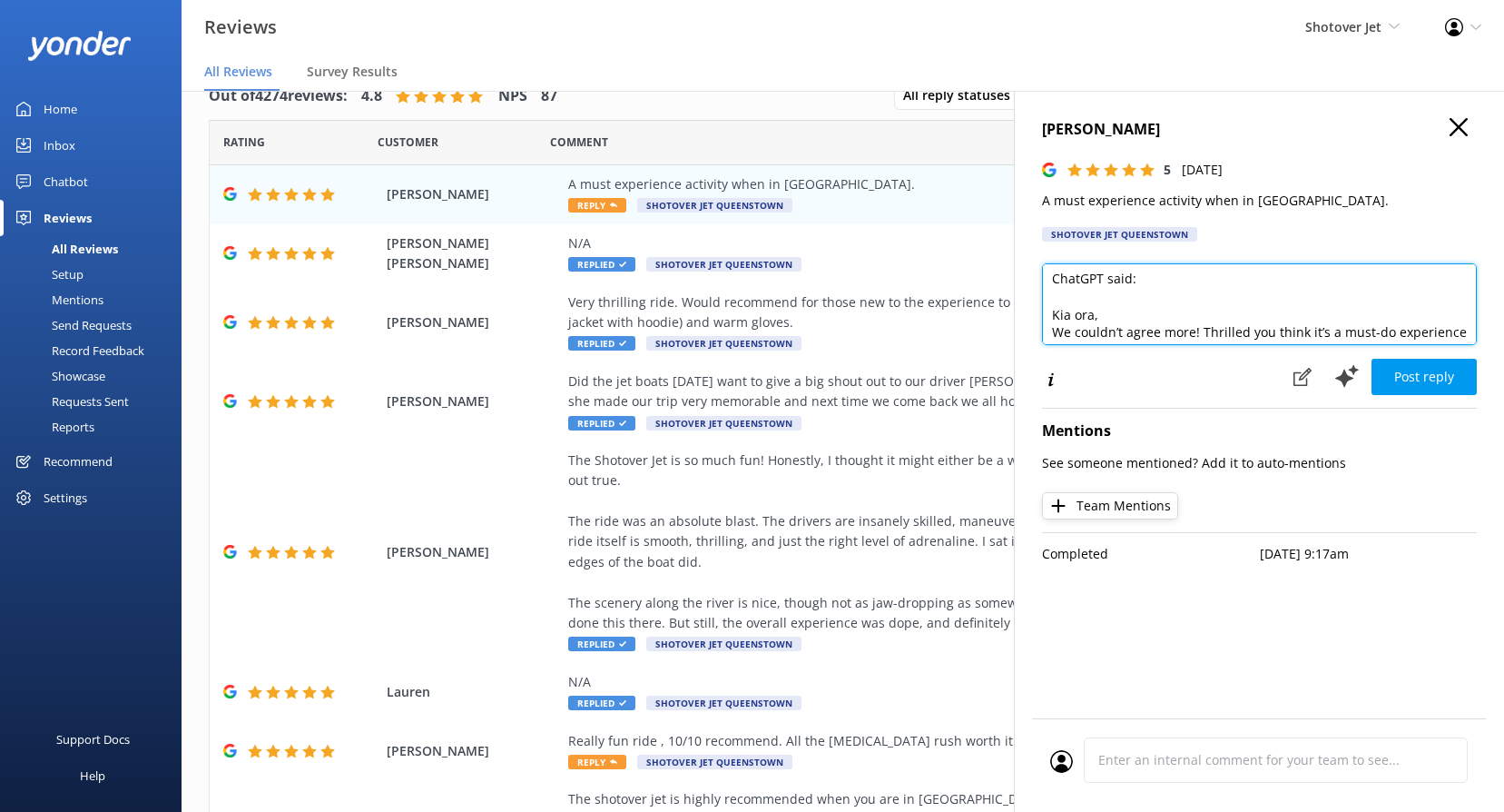
scroll to position [0, 0]
drag, startPoint x: 1141, startPoint y: 284, endPoint x: 969, endPoint y: 229, distance: 180.6
click at [969, 229] on div "Out of 4274 reviews: 4.8 NPS 87 All reply statuses All reply statuses Needs a r…" at bounding box center [843, 432] width 1323 height 757
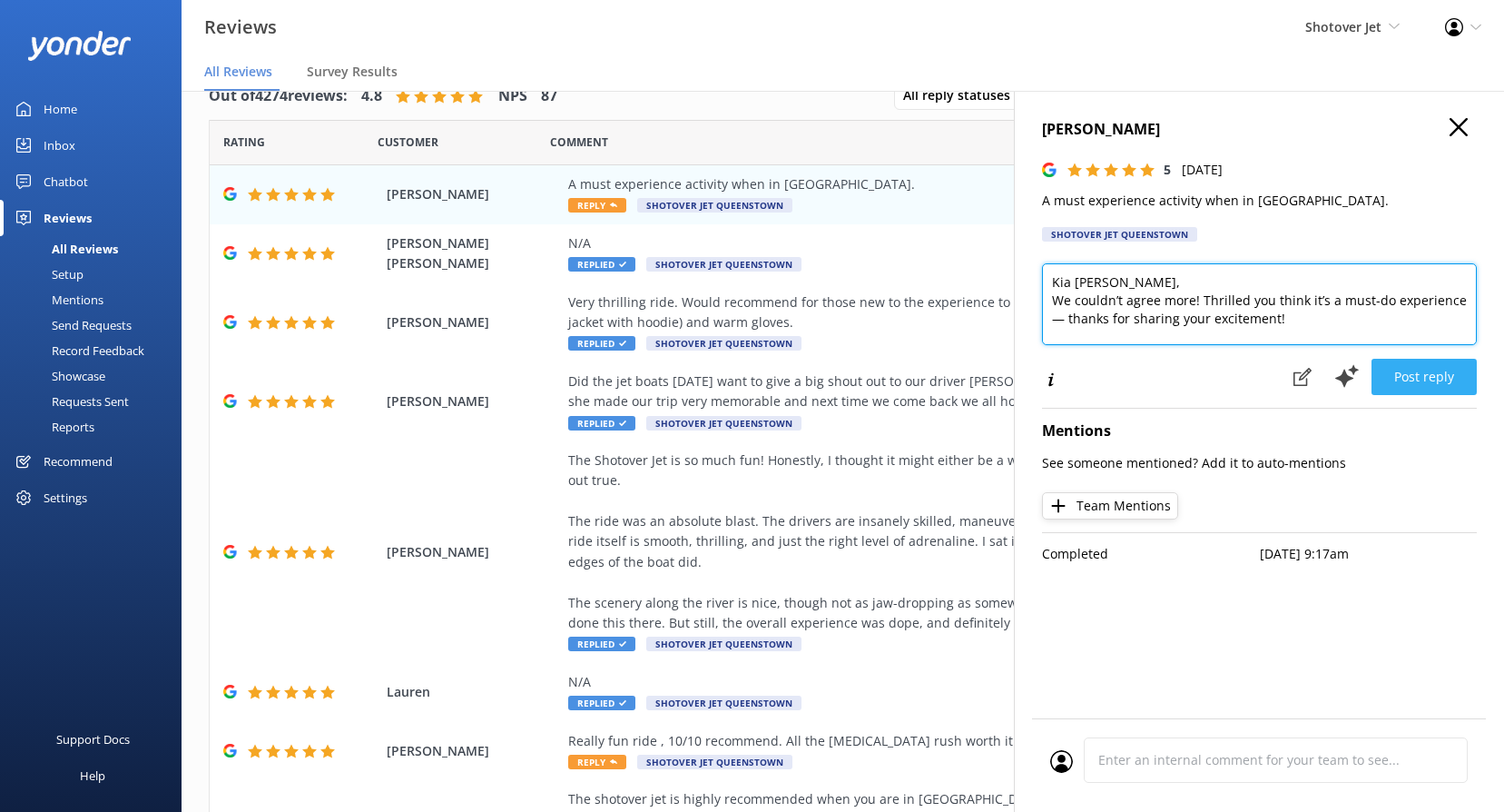
type textarea "Kia [PERSON_NAME], We couldn’t agree more! Thrilled you think it’s a must-do ex…"
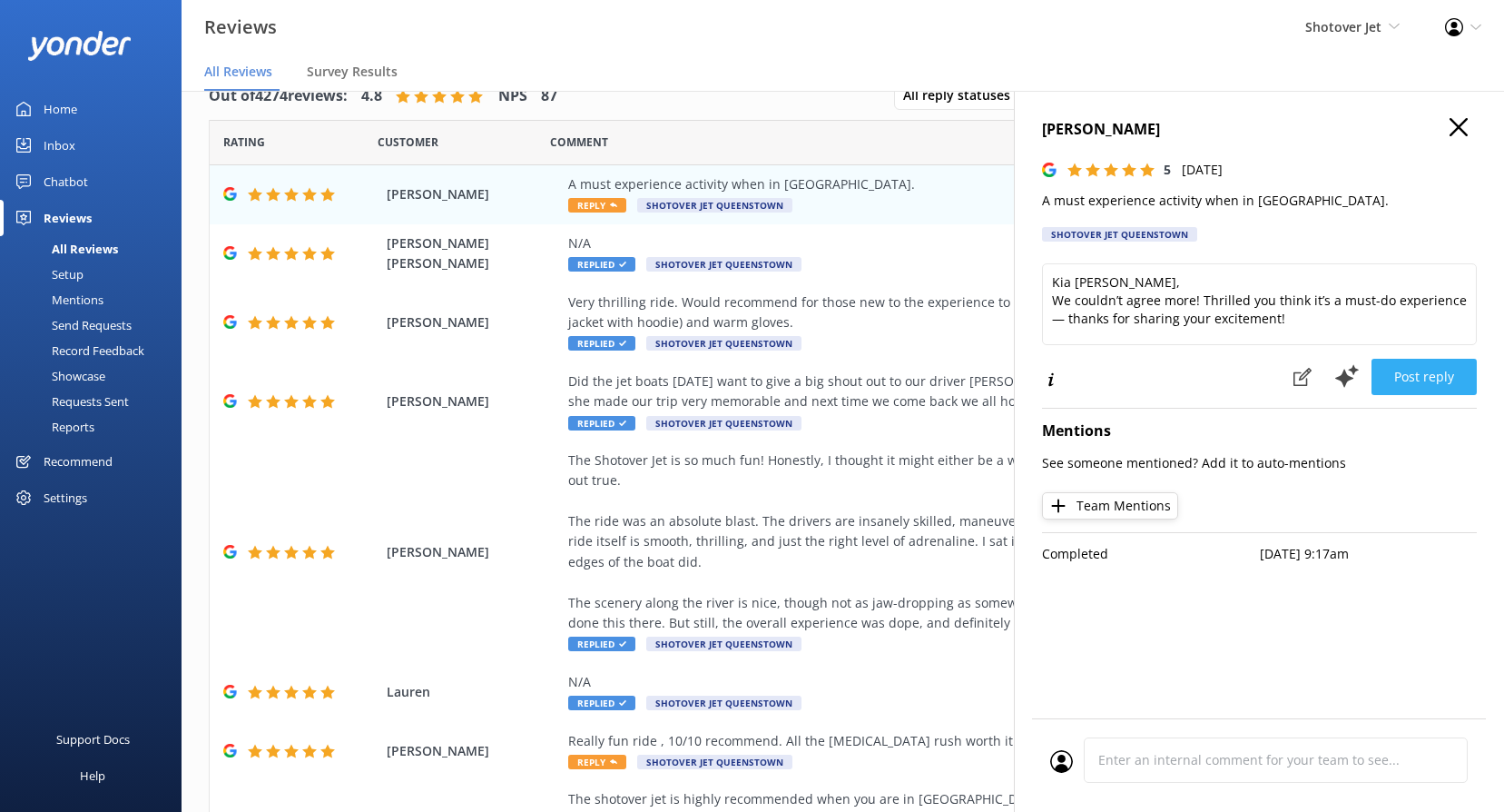
click at [1455, 375] on button "Post reply" at bounding box center [1424, 377] width 106 height 37
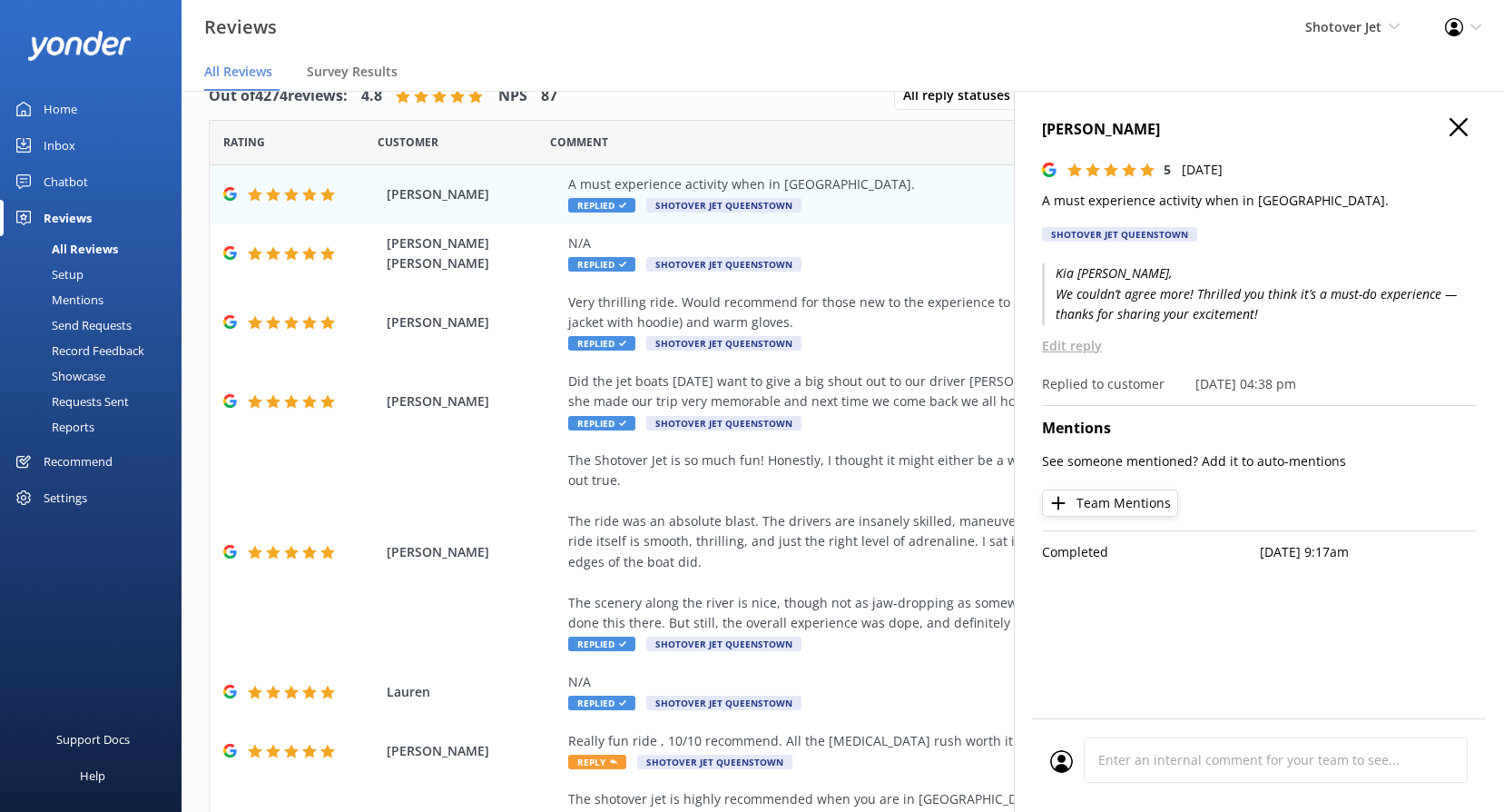
click at [1450, 127] on icon "button" at bounding box center [1459, 128] width 18 height 18
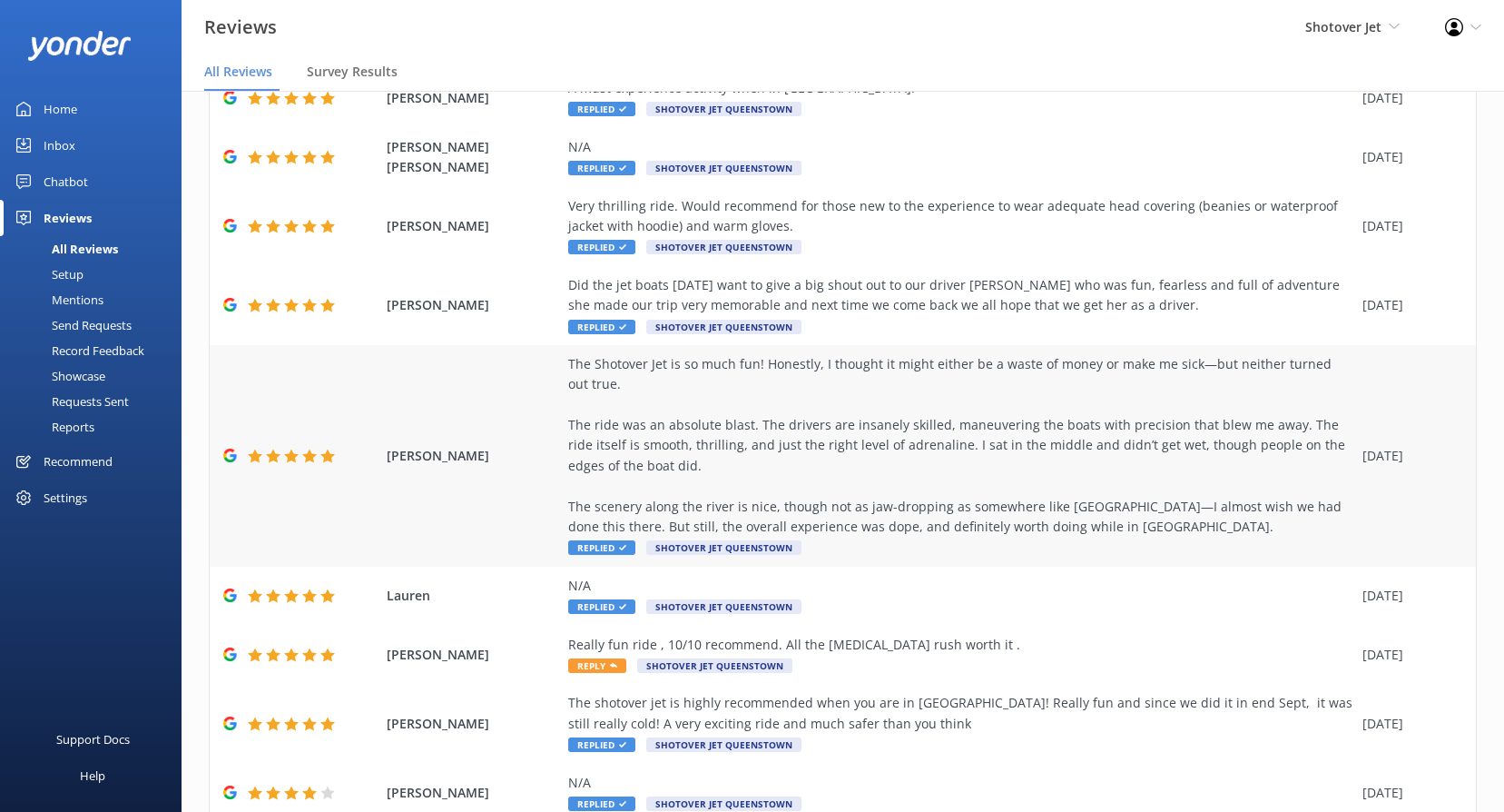
scroll to position [261, 0]
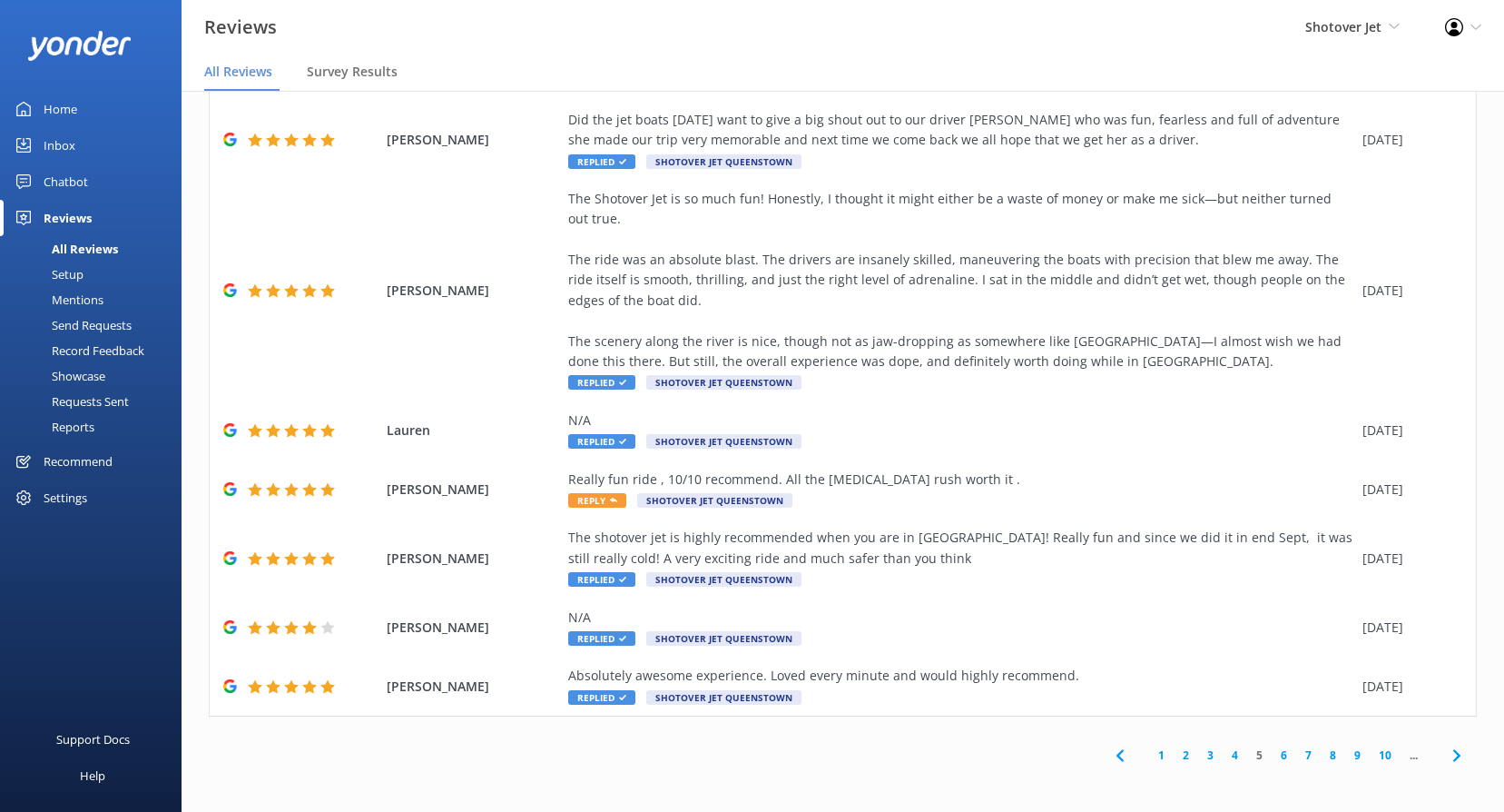
click at [1223, 755] on link "4" at bounding box center [1235, 754] width 25 height 17
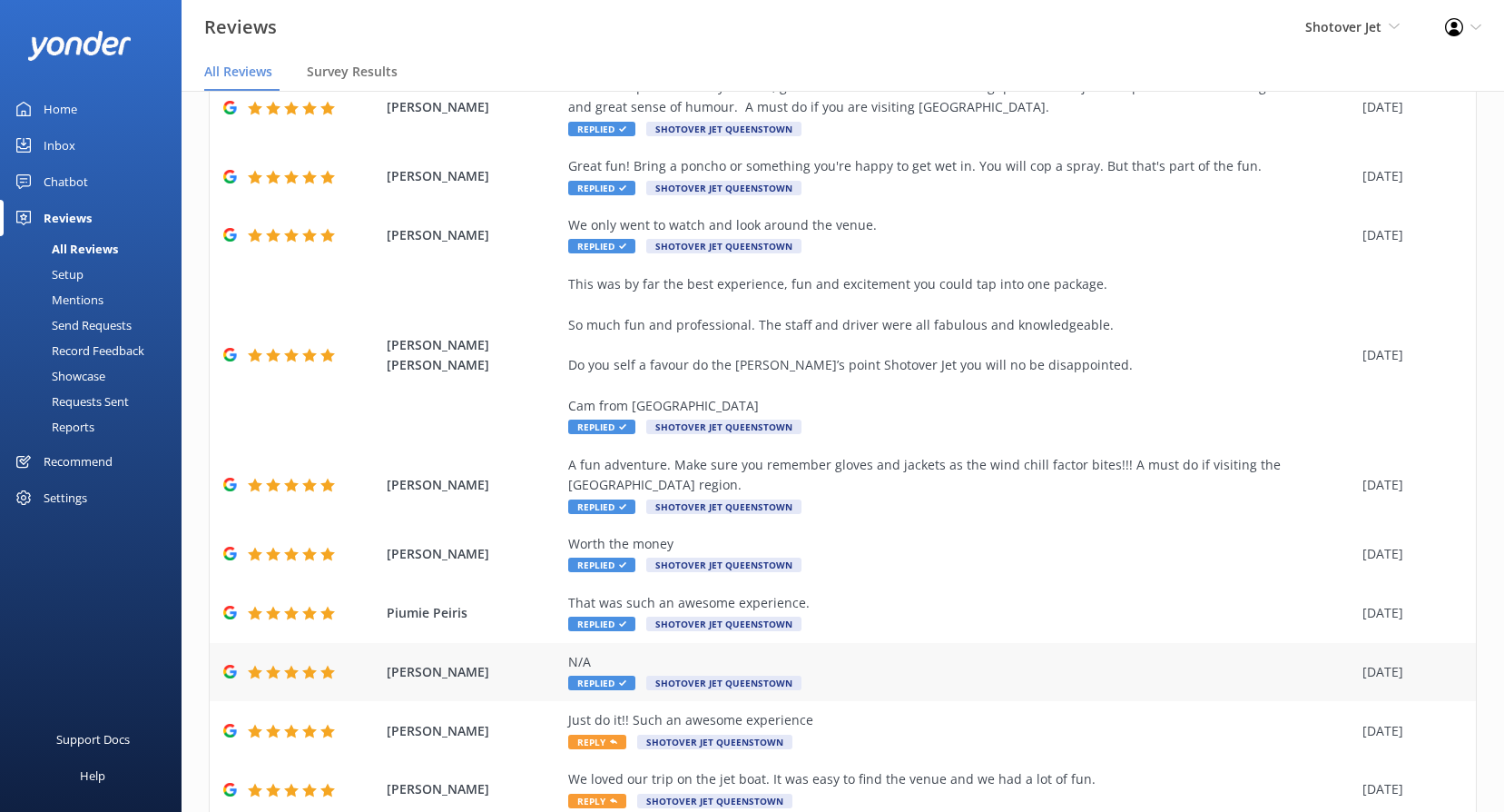
scroll to position [201, 0]
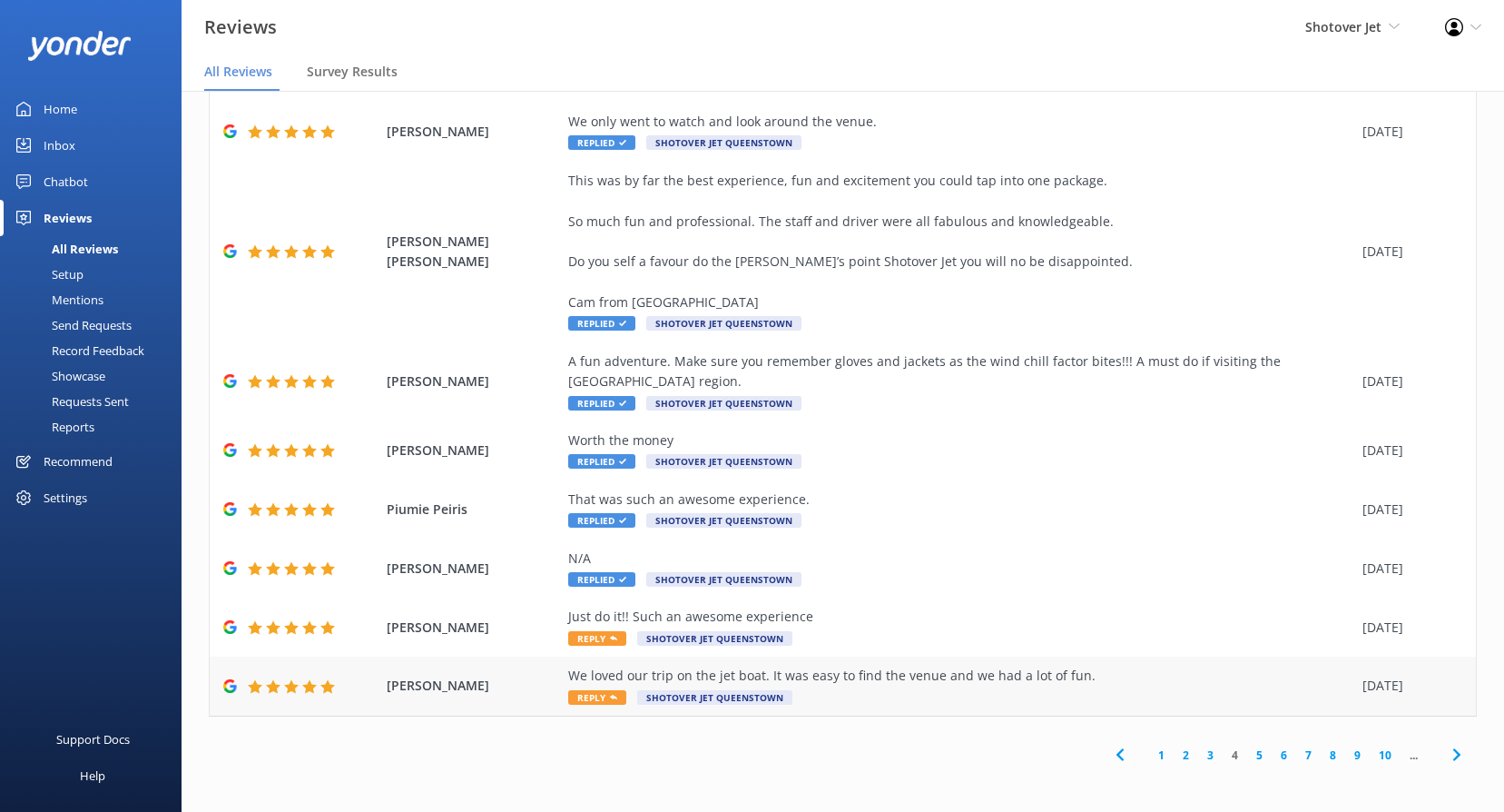
click at [604, 703] on span "Reply" at bounding box center [596, 697] width 58 height 15
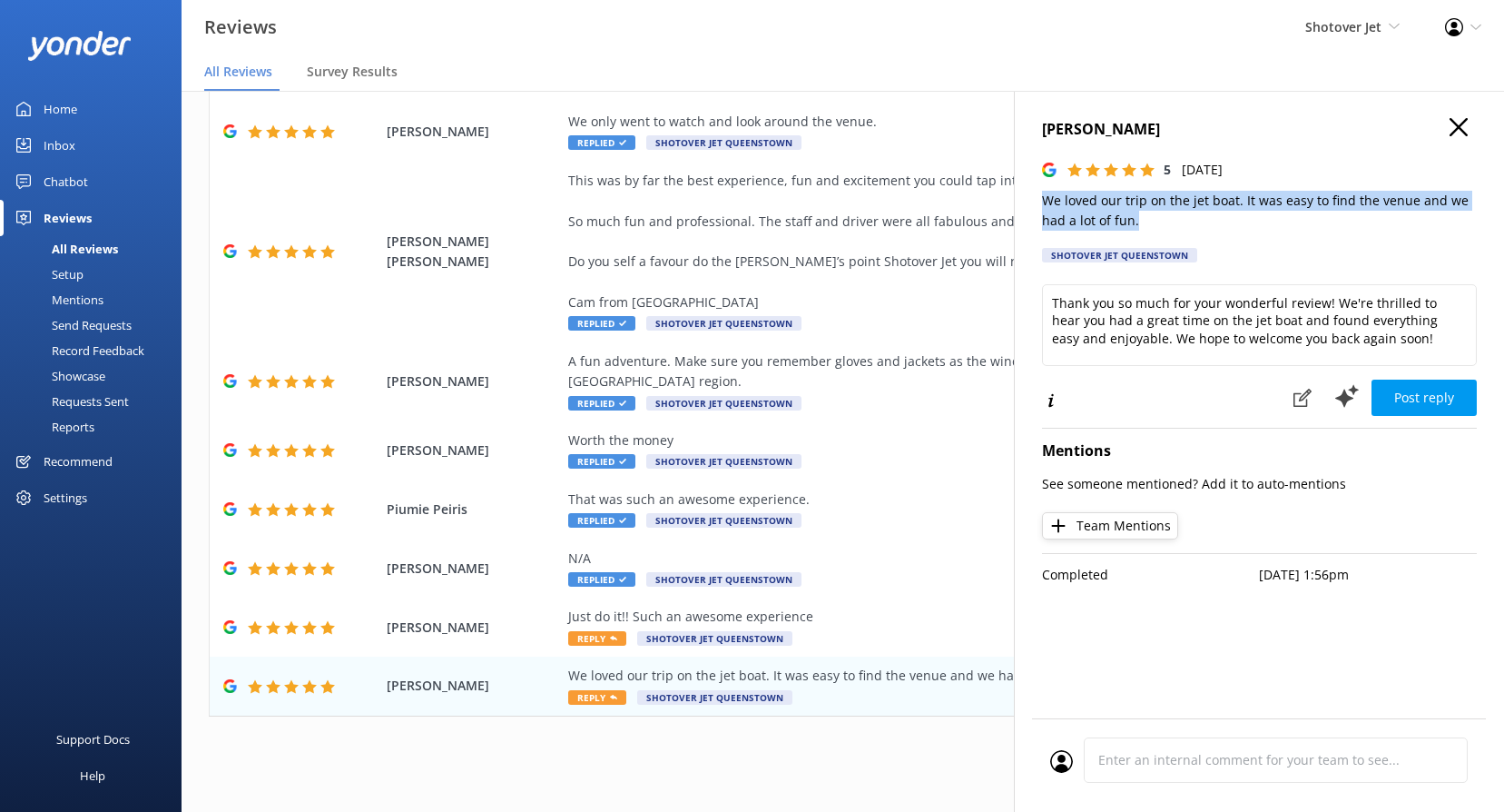
drag, startPoint x: 1172, startPoint y: 226, endPoint x: 1028, endPoint y: 194, distance: 147.5
click at [1028, 194] on div "[PERSON_NAME] 5 [DATE] We loved our trip on the jet boat. It was easy to find t…" at bounding box center [1259, 496] width 490 height 812
copy p "We loved our trip on the jet boat. It was easy to find the venue and we had a l…"
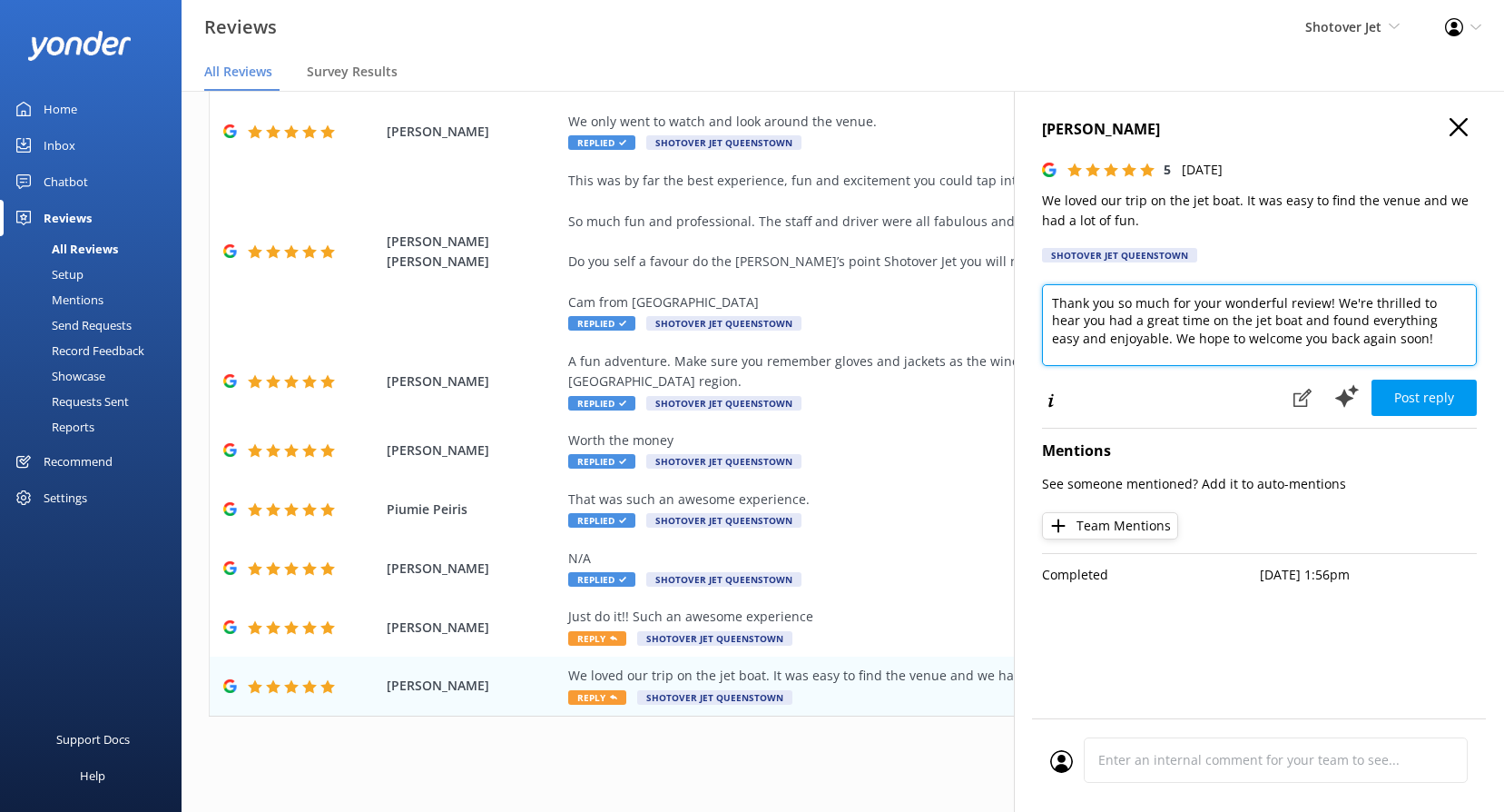
click at [1173, 330] on textarea "Thank you so much for your wonderful review! We're thrilled to hear you had a g…" at bounding box center [1260, 325] width 435 height 82
paste textarea "Kia ora, We’re so glad to hear you loved your trip and had fun! Thanks for shar…"
type textarea "Kia ora [PERSON_NAME], We’re so glad to hear you loved your trip and had fun! T…"
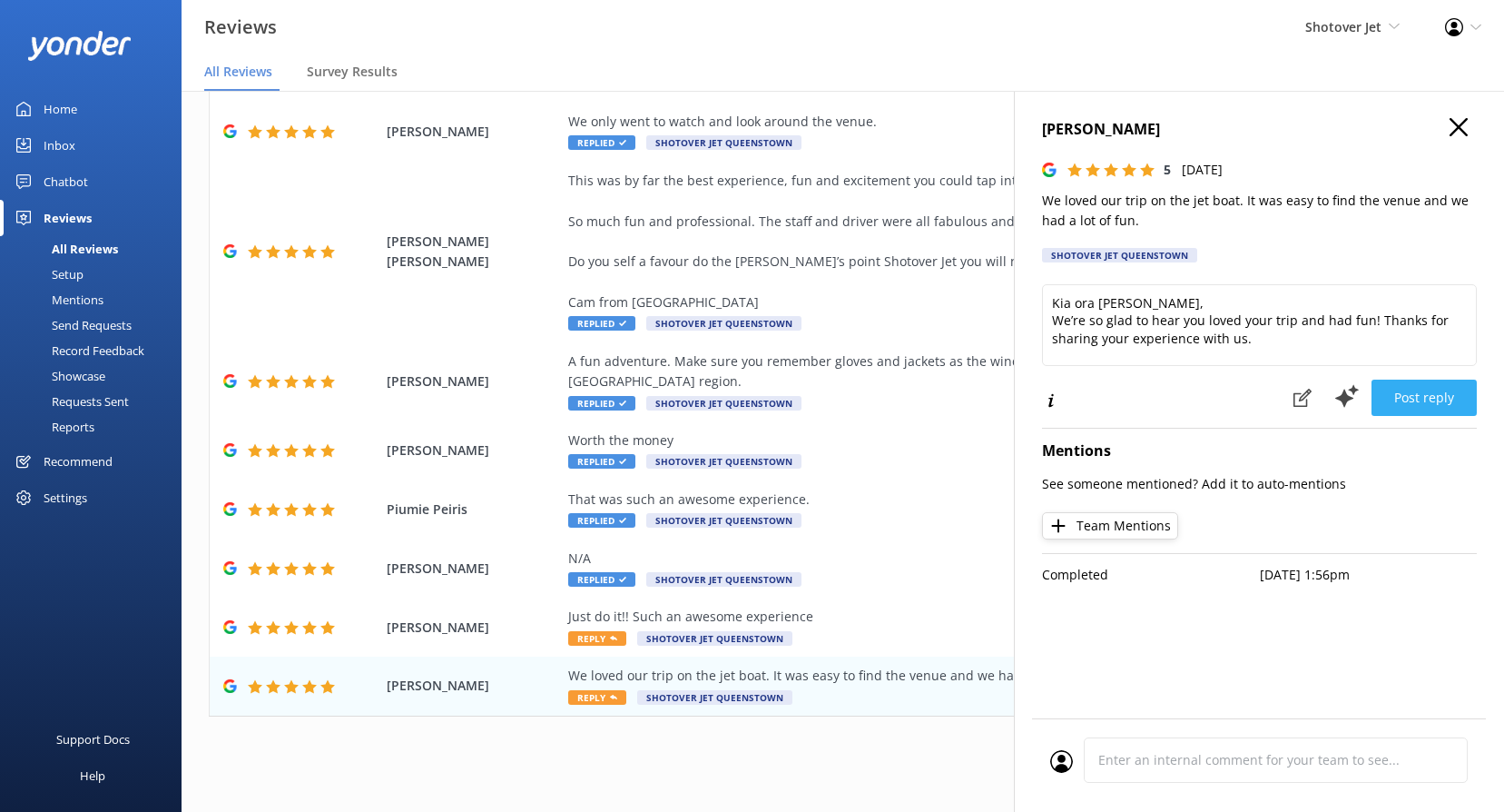
click at [1449, 403] on button "Post reply" at bounding box center [1424, 398] width 106 height 37
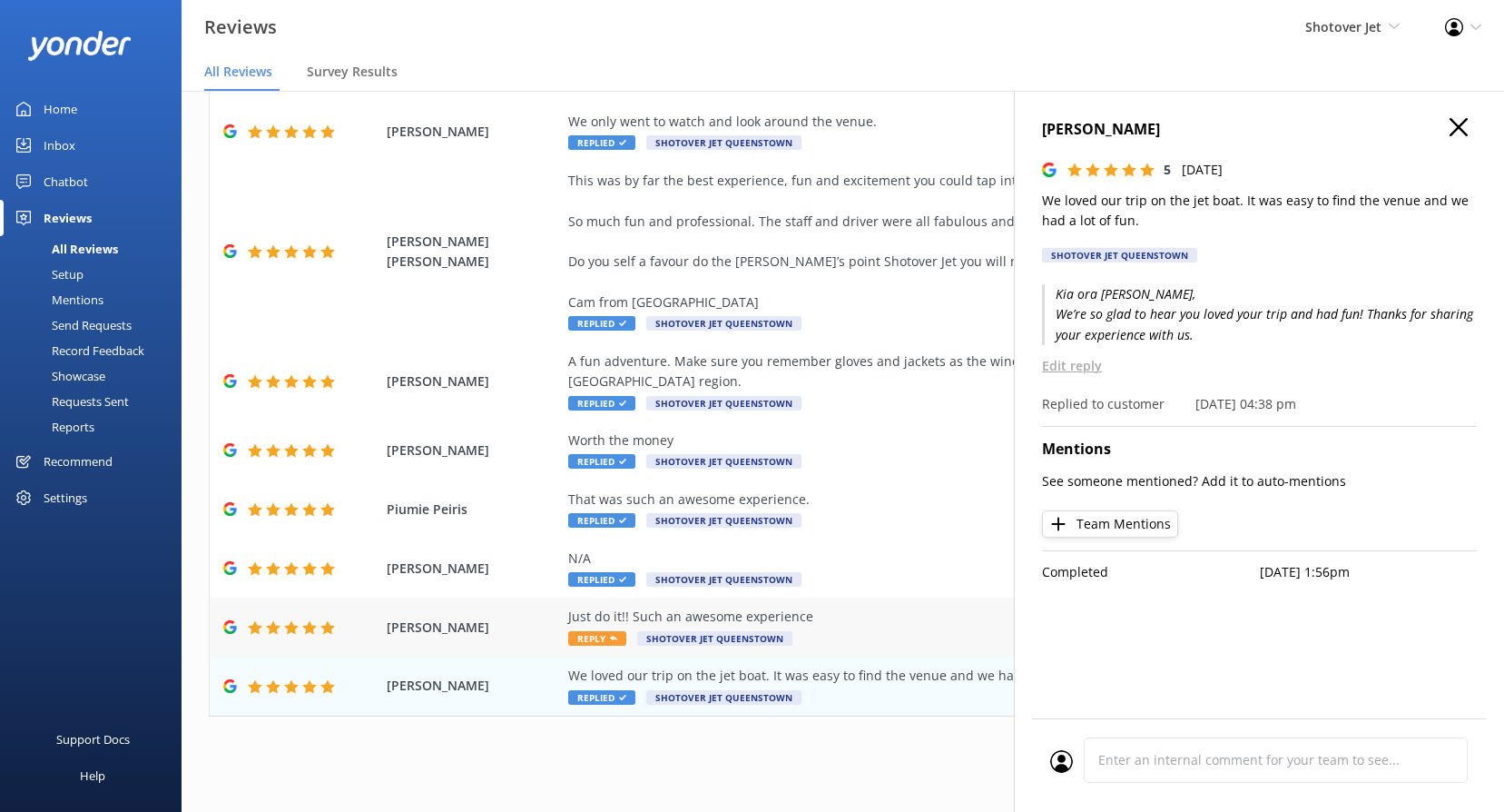
click at [620, 643] on span "Reply" at bounding box center [596, 639] width 58 height 15
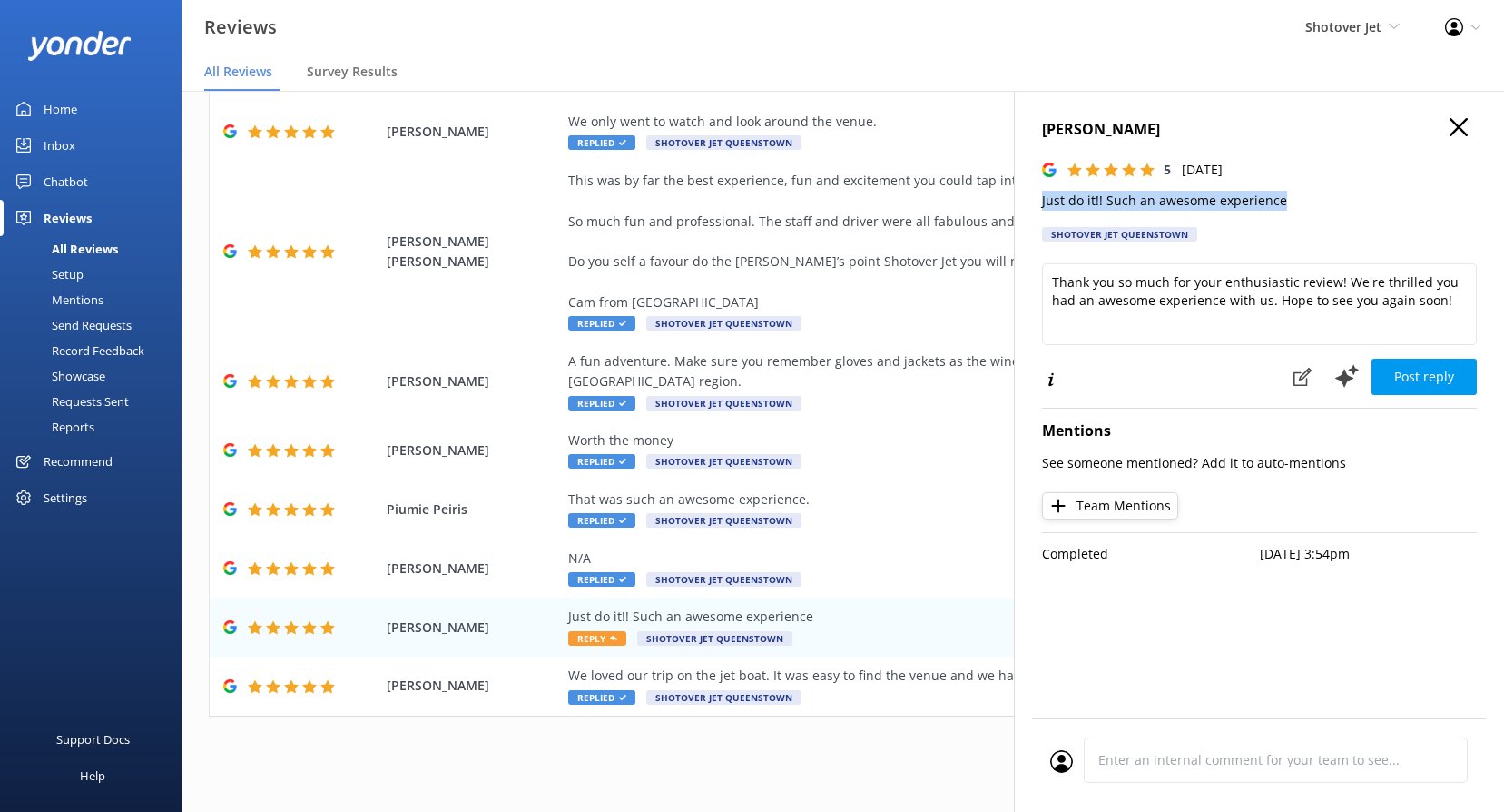
drag, startPoint x: 1287, startPoint y: 201, endPoint x: 1020, endPoint y: 196, distance: 267.0
click at [1020, 196] on div "[PERSON_NAME] G 5 [DATE] Just do it!! Such an awesome experience Shotover Jet […" at bounding box center [1259, 496] width 490 height 812
copy p "Just do it!! Such an awesome experience"
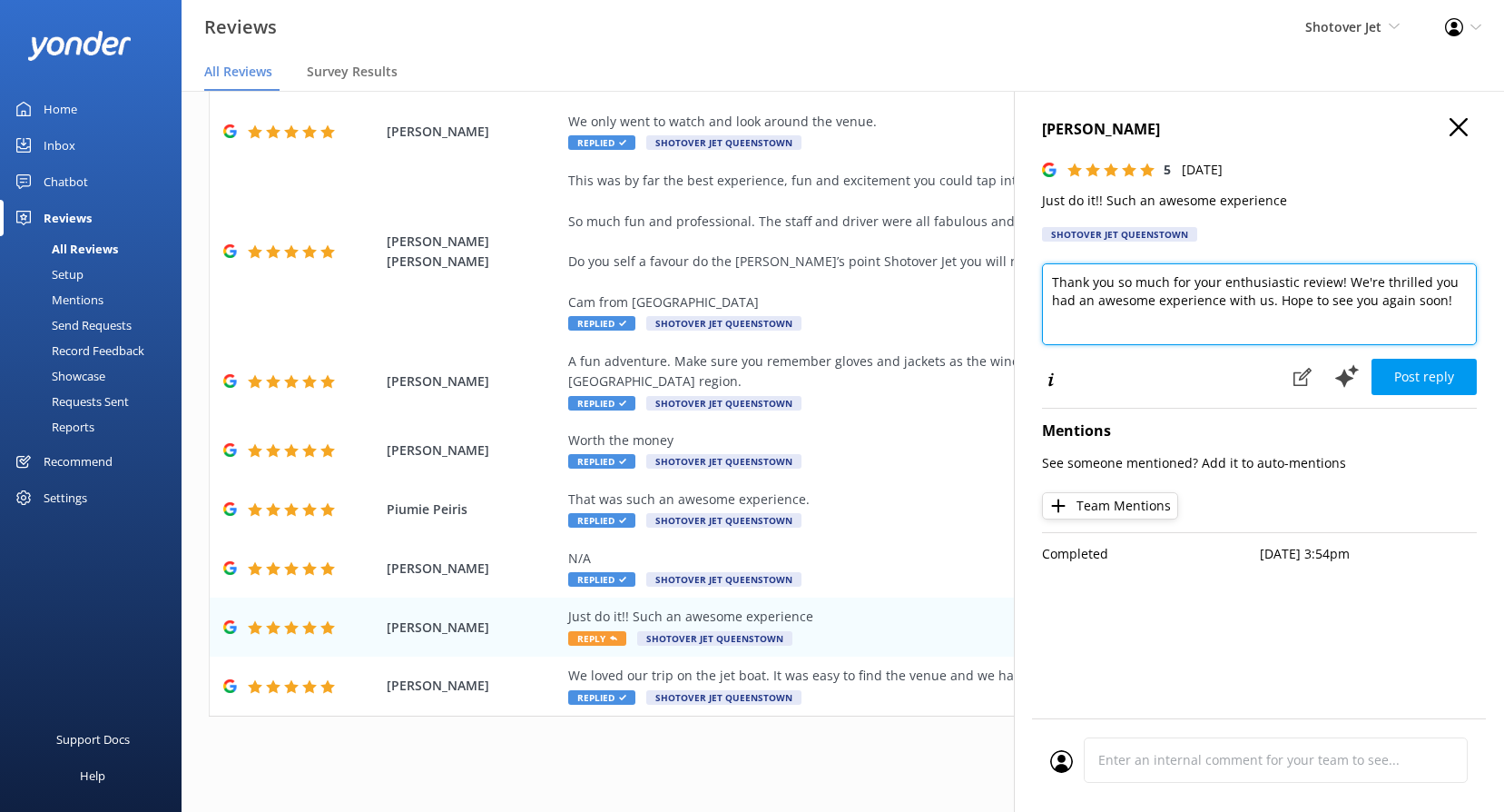
click at [1132, 315] on textarea "Thank you so much for your enthusiastic review! We're thrilled you had an aweso…" at bounding box center [1260, 304] width 435 height 82
paste textarea "Kia ora, Absolutely — couldn’t have said it better! So glad you had an awesome …"
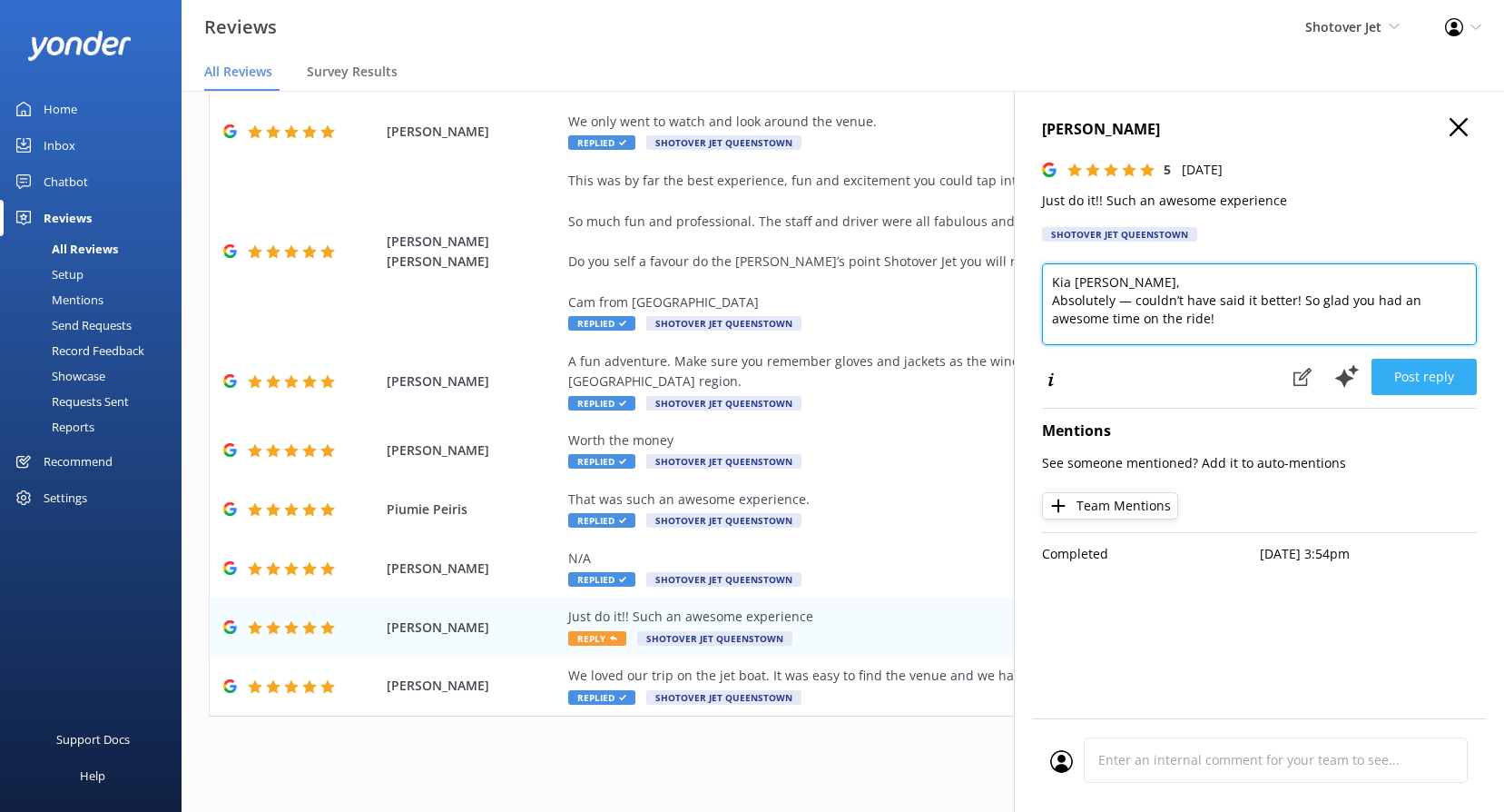
type textarea "Kia [PERSON_NAME], Absolutely — couldn’t have said it better! So glad you had a…"
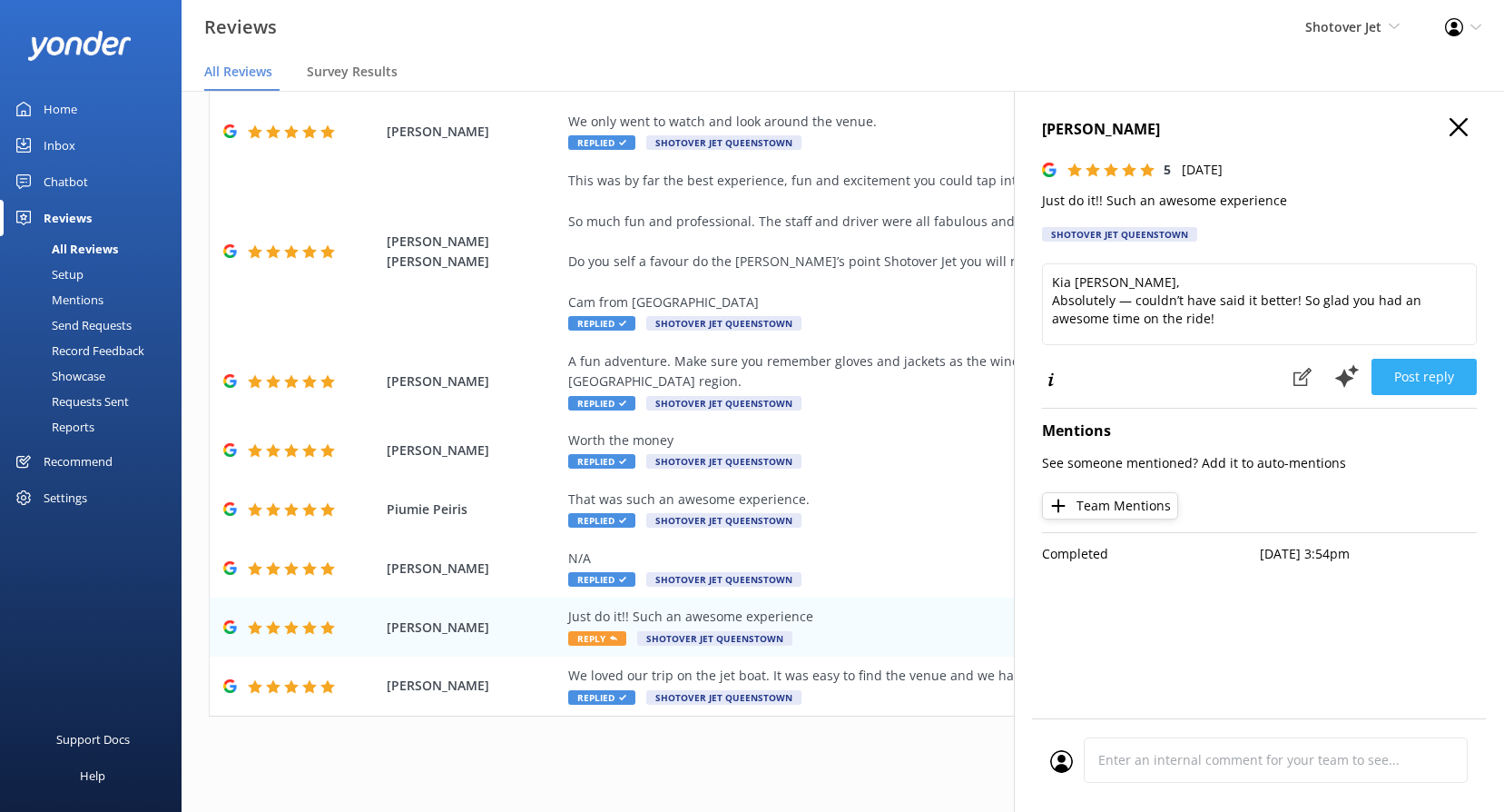
click at [1440, 371] on button "Post reply" at bounding box center [1424, 377] width 106 height 37
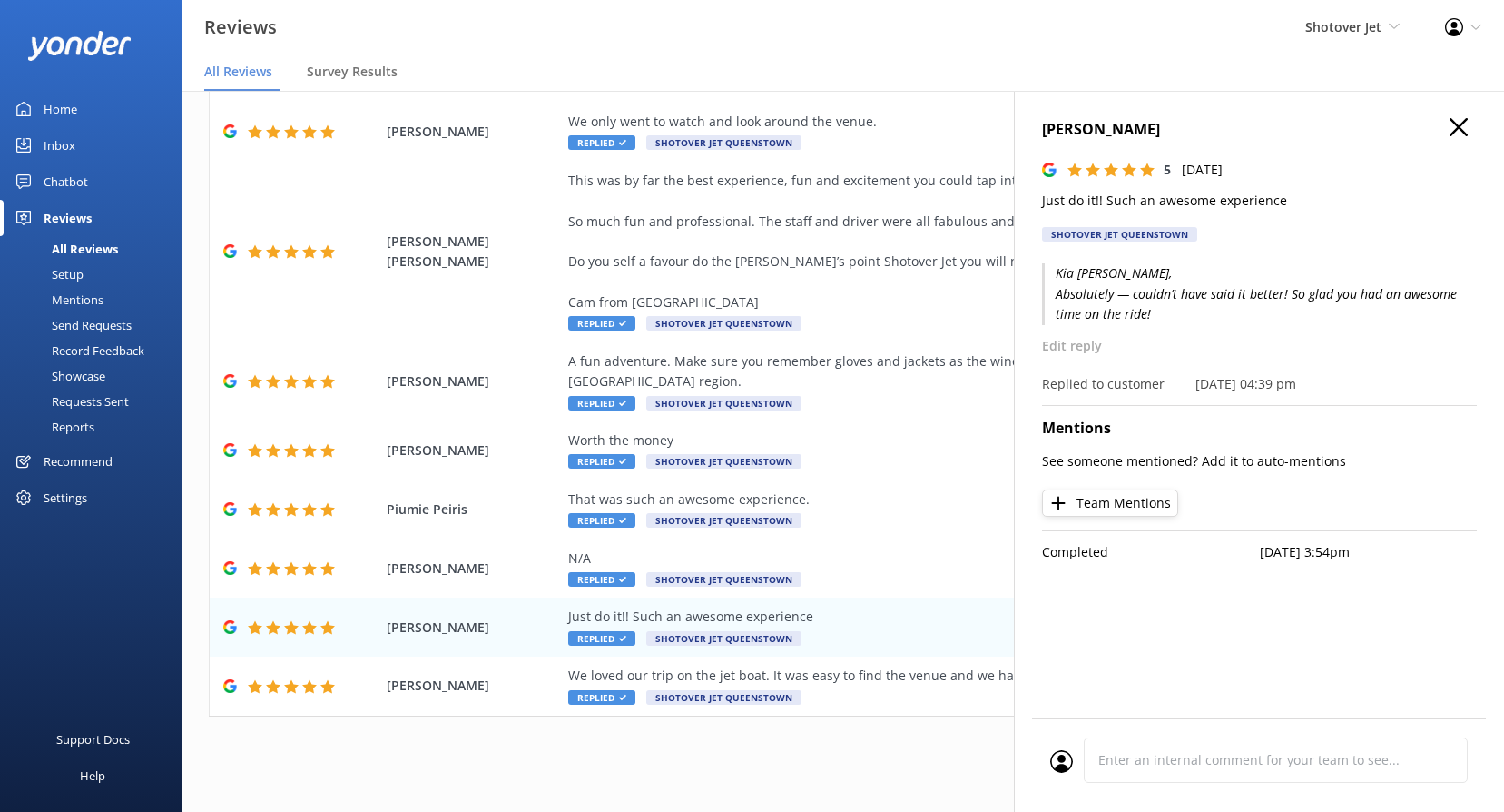
click at [1451, 126] on icon "button" at bounding box center [1459, 128] width 18 height 18
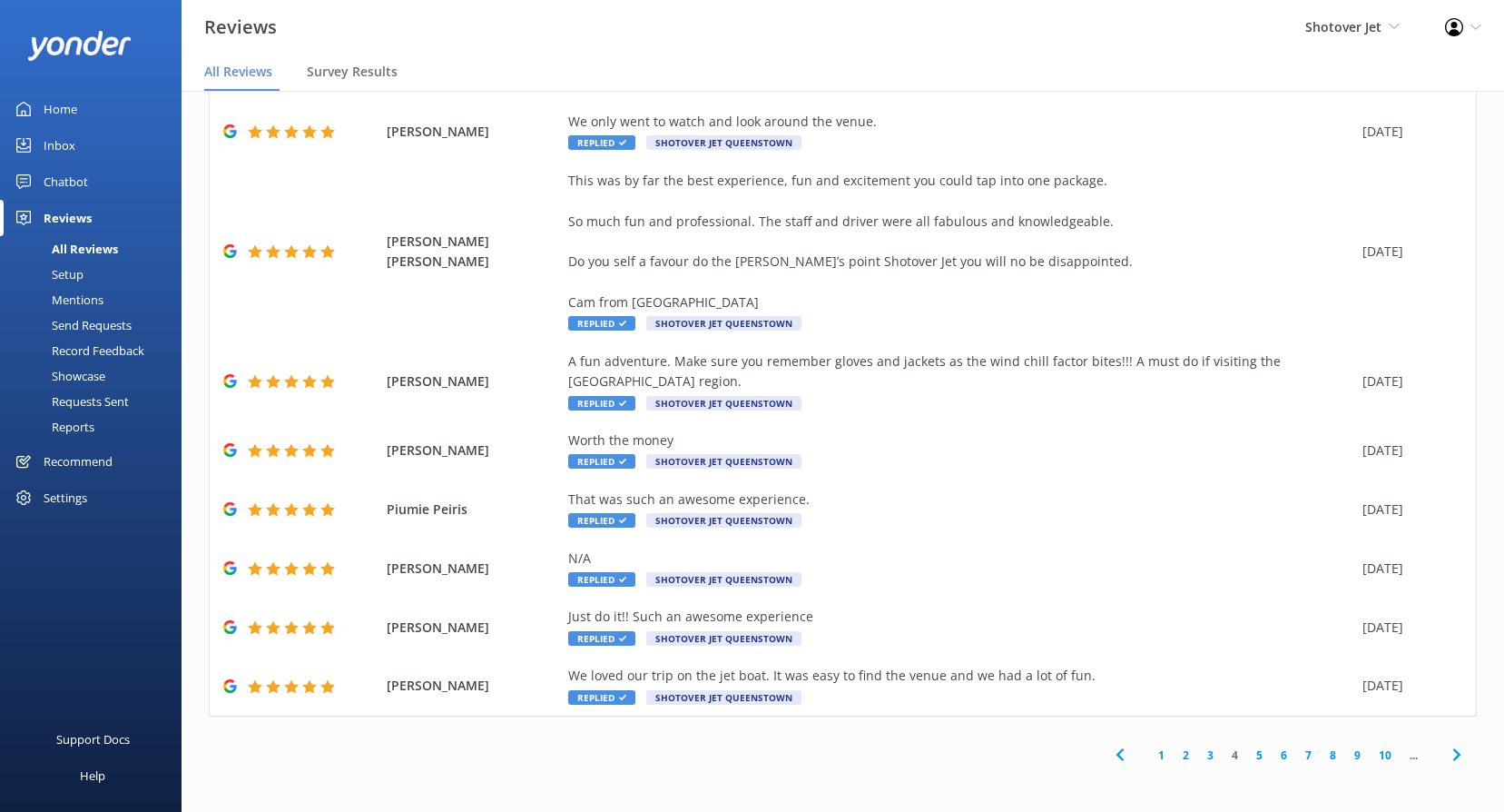
click at [1198, 752] on link "3" at bounding box center [1210, 754] width 25 height 17
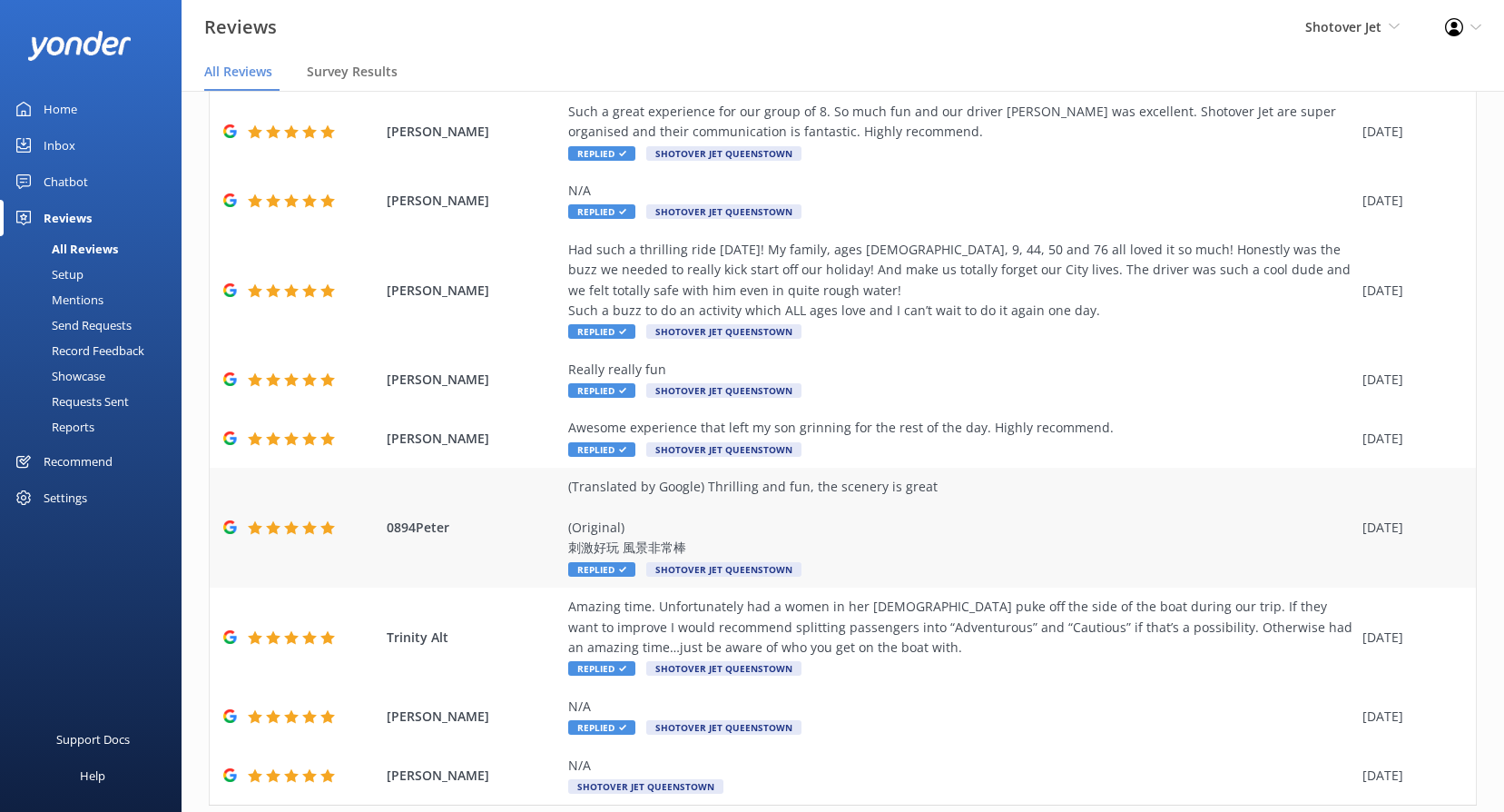
scroll to position [220, 0]
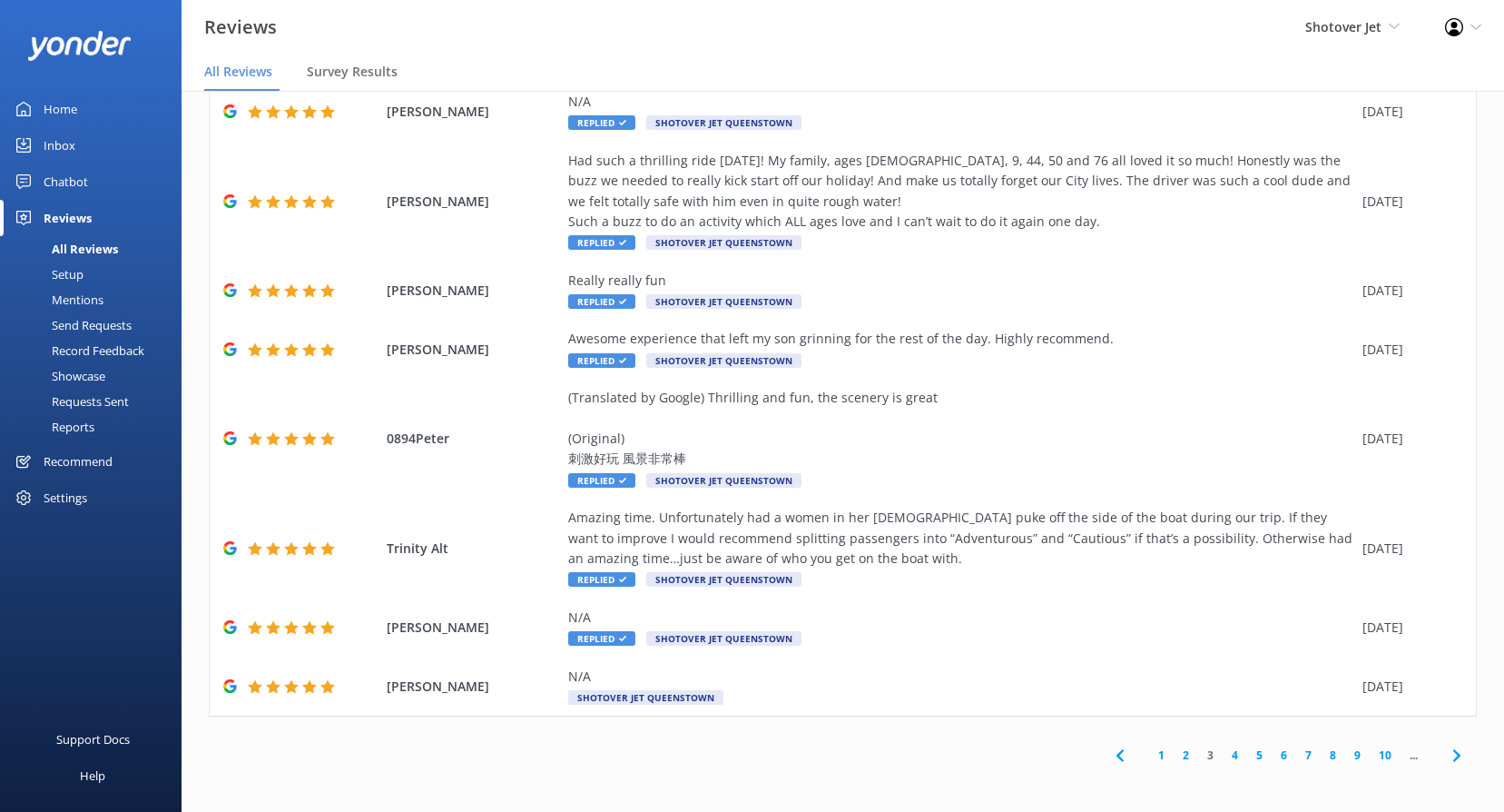
click at [1174, 758] on link "2" at bounding box center [1186, 754] width 25 height 17
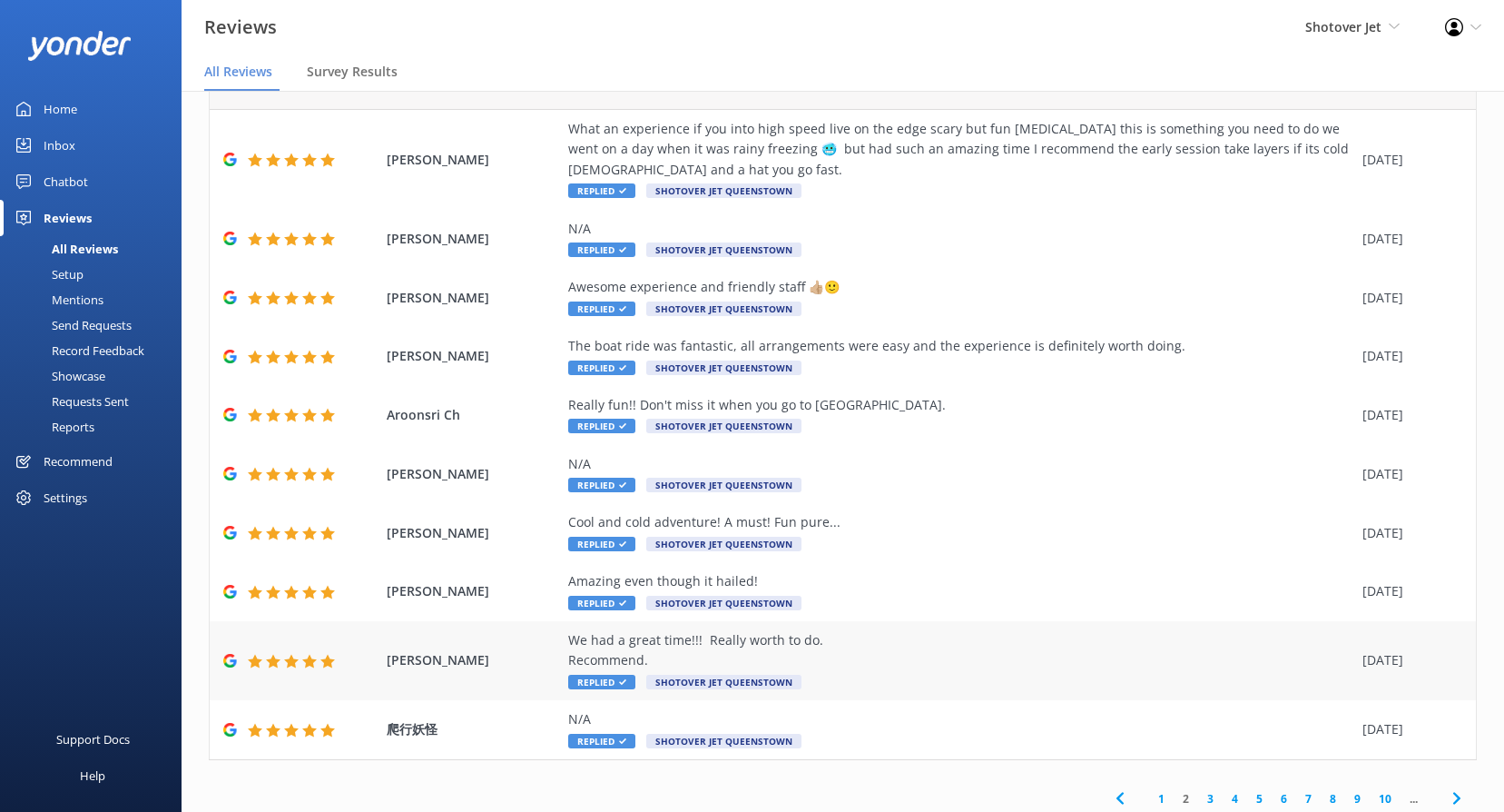
scroll to position [99, 0]
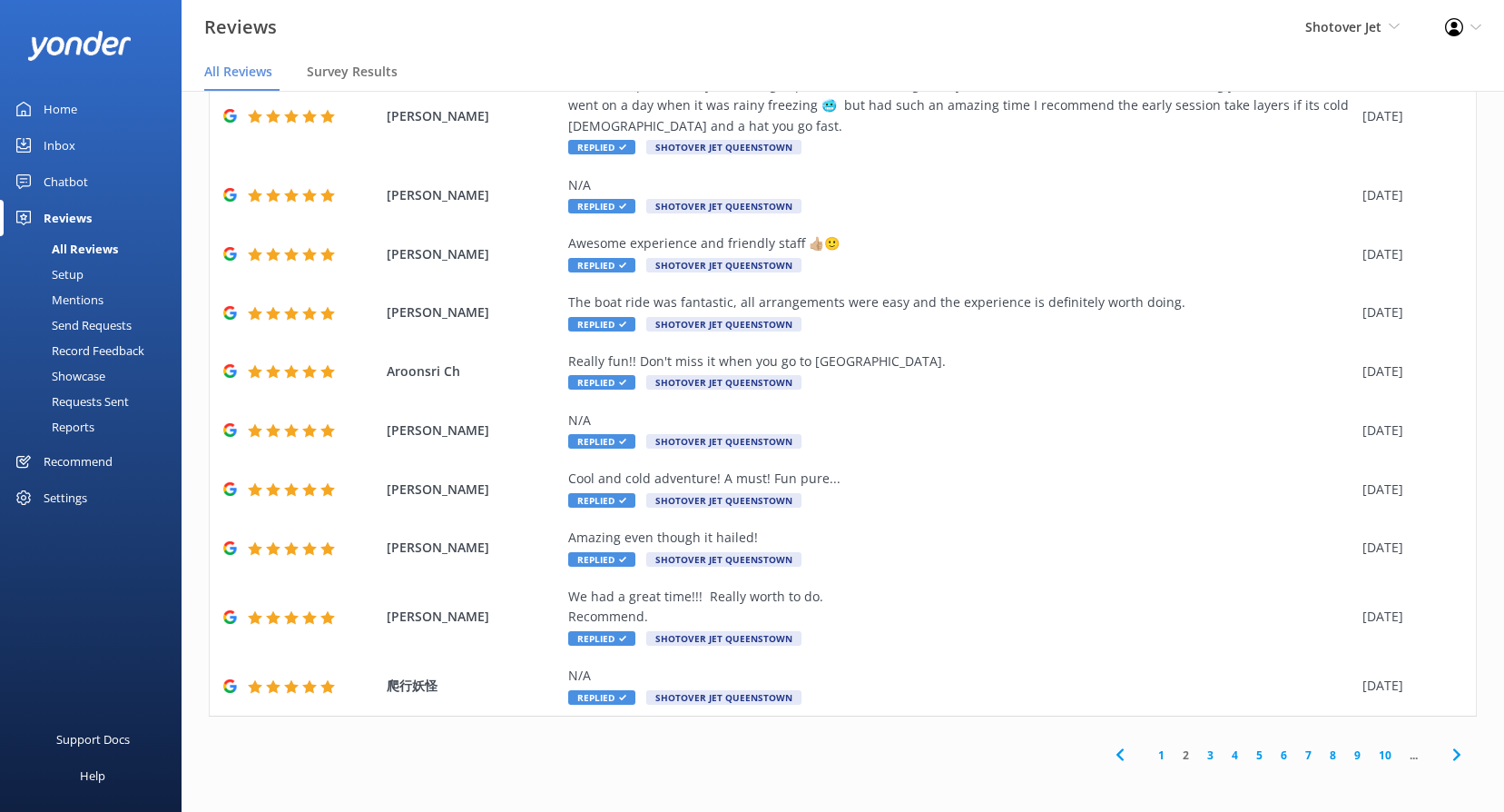
click at [1150, 762] on link "1" at bounding box center [1162, 754] width 25 height 17
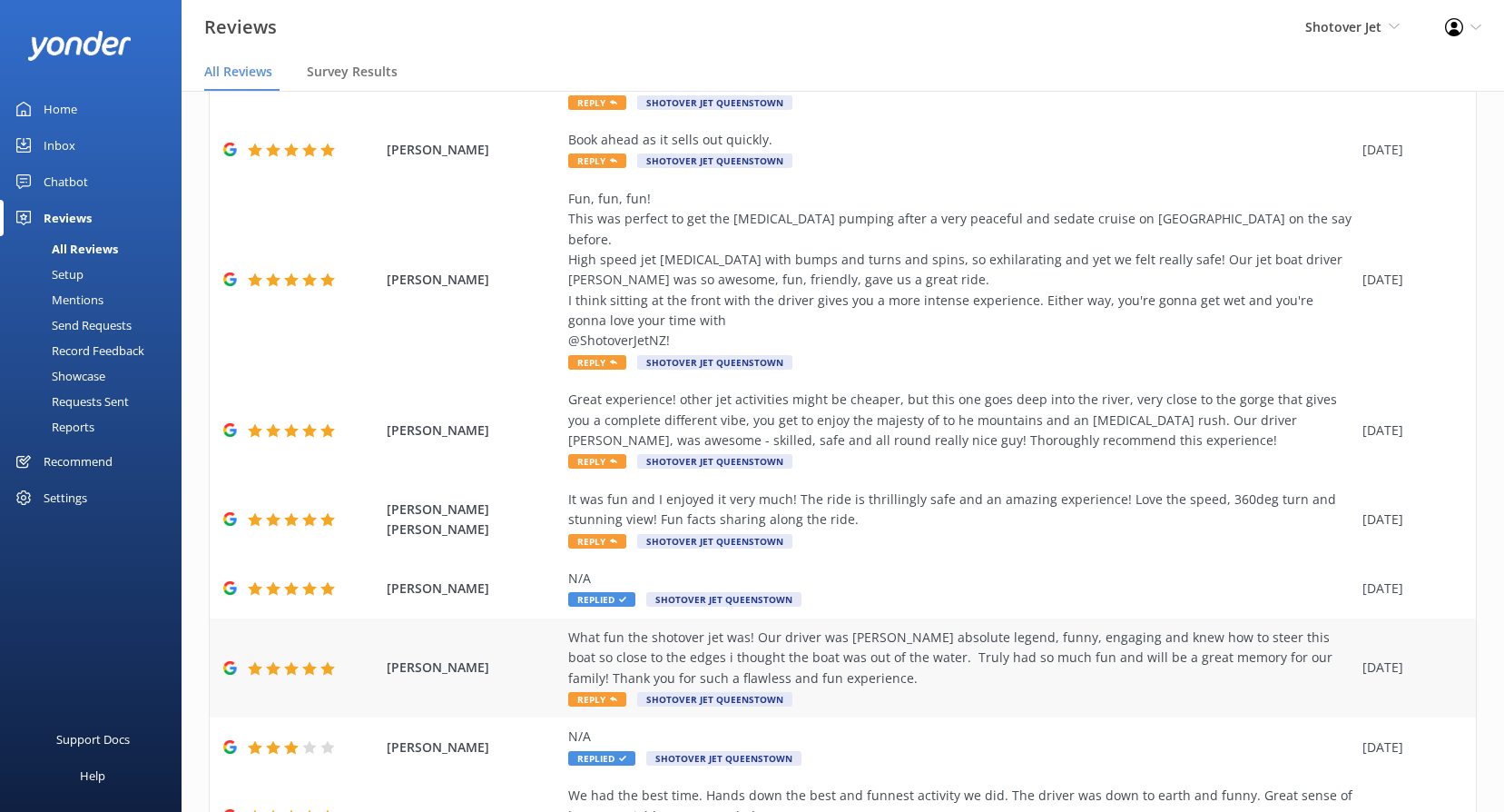
scroll to position [322, 0]
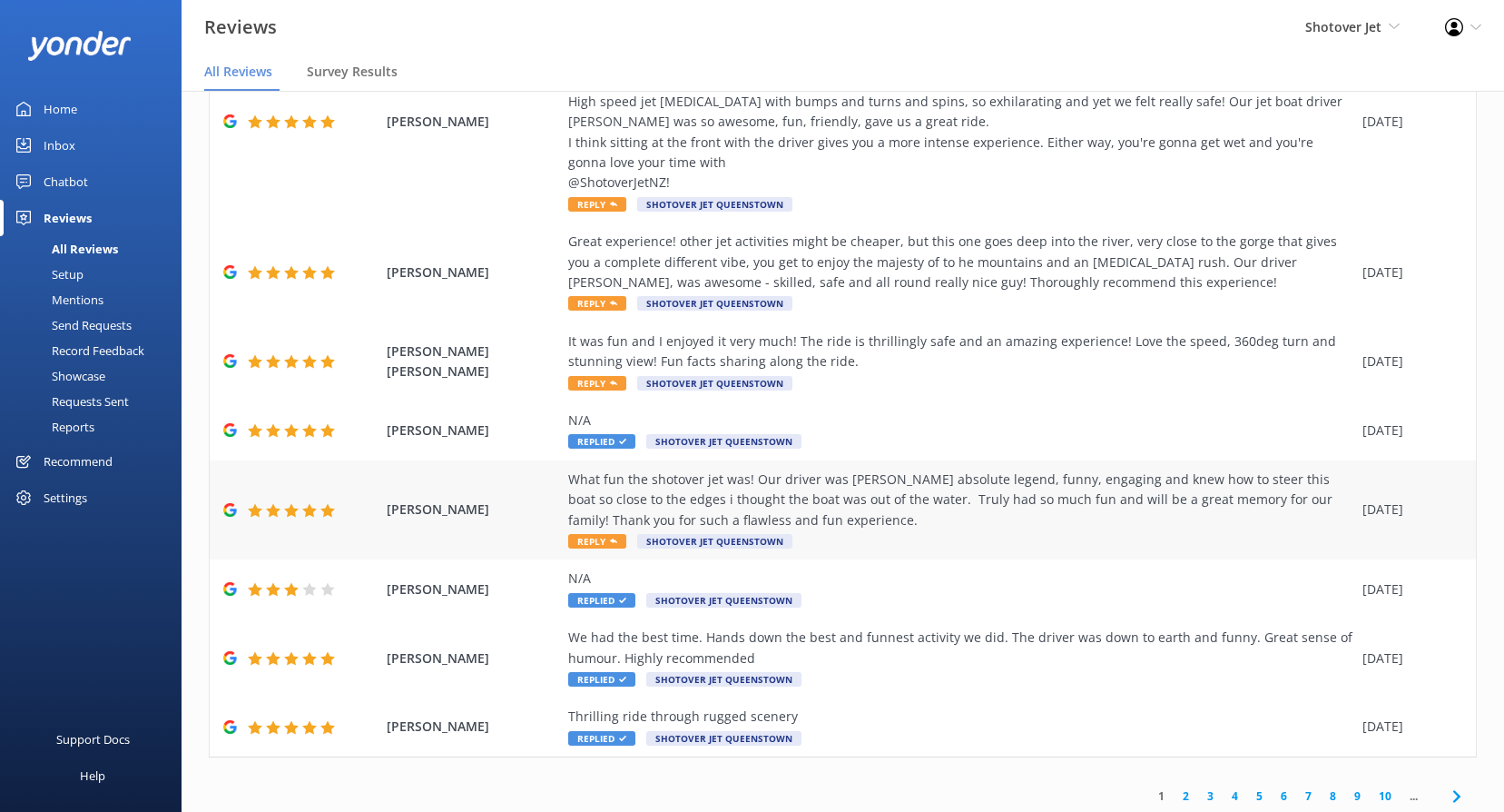
click at [610, 539] on use at bounding box center [614, 540] width 7 height 5
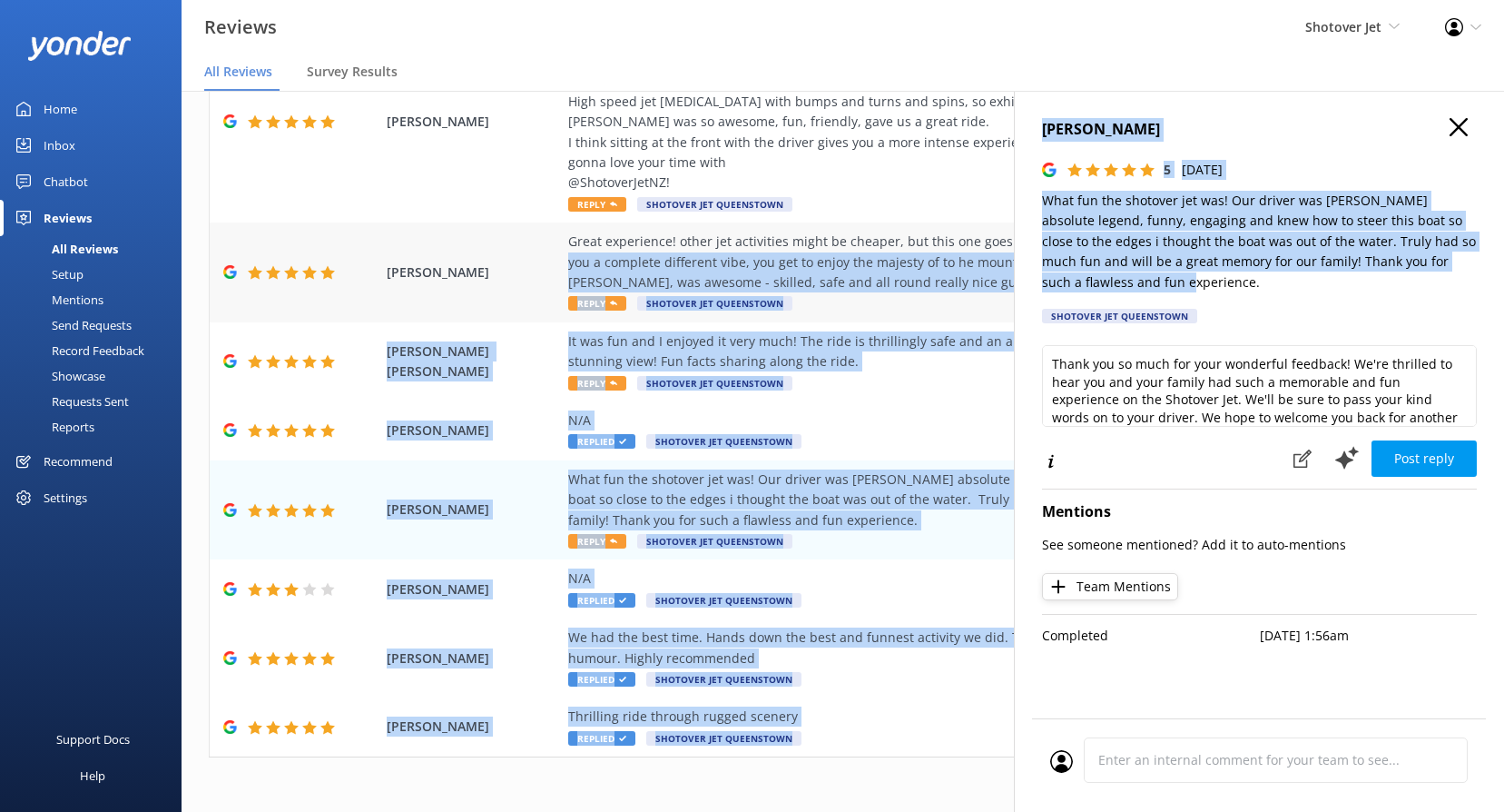
drag, startPoint x: 1142, startPoint y: 278, endPoint x: 1009, endPoint y: 199, distance: 154.7
click at [1009, 199] on div "Out of 4274 reviews: 4.8 NPS 87 All reply statuses All reply statuses Needs a r…" at bounding box center [843, 432] width 1323 height 757
drag, startPoint x: 1009, startPoint y: 199, endPoint x: 1150, endPoint y: 289, distance: 167.3
click at [1220, 287] on p "What fun the shotover jet was! Our driver was [PERSON_NAME] absolute legend, fu…" at bounding box center [1260, 241] width 435 height 102
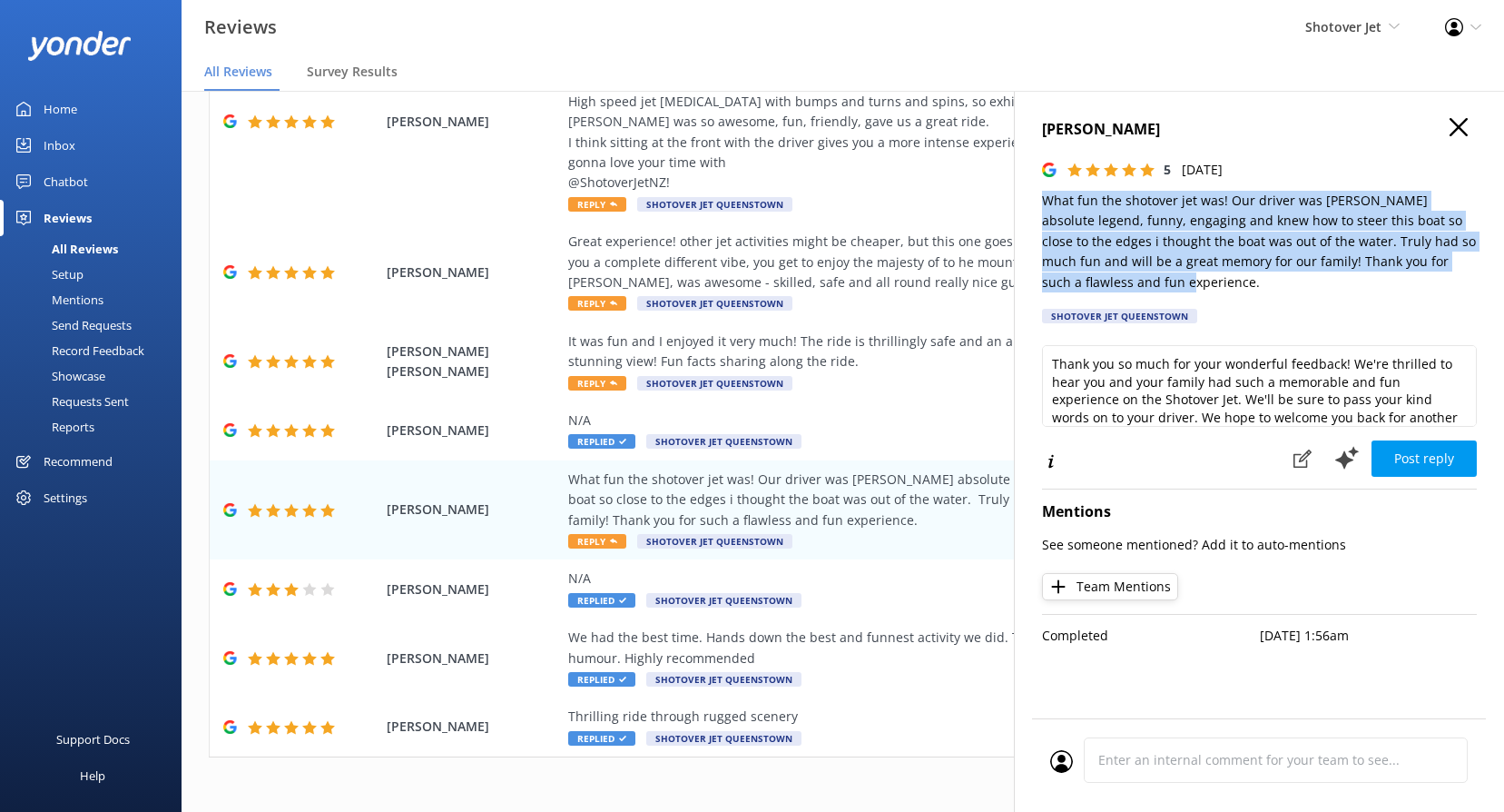
drag, startPoint x: 1130, startPoint y: 289, endPoint x: 1048, endPoint y: 202, distance: 119.6
click at [1048, 202] on p "What fun the shotover jet was! Our driver was [PERSON_NAME] absolute legend, fu…" at bounding box center [1260, 241] width 435 height 102
drag, startPoint x: 1048, startPoint y: 202, endPoint x: 1123, endPoint y: 228, distance: 79.4
copy p "What fun the shotover jet was! Our driver was [PERSON_NAME] absolute legend, fu…"
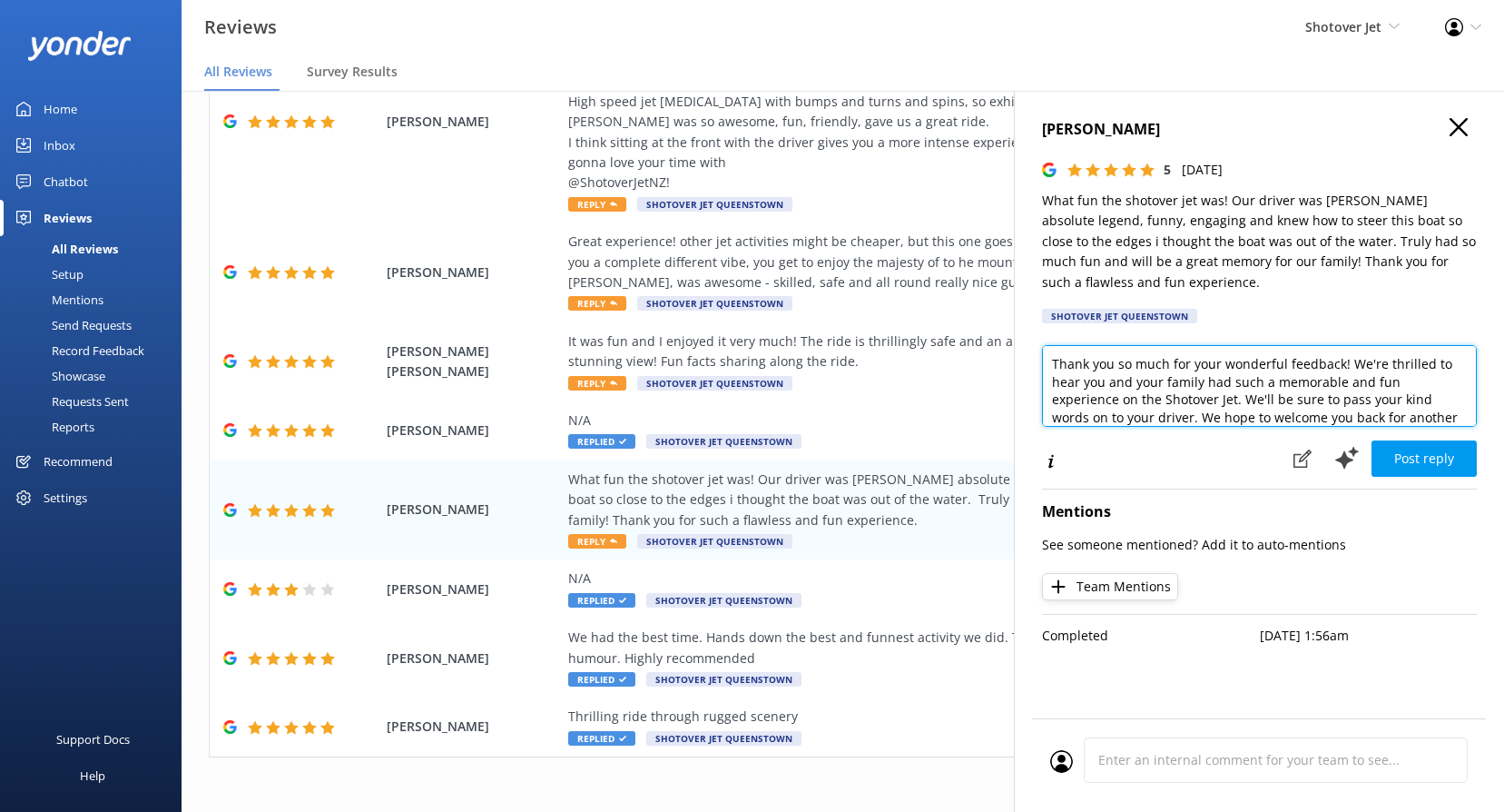
click at [1175, 392] on textarea "Thank you so much for your wonderful feedback! We're thrilled to hear you and y…" at bounding box center [1260, 385] width 435 height 82
paste textarea "Kia ora, We’re so happy to hear you and your family had a blast! Sounds like yo…"
click at [1096, 361] on textarea "Kia ora, We’re so happy to hear you and your family had a blast! Sounds like yo…" at bounding box center [1260, 385] width 435 height 82
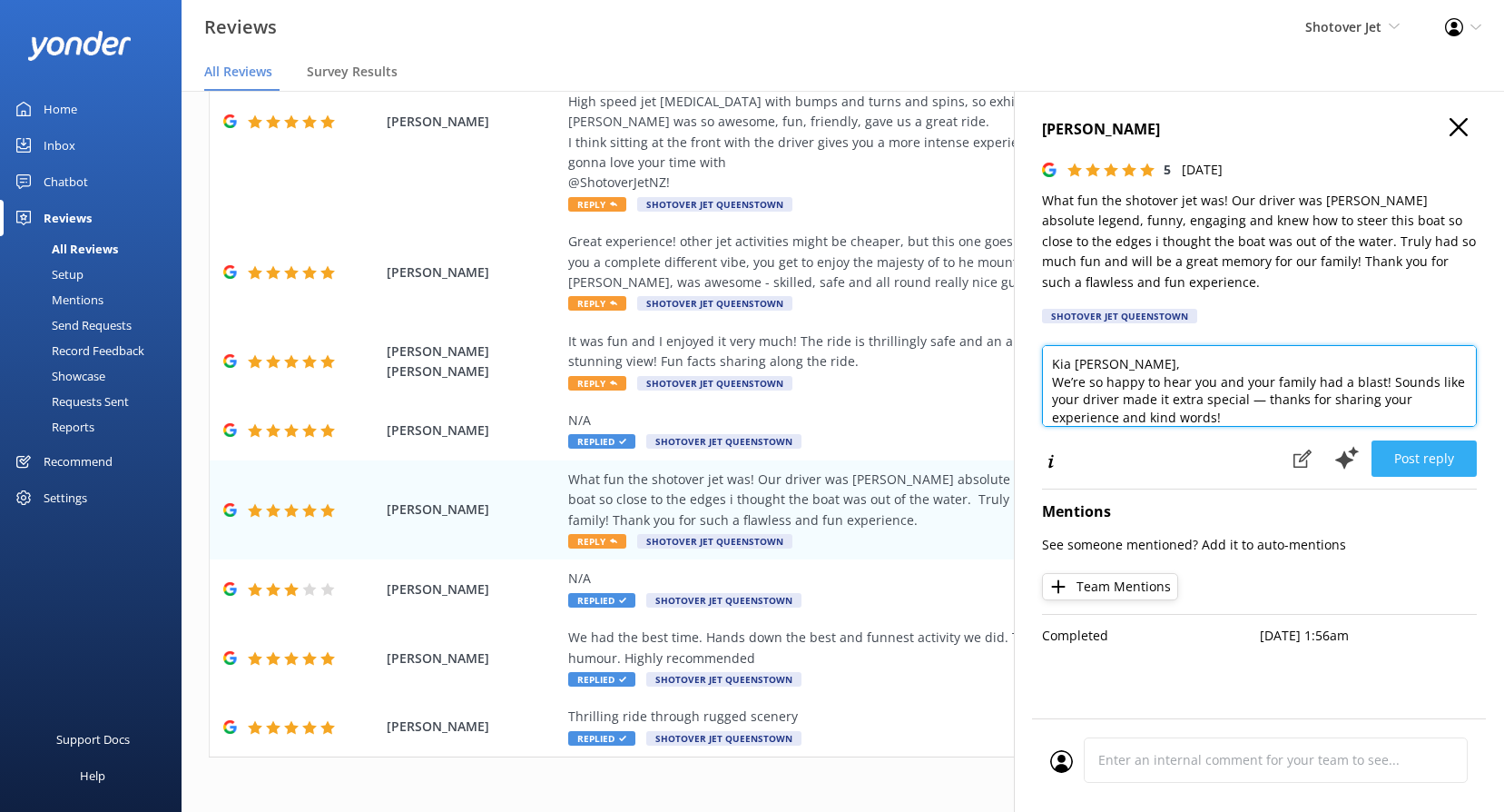
type textarea "Kia [PERSON_NAME], We’re so happy to hear you and your family had a blast! Soun…"
click at [1430, 455] on button "Post reply" at bounding box center [1424, 459] width 106 height 37
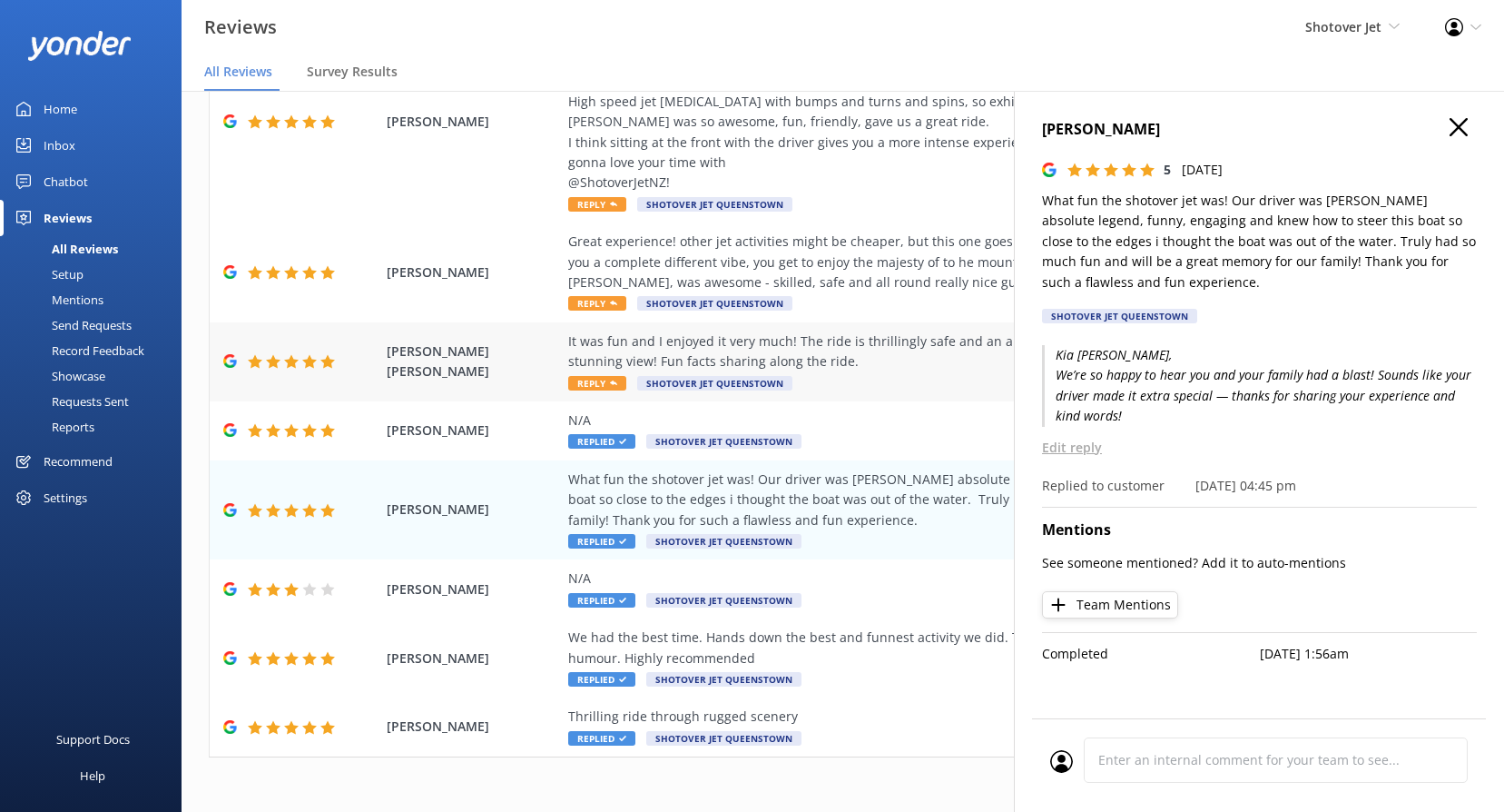
click at [603, 376] on span "Reply" at bounding box center [596, 384] width 58 height 15
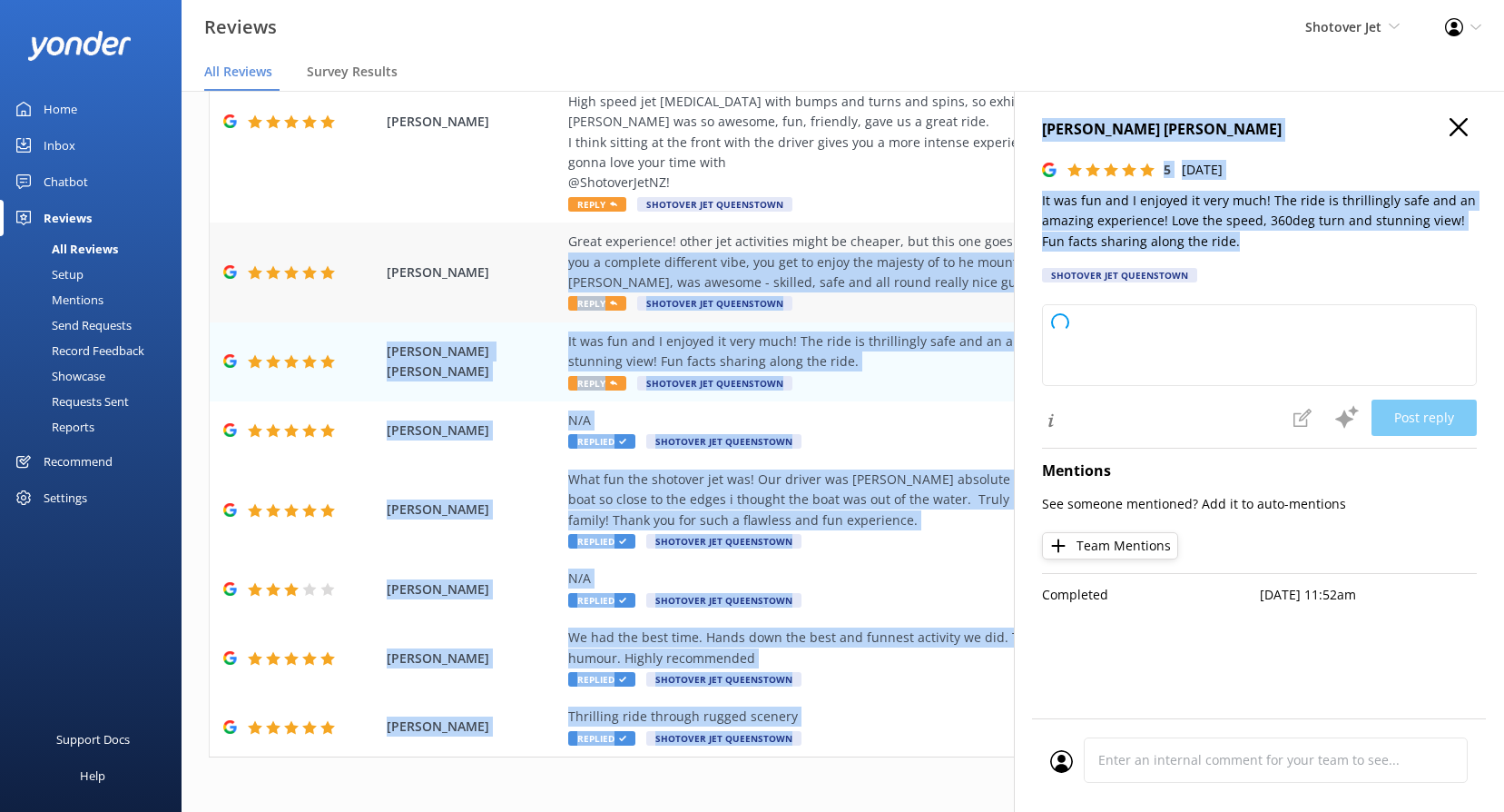
drag, startPoint x: 1227, startPoint y: 241, endPoint x: 1004, endPoint y: 206, distance: 225.7
click at [1004, 206] on div "Out of 4274 reviews: 4.8 NPS 87 All reply statuses All reply statuses Needs a r…" at bounding box center [843, 432] width 1323 height 757
type textarea "Thank you so much for your wonderful review! We're thrilled to hear you enjoyed…"
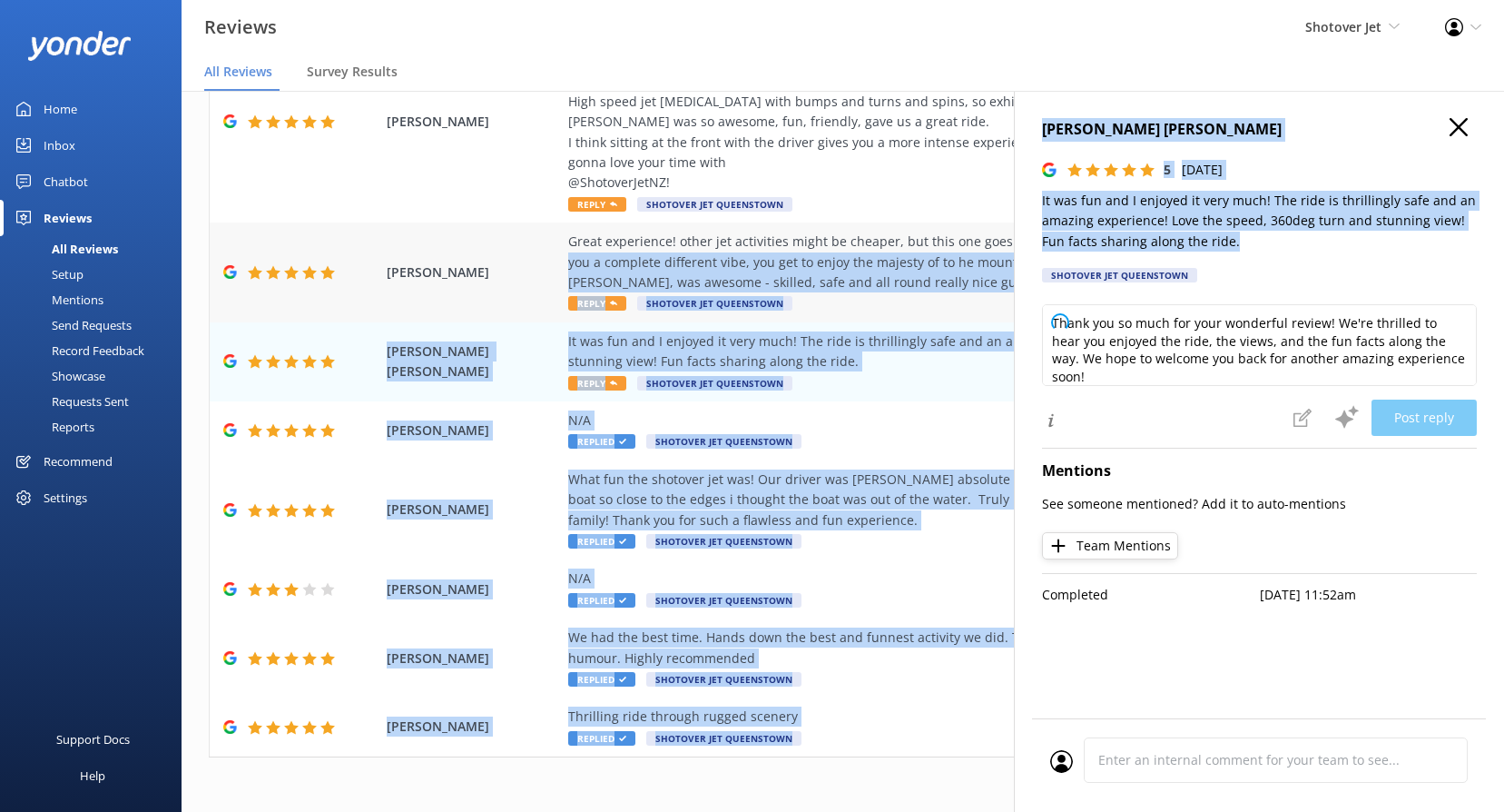
click at [1004, 231] on div "Great experience! other jet activities might be cheaper, but this one goes deep…" at bounding box center [961, 261] width 785 height 61
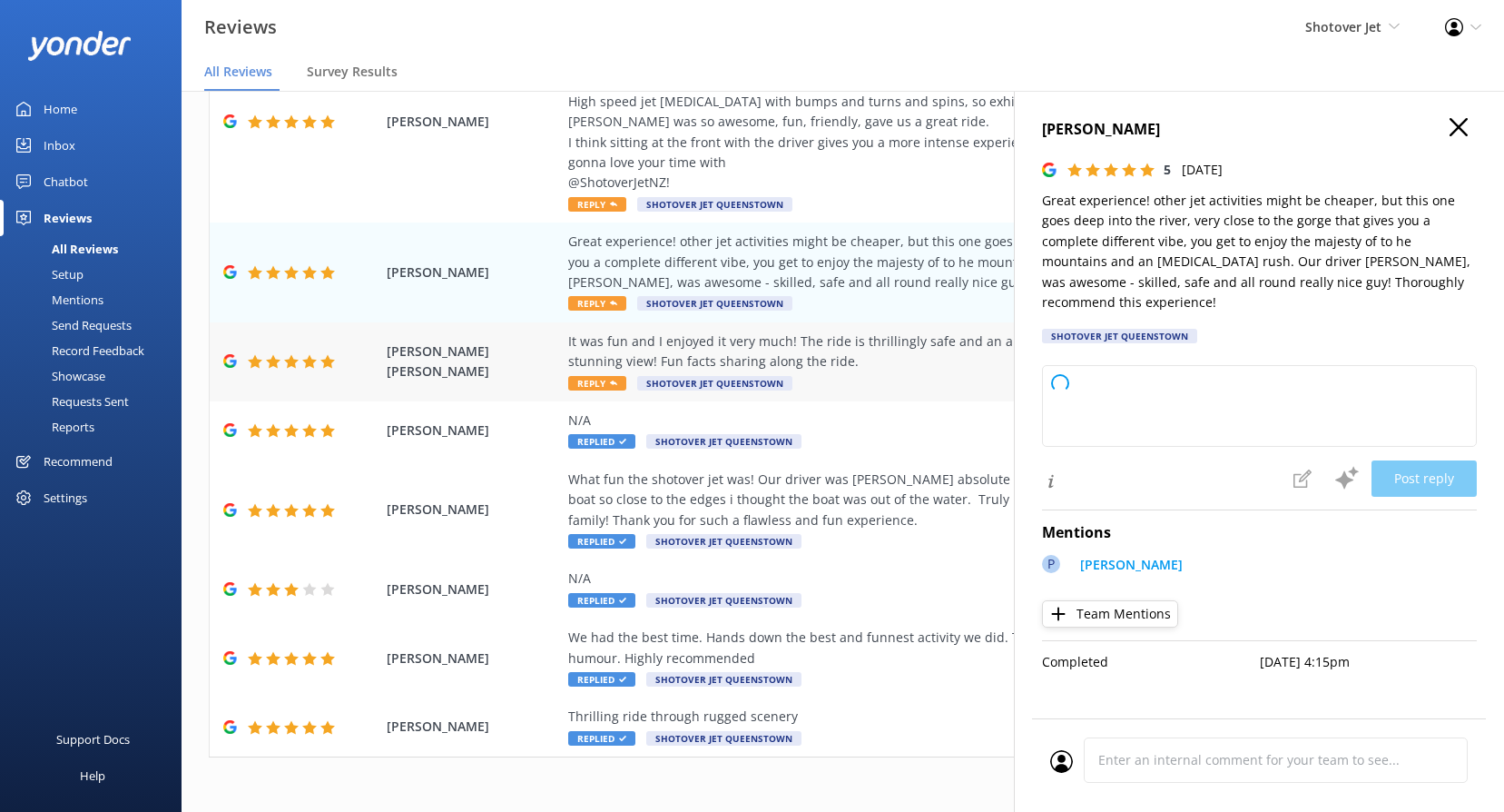
click at [601, 376] on span "Reply" at bounding box center [596, 384] width 58 height 15
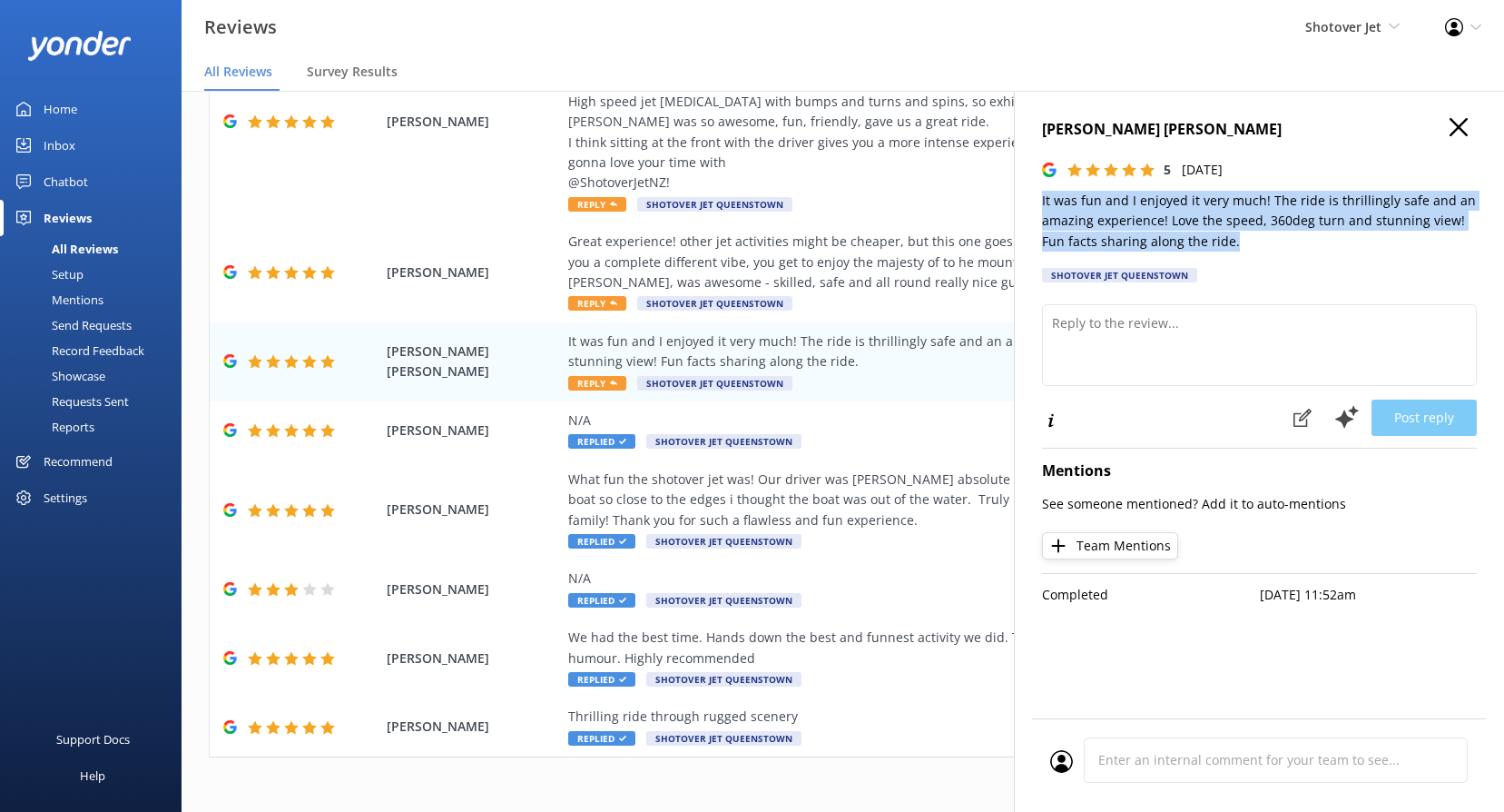
drag, startPoint x: 1214, startPoint y: 246, endPoint x: 1033, endPoint y: 204, distance: 185.8
click at [1033, 204] on div "[PERSON_NAME] [PERSON_NAME] 5 [DATE] It was fun and I enjoyed it very much! The…" at bounding box center [1259, 496] width 490 height 812
copy p "It was fun and I enjoyed it very much! The ride is thrillingly safe and an amaz…"
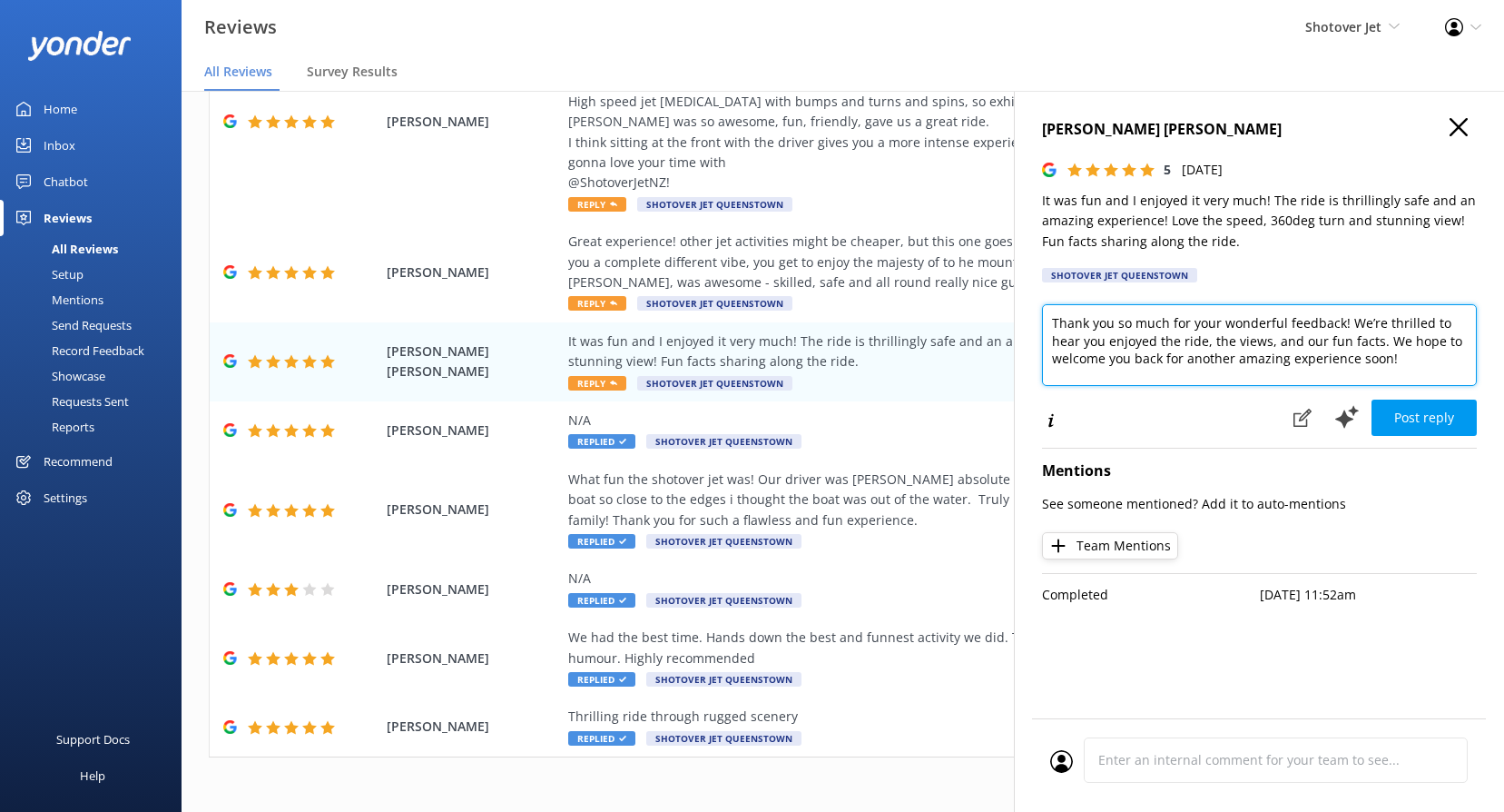
click at [1166, 363] on textarea "Thank you so much for your wonderful feedback! We’re thrilled to hear you enjoy…" at bounding box center [1260, 344] width 435 height 82
paste textarea "Kia ora, We’re thrilled you enjoyed the ride! Glad you loved the speed, twists,…"
type textarea "Kia ora, We’re thrilled you enjoyed the ride! Glad you loved the speed, twists,…"
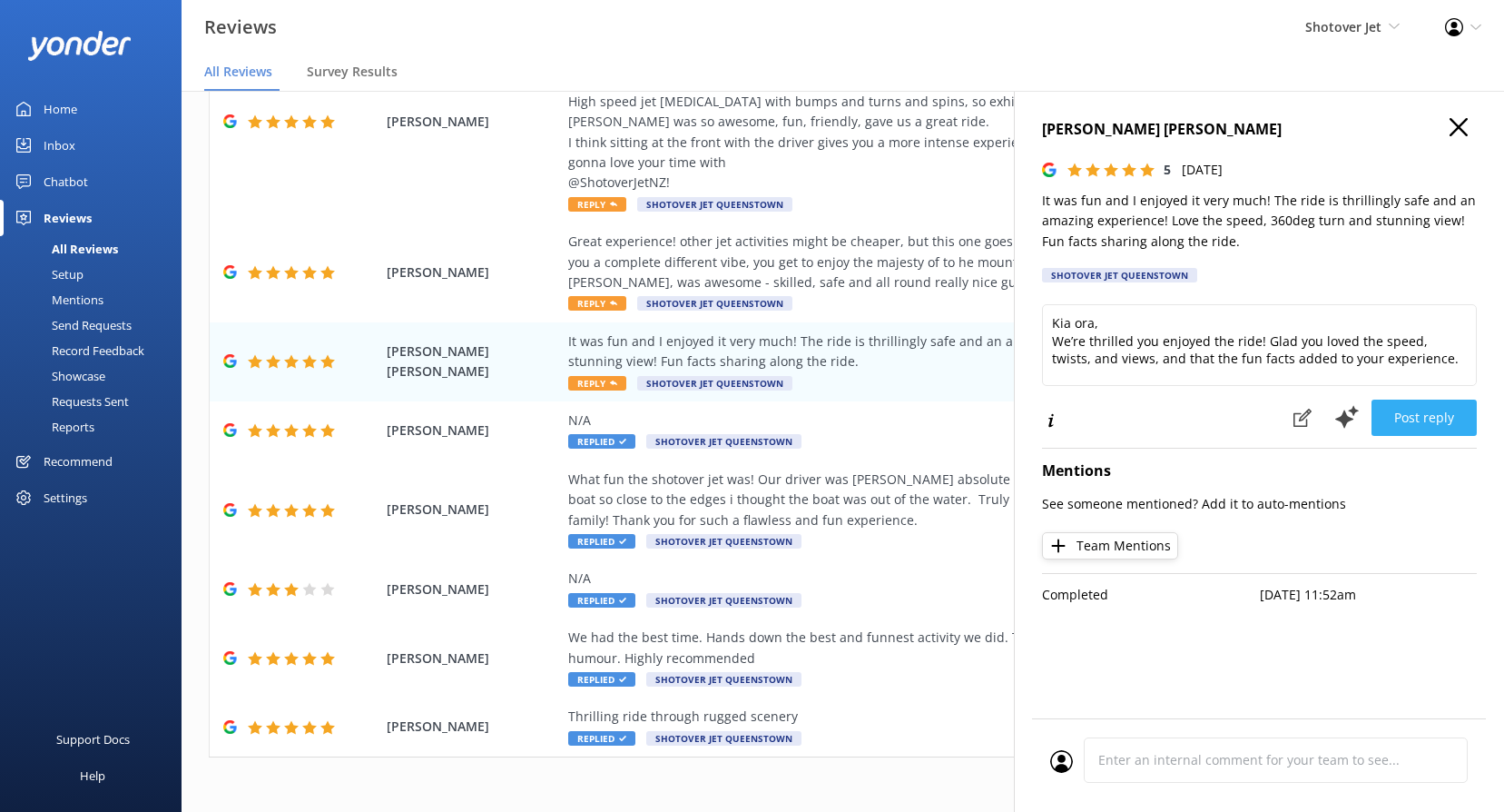
click at [1425, 411] on button "Post reply" at bounding box center [1424, 417] width 106 height 37
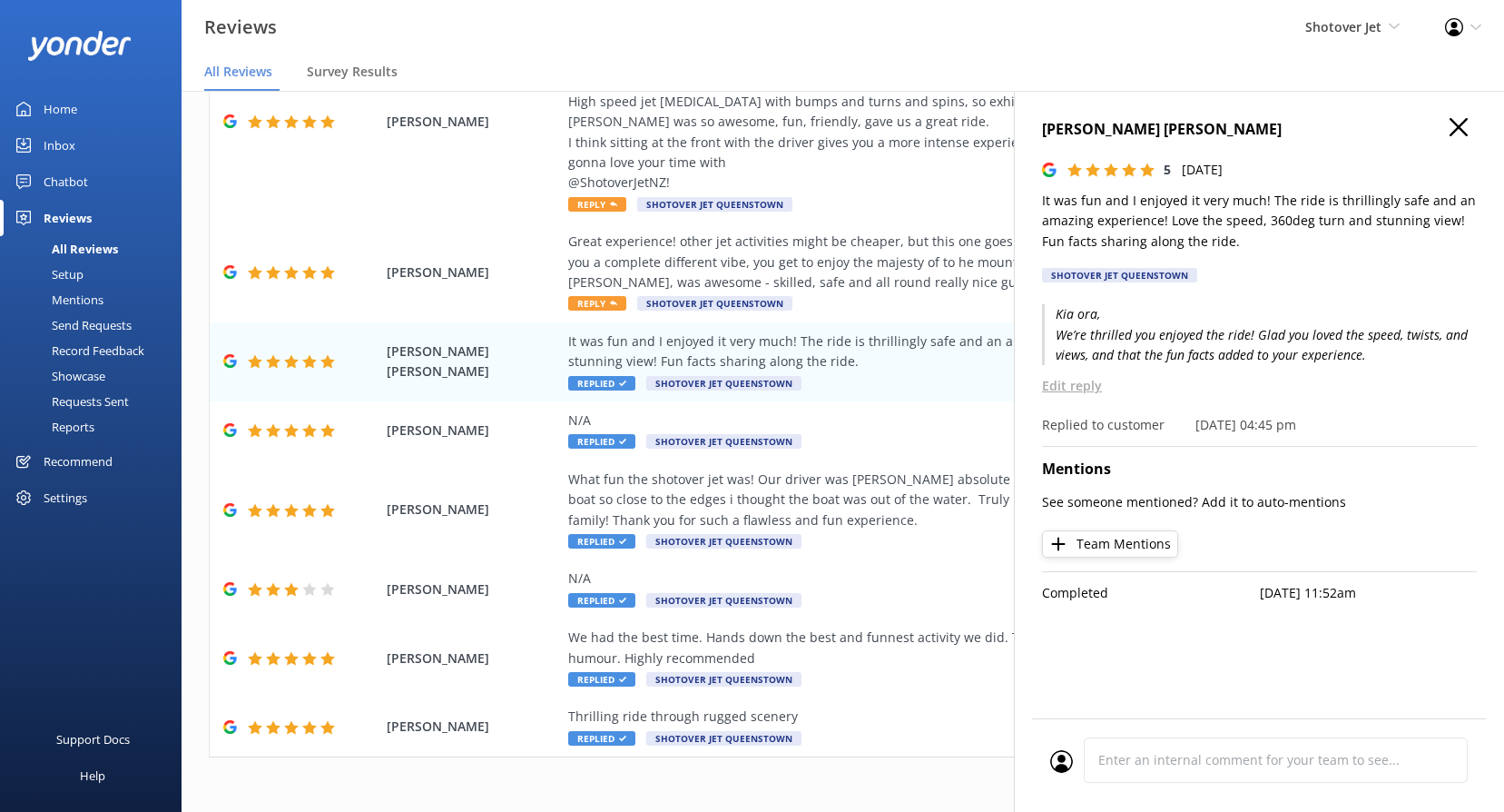
click at [1116, 329] on p "Kia ora, We’re thrilled you enjoyed the ride! Glad you loved the speed, twists,…" at bounding box center [1260, 334] width 435 height 61
click at [1085, 383] on p "Edit reply" at bounding box center [1260, 386] width 435 height 20
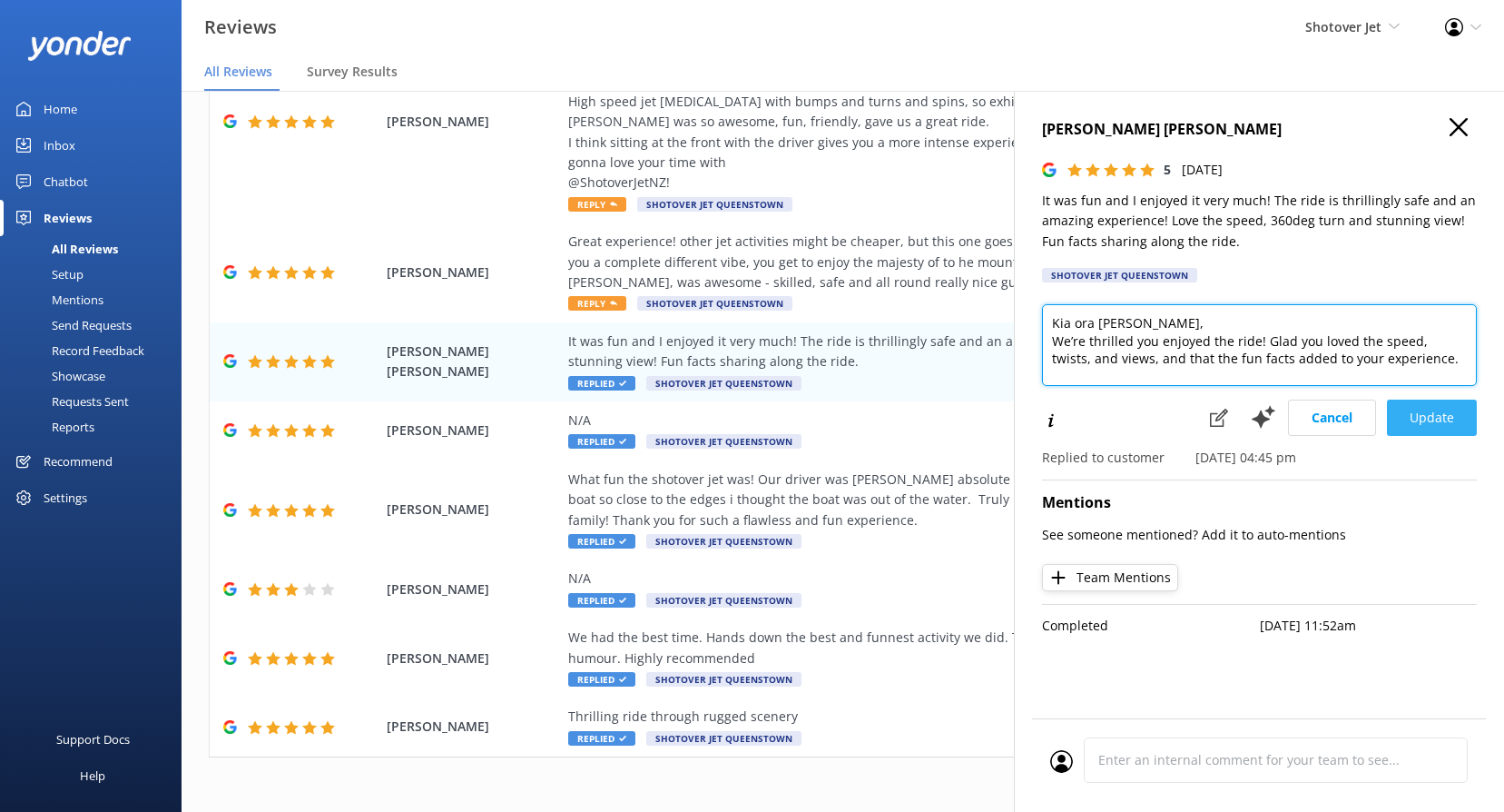
type textarea "Kia ora [PERSON_NAME], We’re thrilled you enjoyed the ride! Glad you loved the …"
click at [1454, 412] on button "Update" at bounding box center [1432, 417] width 90 height 37
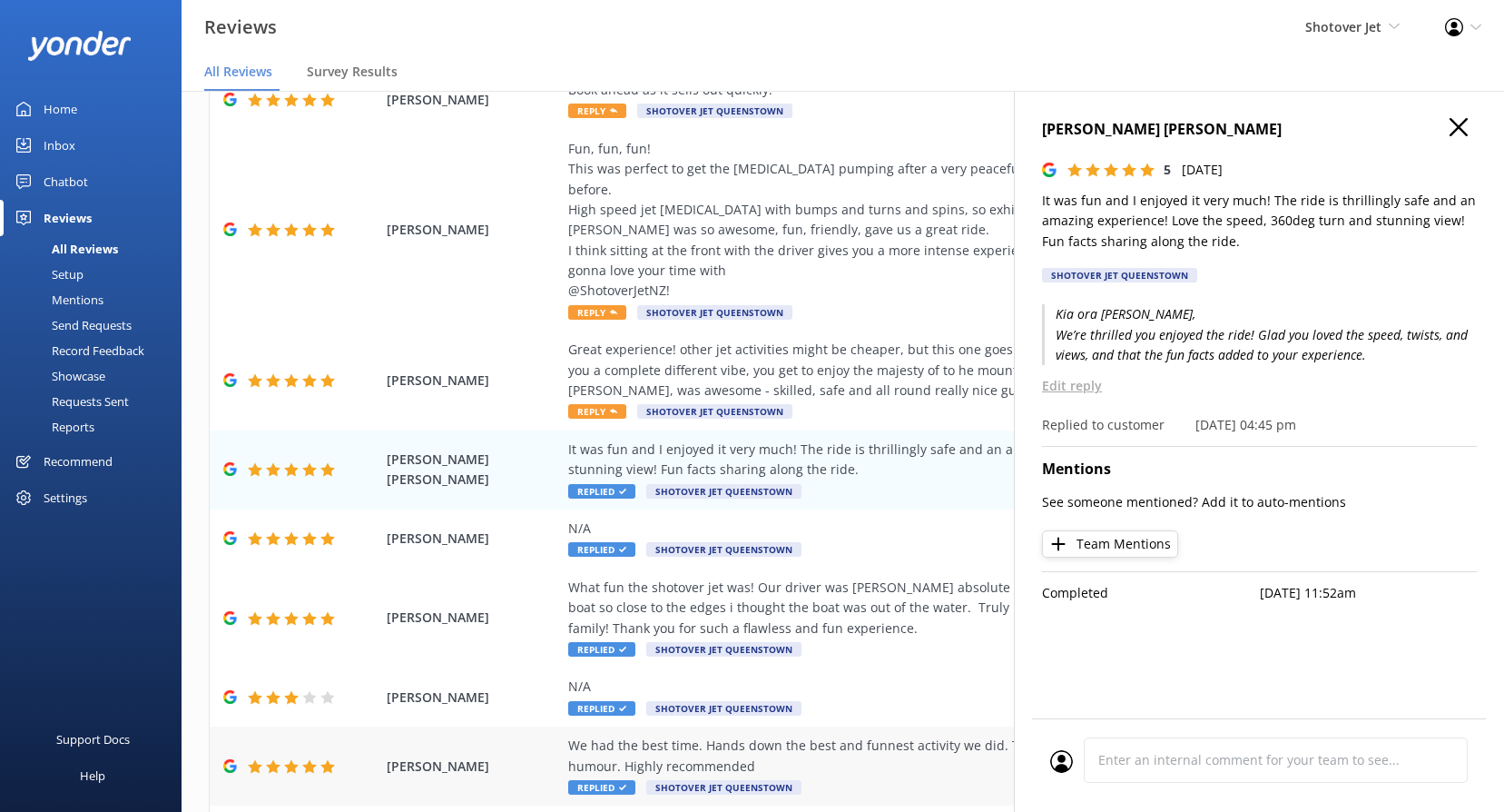
scroll to position [50, 0]
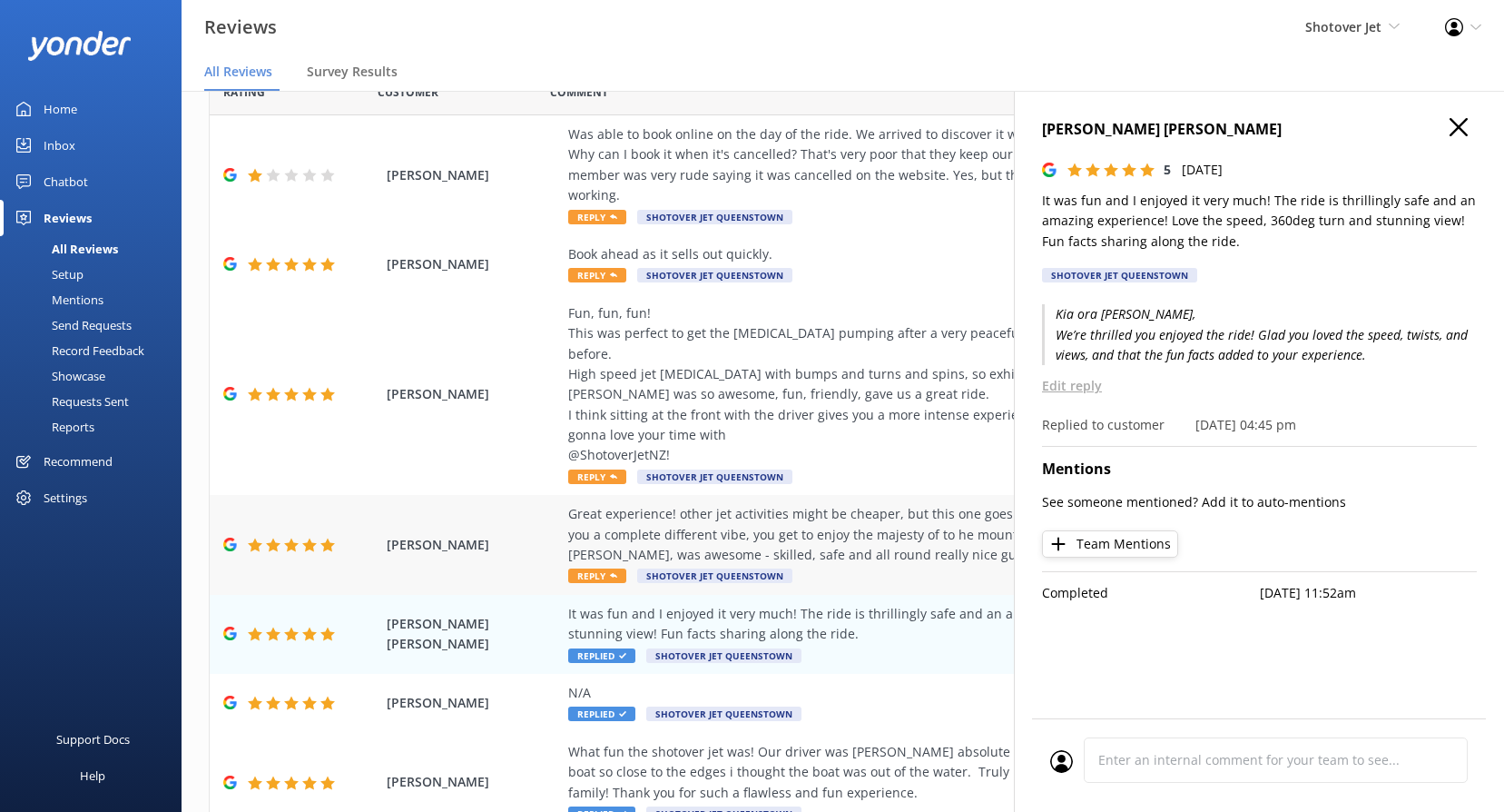
click at [591, 568] on span "Reply" at bounding box center [596, 575] width 58 height 15
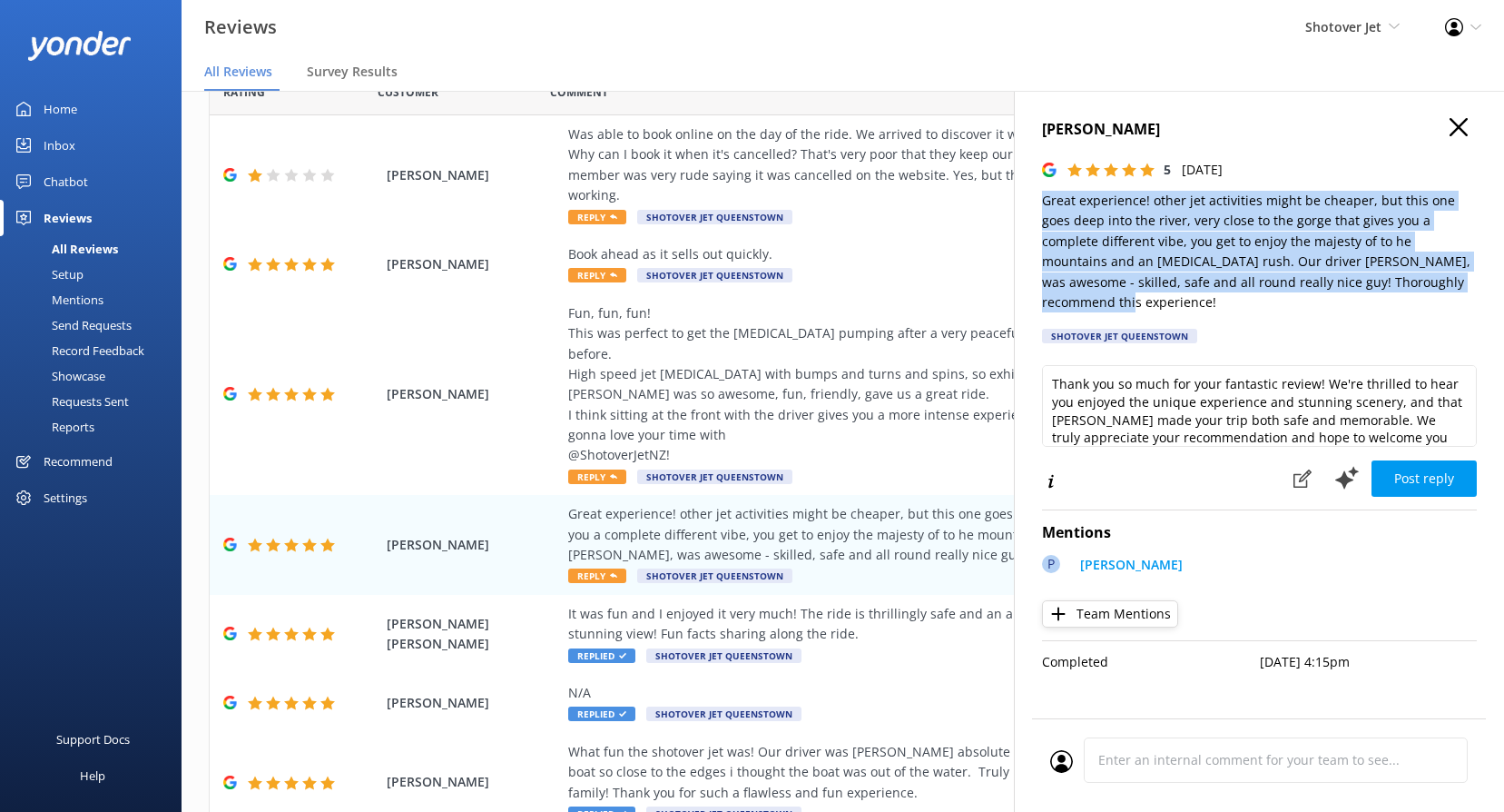
drag, startPoint x: 1420, startPoint y: 283, endPoint x: 1042, endPoint y: 201, distance: 386.8
click at [1042, 201] on div "[PERSON_NAME] 5 [DATE] Great experience! other jet activities might be cheaper,…" at bounding box center [1259, 496] width 490 height 812
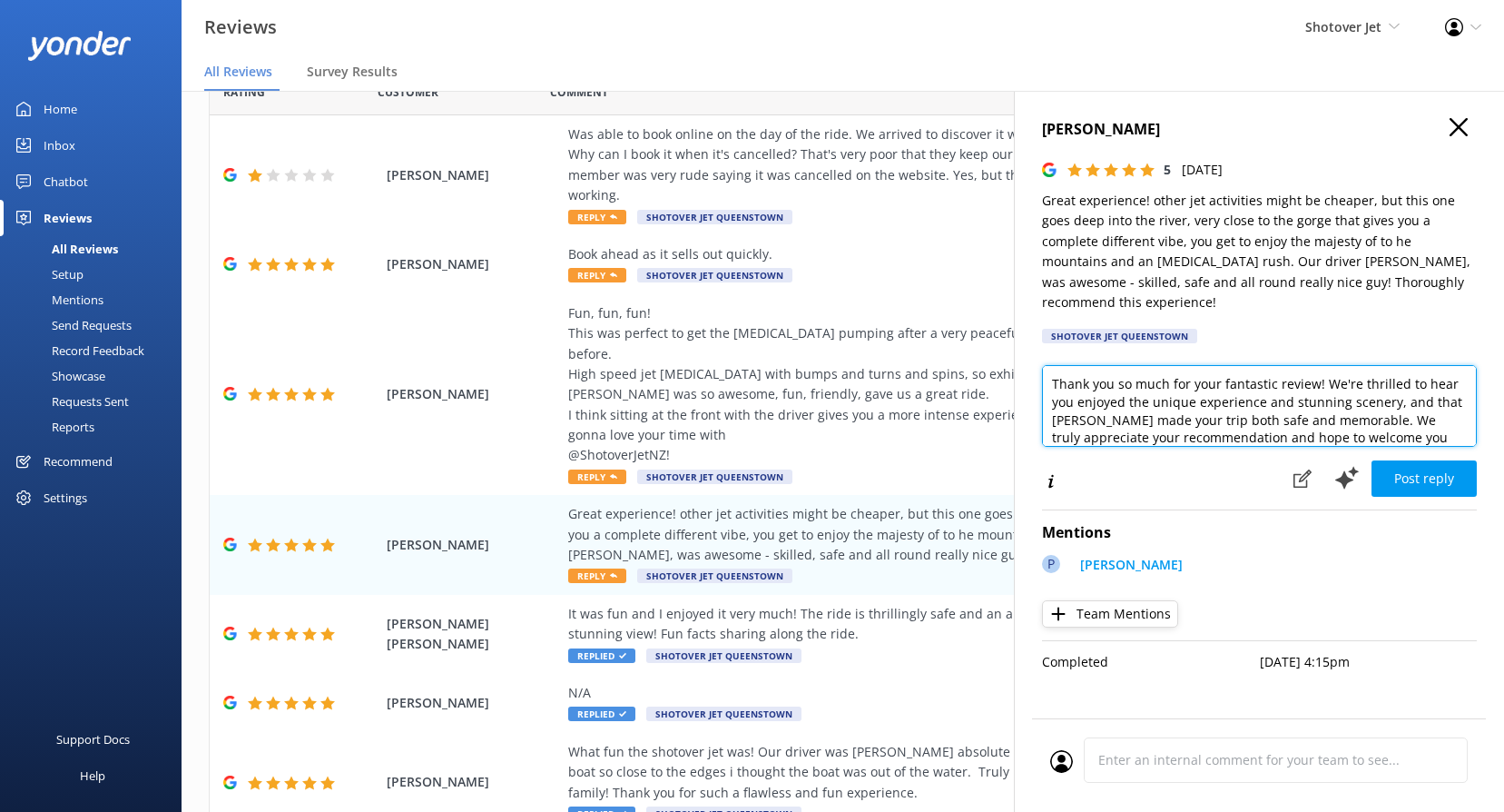
click at [1151, 391] on textarea "Thank you so much for your fantastic review! We're thrilled to hear you enjoyed…" at bounding box center [1260, 406] width 435 height 82
paste textarea "Kia ora, Thanks so much for sharing your experience! We’re thrilled you enjoyed…"
type textarea "Kia ora [PERSON_NAME], Thanks so much for sharing your experience! We’re thrill…"
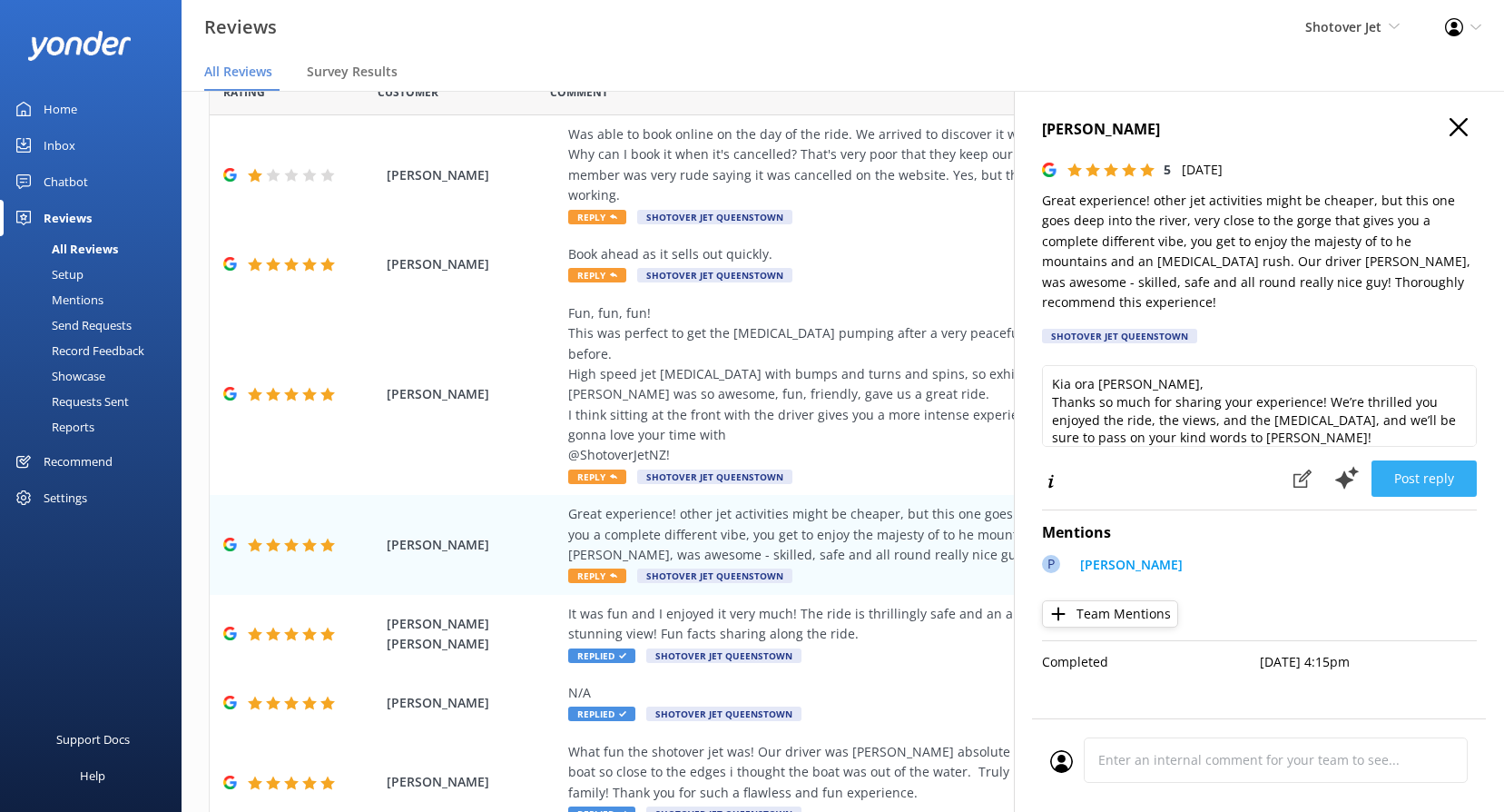
click at [1425, 465] on button "Post reply" at bounding box center [1424, 479] width 106 height 37
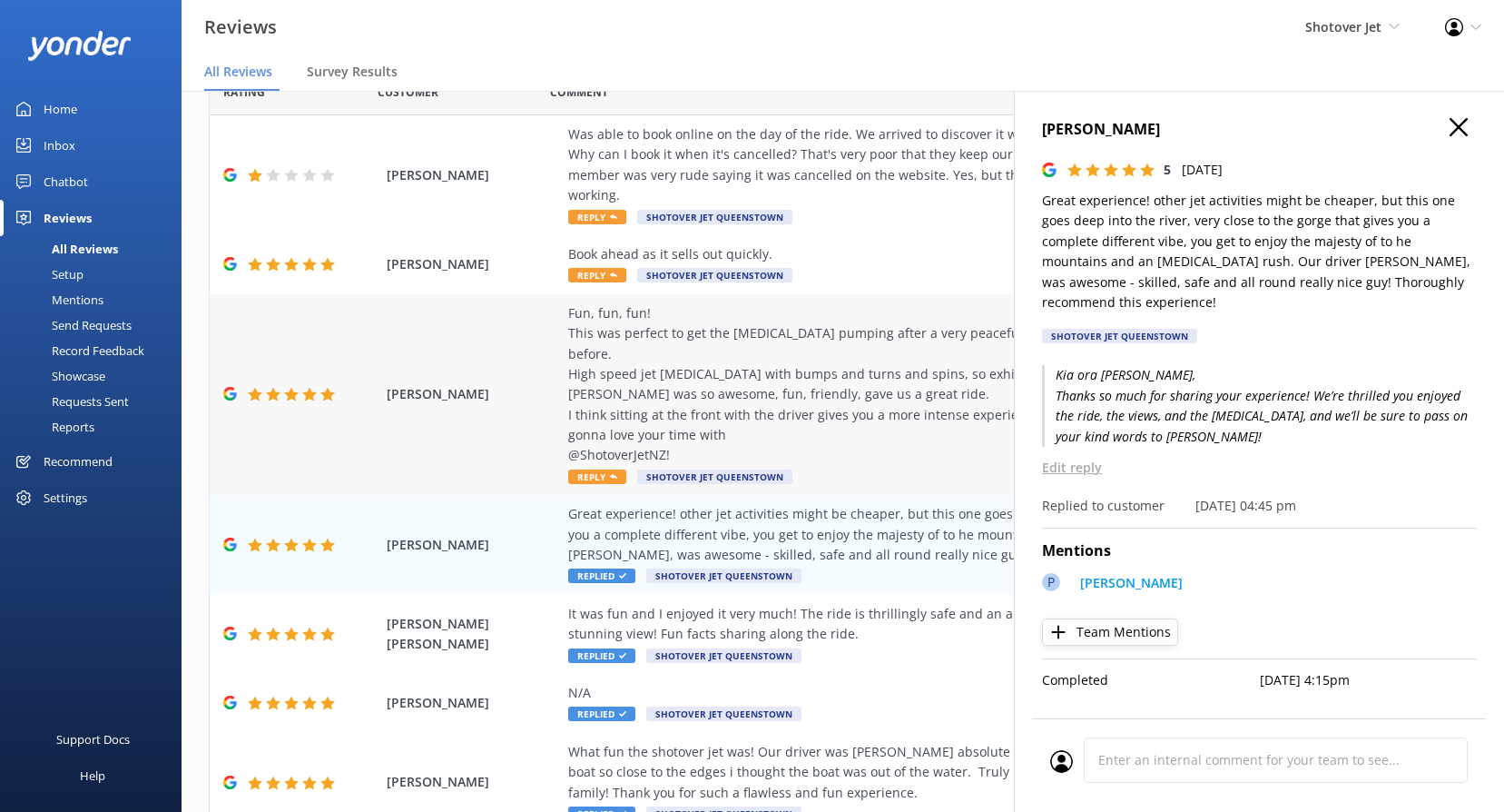
click at [613, 473] on use at bounding box center [614, 475] width 7 height 5
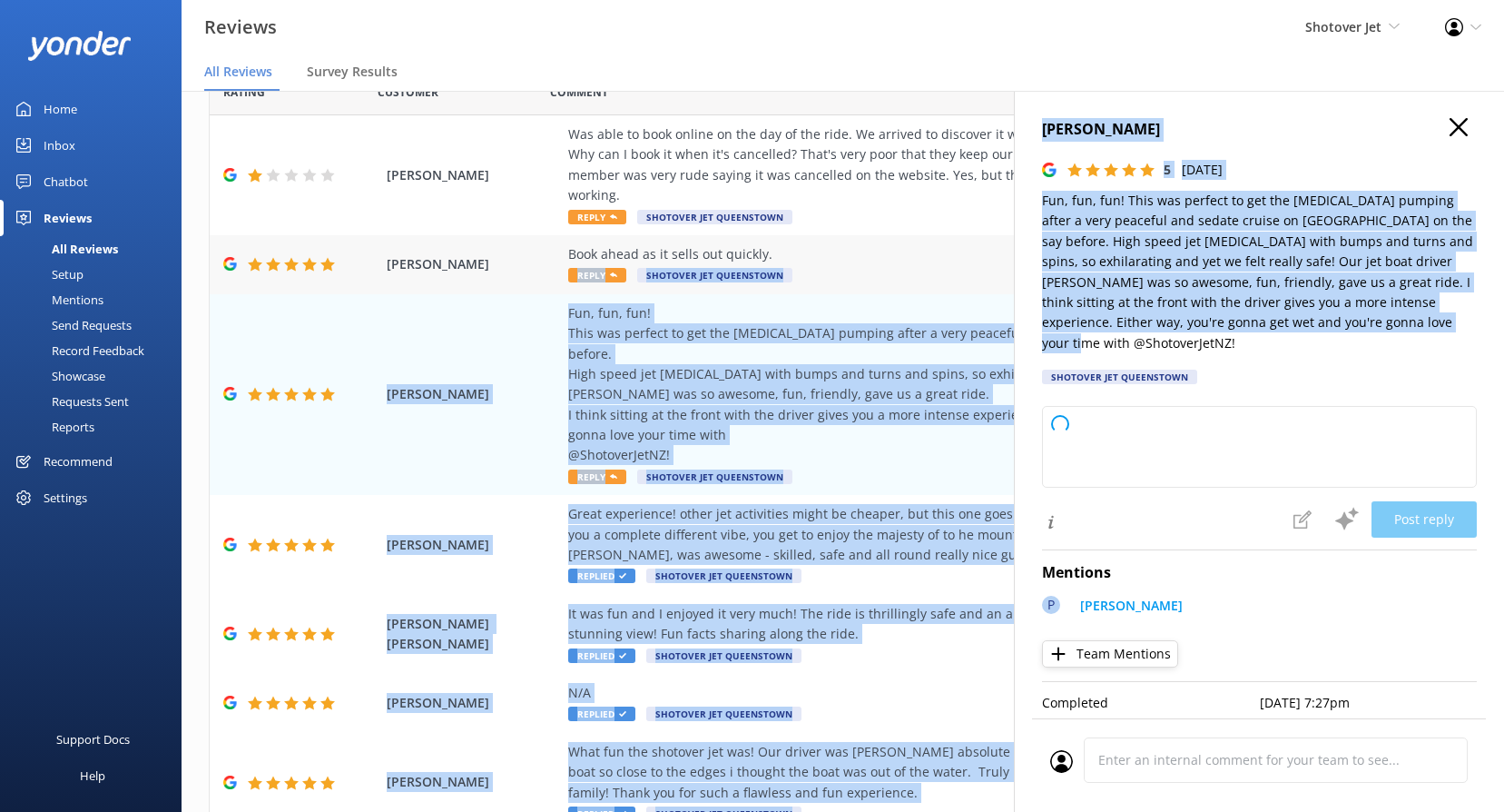
drag, startPoint x: 1320, startPoint y: 318, endPoint x: 997, endPoint y: 228, distance: 335.3
click at [997, 228] on div "Out of 4274 reviews: 4.8 NPS 87 All reply statuses All reply statuses Needs a r…" at bounding box center [843, 432] width 1323 height 757
drag, startPoint x: 997, startPoint y: 228, endPoint x: 1345, endPoint y: 306, distance: 356.6
click at [1221, 269] on p "Fun, fun, fun! This was perfect to get the [MEDICAL_DATA] pumping after a very …" at bounding box center [1260, 272] width 435 height 162
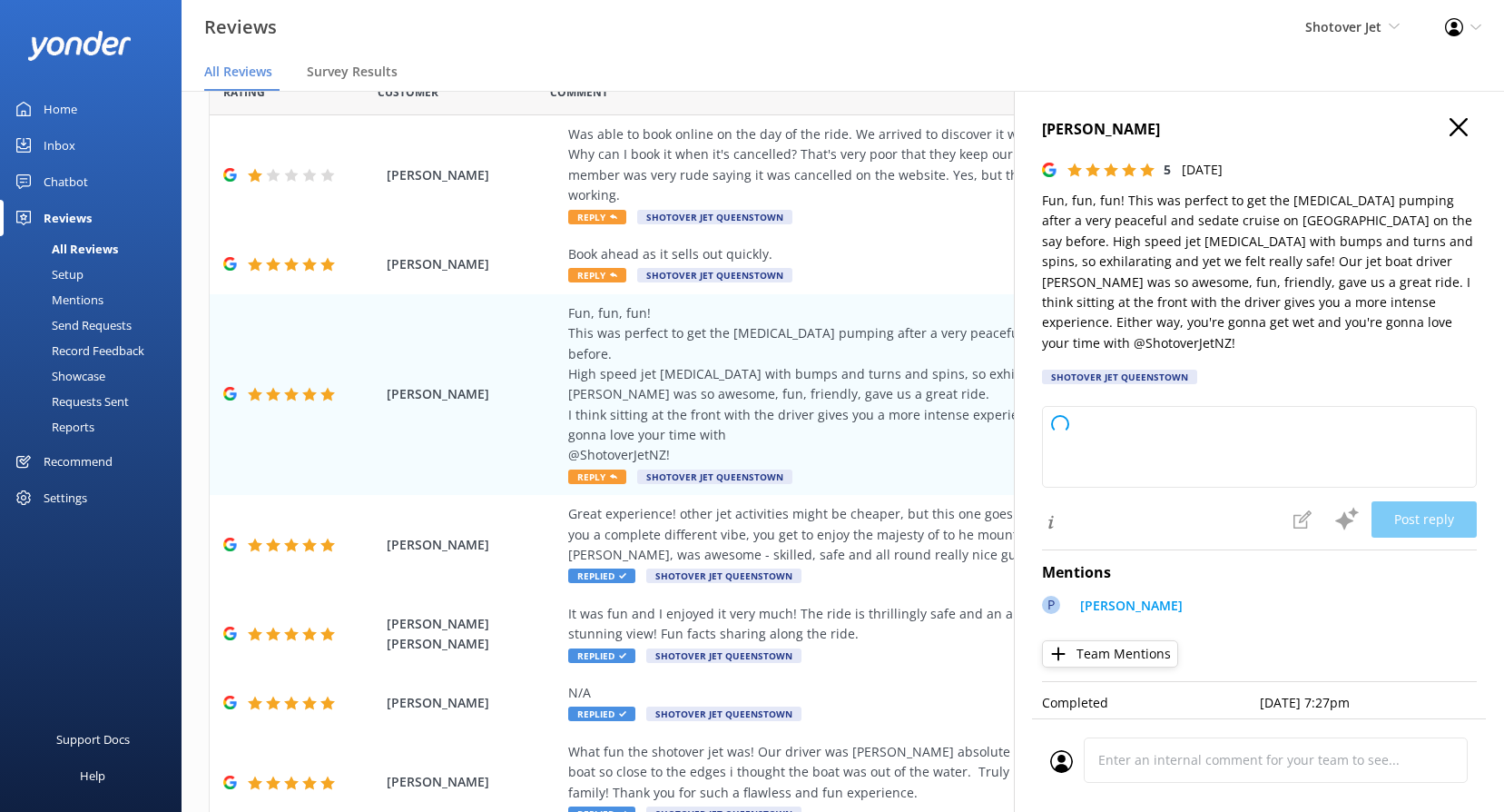
type textarea "Thank you so much for your fantastic review! We're thrilled to hear you had suc…"
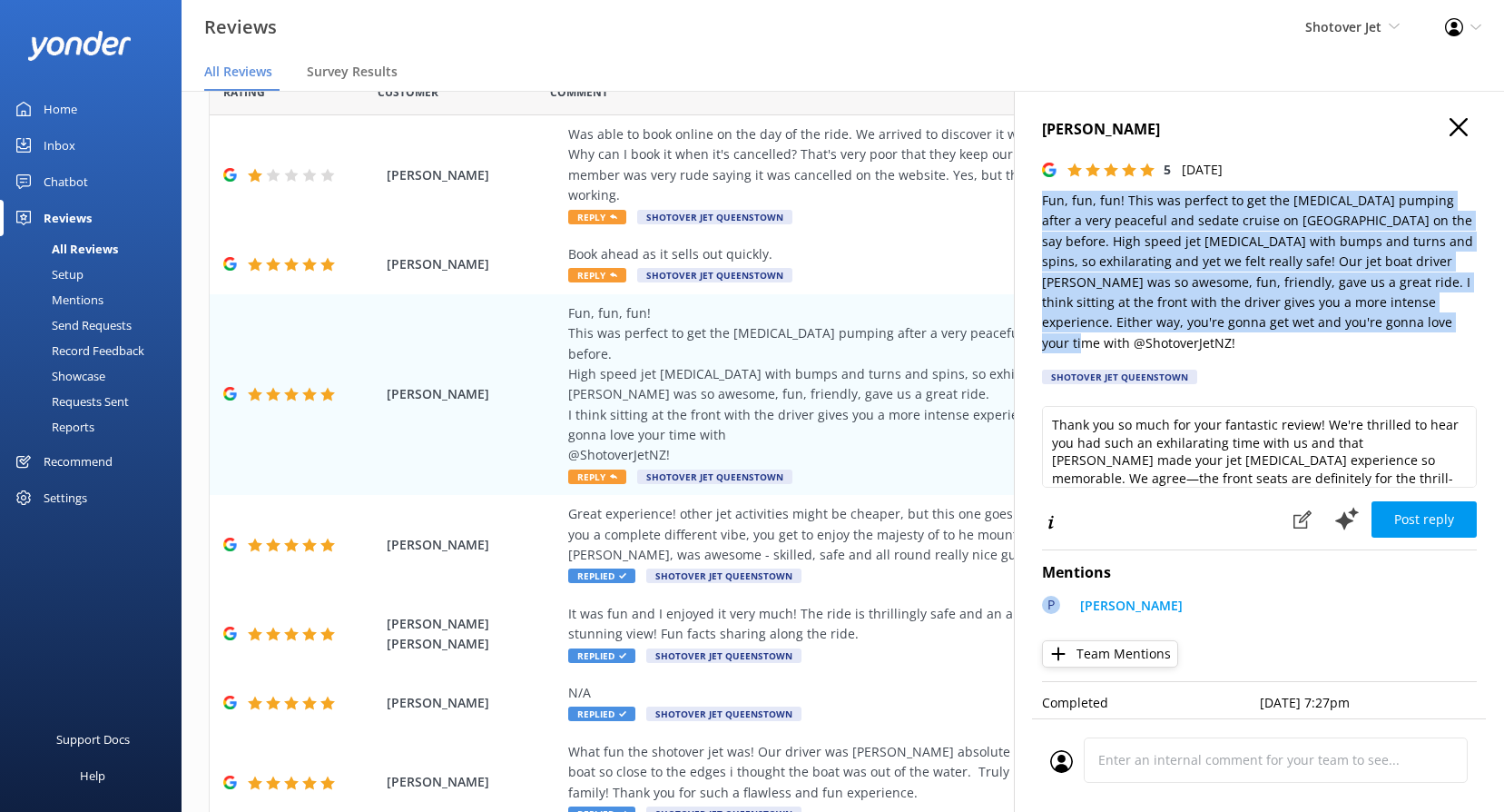
drag, startPoint x: 1375, startPoint y: 322, endPoint x: 1040, endPoint y: 206, distance: 354.5
click at [1040, 206] on div "[PERSON_NAME] 5 [DATE] Fun, fun, fun! This was perfect to get the [MEDICAL_DATA…" at bounding box center [1259, 496] width 490 height 812
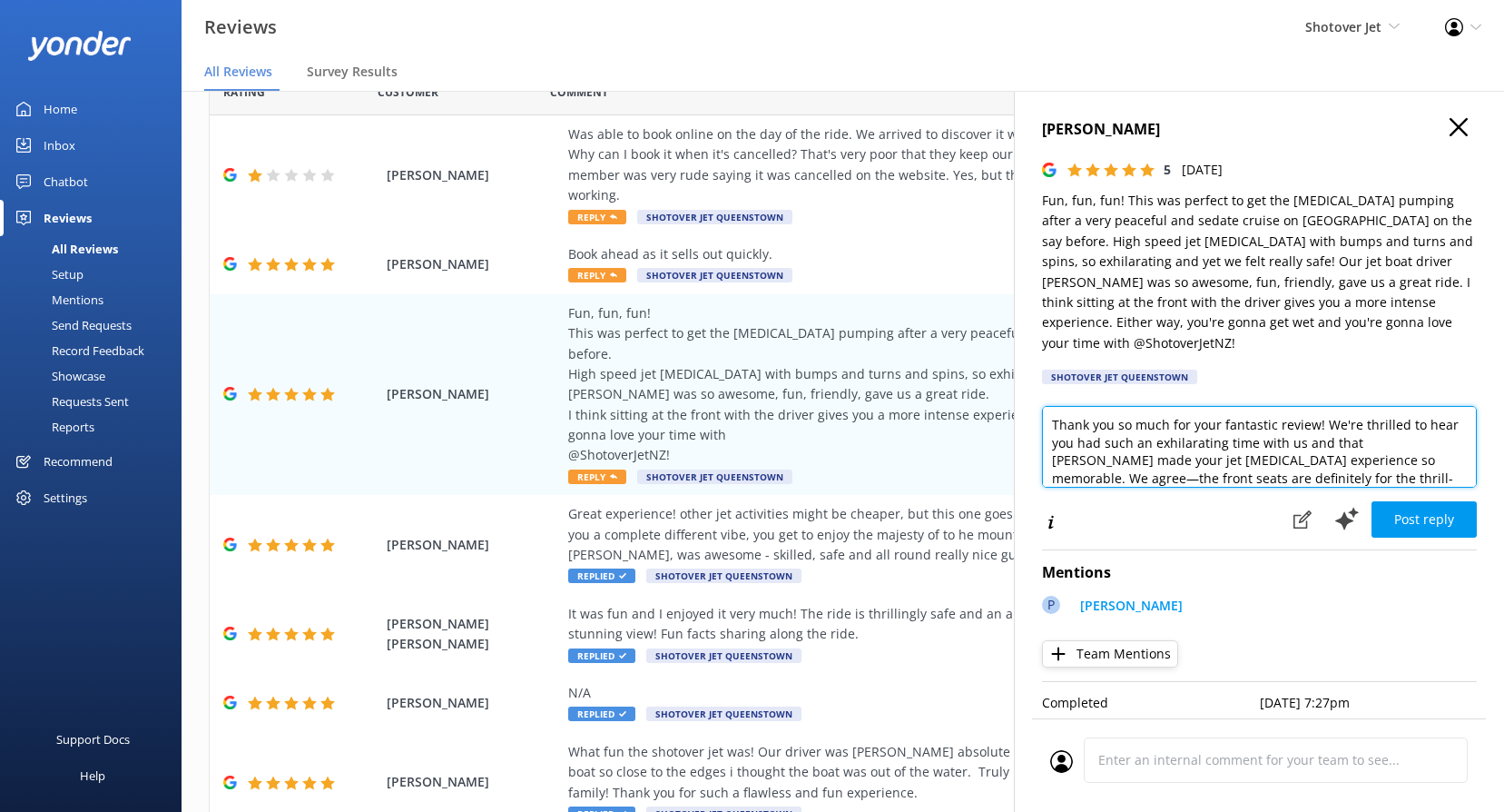
click at [1155, 439] on textarea "Thank you so much for your fantastic review! We're thrilled to hear you had suc…" at bounding box center [1260, 446] width 435 height 82
click at [1154, 439] on textarea "Thank you so much for your fantastic review! We're thrilled to hear you had suc…" at bounding box center [1260, 446] width 435 height 82
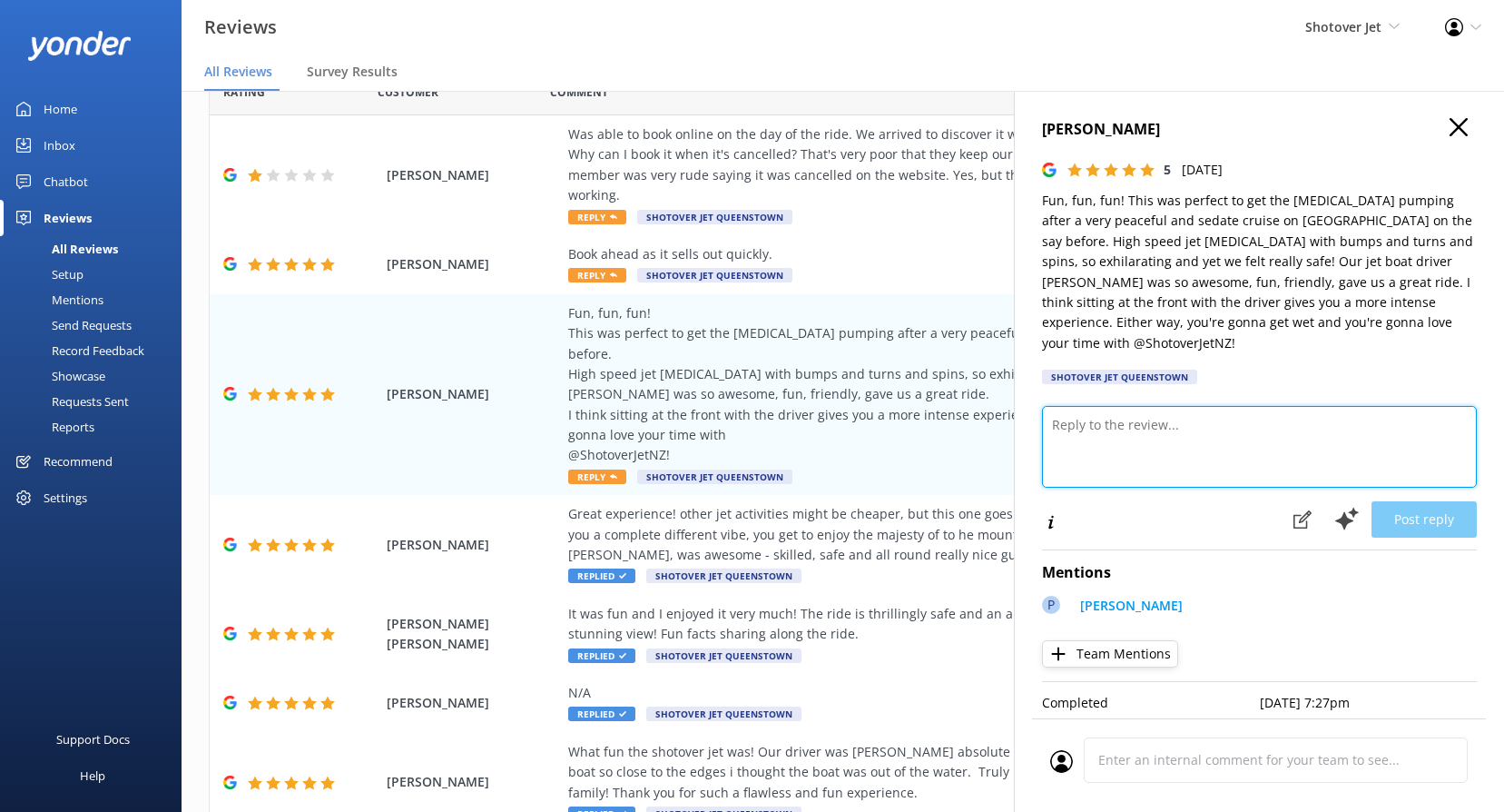
paste textarea "Kia ora, We’re so glad you had such an exhilarating time! Sounds like [PERSON_N…"
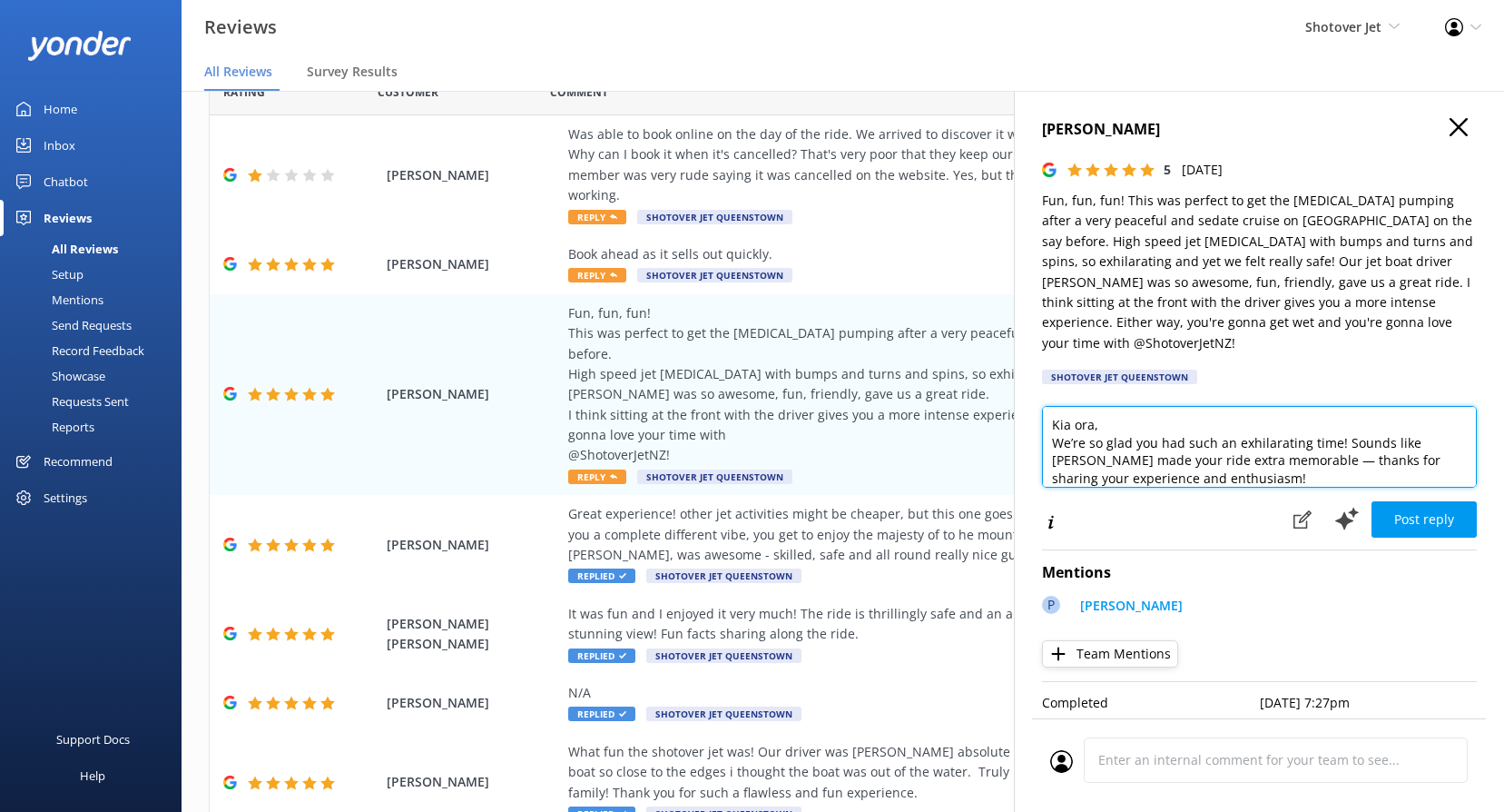
click at [1094, 406] on textarea "Kia ora, We’re so glad you had such an exhilarating time! Sounds like [PERSON_N…" at bounding box center [1260, 446] width 435 height 82
type textarea "Kia ora [PERSON_NAME], We’re so glad you had such an exhilarating time! Sounds …"
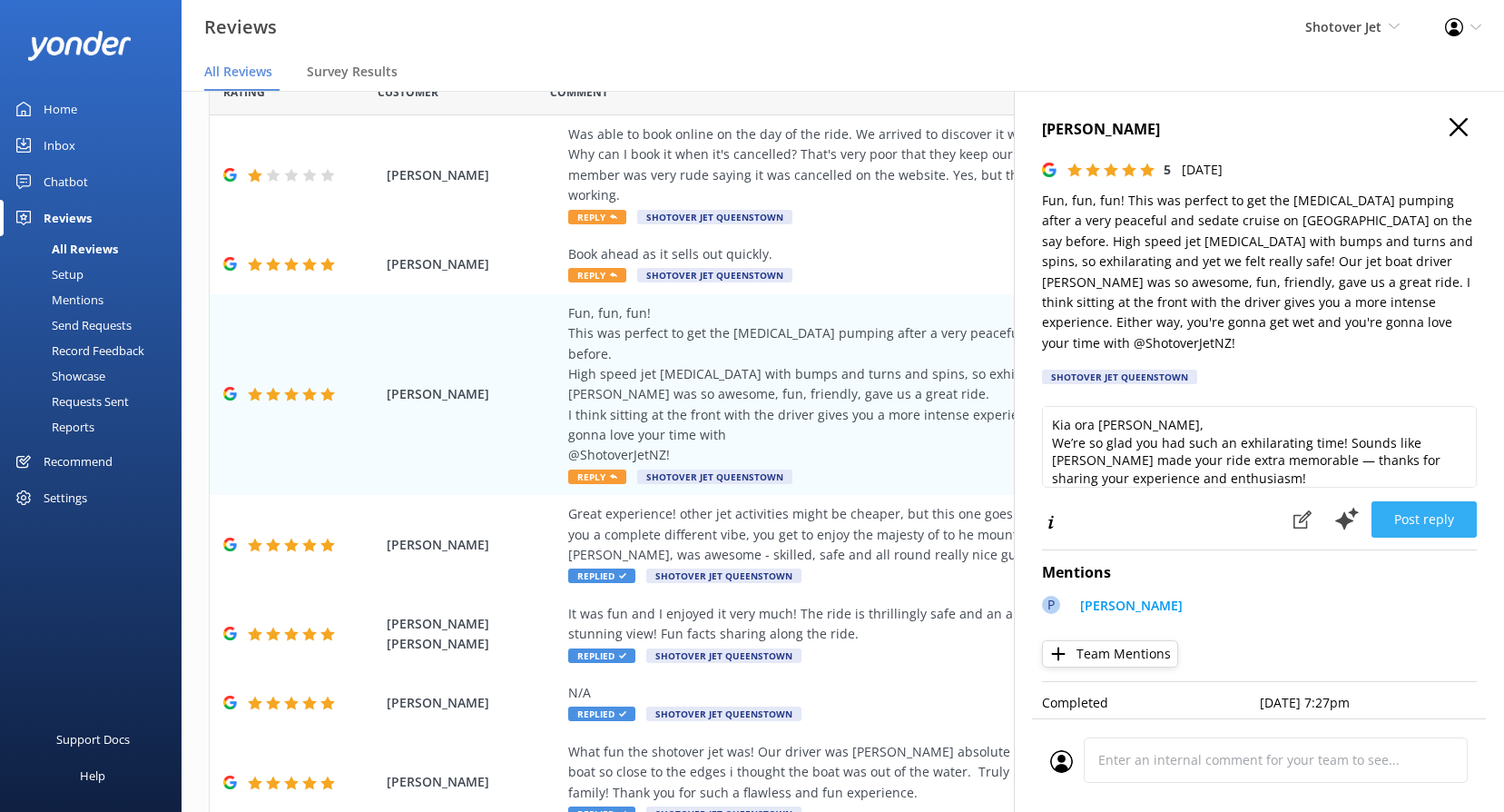
click at [1433, 501] on button "Post reply" at bounding box center [1424, 519] width 106 height 37
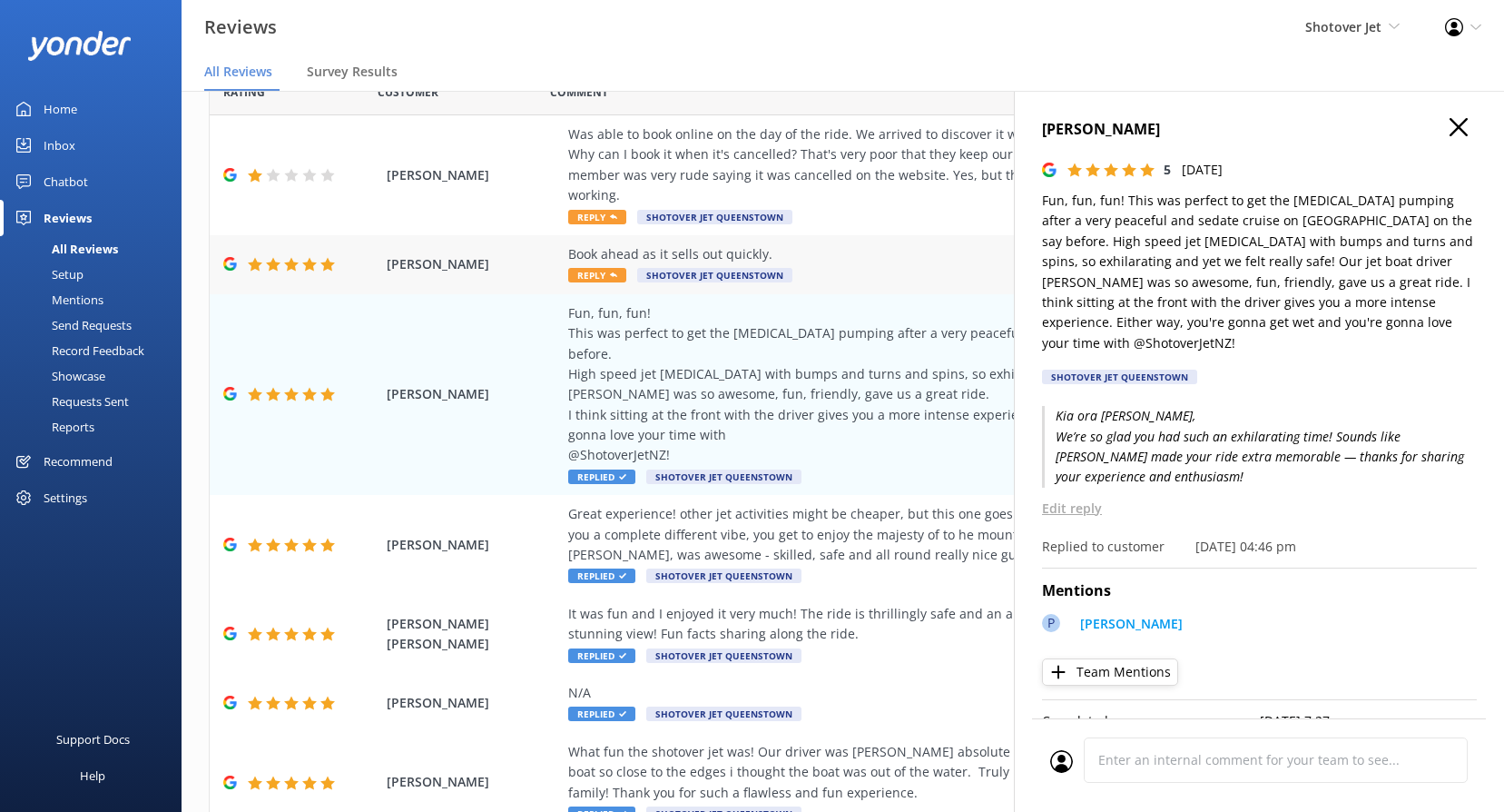
click at [611, 272] on icon at bounding box center [614, 275] width 7 height 7
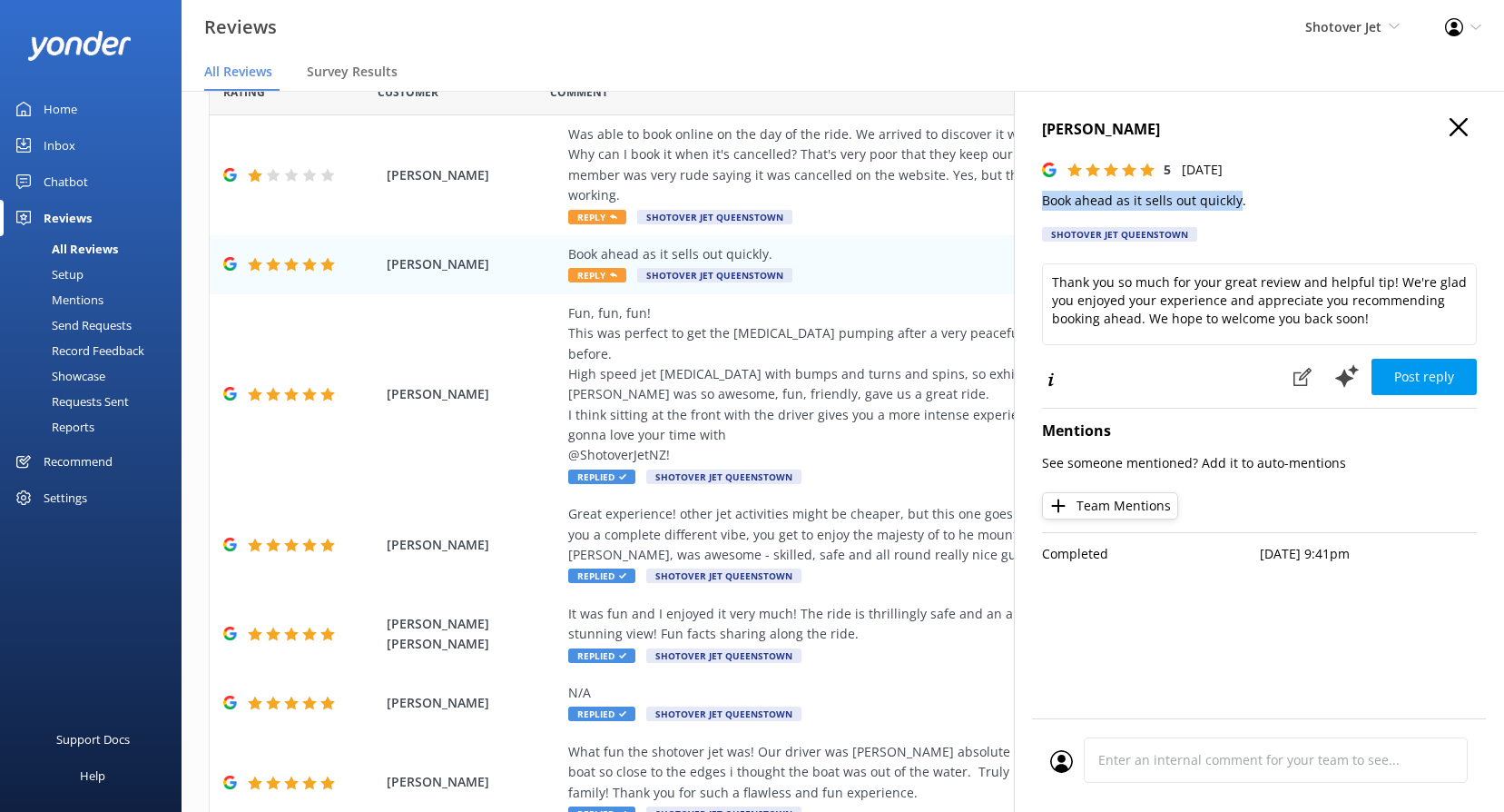
drag, startPoint x: 1231, startPoint y: 203, endPoint x: 1038, endPoint y: 211, distance: 193.2
click at [1038, 211] on div "[PERSON_NAME] 5 [DATE] Book ahead as it sells out quickly. Shotover Jet Queenst…" at bounding box center [1259, 496] width 490 height 812
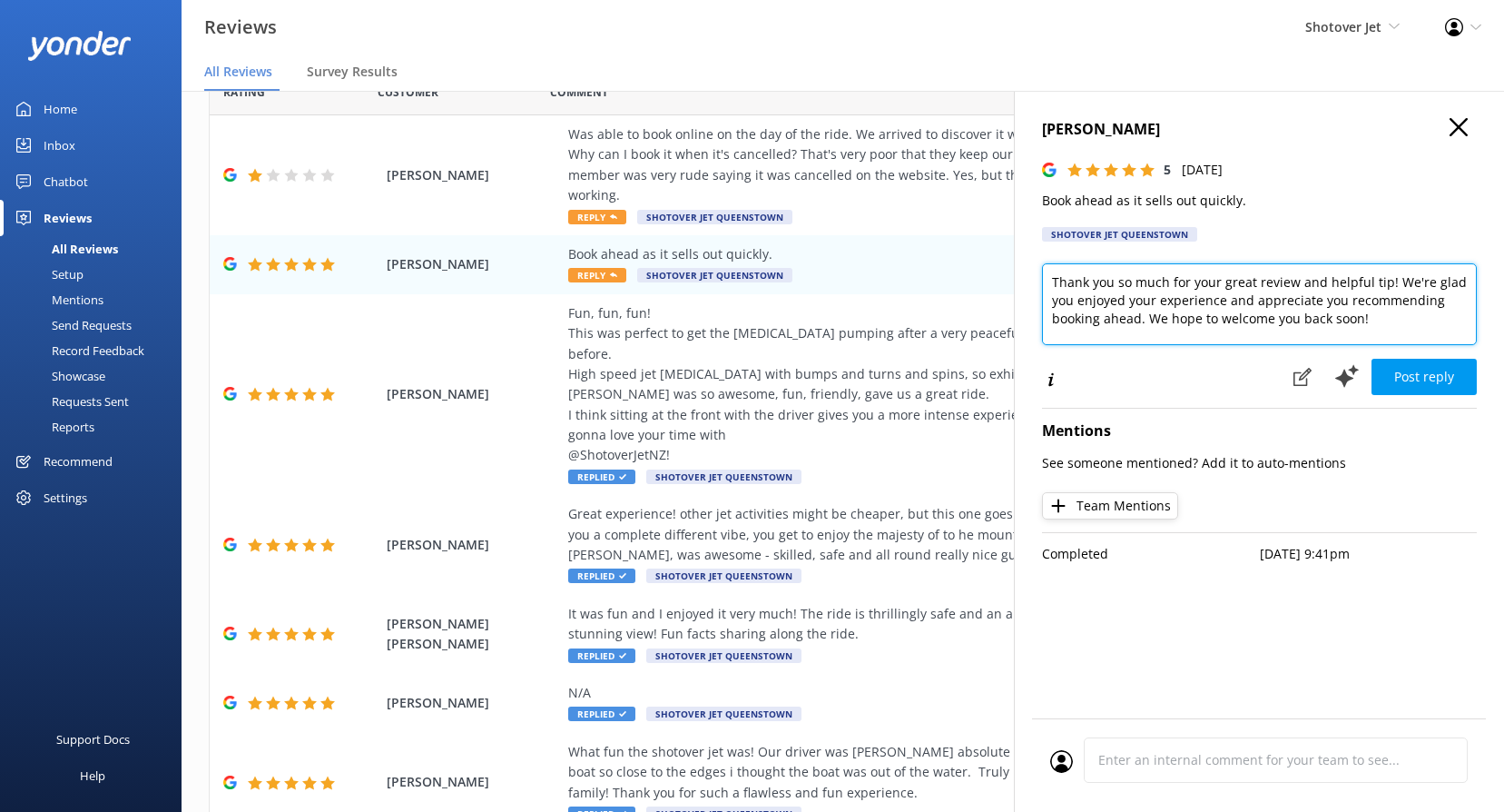
click at [1191, 295] on textarea "Thank you so much for your great review and helpful tip! We're glad you enjoyed…" at bounding box center [1260, 304] width 435 height 82
paste textarea "Kia ora, Great tip — thanks for sharing! We’re glad you enjoyed the ride and ap…"
type textarea "Kia [PERSON_NAME], Great tip — thanks for sharing! We’re glad you enjoyed the r…"
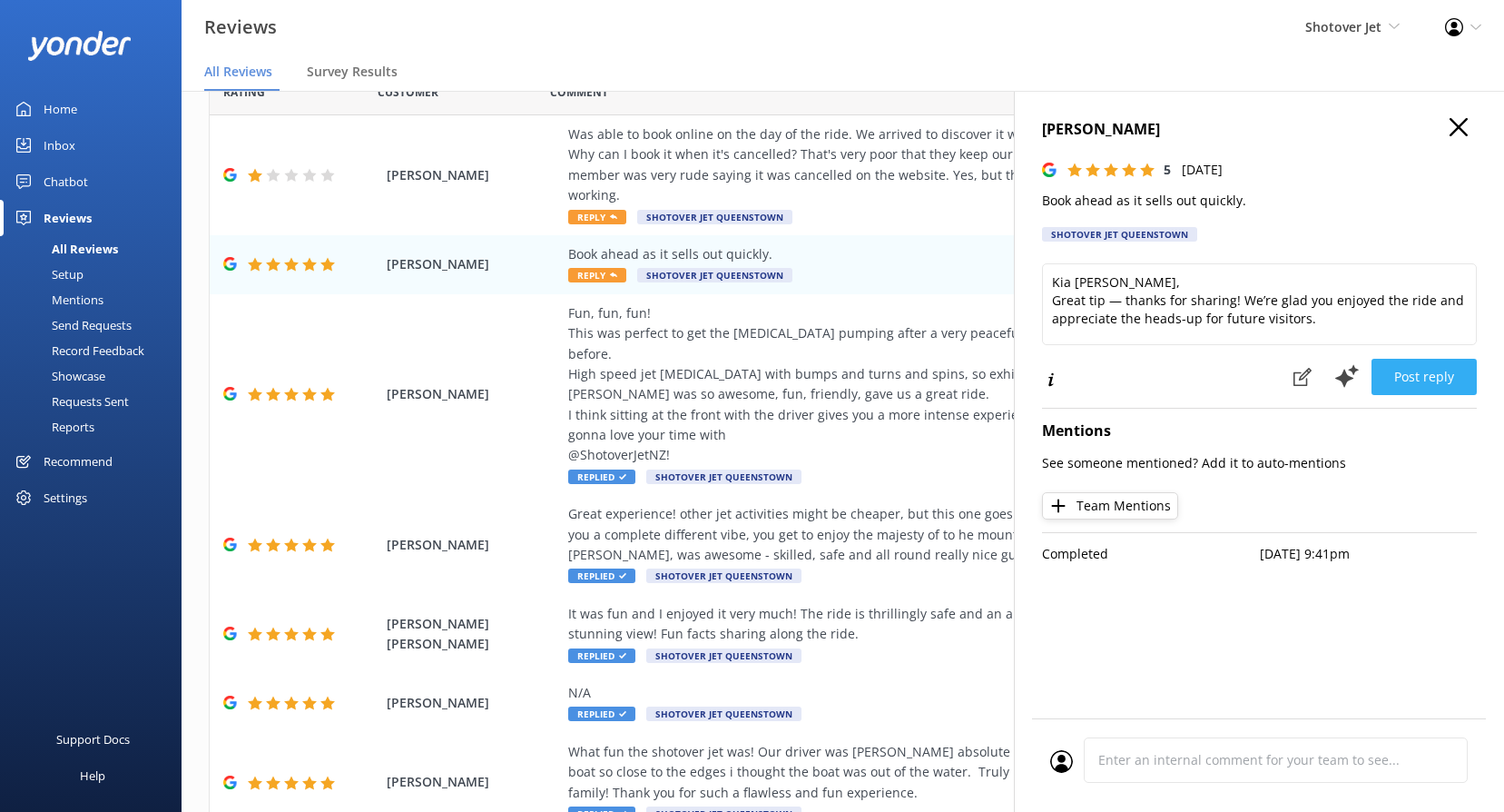
click at [1438, 380] on button "Post reply" at bounding box center [1424, 377] width 106 height 37
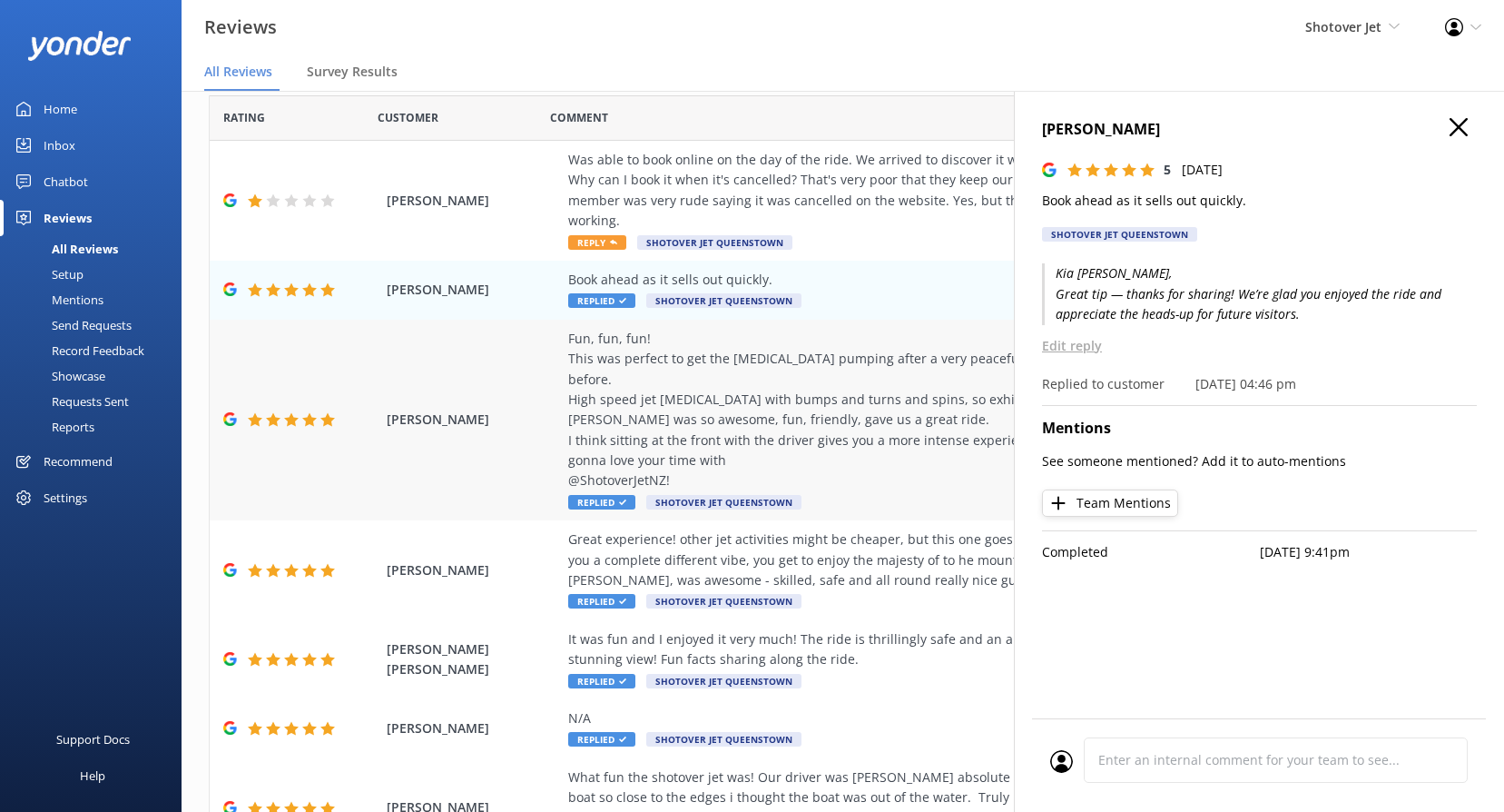
scroll to position [0, 0]
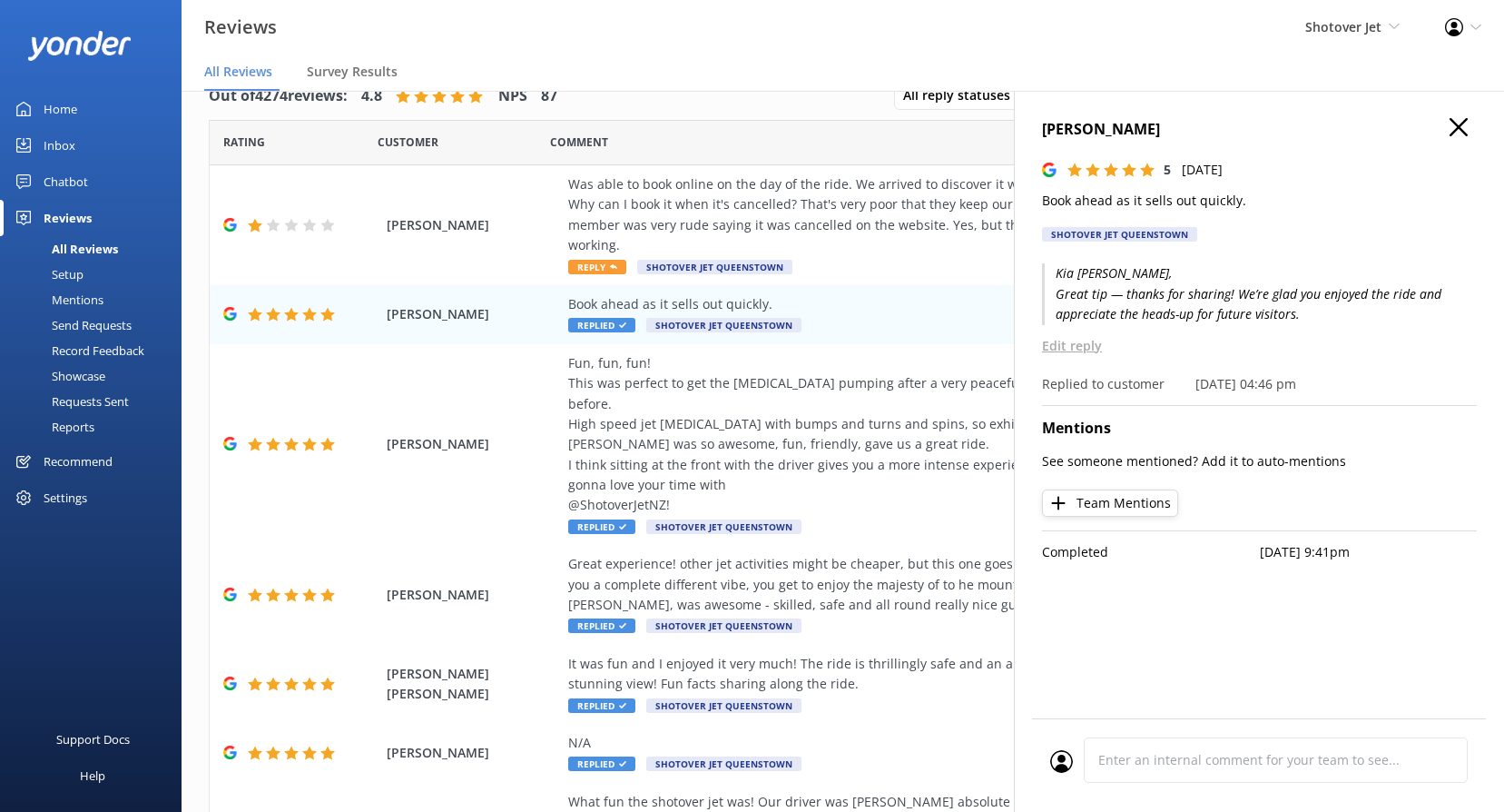
click at [1455, 117] on div "[PERSON_NAME] 5 [DATE] Book ahead as it sells out quickly. Shotover Jet Queenst…" at bounding box center [1259, 496] width 490 height 812
click at [1454, 121] on use "button" at bounding box center [1459, 128] width 18 height 18
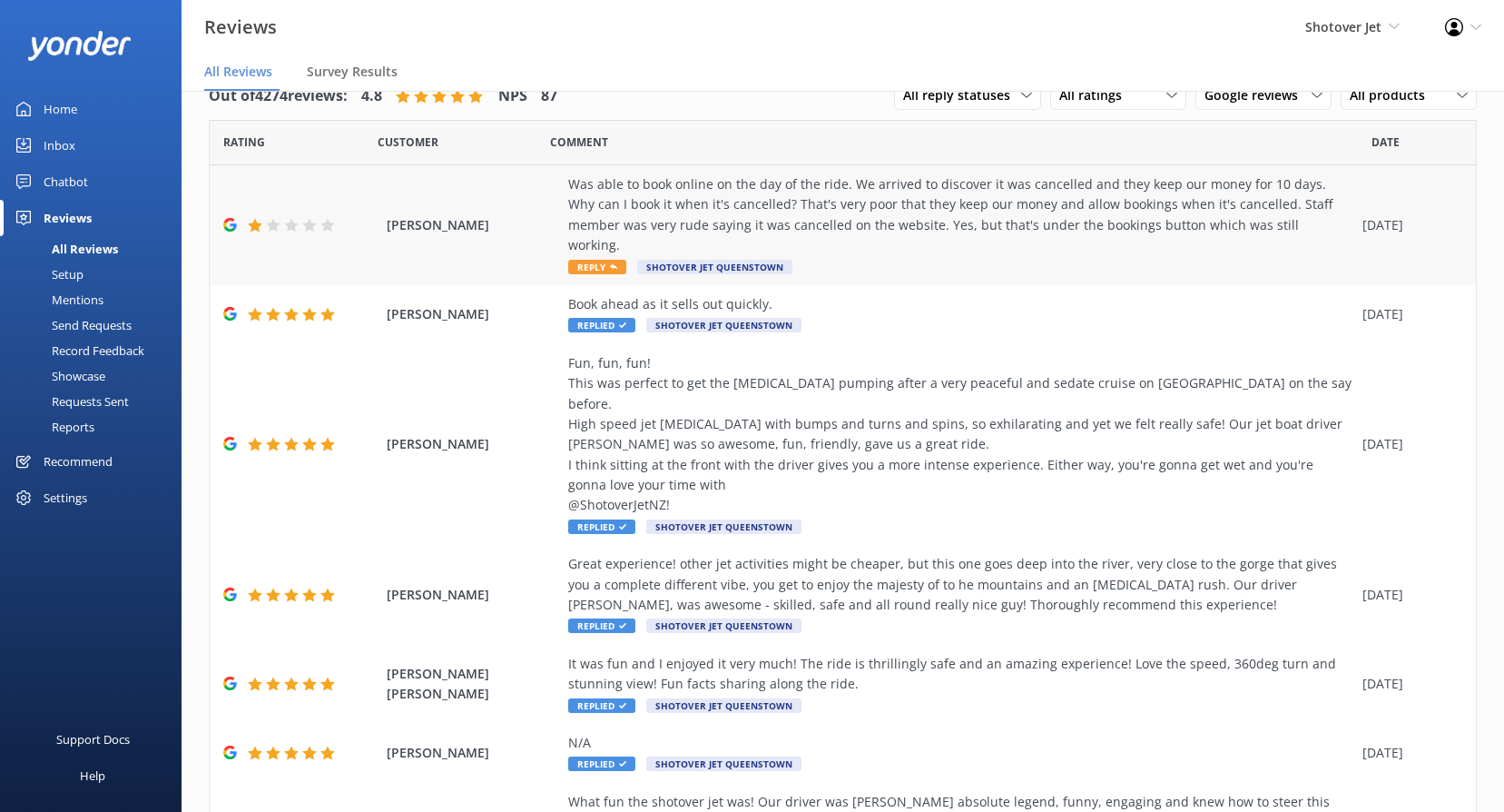
click at [605, 260] on span "Reply" at bounding box center [596, 267] width 58 height 15
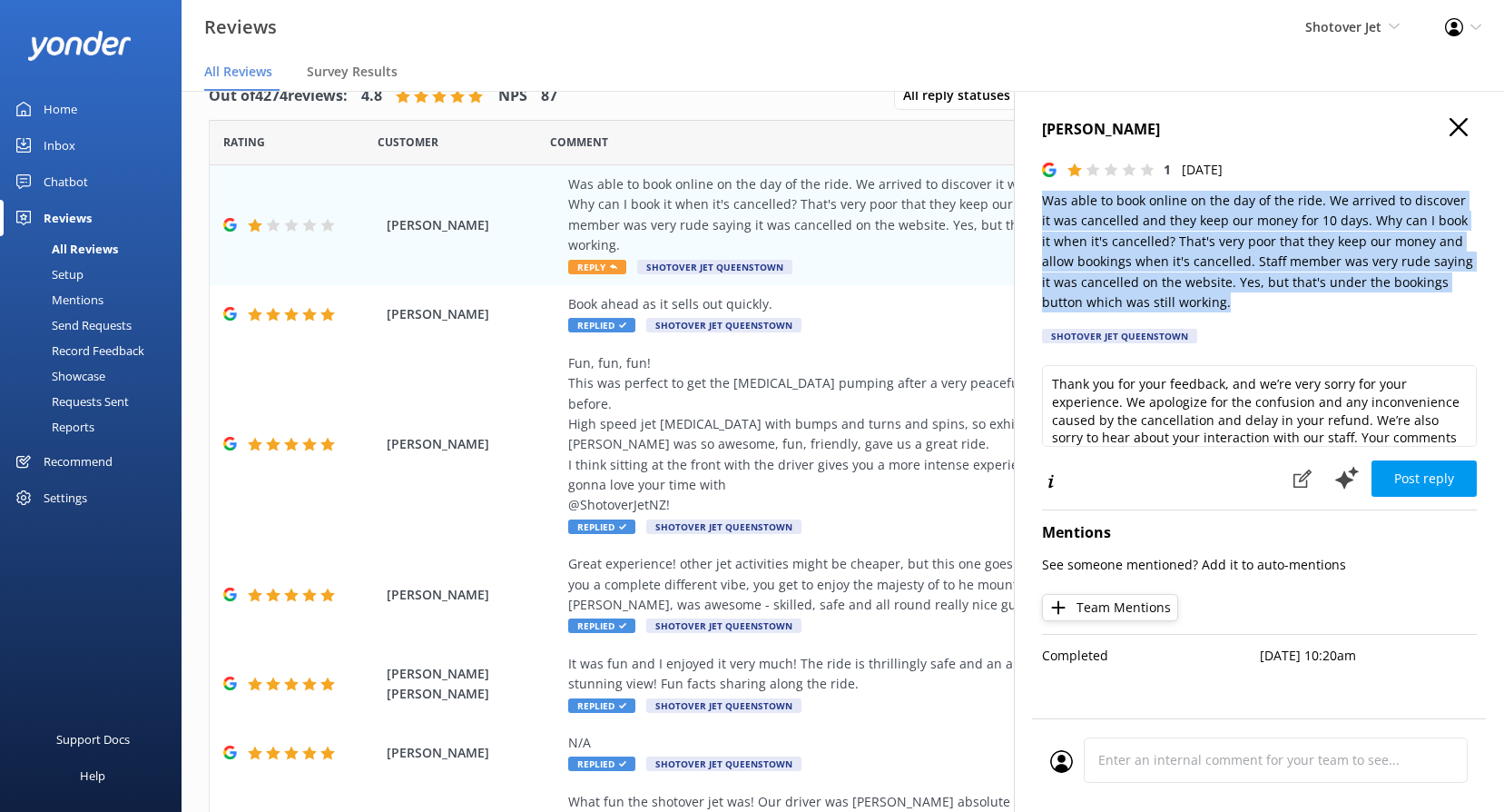
drag, startPoint x: 1187, startPoint y: 302, endPoint x: 1043, endPoint y: 197, distance: 178.2
click at [1043, 197] on p "Was able to book online on the day of the ride. We arrived to discover it was c…" at bounding box center [1260, 251] width 435 height 122
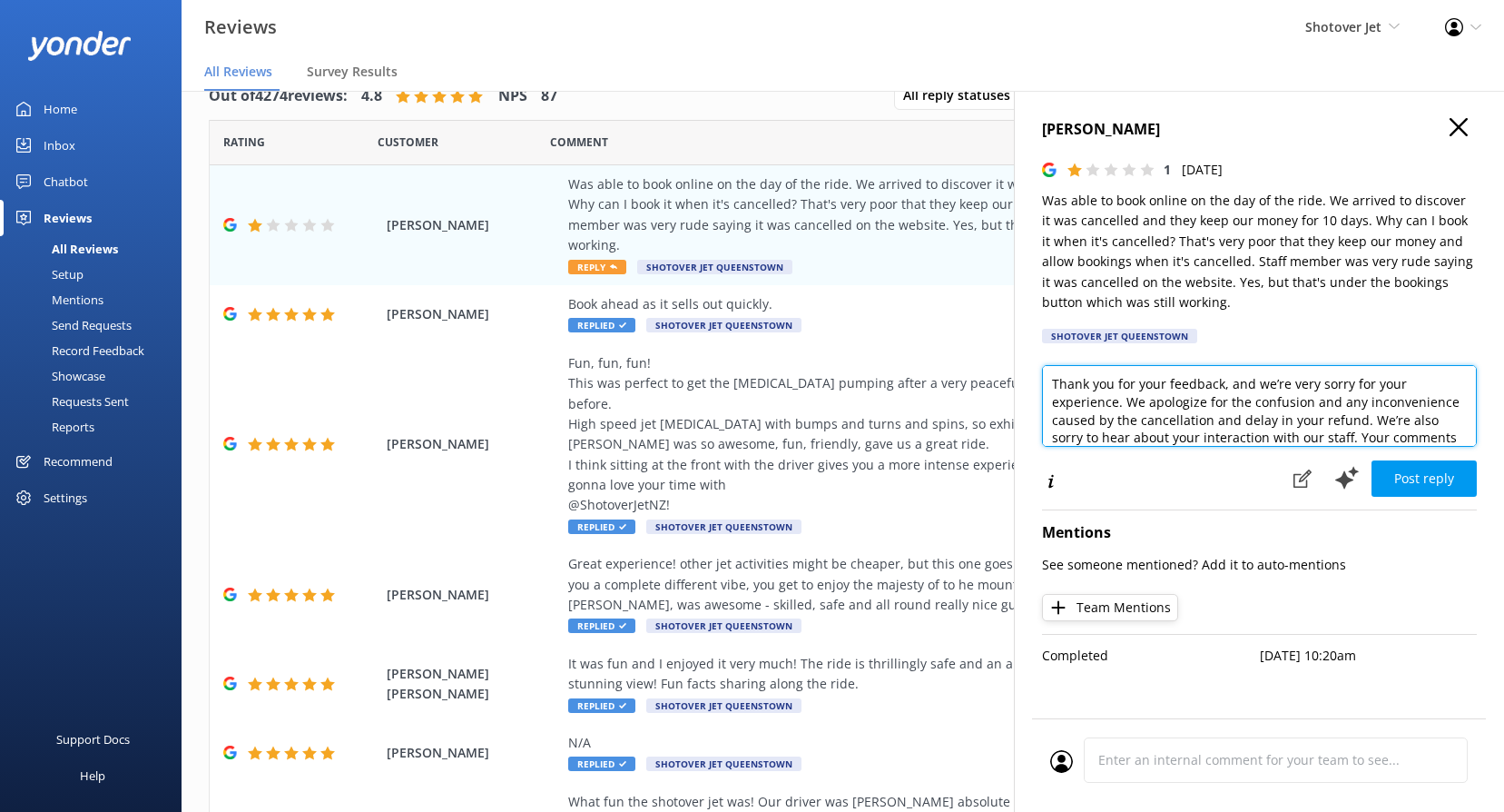
click at [1154, 386] on textarea "Thank you for your feedback, and we’re very sorry for your experience. We apolo…" at bounding box center [1260, 406] width 435 height 82
paste textarea "Kia ora, We’re very sorry to hear about your experience and sincerely apologise…"
click at [1099, 382] on textarea "Kia ora, We’re very sorry to hear about your experience and sincerely apologise…" at bounding box center [1260, 406] width 435 height 82
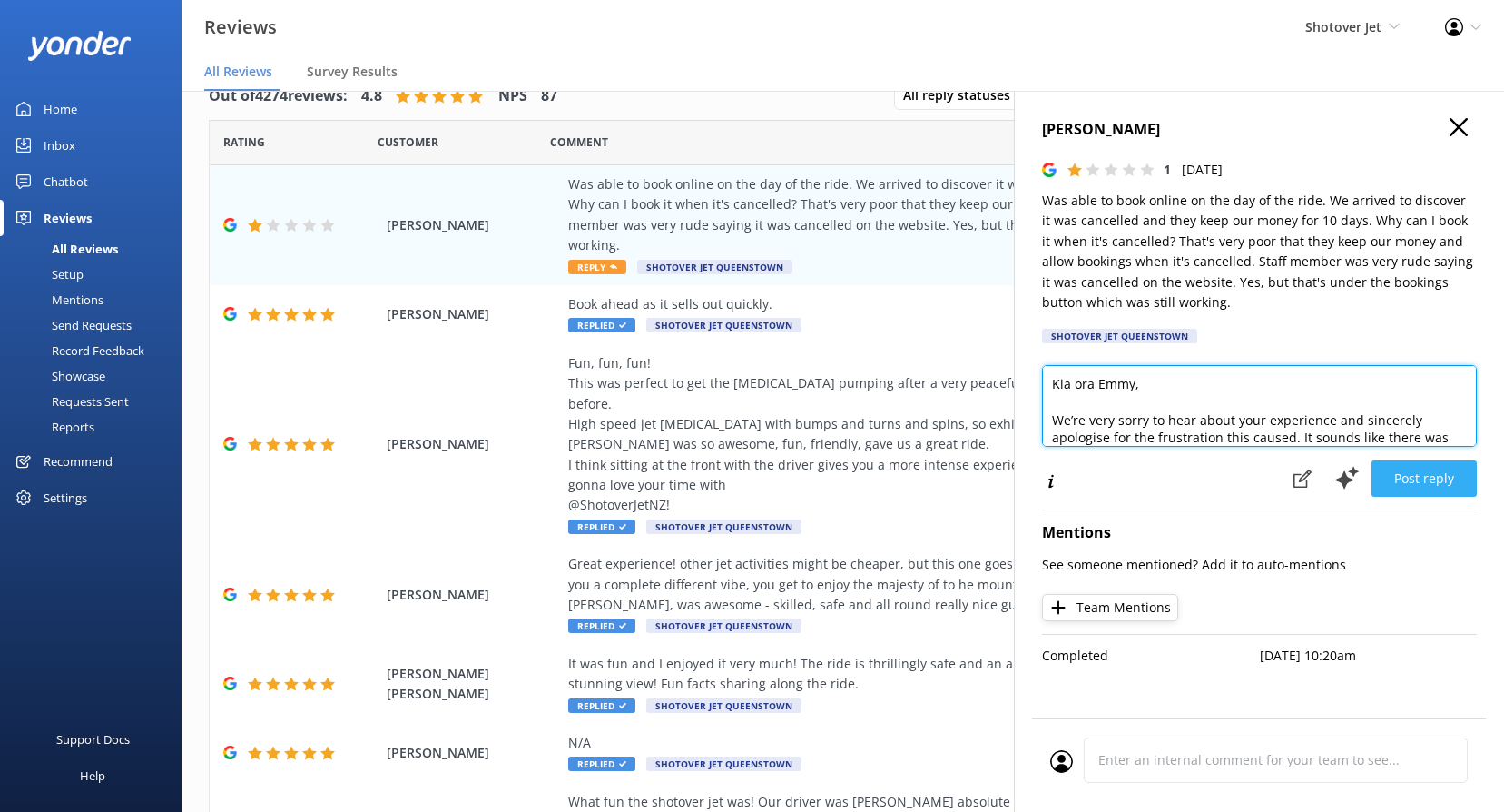
type textarea "Kia ora Emmy, We’re very sorry to hear about your experience and sincerely apol…"
click at [1390, 487] on button "Post reply" at bounding box center [1424, 479] width 106 height 37
